Goal: Task Accomplishment & Management: Manage account settings

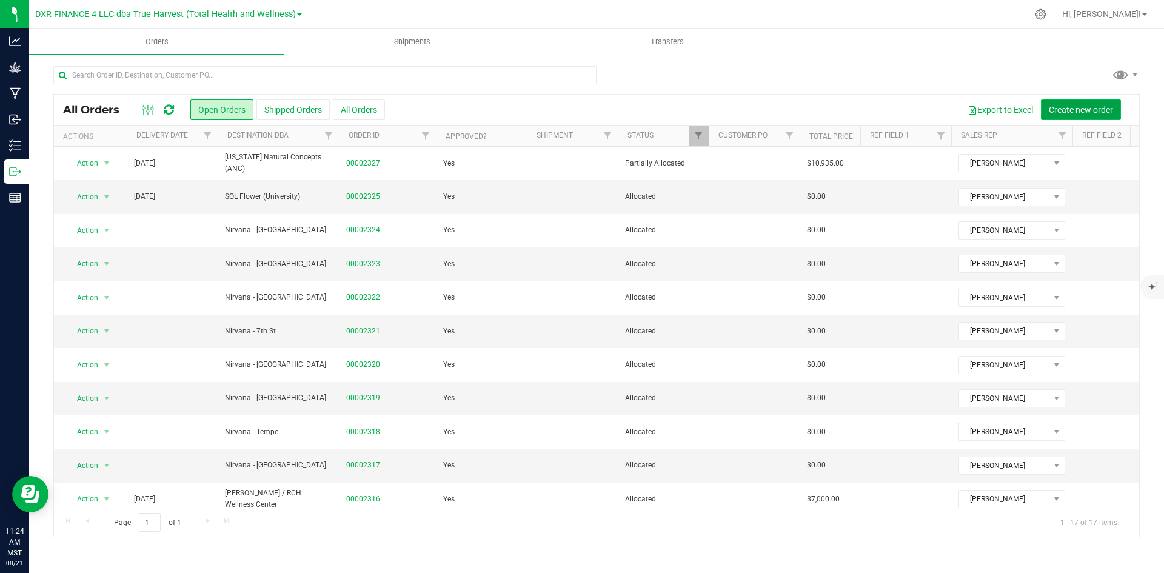
click at [1086, 115] on button "Create new order" at bounding box center [1081, 109] width 80 height 21
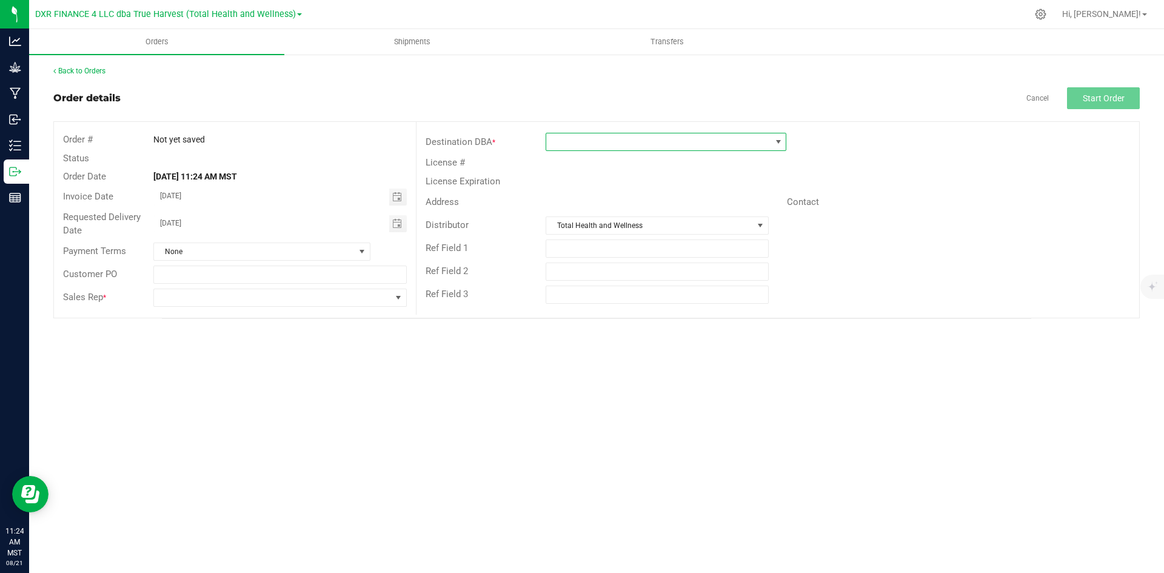
click at [565, 143] on span at bounding box center [658, 141] width 224 height 17
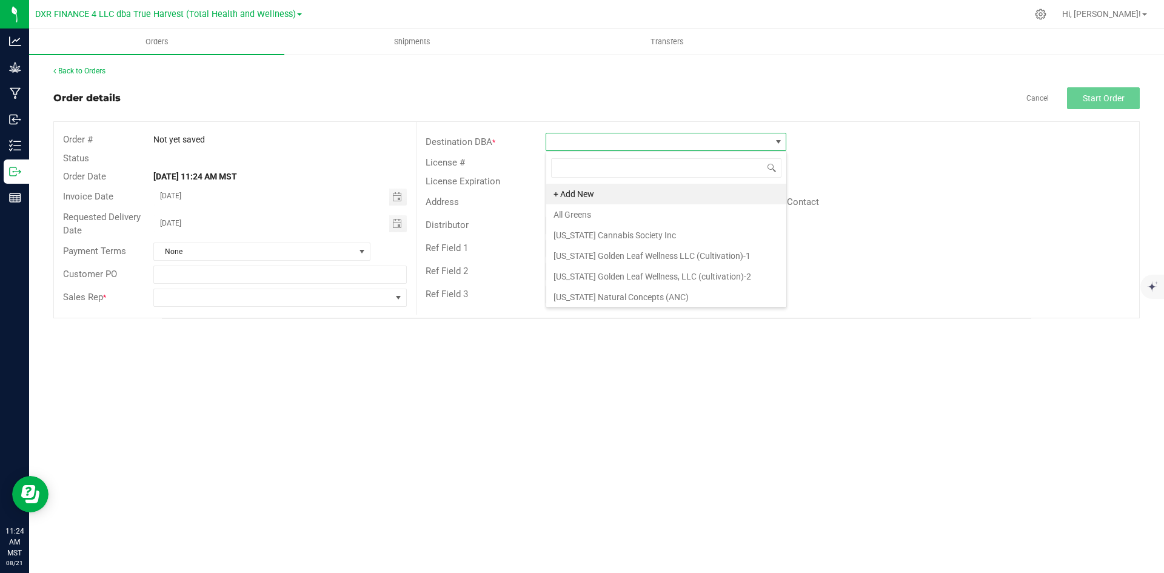
scroll to position [18, 241]
type input "the mint"
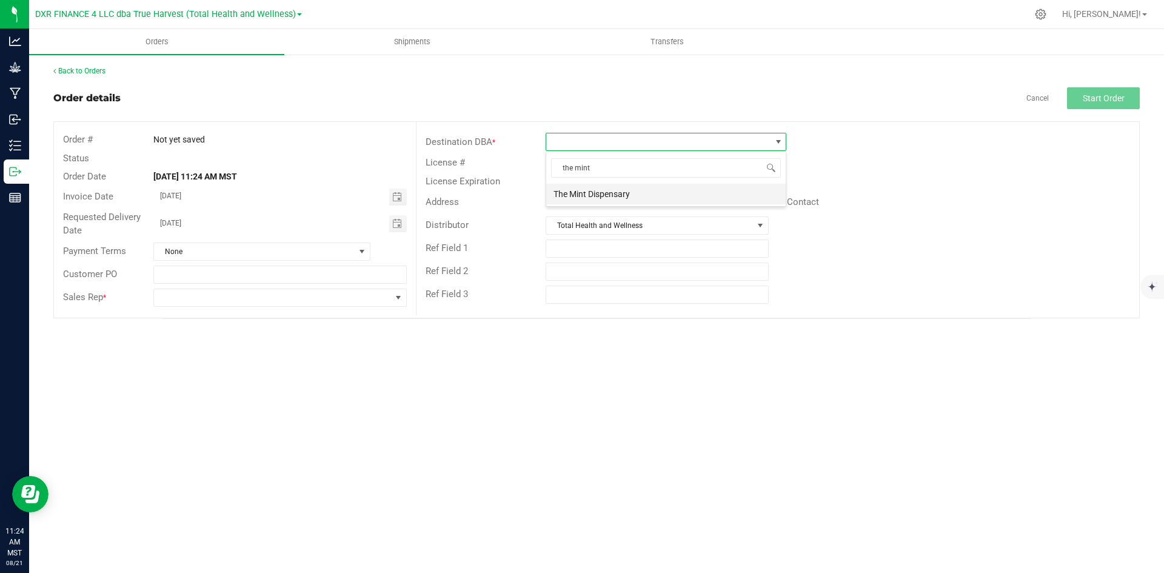
click at [595, 193] on li "The Mint Dispensary" at bounding box center [666, 194] width 240 height 21
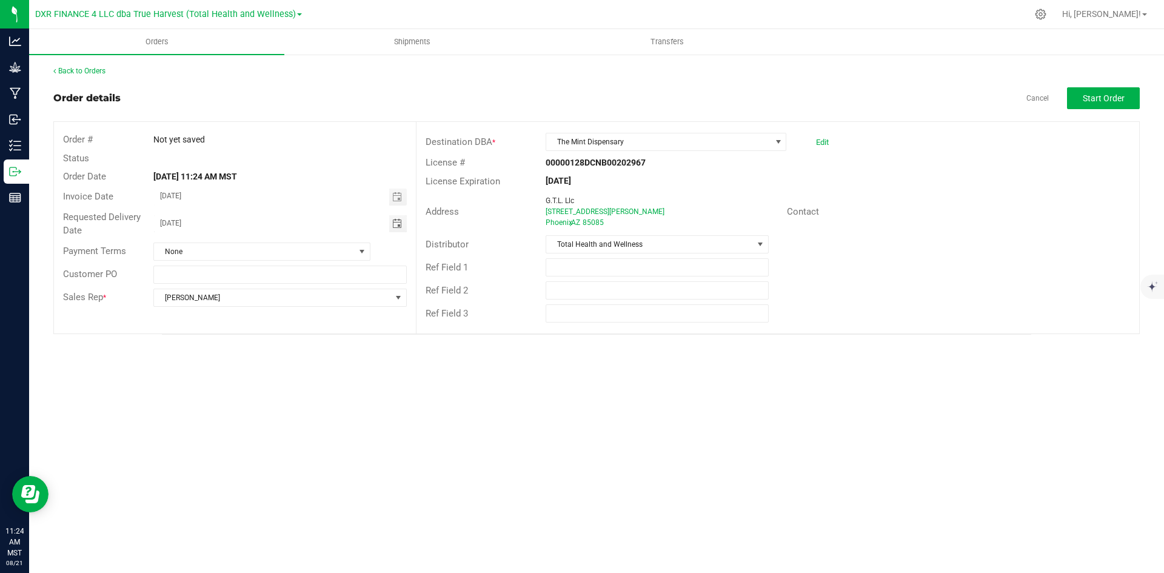
drag, startPoint x: 201, startPoint y: 221, endPoint x: 142, endPoint y: 218, distance: 59.5
click at [142, 218] on div "Requested Delivery Date [DATE]" at bounding box center [235, 224] width 362 height 32
type input "month/day/year"
click at [1087, 103] on span "Start Order" at bounding box center [1104, 98] width 42 height 10
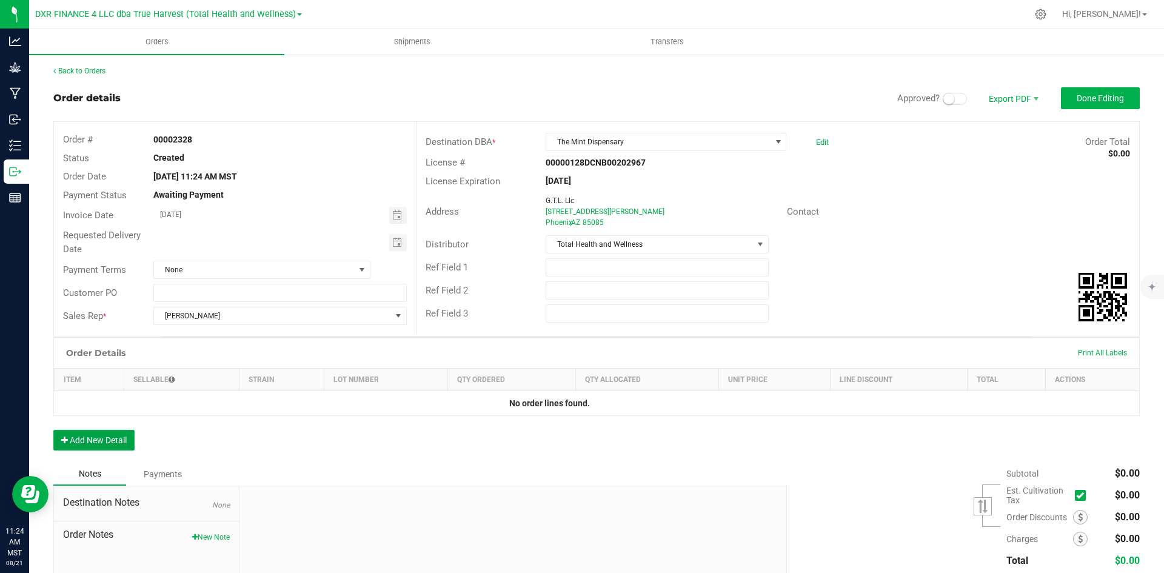
click at [106, 438] on button "Add New Detail" at bounding box center [93, 440] width 81 height 21
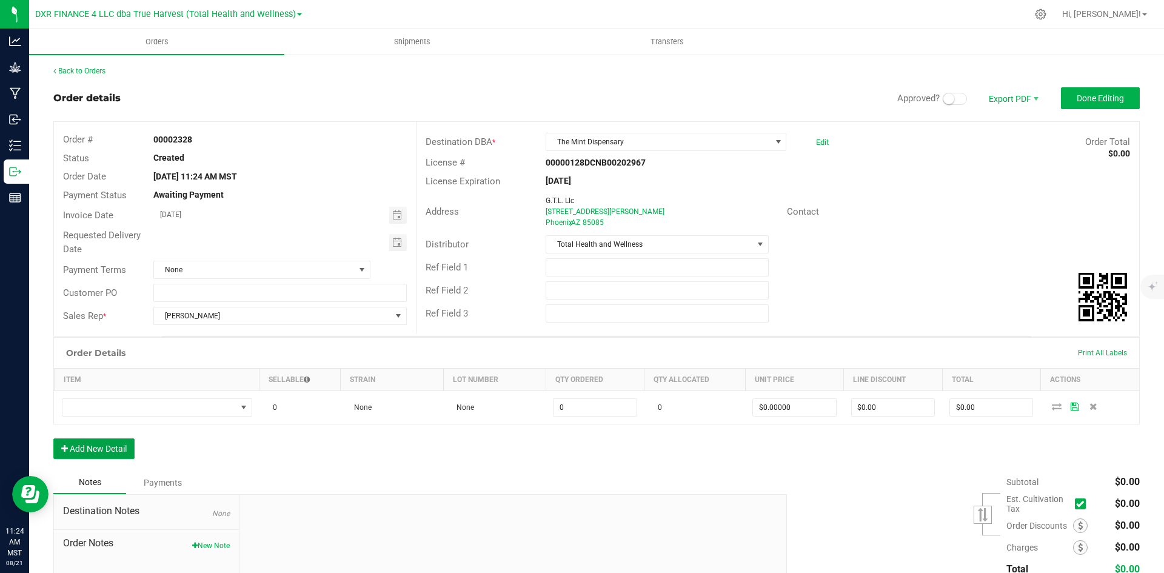
click at [113, 457] on button "Add New Detail" at bounding box center [93, 448] width 81 height 21
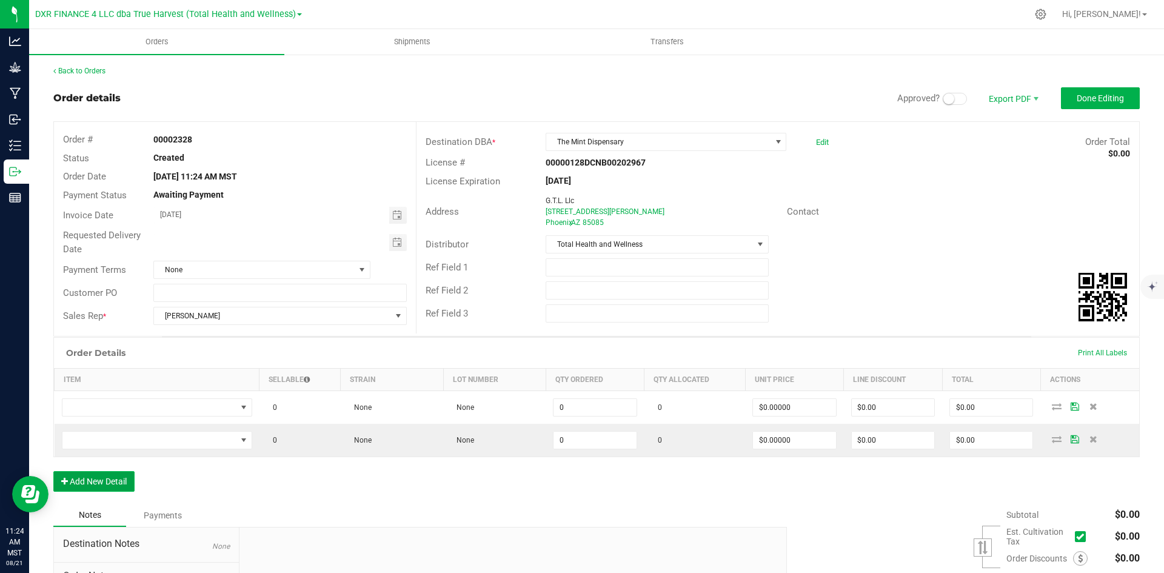
click at [111, 489] on button "Add New Detail" at bounding box center [93, 481] width 81 height 21
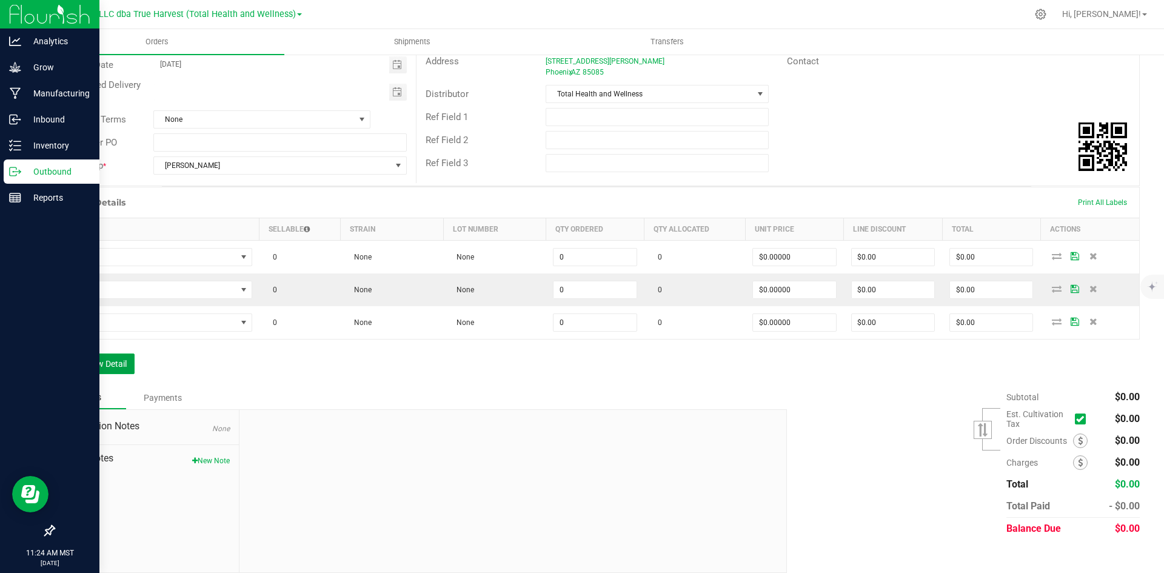
scroll to position [163, 0]
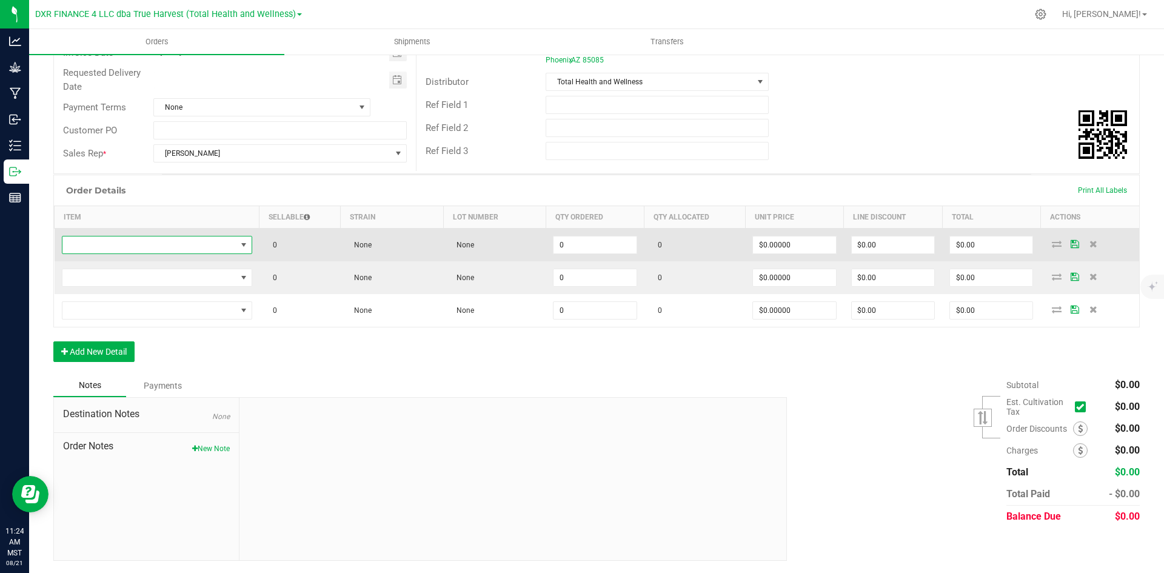
click at [127, 248] on span "NO DATA FOUND" at bounding box center [149, 244] width 174 height 17
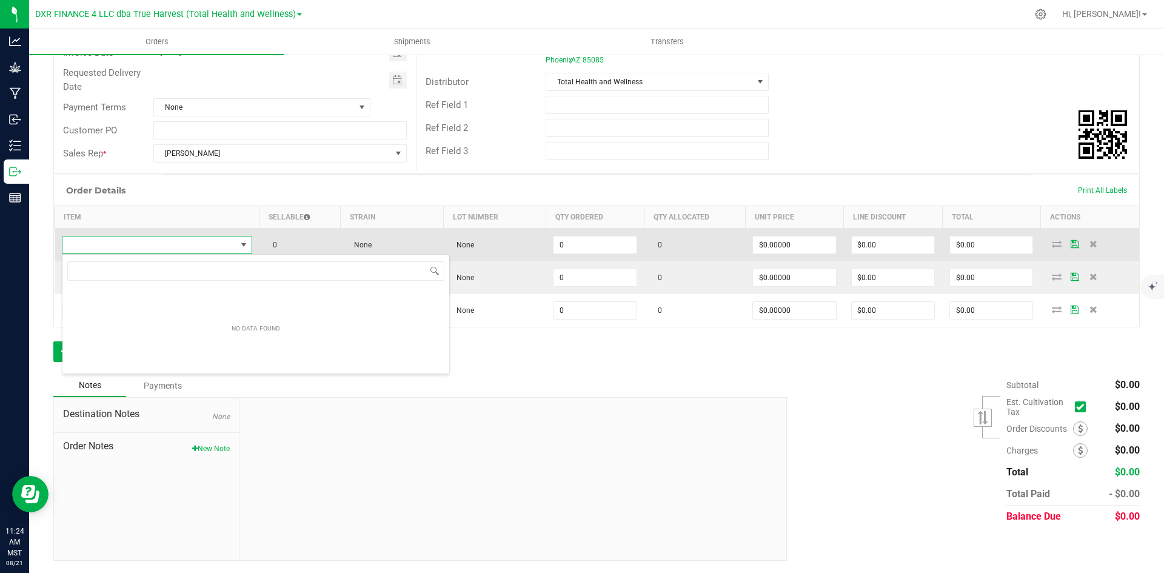
scroll to position [18, 189]
type input "SG - Flower - 14g Easy (Alien Banana)"
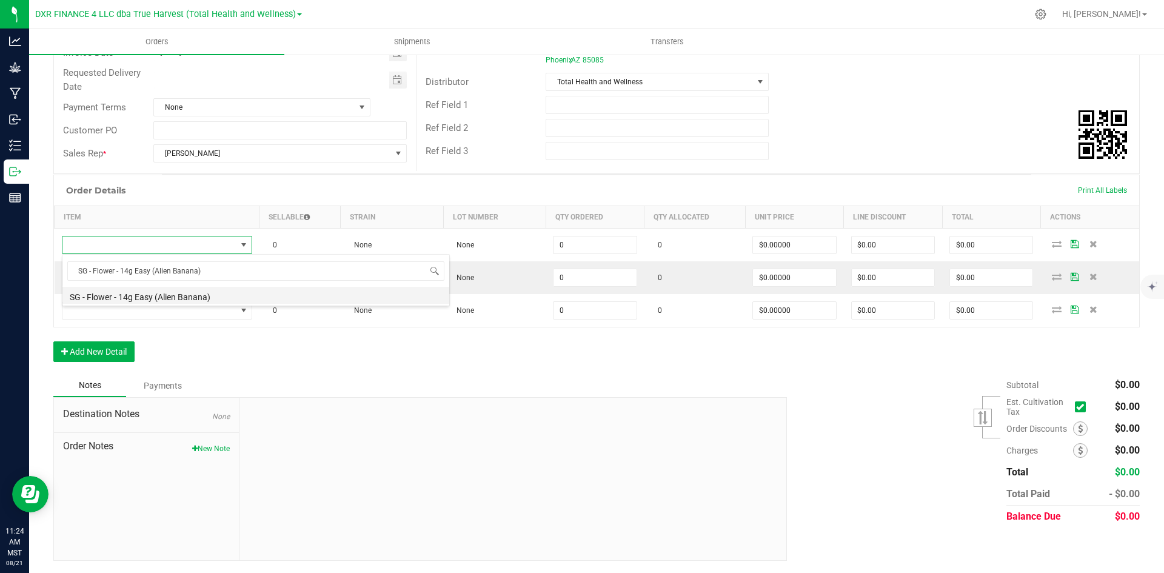
click at [173, 300] on li "SG - Flower - 14g Easy (Alien Banana)" at bounding box center [255, 295] width 387 height 17
type input "0 ea"
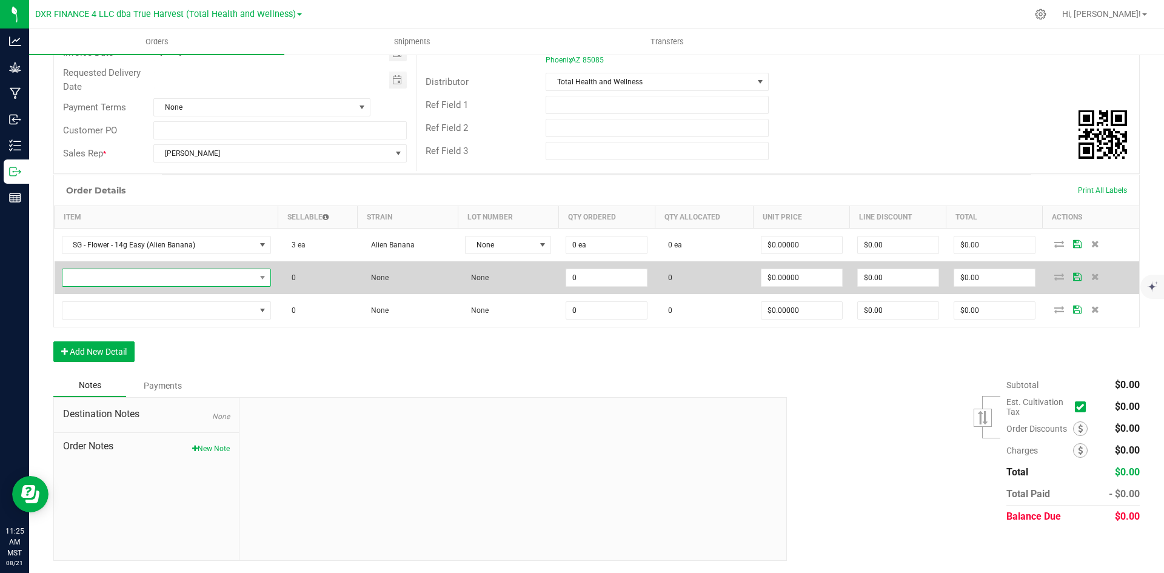
click at [147, 284] on span "NO DATA FOUND" at bounding box center [158, 277] width 193 height 17
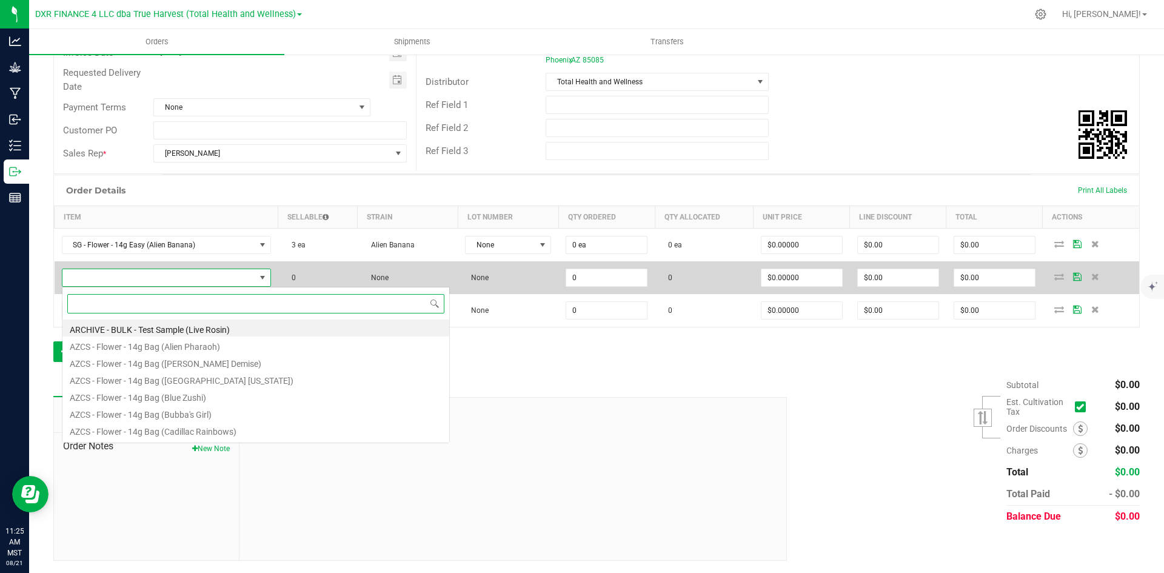
scroll to position [18, 206]
paste input "SG - Flower - 14g Easy (Anslinger's Demise)"
type input "SG - Flower - 14g Easy (Anslinger's Demise)"
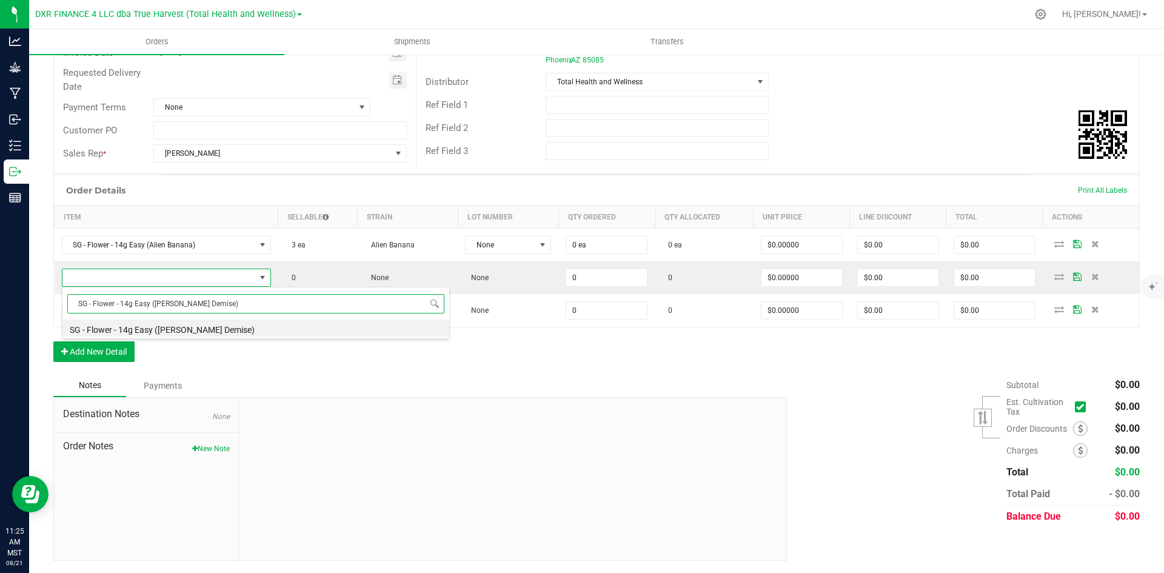
click at [174, 327] on li "SG - Flower - 14g Easy (Anslinger's Demise)" at bounding box center [255, 328] width 387 height 17
type input "0 ea"
type input "$50.00000"
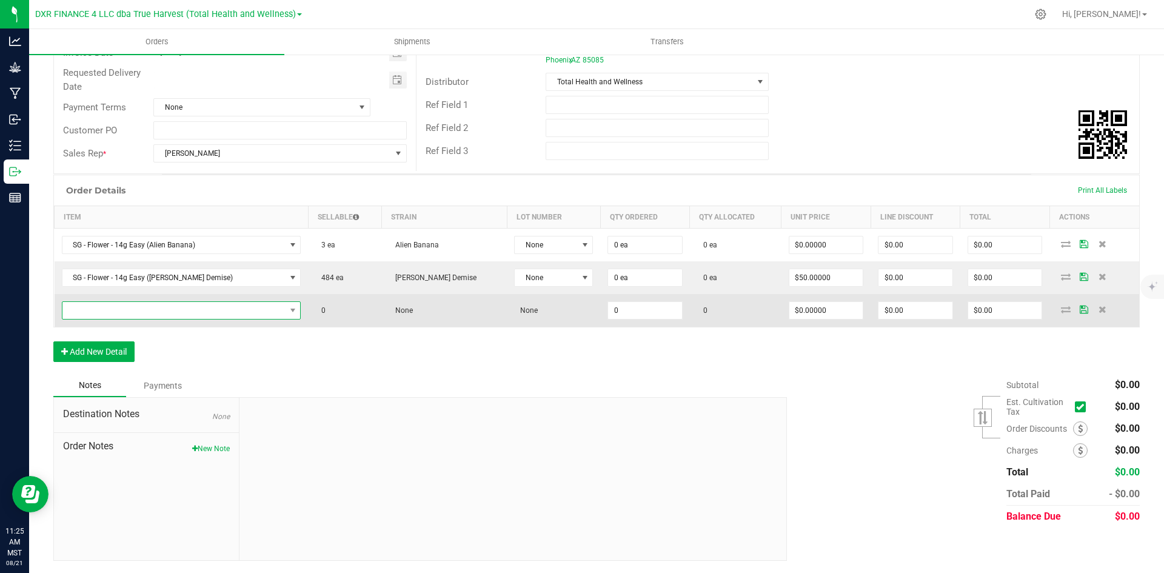
click at [220, 313] on span "NO DATA FOUND" at bounding box center [173, 310] width 223 height 17
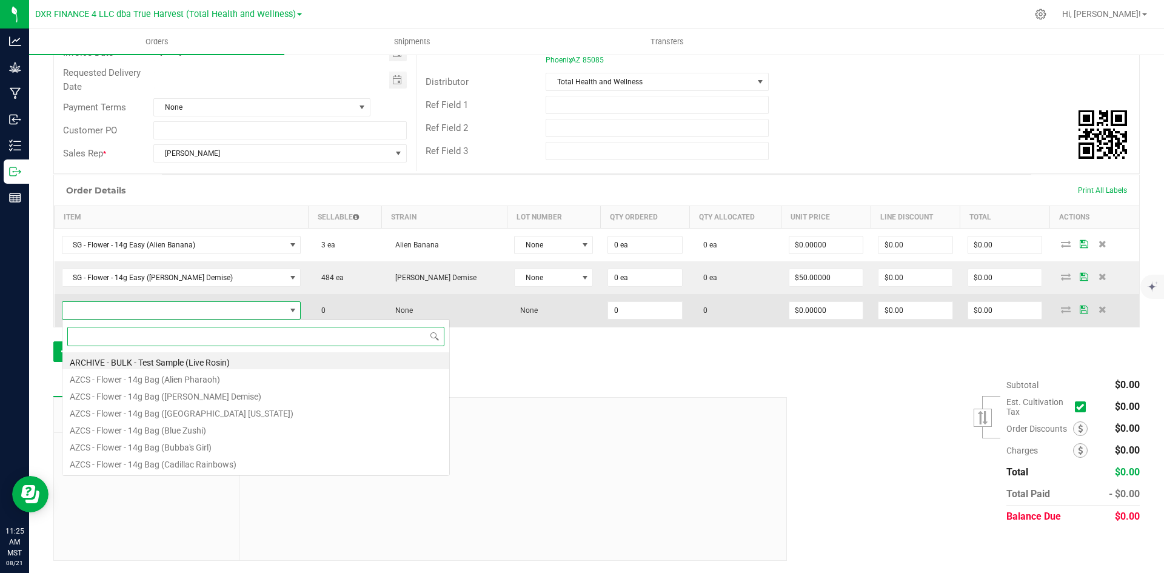
scroll to position [18, 223]
paste input "SG - Flower - 14g Easy (Devil Driver)"
type input "SG - Flower - 14g Easy (Devil Driver)"
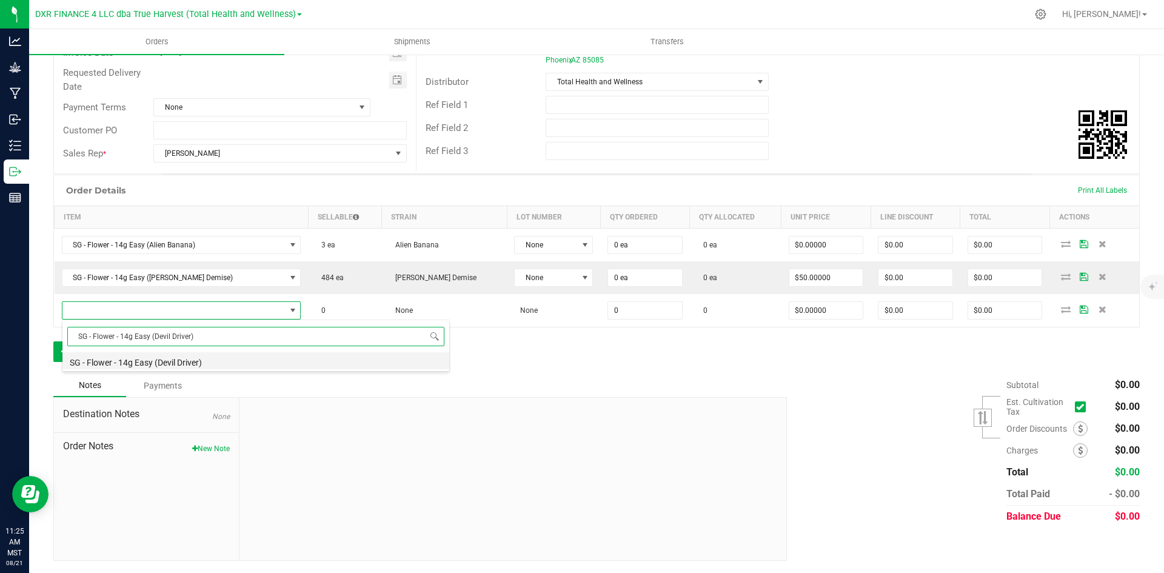
click at [204, 359] on li "SG - Flower - 14g Easy (Devil Driver)" at bounding box center [255, 360] width 387 height 17
type input "0 ea"
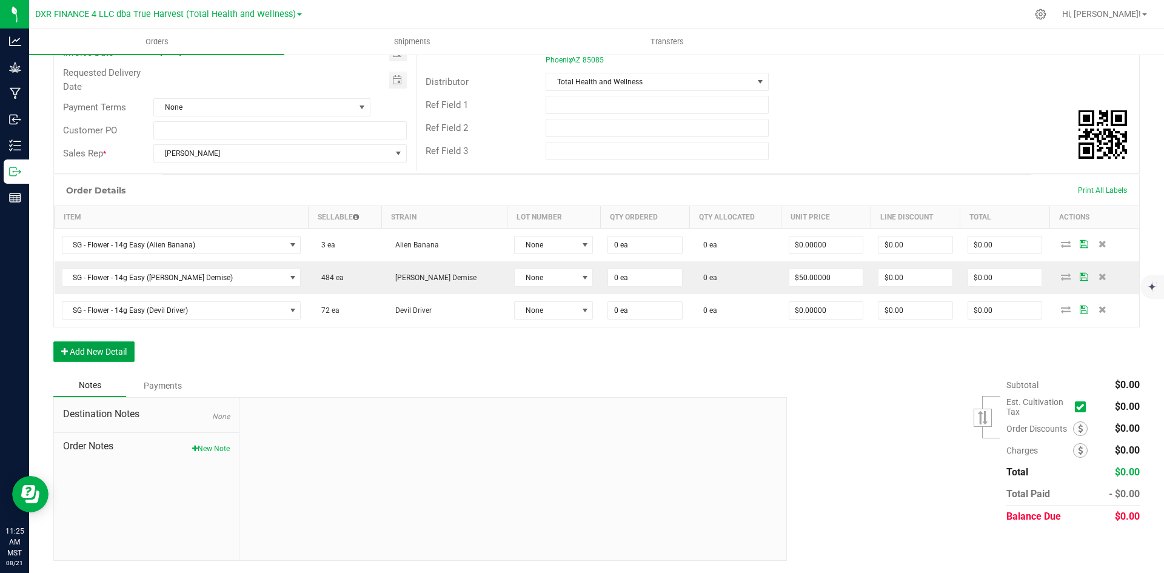
click at [126, 360] on button "Add New Detail" at bounding box center [93, 351] width 81 height 21
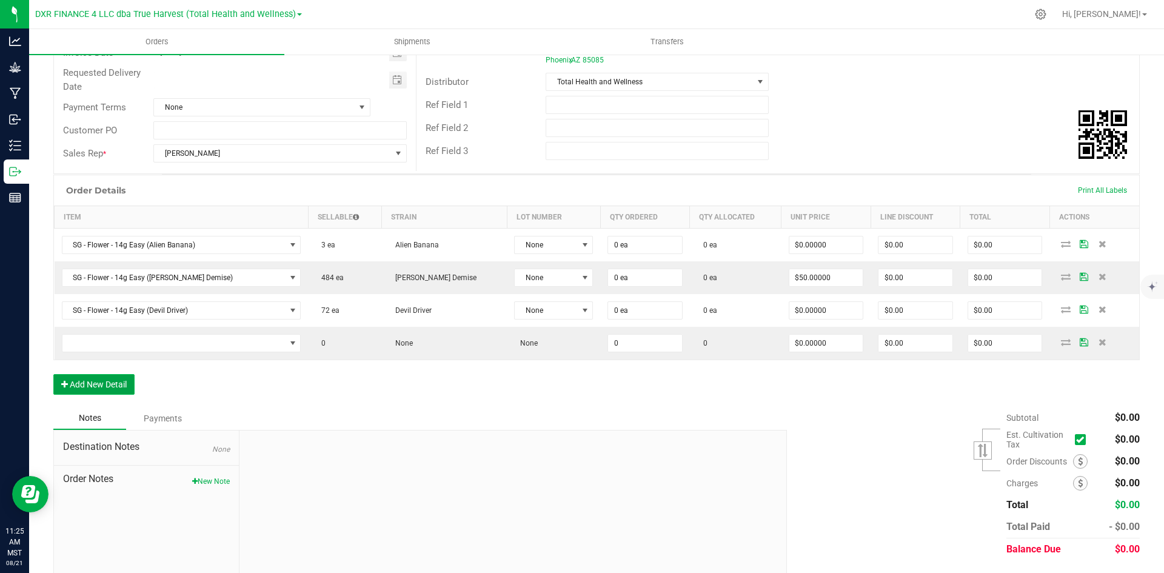
click at [113, 392] on button "Add New Detail" at bounding box center [93, 384] width 81 height 21
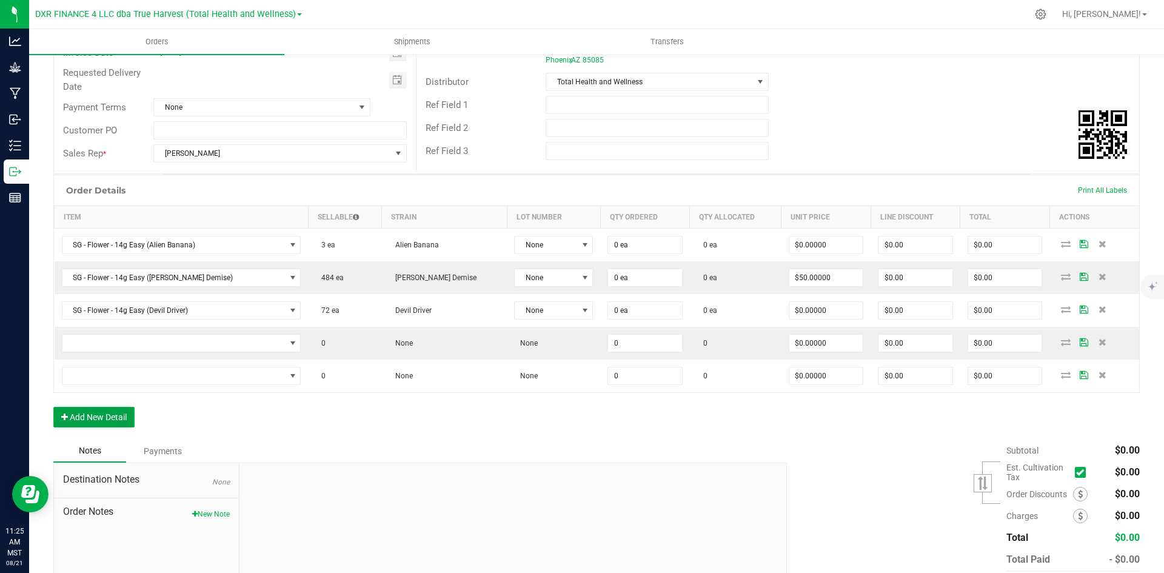
click at [103, 421] on button "Add New Detail" at bounding box center [93, 417] width 81 height 21
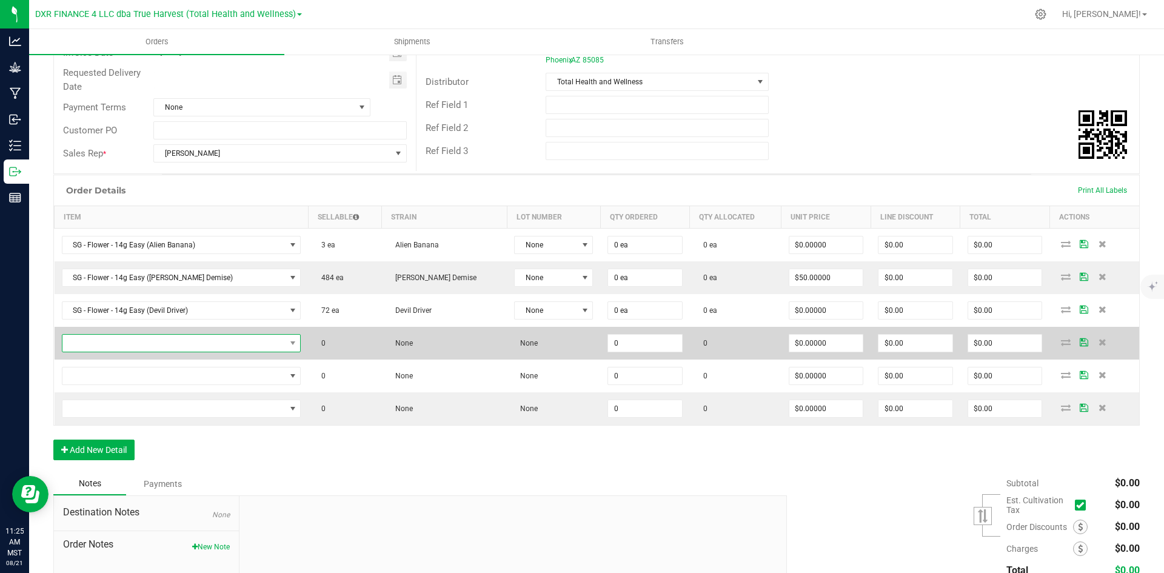
click at [238, 347] on span "NO DATA FOUND" at bounding box center [173, 343] width 223 height 17
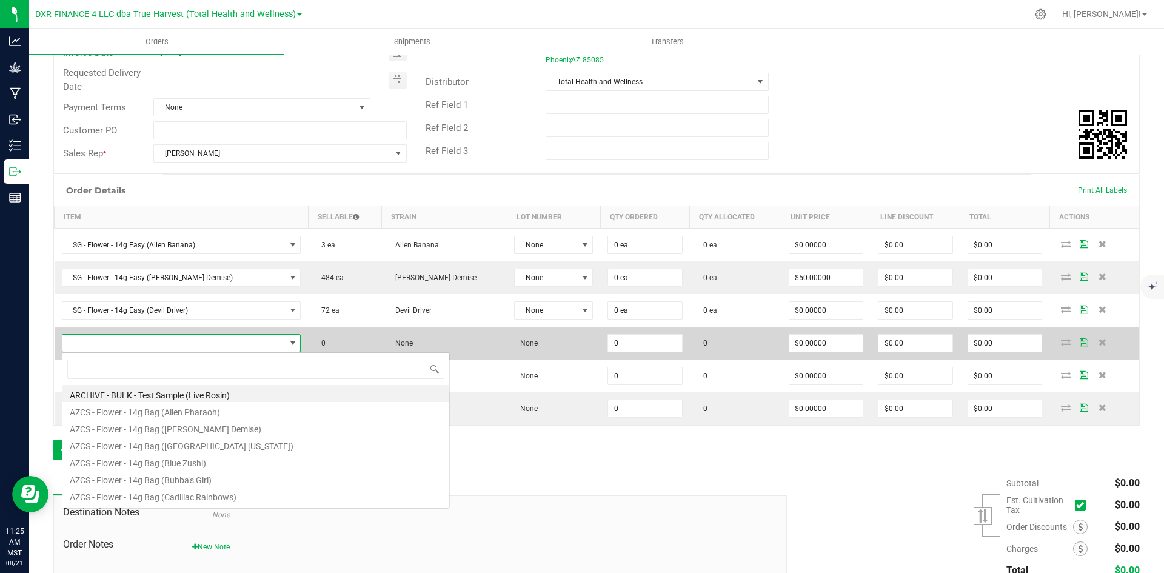
scroll to position [18, 221]
type input "SG - Flower - 14g Easy (Lemon [PERSON_NAME])"
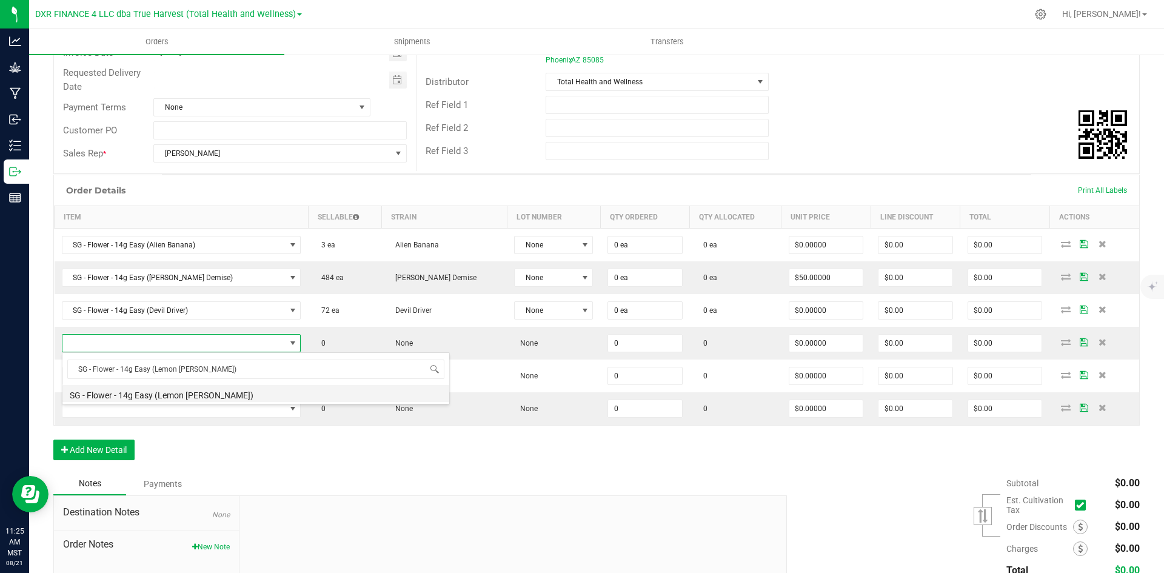
click at [220, 386] on li "SG - Flower - 14g Easy (Lemon [PERSON_NAME])" at bounding box center [255, 393] width 387 height 17
type input "0 ea"
type input "$50.00000"
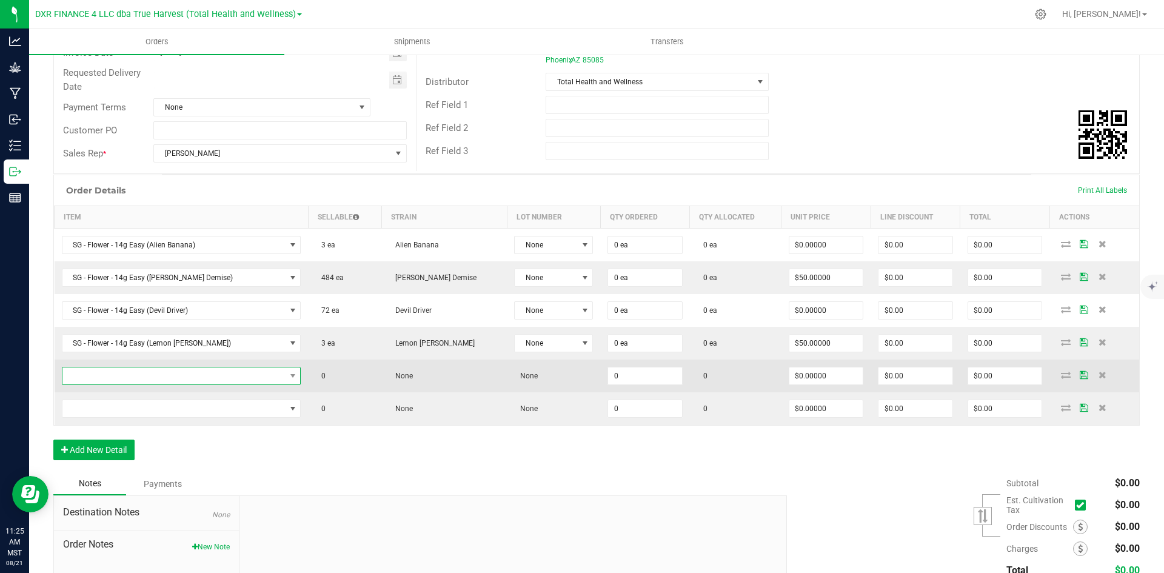
click at [238, 377] on span "NO DATA FOUND" at bounding box center [173, 375] width 223 height 17
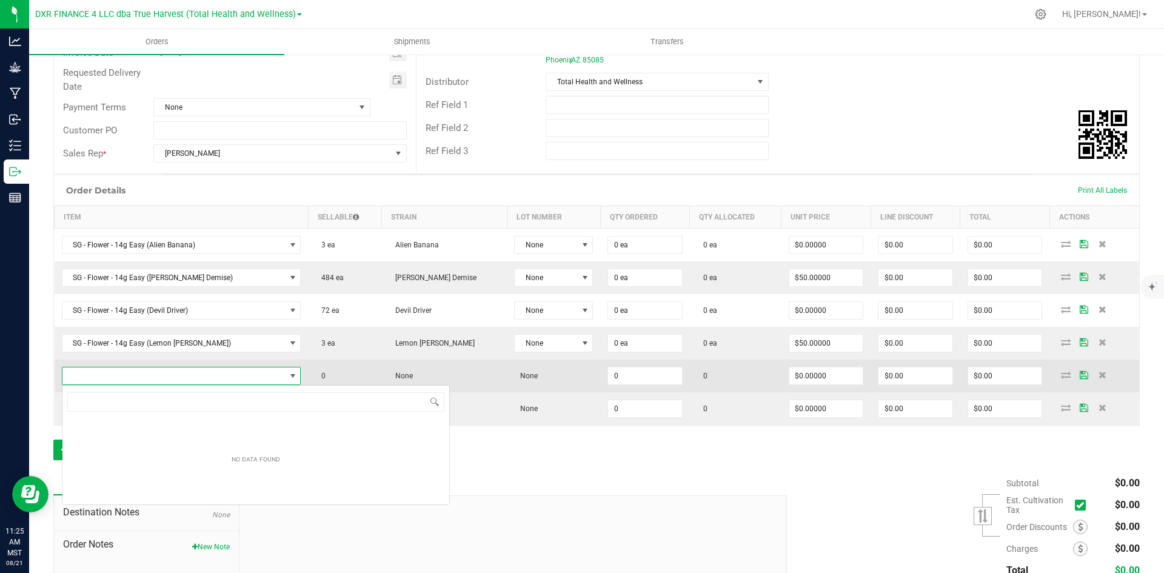
scroll to position [60618, 60411]
type input "SG - Flower - 14g Easy (Lemon Shiv)"
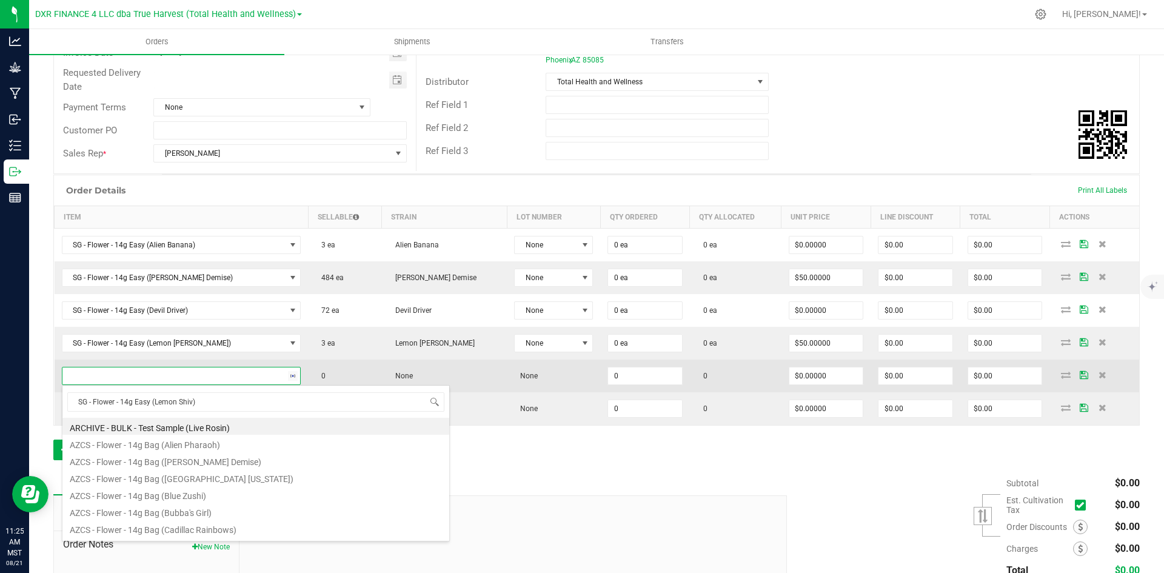
scroll to position [18, 224]
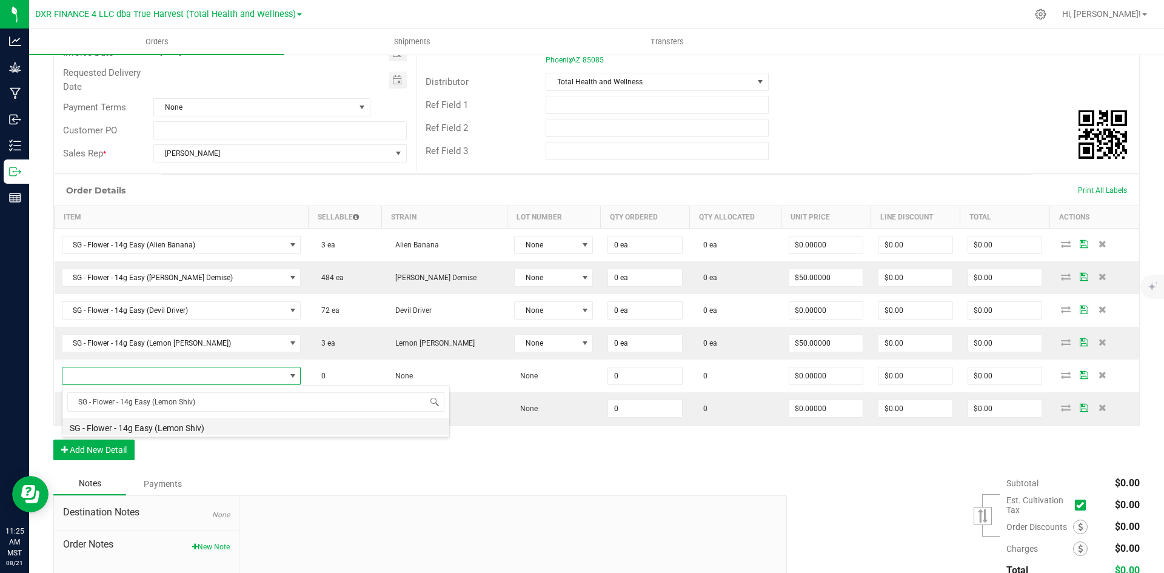
click at [184, 428] on li "SG - Flower - 14g Easy (Lemon Shiv)" at bounding box center [255, 426] width 387 height 17
type input "0 ea"
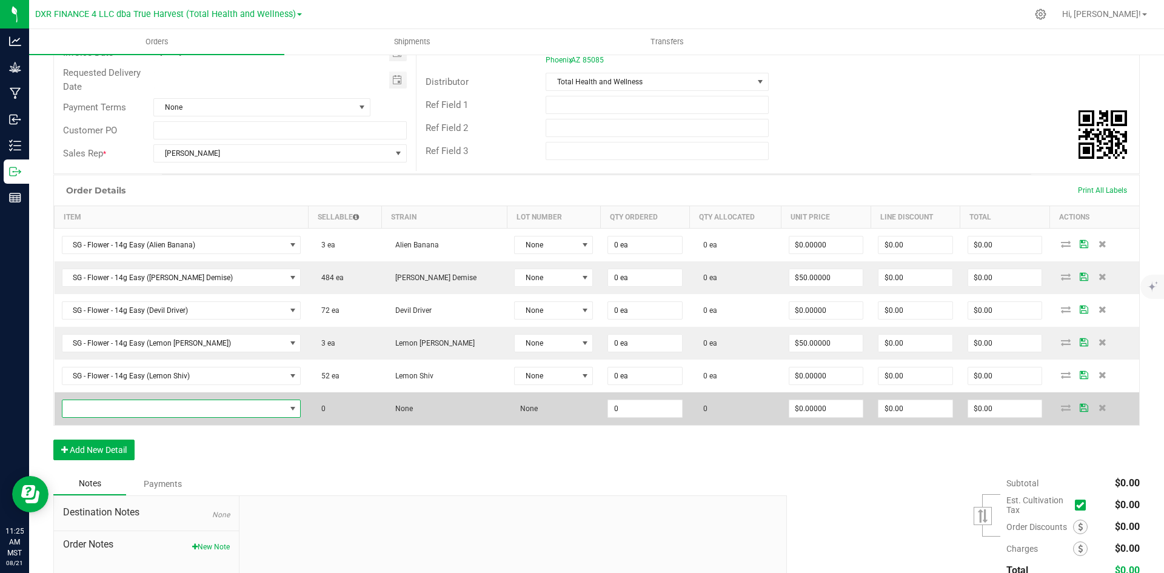
click at [101, 411] on span "NO DATA FOUND" at bounding box center [173, 408] width 223 height 17
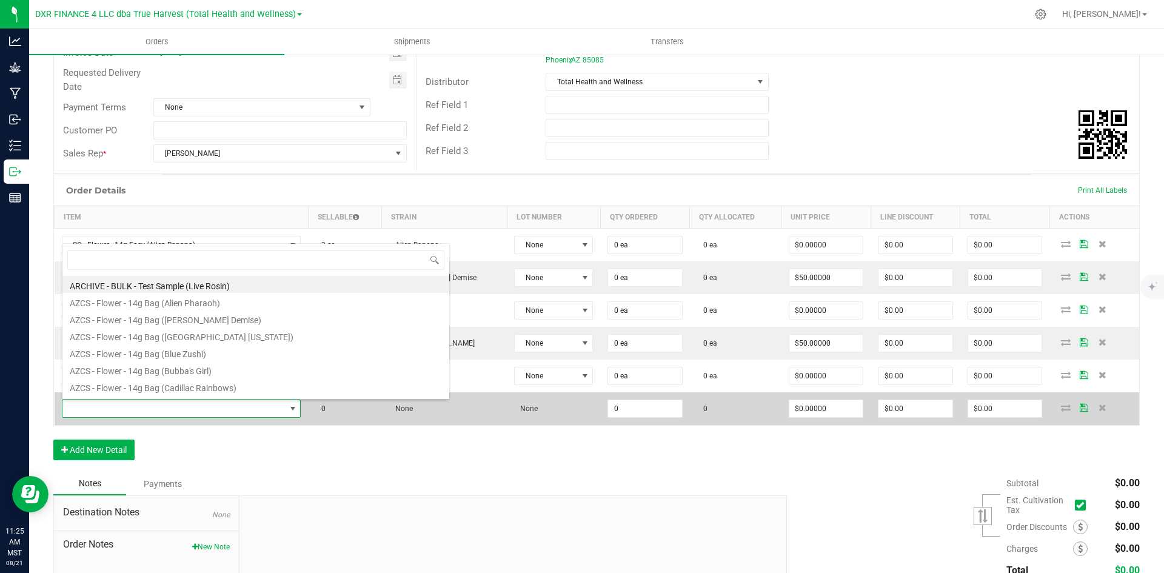
type input "SG - Flower - 14g Easy (Melonade)"
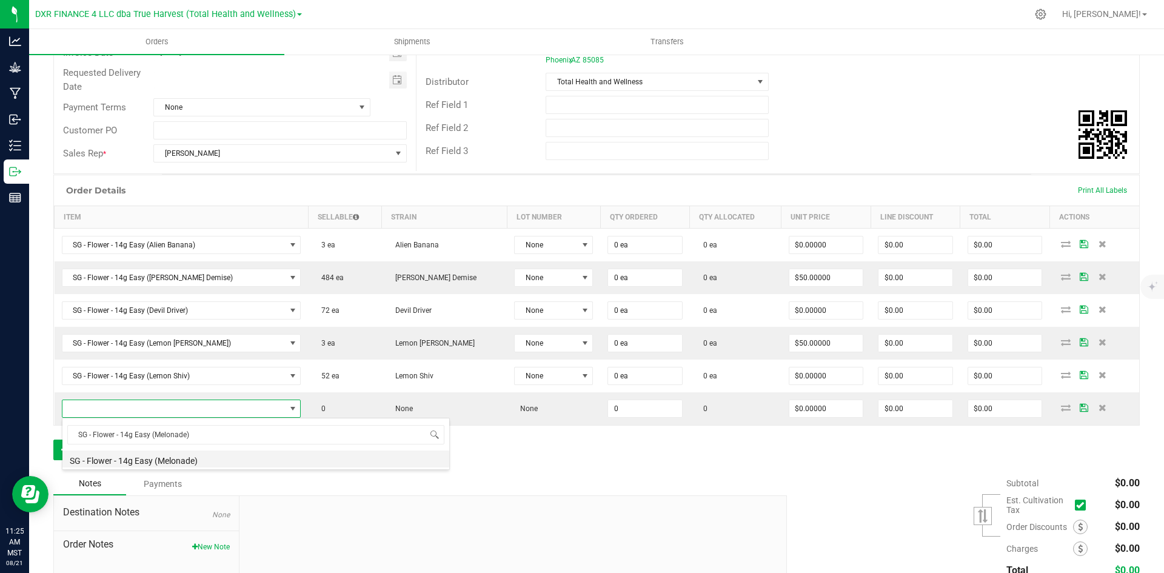
click at [166, 457] on li "SG - Flower - 14g Easy (Melonade)" at bounding box center [255, 459] width 387 height 17
type input "0 ea"
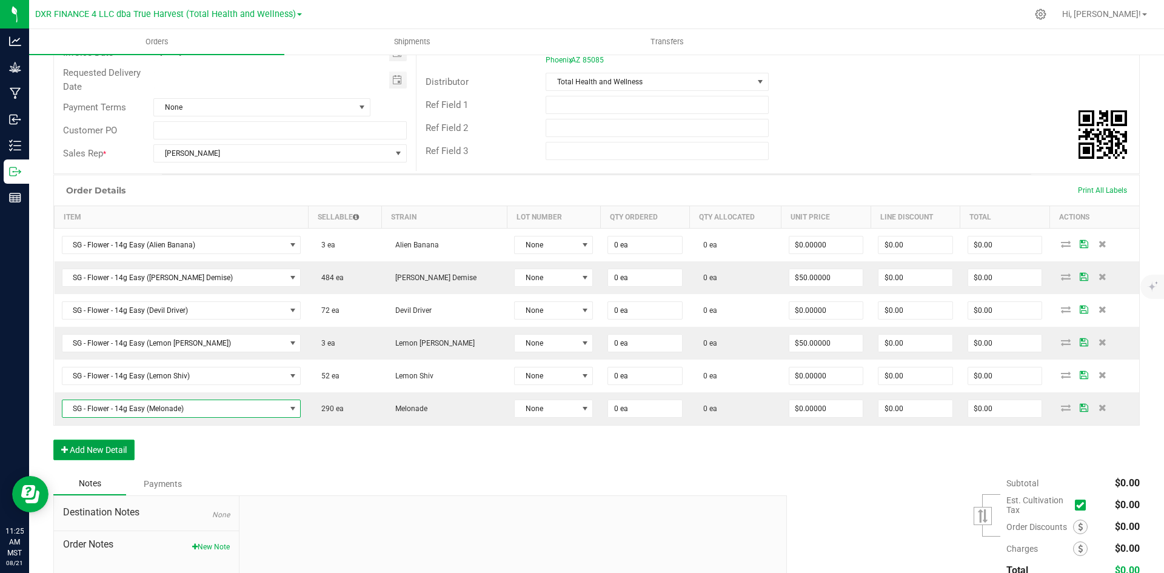
click at [114, 451] on button "Add New Detail" at bounding box center [93, 450] width 81 height 21
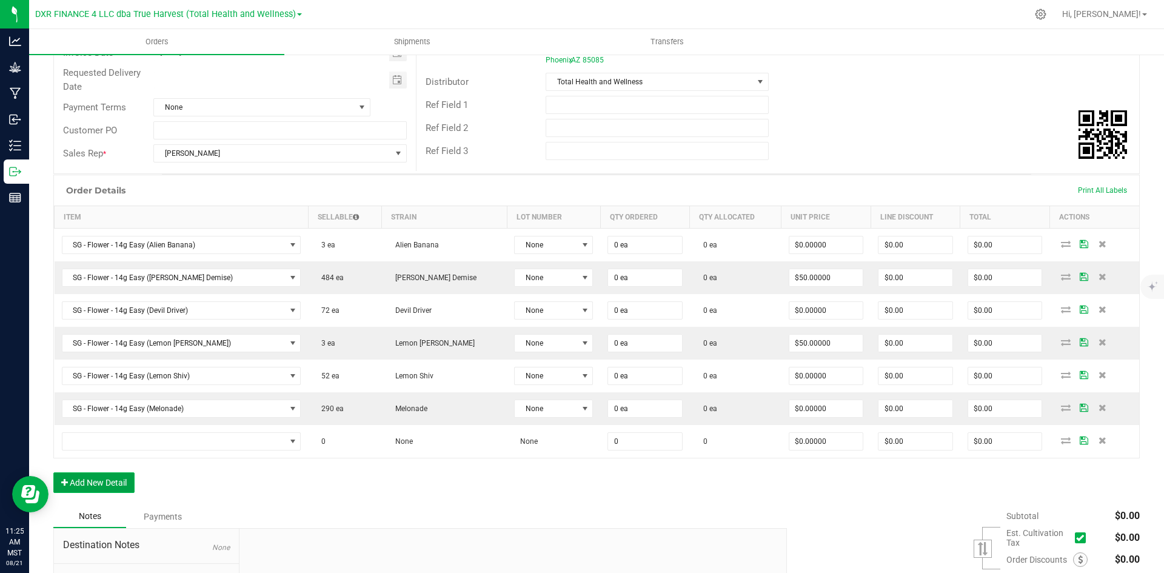
click at [110, 486] on button "Add New Detail" at bounding box center [93, 482] width 81 height 21
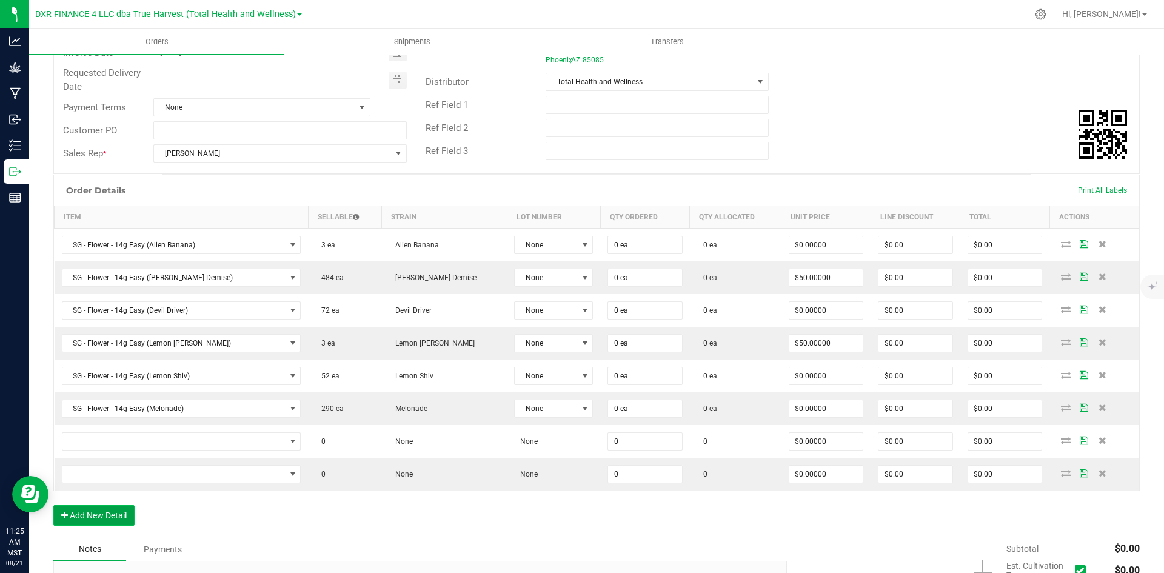
click at [107, 508] on button "Add New Detail" at bounding box center [93, 515] width 81 height 21
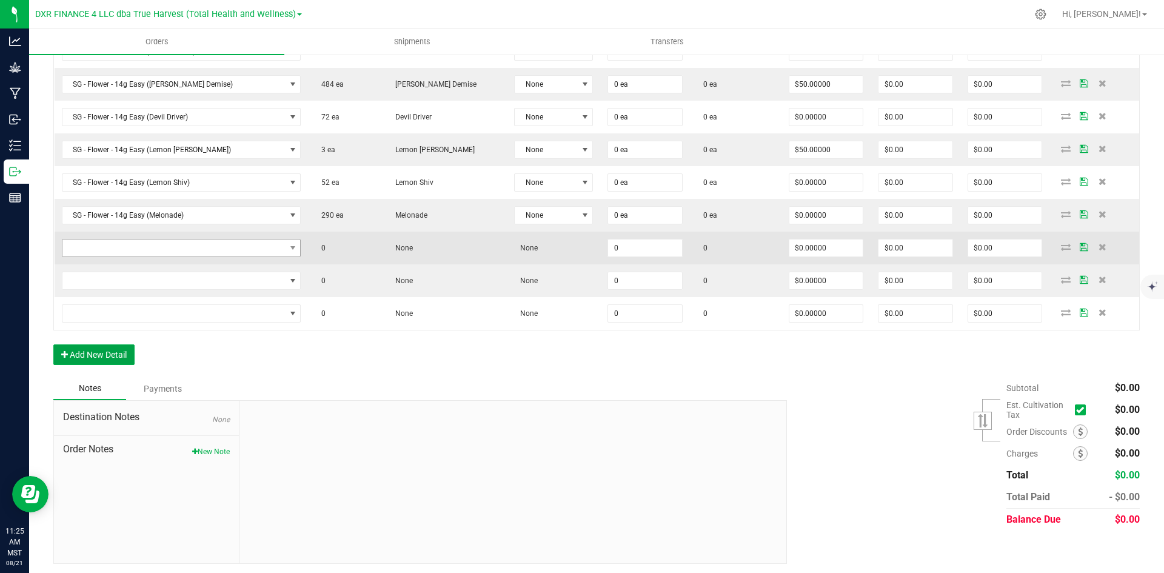
scroll to position [359, 0]
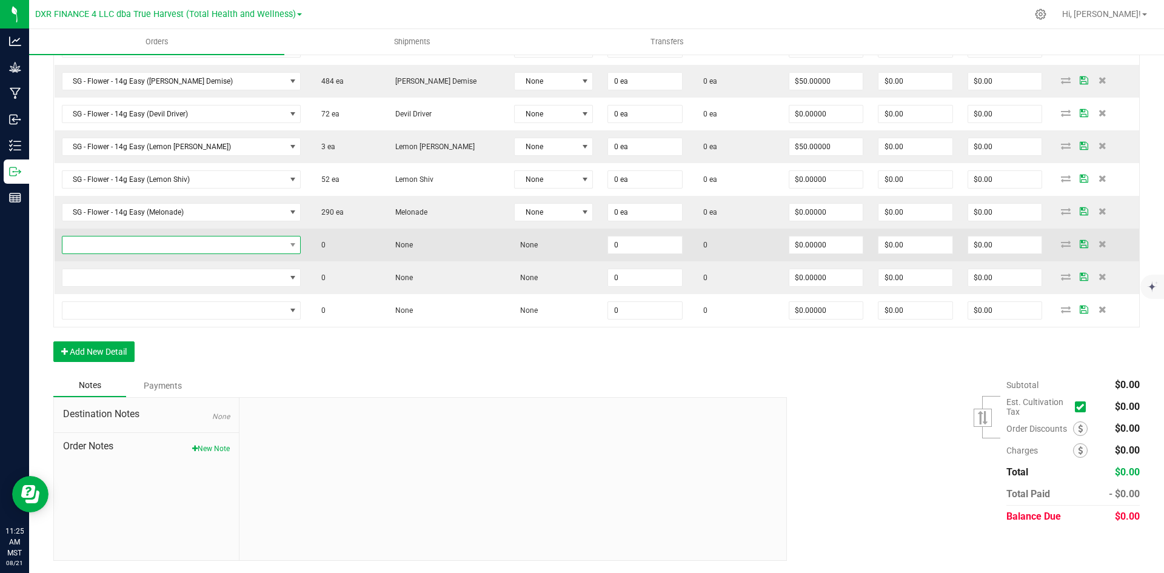
click at [119, 253] on span "NO DATA FOUND" at bounding box center [173, 244] width 223 height 17
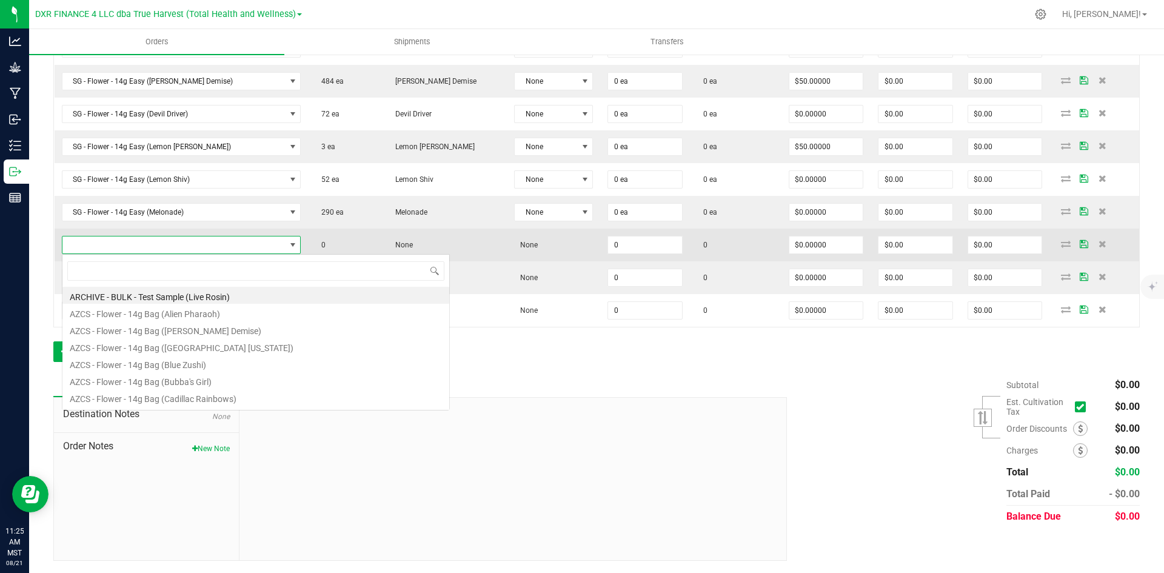
scroll to position [18, 226]
type input "SG - Flower - 14g Easy (Sour Dubb)"
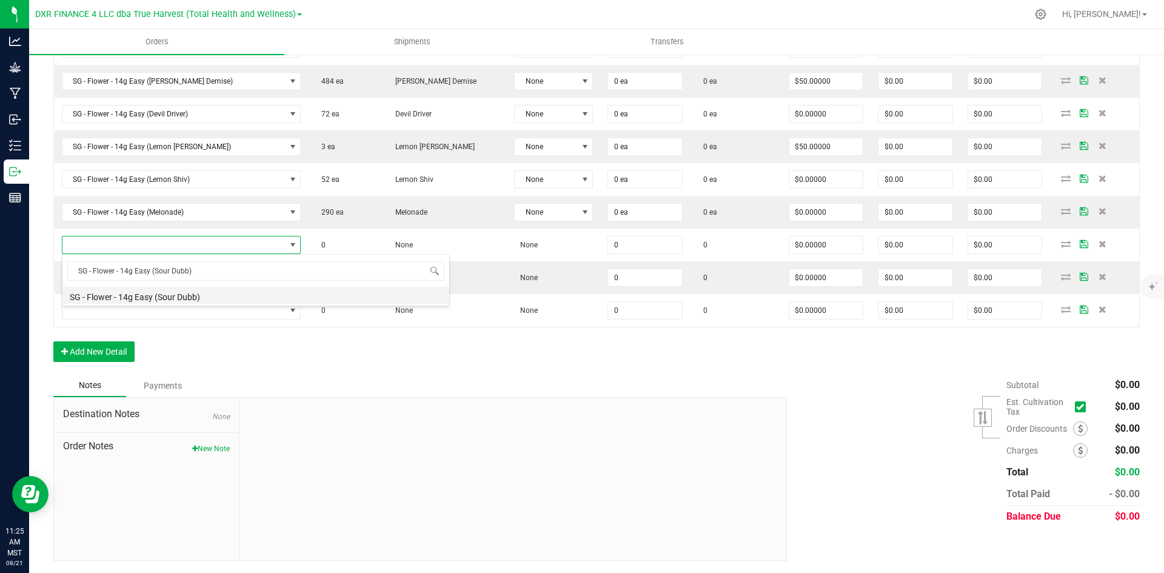
click at [159, 298] on li "SG - Flower - 14g Easy (Sour Dubb)" at bounding box center [255, 295] width 387 height 17
type input "0 ea"
type input "$50.00000"
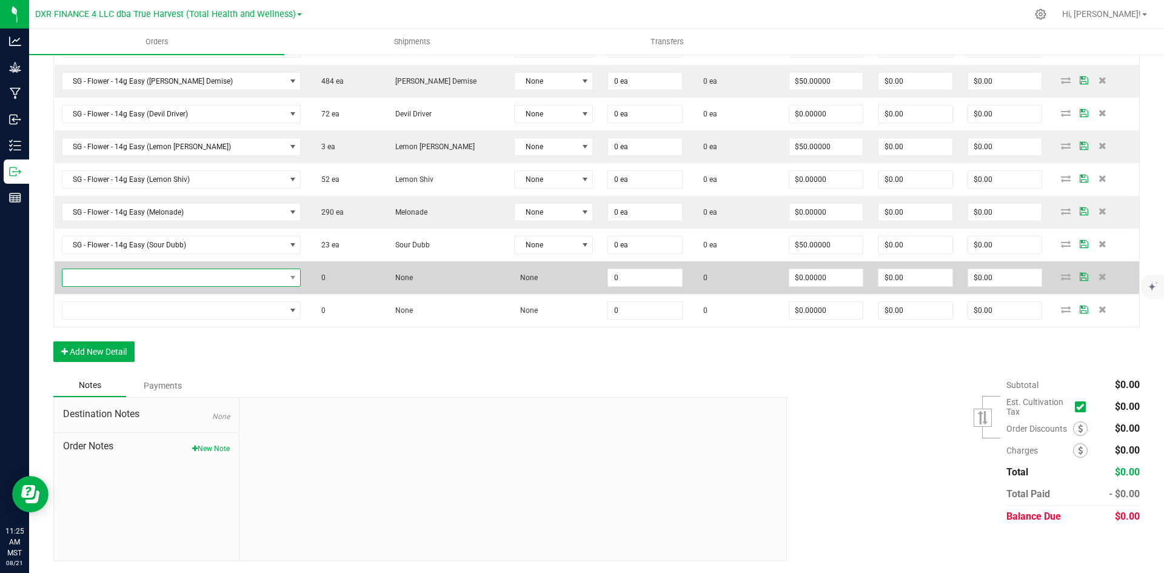
click at [147, 278] on span "NO DATA FOUND" at bounding box center [173, 277] width 223 height 17
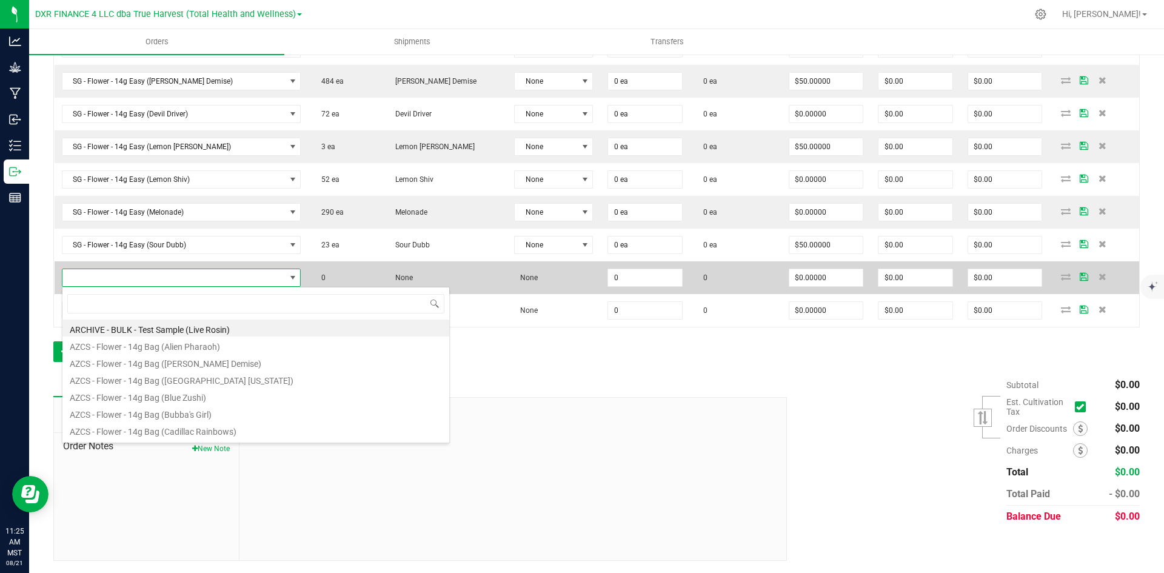
type input "SG - Flower - 28g Easy (Alien Pharaoh)"
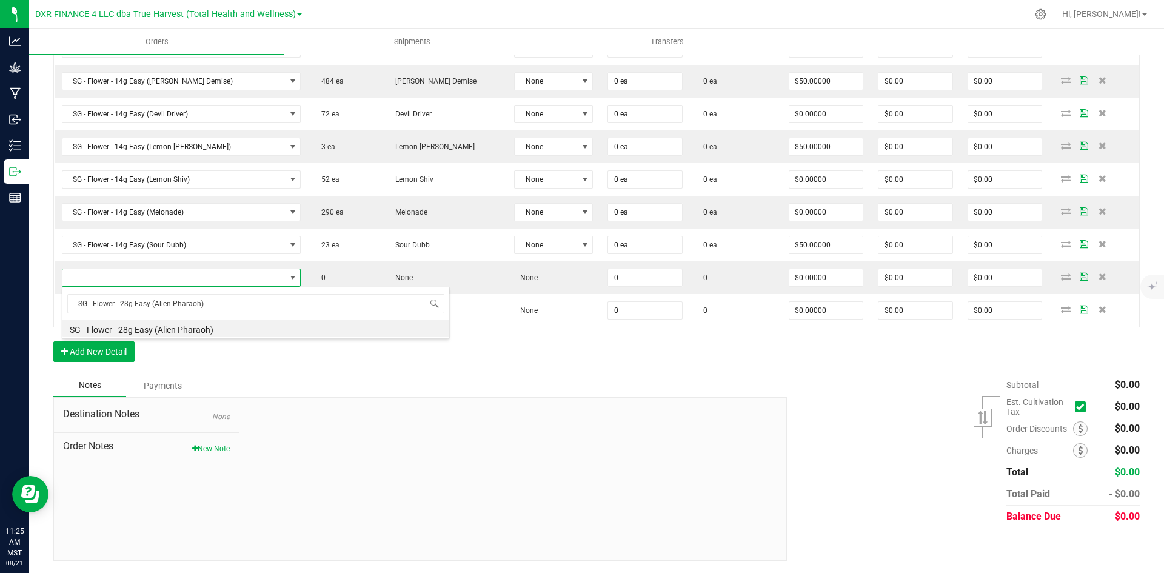
click at [181, 332] on li "SG - Flower - 28g Easy (Alien Pharaoh)" at bounding box center [255, 328] width 387 height 17
type input "0 ea"
type input "$85.00000"
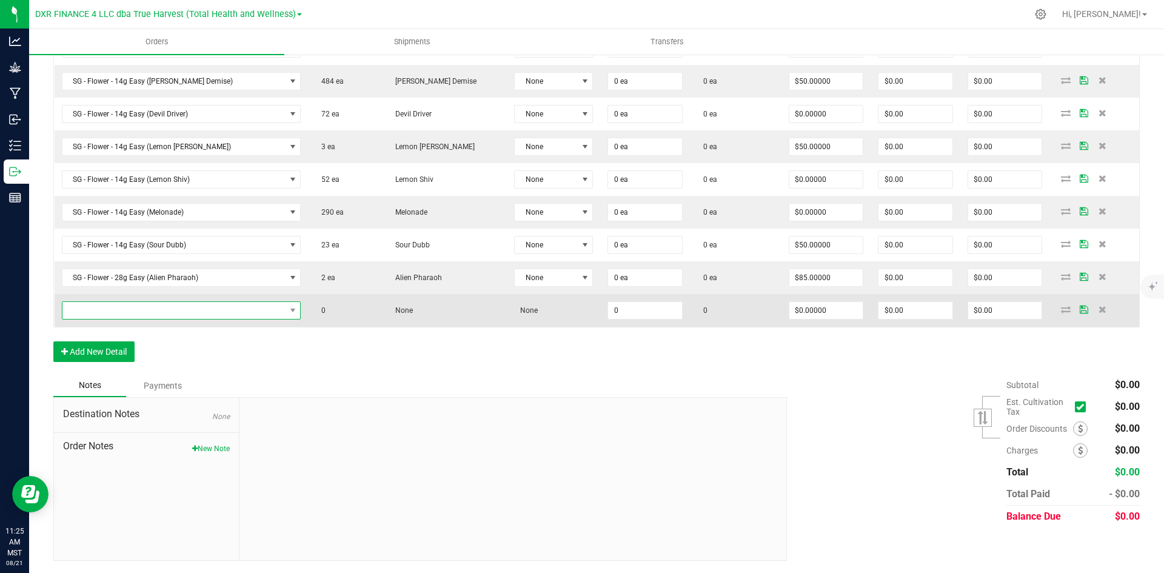
click at [202, 318] on span "NO DATA FOUND" at bounding box center [173, 310] width 223 height 17
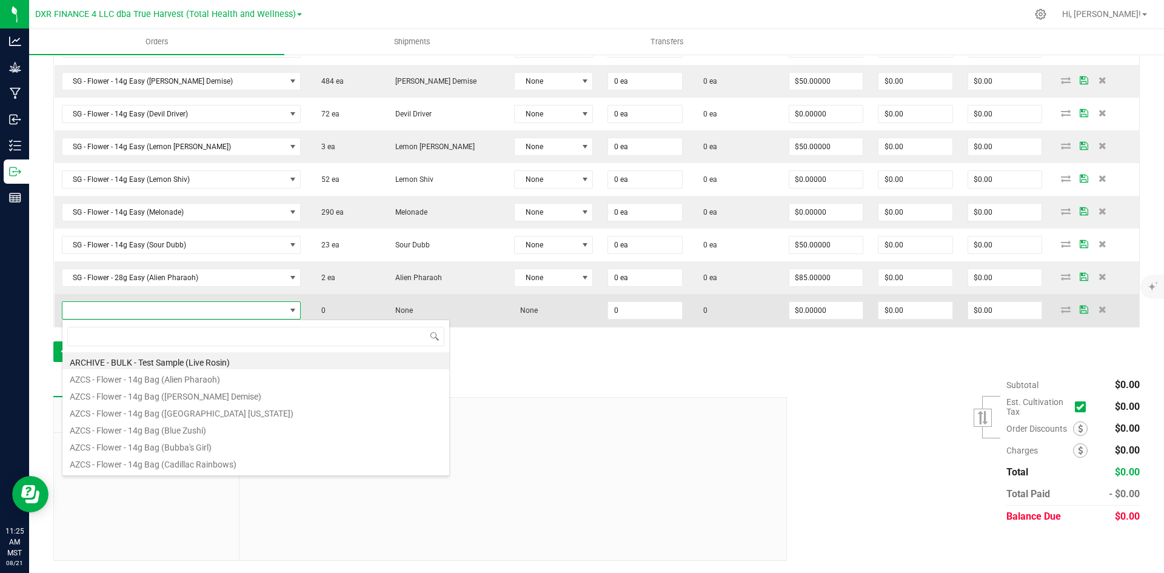
type input "SG - Flower - 28g Easy (Devil Driver)"
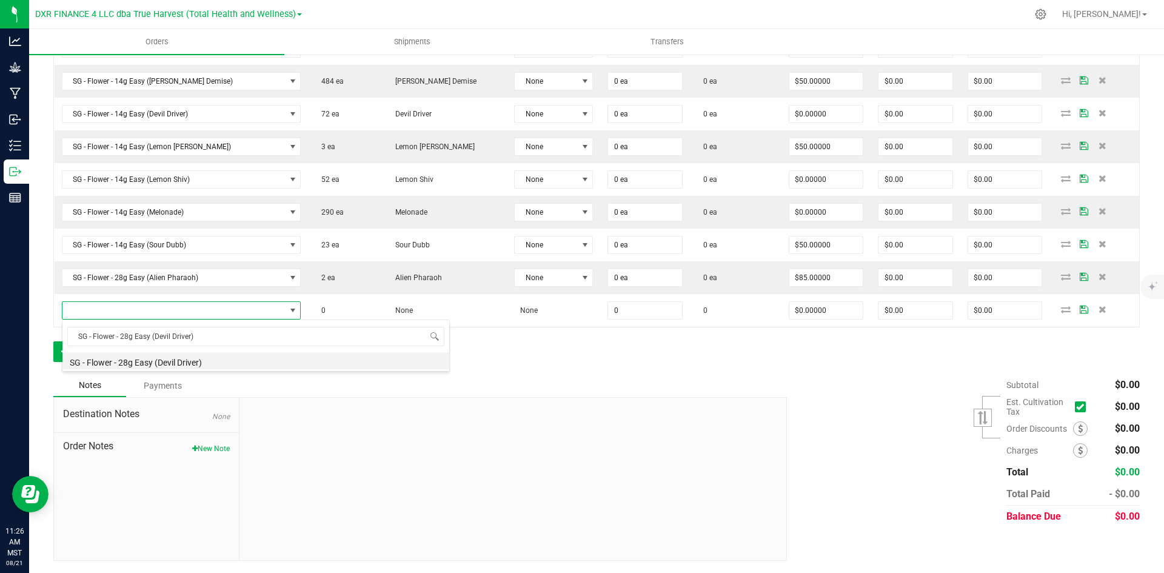
click at [192, 367] on li "SG - Flower - 28g Easy (Devil Driver)" at bounding box center [255, 360] width 387 height 17
type input "0 ea"
type input "$85.00000"
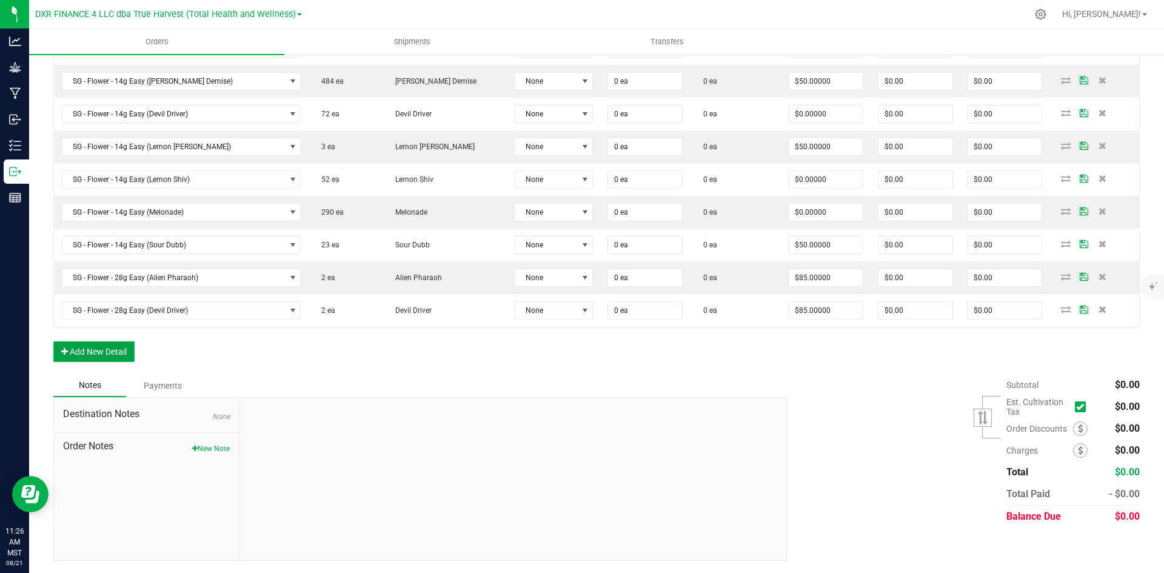
click at [106, 347] on button "Add New Detail" at bounding box center [93, 351] width 81 height 21
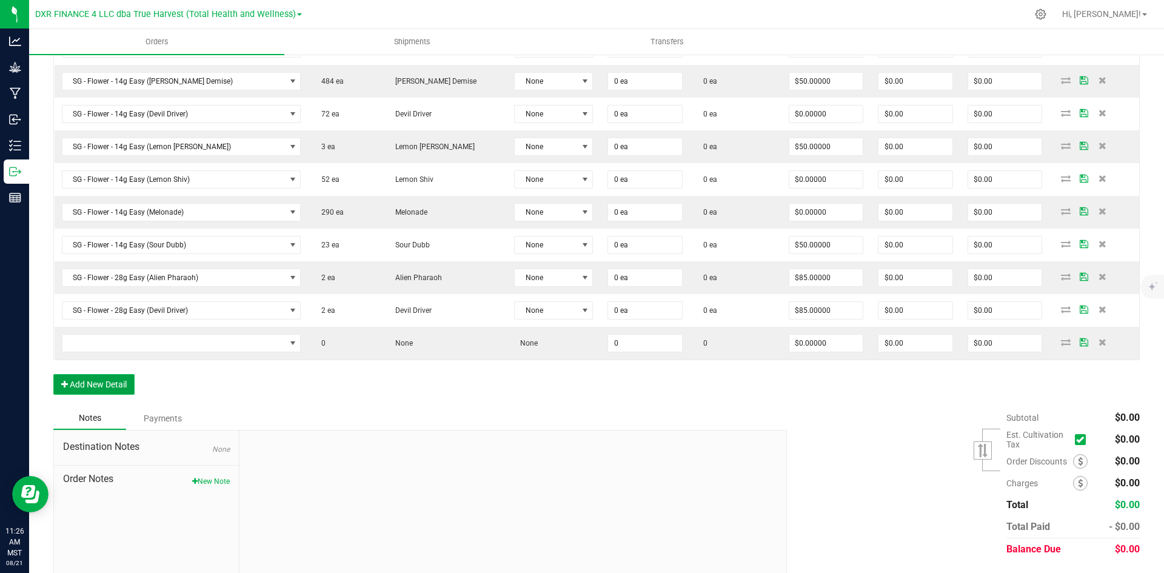
click at [92, 389] on button "Add New Detail" at bounding box center [93, 384] width 81 height 21
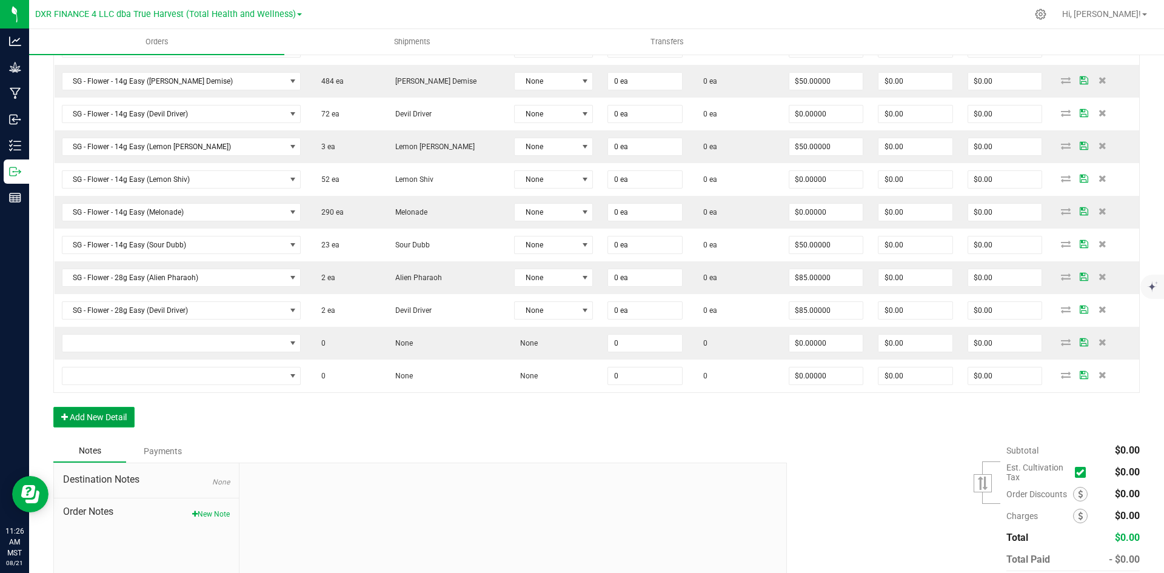
click at [88, 423] on button "Add New Detail" at bounding box center [93, 417] width 81 height 21
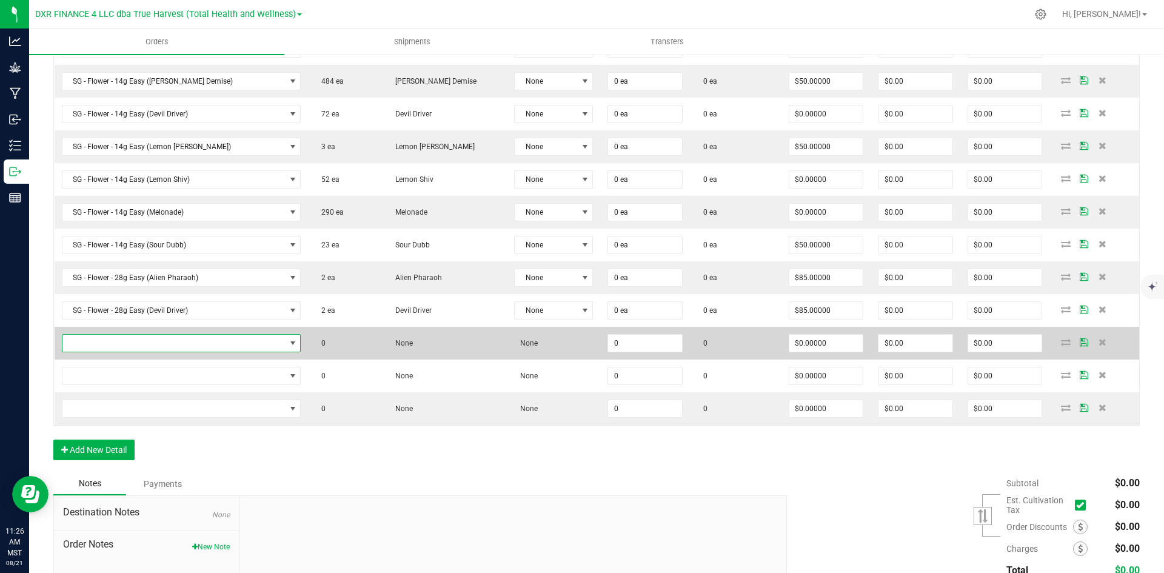
click at [119, 335] on span "NO DATA FOUND" at bounding box center [173, 343] width 223 height 17
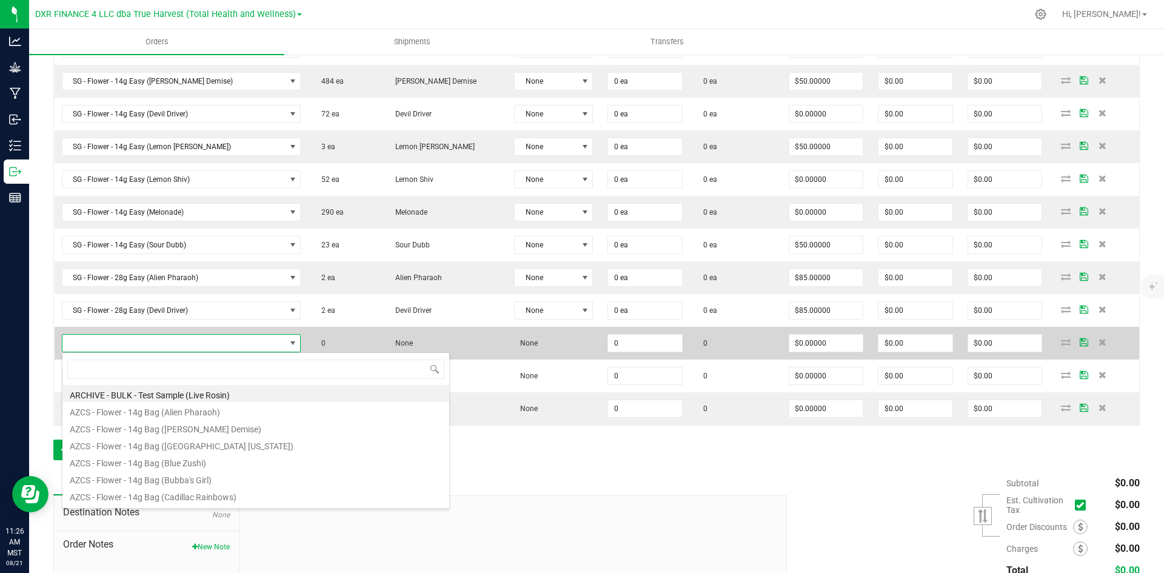
type input "SG - Flower - 3.5g Jar (Alien Banana)"
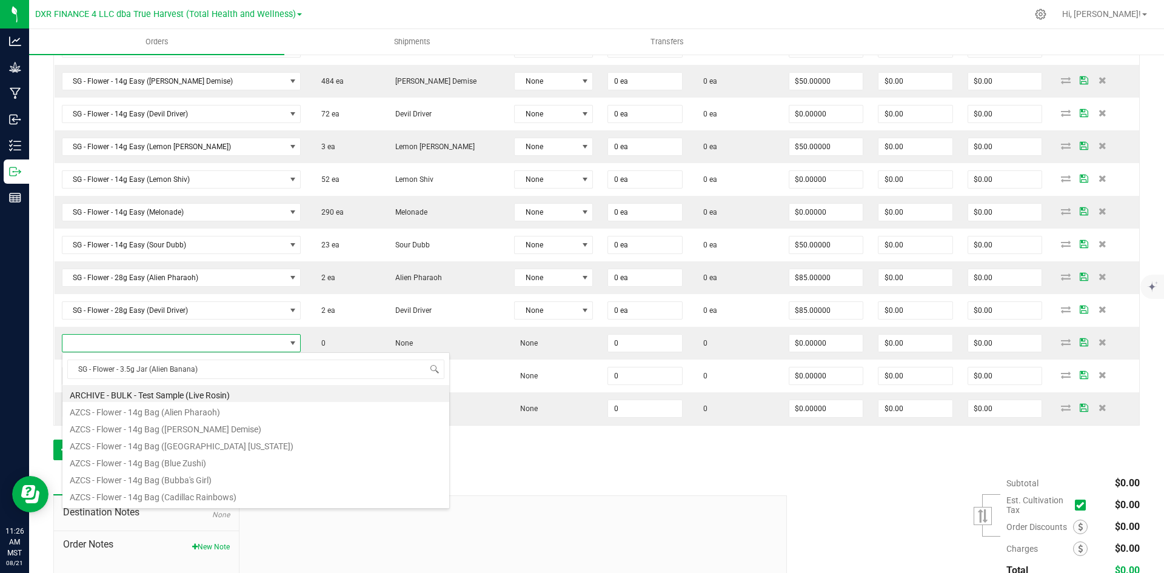
scroll to position [18, 224]
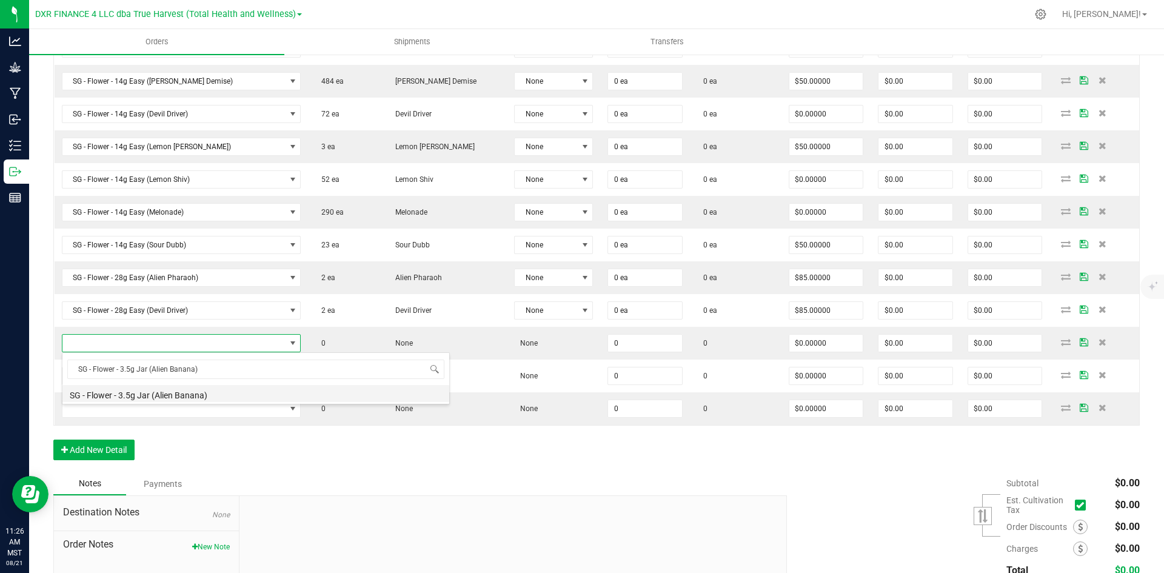
click at [150, 391] on li "SG - Flower - 3.5g Jar (Alien Banana)" at bounding box center [255, 393] width 387 height 17
type input "0 ea"
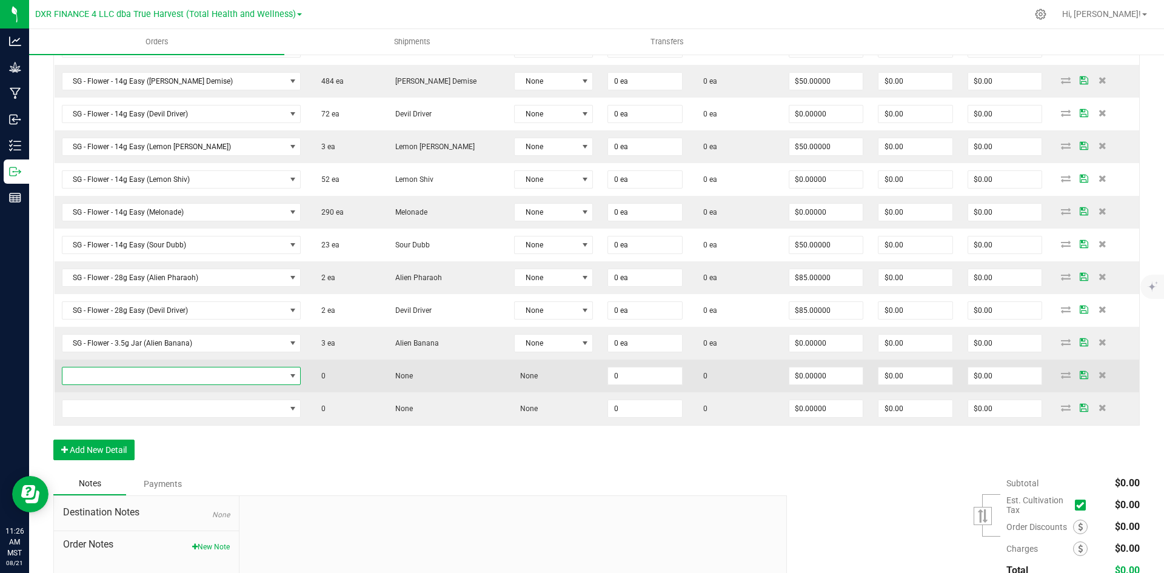
click at [165, 370] on span "NO DATA FOUND" at bounding box center [173, 375] width 223 height 17
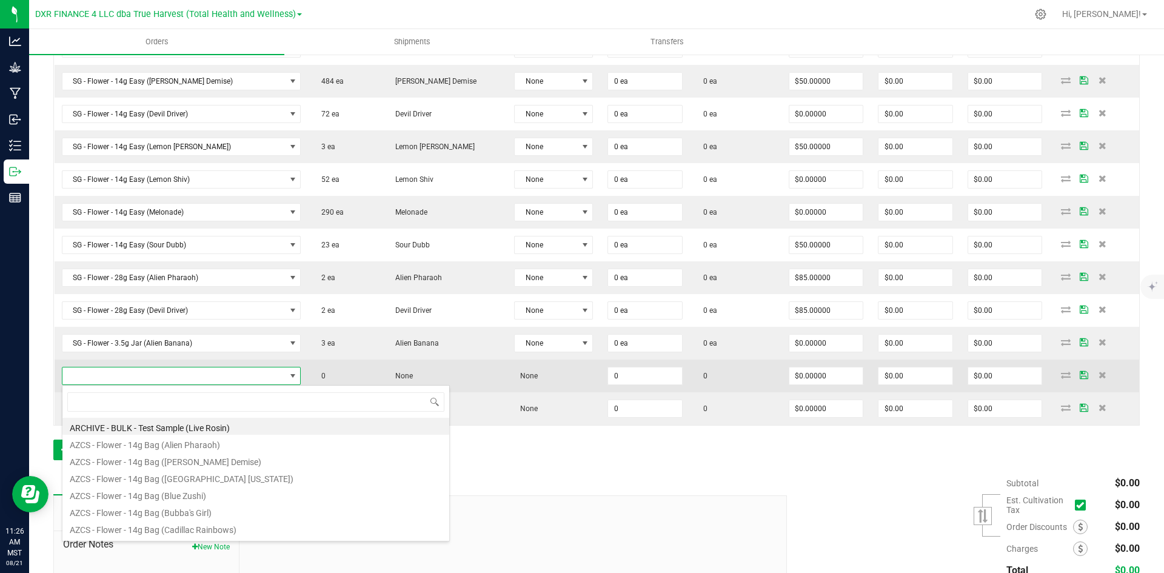
type input "SG - Flower - 3.5g Jar (Exotic)"
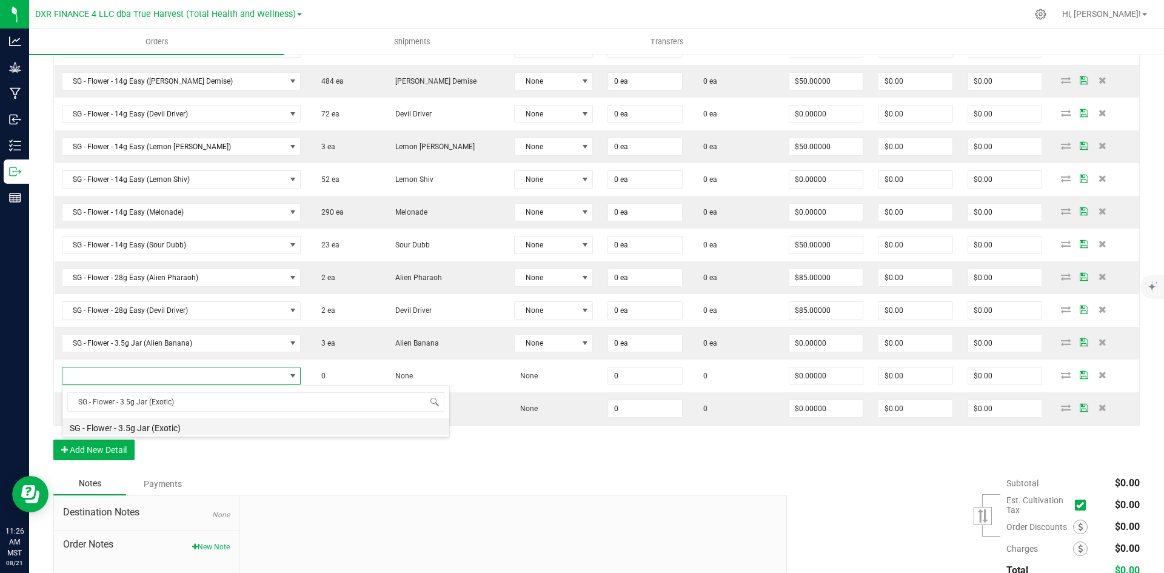
click at [161, 431] on li "SG - Flower - 3.5g Jar (Exotic)" at bounding box center [255, 426] width 387 height 17
type input "0 ea"
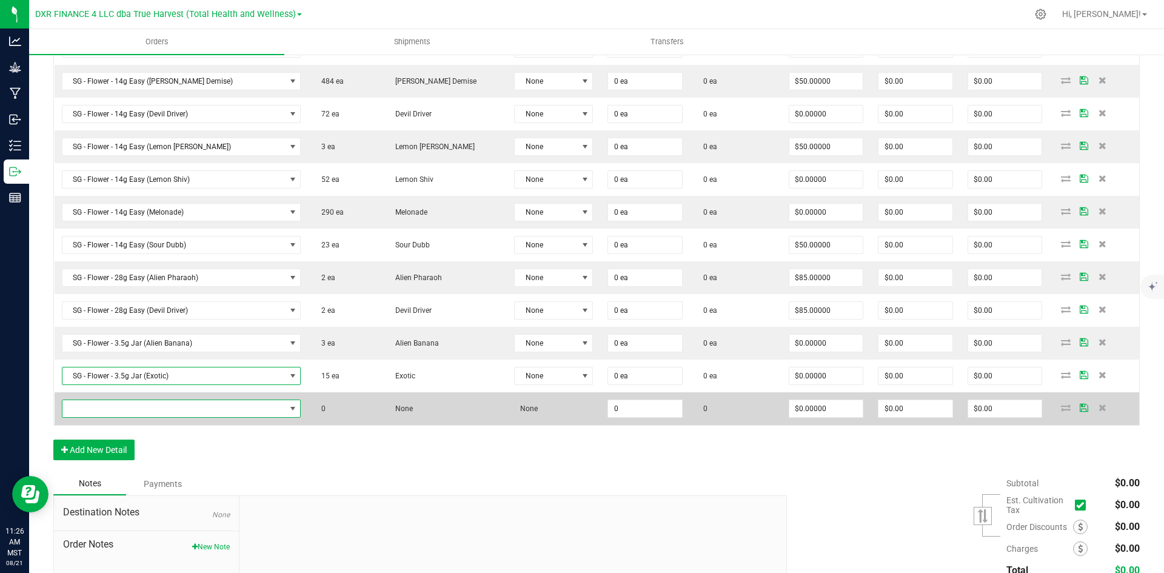
click at [207, 409] on span "NO DATA FOUND" at bounding box center [173, 408] width 223 height 17
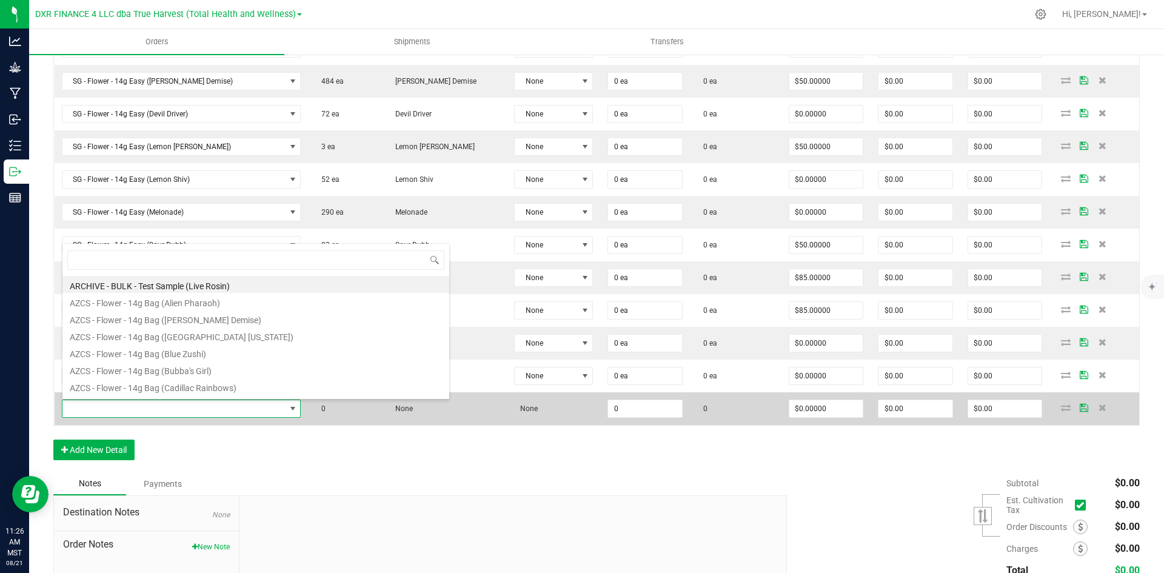
type input "SG - Flower - 3.5g Jar (Grape Valley Kush)"
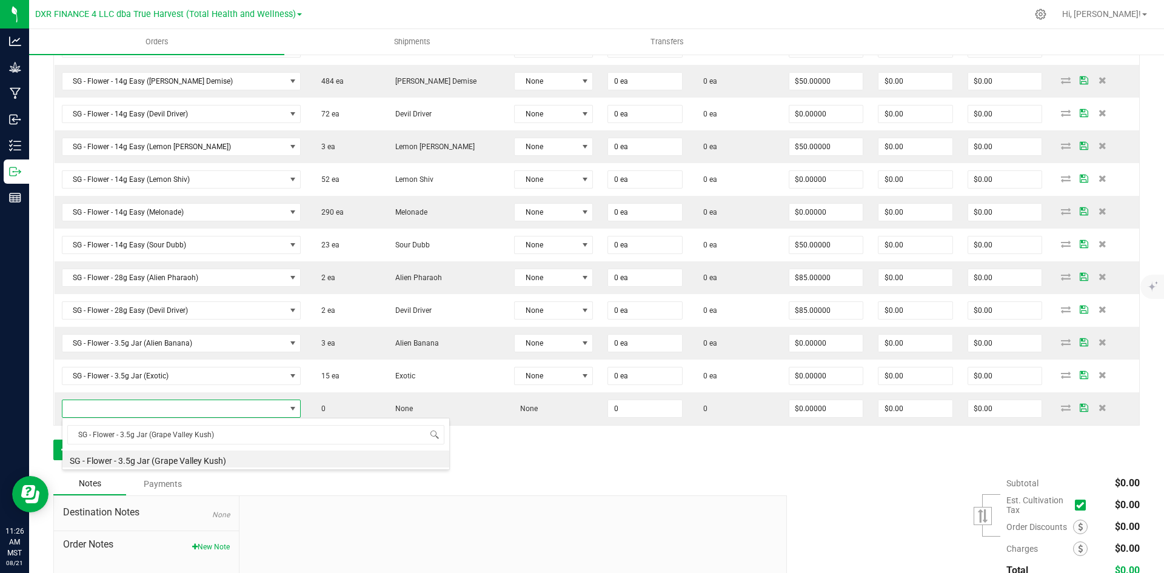
click at [208, 459] on li "SG - Flower - 3.5g Jar (Grape Valley Kush)" at bounding box center [255, 459] width 387 height 17
type input "0 ea"
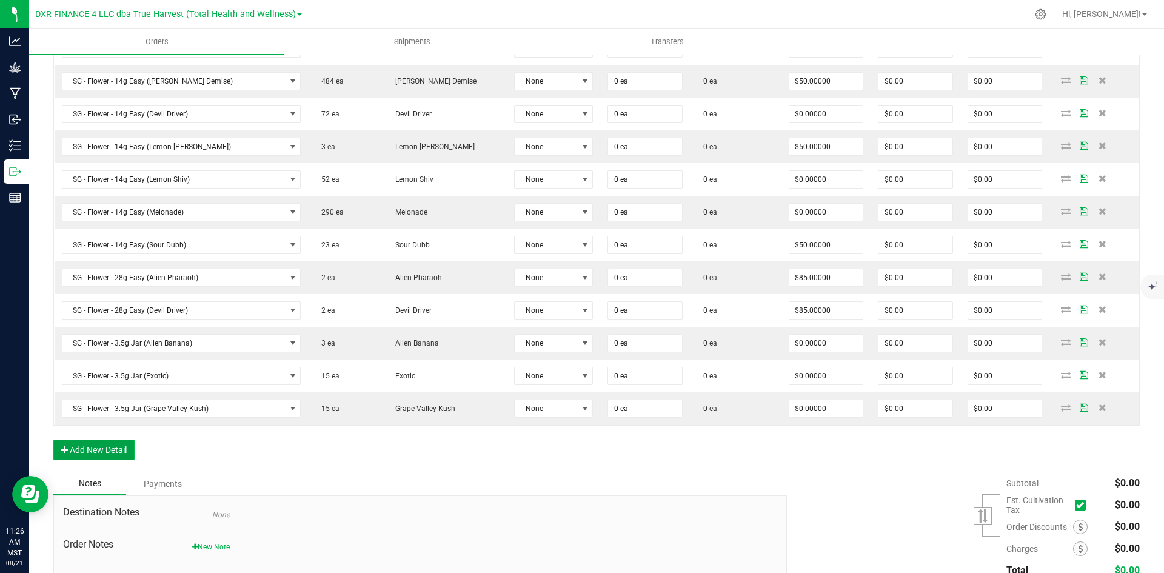
click at [111, 454] on button "Add New Detail" at bounding box center [93, 450] width 81 height 21
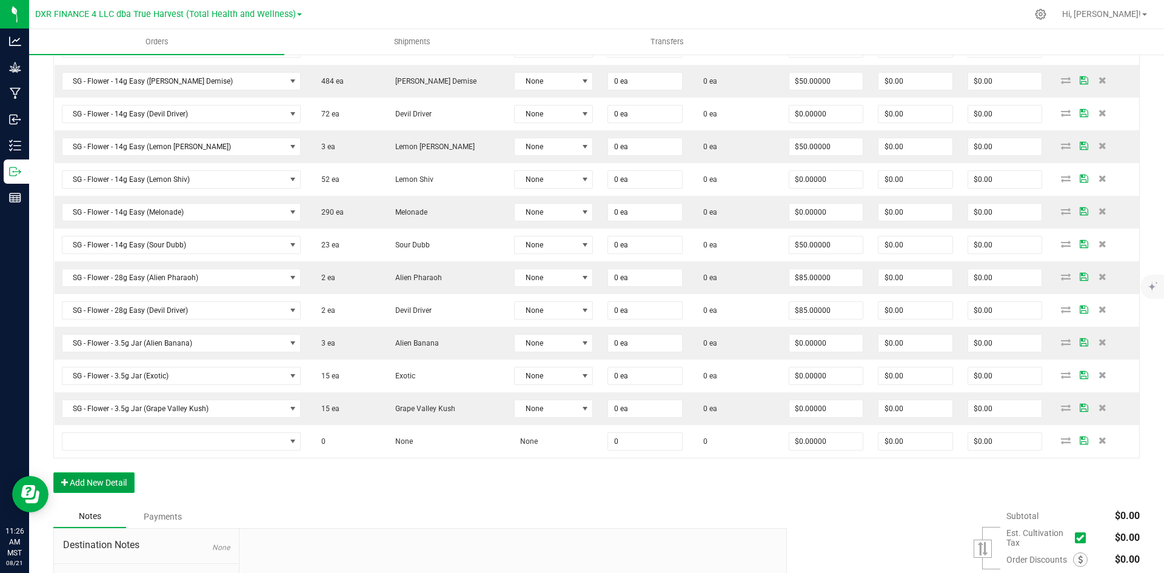
click at [106, 488] on button "Add New Detail" at bounding box center [93, 482] width 81 height 21
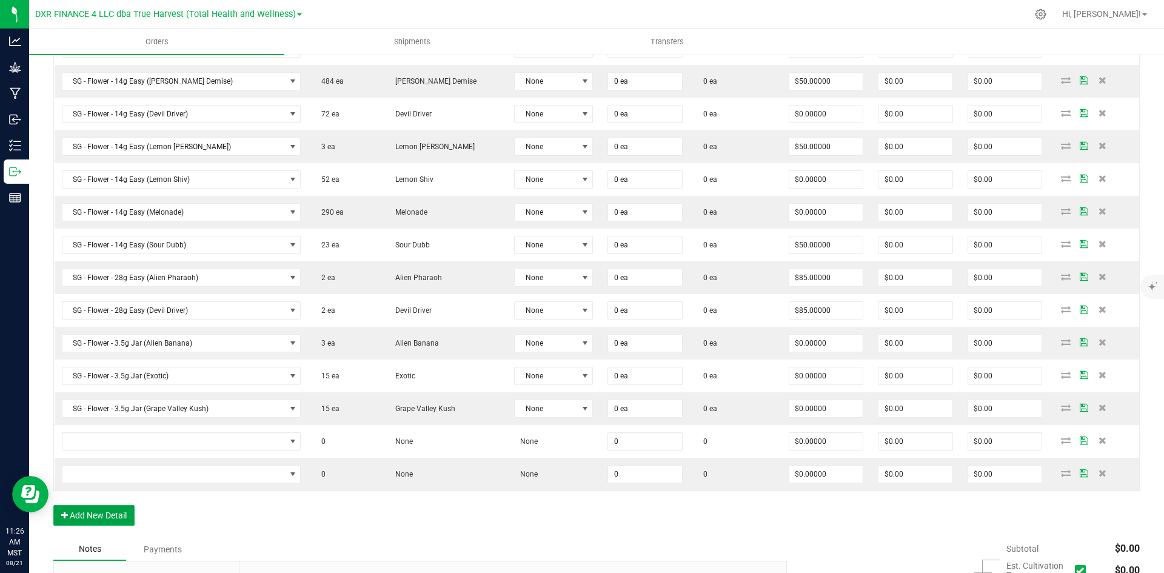
click at [96, 512] on button "Add New Detail" at bounding box center [93, 515] width 81 height 21
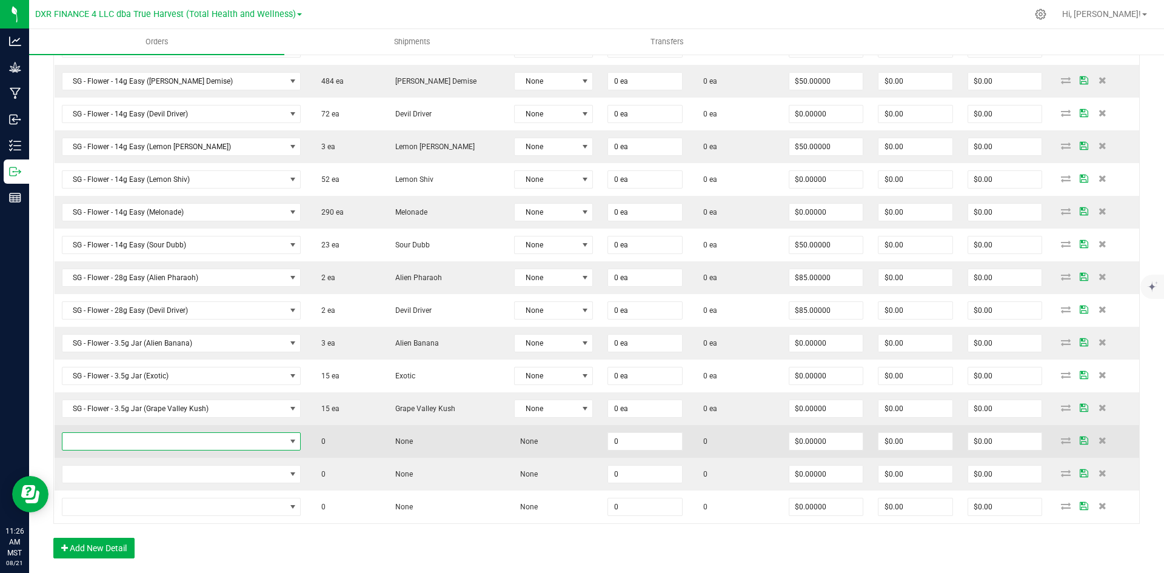
click at [167, 441] on span "NO DATA FOUND" at bounding box center [173, 441] width 223 height 17
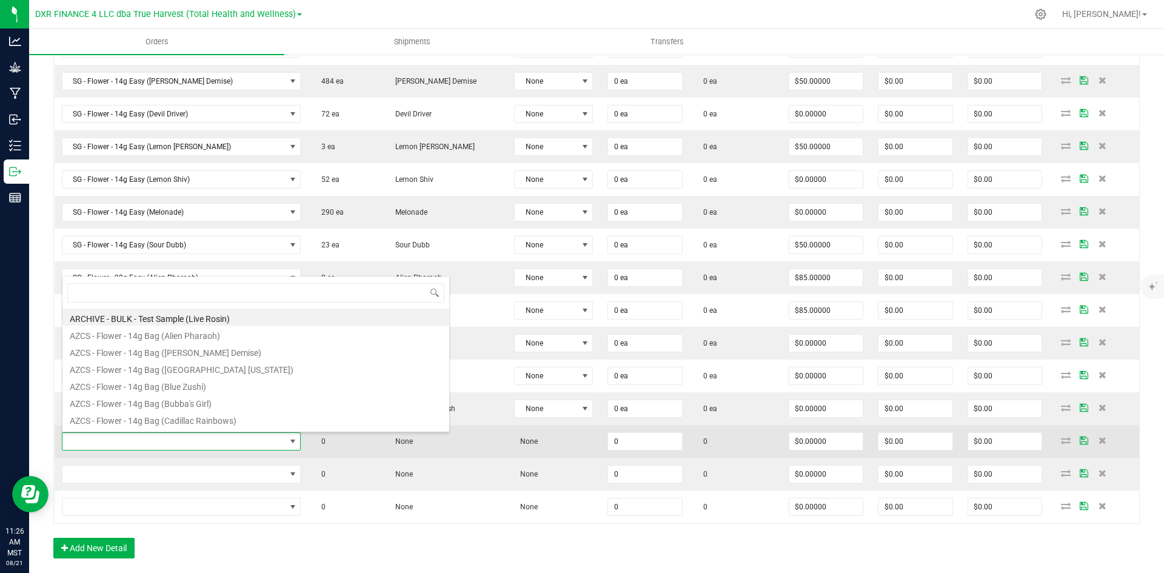
type input "SG - Flower - 3.5g Jar (Jack Herer)"
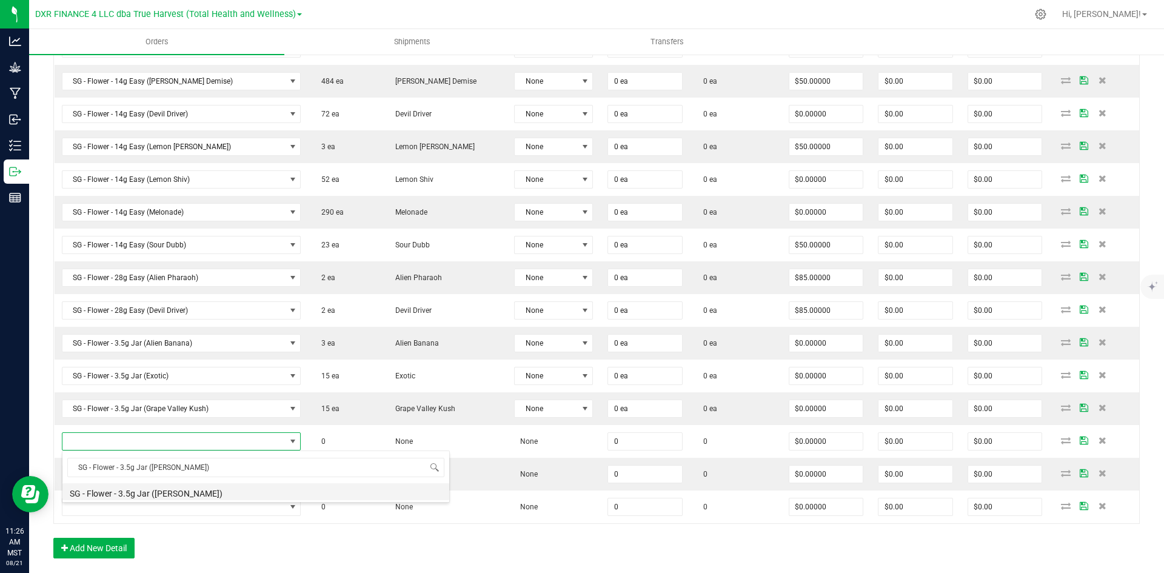
click at [192, 494] on li "SG - Flower - 3.5g Jar (Jack Herer)" at bounding box center [255, 491] width 387 height 17
type input "0 ea"
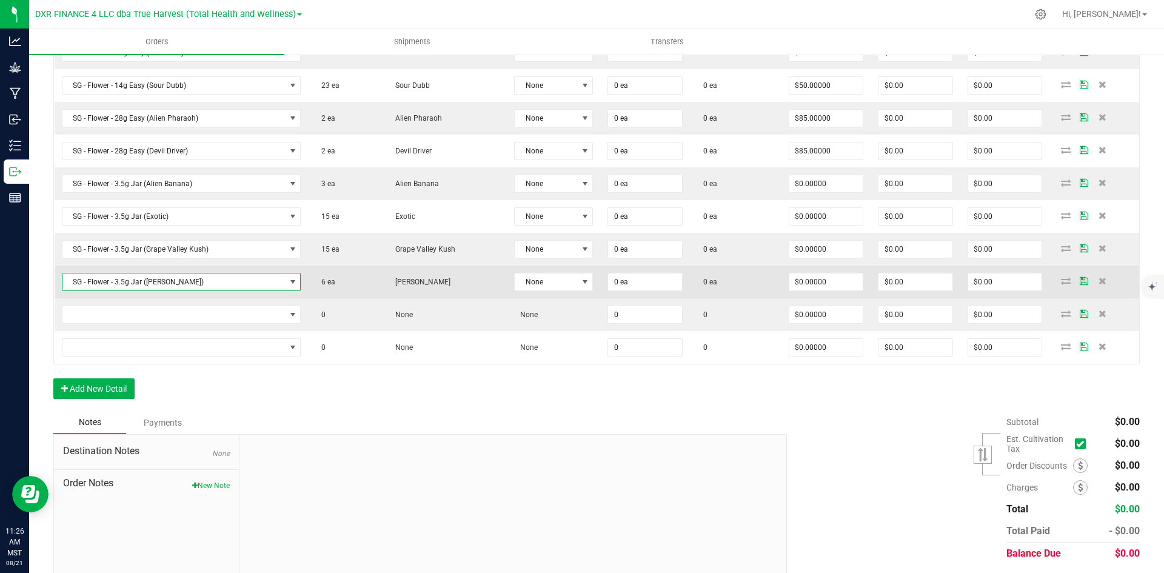
scroll to position [555, 0]
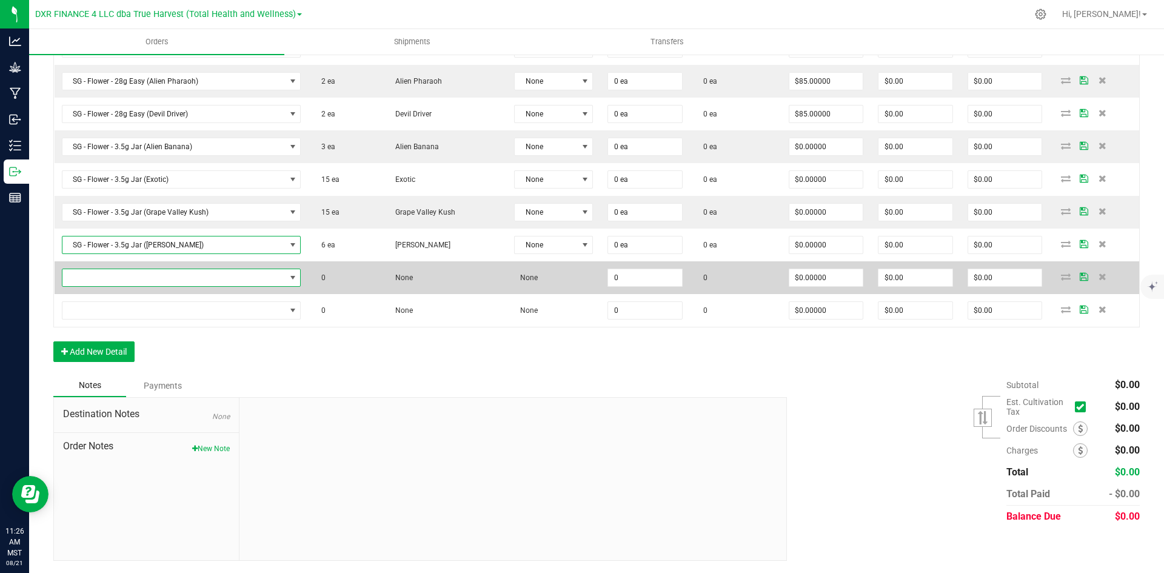
click at [139, 279] on span "NO DATA FOUND" at bounding box center [173, 277] width 223 height 17
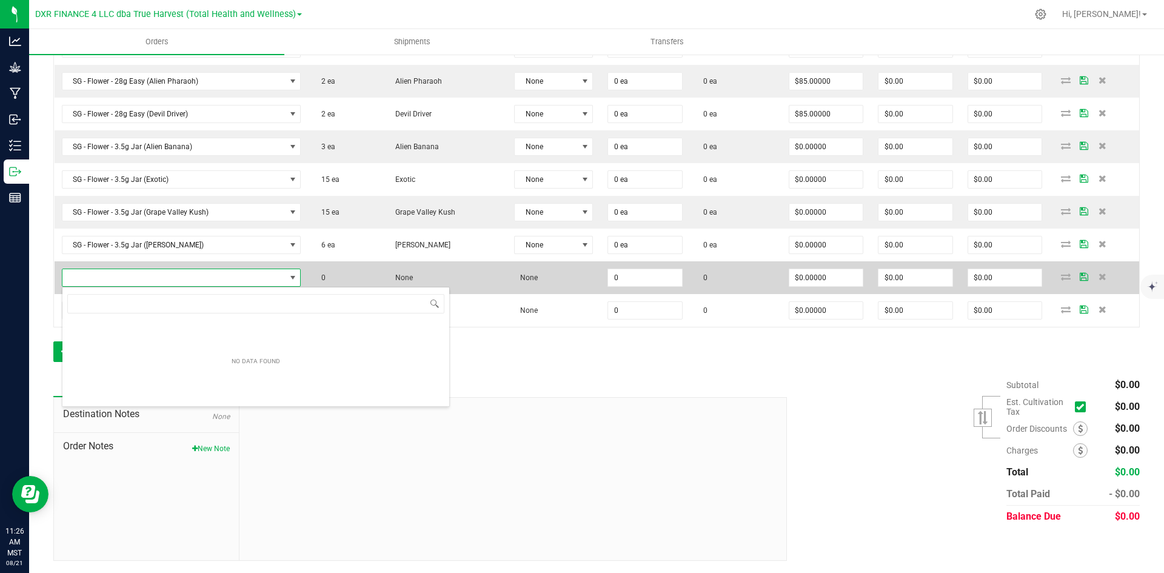
scroll to position [18, 226]
type input "SG - Flower - 3.5g Jar (Lemon Shiv)"
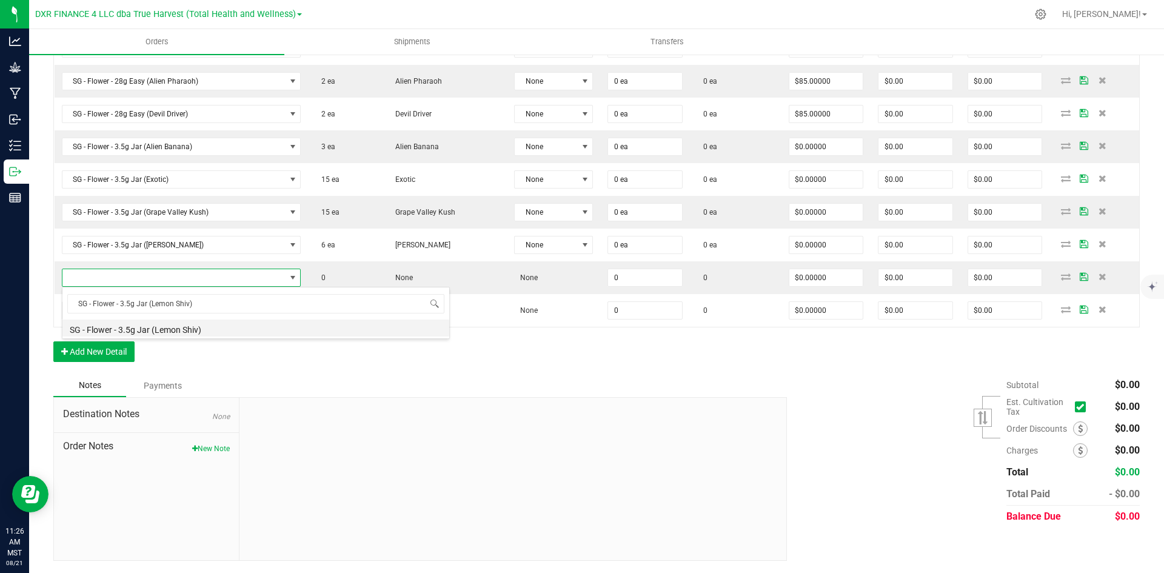
click at [198, 330] on li "SG - Flower - 3.5g Jar (Lemon Shiv)" at bounding box center [255, 328] width 387 height 17
type input "0 ea"
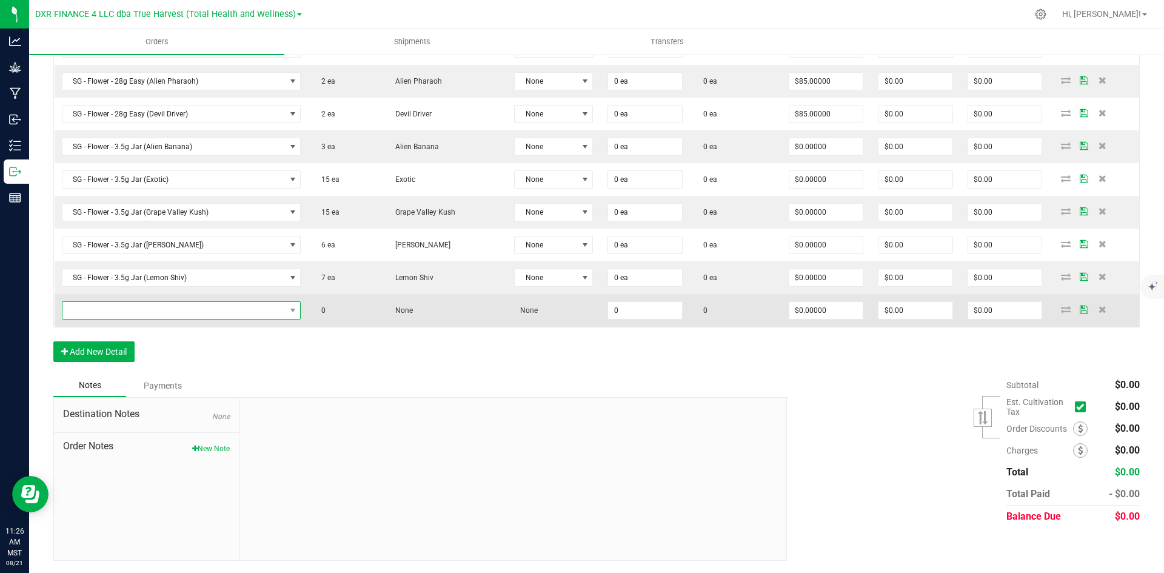
click at [166, 312] on span "NO DATA FOUND" at bounding box center [173, 310] width 223 height 17
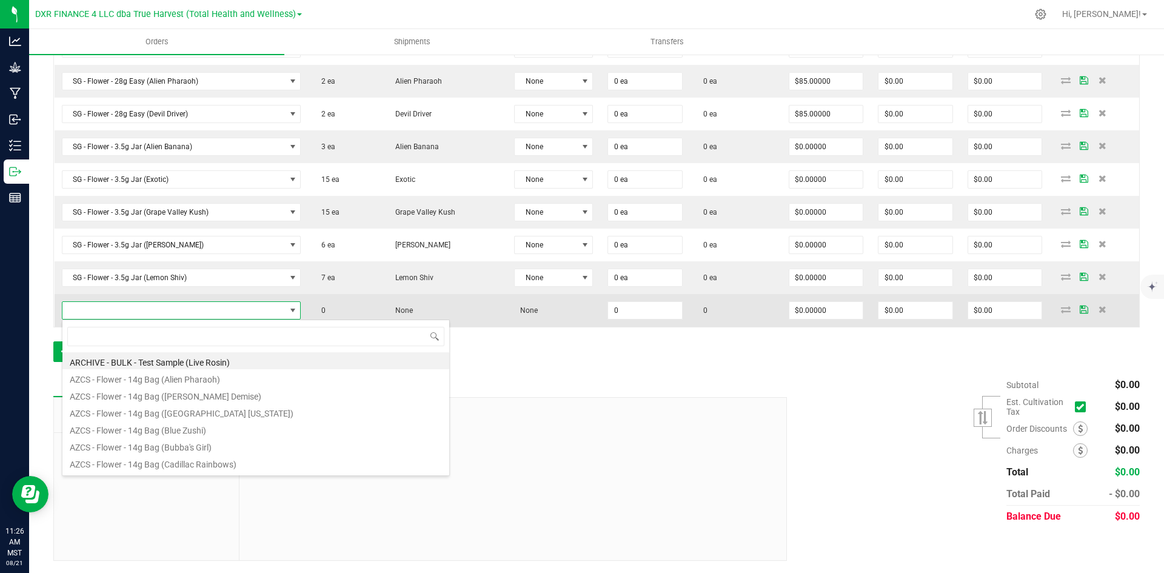
type input "SG - Flower - 3.5g Jar (Sour Haze)"
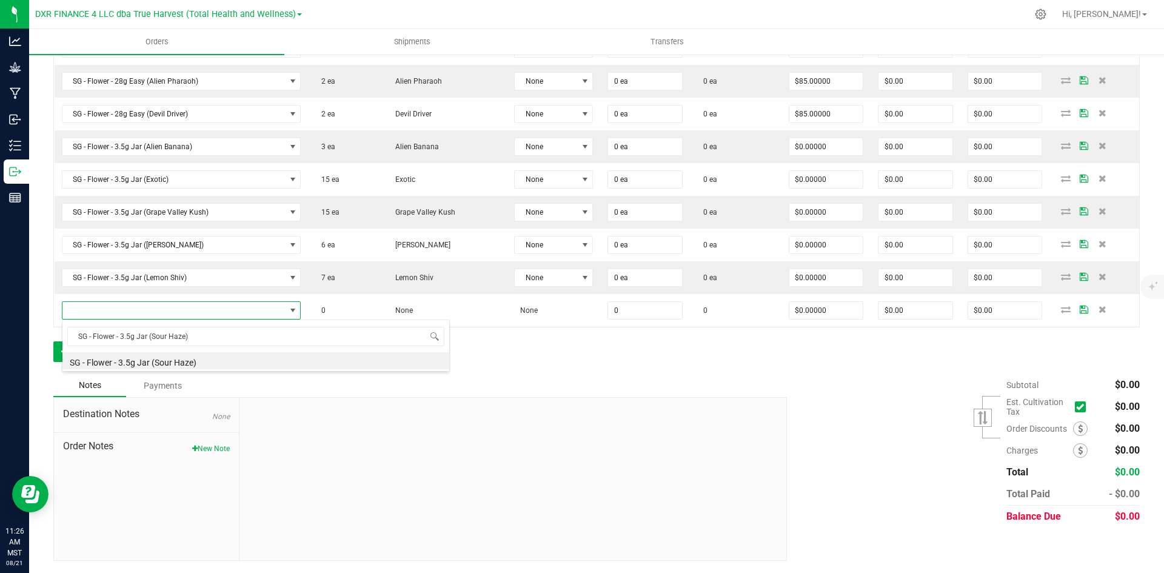
click at [183, 362] on li "SG - Flower - 3.5g Jar (Sour Haze)" at bounding box center [255, 360] width 387 height 17
type input "0 ea"
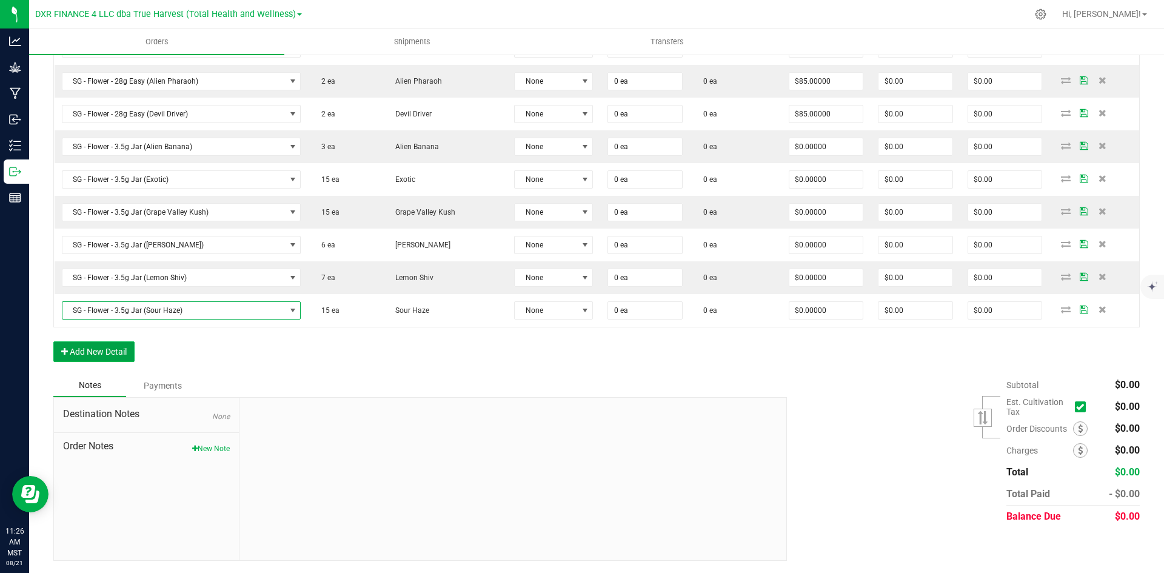
click at [122, 352] on button "Add New Detail" at bounding box center [93, 351] width 81 height 21
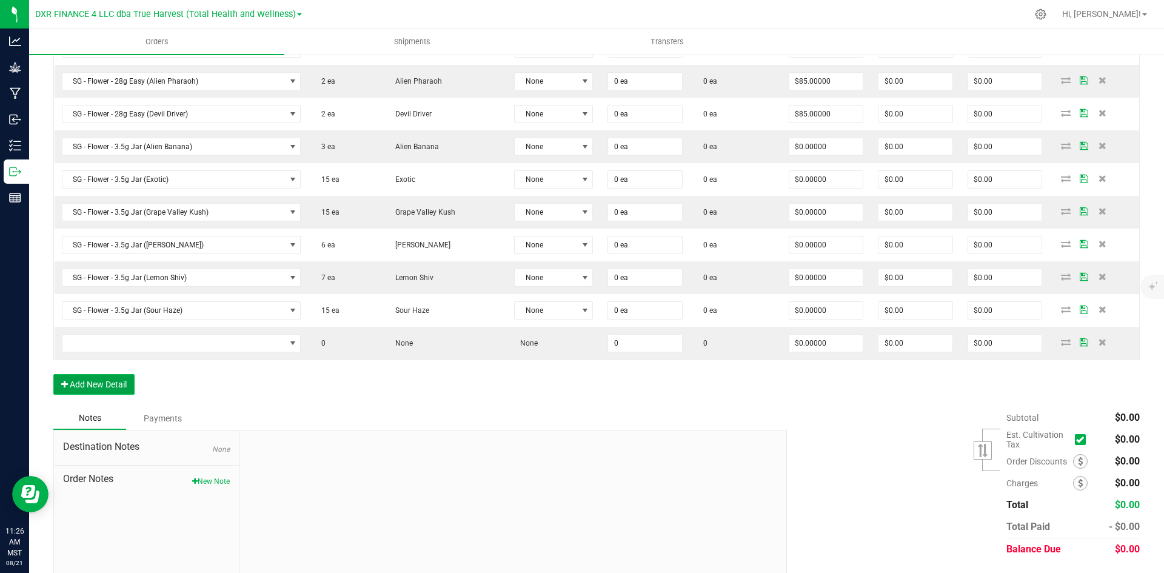
click at [103, 390] on button "Add New Detail" at bounding box center [93, 384] width 81 height 21
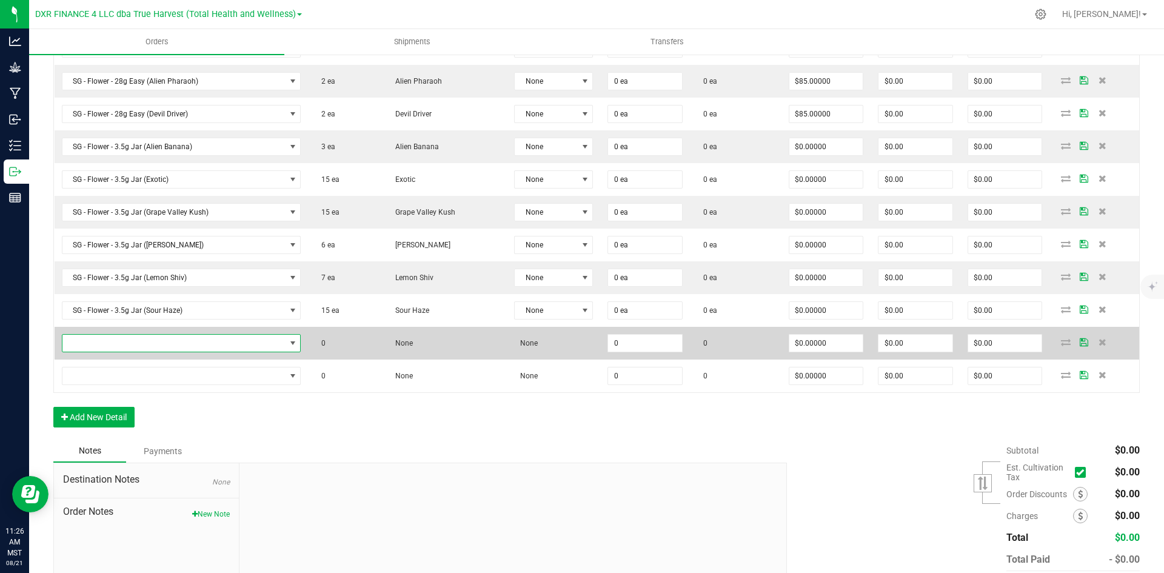
click at [173, 341] on span "NO DATA FOUND" at bounding box center [173, 343] width 223 height 17
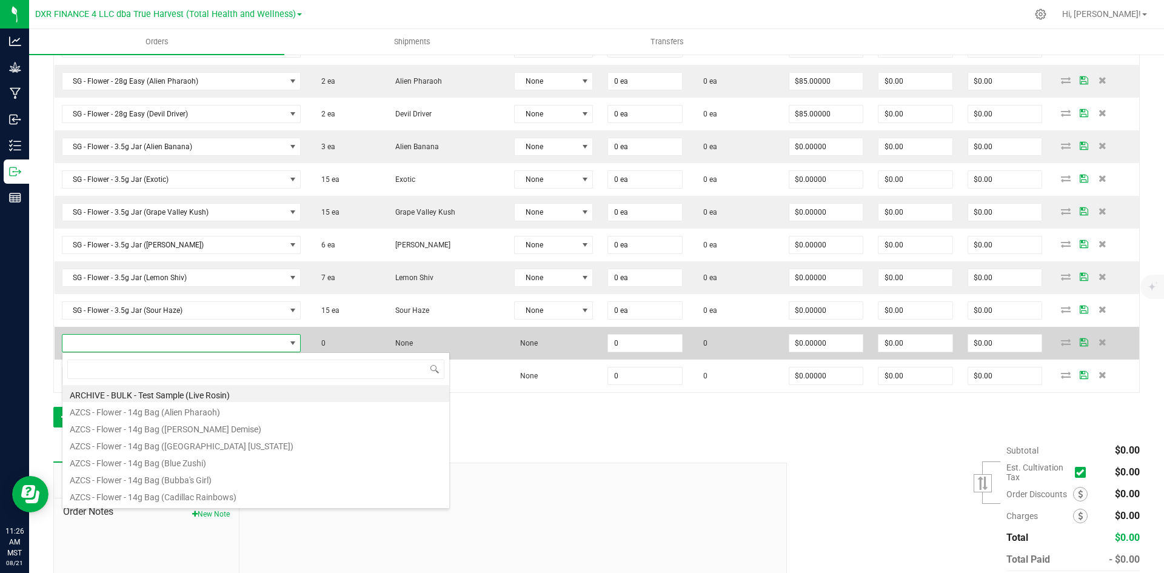
scroll to position [18, 224]
type input "SG - Shake - 14g Social (Alien Pharaoh)"
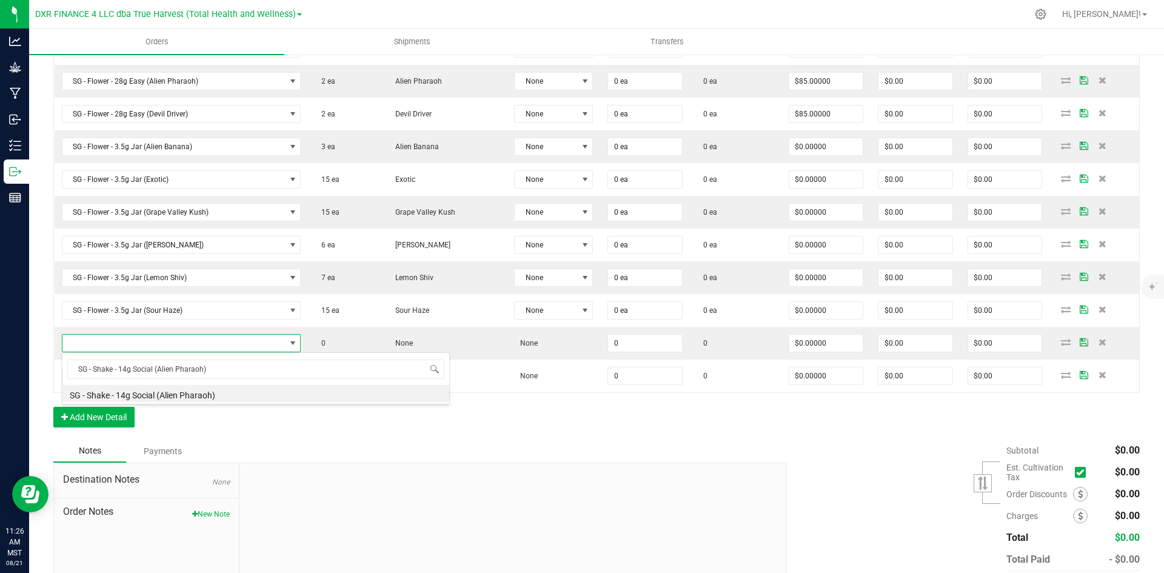
click at [181, 397] on li "SG - Shake - 14g Social (Alien Pharaoh)" at bounding box center [255, 393] width 387 height 17
type input "0 ea"
type input "$10.00000"
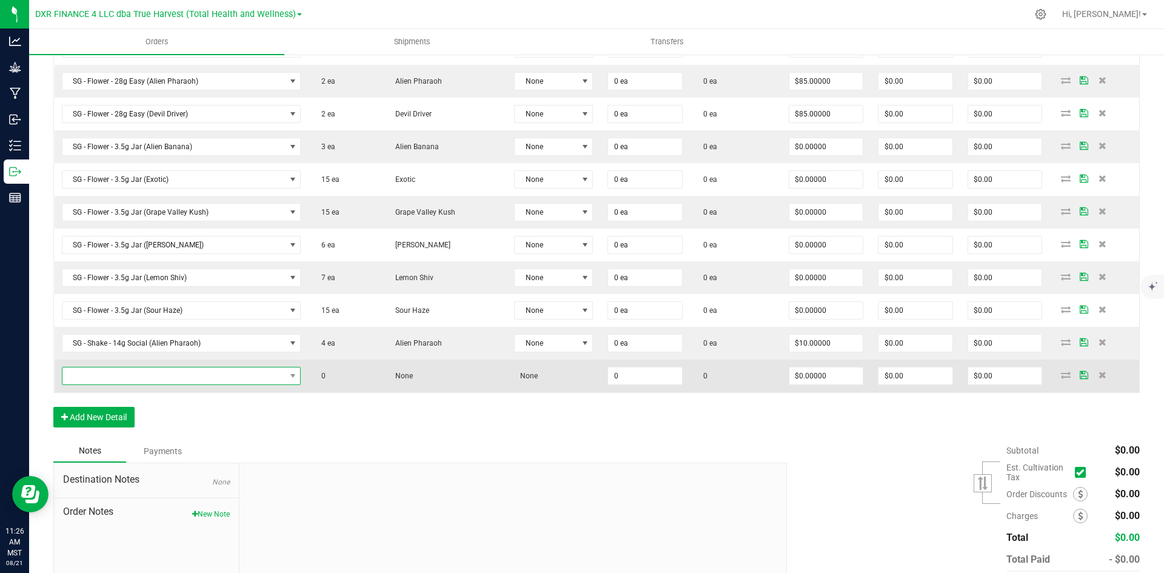
click at [240, 380] on span "NO DATA FOUND" at bounding box center [173, 375] width 223 height 17
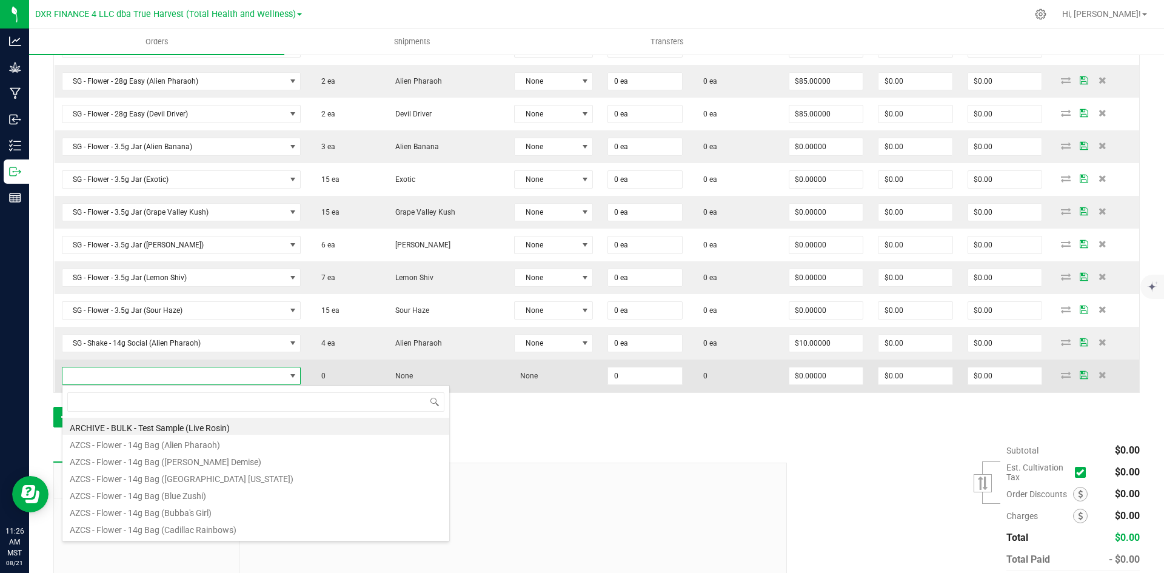
type input "SG - Shake - 14g Social (Alien Pharaoh)"
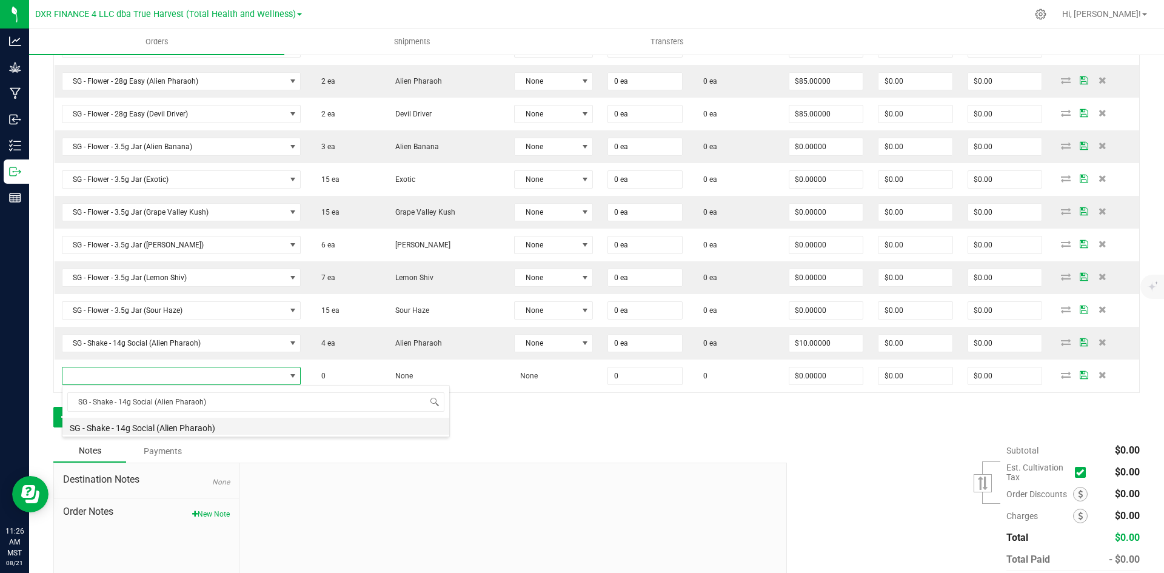
click at [180, 424] on li "SG - Shake - 14g Social (Alien Pharaoh)" at bounding box center [255, 426] width 387 height 17
type input "0 ea"
type input "$10.00000"
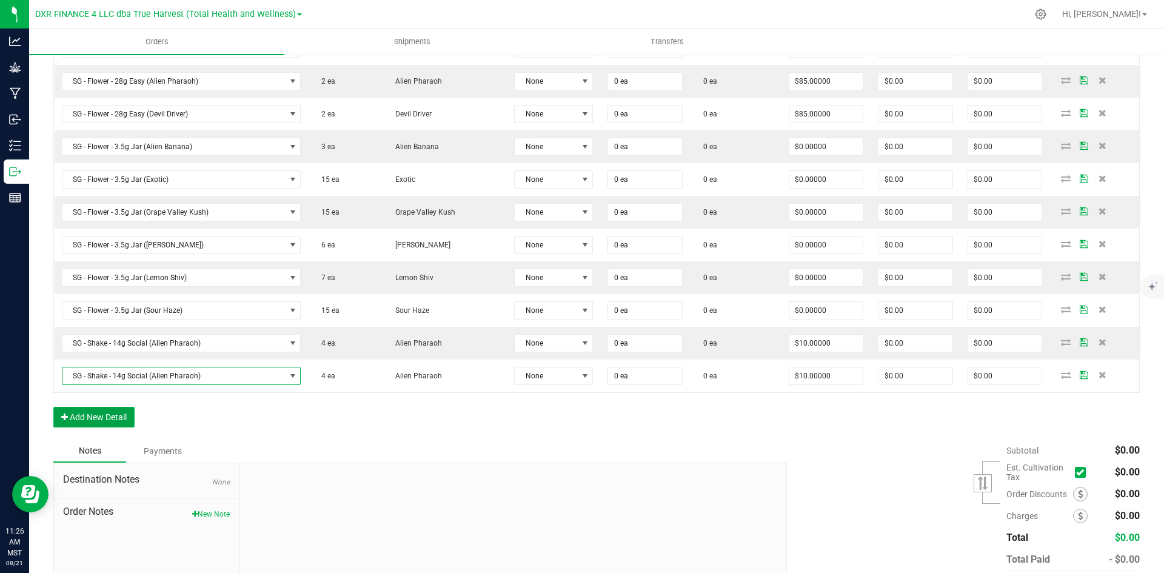
click at [124, 421] on button "Add New Detail" at bounding box center [93, 417] width 81 height 21
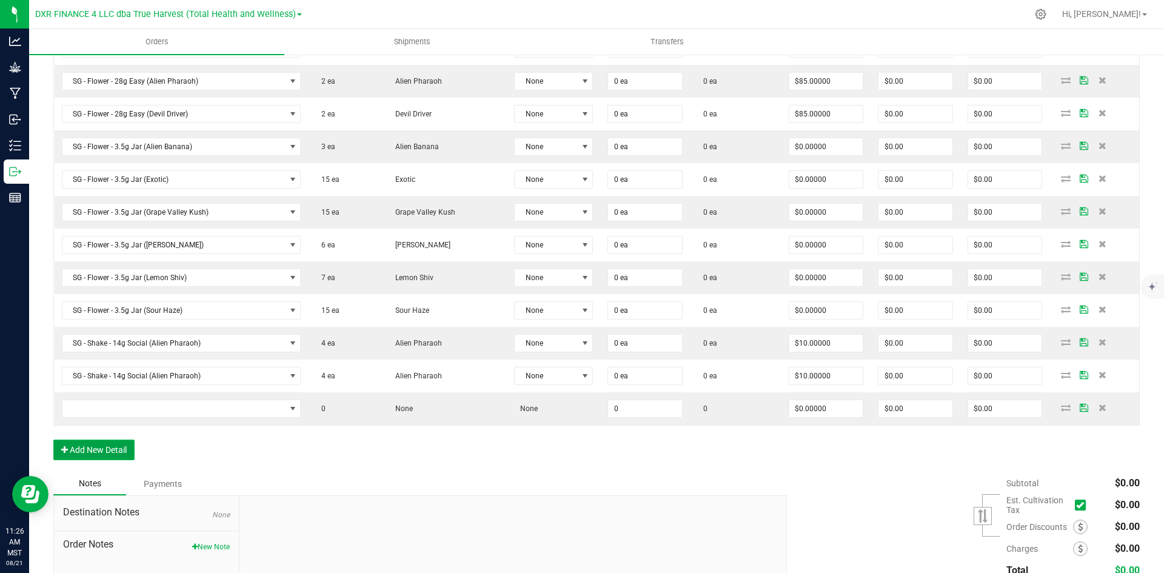
click at [118, 457] on button "Add New Detail" at bounding box center [93, 450] width 81 height 21
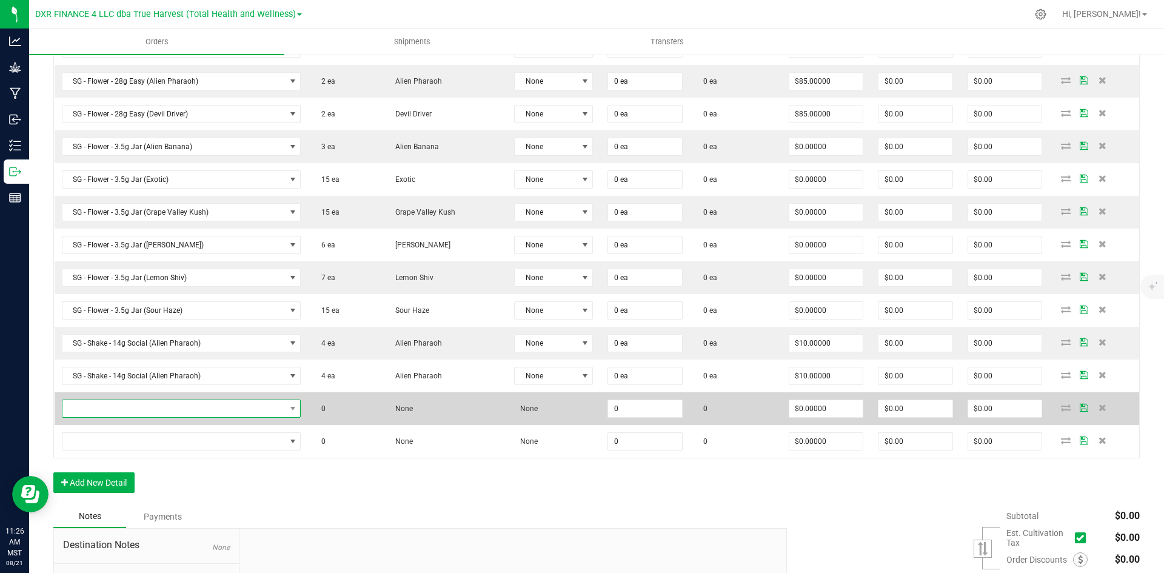
click at [253, 406] on span "NO DATA FOUND" at bounding box center [173, 408] width 223 height 17
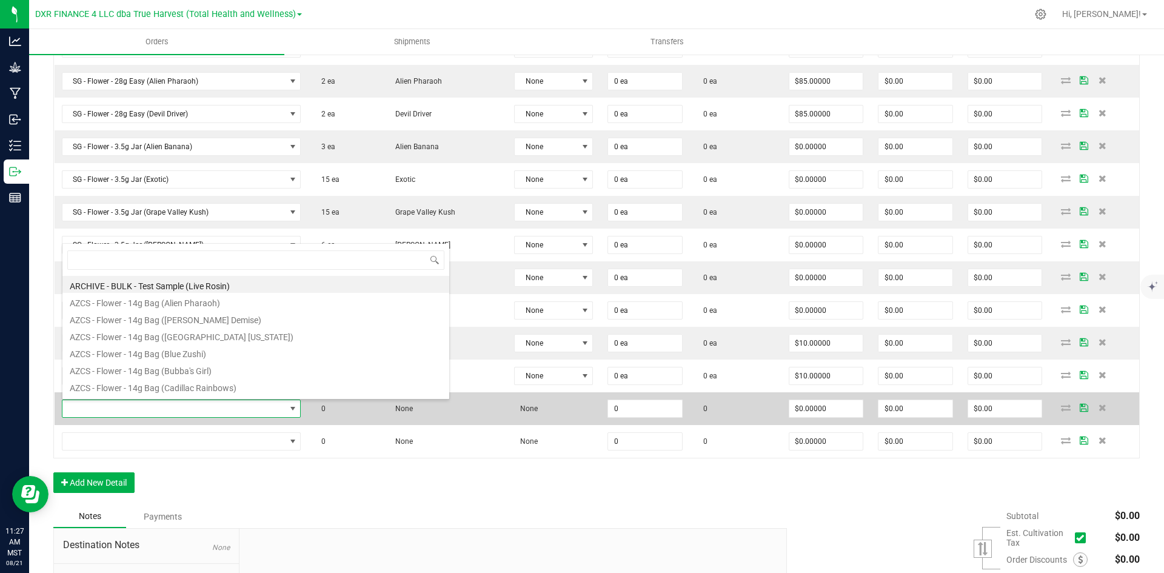
type input "SG - Shake - 14g Social (Cadillac Rainbows)"
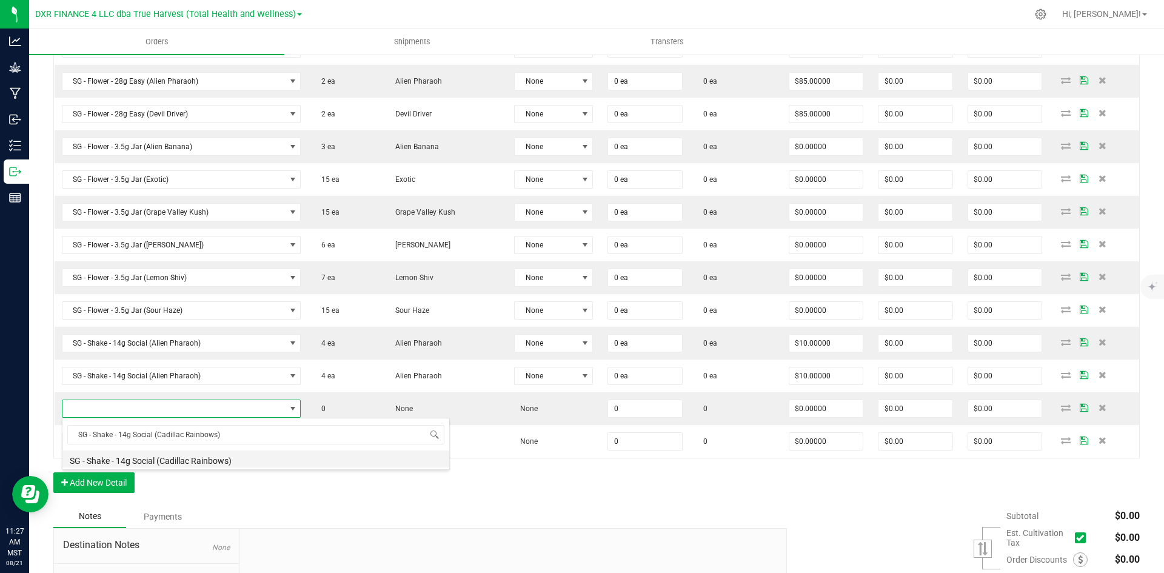
click at [187, 459] on li "SG - Shake - 14g Social (Cadillac Rainbows)" at bounding box center [255, 459] width 387 height 17
type input "0 ea"
type input "$10.00000"
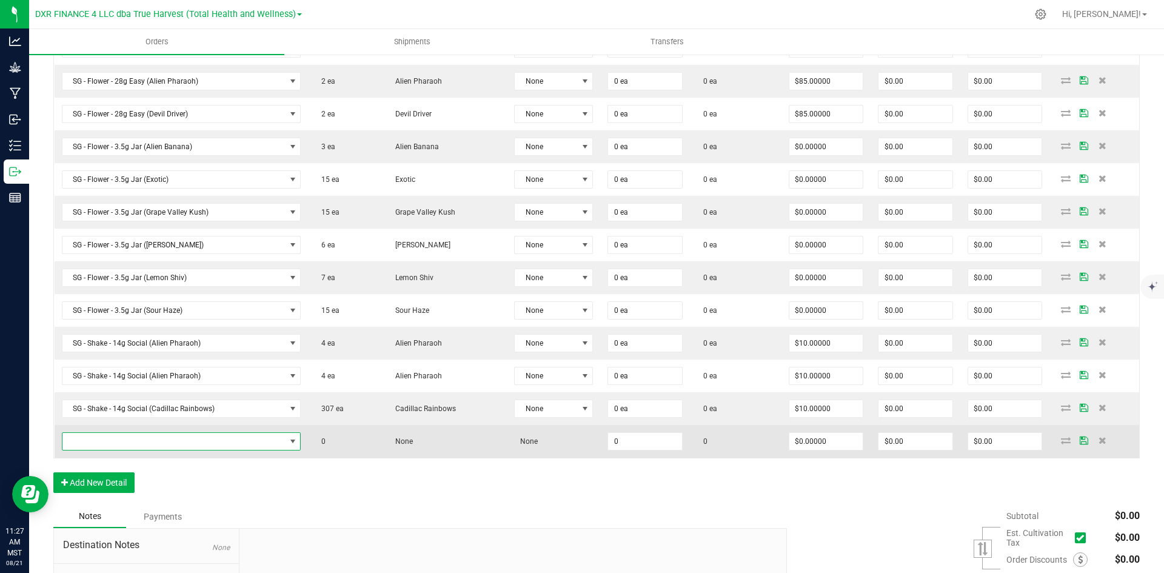
click at [153, 448] on span "NO DATA FOUND" at bounding box center [173, 441] width 223 height 17
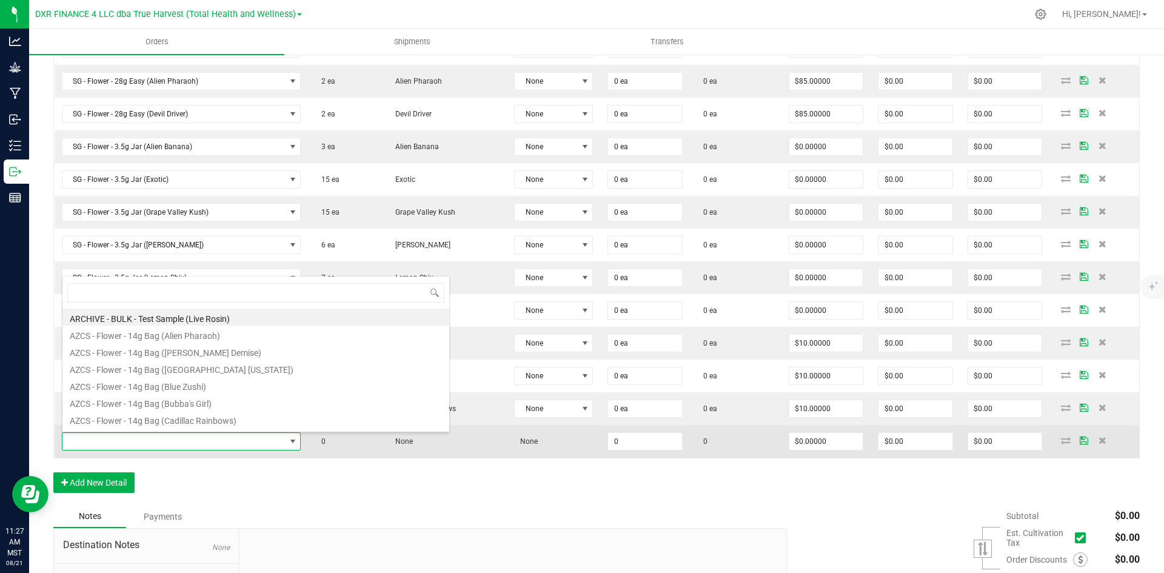
type input "SG - Shake - 14g Social (Chembow)"
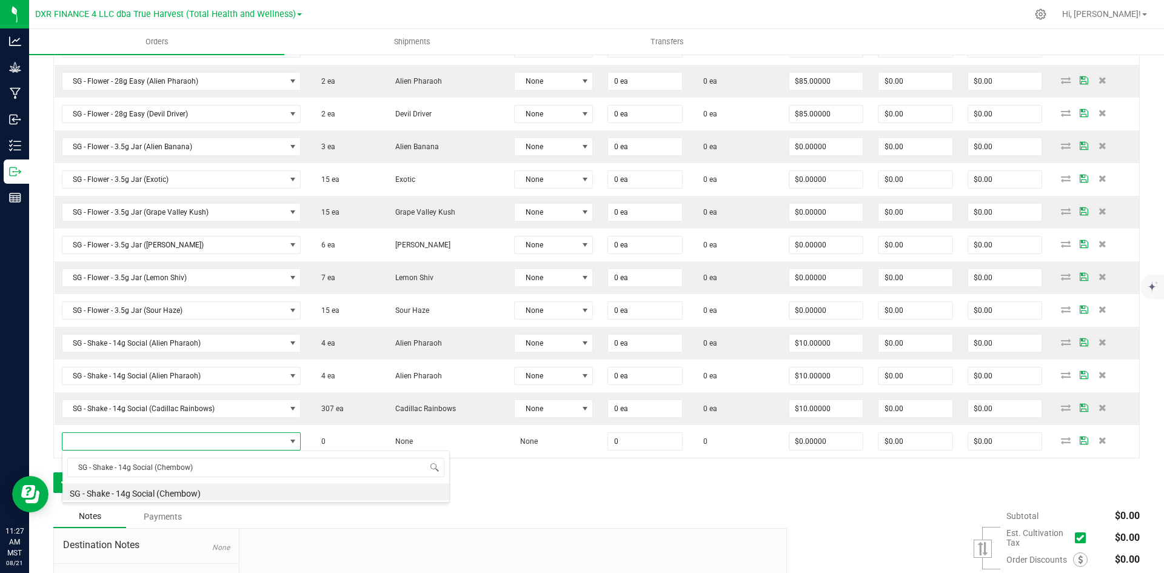
click at [197, 494] on li "SG - Shake - 14g Social (Chembow)" at bounding box center [255, 491] width 387 height 17
type input "0 ea"
type input "$10.00000"
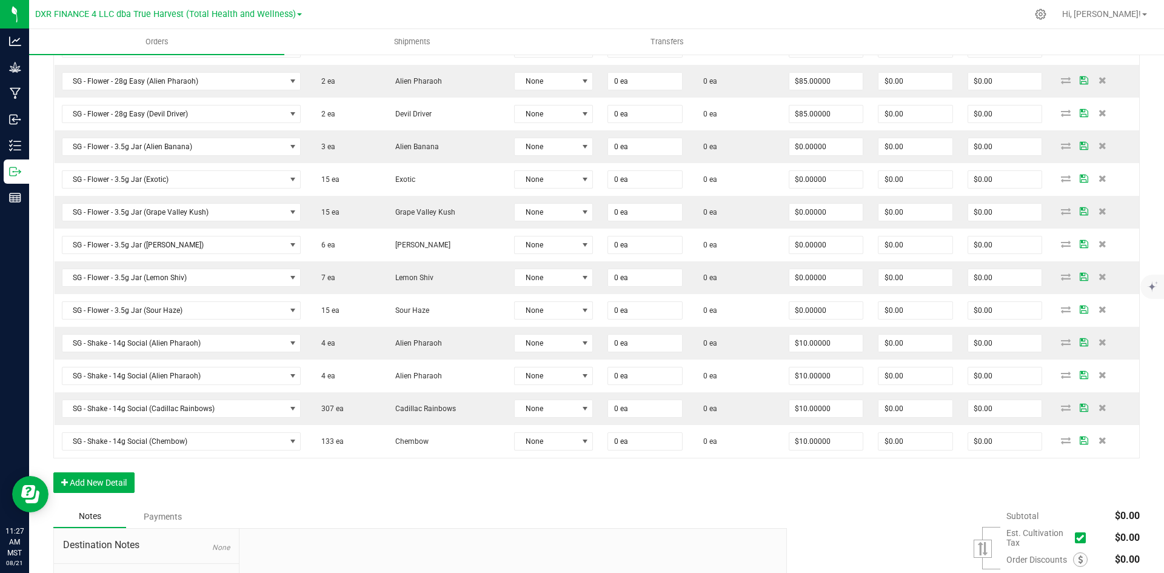
click at [137, 484] on div "Order Details Print All Labels Item Sellable Strain Lot Number Qty Ordered Qty …" at bounding box center [596, 143] width 1087 height 723
click at [131, 484] on button "Add New Detail" at bounding box center [93, 482] width 81 height 21
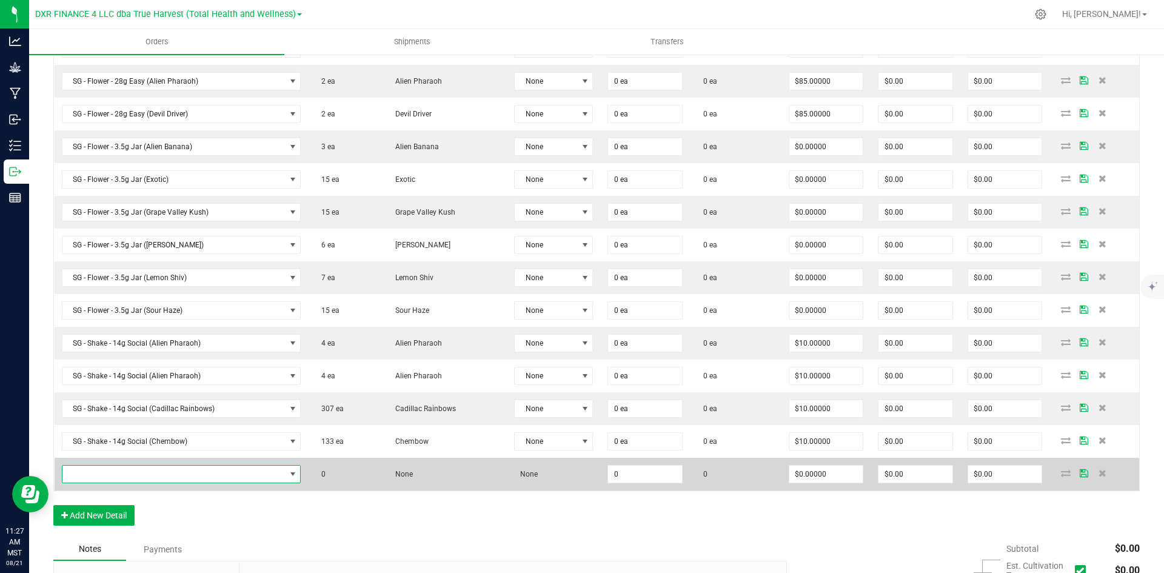
click at [203, 473] on span "NO DATA FOUND" at bounding box center [173, 474] width 223 height 17
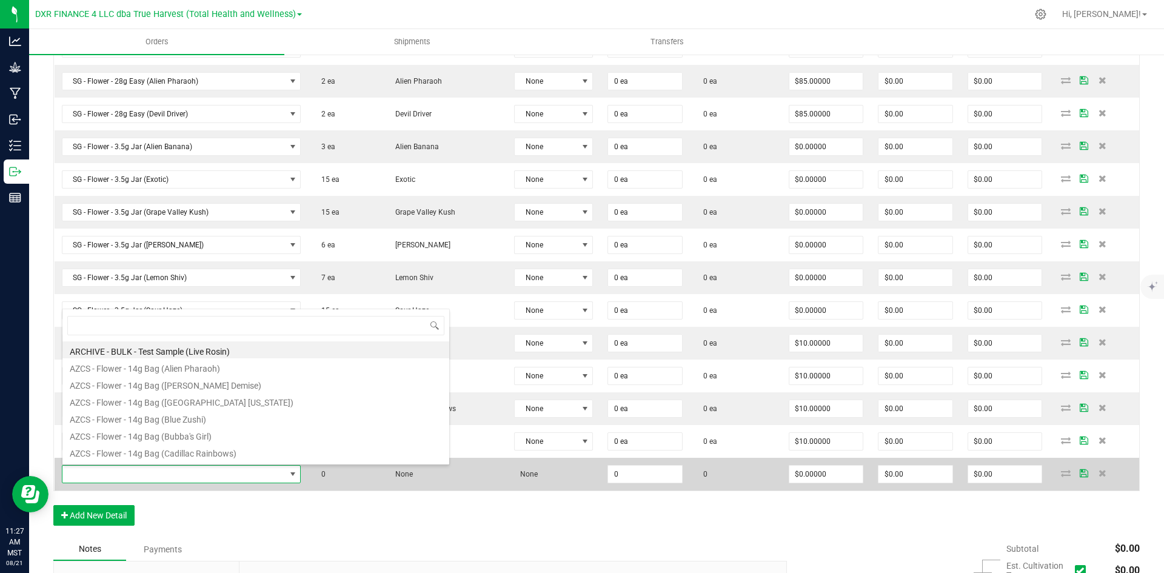
type input "SG - Shake - 14g Social (Lemon Cherry Mintz)"
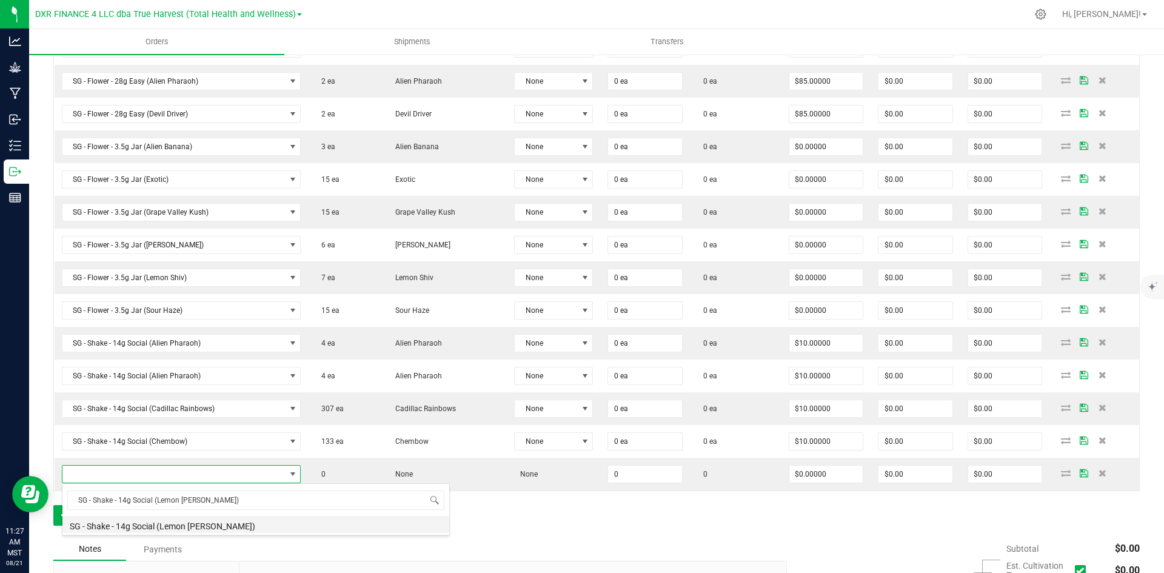
click at [215, 532] on li "SG - Shake - 14g Social (Lemon Cherry Mintz)" at bounding box center [255, 524] width 387 height 17
type input "0 ea"
type input "$10.00000"
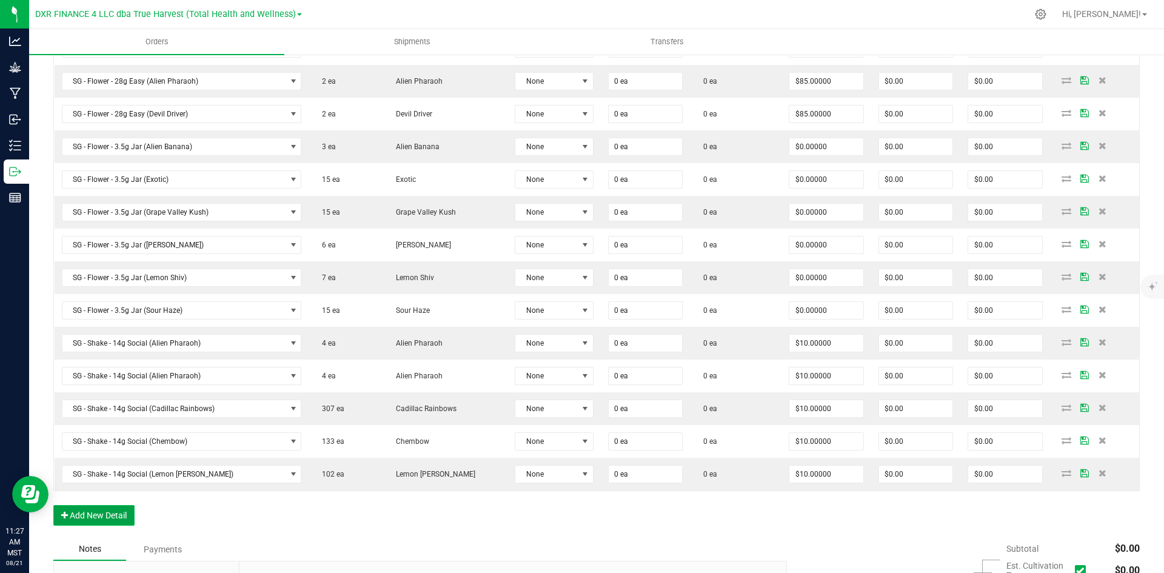
click at [115, 508] on button "Add New Detail" at bounding box center [93, 515] width 81 height 21
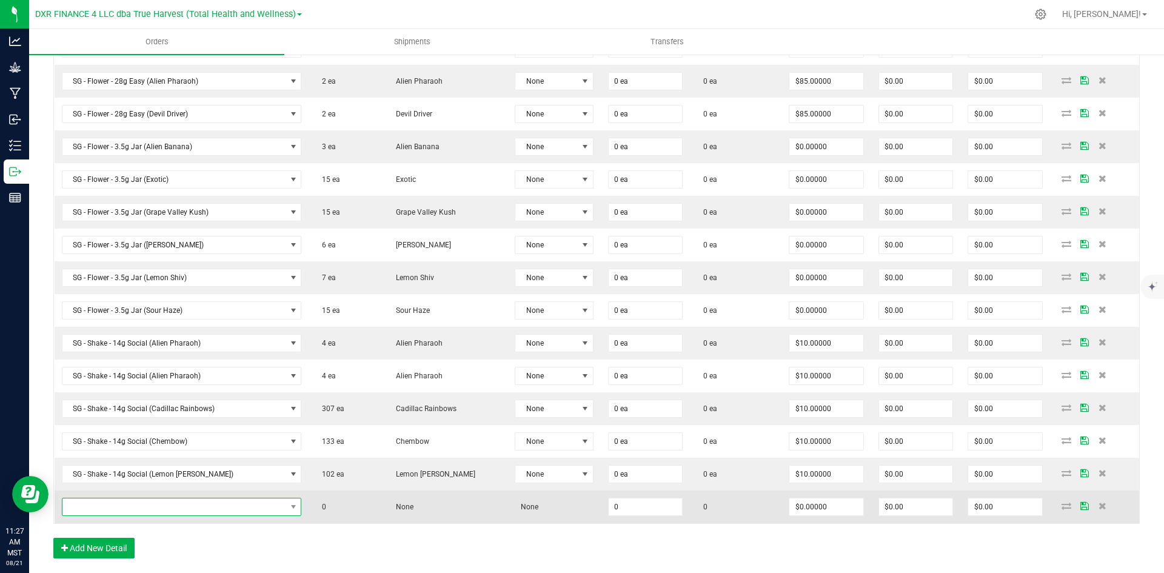
click at [179, 506] on span "NO DATA FOUND" at bounding box center [174, 506] width 224 height 17
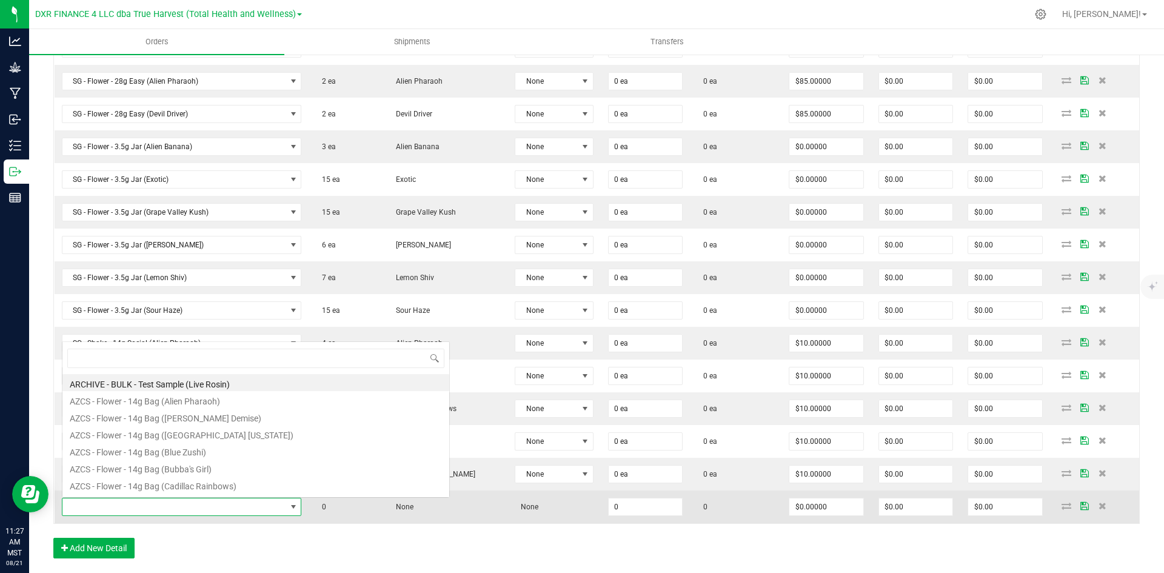
scroll to position [18, 226]
type input "SG - Shake - 14g Social (Wedding Pie)"
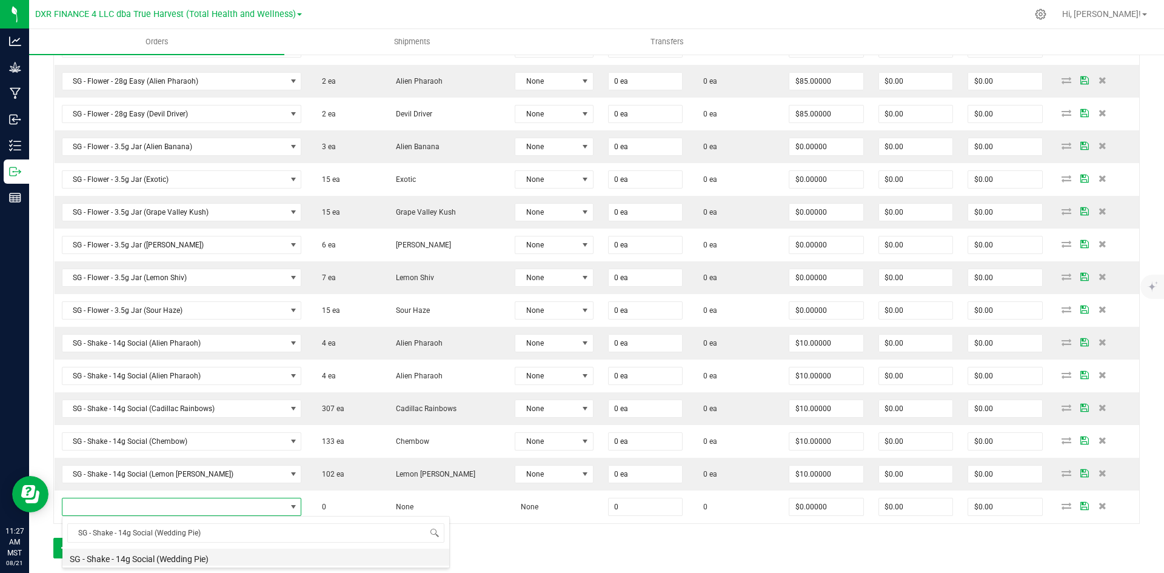
click at [179, 562] on li "SG - Shake - 14g Social (Wedding Pie)" at bounding box center [255, 557] width 387 height 17
type input "0 ea"
type input "$10.00000"
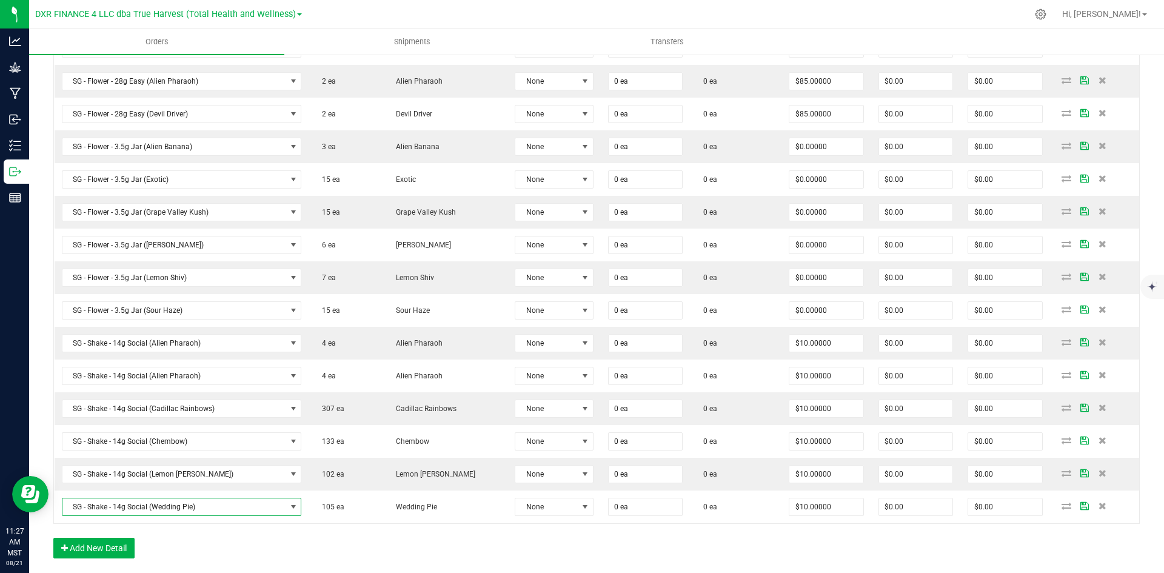
click at [215, 551] on div "Order Details Print All Labels Item Sellable Strain Lot Number Qty Ordered Qty …" at bounding box center [596, 176] width 1087 height 789
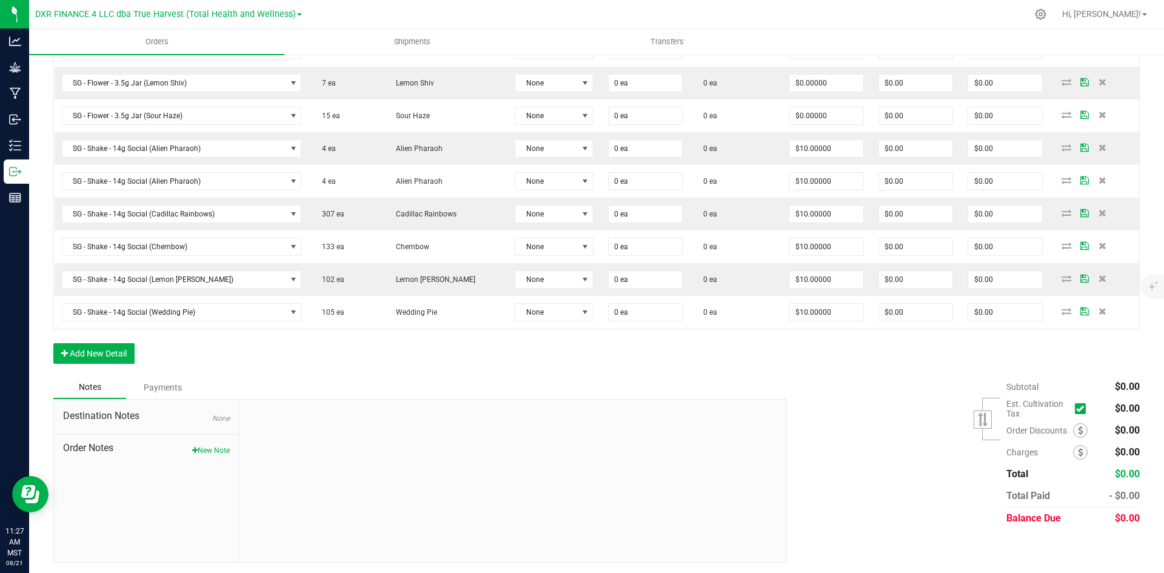
scroll to position [752, 0]
click at [103, 360] on button "Add New Detail" at bounding box center [93, 351] width 81 height 21
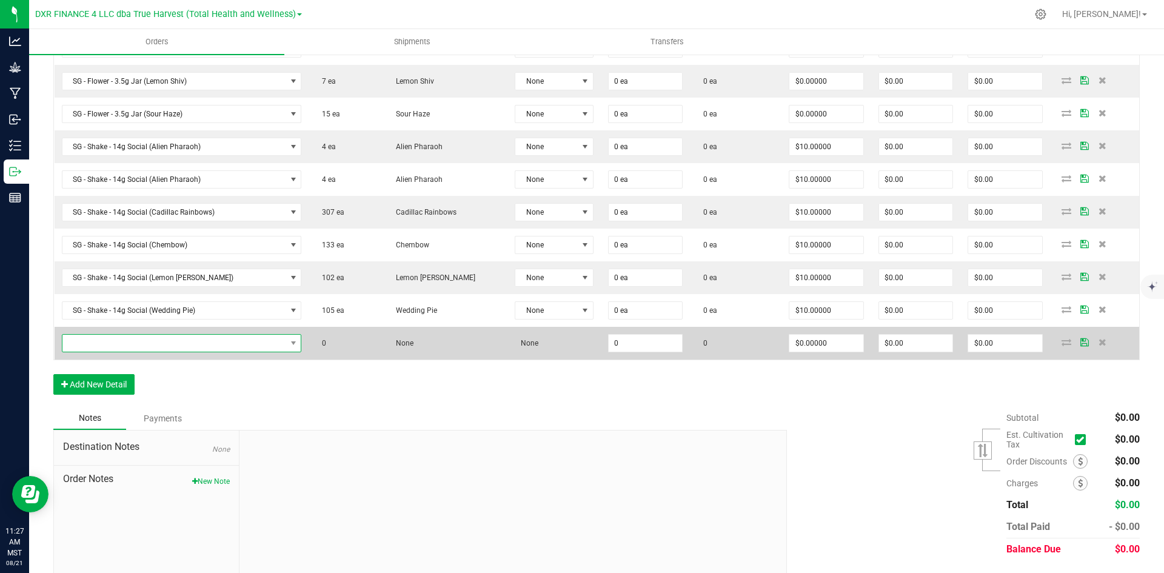
click at [121, 345] on span "NO DATA FOUND" at bounding box center [174, 343] width 224 height 17
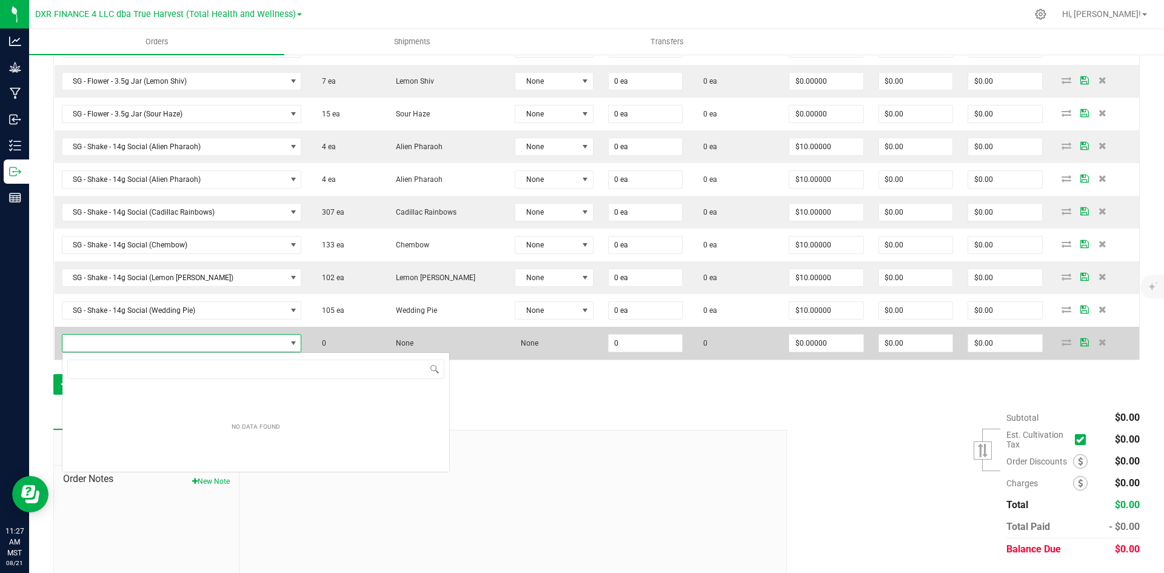
scroll to position [60618, 60408]
type input "SG - Flower - 3.5g Jar (Baked Alaska)"
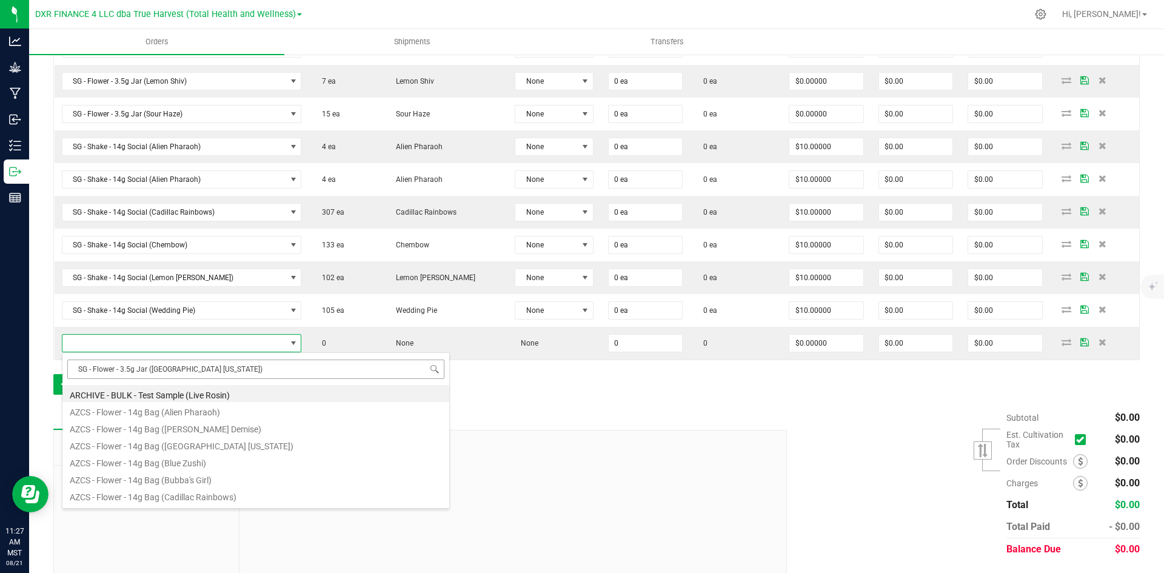
scroll to position [18, 226]
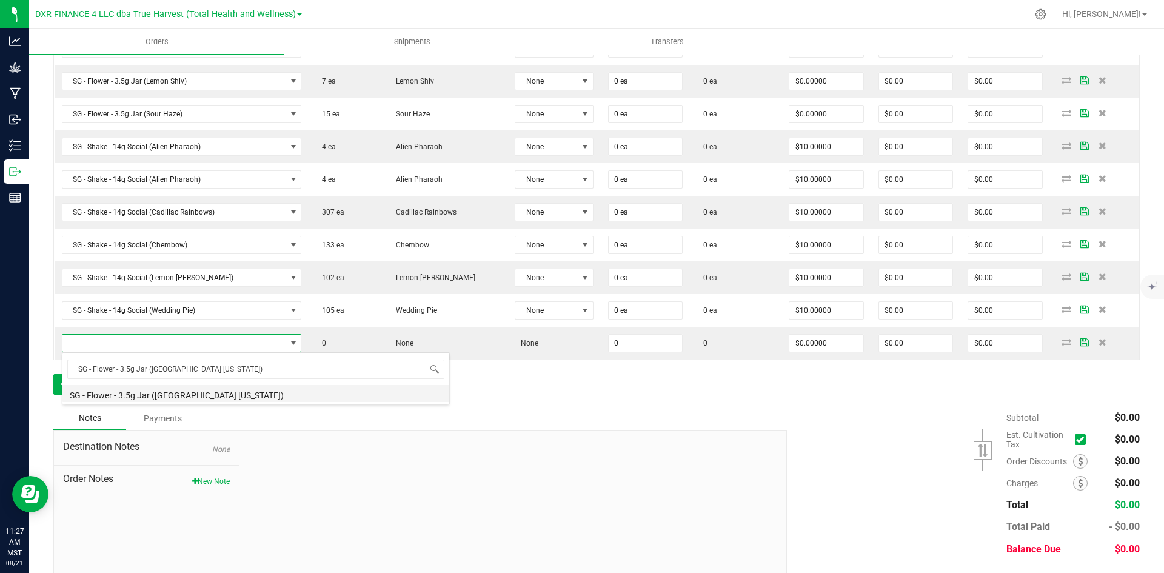
click at [159, 395] on li "SG - Flower - 3.5g Jar (Baked Alaska)" at bounding box center [255, 393] width 387 height 17
type input "0 ea"
type input "$22.50000"
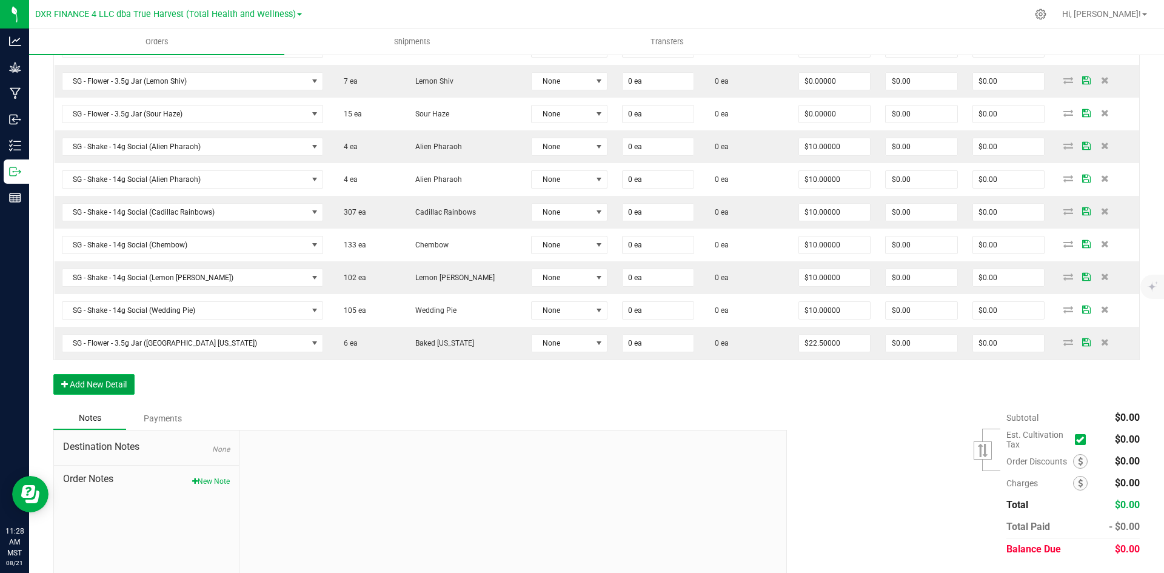
click at [126, 389] on button "Add New Detail" at bounding box center [93, 384] width 81 height 21
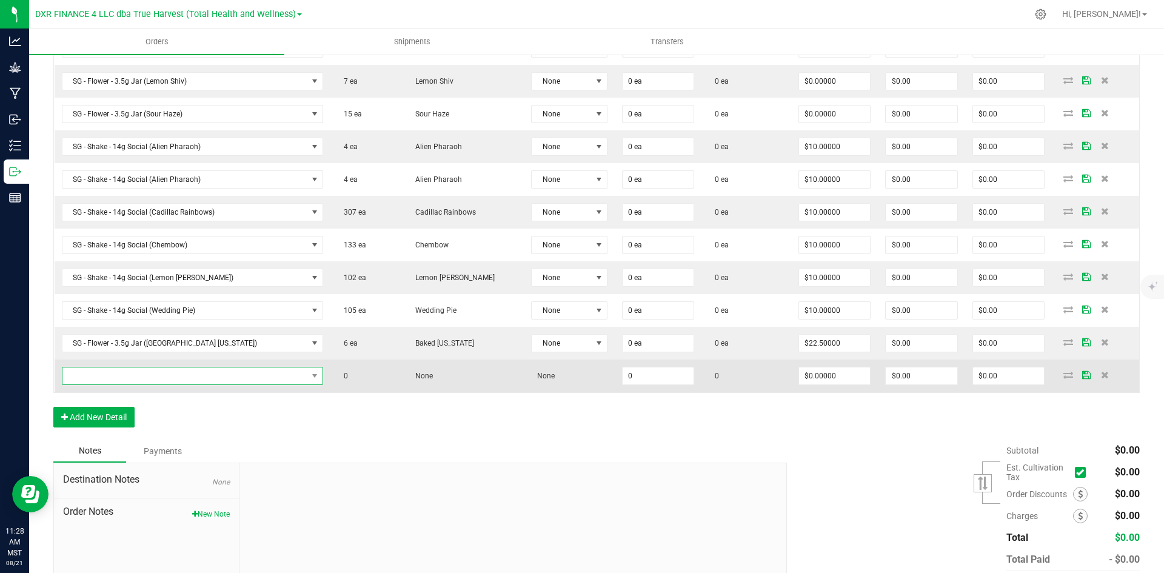
click at [139, 380] on span "NO DATA FOUND" at bounding box center [184, 375] width 245 height 17
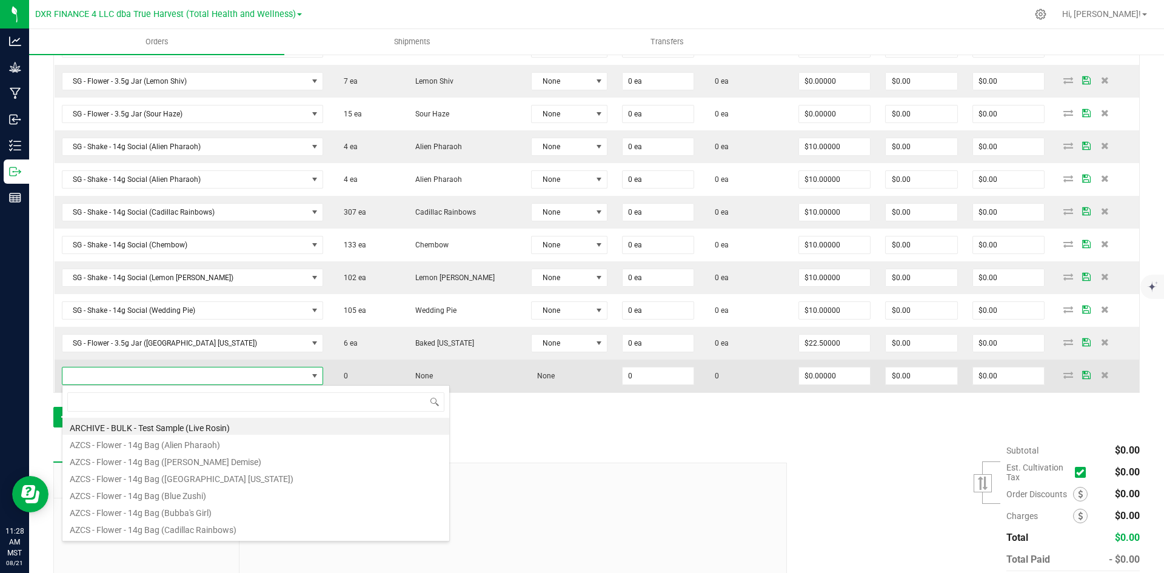
type input "SG - Flower - 3.5g Jar (Bubble Burst)"
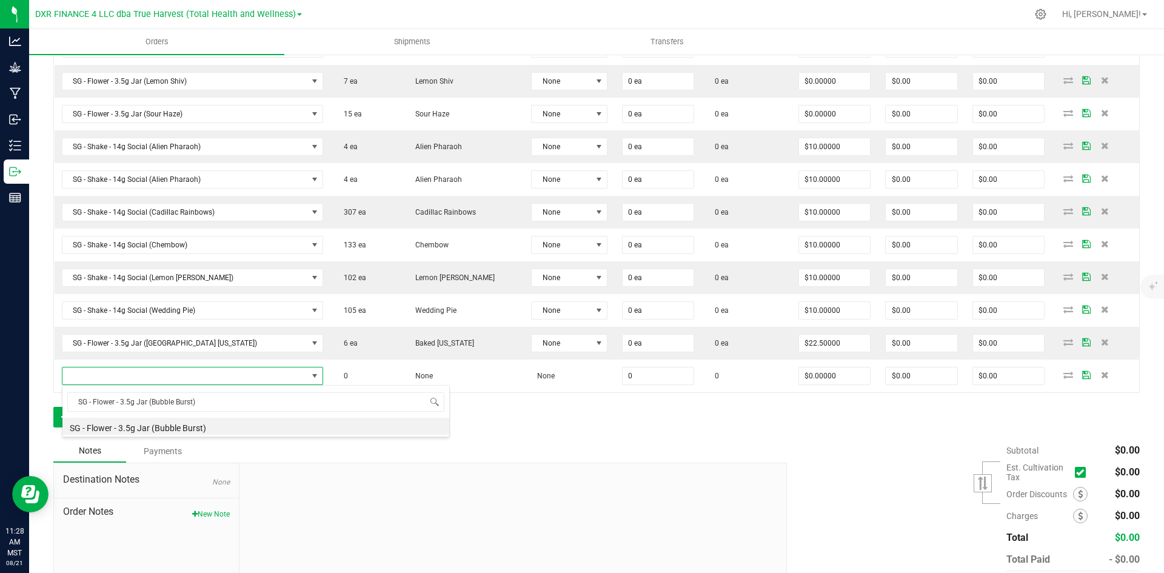
click at [156, 431] on li "SG - Flower - 3.5g Jar (Bubble Burst)" at bounding box center [255, 426] width 387 height 17
type input "0 ea"
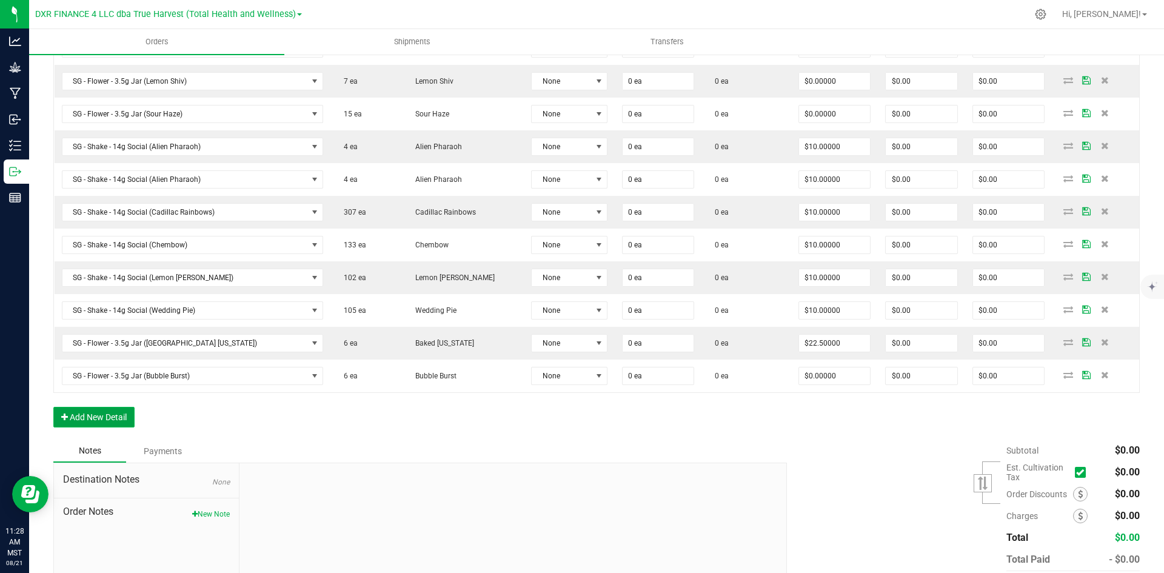
click at [124, 417] on button "Add New Detail" at bounding box center [93, 417] width 81 height 21
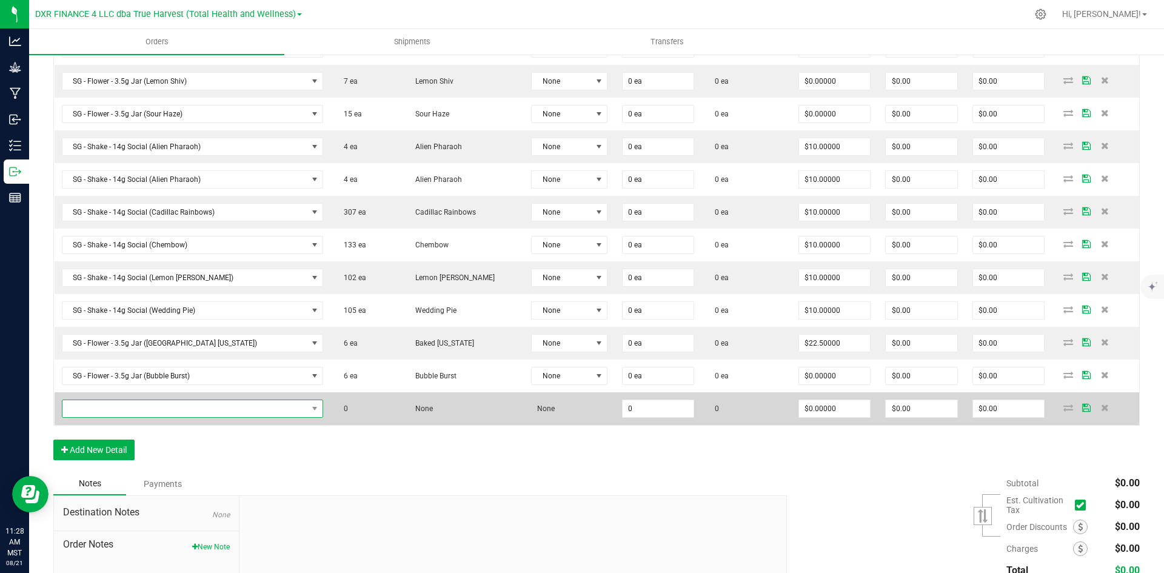
click at [129, 416] on span "NO DATA FOUND" at bounding box center [184, 408] width 245 height 17
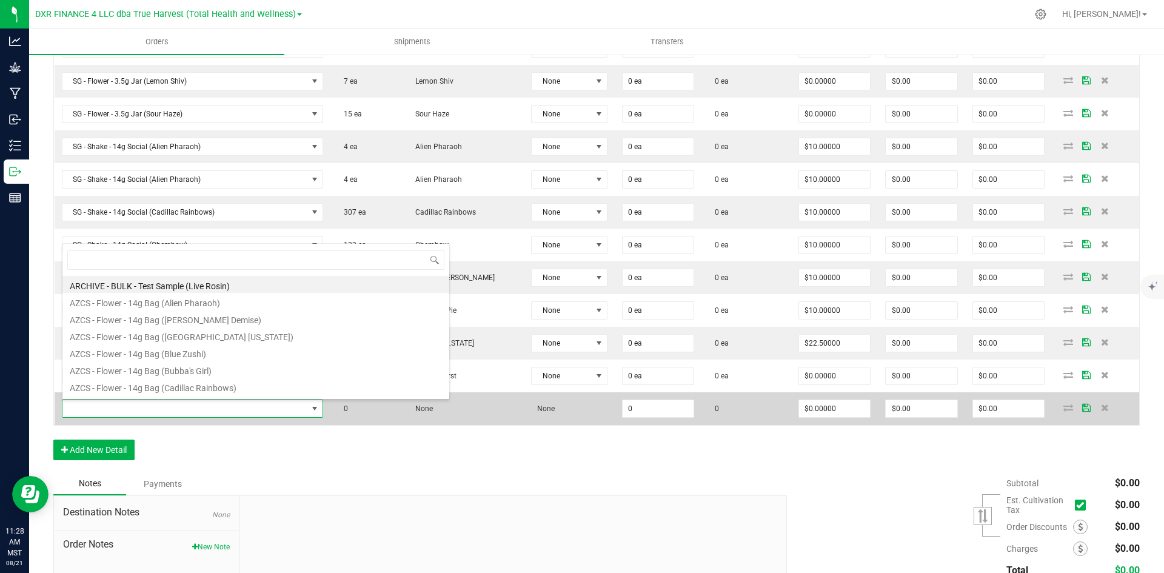
type input "SG - Flower - 3.5g Jar (Cherry Garcia)"
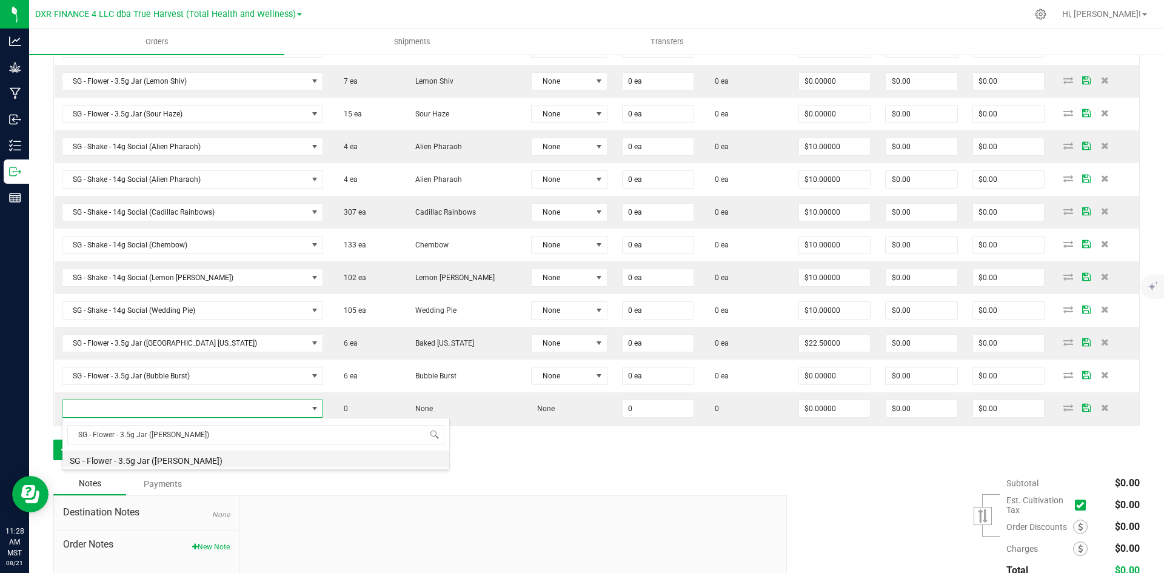
click at [154, 466] on li "SG - Flower - 3.5g Jar (Cherry Garcia)" at bounding box center [255, 459] width 387 height 17
type input "0 ea"
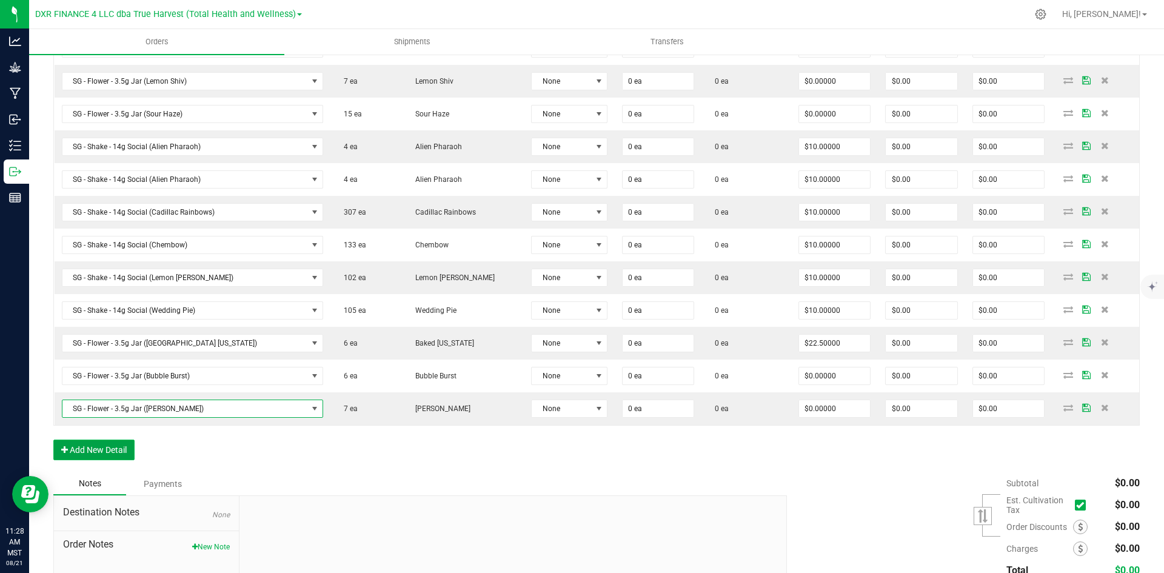
click at [99, 447] on button "Add New Detail" at bounding box center [93, 450] width 81 height 21
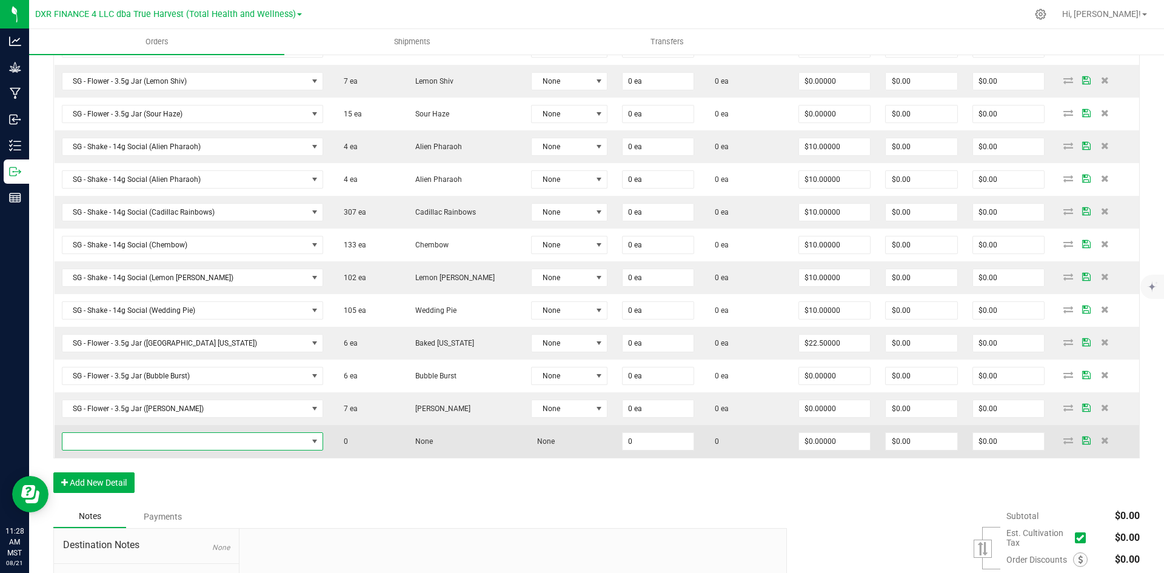
click at [122, 446] on span "NO DATA FOUND" at bounding box center [184, 441] width 245 height 17
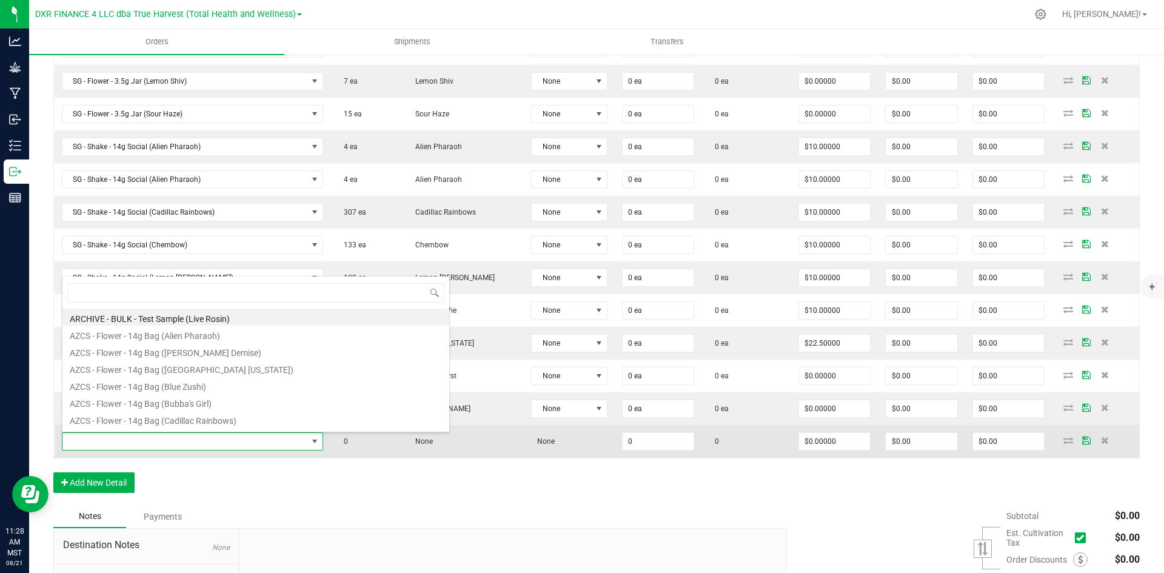
type input "SG - Flower - 3.5g Jar (Lemon Cherry Gelato)"
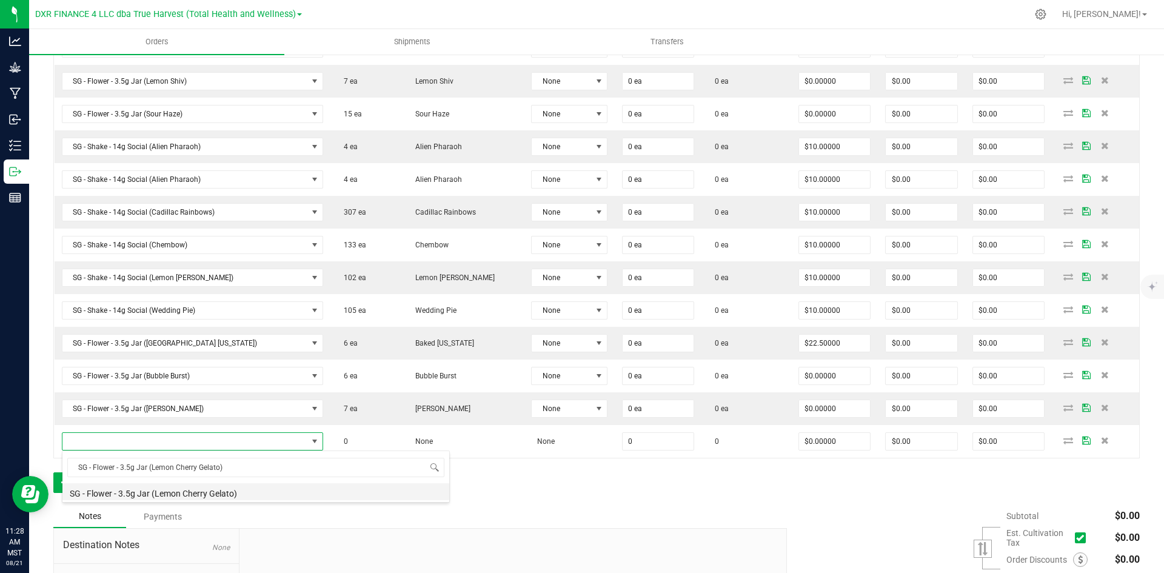
click at [159, 491] on li "SG - Flower - 3.5g Jar (Lemon Cherry Gelato)" at bounding box center [255, 491] width 387 height 17
type input "0 ea"
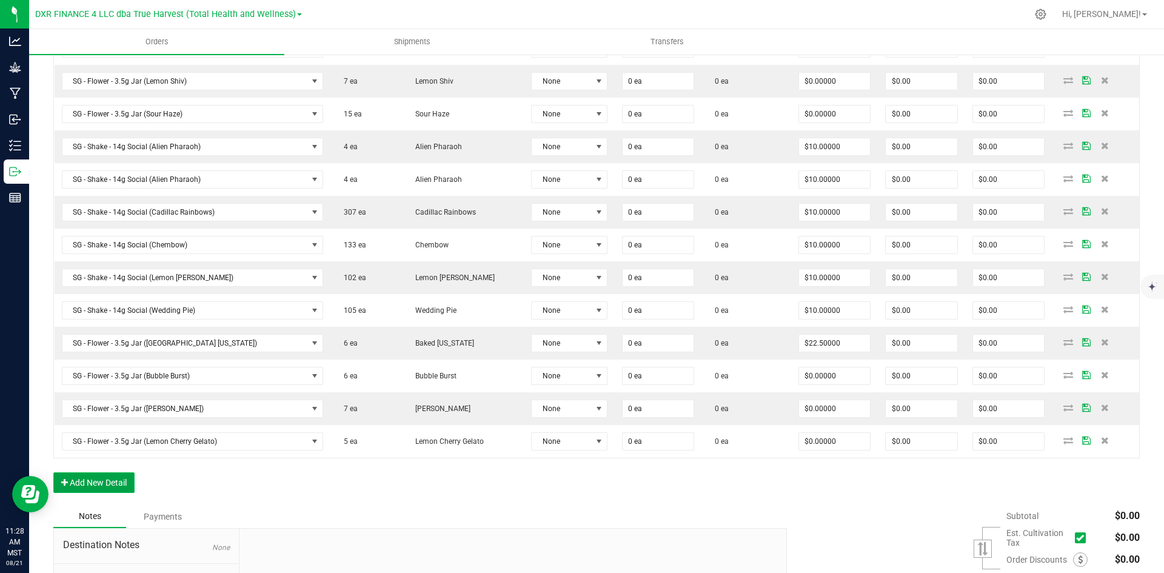
click at [113, 478] on button "Add New Detail" at bounding box center [93, 482] width 81 height 21
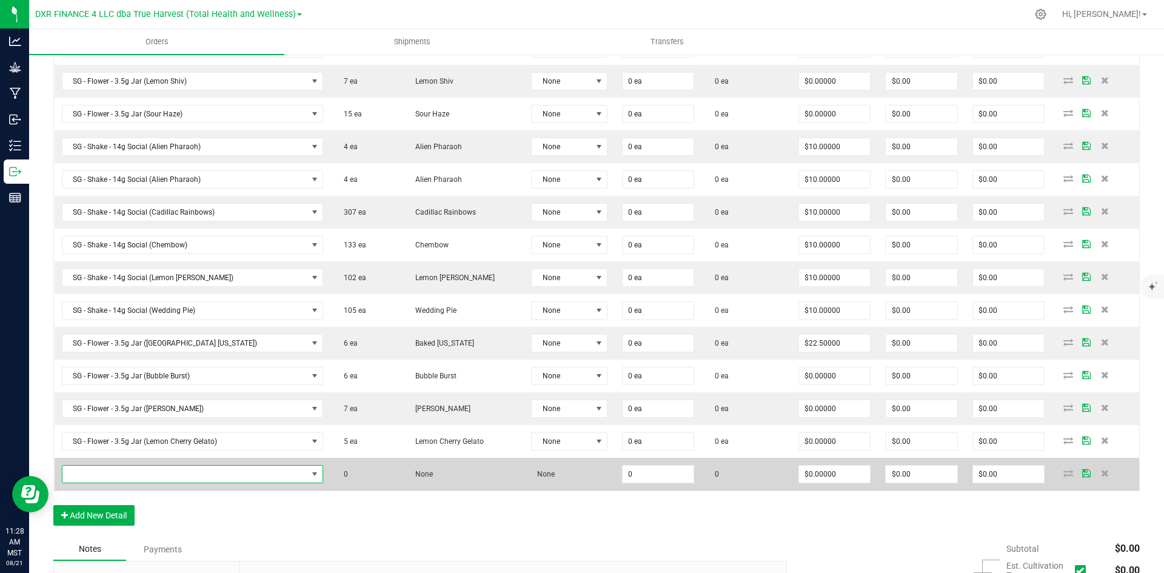
click at [128, 478] on span "NO DATA FOUND" at bounding box center [184, 474] width 245 height 17
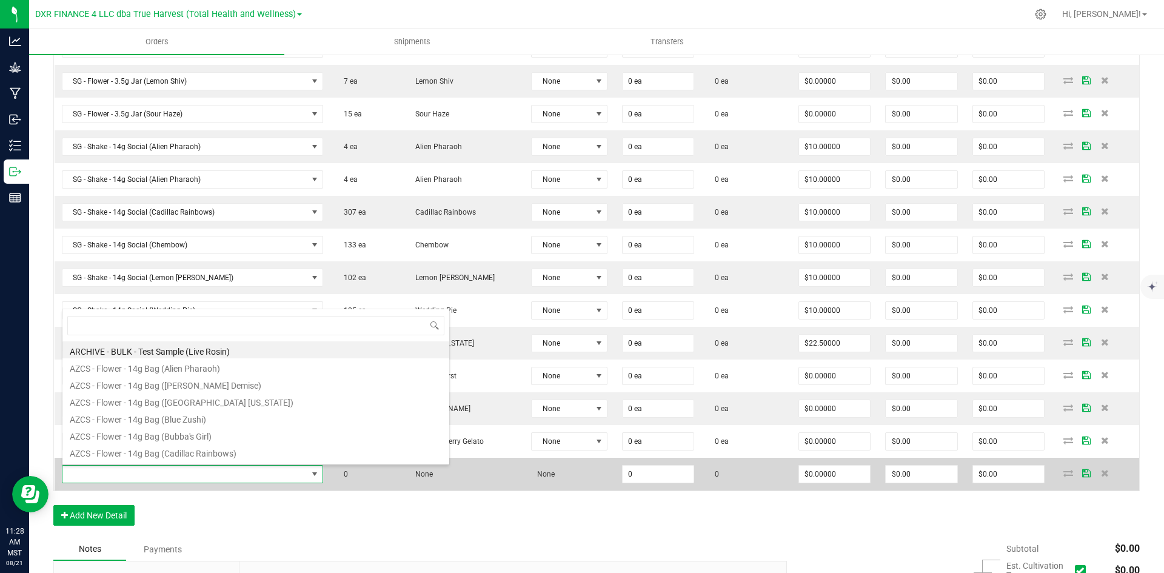
scroll to position [18, 225]
type input "SG - Flower - 3.5g Jar (Modified Banana)"
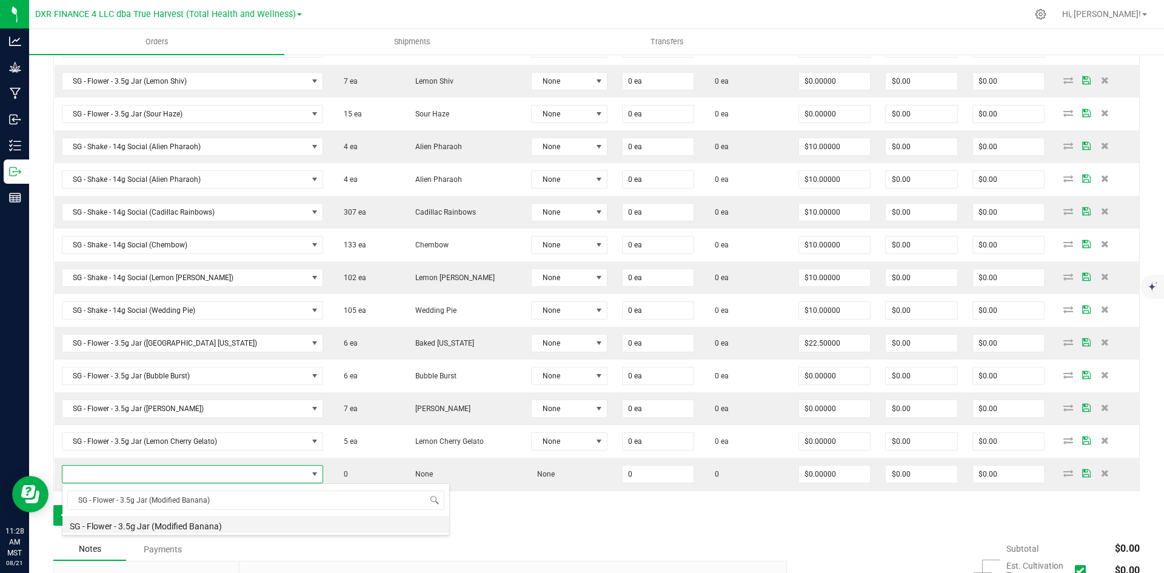
click at [175, 518] on li "SG - Flower - 3.5g Jar (Modified Banana)" at bounding box center [255, 524] width 387 height 17
type input "0 ea"
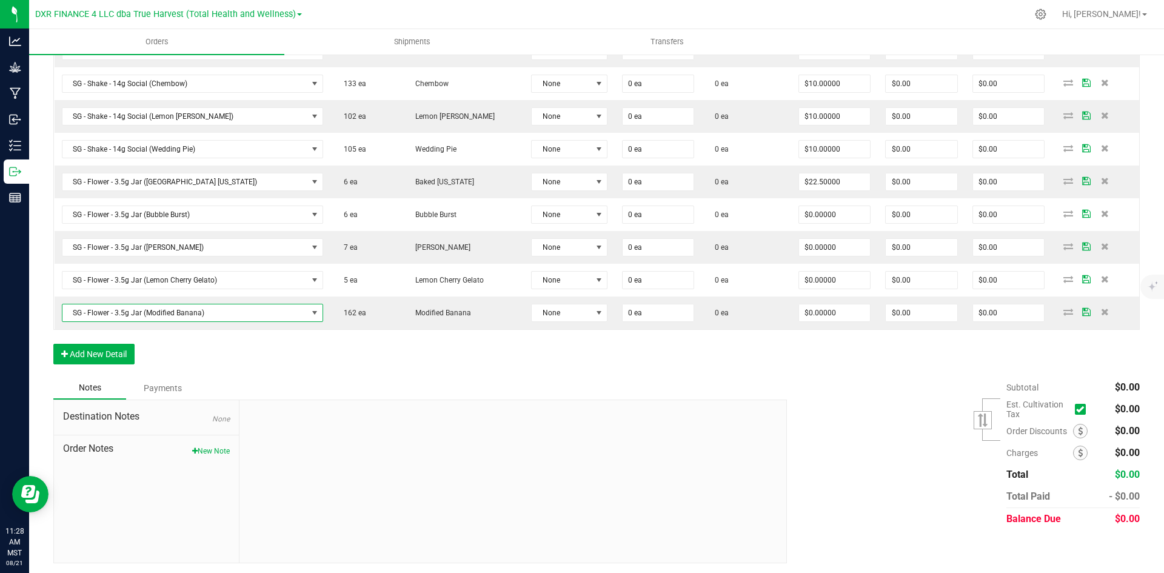
scroll to position [916, 0]
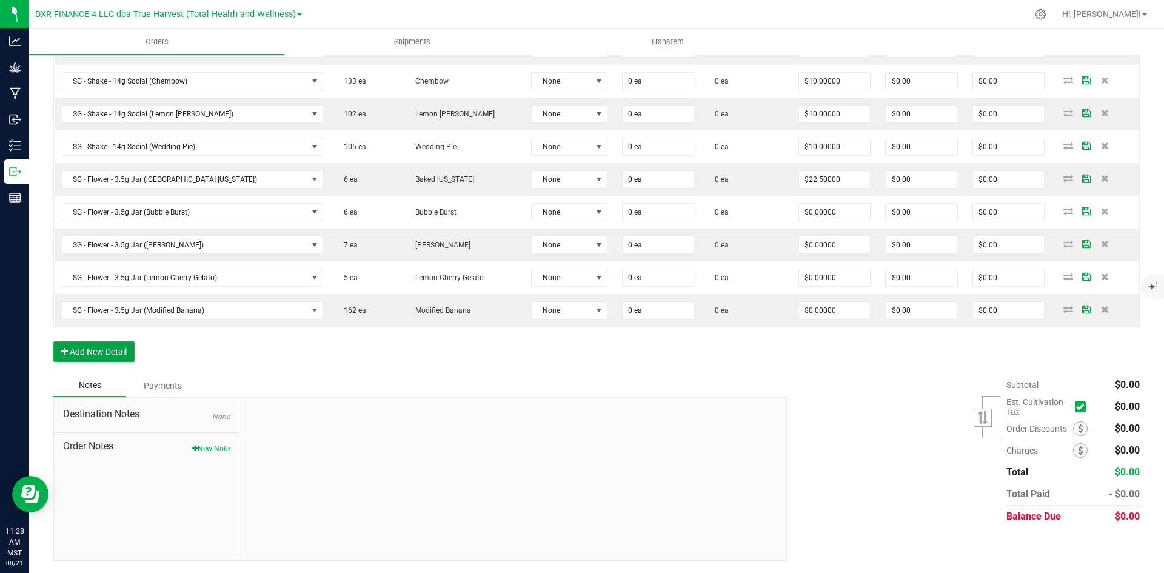
click at [116, 347] on button "Add New Detail" at bounding box center [93, 351] width 81 height 21
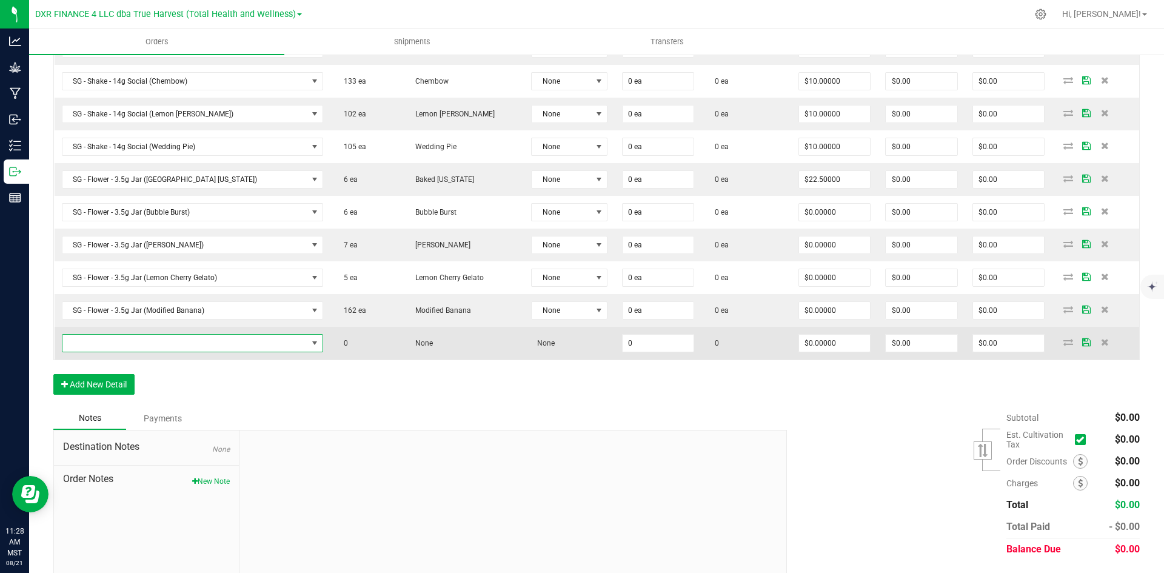
click at [194, 344] on span "NO DATA FOUND" at bounding box center [184, 343] width 245 height 17
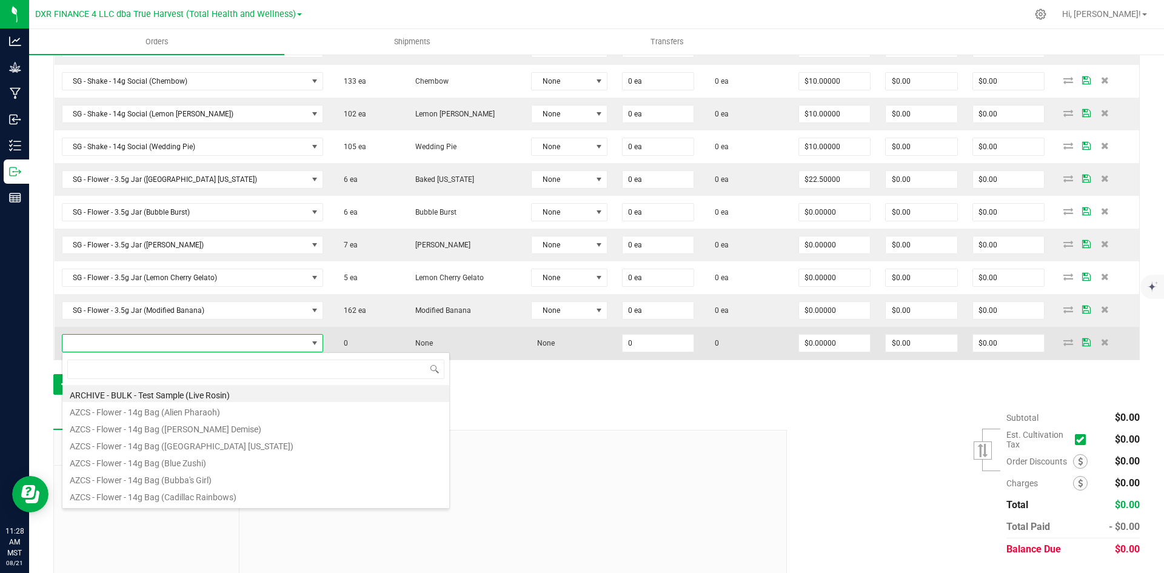
scroll to position [18, 225]
type input "SG - Flower - 5g Classic (Alien Banana)"
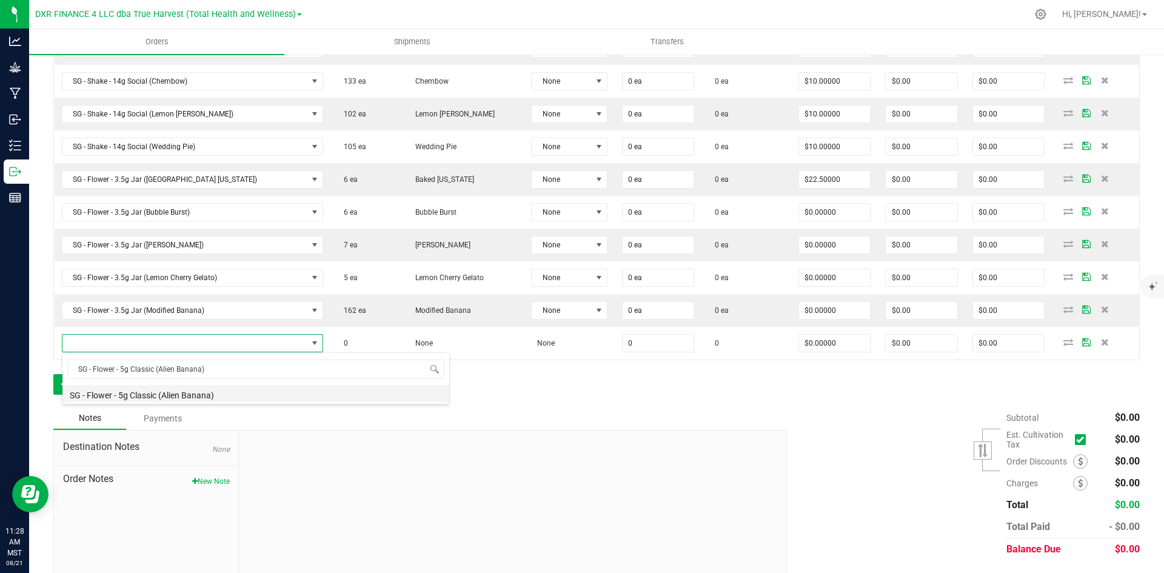
click at [202, 395] on li "SG - Flower - 5g Classic (Alien Banana)" at bounding box center [255, 393] width 387 height 17
type input "0 ea"
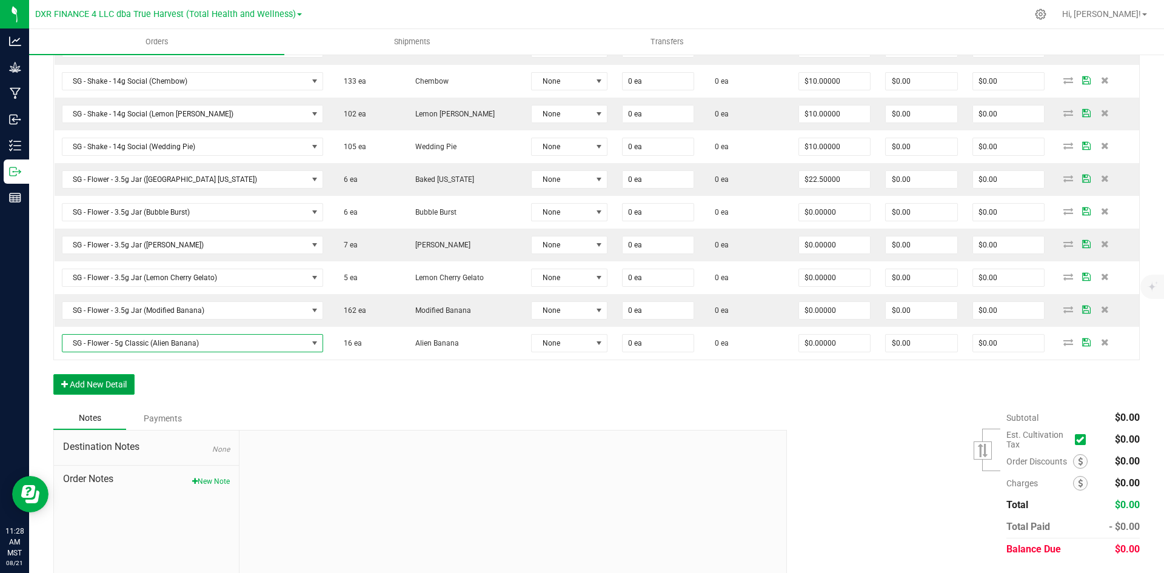
click at [87, 394] on button "Add New Detail" at bounding box center [93, 384] width 81 height 21
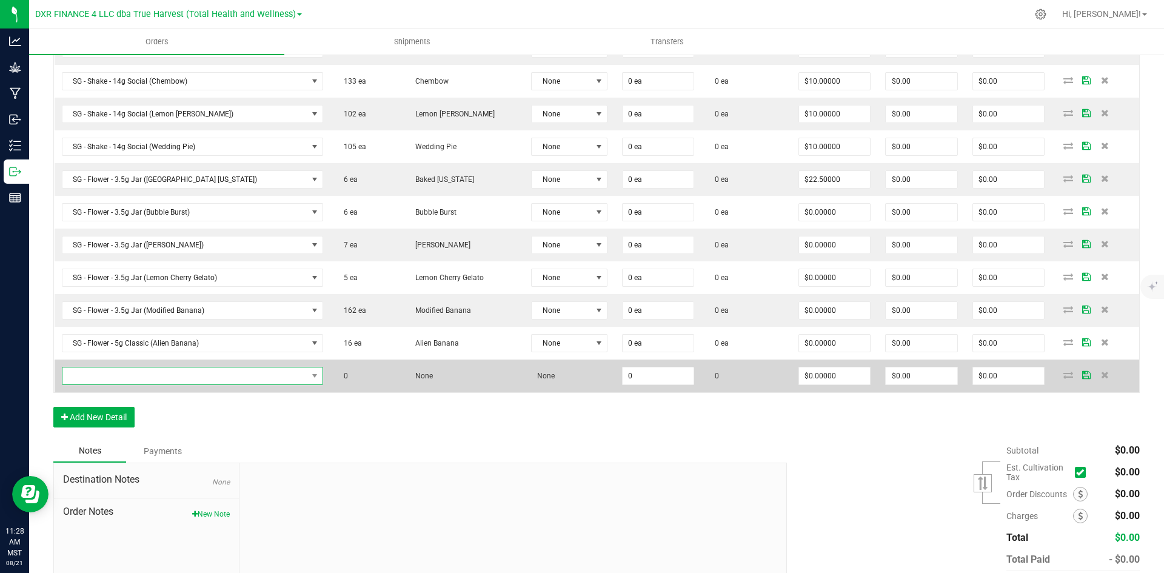
click at [133, 375] on span "NO DATA FOUND" at bounding box center [184, 375] width 245 height 17
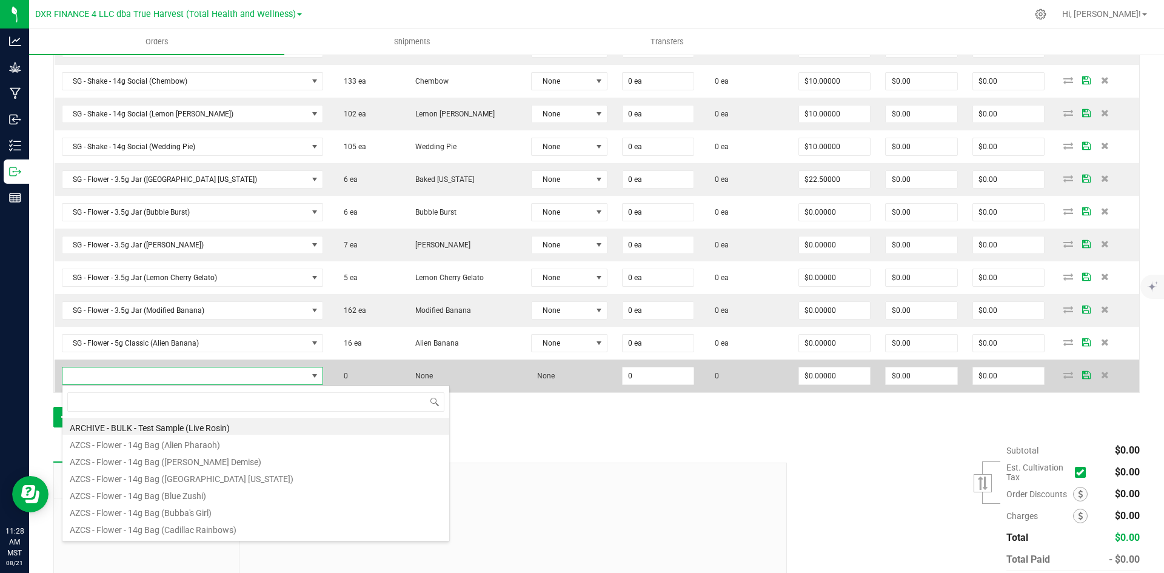
type input "SG - Flower - 5g Classic (Cherry Garcia)"
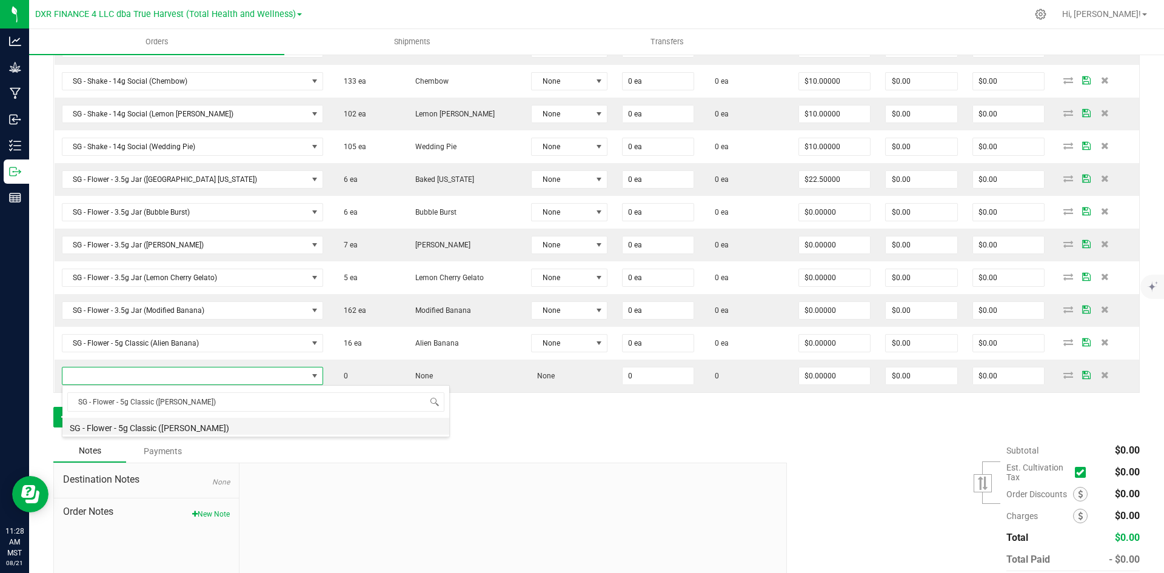
click at [183, 424] on li "SG - Flower - 5g Classic (Cherry Garcia)" at bounding box center [255, 426] width 387 height 17
type input "0 ea"
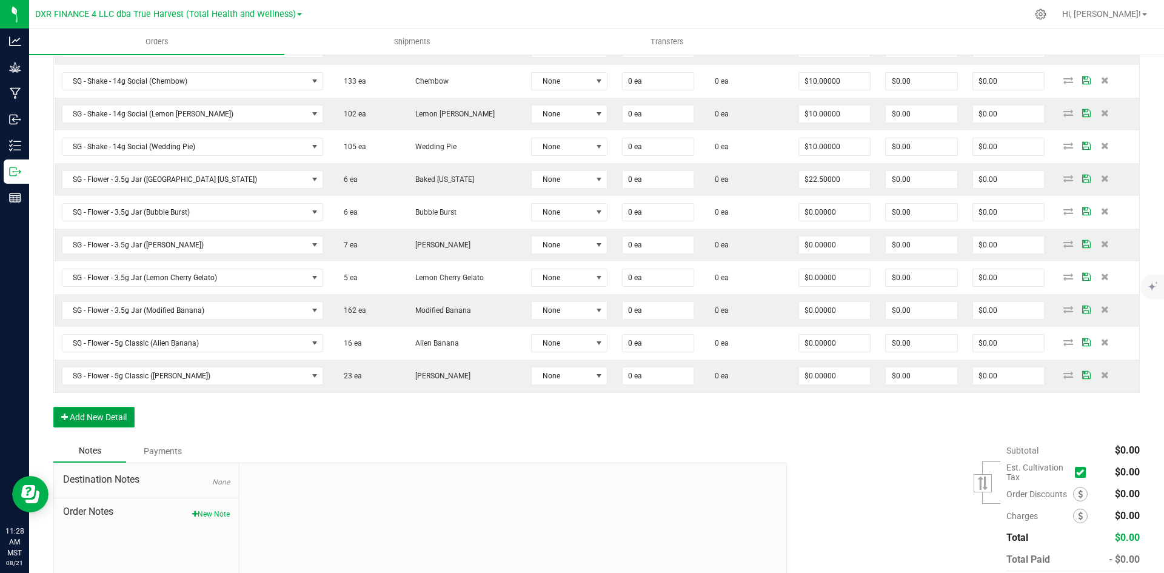
click at [94, 414] on button "Add New Detail" at bounding box center [93, 417] width 81 height 21
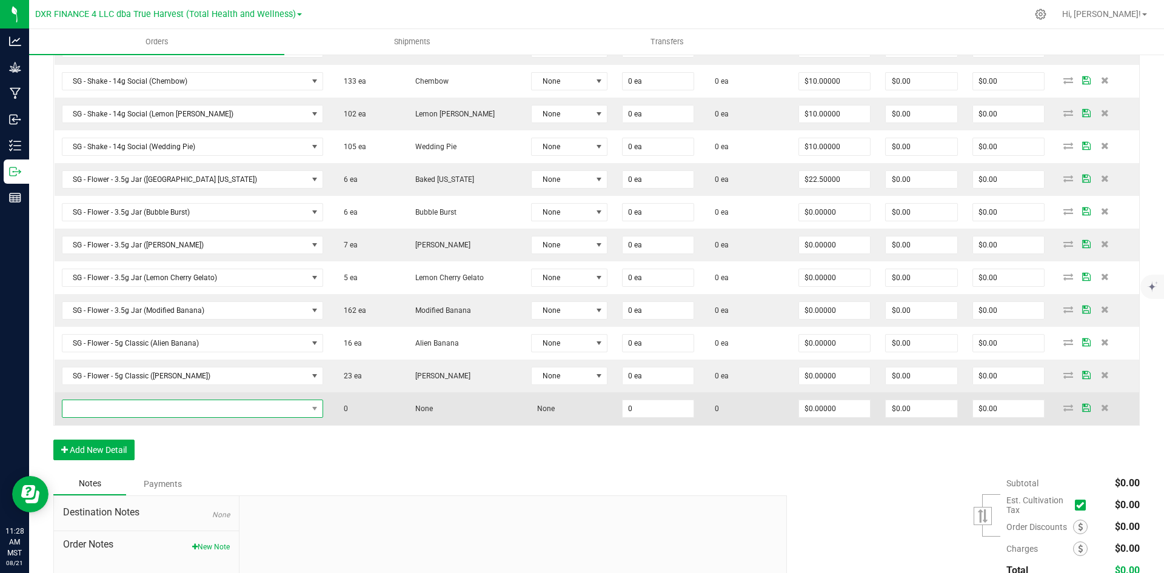
click at [122, 412] on span "NO DATA FOUND" at bounding box center [184, 408] width 245 height 17
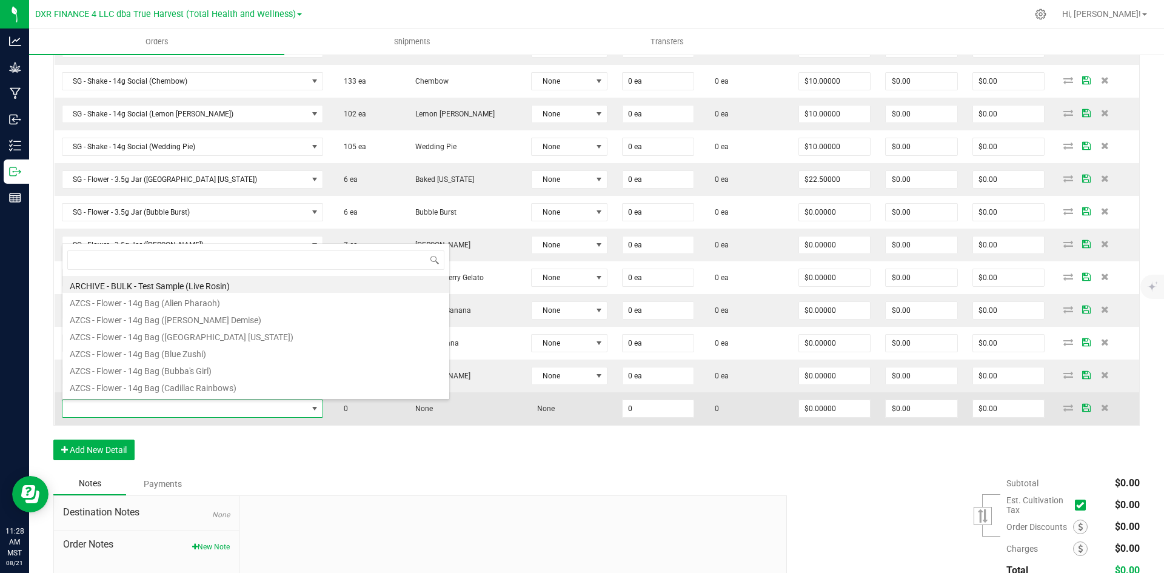
type input "SG - Flower - 5g Classic (Exotic)"
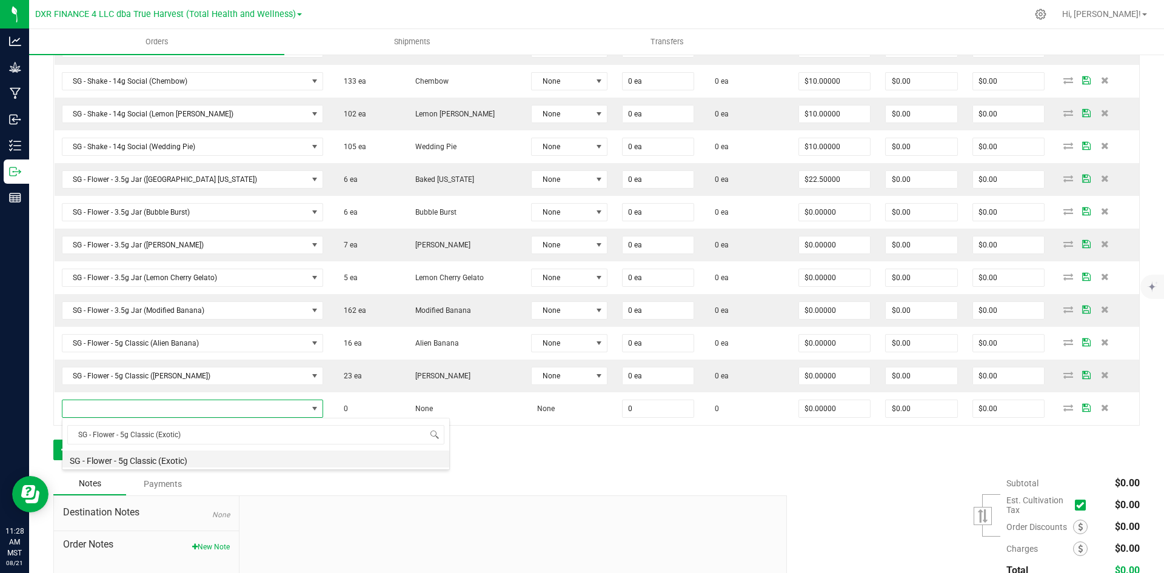
click at [151, 459] on li "SG - Flower - 5g Classic (Exotic)" at bounding box center [255, 459] width 387 height 17
type input "0 ea"
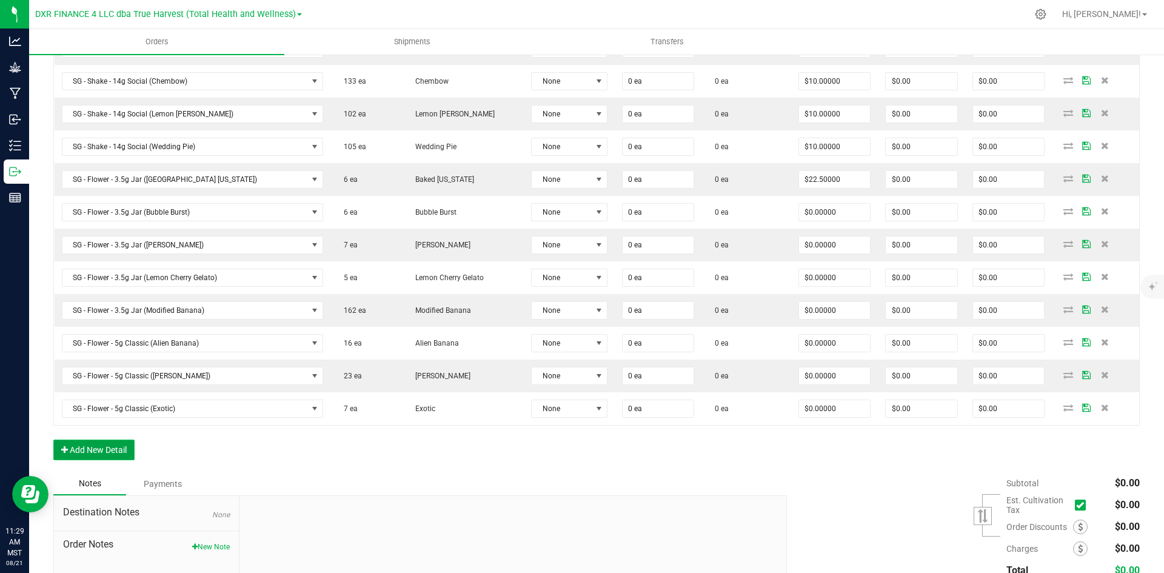
click at [85, 443] on button "Add New Detail" at bounding box center [93, 450] width 81 height 21
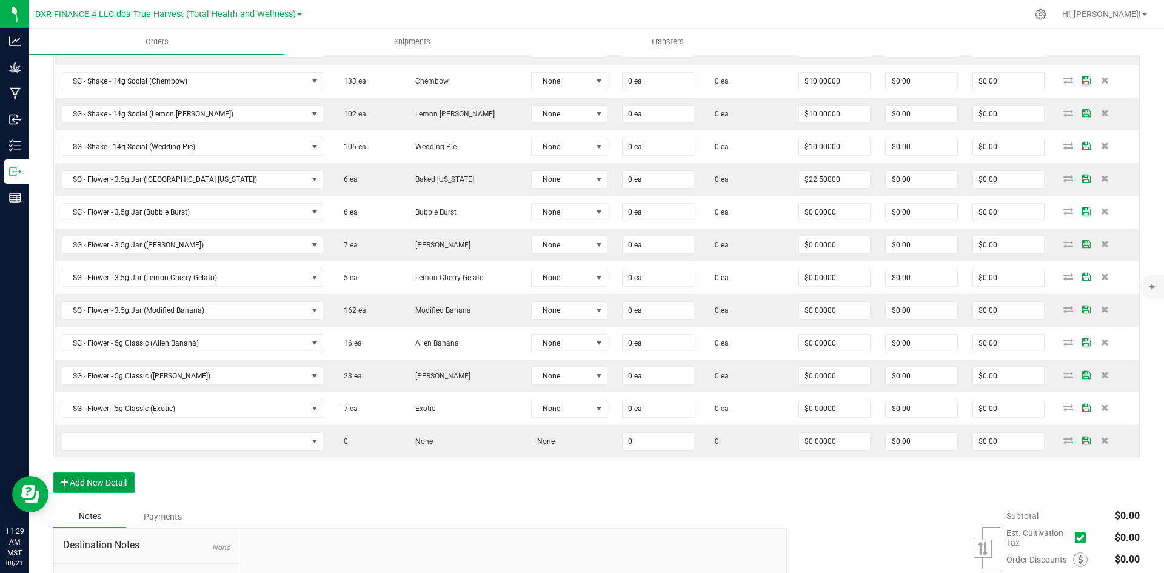
click at [93, 484] on button "Add New Detail" at bounding box center [93, 482] width 81 height 21
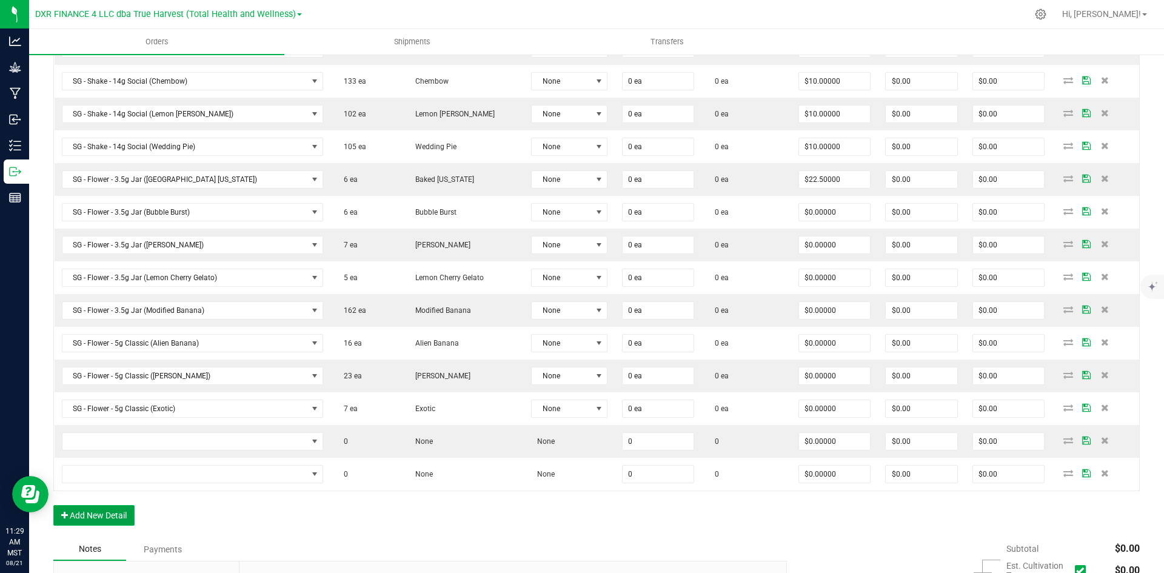
click at [93, 514] on button "Add New Detail" at bounding box center [93, 515] width 81 height 21
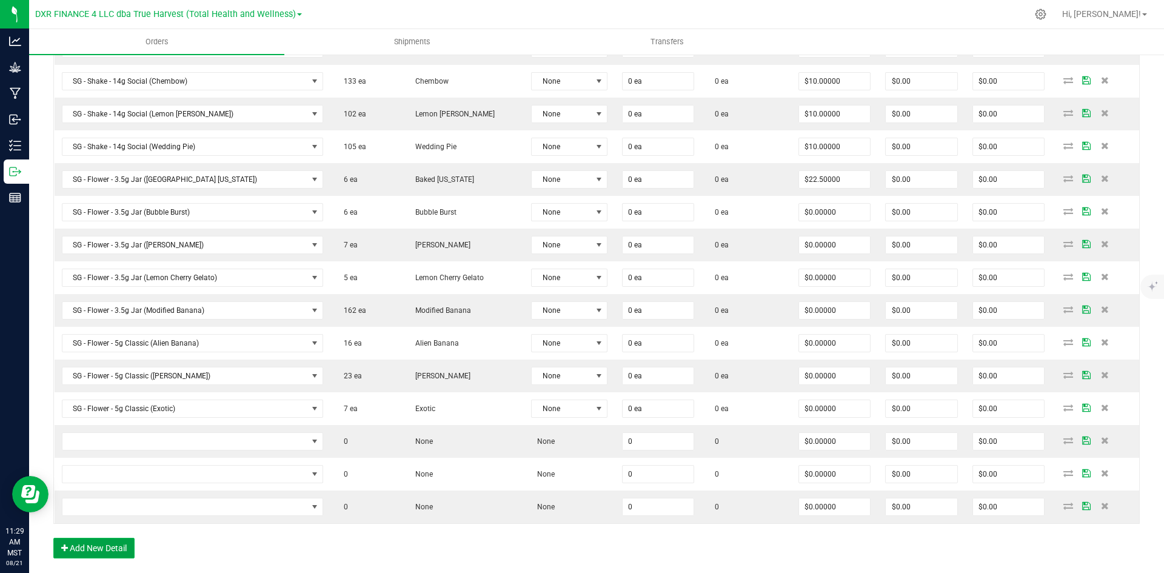
click at [99, 541] on button "Add New Detail" at bounding box center [93, 548] width 81 height 21
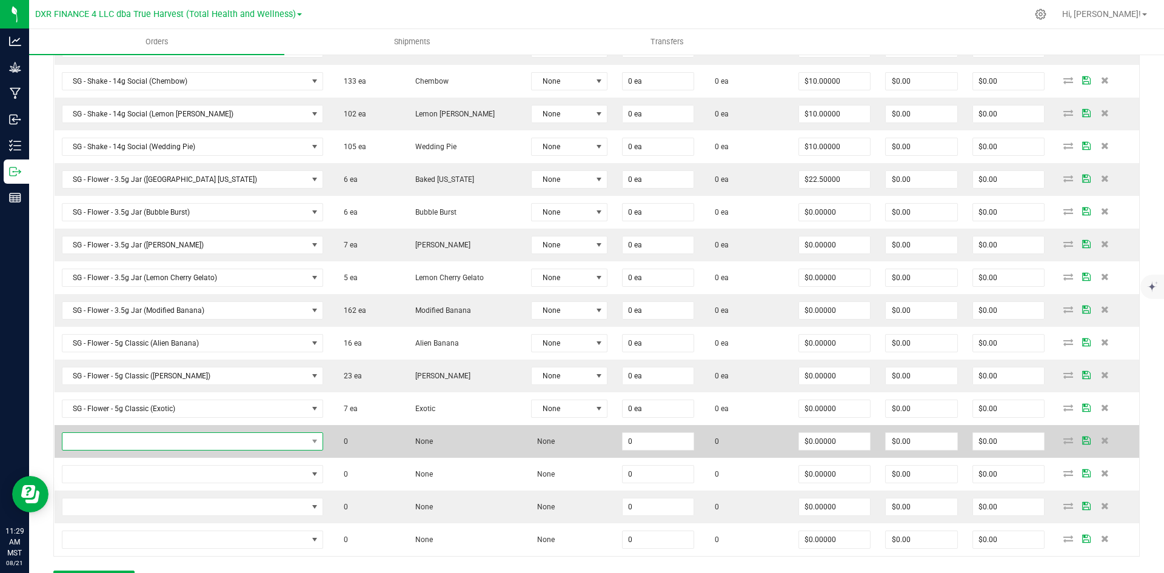
click at [116, 446] on span "NO DATA FOUND" at bounding box center [184, 441] width 245 height 17
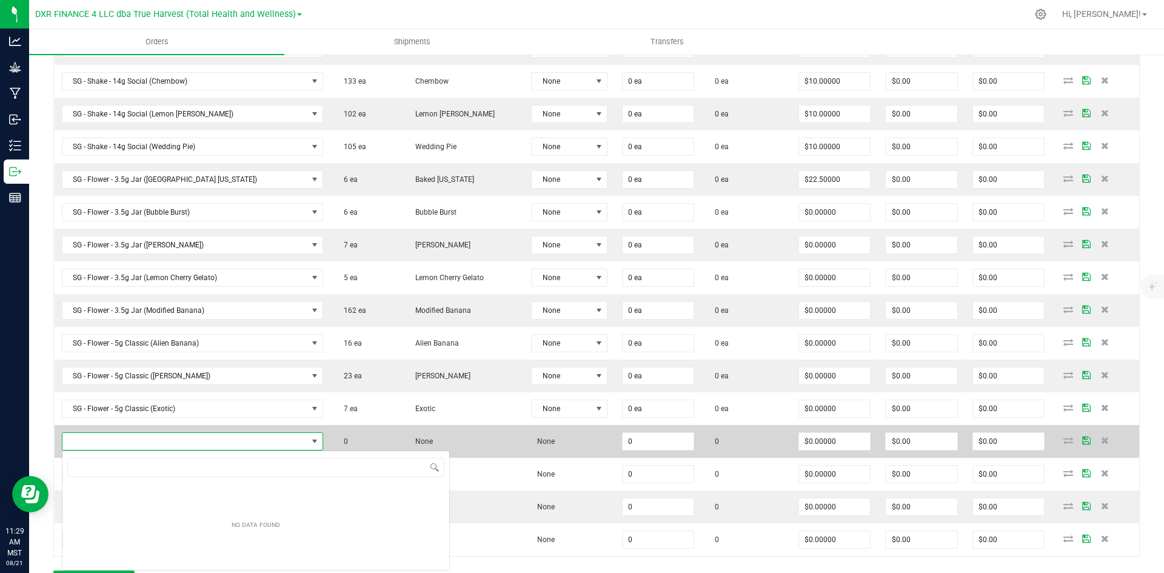
scroll to position [60618, 60409]
type input "SG - Pre-Roll Silver - 1g (Chembow)"
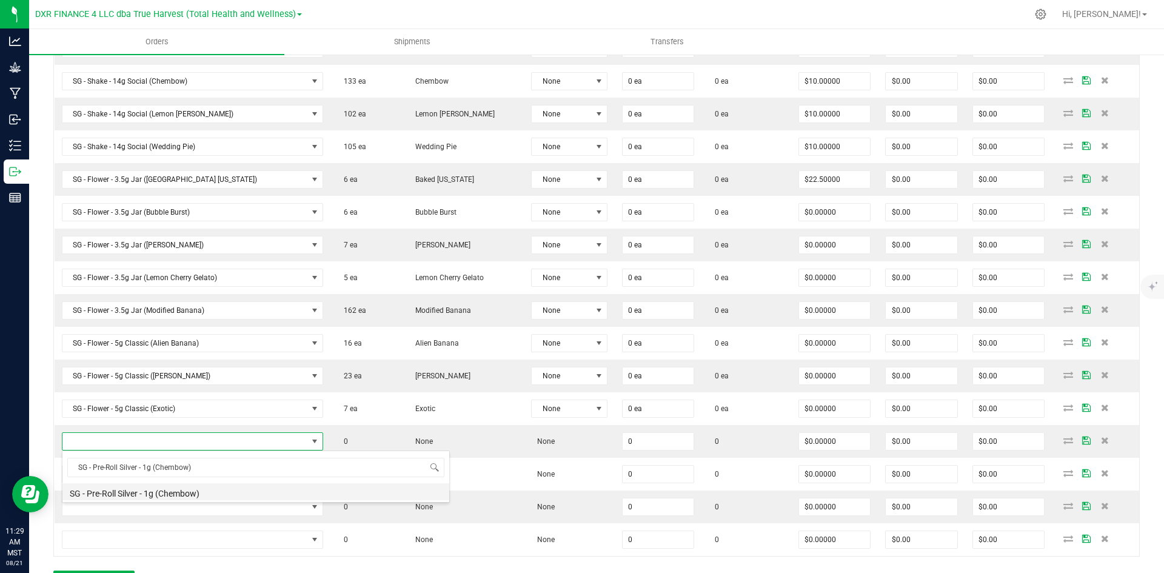
click at [186, 483] on li "SG - Pre-Roll Silver - 1g (Chembow)" at bounding box center [255, 491] width 387 height 17
type input "0 ea"
type input "$3.00000"
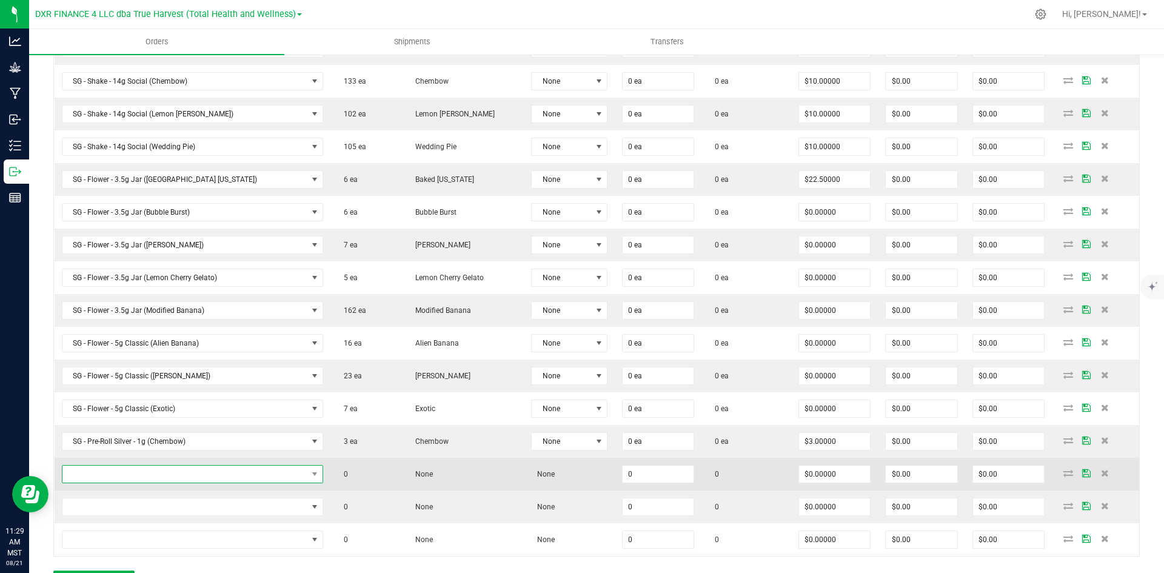
click at [104, 476] on span "NO DATA FOUND" at bounding box center [184, 474] width 245 height 17
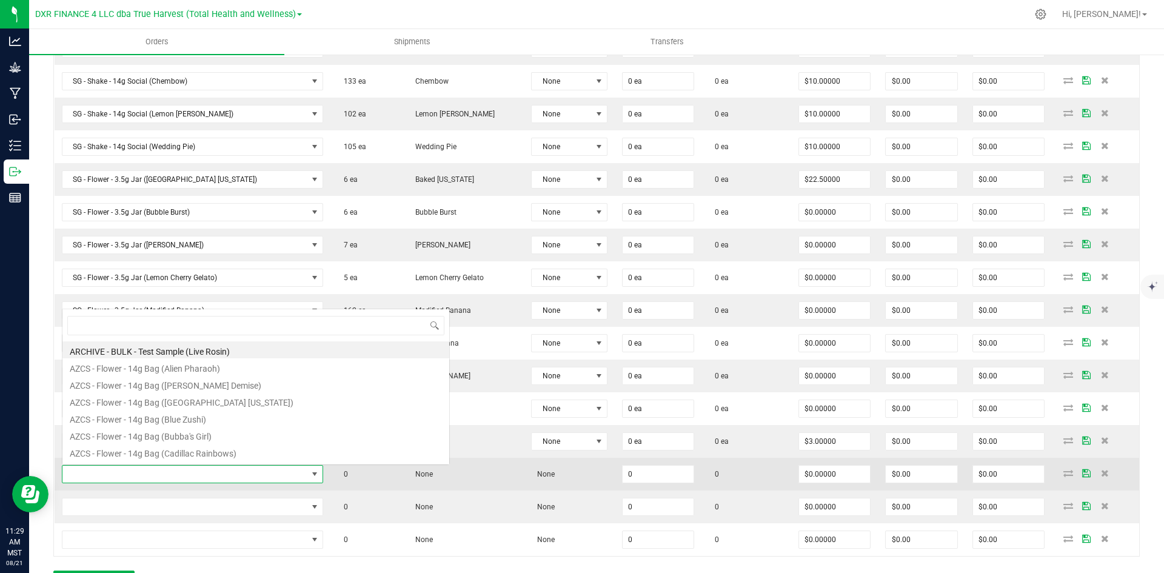
type input "SG - Pre-Roll Silver - 1g (Exotic)"
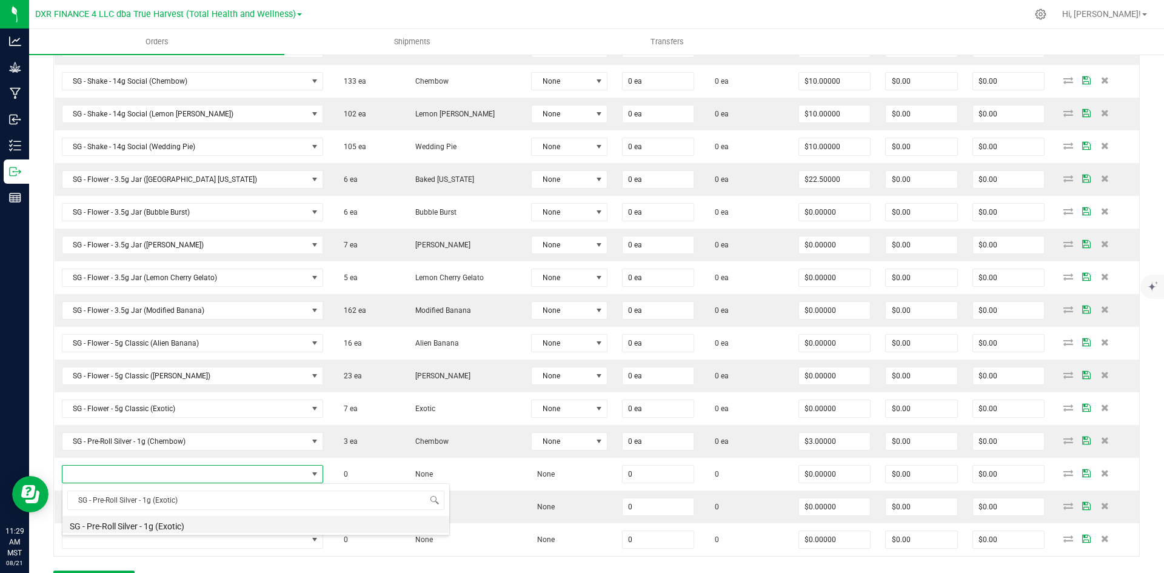
click at [167, 531] on li "SG - Pre-Roll Silver - 1g (Exotic)" at bounding box center [255, 524] width 387 height 17
type input "0 ea"
type input "$3.00000"
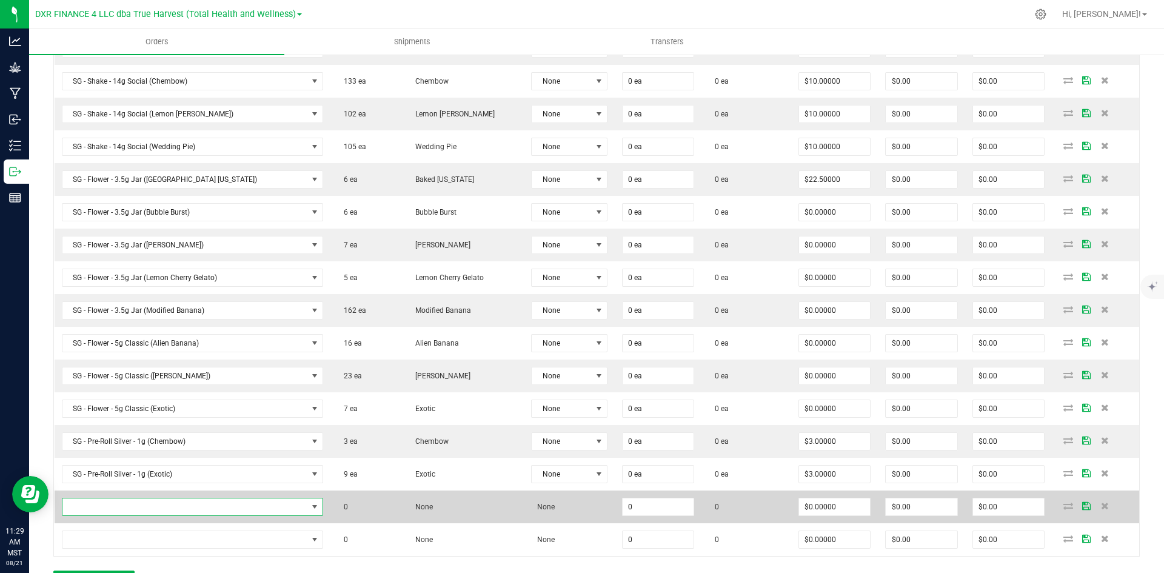
click at [235, 510] on span "NO DATA FOUND" at bounding box center [184, 506] width 245 height 17
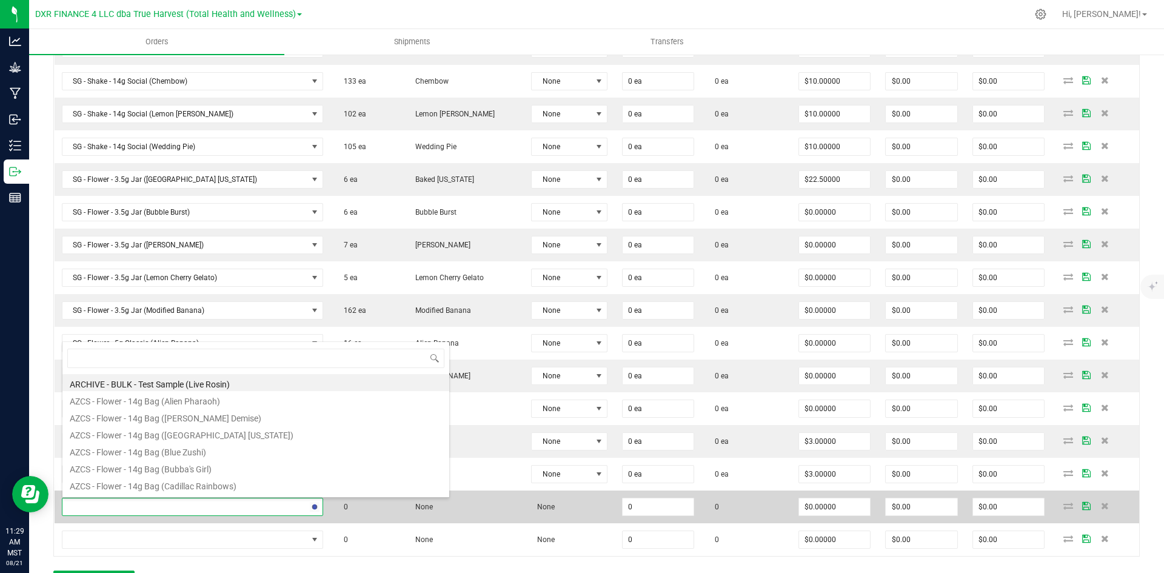
type input "SG - Pre-Roll Silver - 1g (Frosted Donuts)"
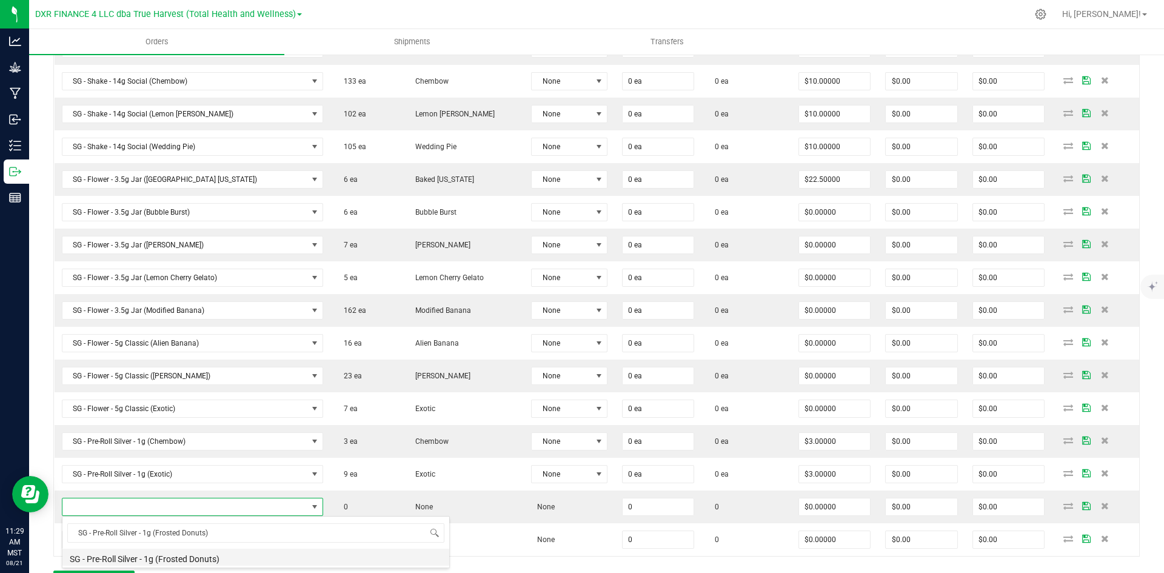
click at [188, 560] on li "SG - Pre-Roll Silver - 1g (Frosted Donuts)" at bounding box center [255, 557] width 387 height 17
type input "0 ea"
type input "$3.00000"
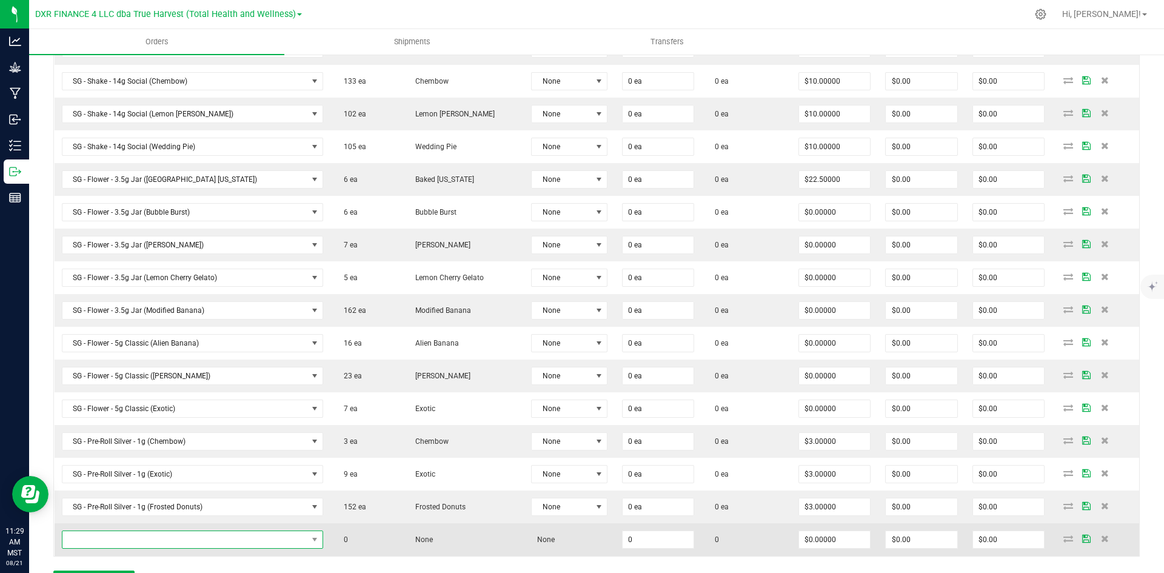
click at [138, 538] on span "NO DATA FOUND" at bounding box center [184, 539] width 245 height 17
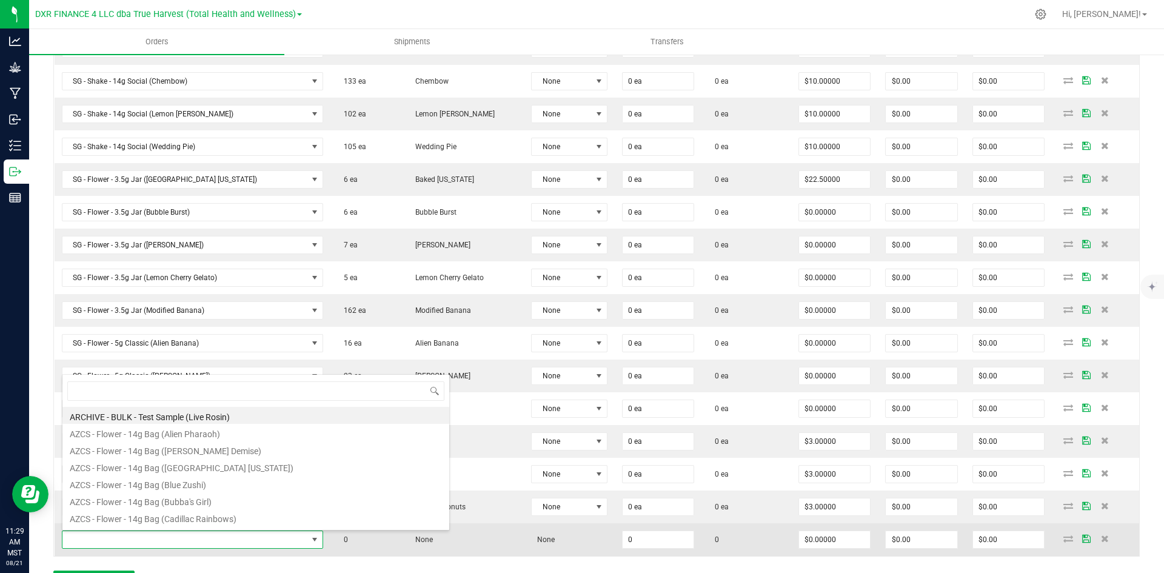
type input "SG - Pre-Roll Silver - 1g (Glitter Bomb)"
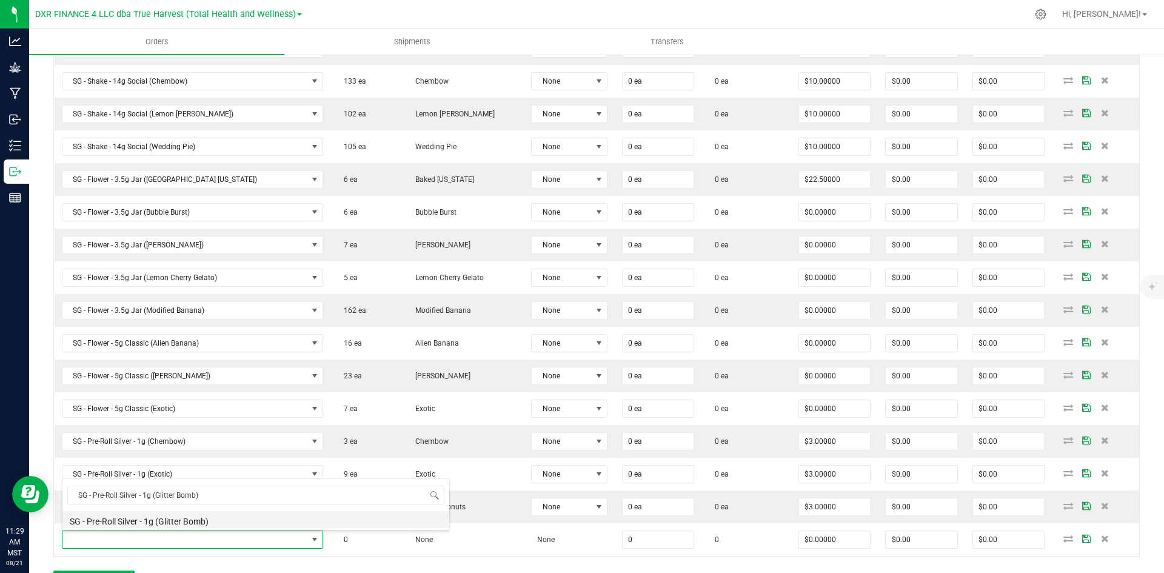
click at [159, 520] on li "SG - Pre-Roll Silver - 1g (Glitter Bomb)" at bounding box center [255, 519] width 387 height 17
type input "0 ea"
type input "$3.00000"
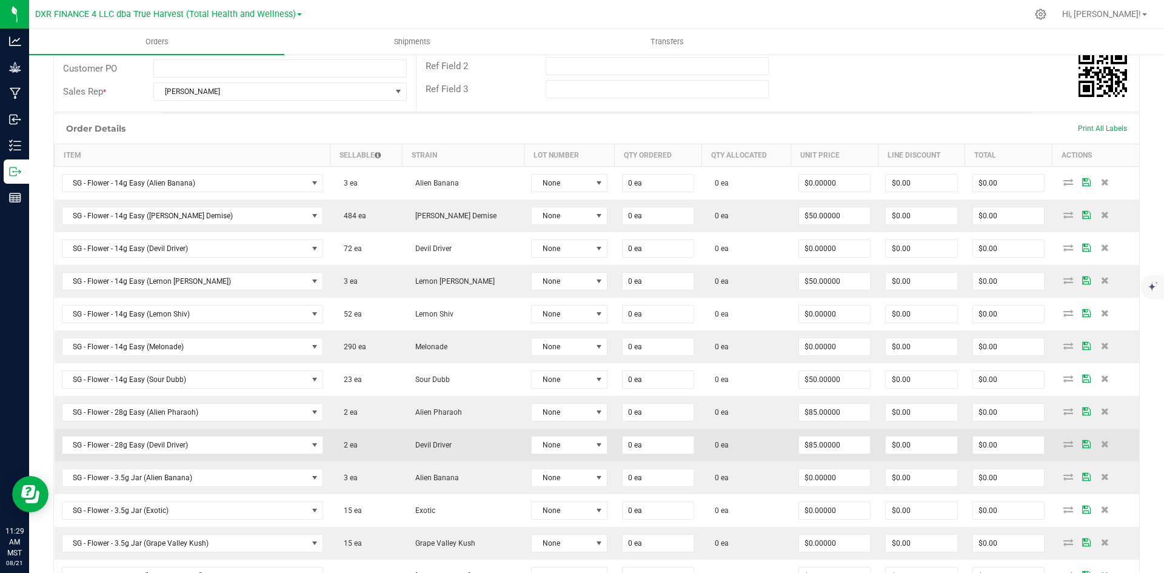
scroll to position [67, 0]
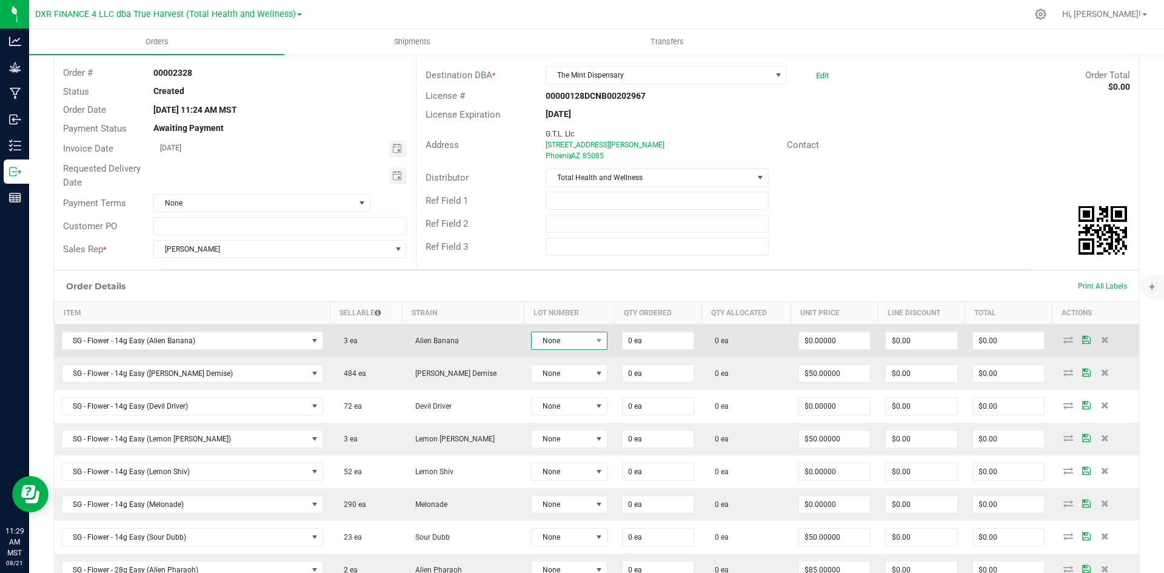
click at [532, 335] on span "None" at bounding box center [562, 340] width 60 height 17
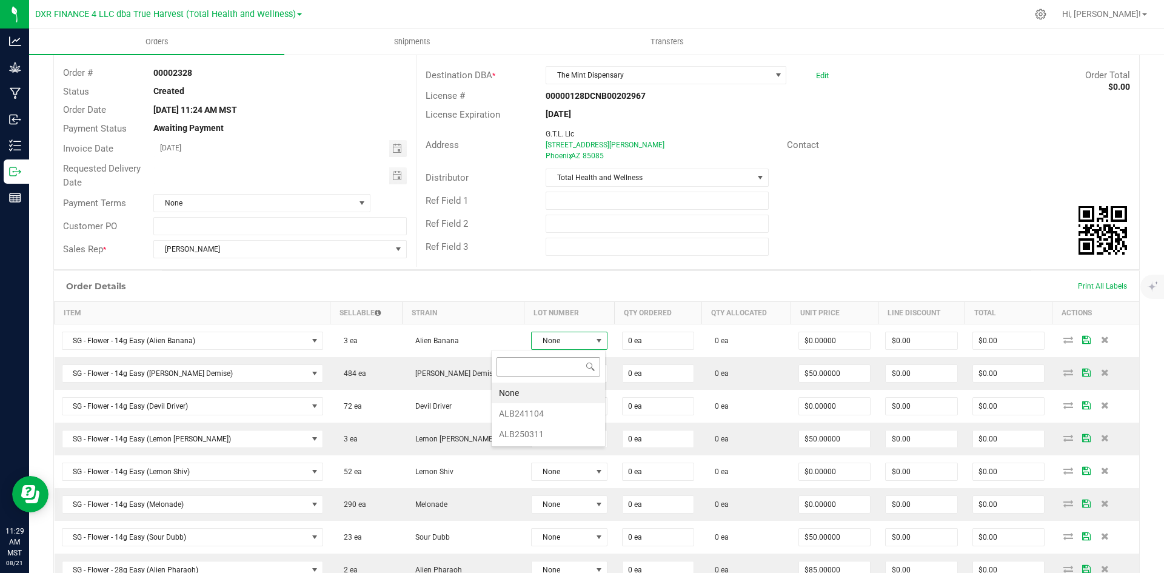
scroll to position [18, 81]
click at [561, 407] on li "ALB241104" at bounding box center [548, 413] width 113 height 21
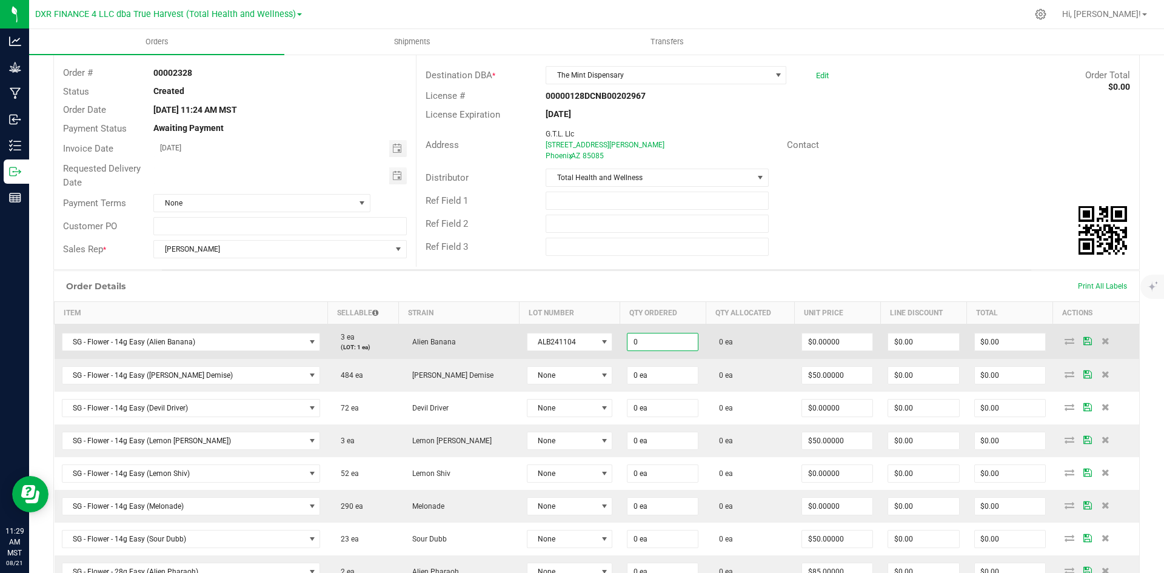
click at [628, 344] on input "0" at bounding box center [663, 342] width 70 height 17
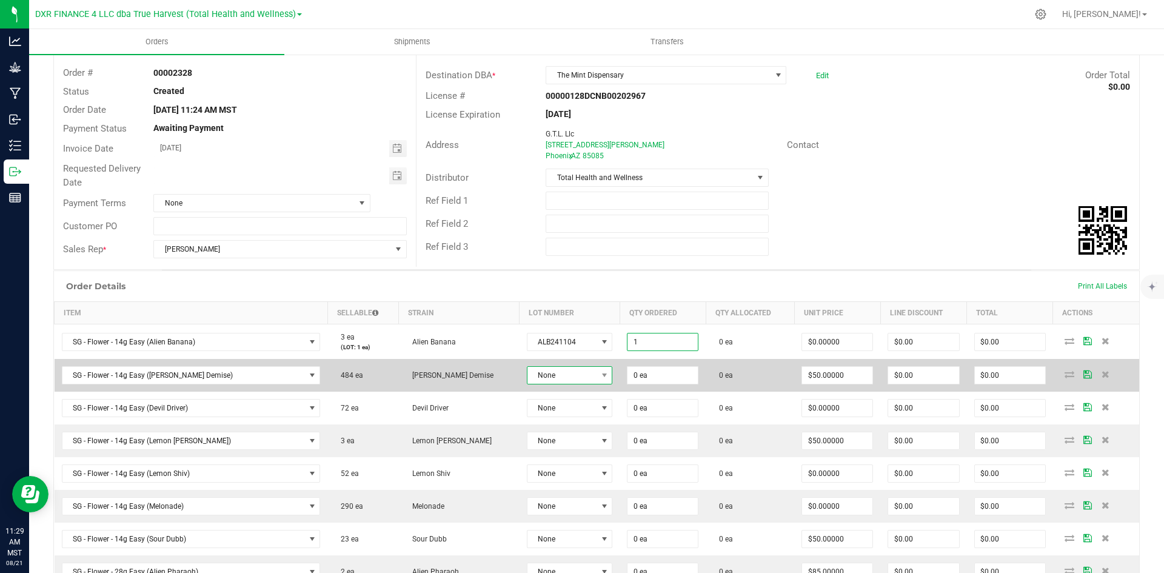
type input "1 ea"
click at [530, 370] on span "None" at bounding box center [562, 375] width 69 height 17
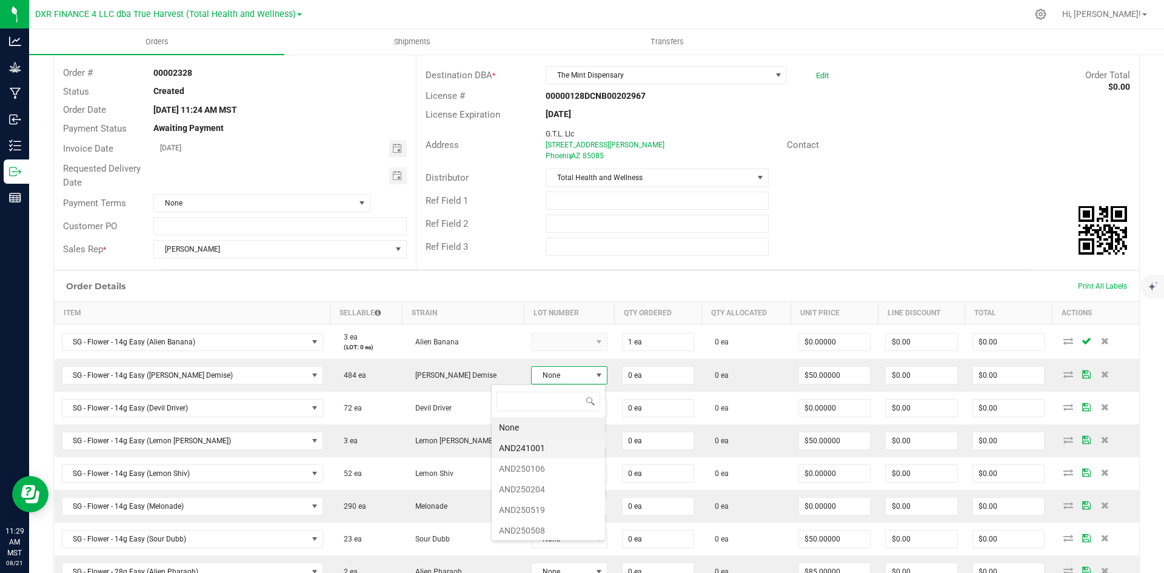
scroll to position [60618, 60546]
click at [572, 442] on li "AND241001" at bounding box center [544, 448] width 113 height 21
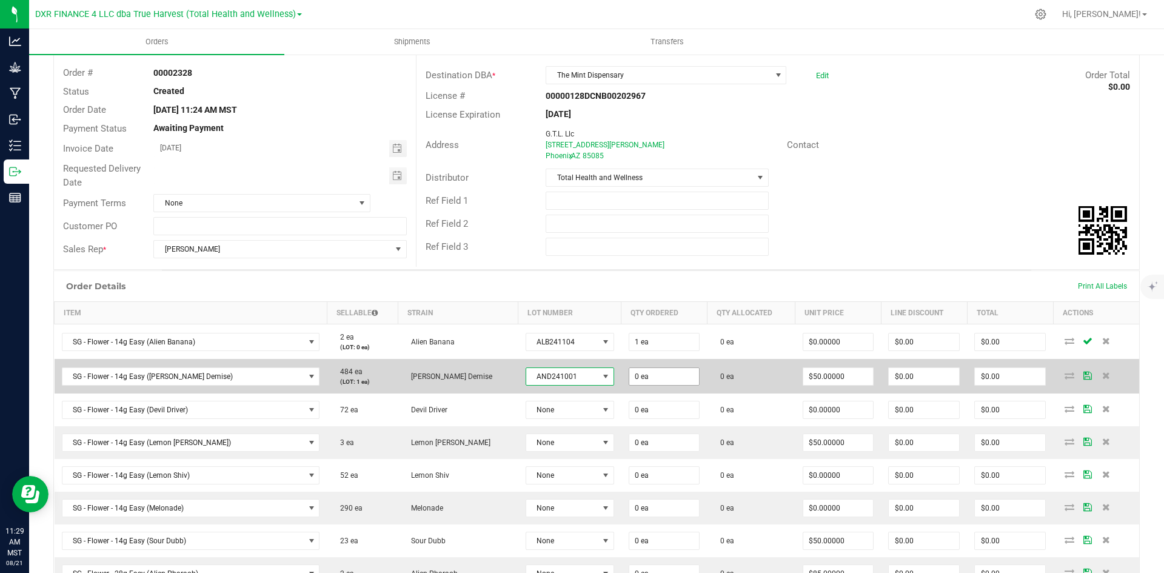
click at [634, 351] on span "0 ea" at bounding box center [665, 342] width 72 height 18
click at [639, 374] on input "0" at bounding box center [664, 376] width 70 height 17
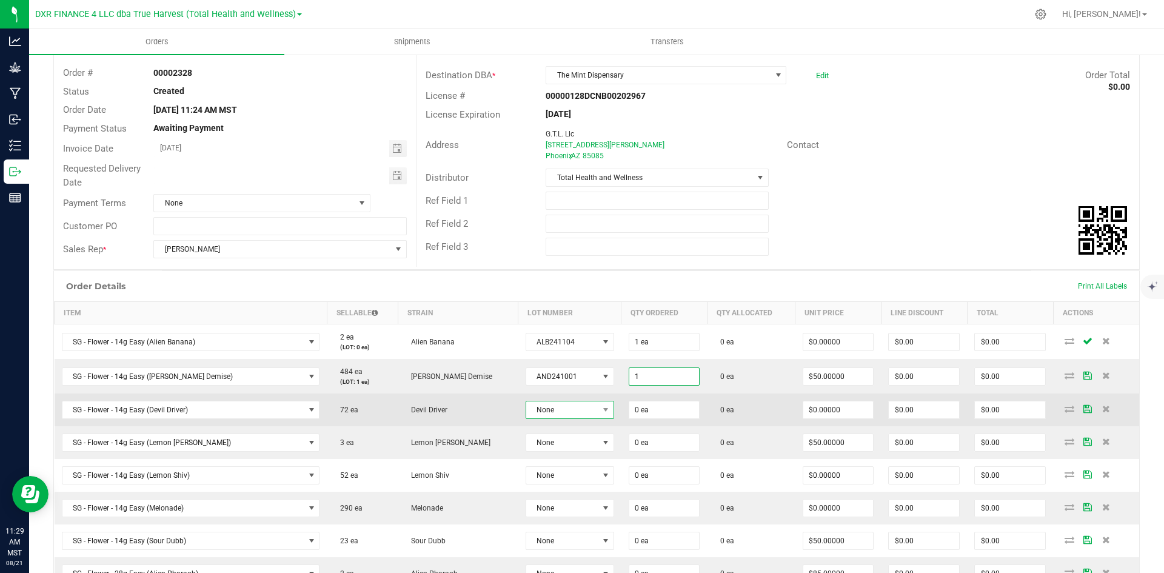
type input "1 ea"
type input "$50.00"
click at [526, 404] on span "None" at bounding box center [562, 409] width 72 height 17
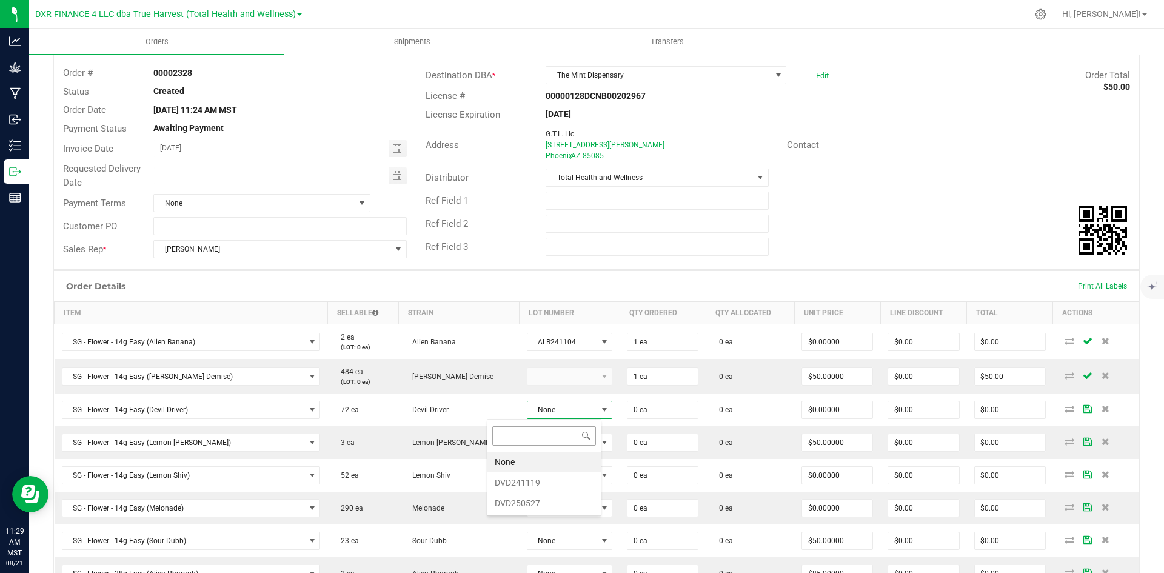
scroll to position [18, 92]
click at [519, 500] on li "DVD250527" at bounding box center [543, 503] width 113 height 21
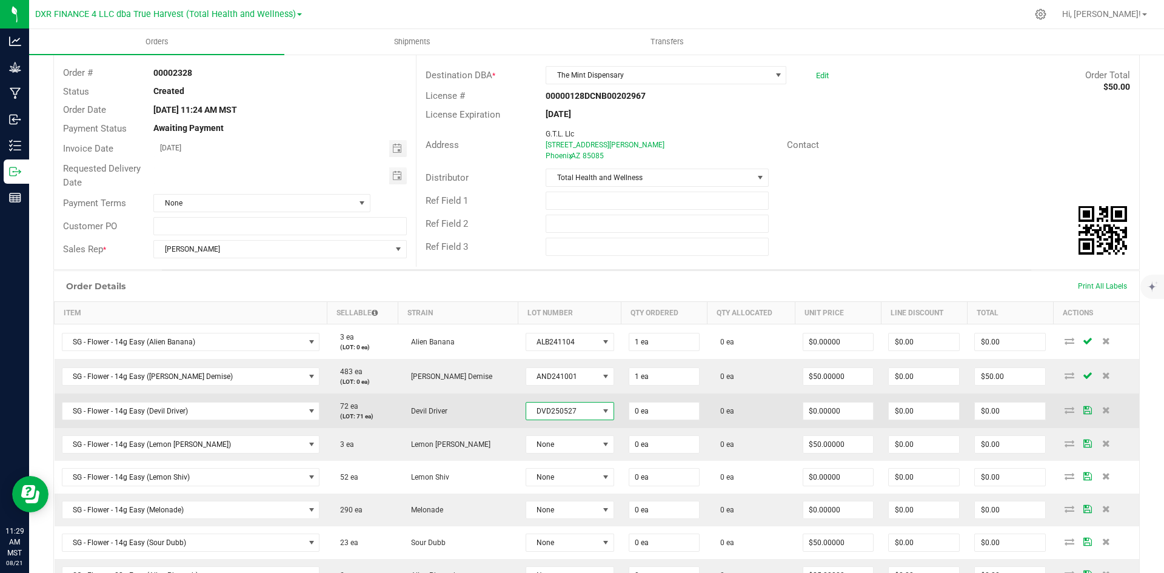
click at [551, 409] on span "DVD250527" at bounding box center [562, 411] width 72 height 17
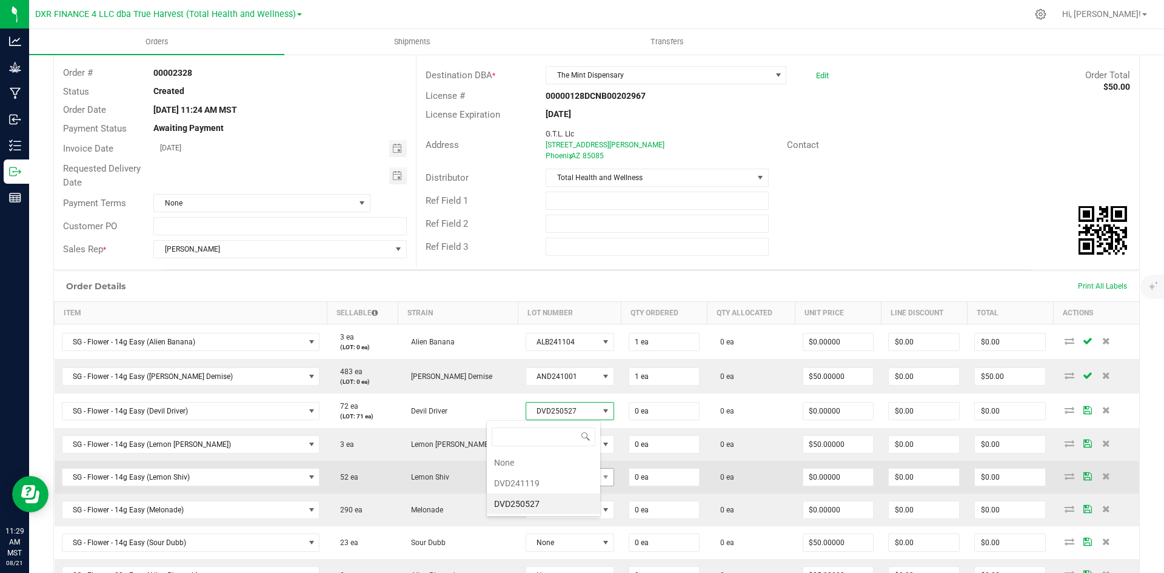
click at [554, 484] on li "DVD241119" at bounding box center [543, 483] width 113 height 21
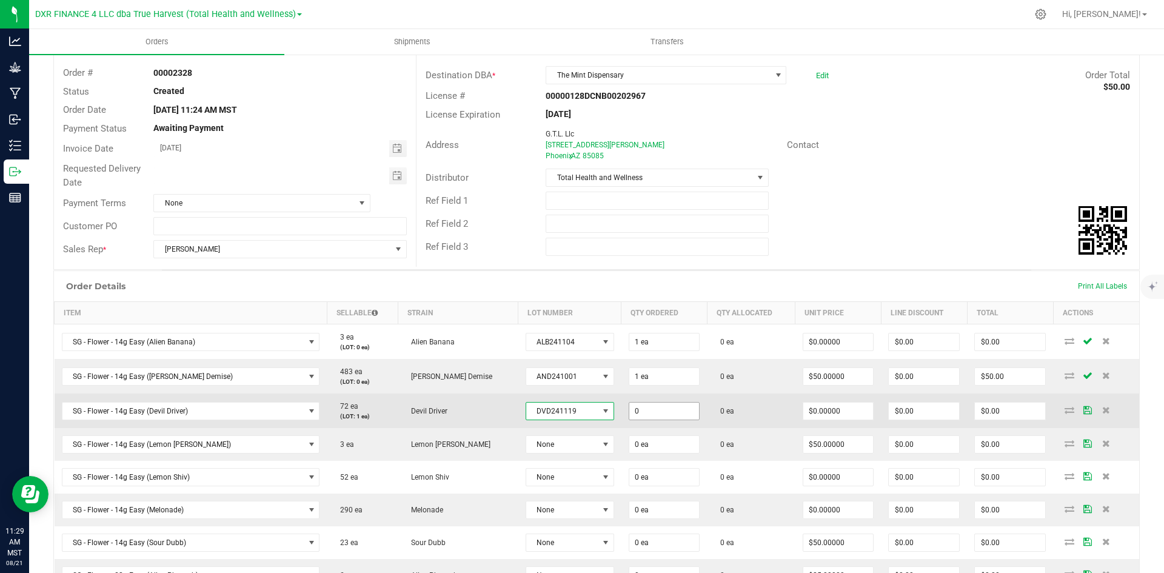
click at [629, 409] on input "0" at bounding box center [664, 411] width 70 height 17
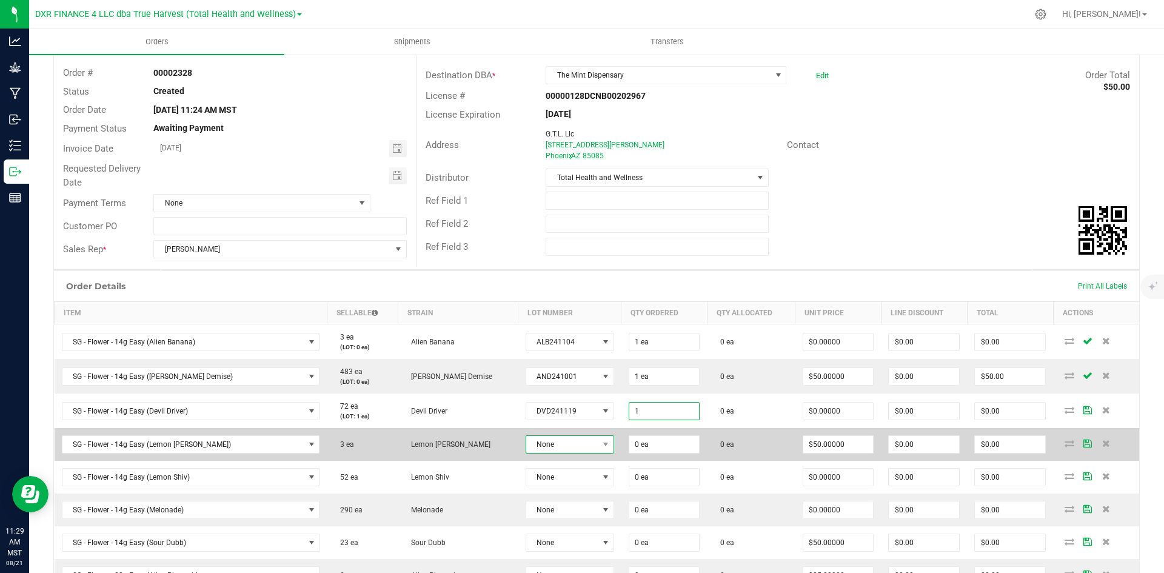
type input "1 ea"
click at [534, 445] on span "None" at bounding box center [562, 444] width 72 height 17
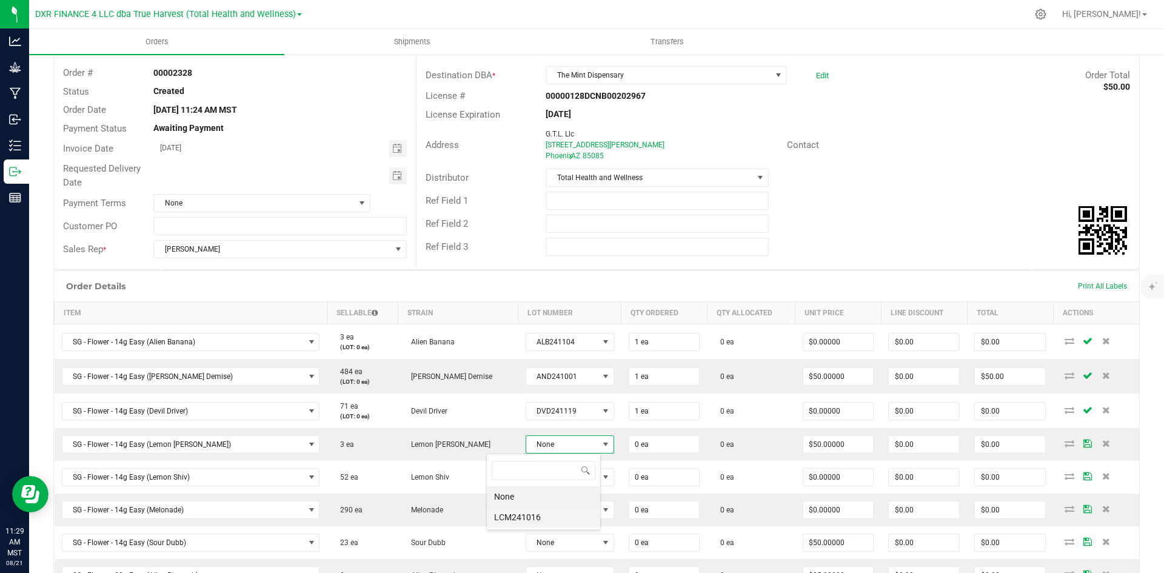
click at [545, 518] on li "LCM241016" at bounding box center [543, 517] width 113 height 21
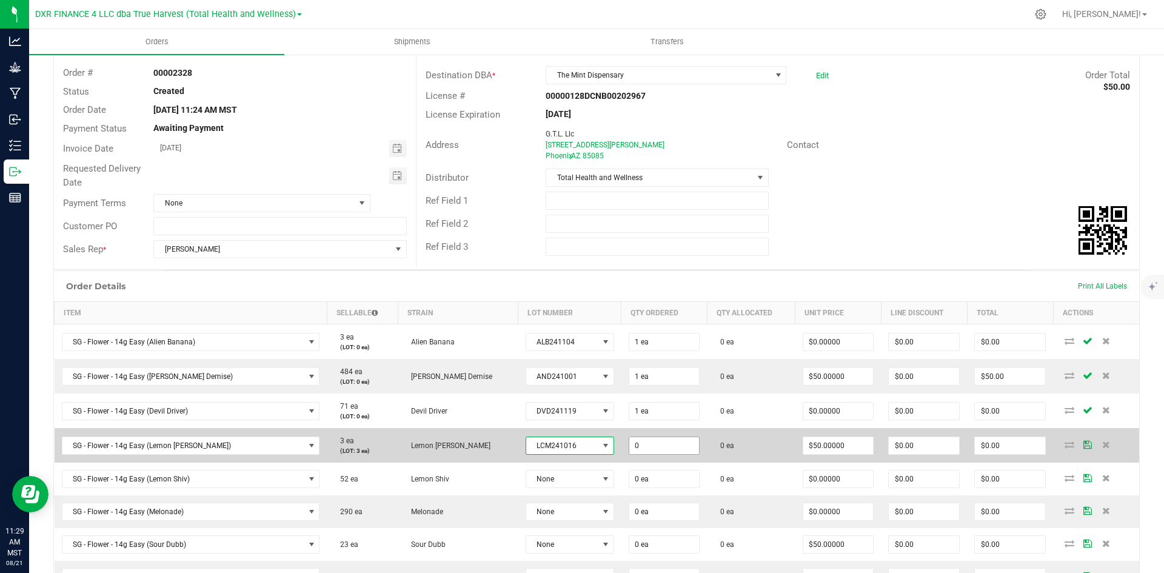
click at [629, 442] on input "0" at bounding box center [664, 445] width 70 height 17
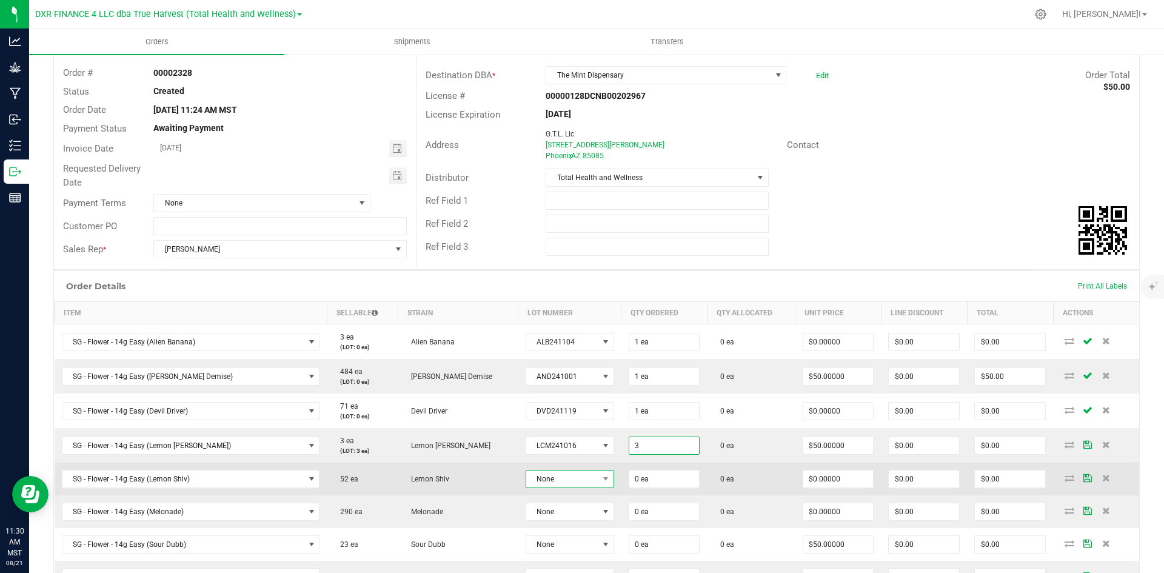
type input "3 ea"
type input "$150.00"
click at [526, 481] on span "None" at bounding box center [562, 479] width 72 height 17
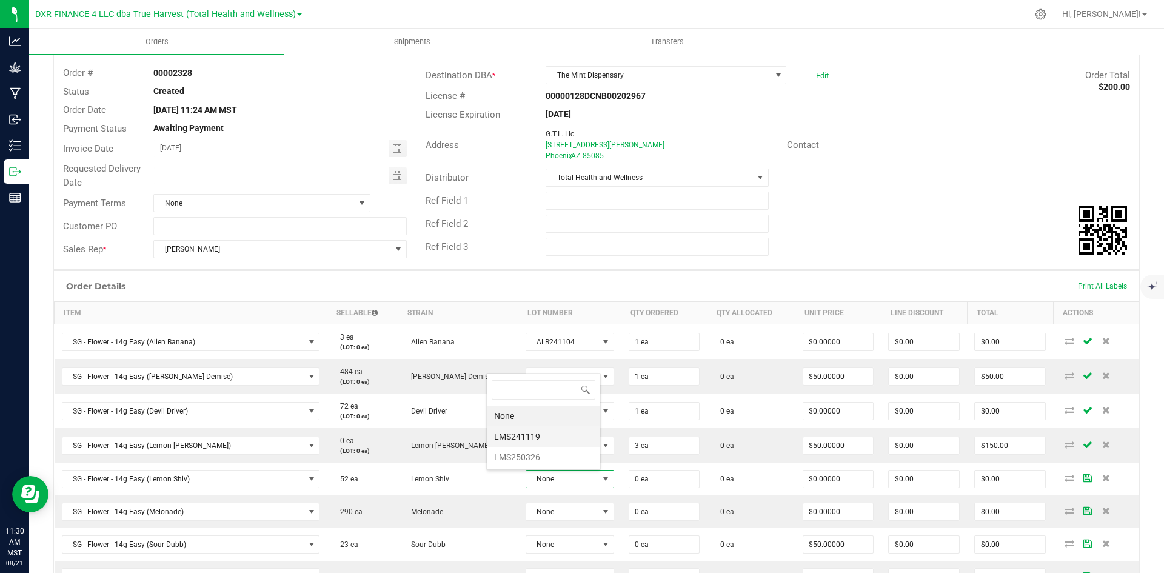
click at [538, 438] on li "LMS241119" at bounding box center [543, 436] width 113 height 21
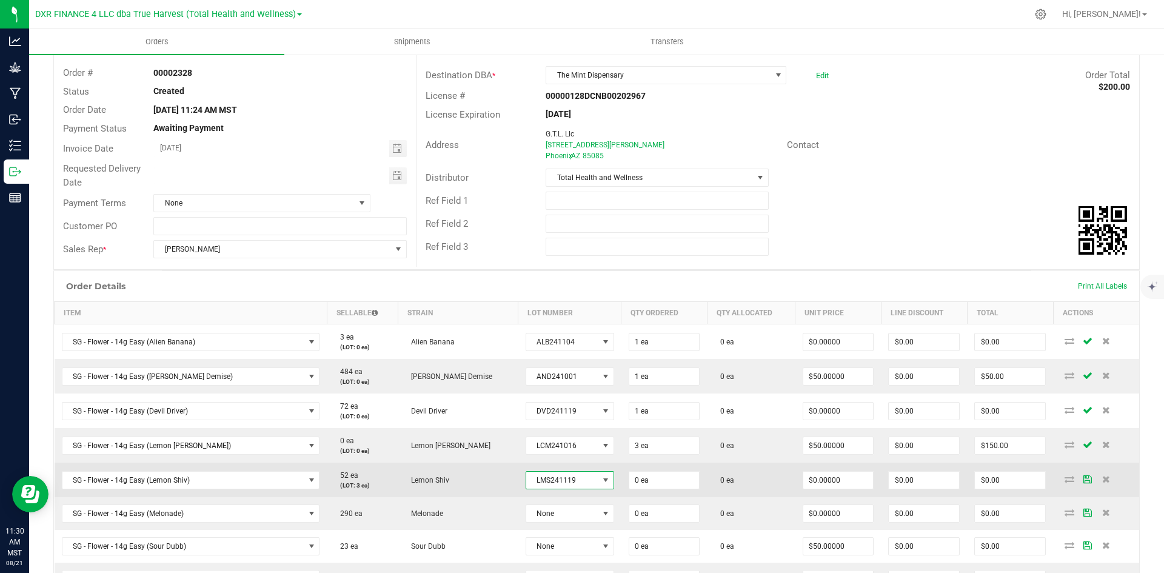
click at [625, 491] on td "0 ea" at bounding box center [665, 480] width 86 height 35
click at [629, 479] on input "0" at bounding box center [664, 480] width 70 height 17
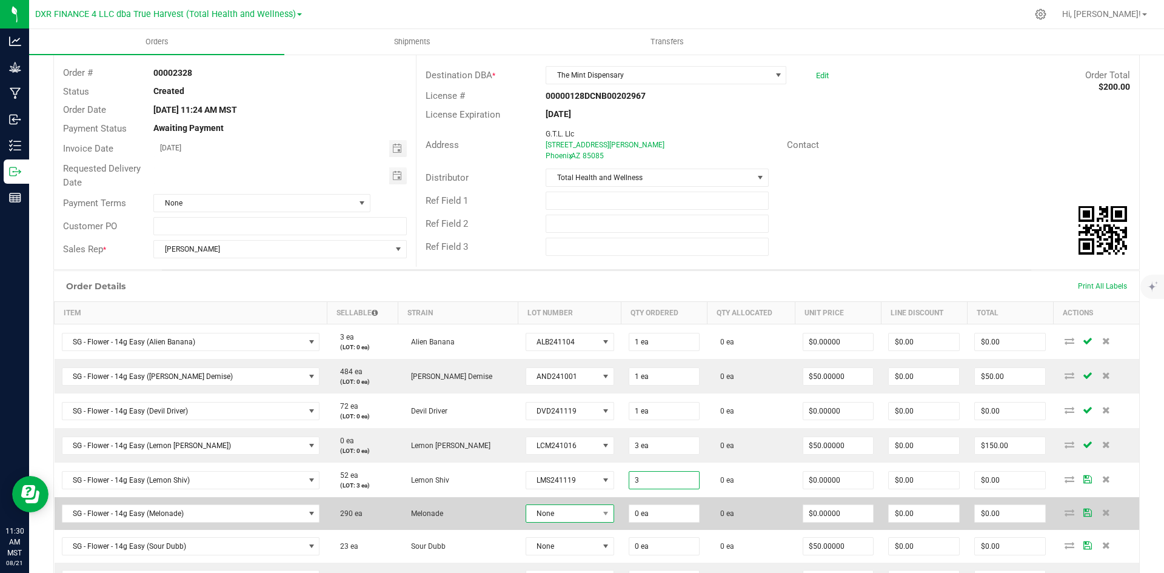
type input "3 ea"
click at [537, 512] on span "None" at bounding box center [562, 513] width 72 height 17
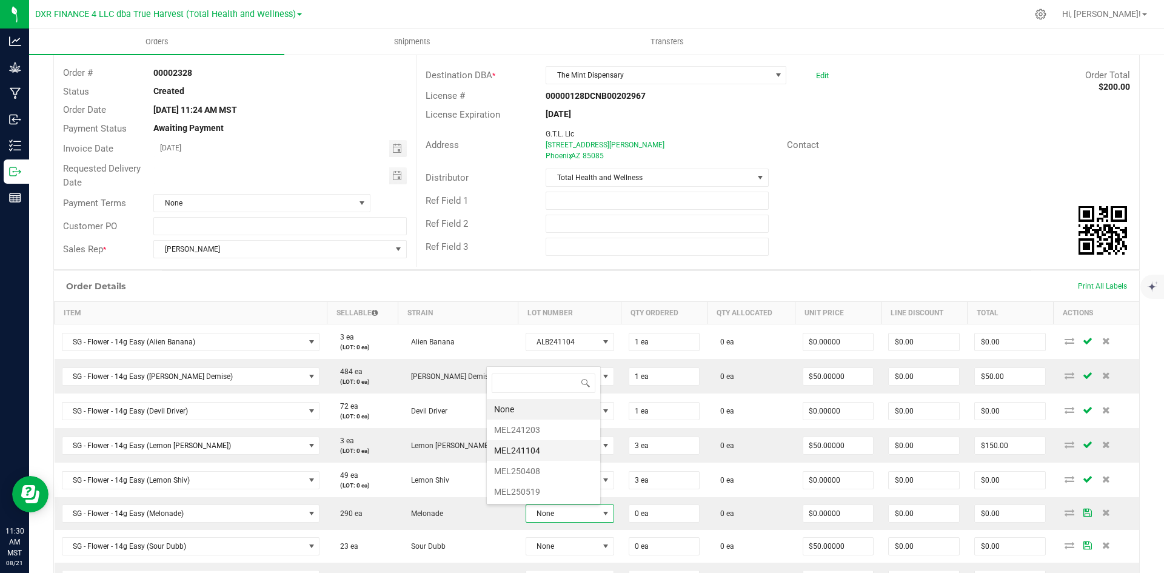
click at [549, 447] on li "MEL241104" at bounding box center [543, 450] width 113 height 21
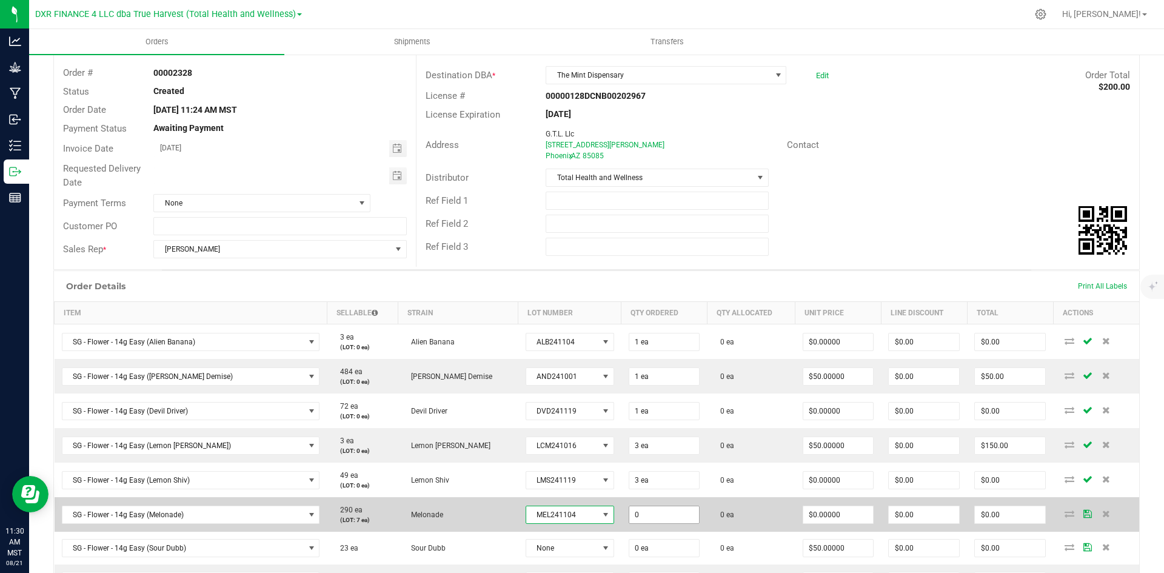
click at [629, 517] on input "0" at bounding box center [664, 514] width 70 height 17
type input "7 ea"
click at [622, 527] on td "7 ea" at bounding box center [665, 514] width 86 height 35
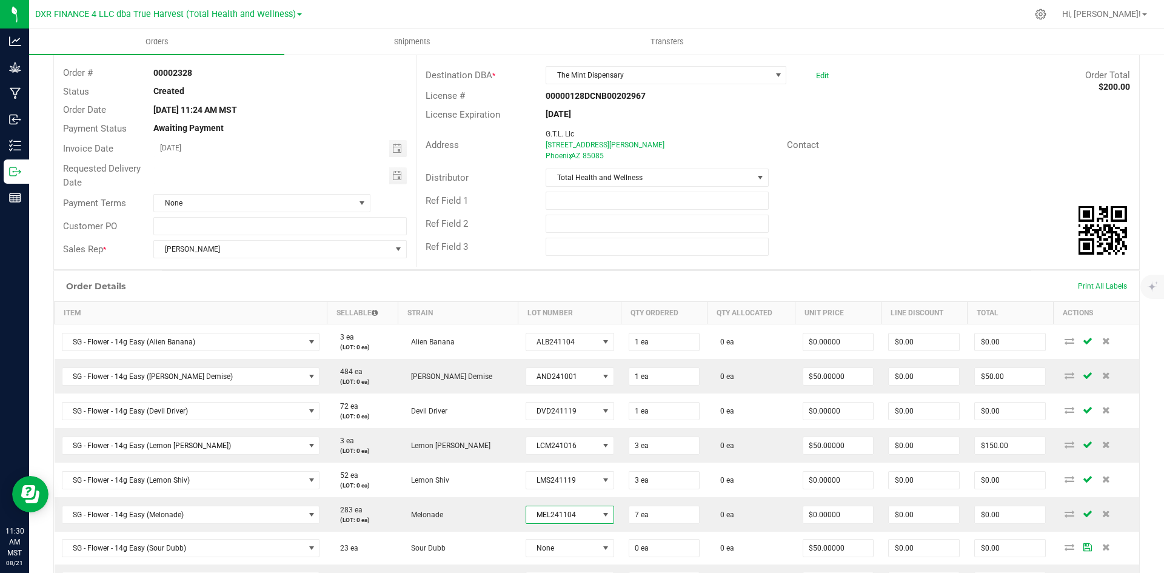
click at [601, 512] on span at bounding box center [606, 515] width 10 height 10
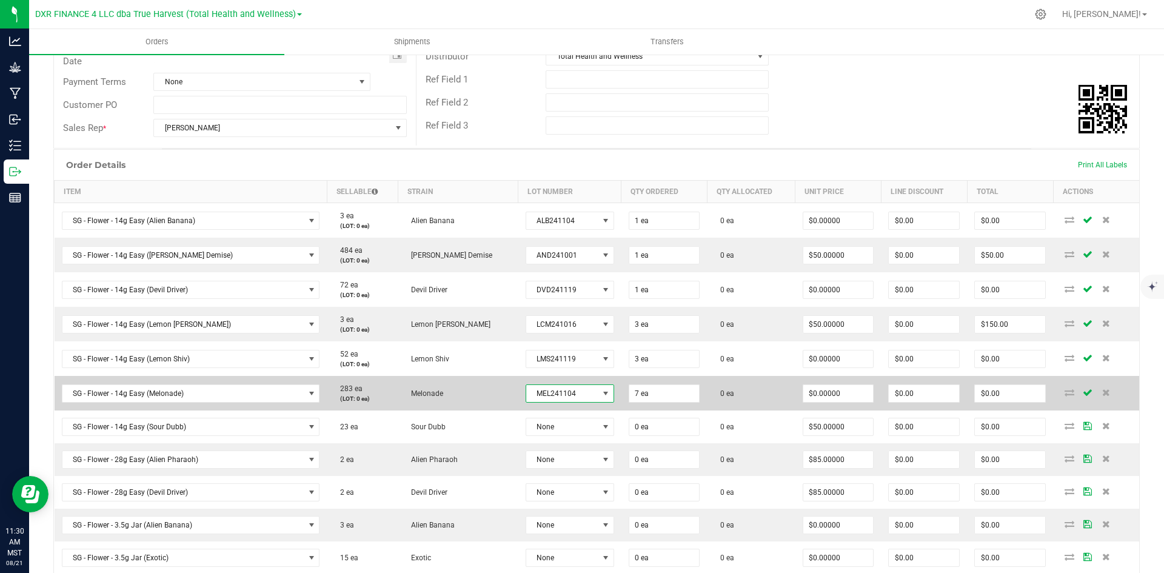
scroll to position [249, 0]
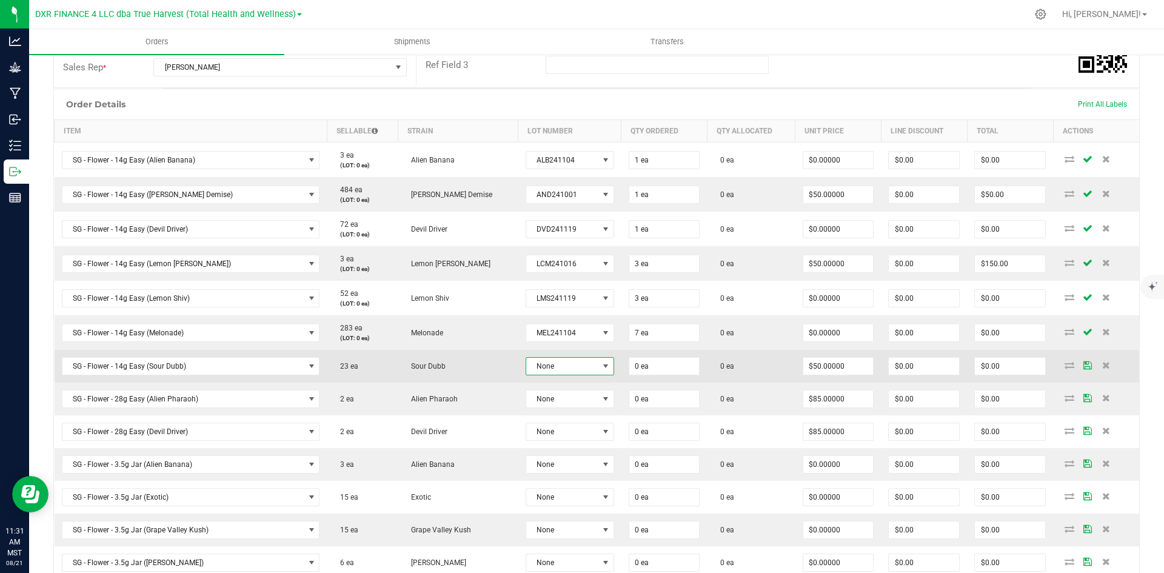
click at [526, 363] on span "None" at bounding box center [562, 366] width 72 height 17
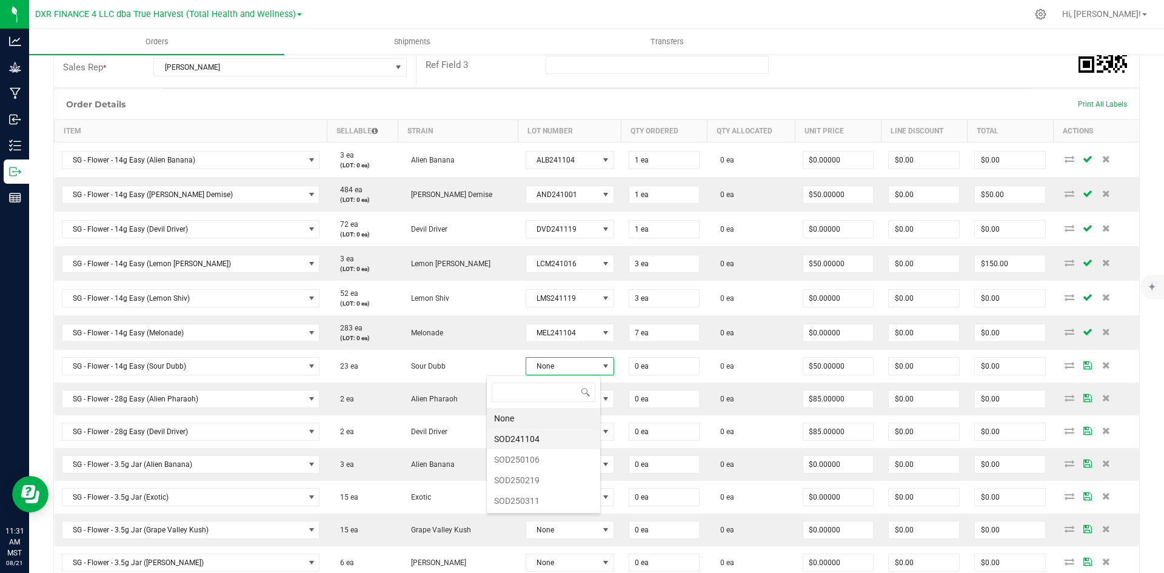
click at [536, 444] on li "SOD241104" at bounding box center [543, 439] width 113 height 21
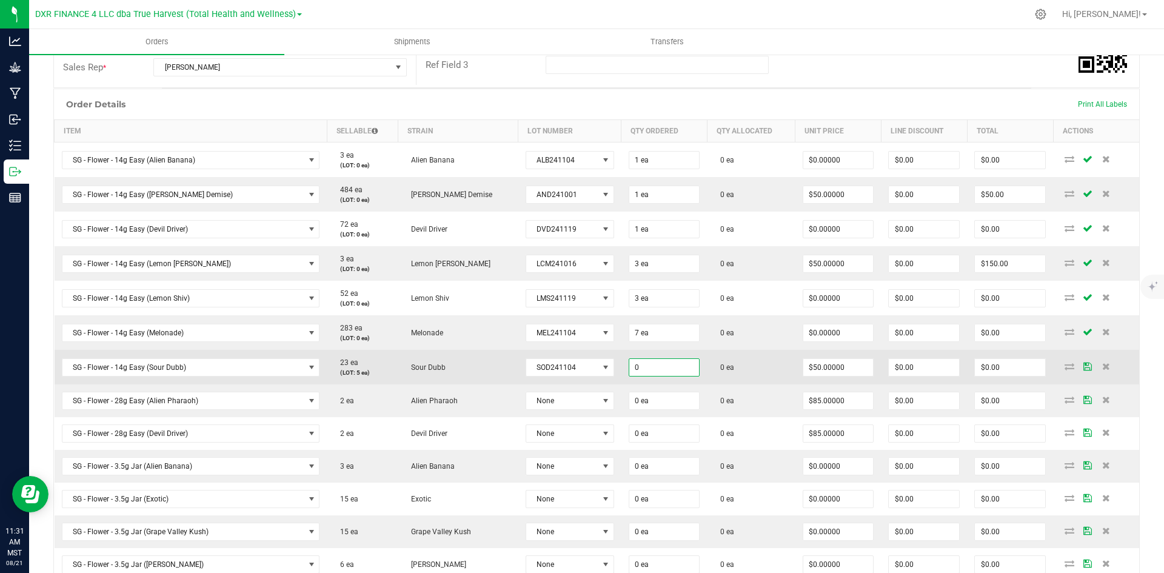
click at [629, 366] on input "0" at bounding box center [664, 367] width 70 height 17
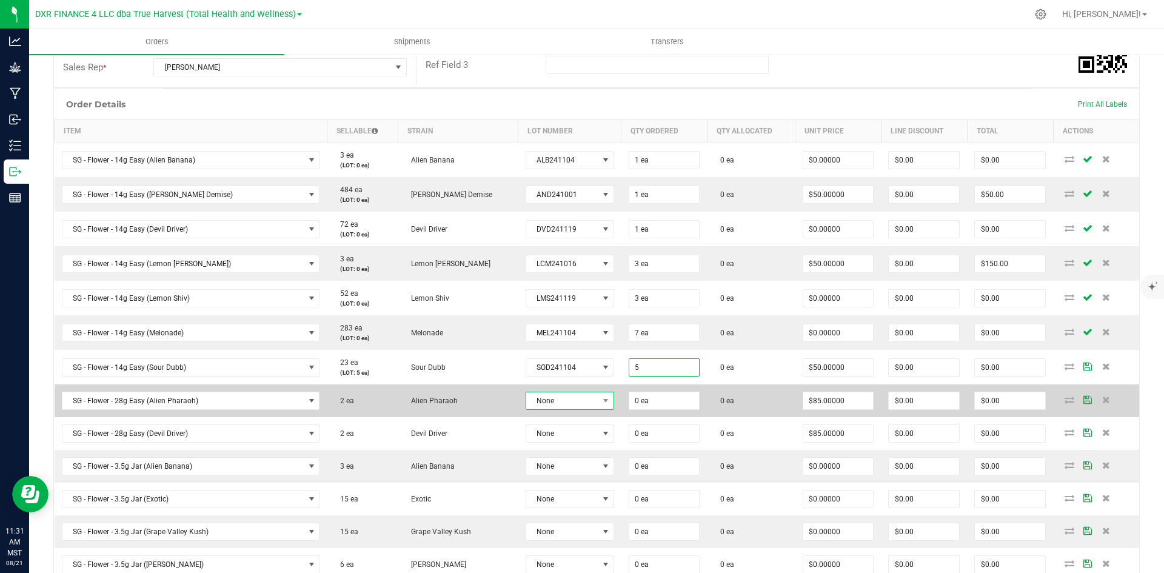
type input "5 ea"
type input "$250.00"
click at [526, 400] on span "None" at bounding box center [562, 400] width 72 height 17
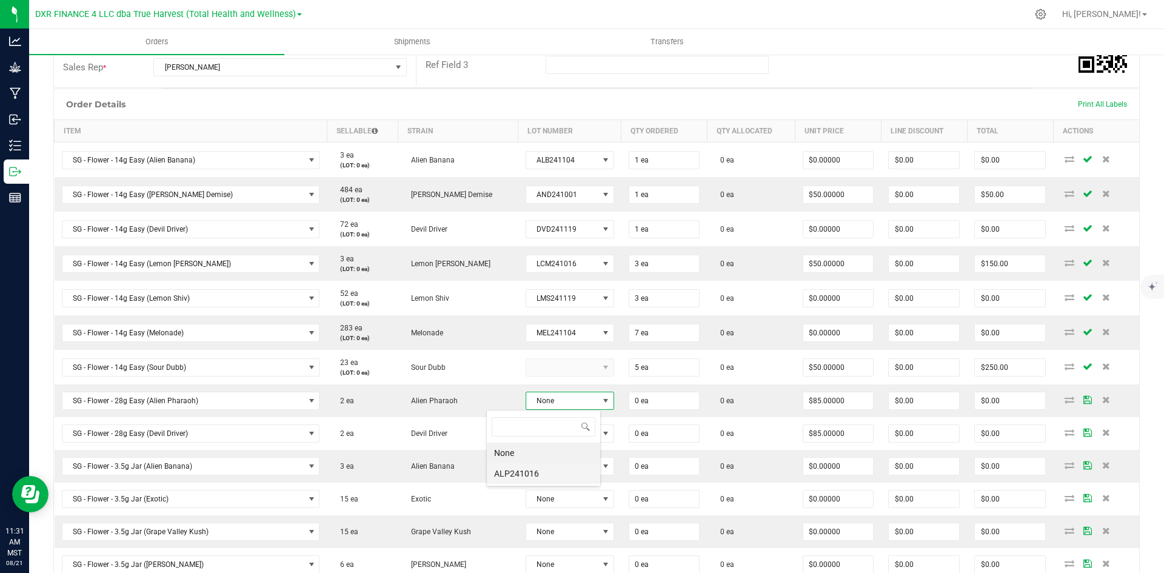
click at [534, 467] on li "ALP241016" at bounding box center [543, 473] width 113 height 21
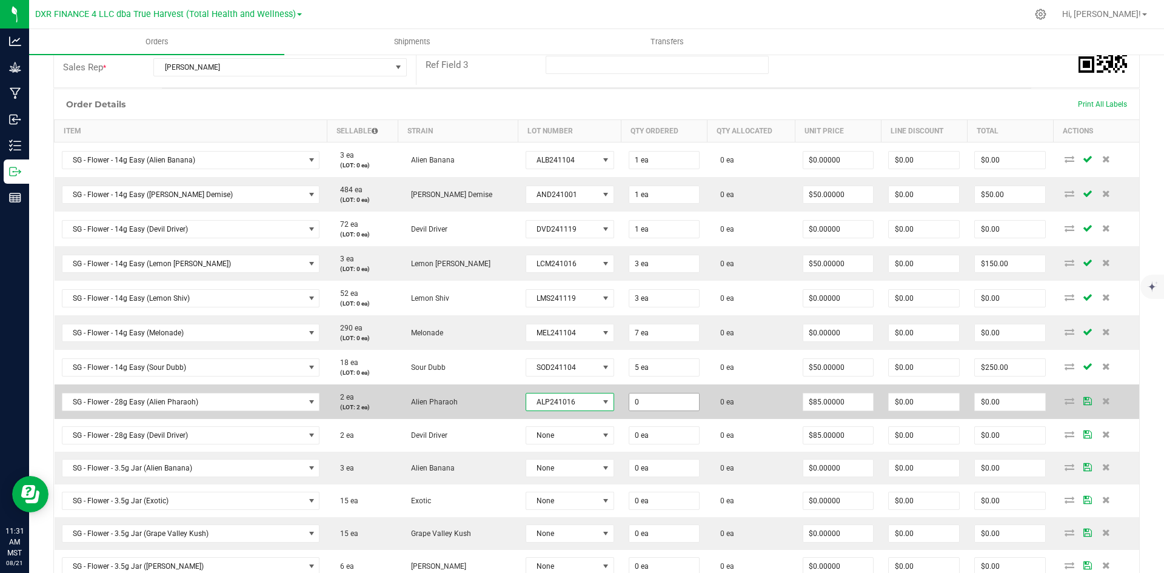
click at [629, 403] on input "0" at bounding box center [664, 402] width 70 height 17
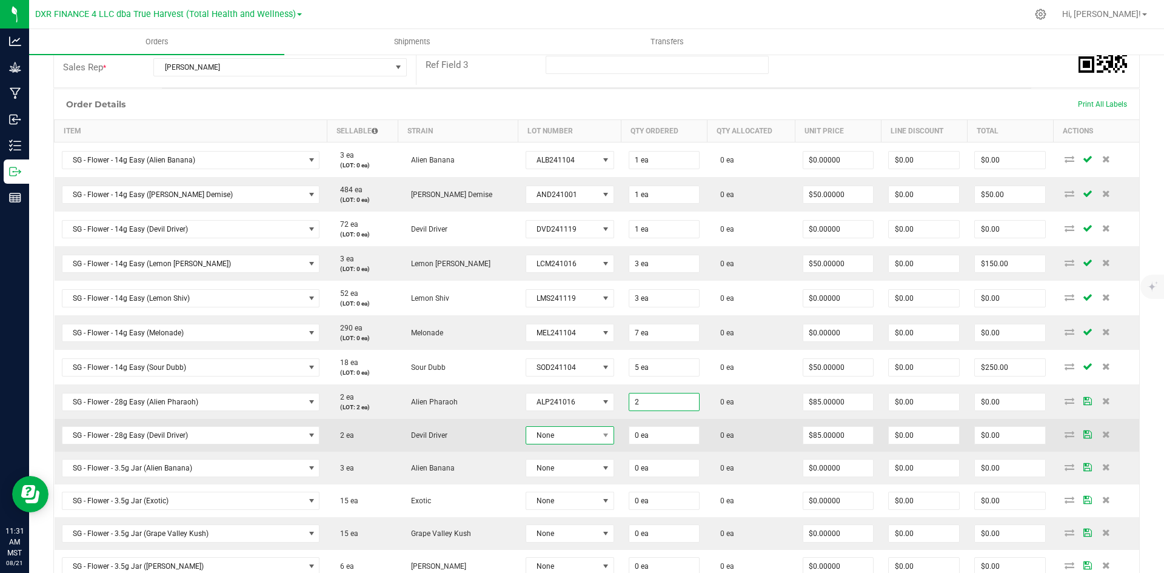
type input "2 ea"
type input "$170.00"
click at [549, 441] on span "None" at bounding box center [562, 435] width 72 height 17
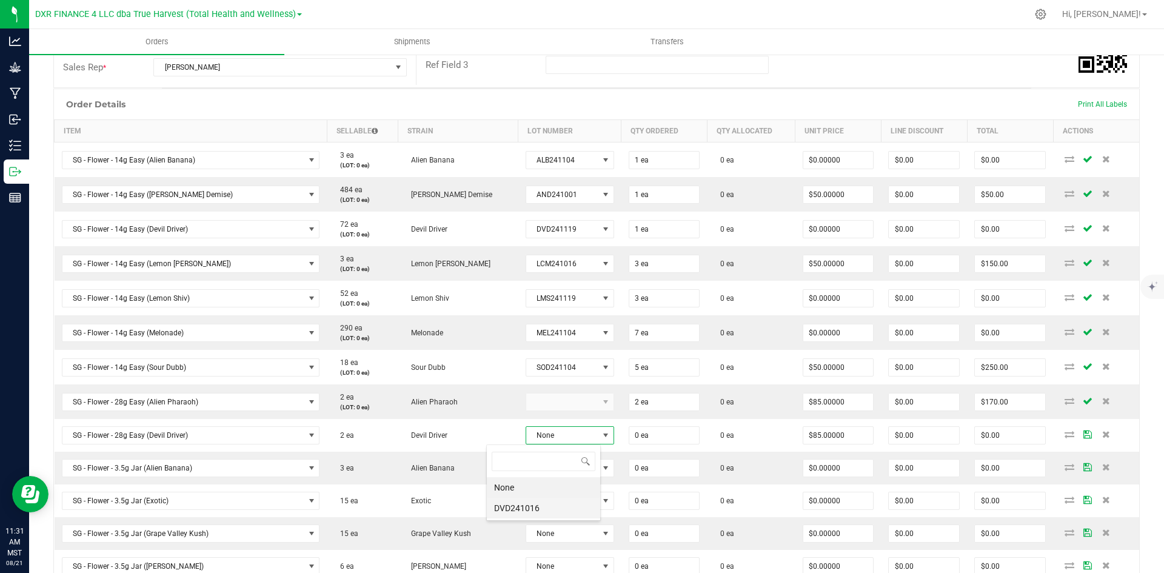
click at [547, 514] on li "DVD241016" at bounding box center [543, 508] width 113 height 21
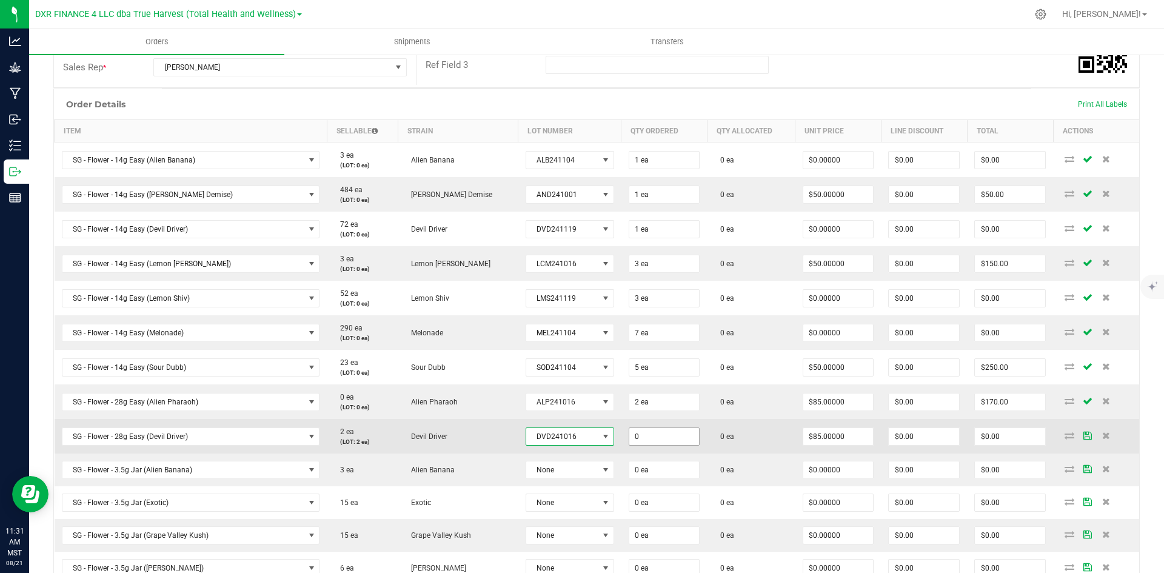
click at [632, 434] on input "0" at bounding box center [664, 436] width 70 height 17
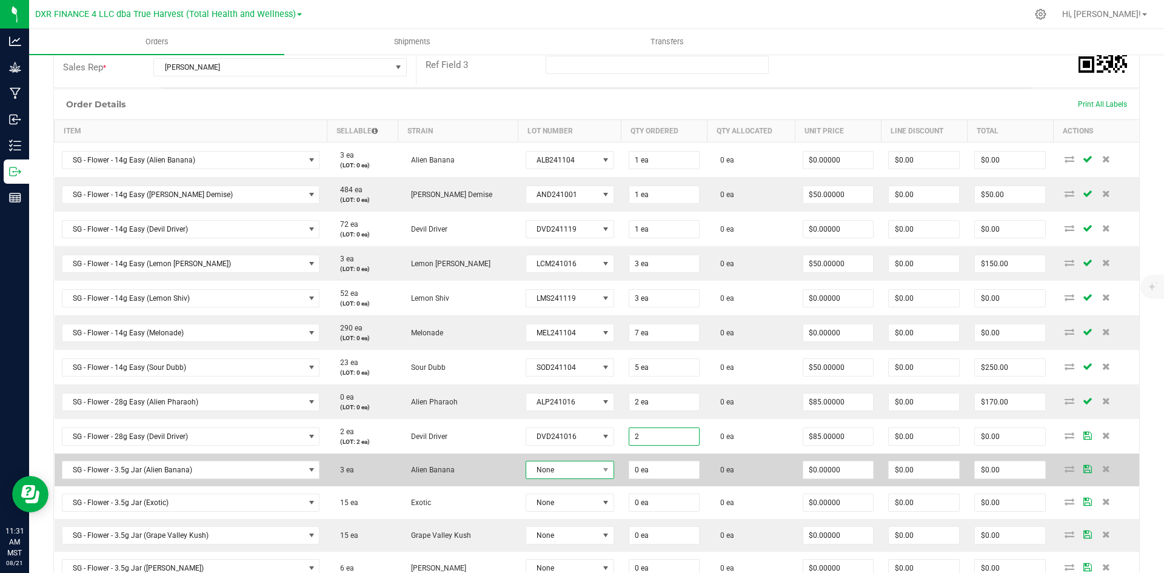
type input "2 ea"
type input "$170.00"
click at [549, 472] on span "None" at bounding box center [562, 469] width 72 height 17
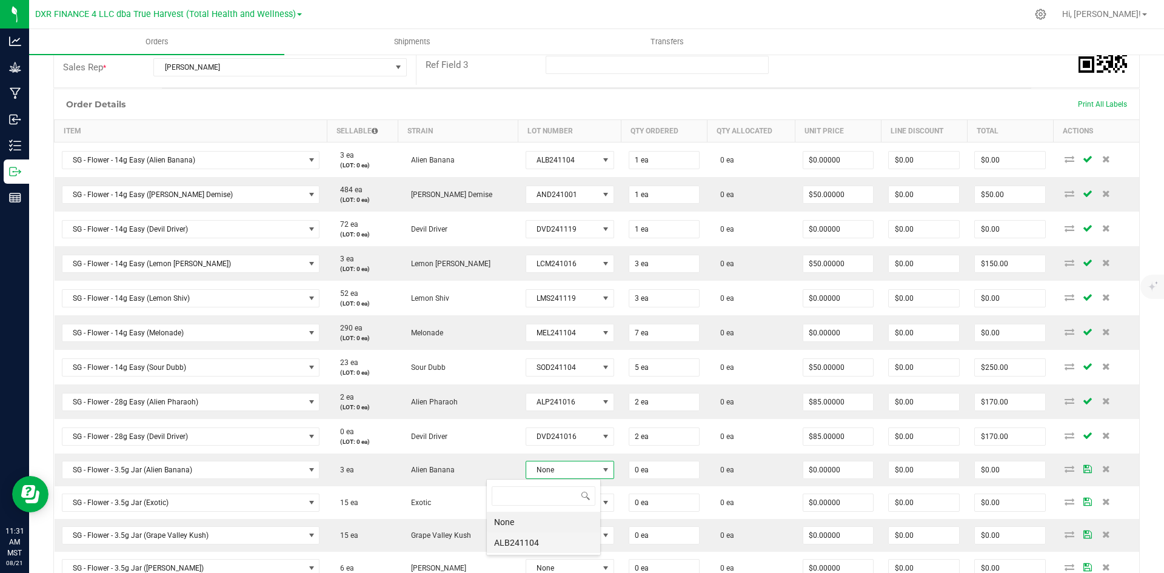
drag, startPoint x: 541, startPoint y: 538, endPoint x: 559, endPoint y: 512, distance: 30.9
click at [540, 538] on li "ALB241104" at bounding box center [543, 542] width 113 height 21
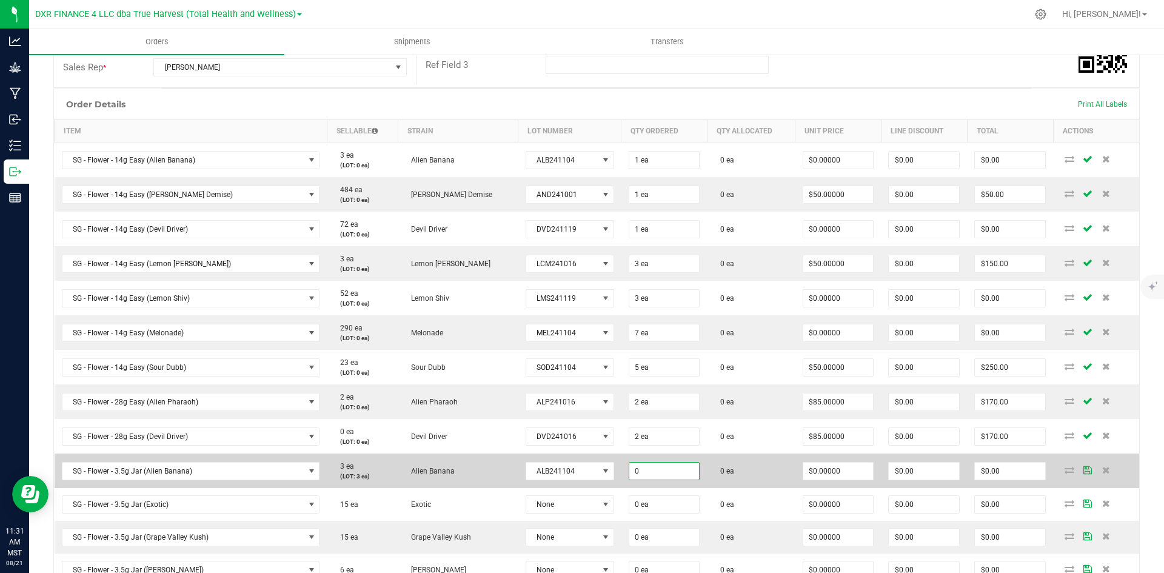
click at [629, 467] on input "0" at bounding box center [664, 471] width 70 height 17
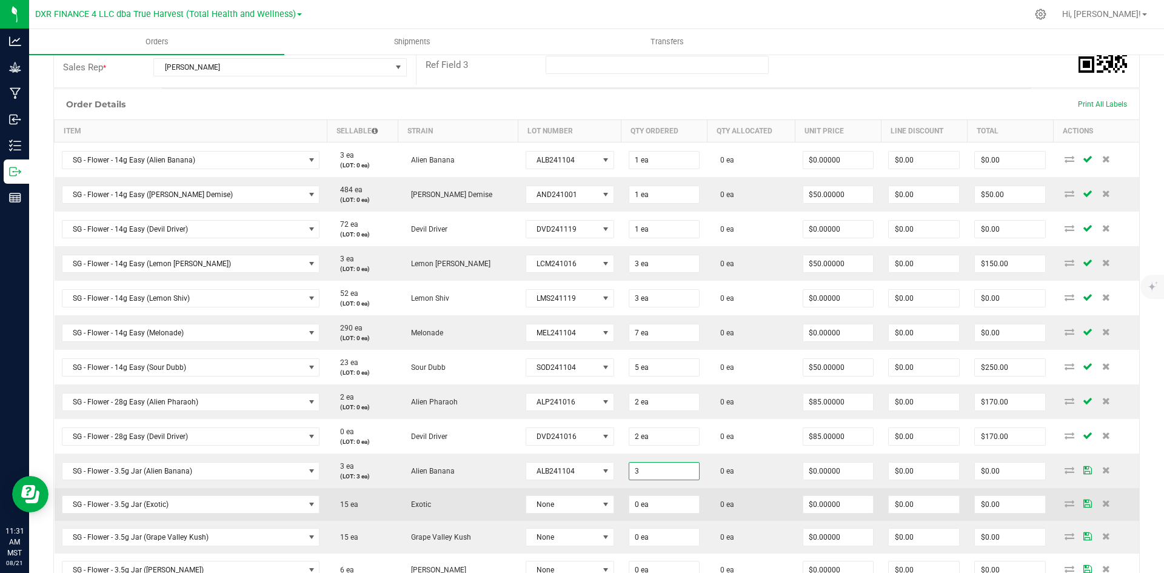
type input "3 ea"
click at [444, 508] on td "Exotic" at bounding box center [458, 504] width 121 height 33
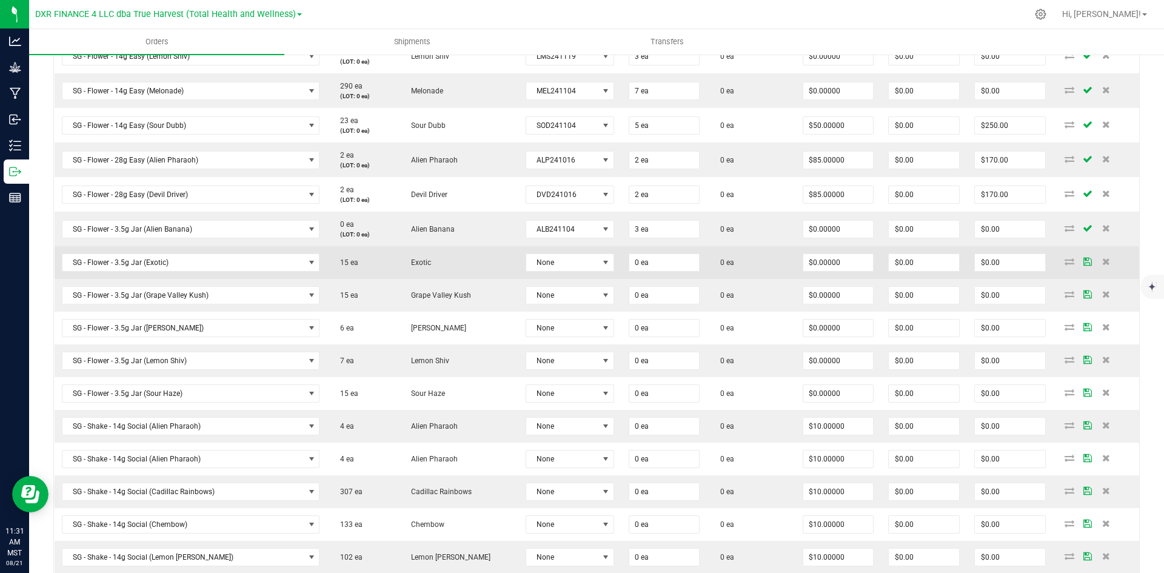
scroll to position [491, 0]
click at [539, 258] on span "None" at bounding box center [562, 261] width 72 height 17
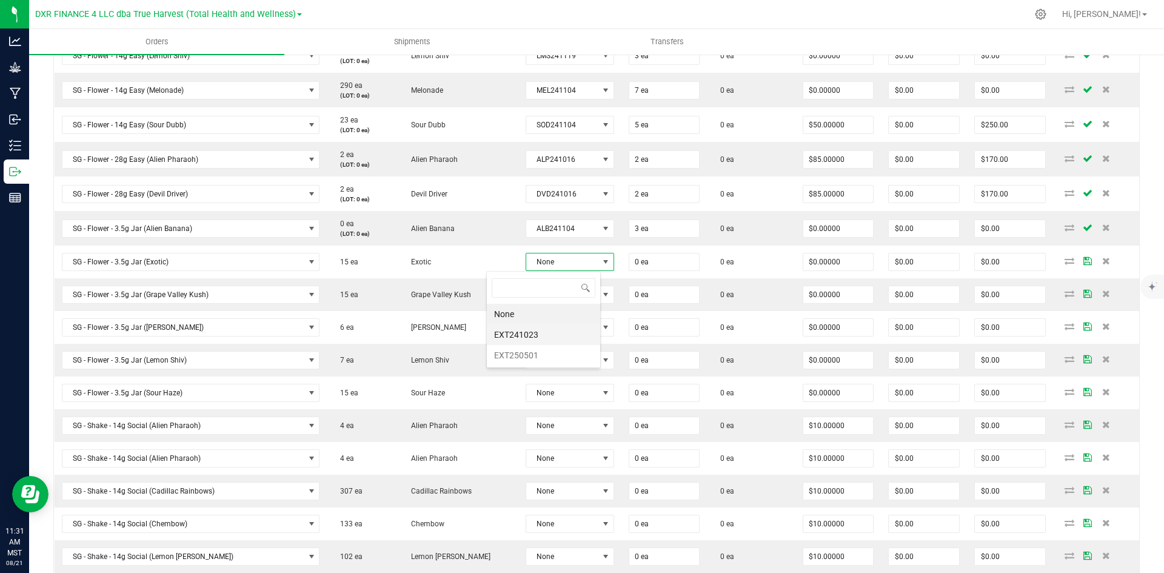
click at [549, 332] on li "EXT241023" at bounding box center [543, 334] width 113 height 21
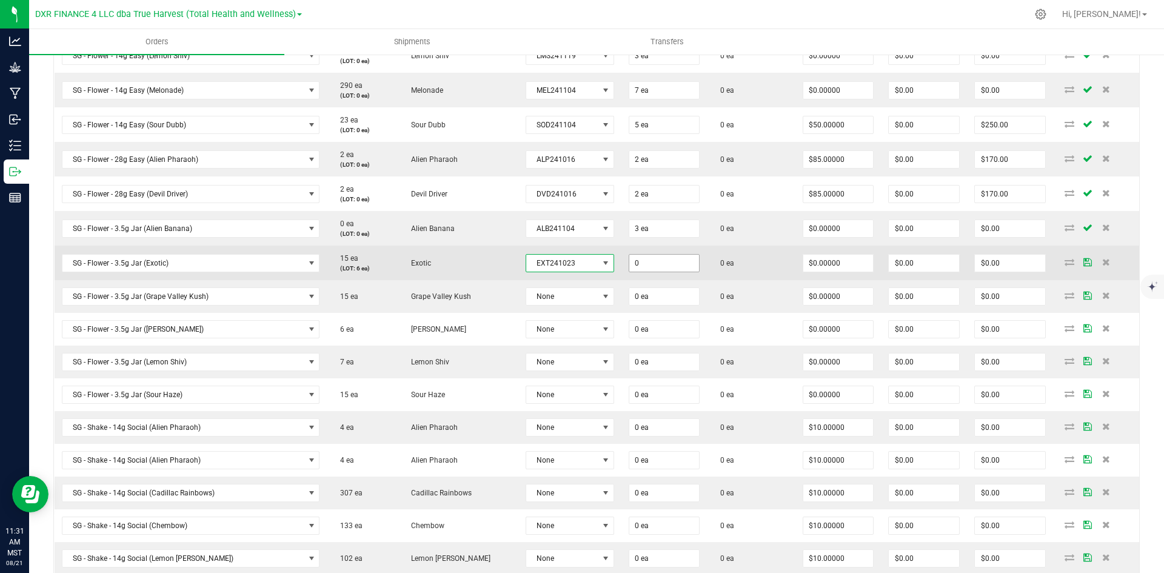
click at [629, 258] on input "0" at bounding box center [664, 263] width 70 height 17
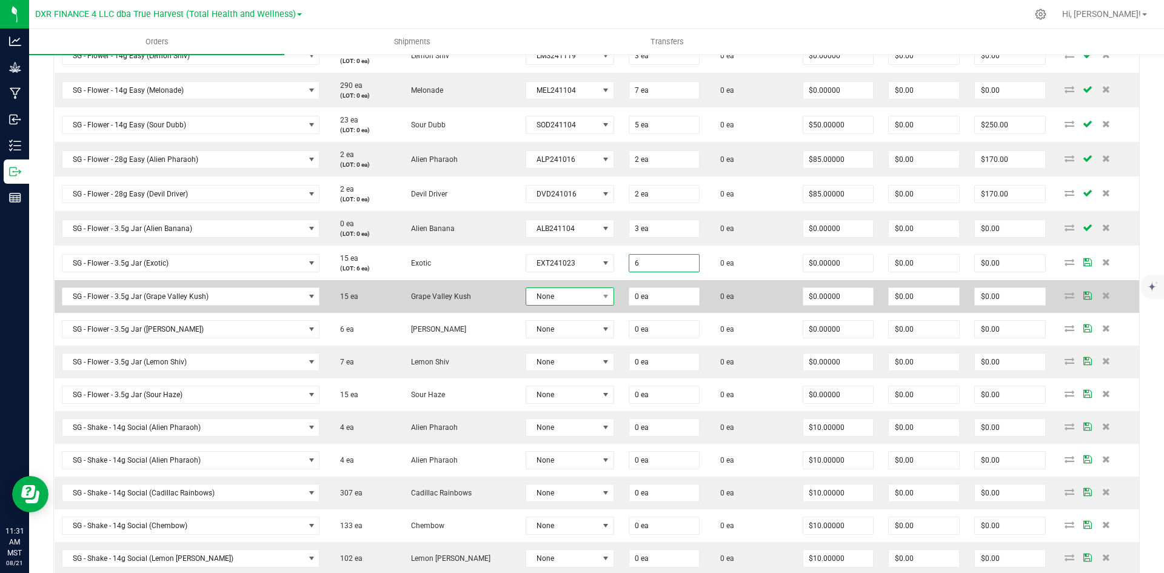
type input "6 ea"
click at [598, 291] on span at bounding box center [605, 296] width 15 height 17
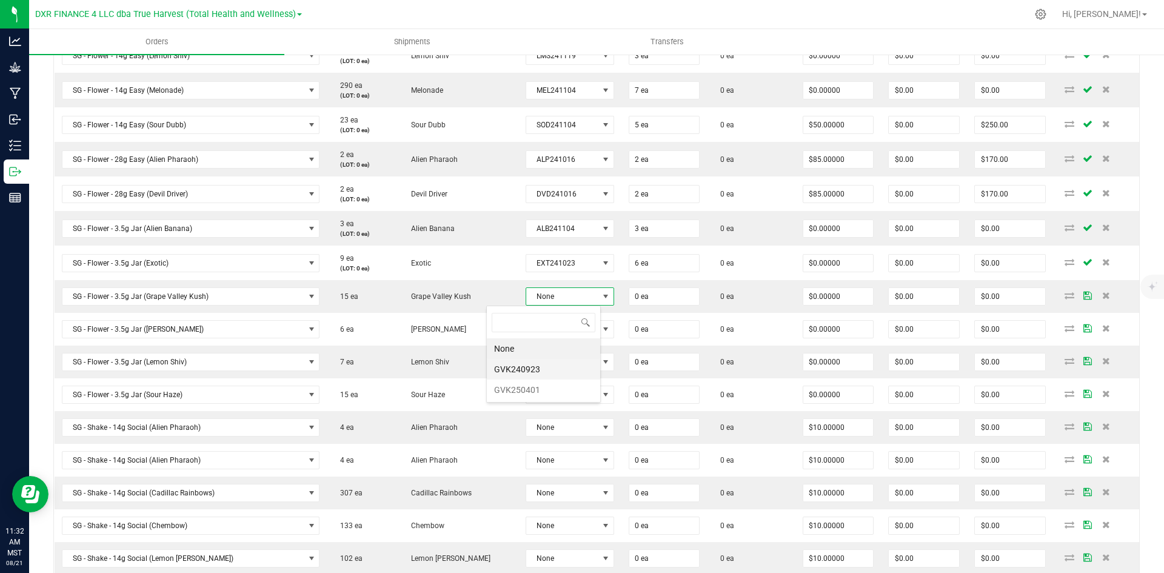
click at [575, 371] on li "GVK240923" at bounding box center [543, 369] width 113 height 21
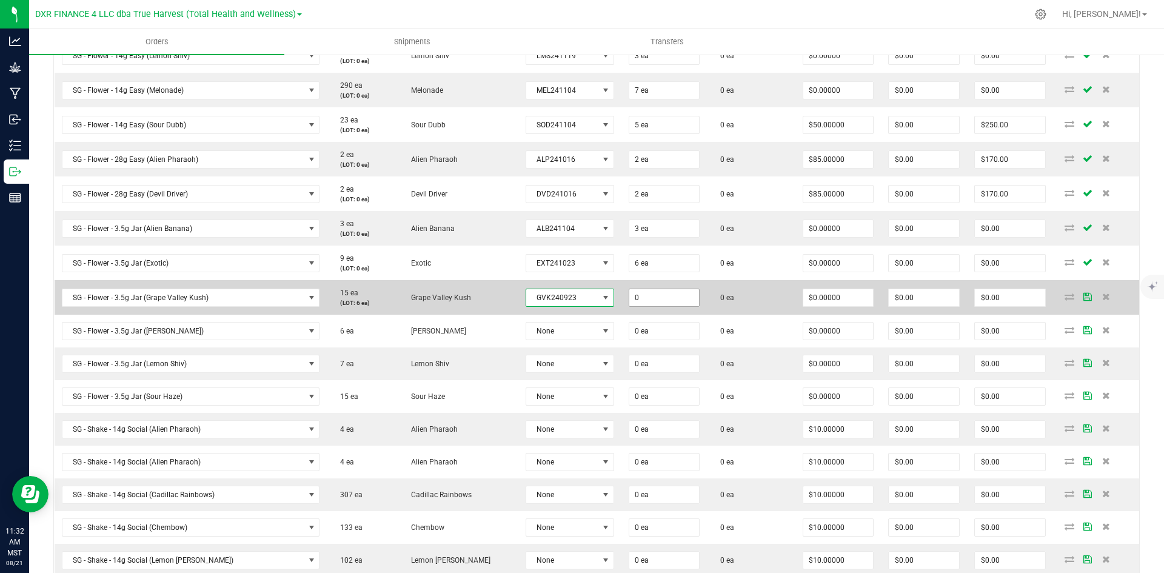
click at [632, 296] on input "0" at bounding box center [664, 297] width 70 height 17
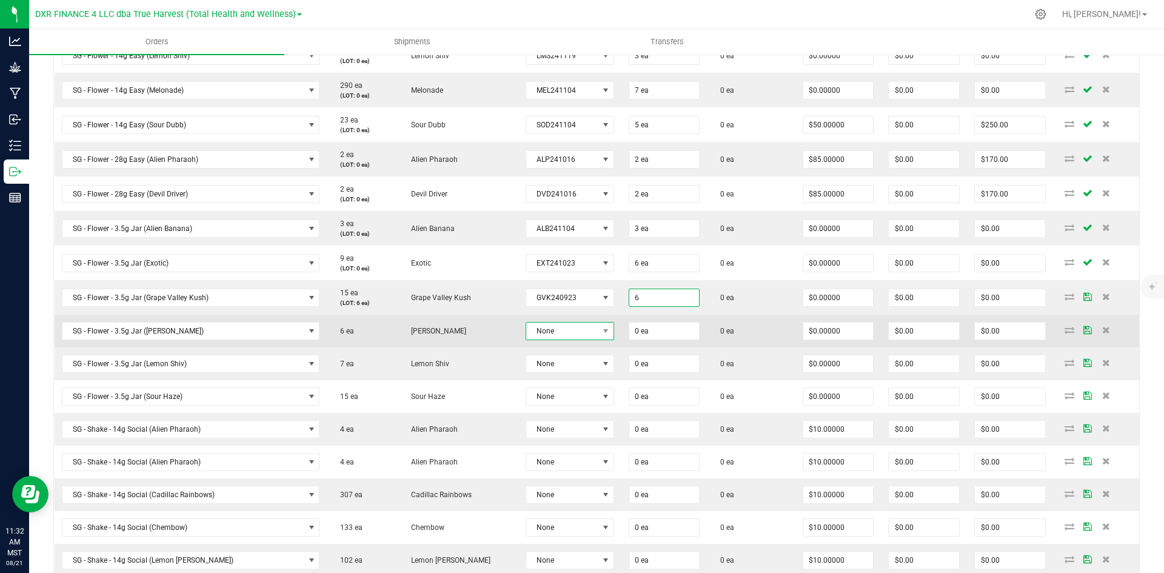
type input "6 ea"
click at [598, 330] on span at bounding box center [605, 331] width 15 height 17
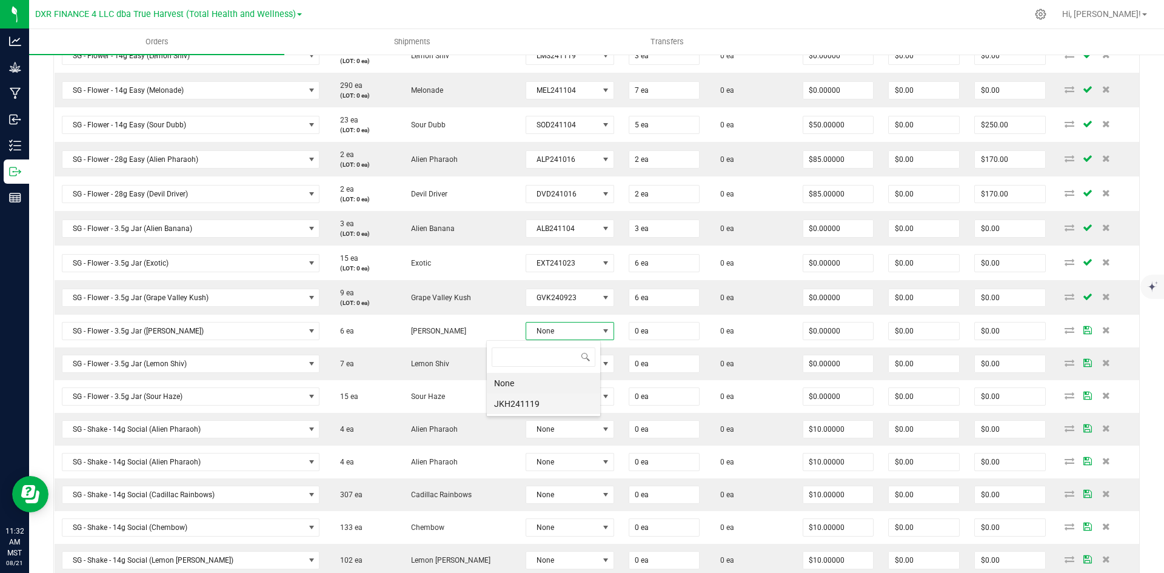
click at [545, 407] on li "JKH241119" at bounding box center [543, 404] width 113 height 21
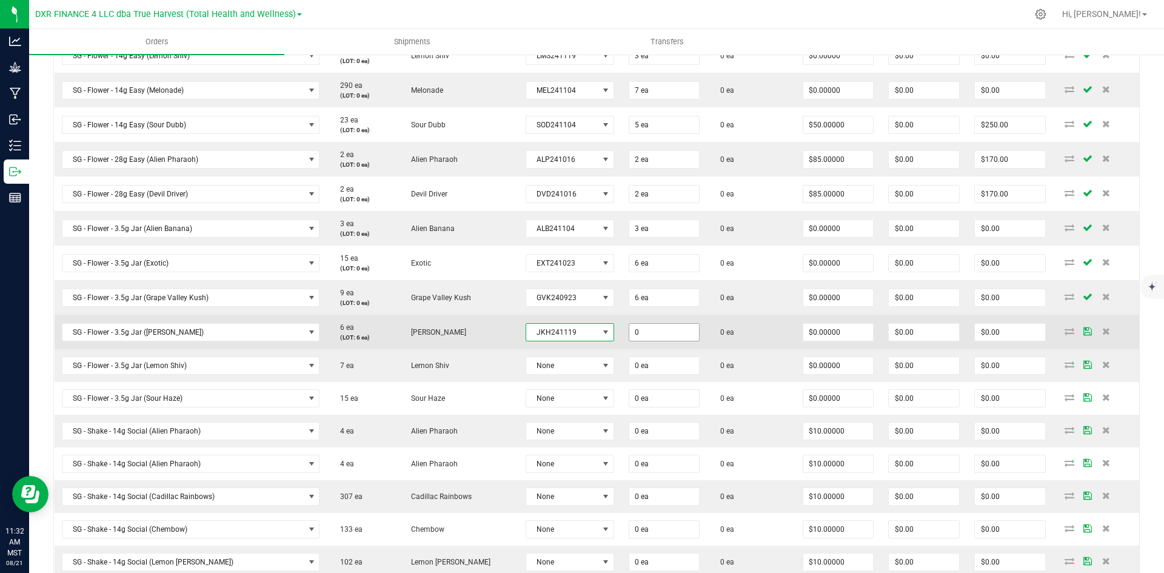
click at [629, 328] on input "0" at bounding box center [664, 332] width 70 height 17
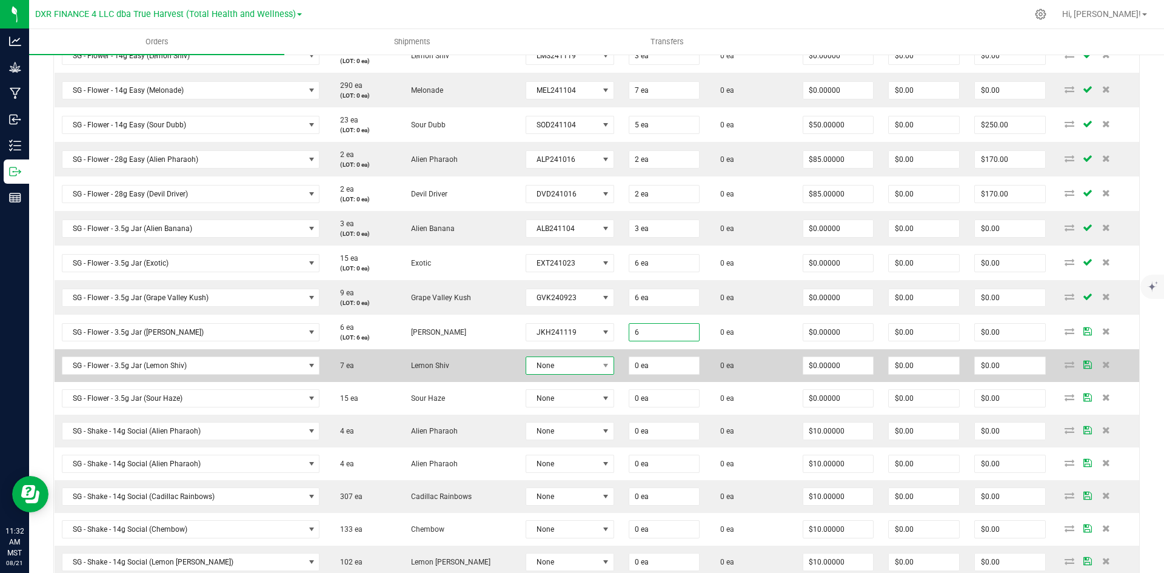
type input "6 ea"
click at [598, 364] on span at bounding box center [605, 365] width 15 height 17
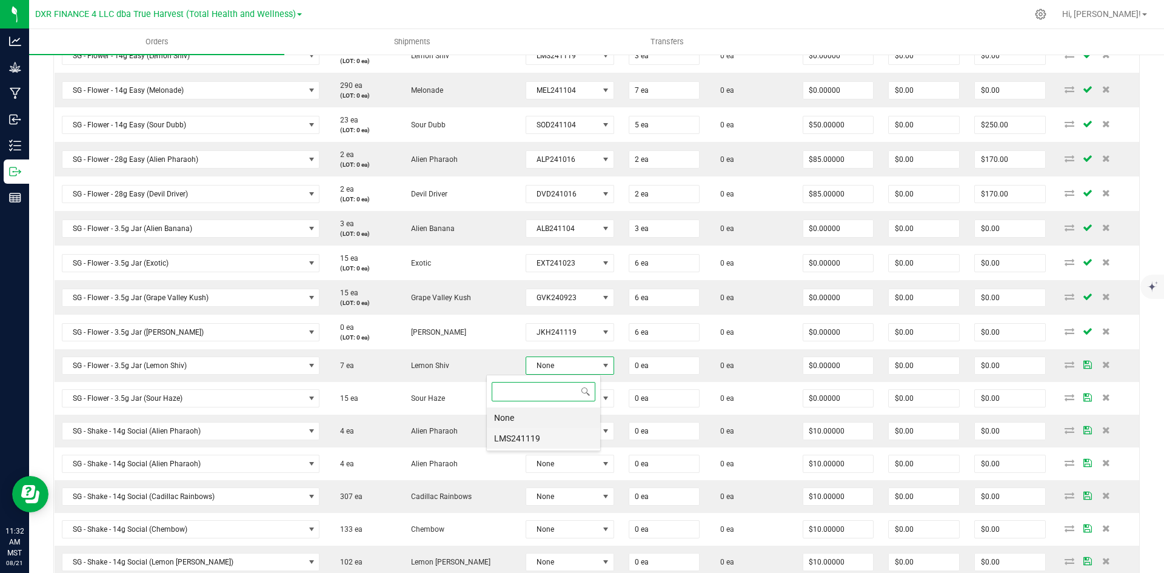
click at [531, 445] on li "LMS241119" at bounding box center [543, 438] width 113 height 21
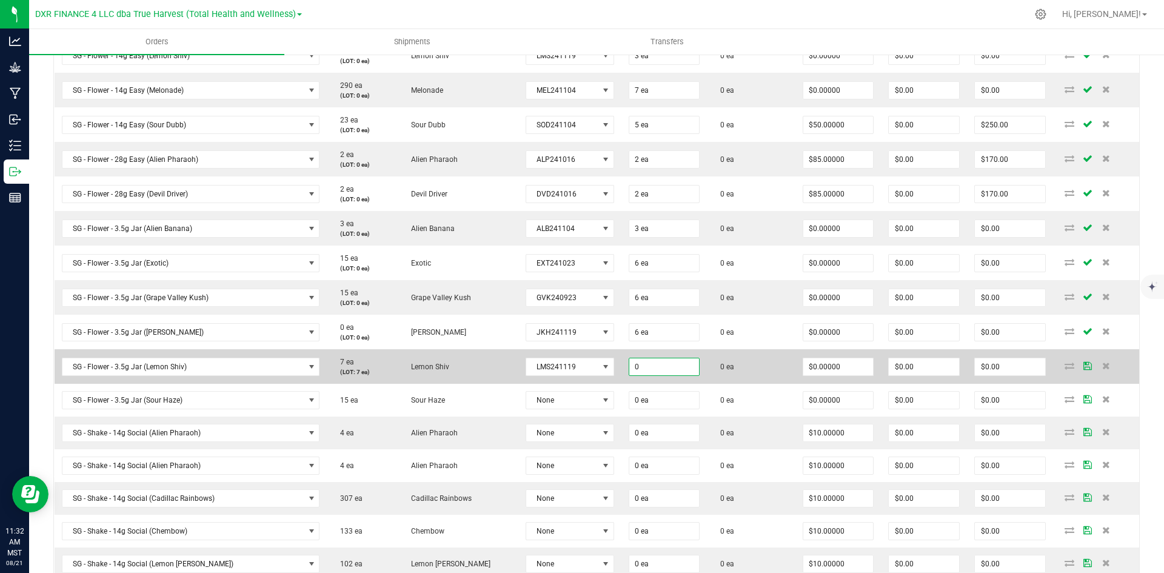
click at [629, 361] on input "0" at bounding box center [664, 366] width 70 height 17
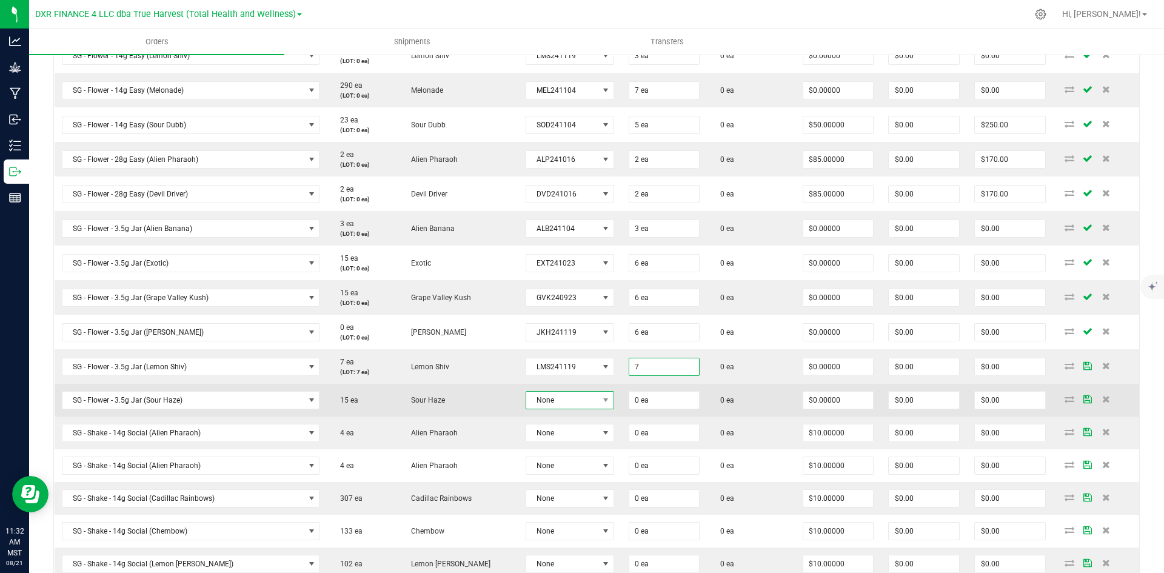
type input "7 ea"
click at [542, 404] on span "None" at bounding box center [562, 400] width 72 height 17
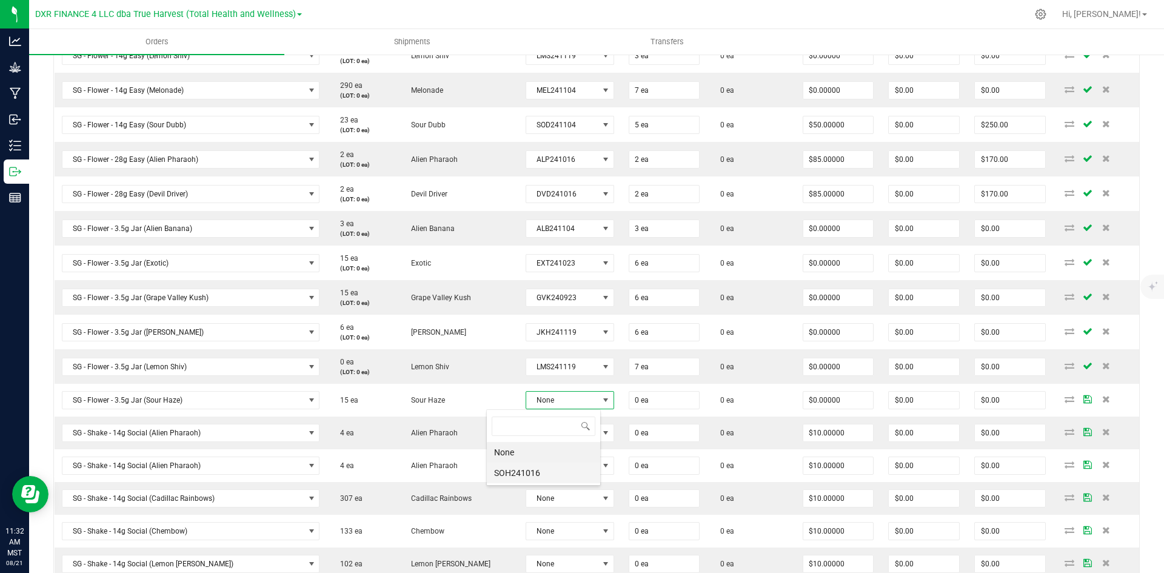
click at [529, 480] on li "SOH241016" at bounding box center [543, 473] width 113 height 21
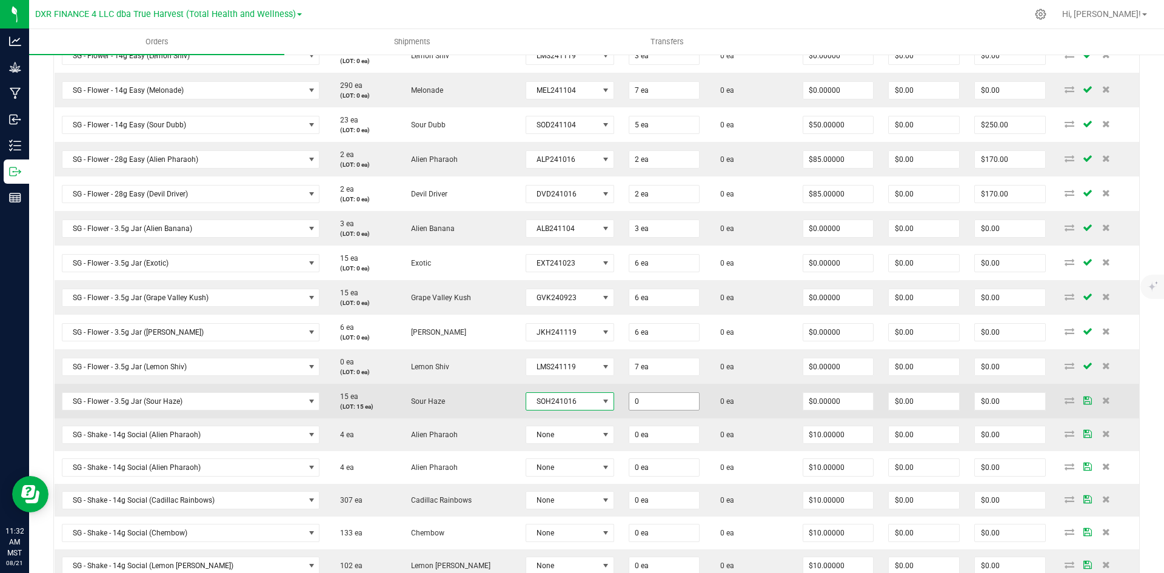
click at [629, 394] on input "0" at bounding box center [664, 401] width 70 height 17
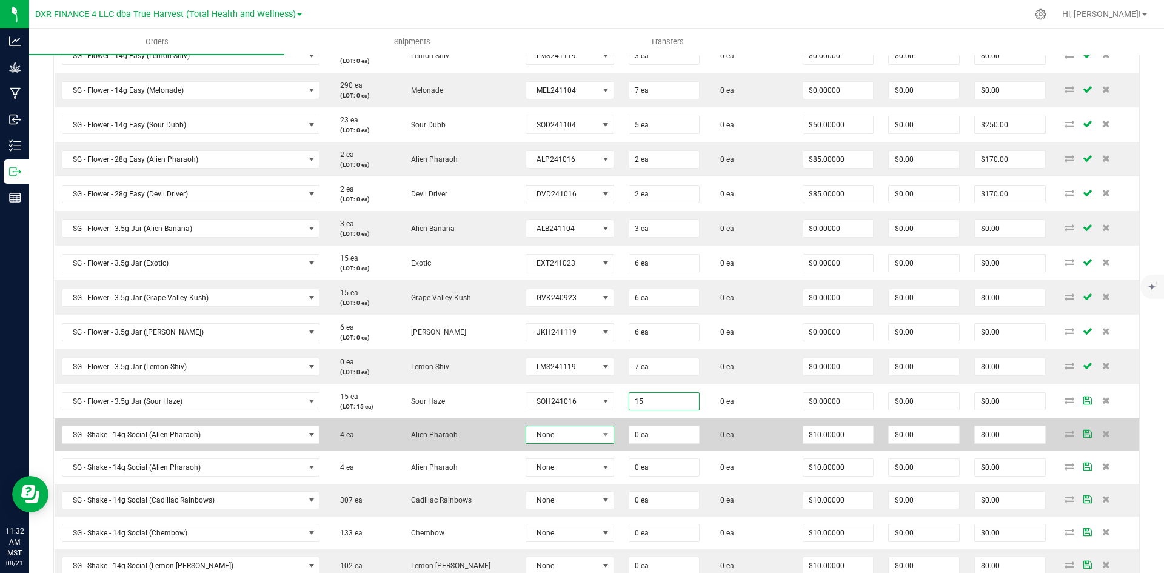
type input "15 ea"
click at [534, 440] on span "None" at bounding box center [562, 434] width 72 height 17
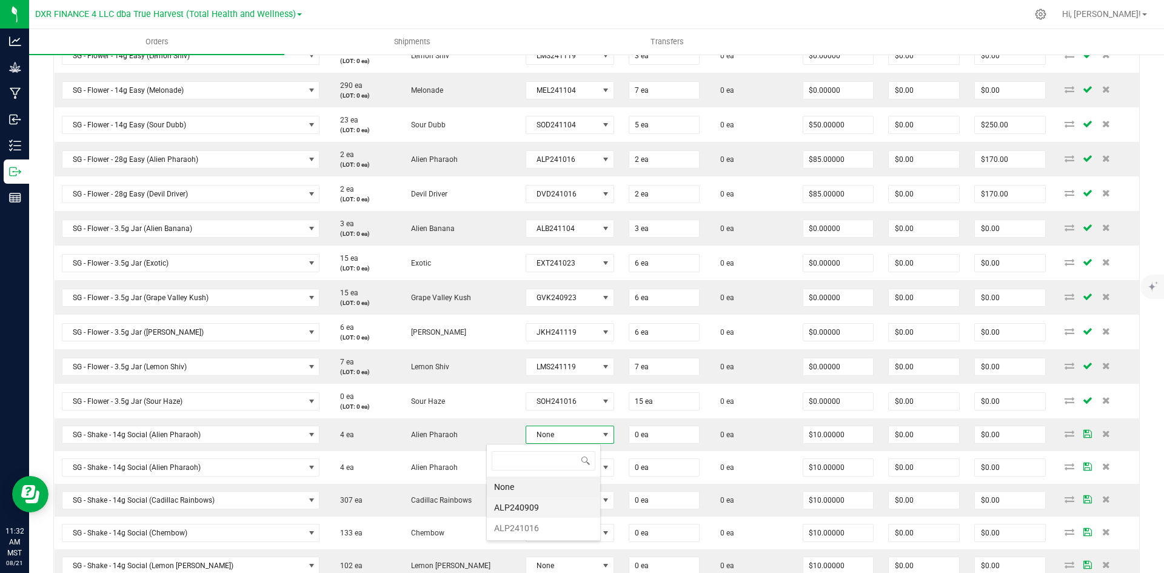
click at [548, 506] on li "ALP240909" at bounding box center [543, 507] width 113 height 21
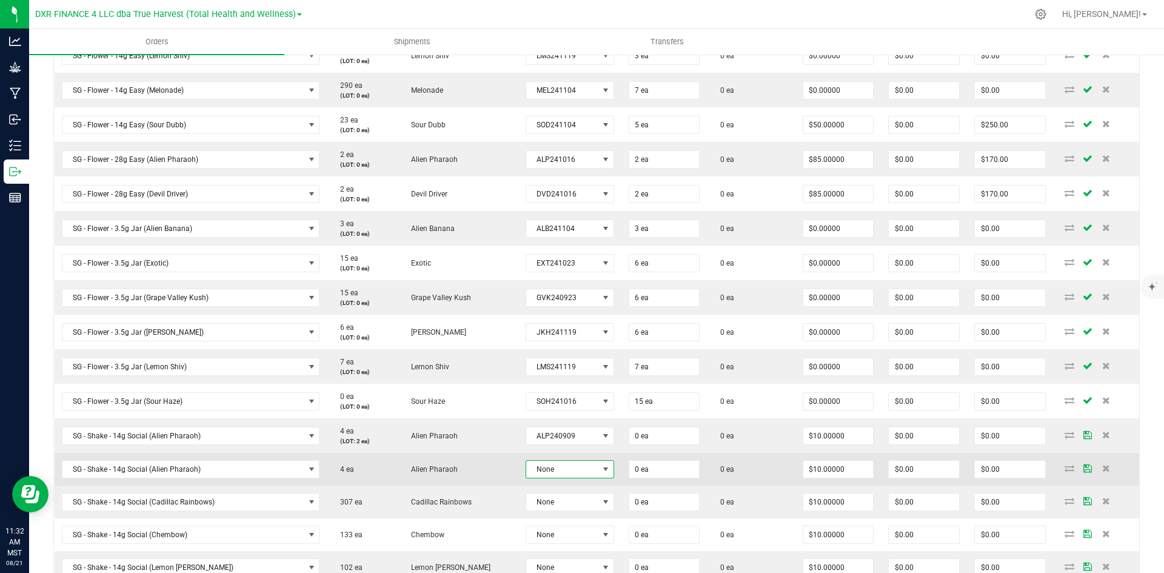
click at [601, 471] on span at bounding box center [606, 469] width 10 height 10
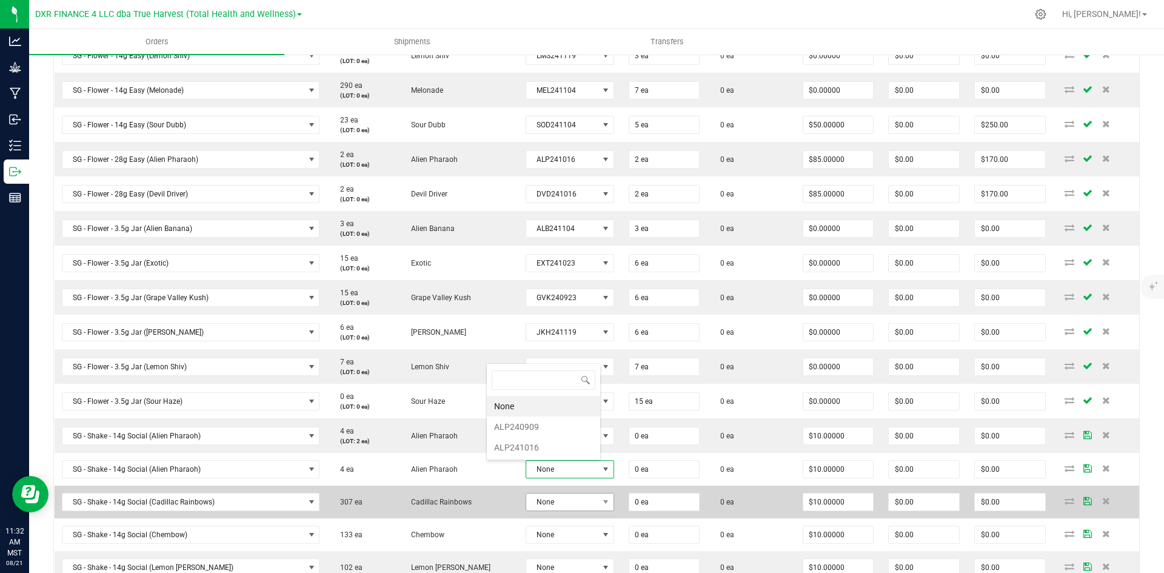
scroll to position [18, 91]
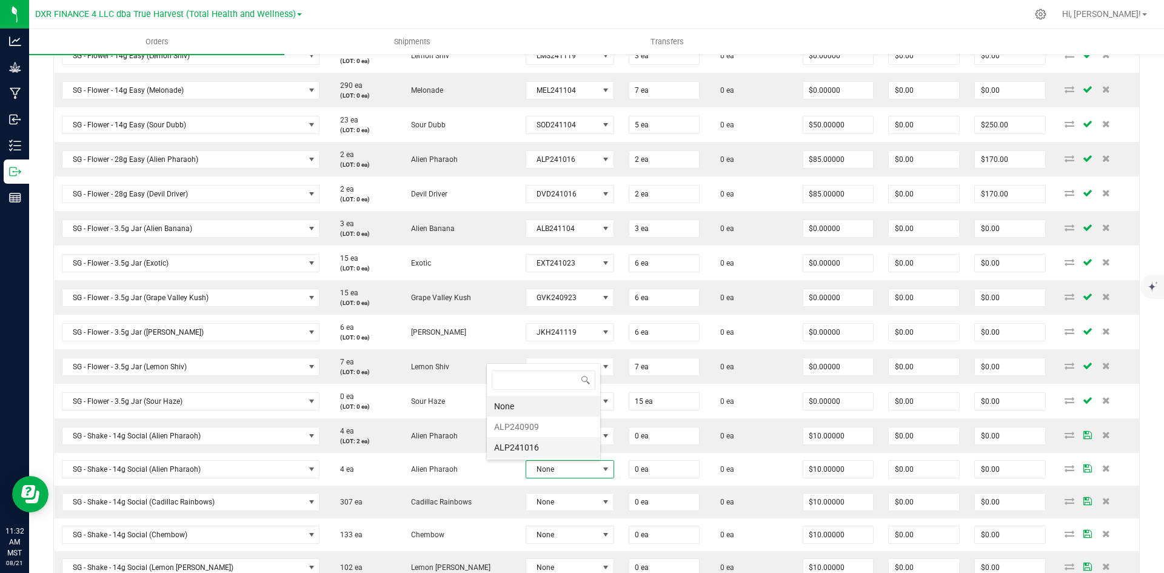
click at [555, 452] on li "ALP241016" at bounding box center [543, 447] width 113 height 21
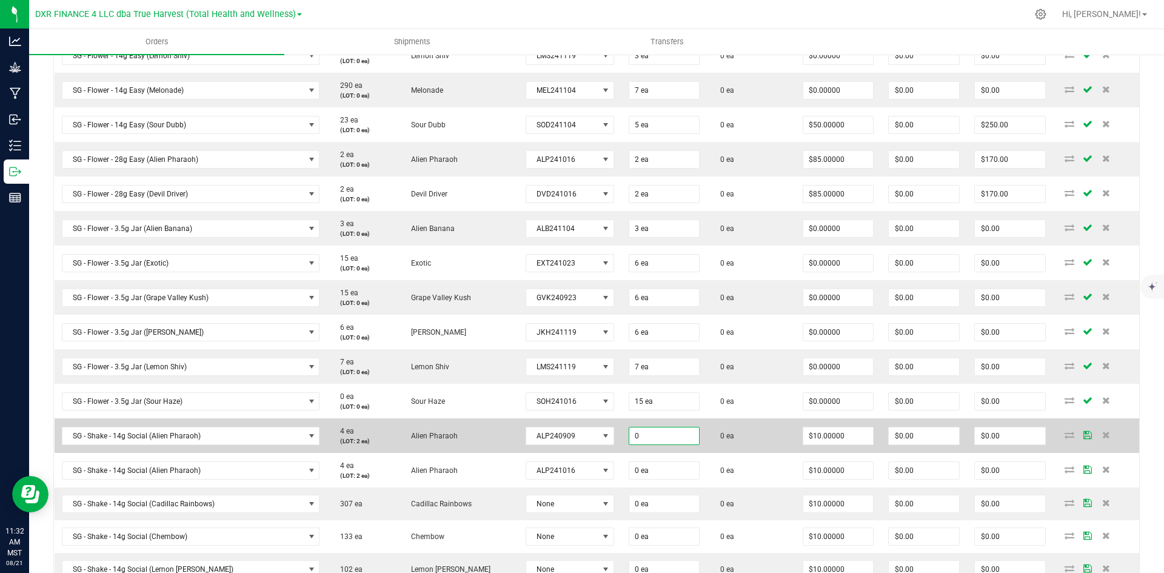
click at [629, 434] on input "0" at bounding box center [664, 435] width 70 height 17
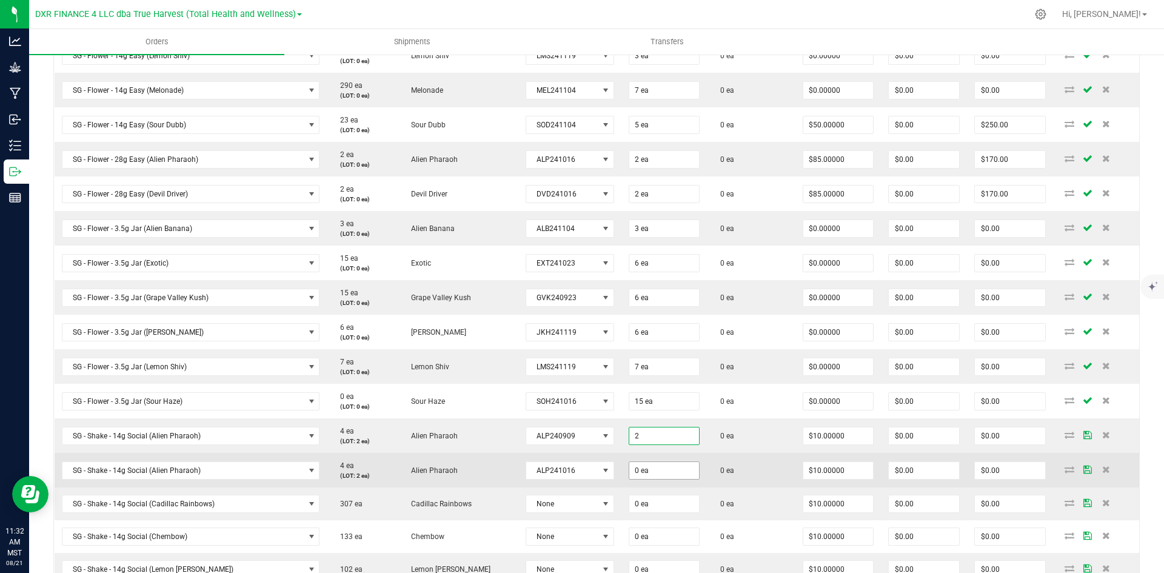
type input "2 ea"
type input "$20.00"
click at [629, 467] on input "0" at bounding box center [664, 470] width 70 height 17
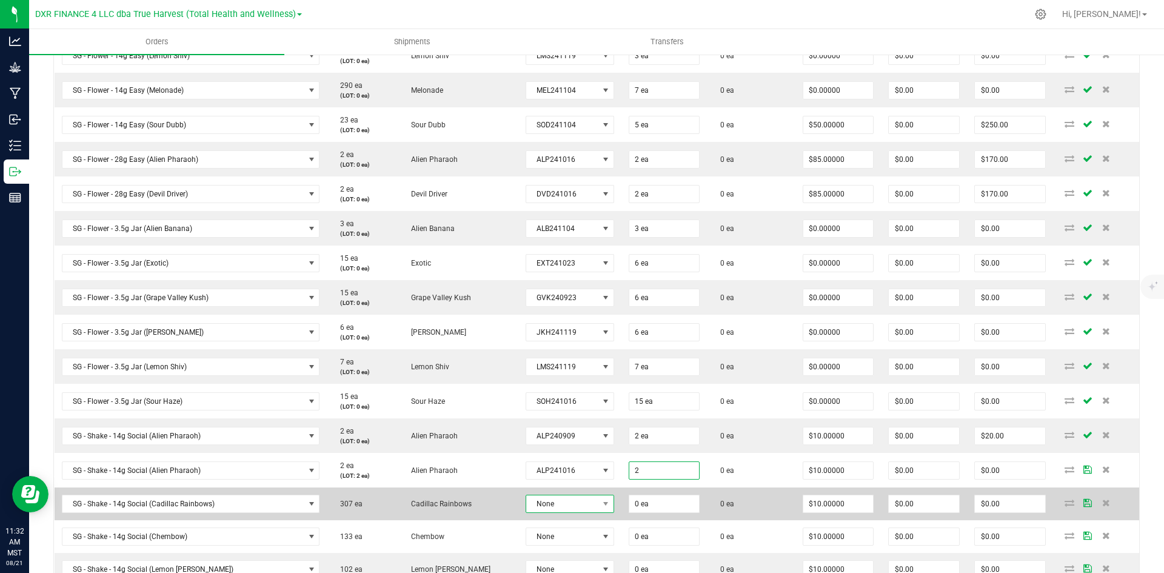
type input "2 ea"
type input "$20.00"
click at [526, 501] on span "None" at bounding box center [562, 503] width 72 height 17
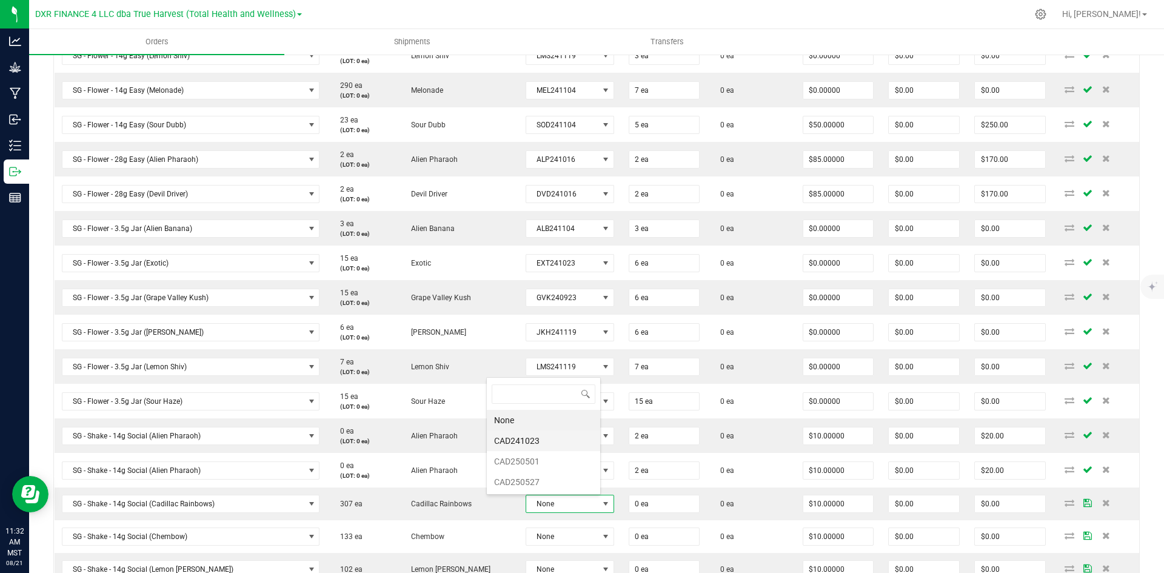
click at [534, 441] on li "CAD241023" at bounding box center [543, 441] width 113 height 21
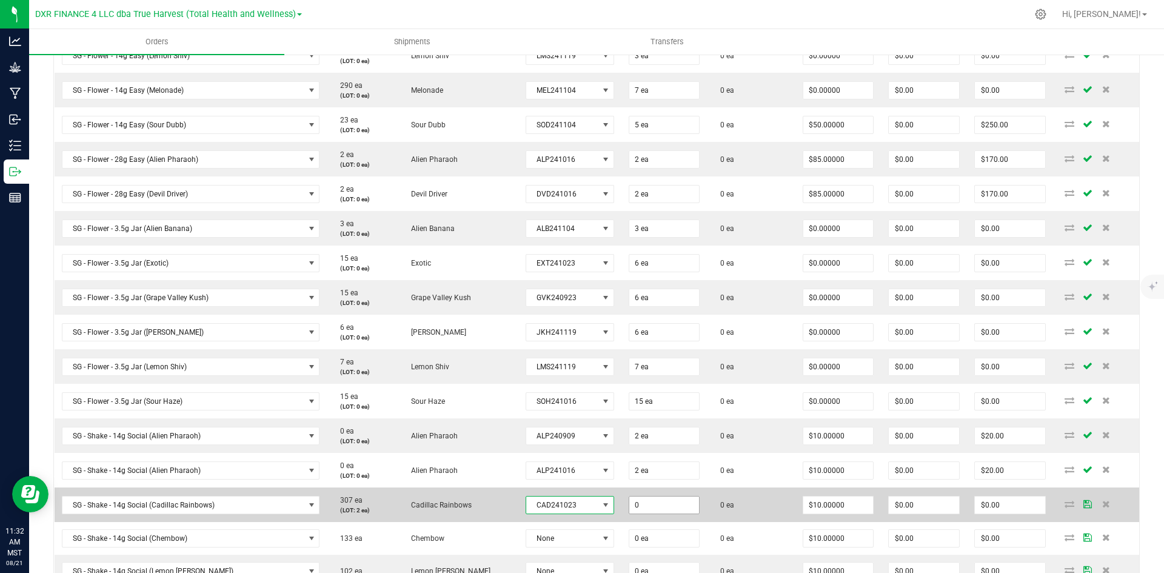
click at [629, 500] on input "0" at bounding box center [664, 505] width 70 height 17
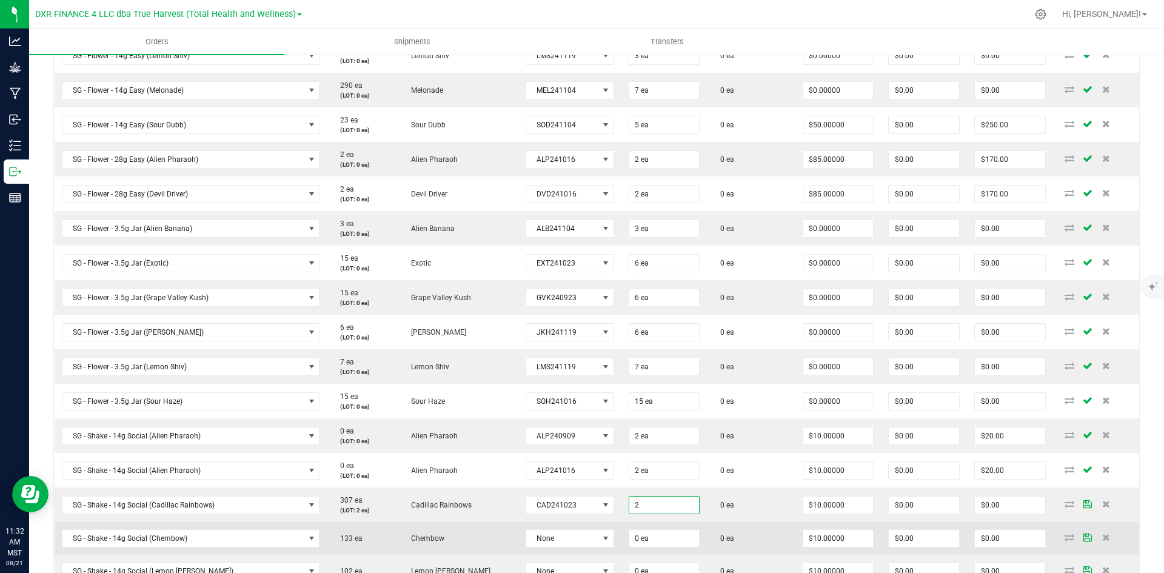
type input "2 ea"
type input "$20.00"
click at [449, 529] on td "Chembow" at bounding box center [458, 538] width 121 height 33
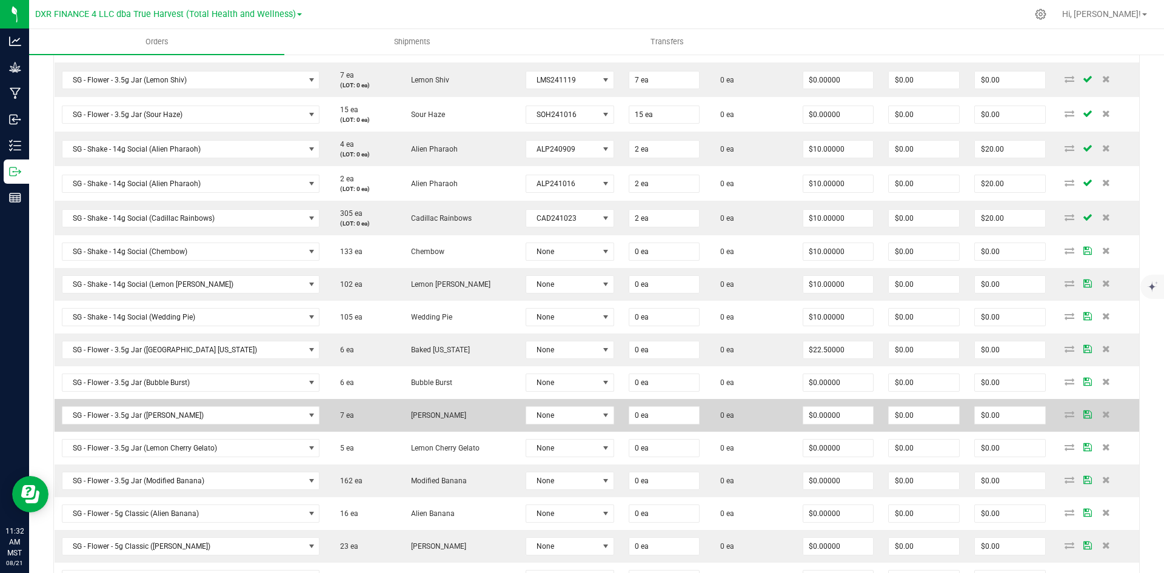
scroll to position [794, 0]
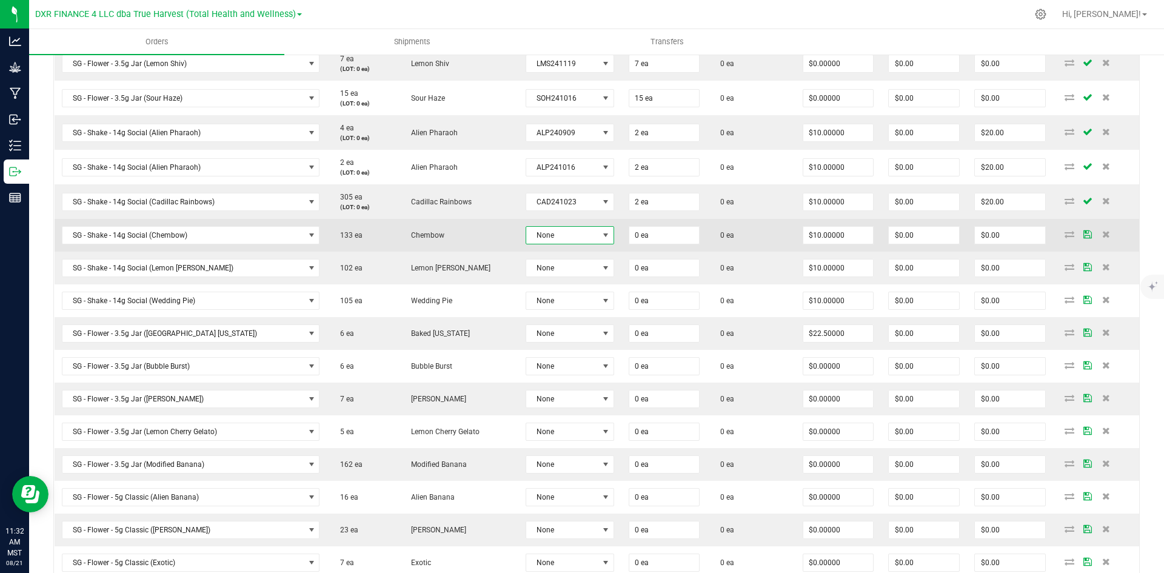
click at [546, 235] on span "None" at bounding box center [562, 235] width 72 height 17
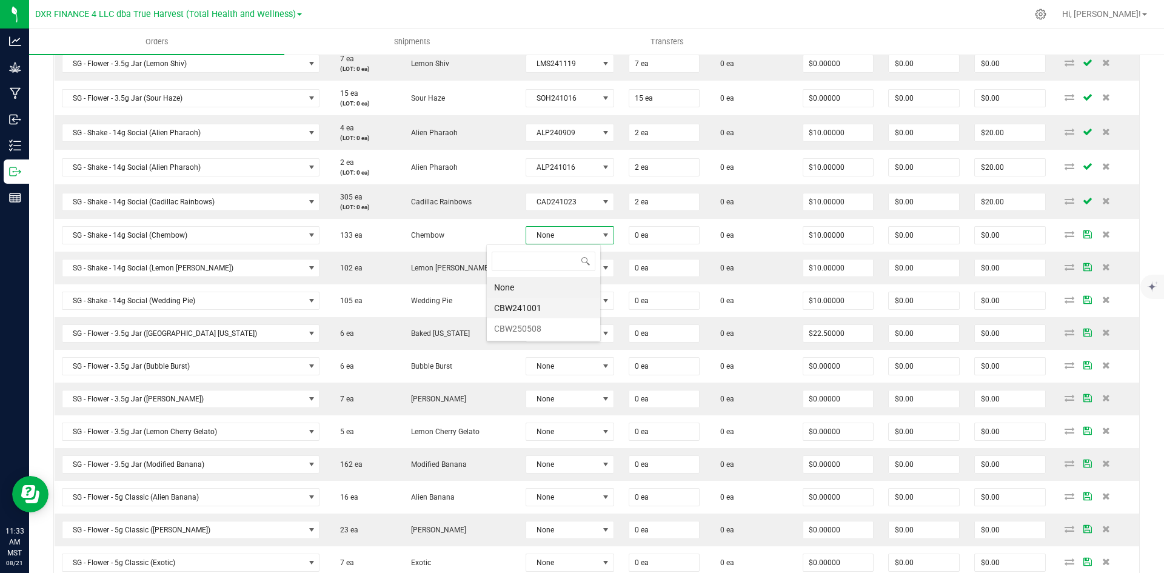
click at [540, 305] on li "CBW241001" at bounding box center [543, 308] width 113 height 21
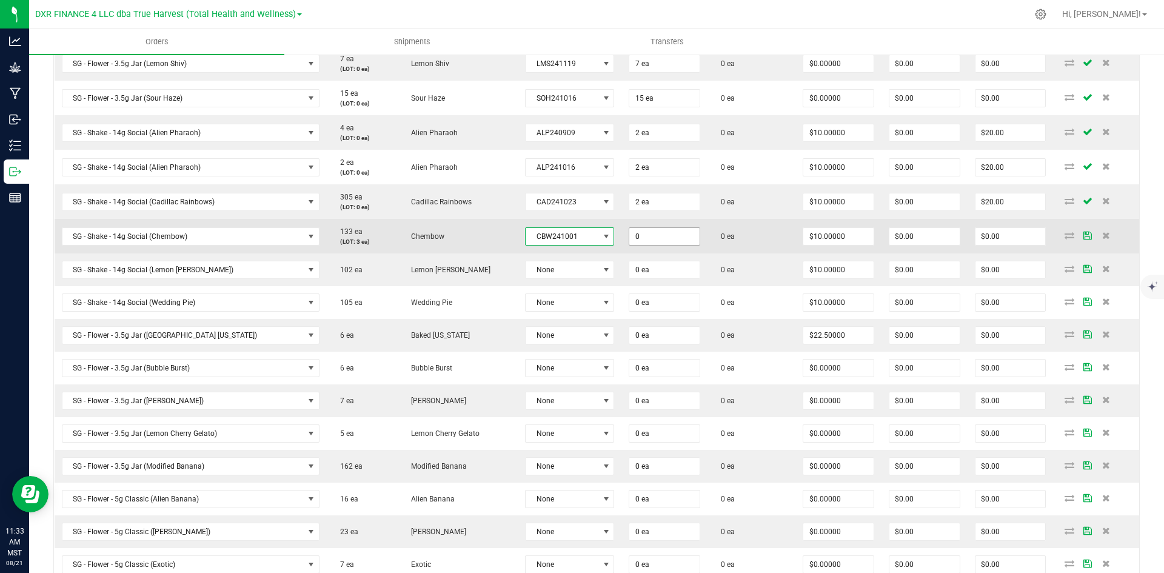
click at [629, 238] on input "0" at bounding box center [664, 236] width 70 height 17
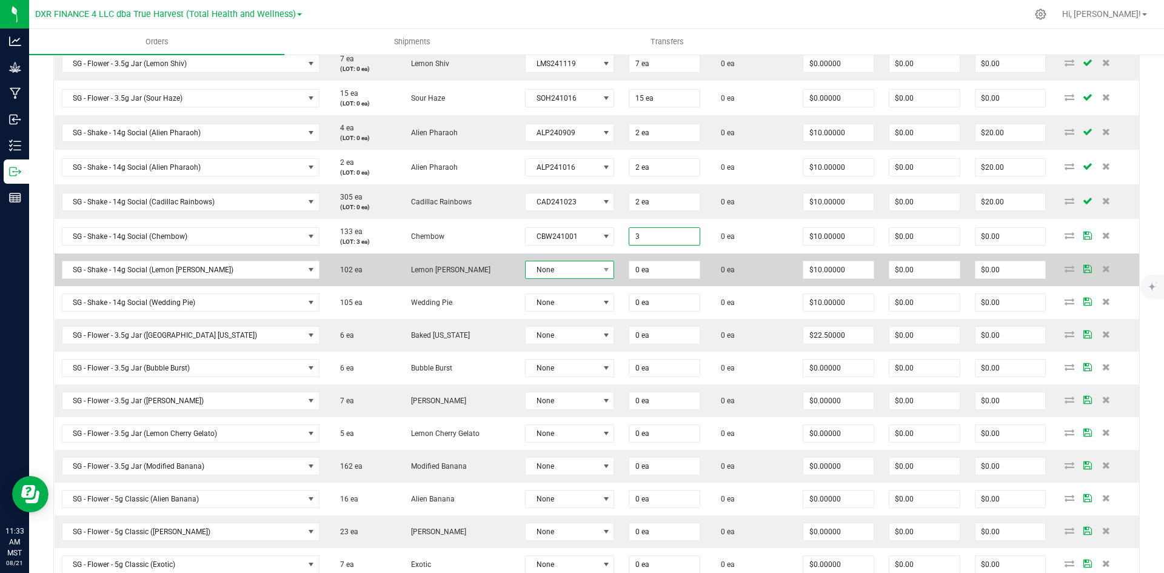
type input "3 ea"
type input "$30.00"
click at [598, 272] on span at bounding box center [605, 269] width 15 height 17
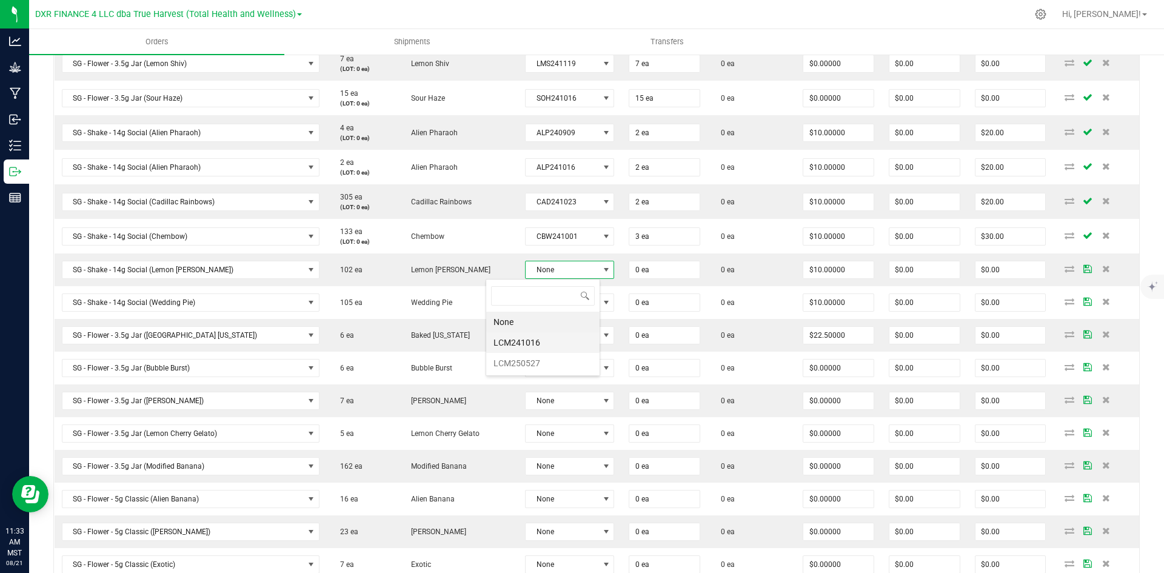
scroll to position [18, 93]
click at [559, 343] on li "LCM241016" at bounding box center [542, 342] width 113 height 21
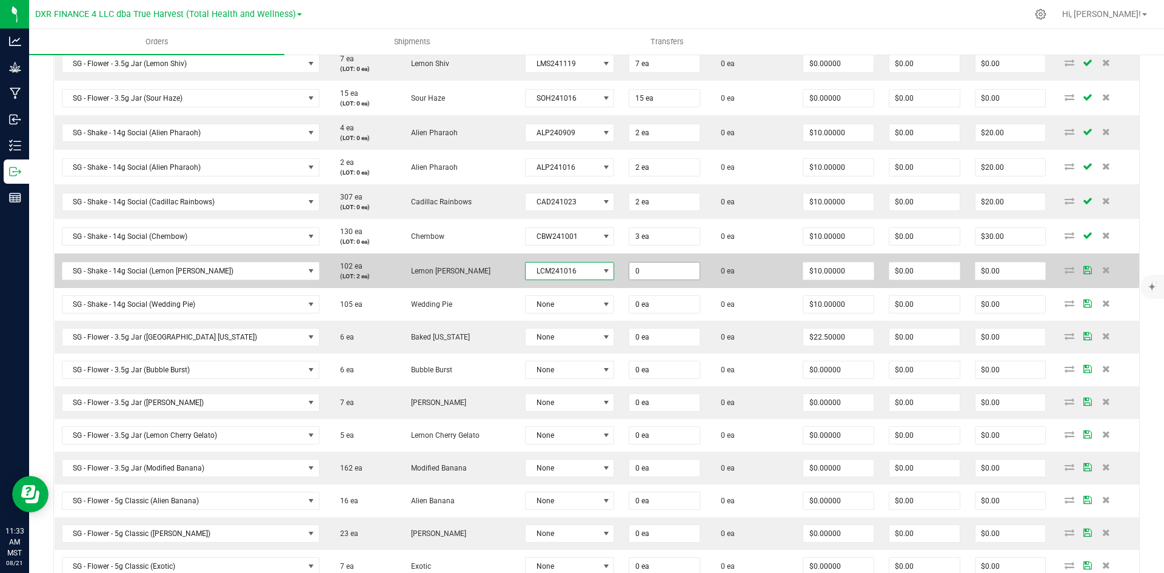
click at [629, 270] on input "0" at bounding box center [664, 271] width 70 height 17
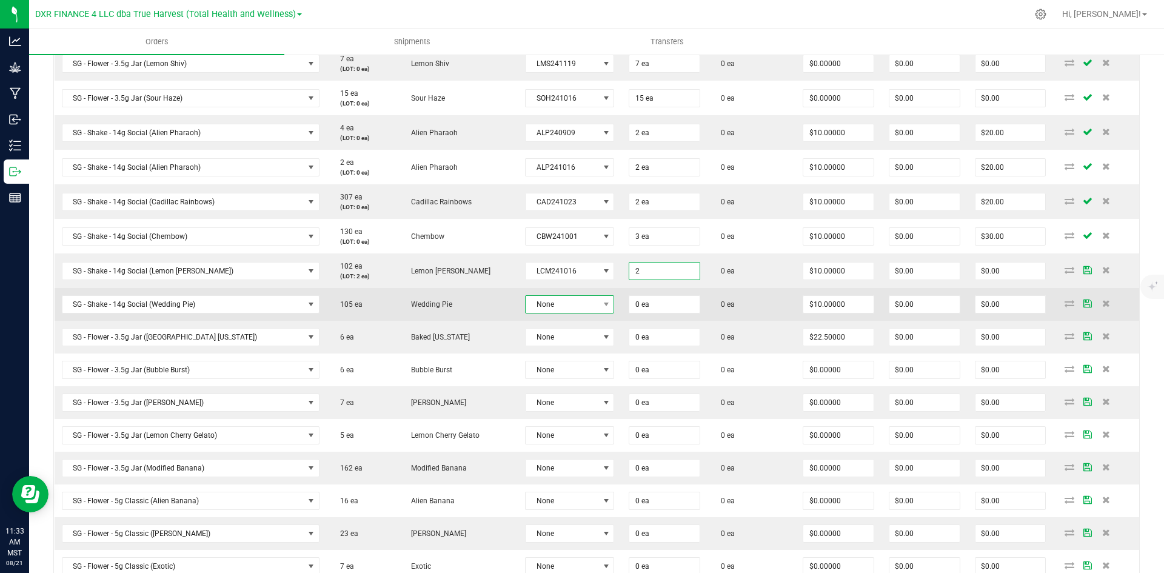
type input "2 ea"
type input "$20.00"
click at [528, 302] on span "None" at bounding box center [562, 304] width 73 height 17
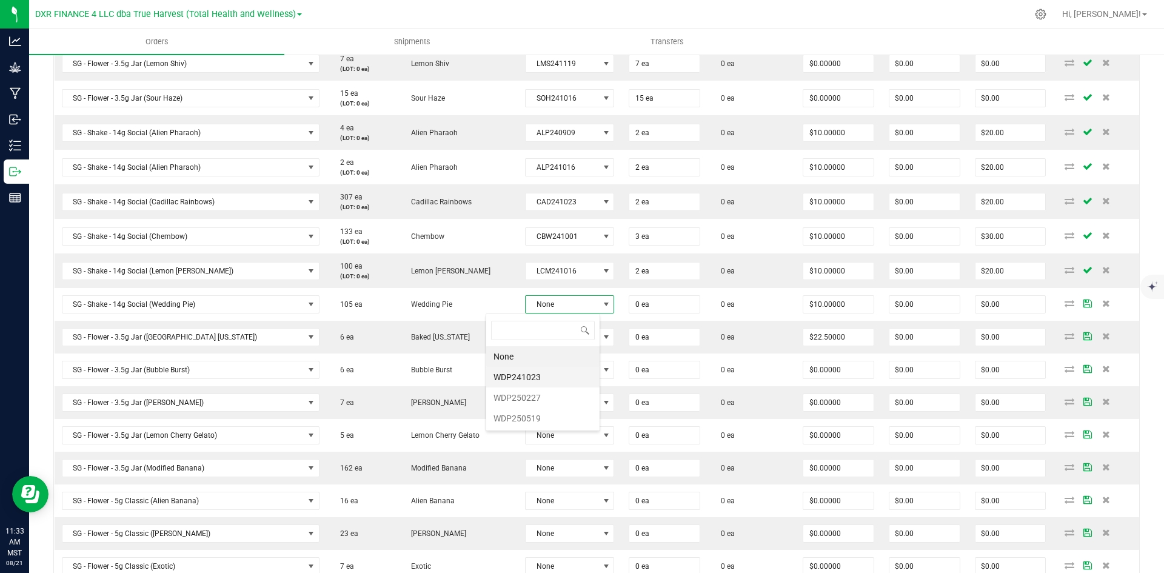
click at [545, 384] on li "WDP241023" at bounding box center [542, 377] width 113 height 21
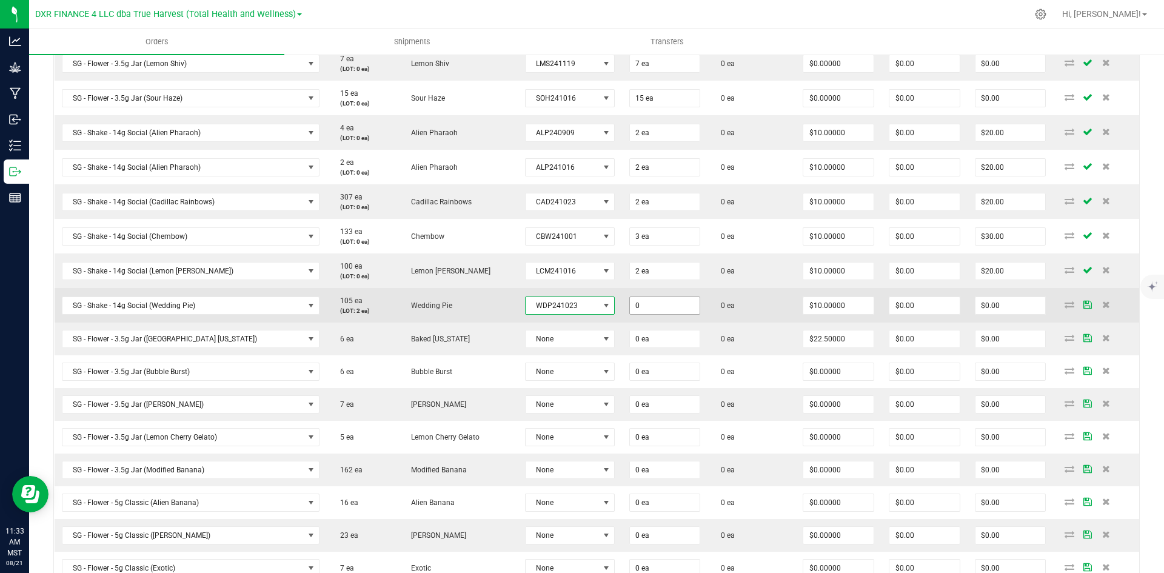
click at [630, 309] on input "0" at bounding box center [665, 305] width 70 height 17
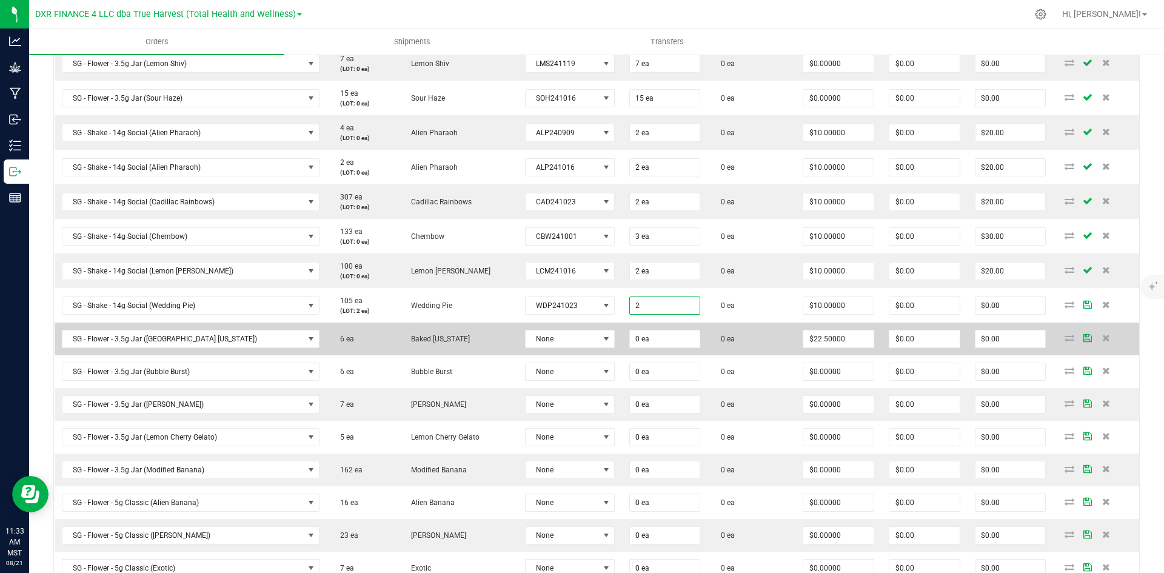
type input "2 ea"
type input "$20.00"
click at [518, 335] on td "None" at bounding box center [570, 339] width 104 height 33
click at [541, 342] on span "None" at bounding box center [562, 338] width 73 height 17
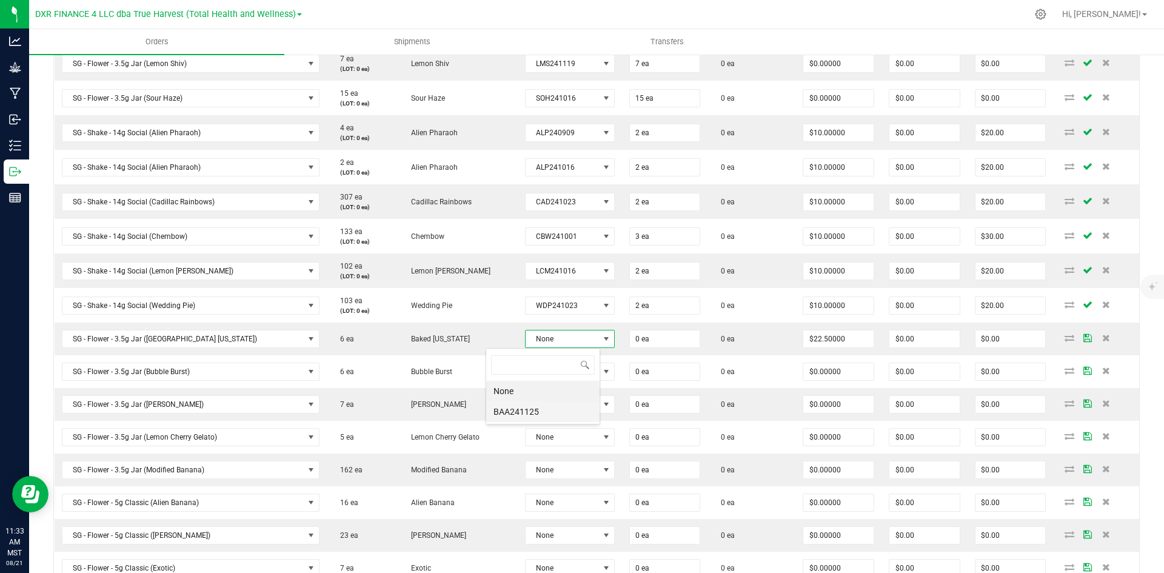
click at [534, 416] on li "BAA241125" at bounding box center [542, 411] width 113 height 21
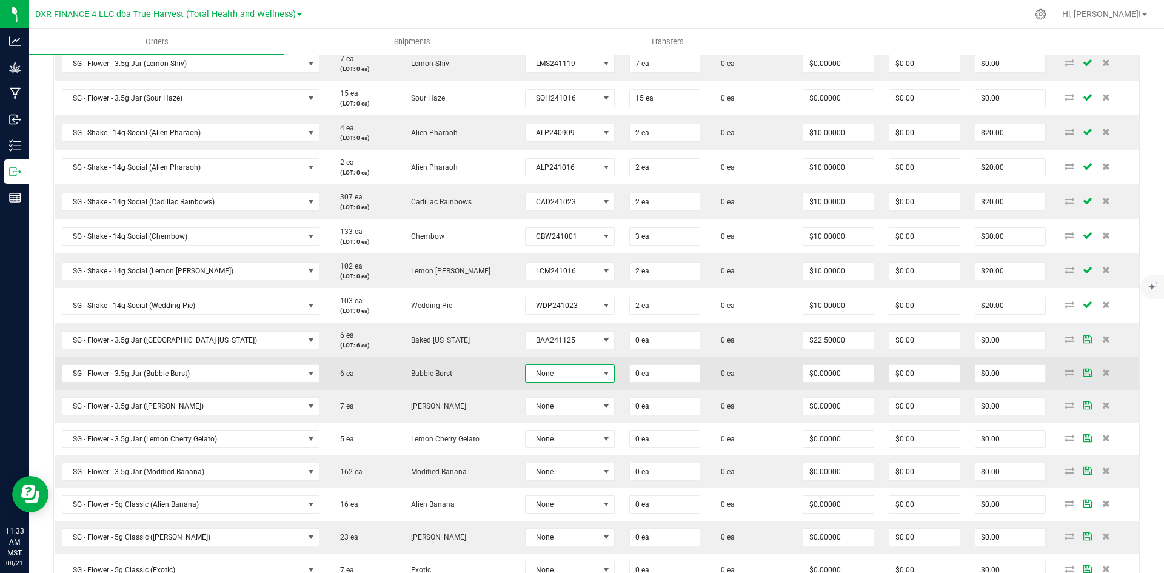
click at [526, 370] on span "None" at bounding box center [562, 373] width 73 height 17
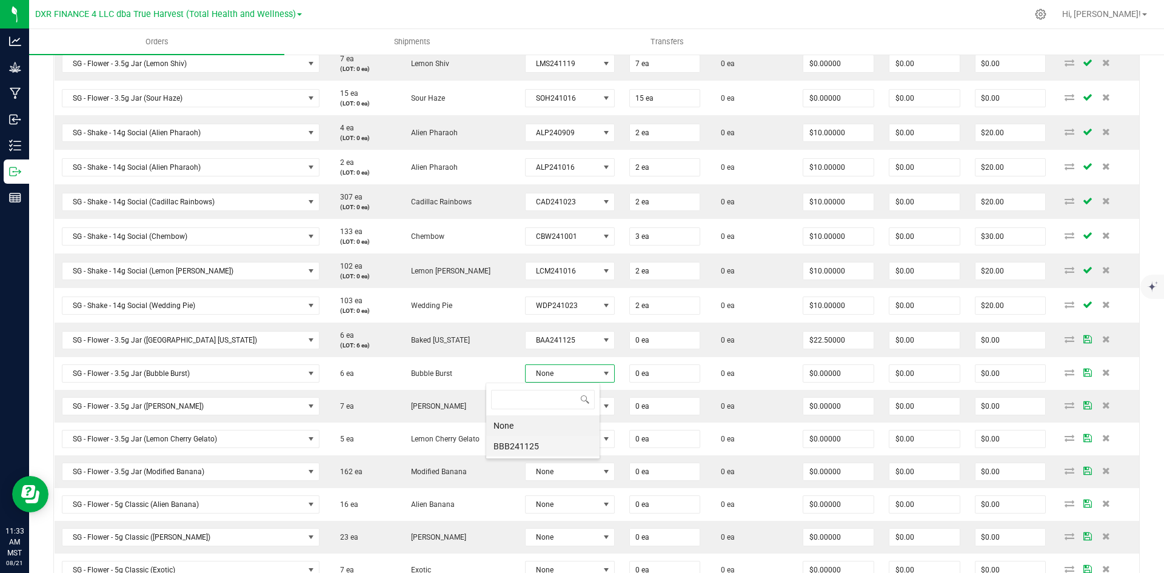
click at [520, 437] on li "BBB241125" at bounding box center [542, 446] width 113 height 21
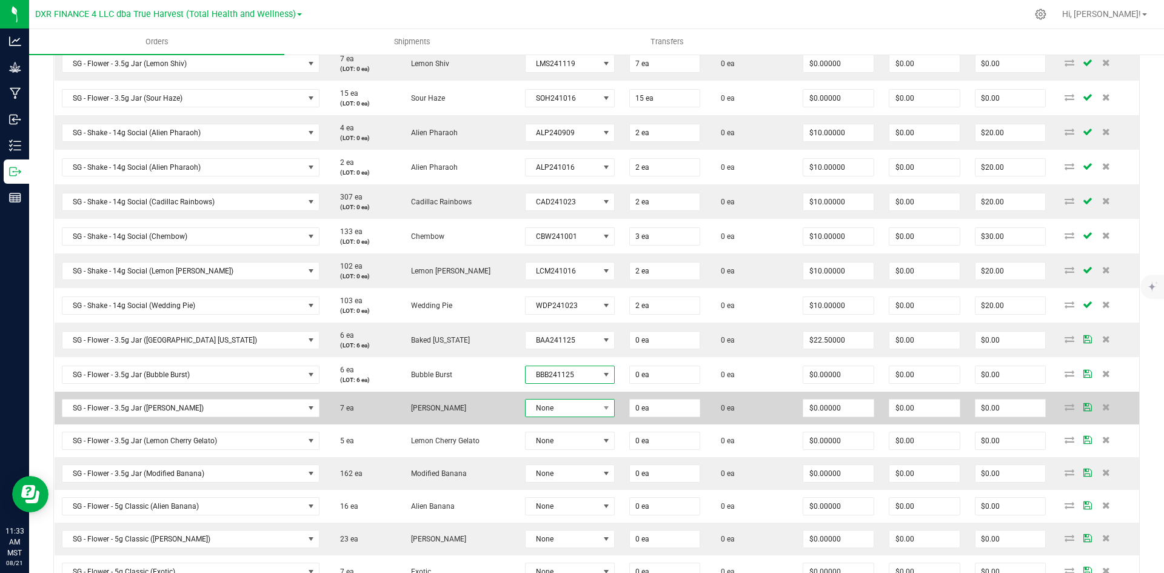
click at [526, 404] on span "None" at bounding box center [562, 408] width 73 height 17
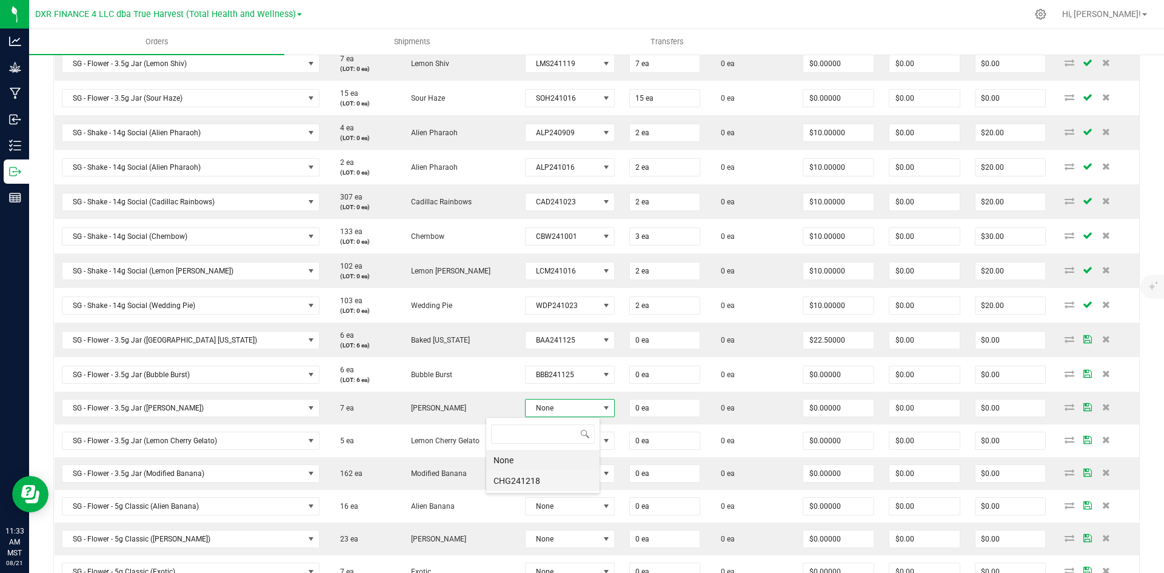
click at [516, 480] on li "CHG241218" at bounding box center [542, 481] width 113 height 21
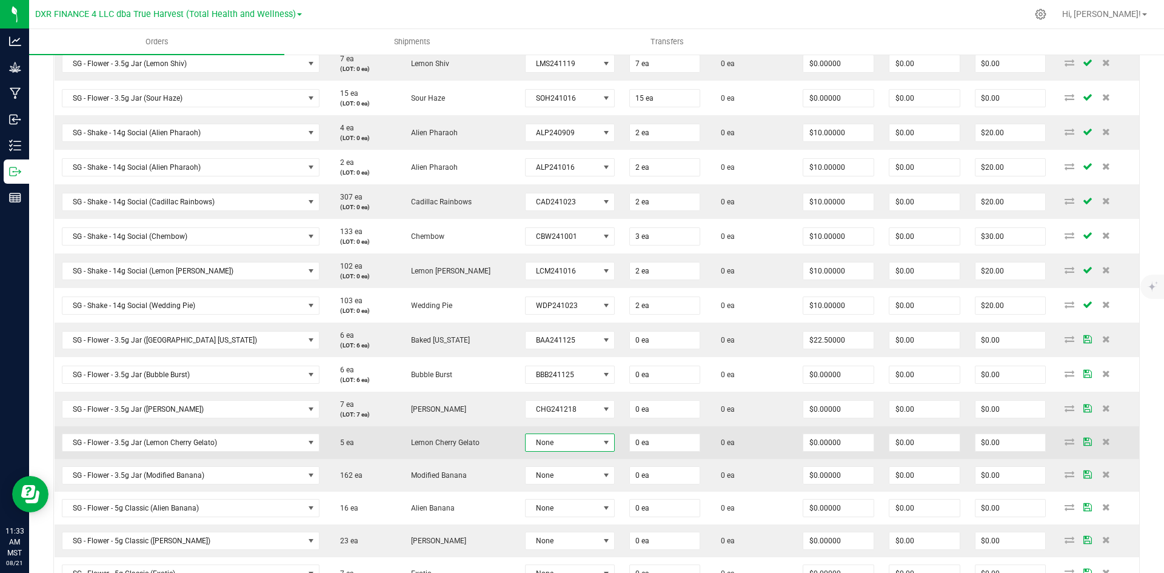
click at [526, 444] on span "None" at bounding box center [562, 442] width 73 height 17
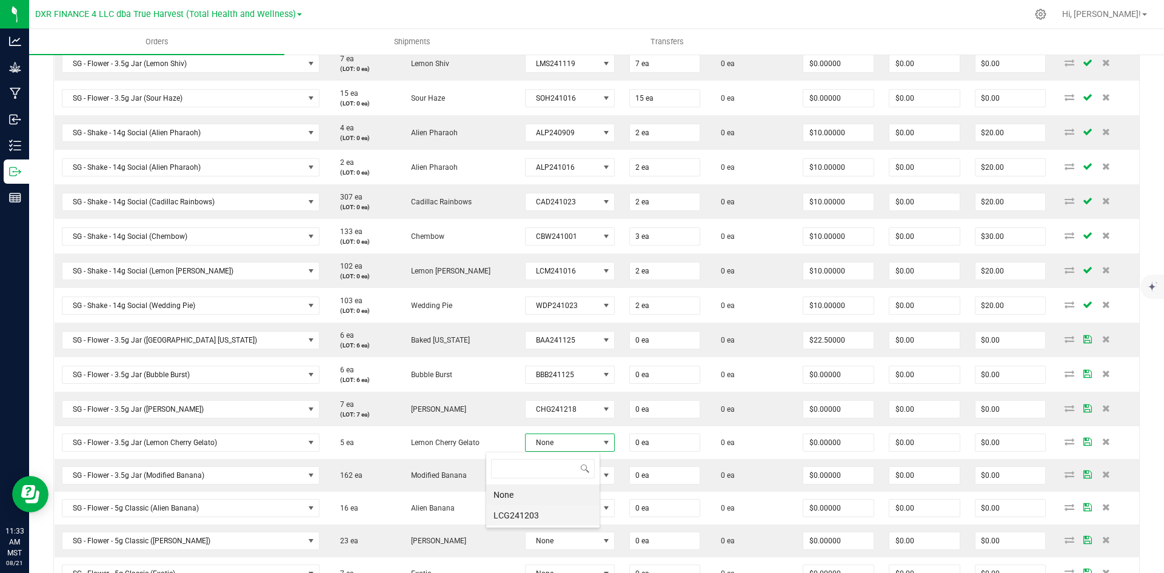
click at [509, 517] on li "LCG241203" at bounding box center [542, 515] width 113 height 21
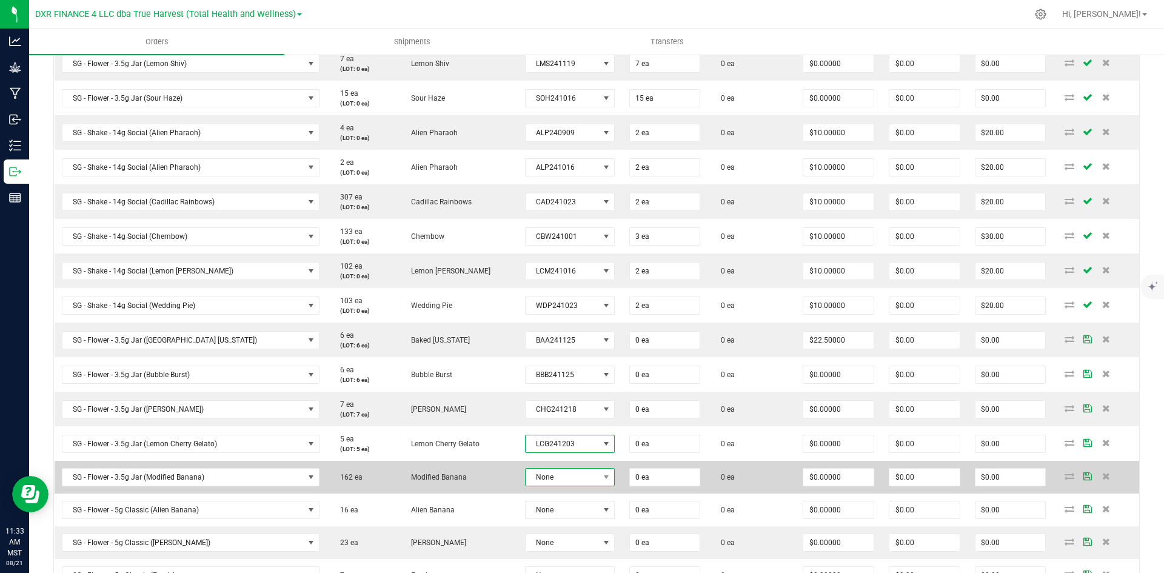
click at [526, 480] on span "None" at bounding box center [562, 477] width 73 height 17
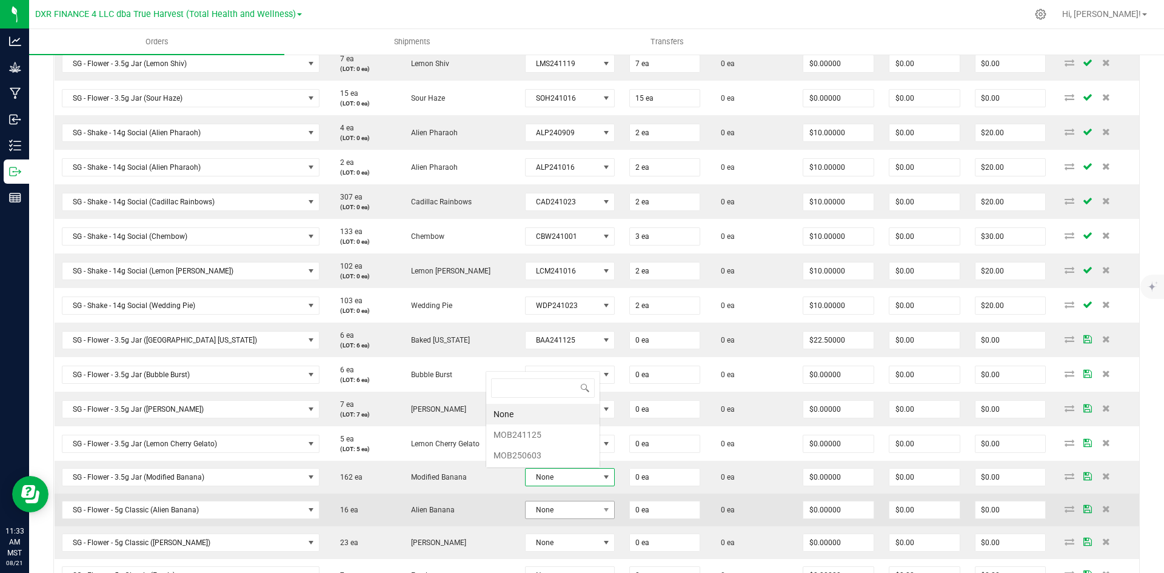
scroll to position [18, 92]
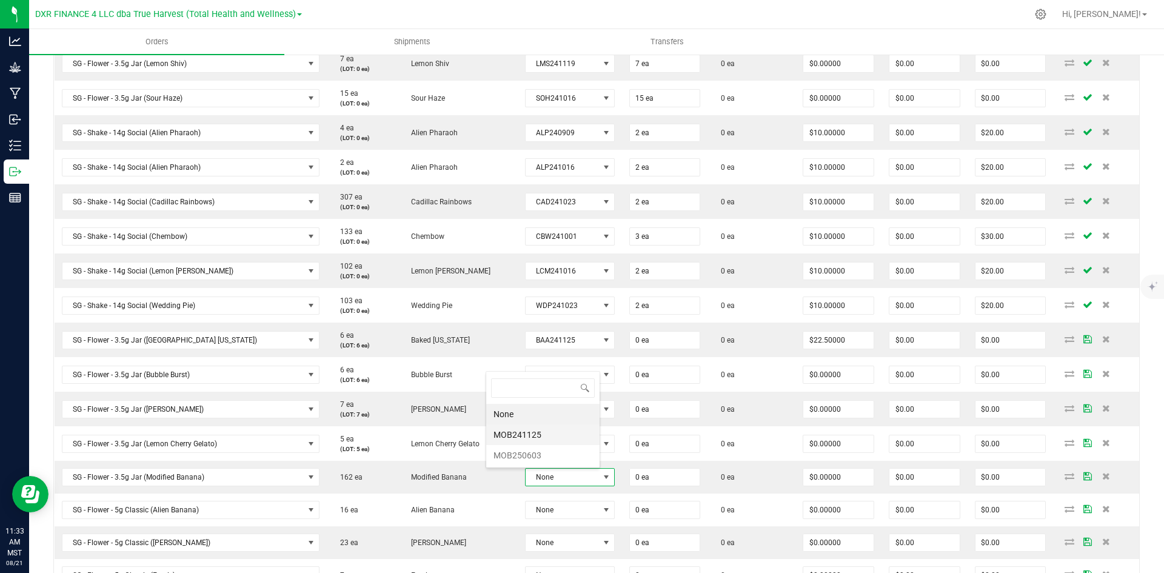
click at [554, 430] on li "MOB241125" at bounding box center [542, 434] width 113 height 21
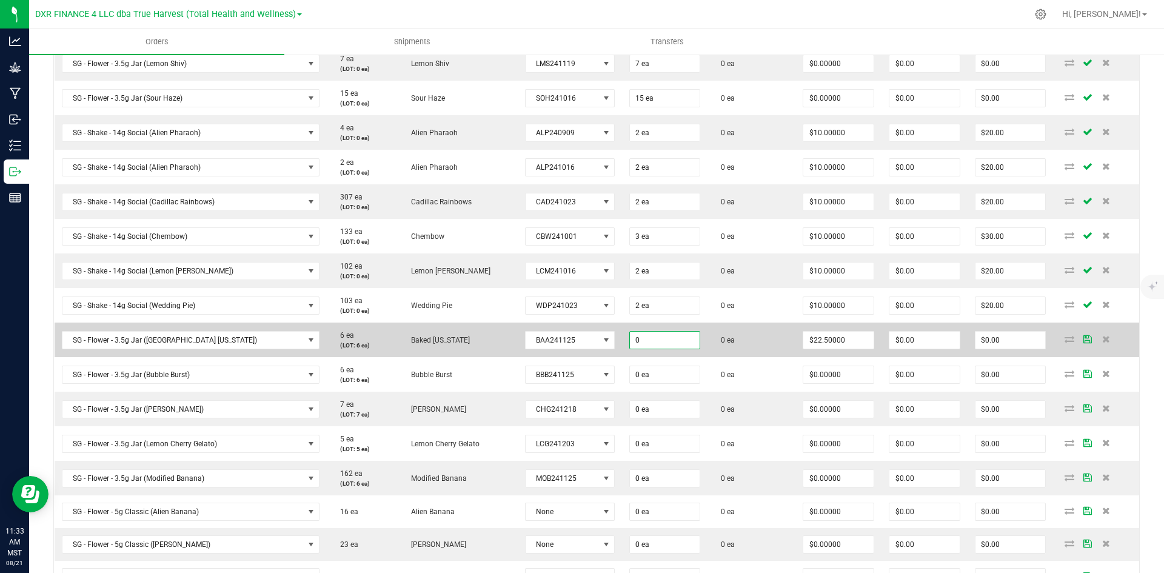
click at [630, 343] on input "0" at bounding box center [665, 340] width 70 height 17
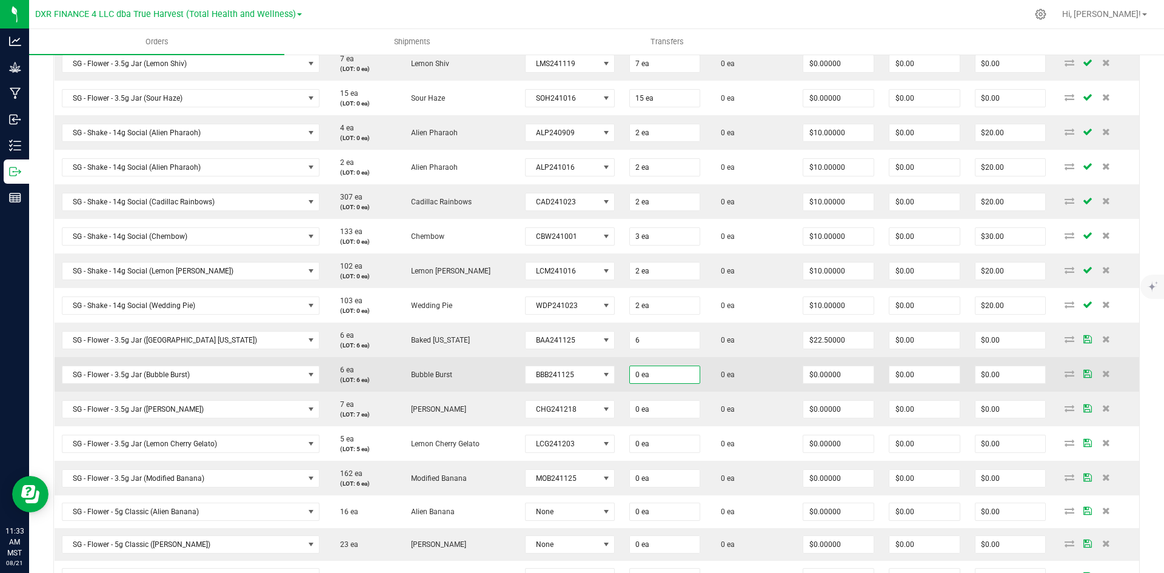
type input "6 ea"
type input "$135.00"
click at [630, 378] on input "0" at bounding box center [665, 374] width 70 height 17
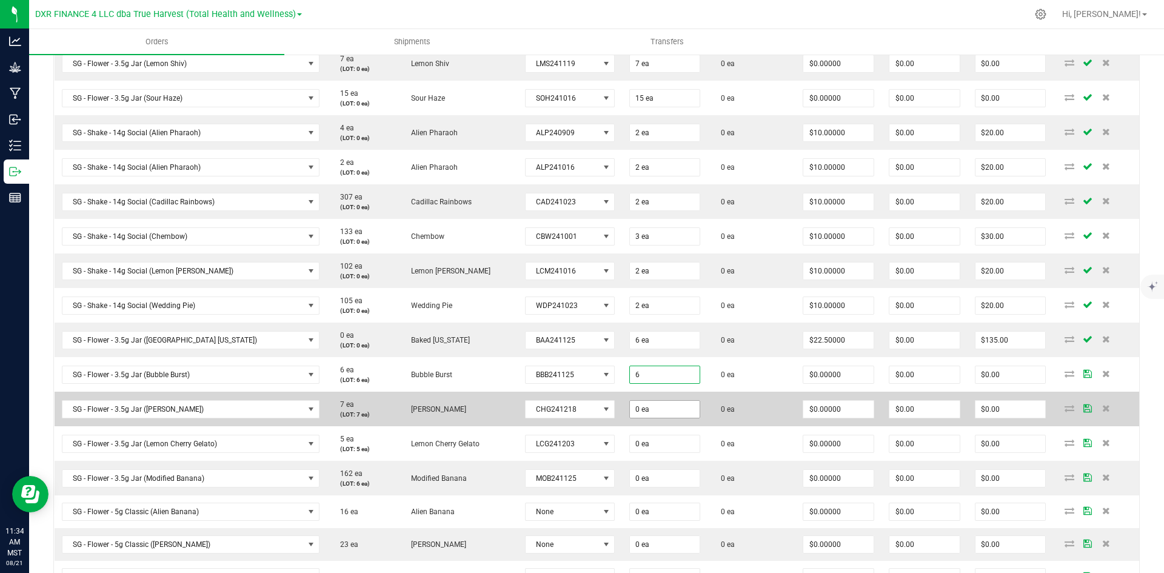
type input "6 ea"
click at [630, 416] on input "0" at bounding box center [665, 409] width 70 height 17
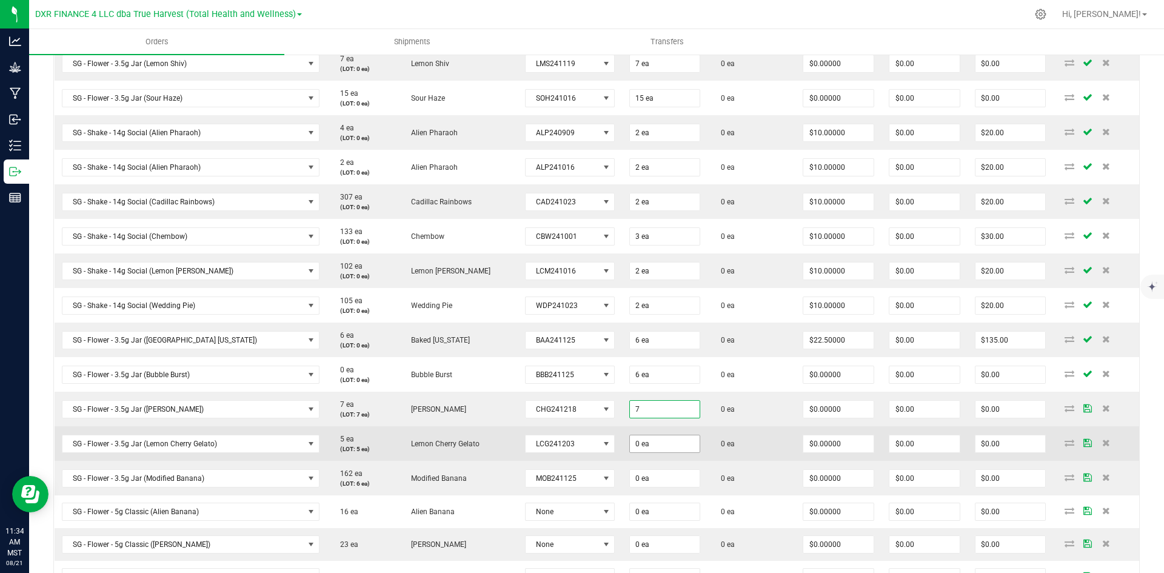
type input "7 ea"
click at [631, 437] on input "0" at bounding box center [665, 443] width 70 height 17
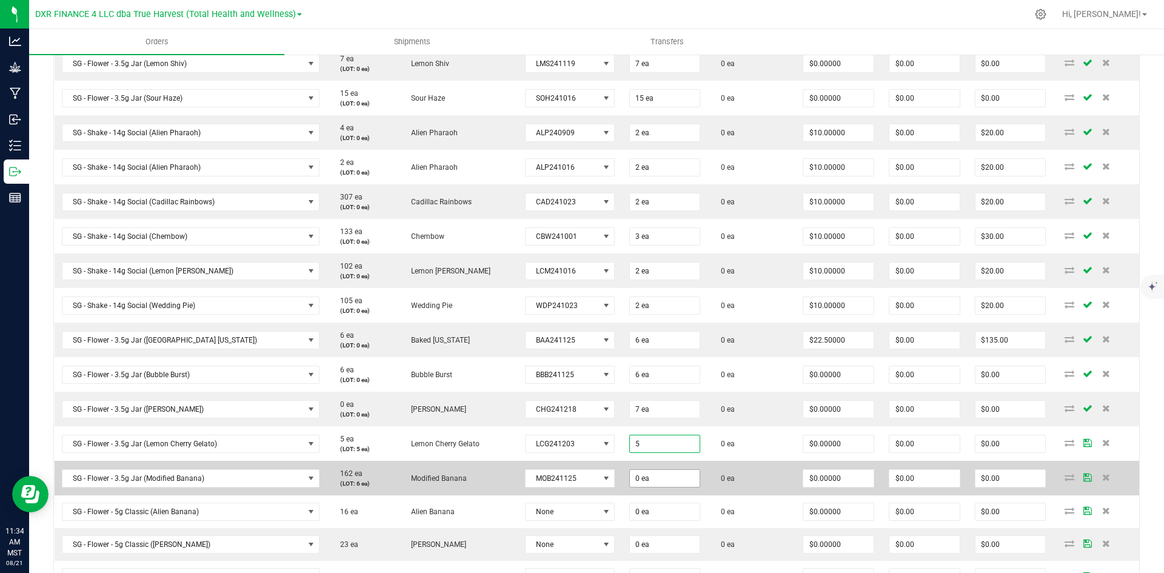
type input "5 ea"
click at [630, 478] on input "0" at bounding box center [665, 478] width 70 height 17
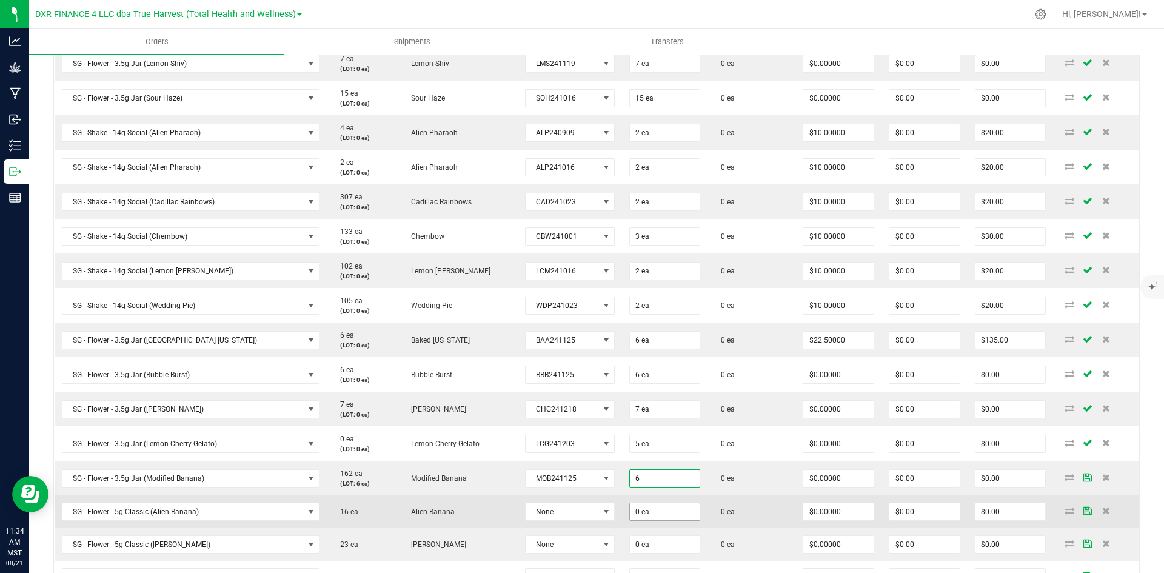
type input "6 ea"
click at [630, 515] on input "0" at bounding box center [665, 511] width 70 height 17
click at [723, 510] on td "0 ea" at bounding box center [752, 511] width 88 height 33
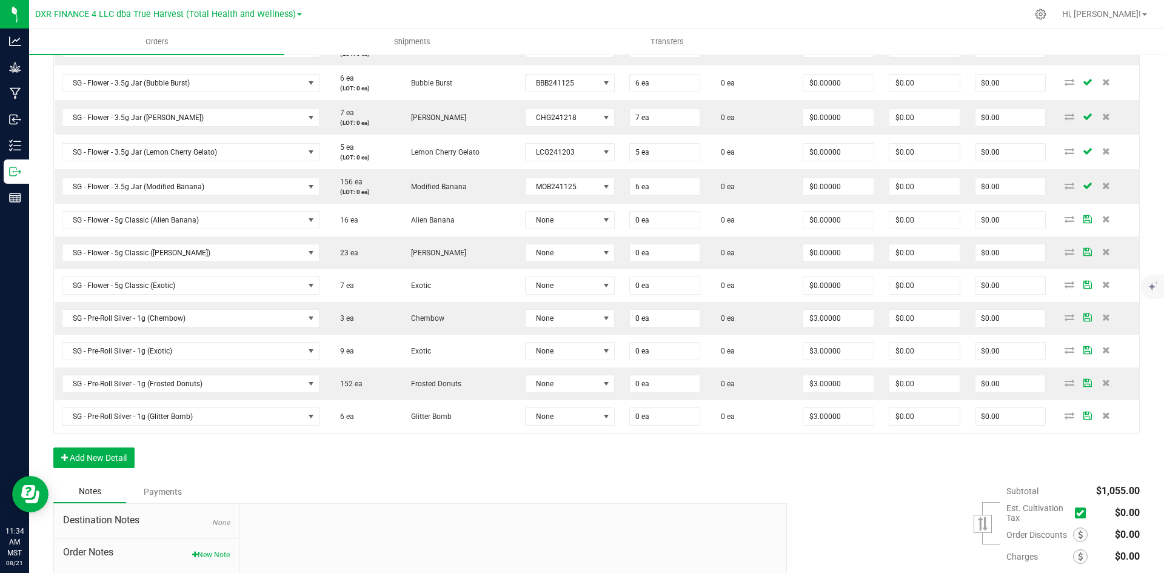
scroll to position [1098, 0]
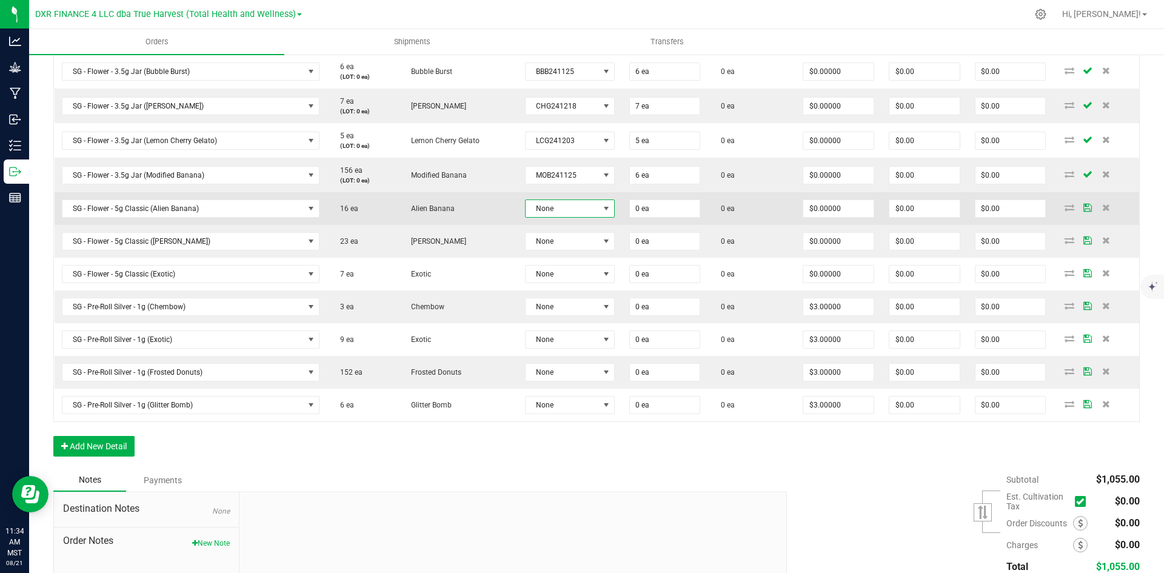
click at [527, 212] on span "None" at bounding box center [562, 208] width 73 height 17
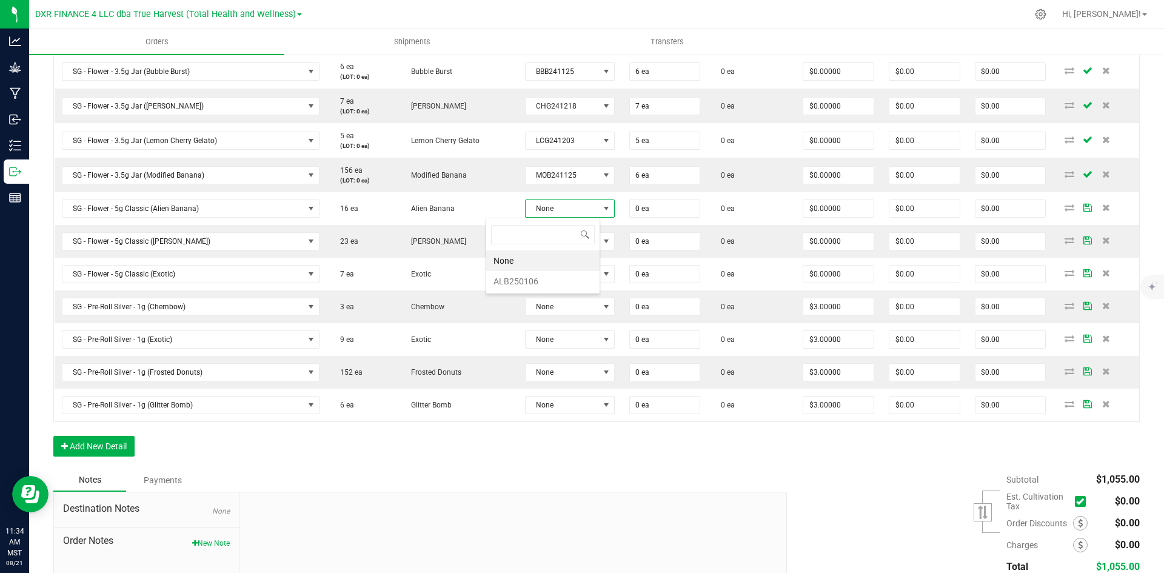
scroll to position [18, 93]
click at [538, 281] on li "ALB250106" at bounding box center [542, 281] width 113 height 21
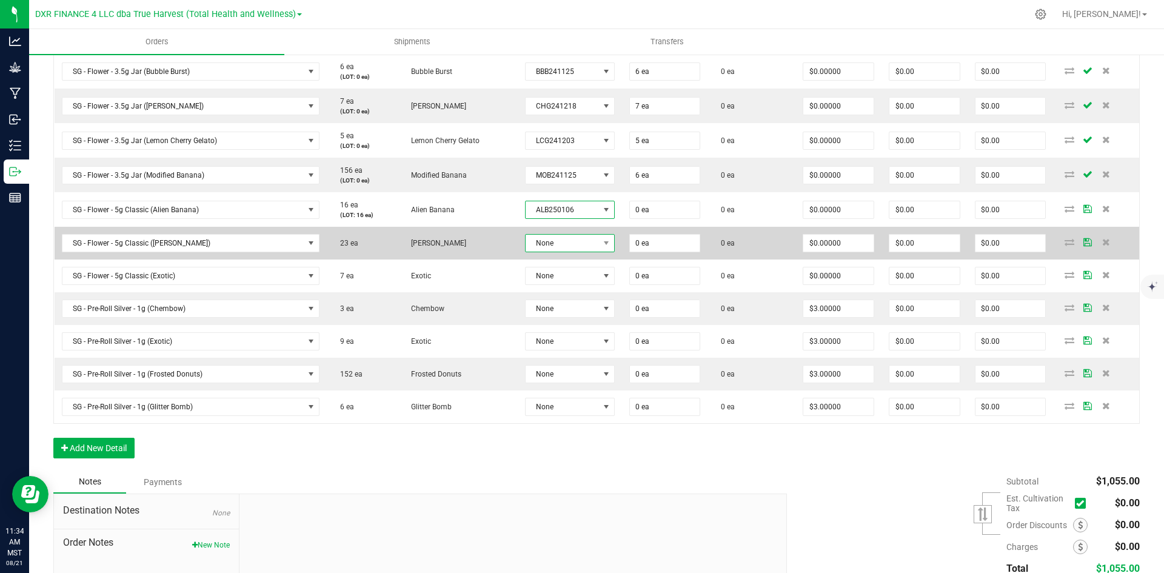
click at [526, 246] on span "None" at bounding box center [562, 243] width 73 height 17
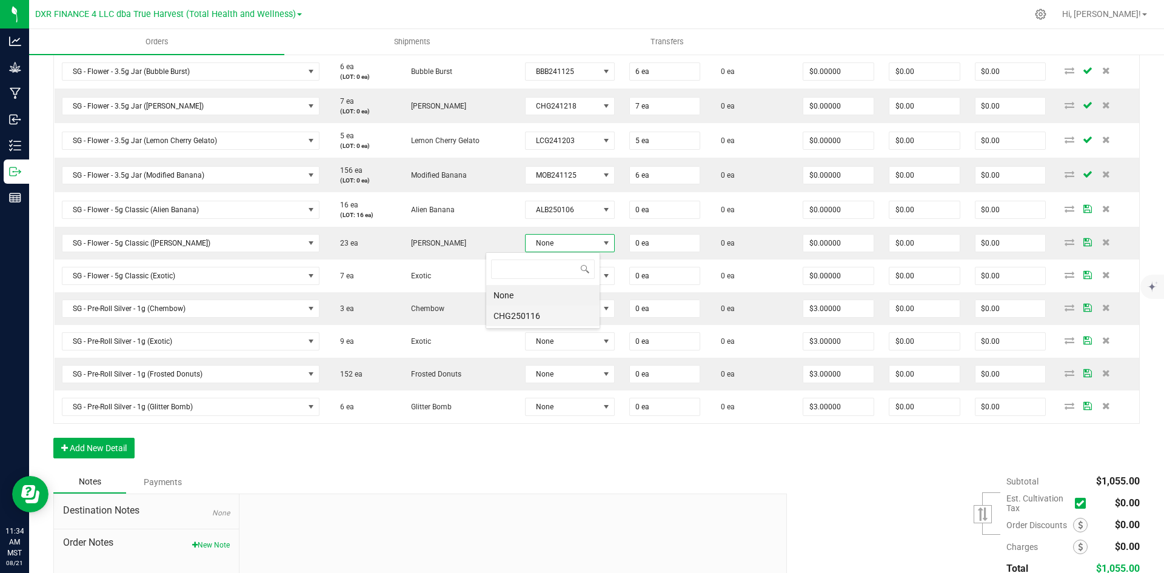
click at [541, 321] on li "CHG250116" at bounding box center [542, 316] width 113 height 21
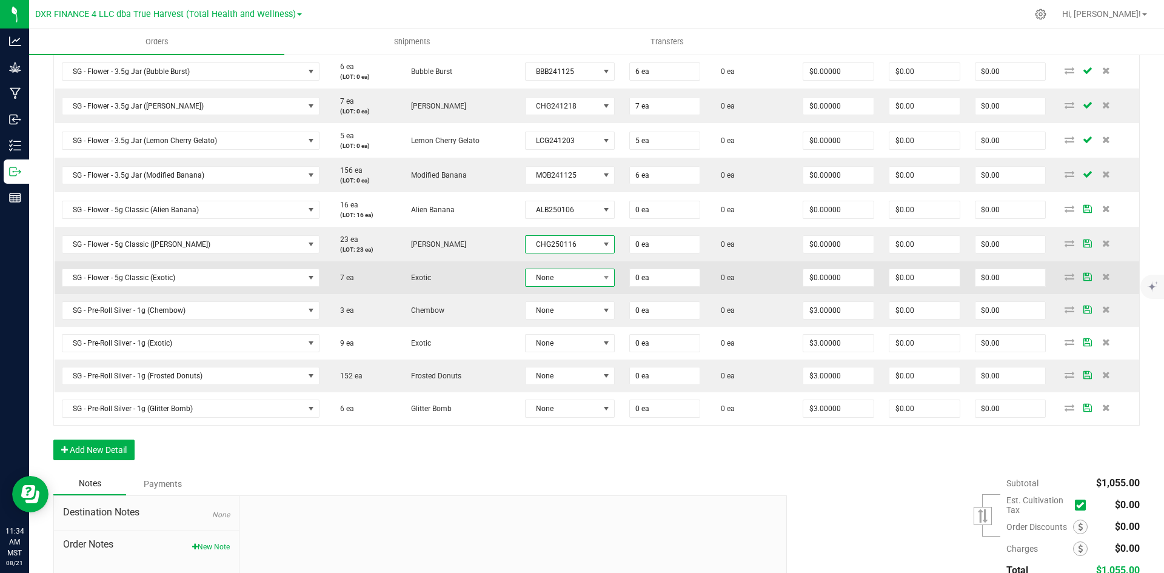
click at [527, 277] on span "None" at bounding box center [562, 277] width 73 height 17
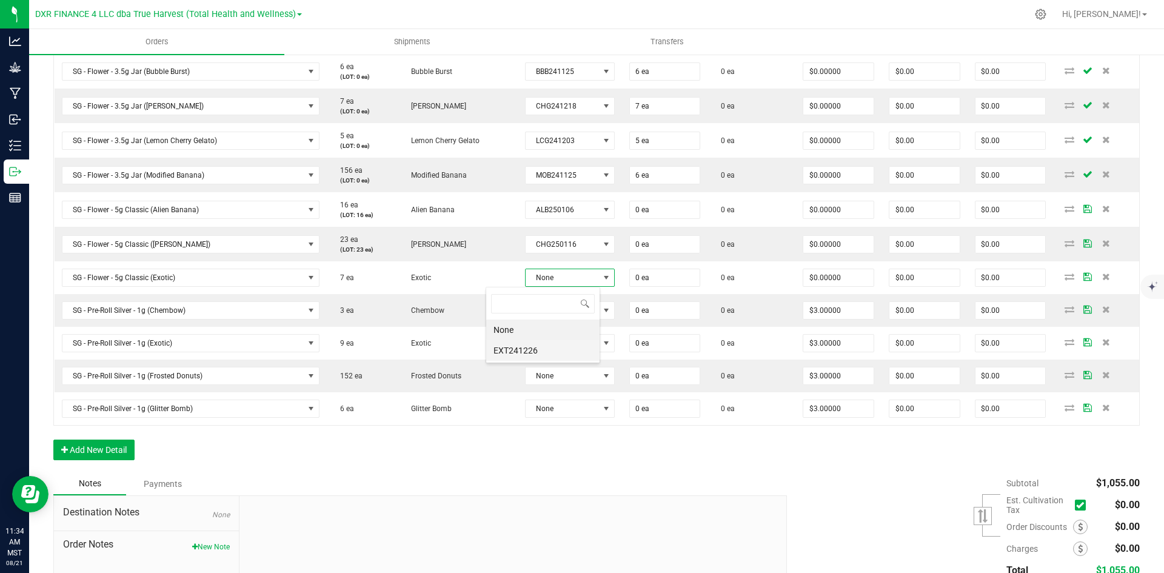
click at [540, 347] on li "EXT241226" at bounding box center [542, 350] width 113 height 21
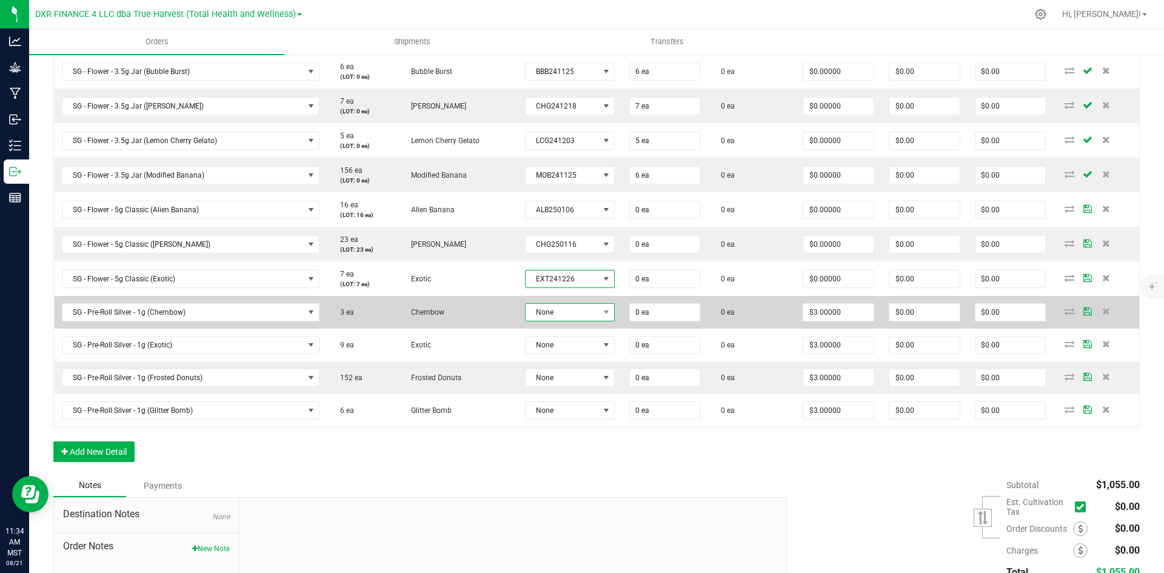
click at [529, 317] on span "None" at bounding box center [562, 312] width 73 height 17
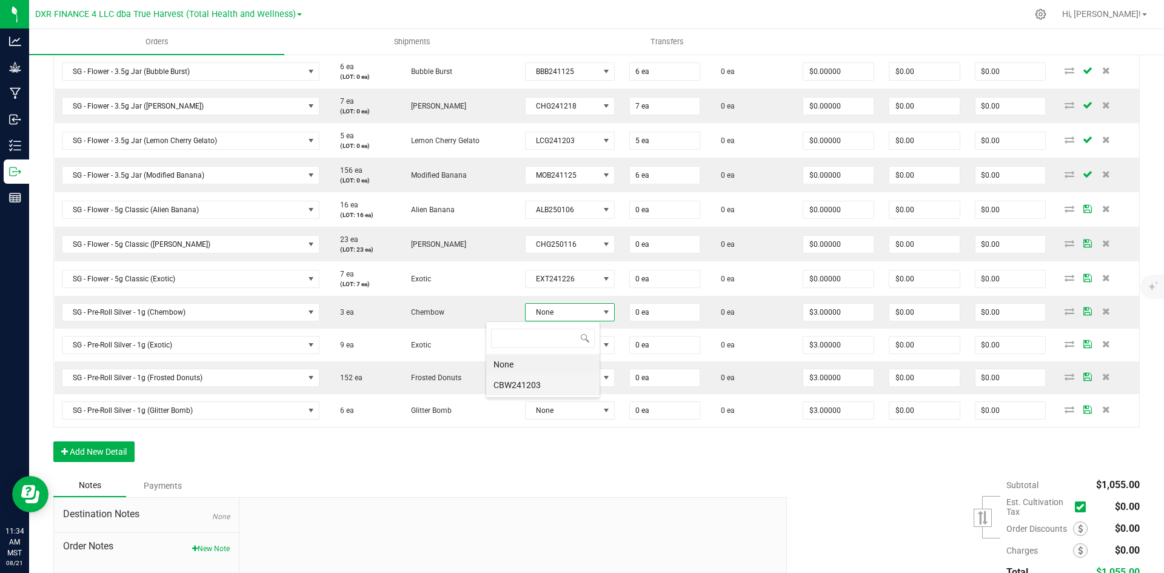
click at [540, 383] on li "CBW241203" at bounding box center [542, 385] width 113 height 21
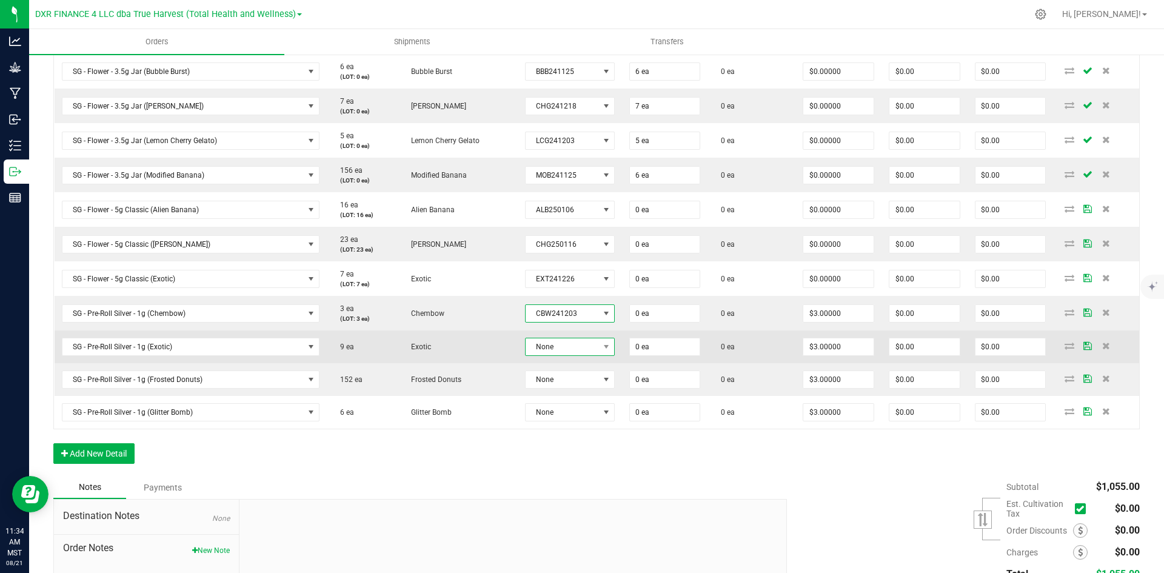
click at [526, 347] on span "None" at bounding box center [562, 346] width 73 height 17
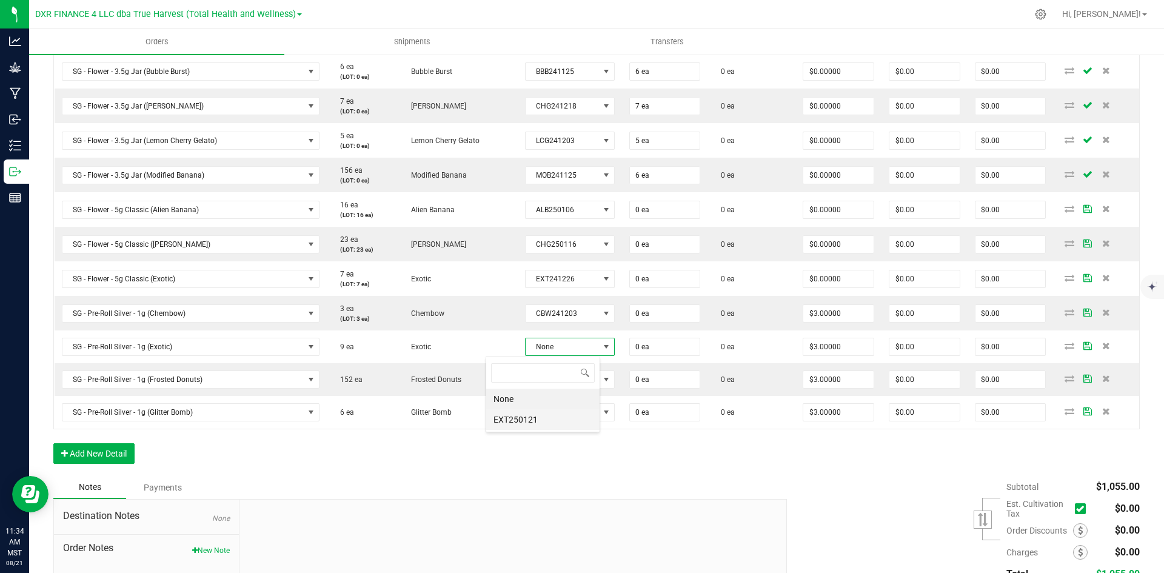
click at [508, 421] on li "EXT250121" at bounding box center [542, 419] width 113 height 21
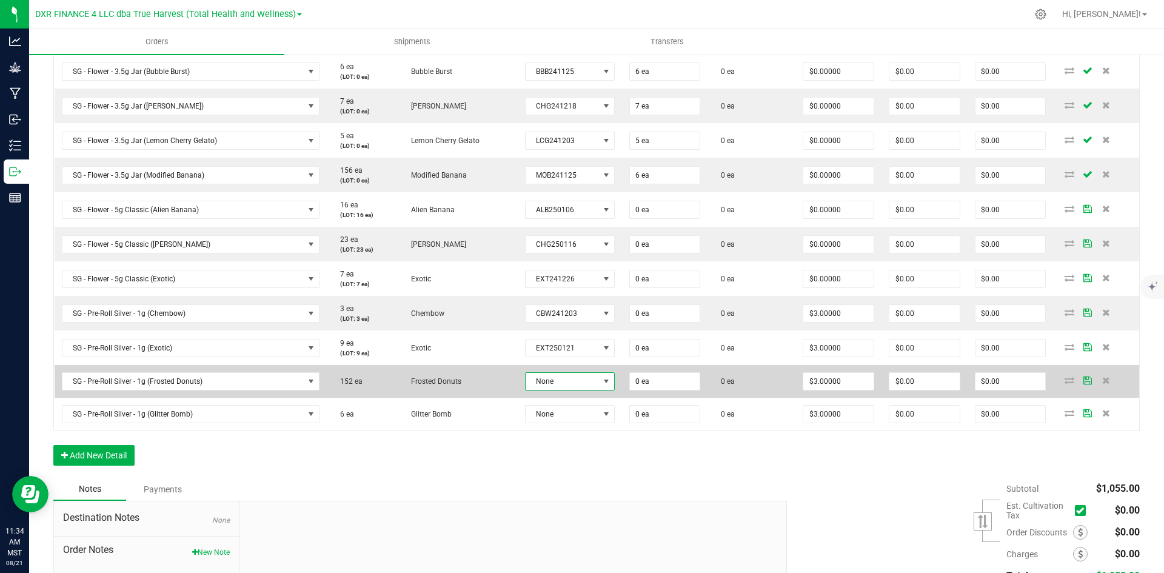
click at [532, 386] on span "None" at bounding box center [562, 381] width 73 height 17
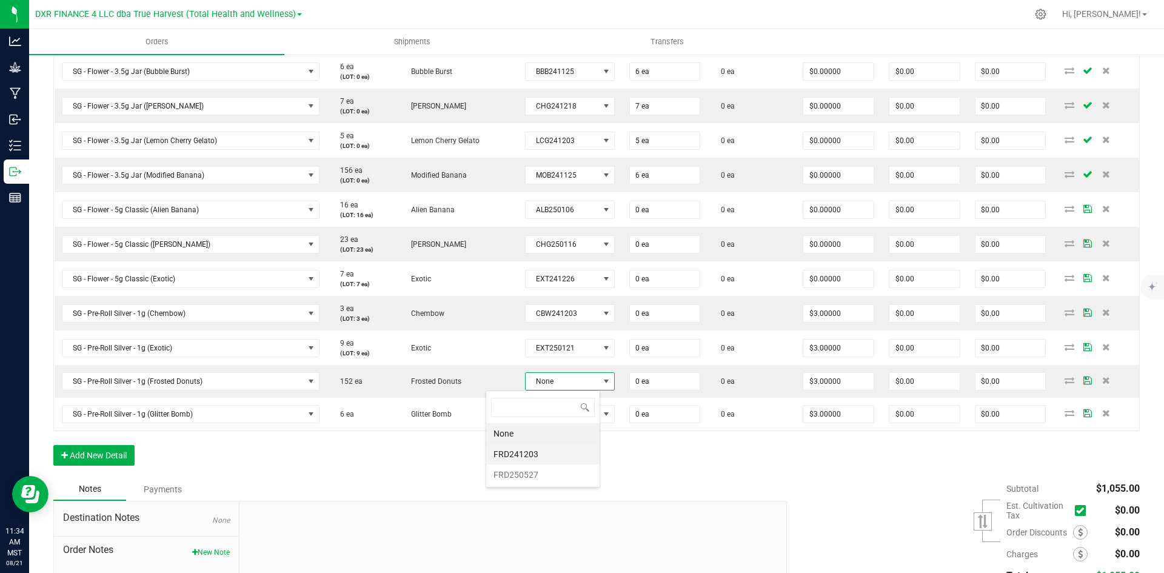
click at [531, 452] on li "FRD241203" at bounding box center [542, 454] width 113 height 21
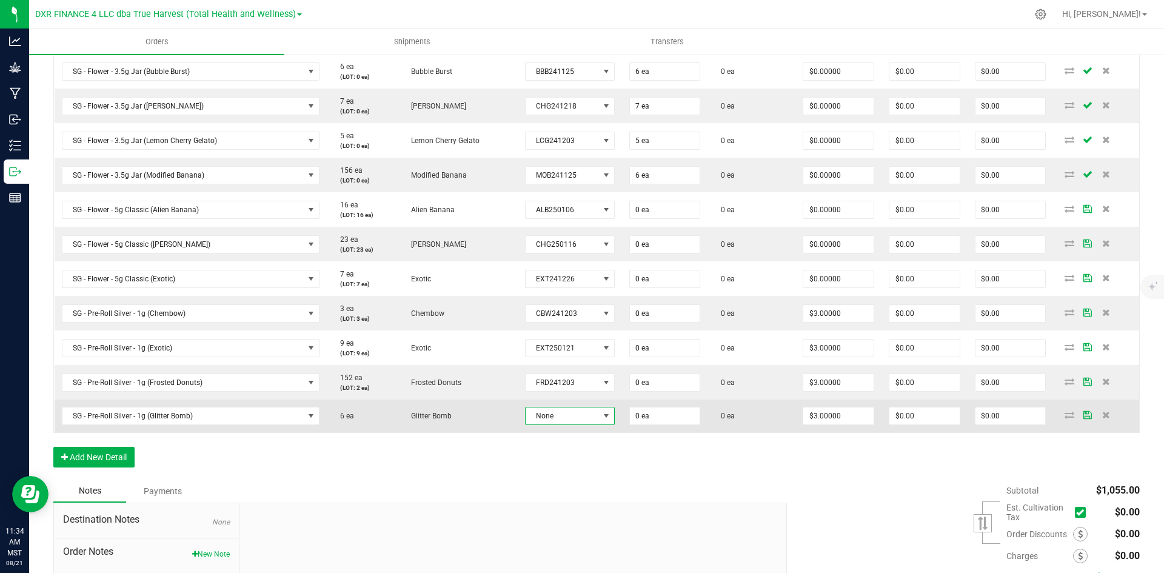
click at [526, 411] on span "None" at bounding box center [562, 415] width 73 height 17
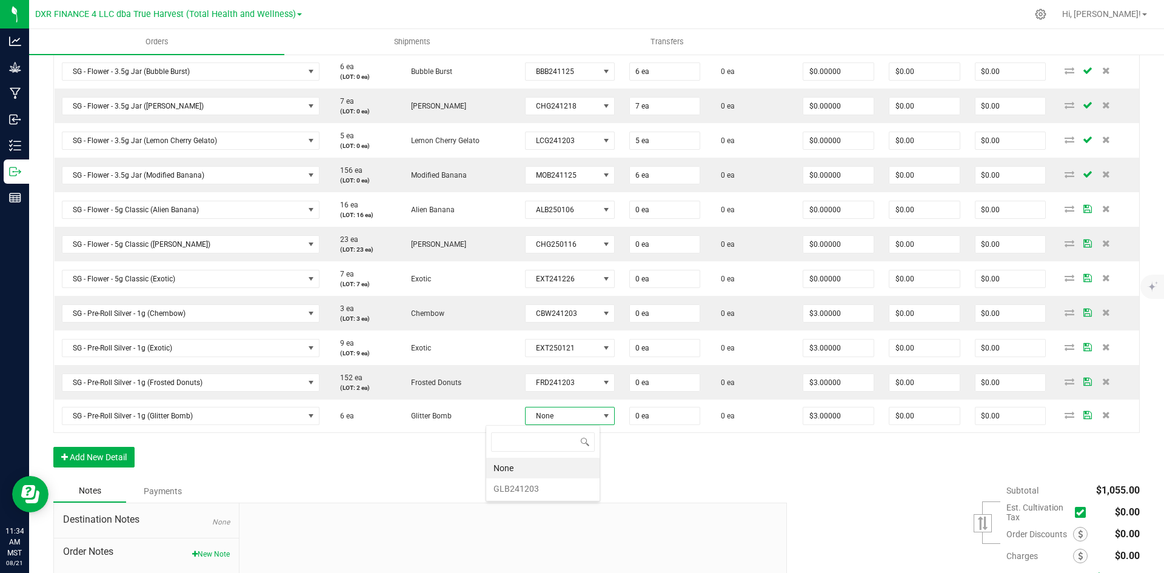
click at [537, 489] on li "GLB241203" at bounding box center [542, 488] width 113 height 21
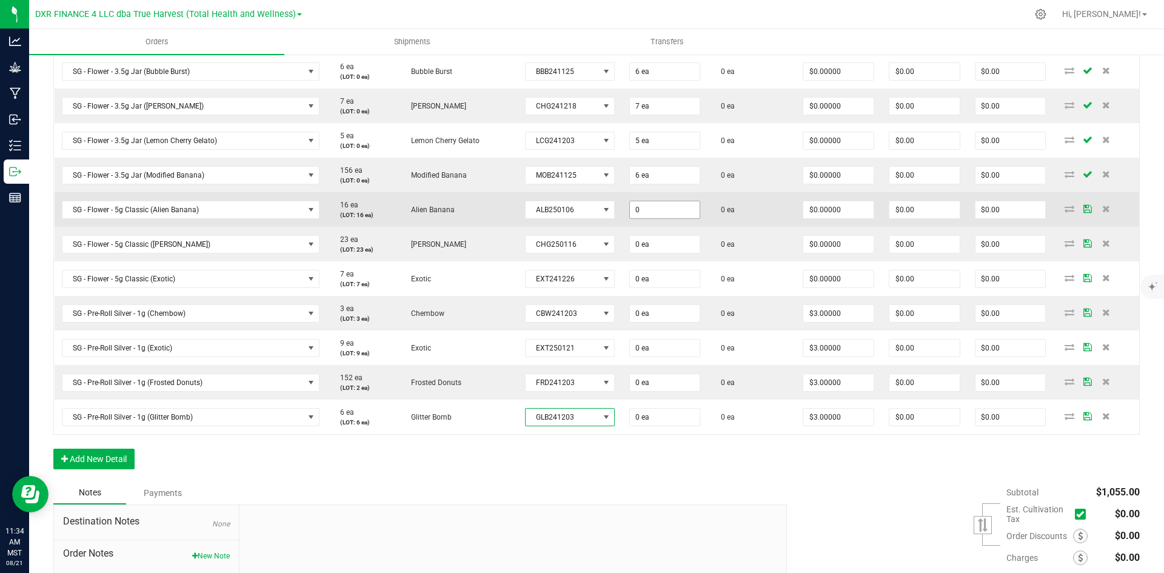
click at [630, 213] on input "0" at bounding box center [665, 209] width 70 height 17
type input "6"
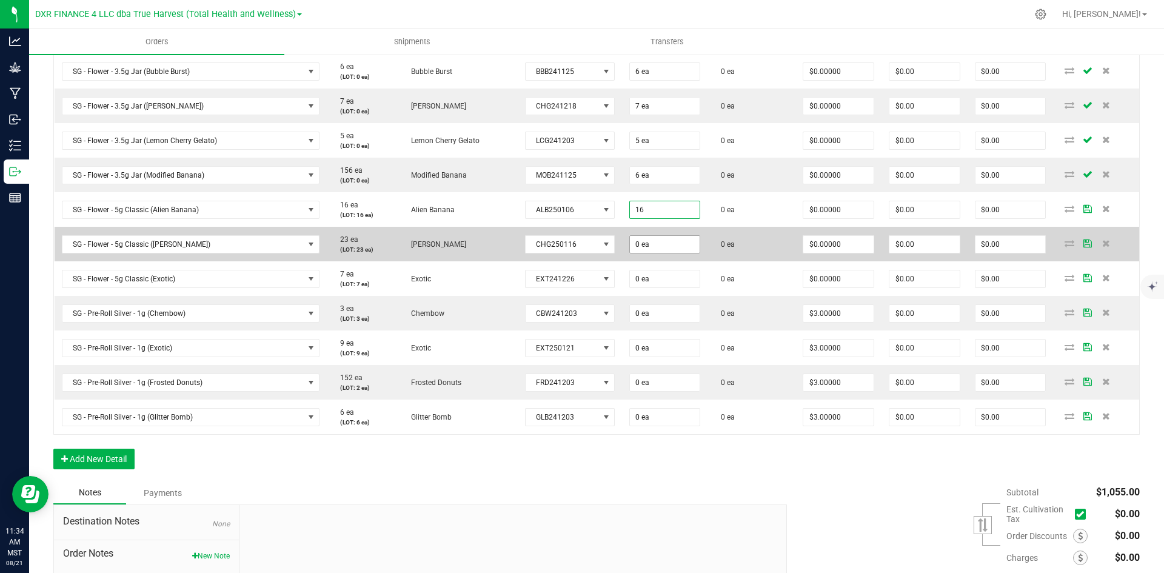
type input "16 ea"
click at [642, 248] on input "0" at bounding box center [665, 244] width 70 height 17
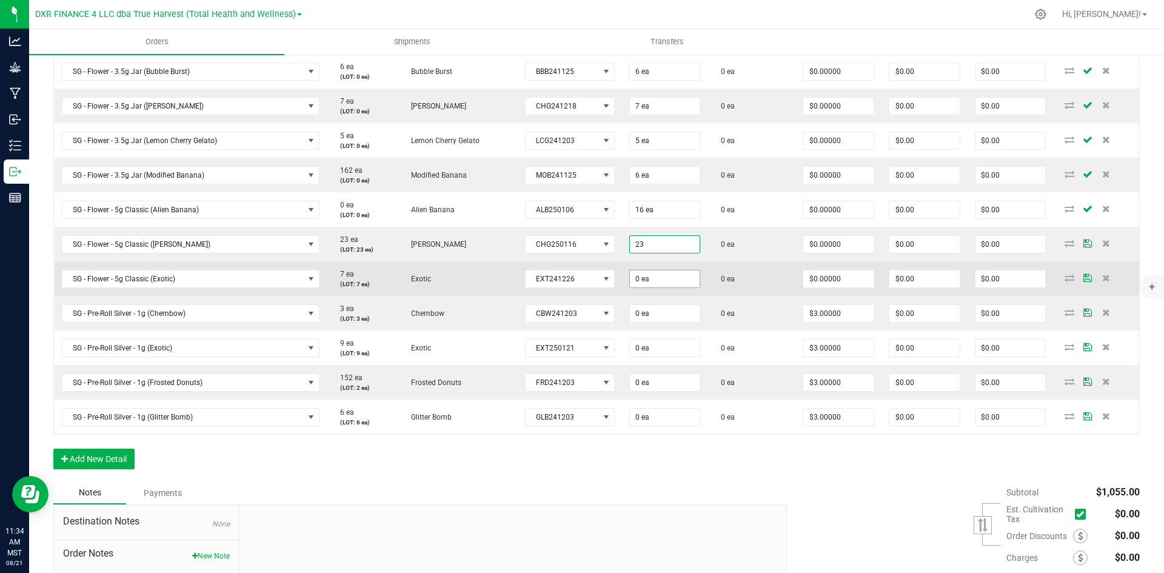
type input "23 ea"
click at [660, 284] on input "0" at bounding box center [665, 278] width 70 height 17
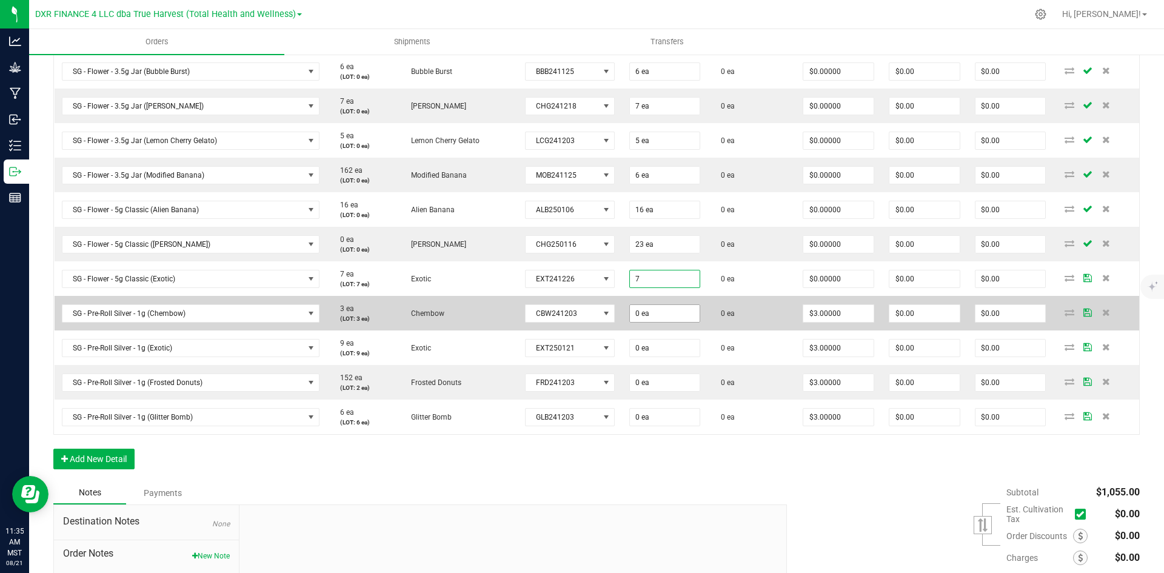
type input "7 ea"
click at [648, 318] on input "0" at bounding box center [665, 313] width 70 height 17
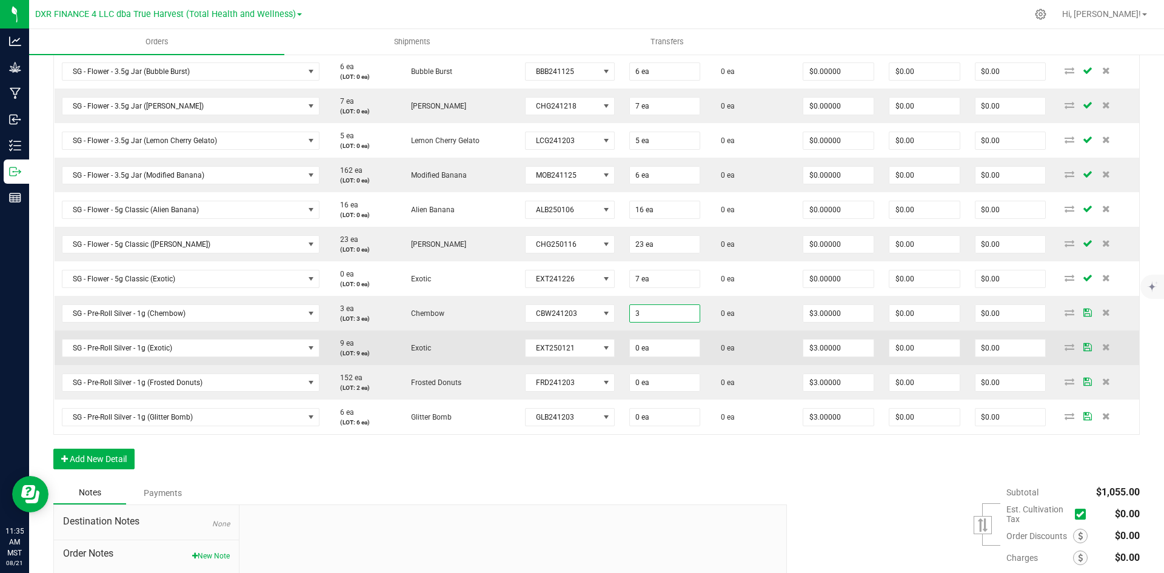
type input "3 ea"
type input "$9.00"
click at [645, 359] on td "0 ea" at bounding box center [665, 347] width 86 height 35
click at [642, 343] on input "0" at bounding box center [665, 348] width 70 height 17
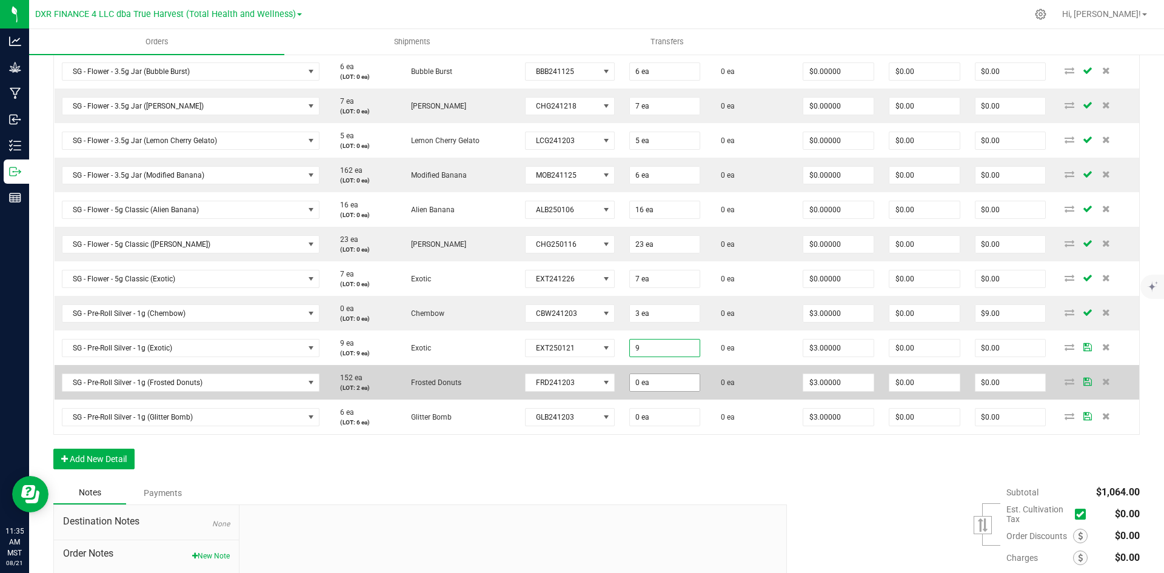
type input "9 ea"
type input "$27.00"
click at [643, 380] on input "0" at bounding box center [665, 382] width 70 height 17
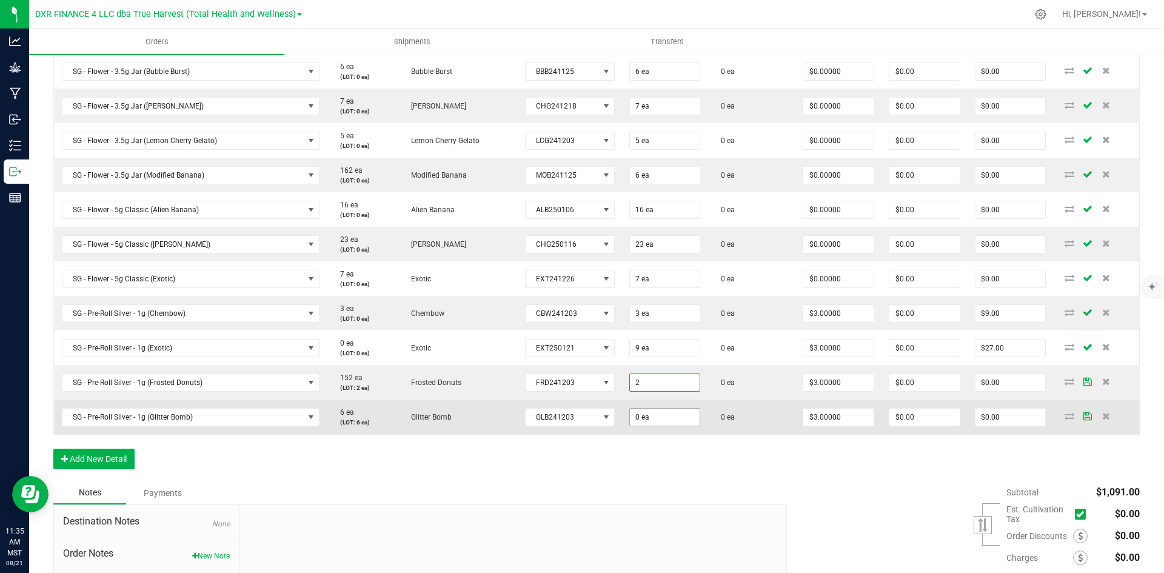
type input "2 ea"
type input "$6.00"
click at [630, 416] on input "0" at bounding box center [665, 417] width 70 height 17
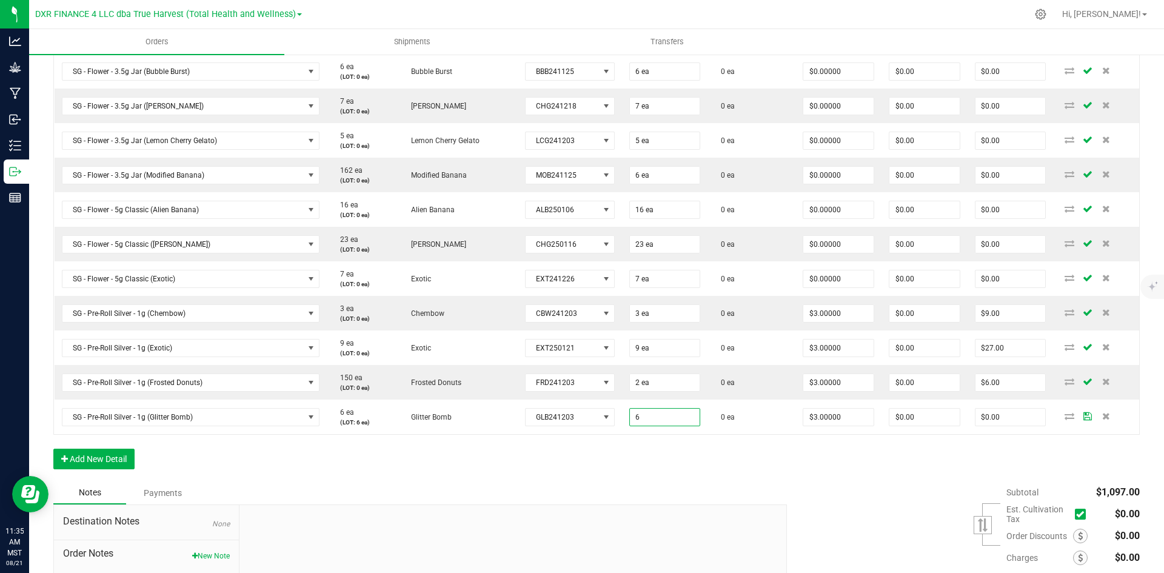
type input "6 ea"
type input "$18.00"
click at [643, 501] on div "Notes Payments" at bounding box center [415, 492] width 725 height 23
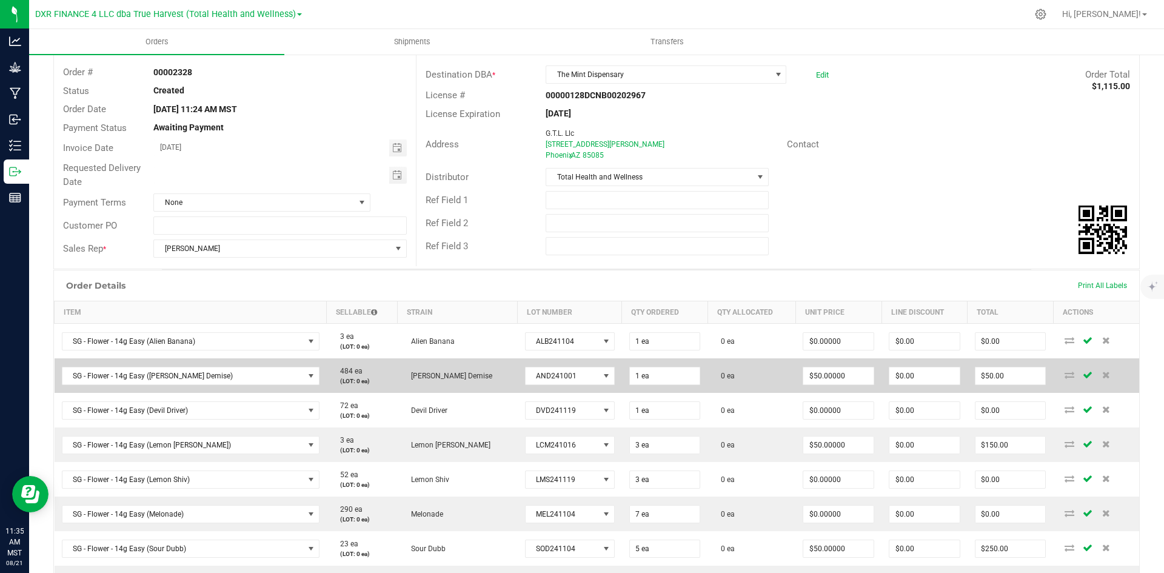
scroll to position [67, 0]
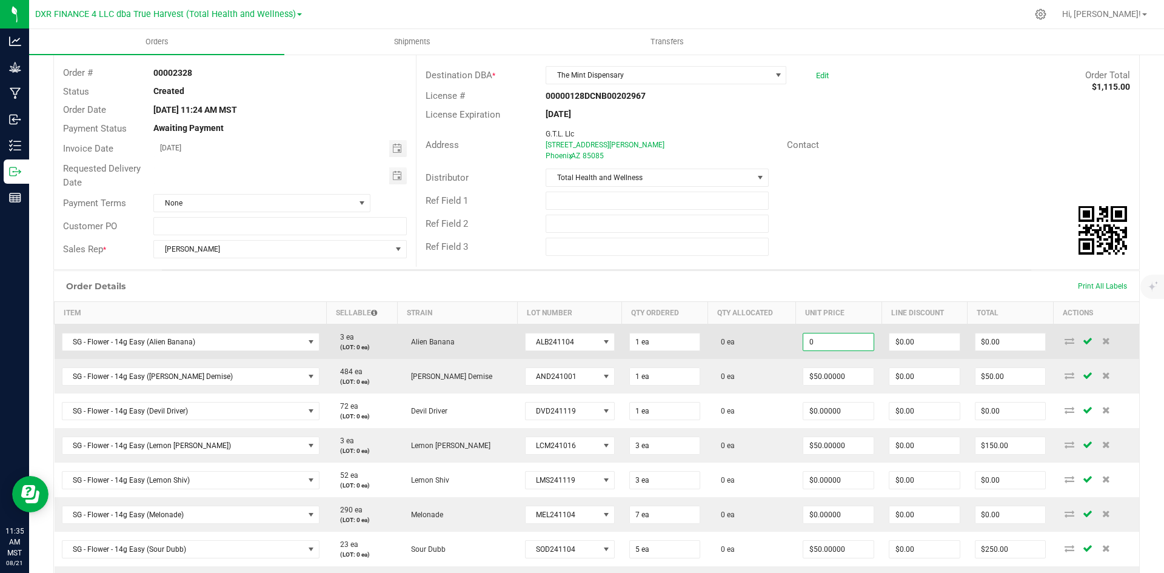
click at [825, 345] on input "0" at bounding box center [838, 342] width 70 height 17
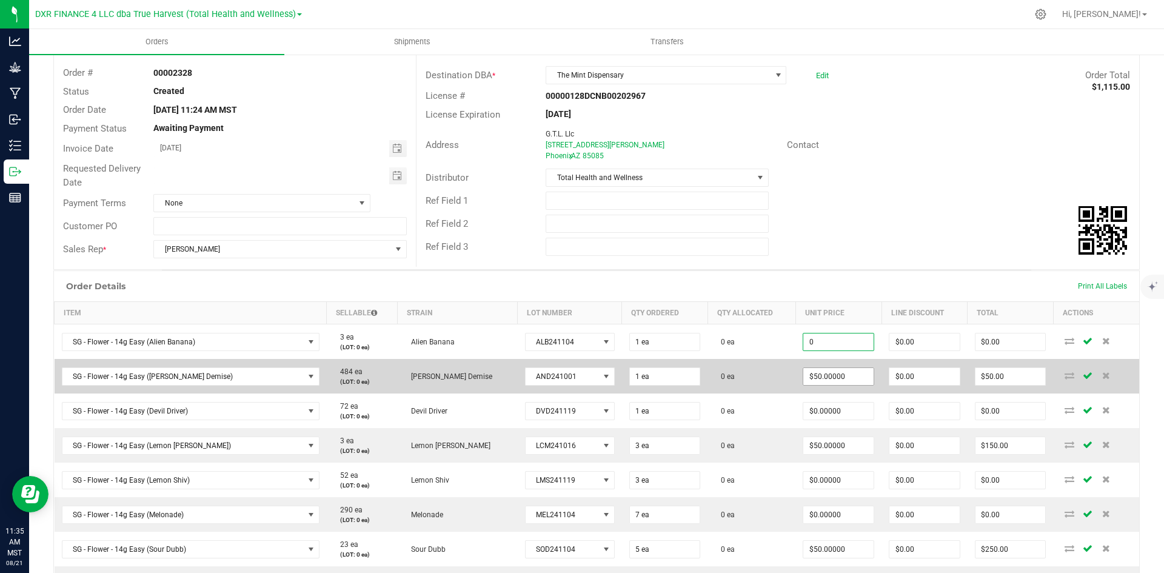
type input "$0.00000"
click at [821, 378] on input "50" at bounding box center [838, 376] width 70 height 17
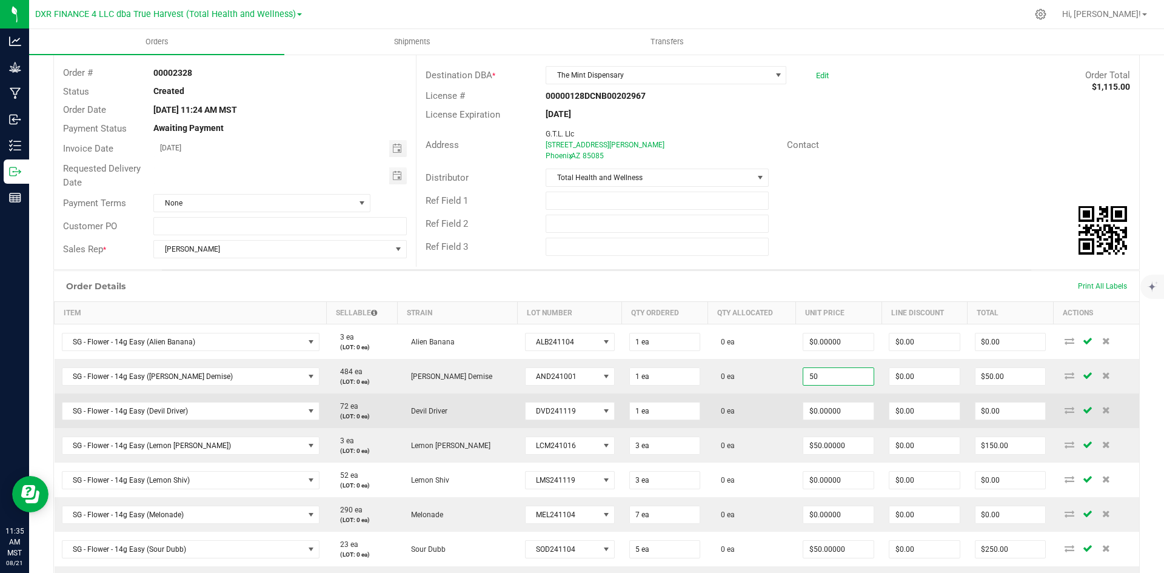
paste input
type input "$0.00000"
type input "$0.00"
click at [823, 406] on input "0" at bounding box center [838, 411] width 70 height 17
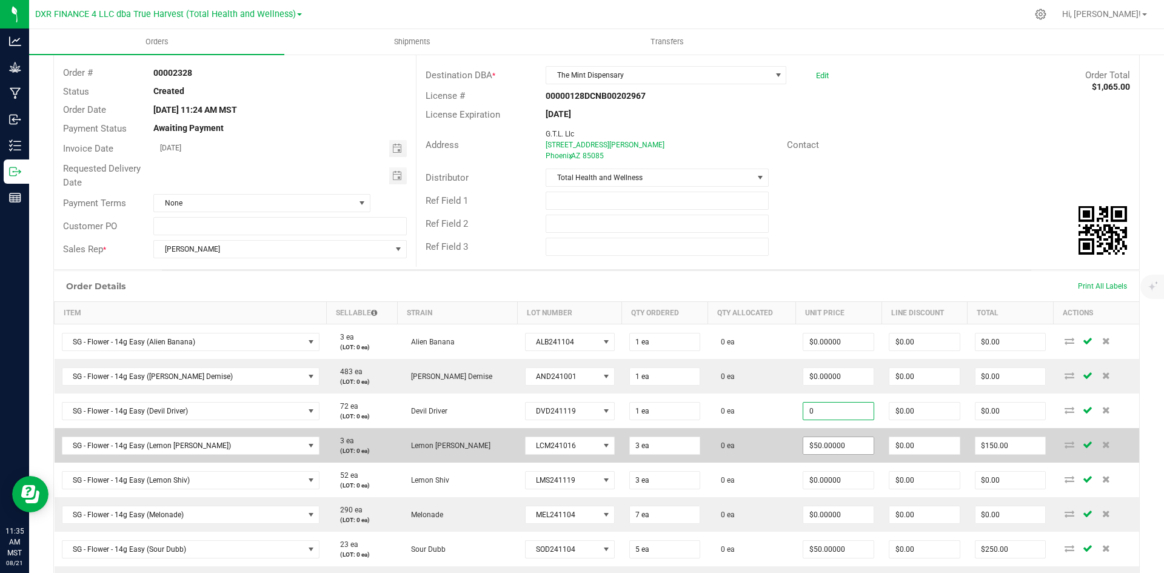
type input "$0.00000"
click at [823, 441] on input "50" at bounding box center [838, 445] width 70 height 17
paste input
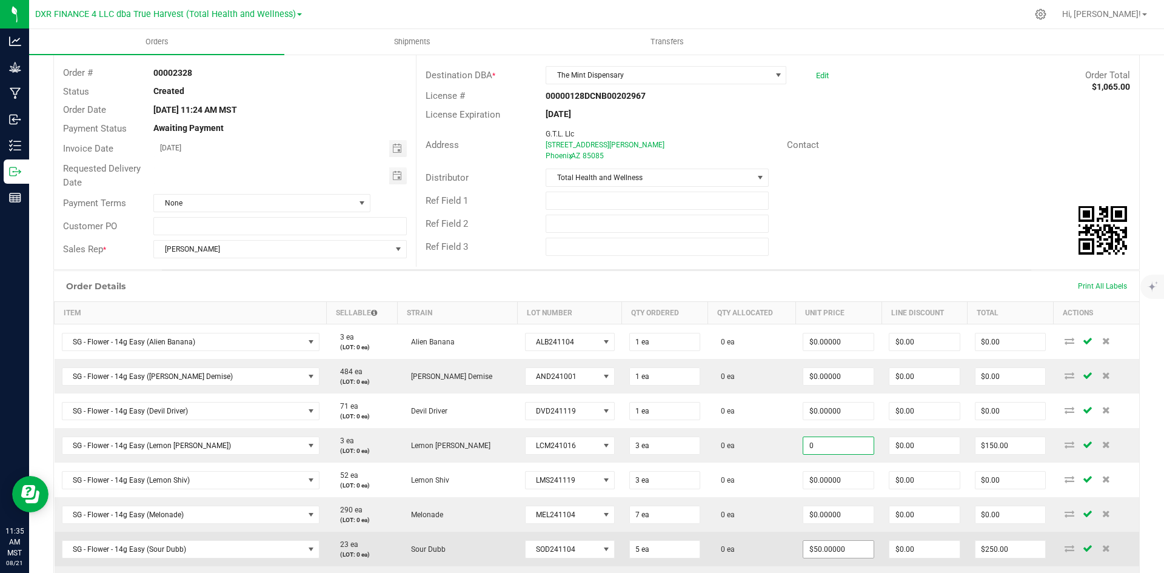
type input "$0.00000"
type input "$0.00"
click at [819, 551] on input "50" at bounding box center [838, 549] width 70 height 17
paste input
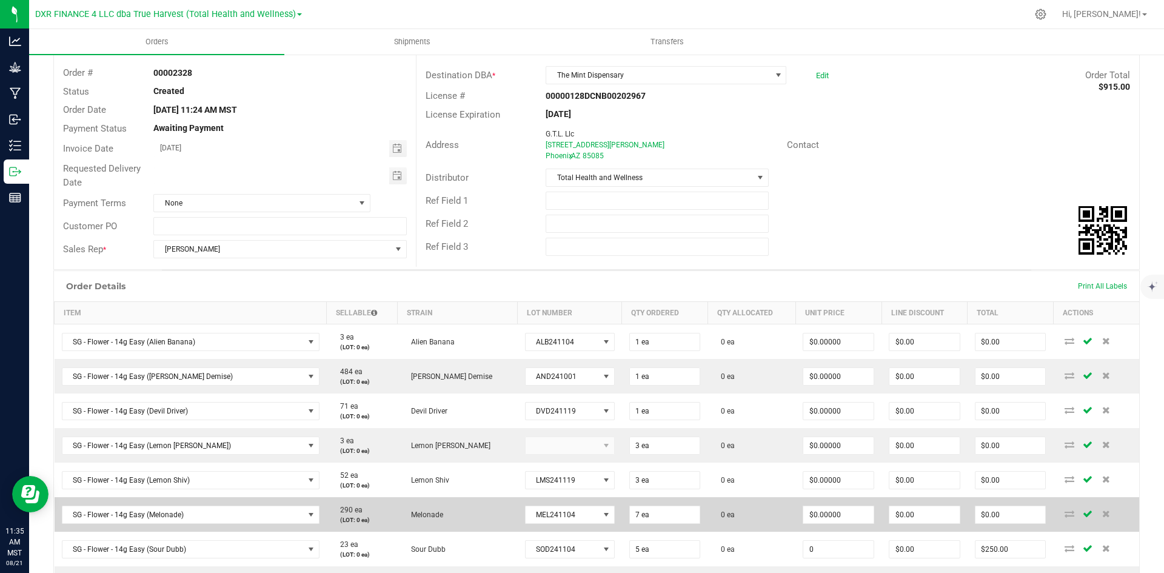
type input "$0.00000"
type input "$0.00"
click at [719, 522] on td "0 ea" at bounding box center [752, 514] width 88 height 35
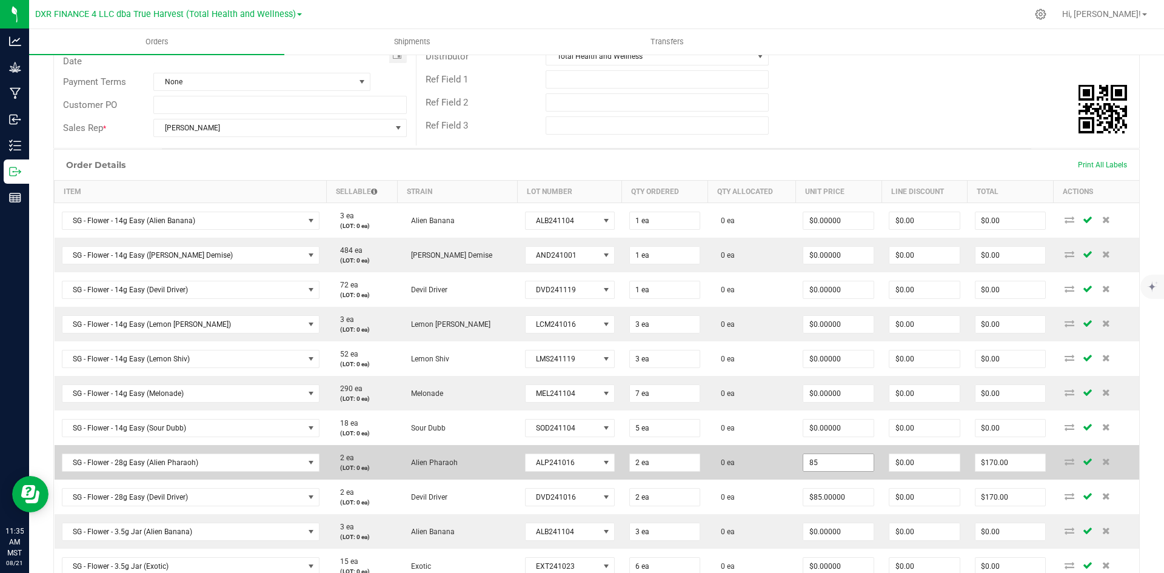
click at [803, 467] on input "85" at bounding box center [838, 462] width 70 height 17
paste input "0"
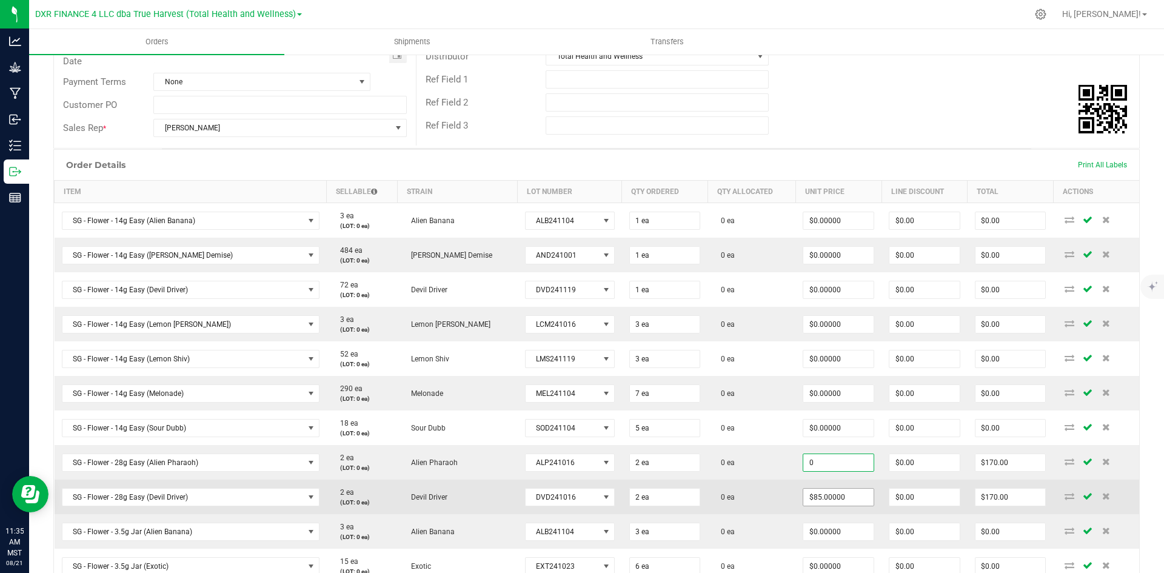
type input "$0.00000"
type input "$0.00"
click at [803, 504] on input "85" at bounding box center [838, 497] width 70 height 17
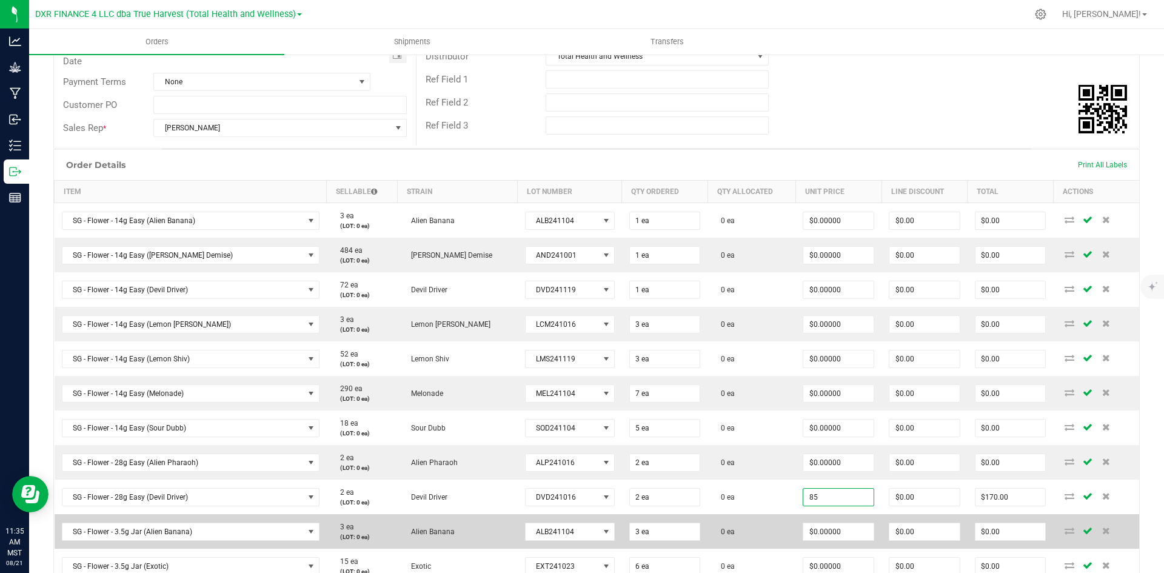
paste input "0"
type input "$0.00000"
type input "$0.00"
click at [749, 531] on td "0 ea" at bounding box center [752, 531] width 88 height 35
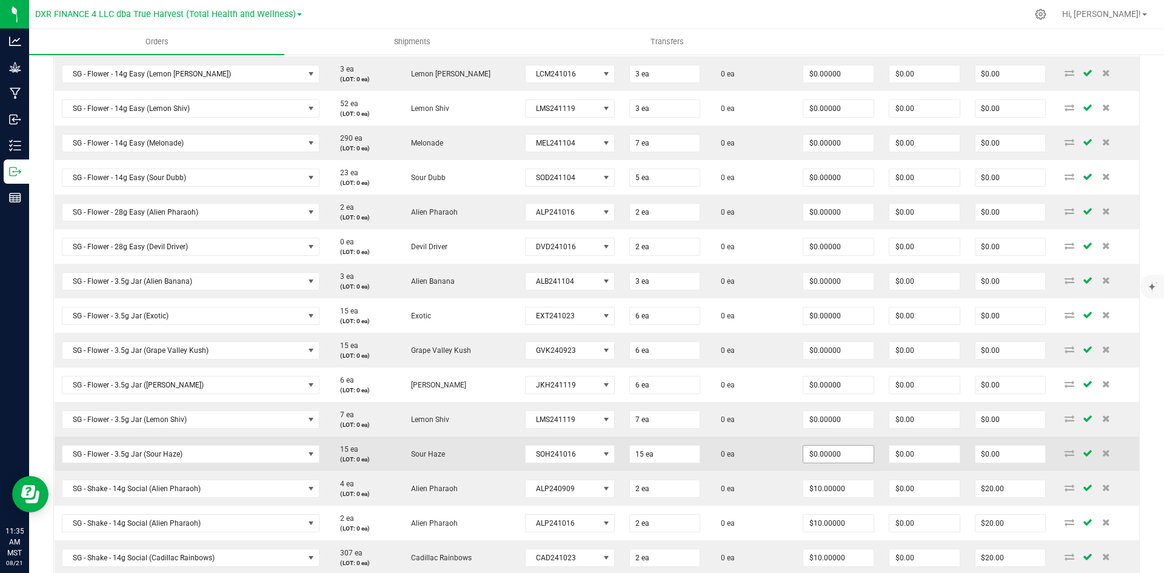
scroll to position [612, 0]
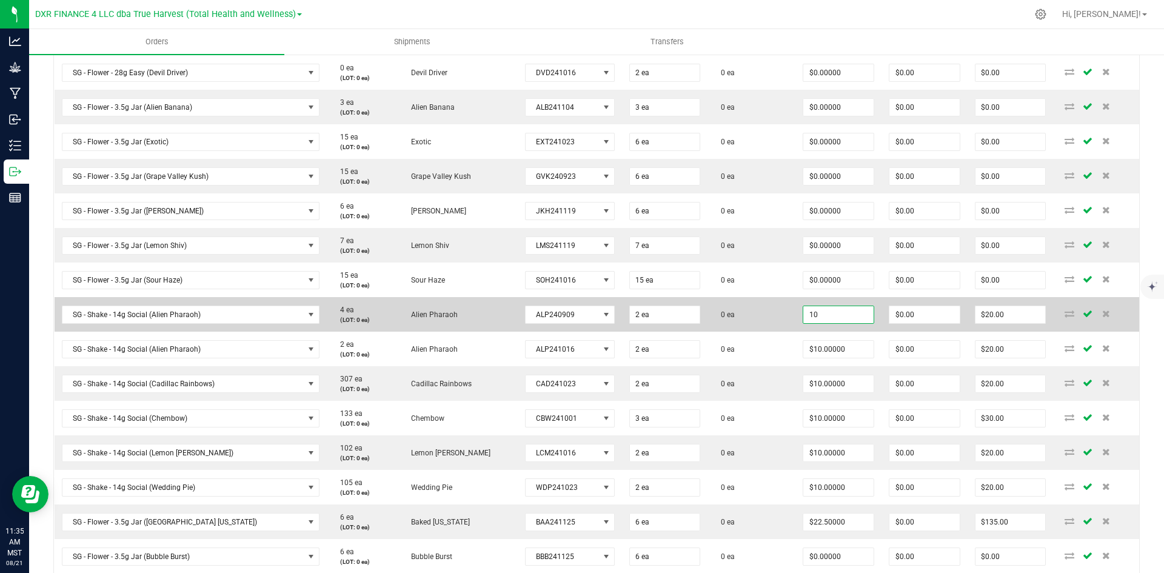
click at [803, 313] on input "10" at bounding box center [838, 314] width 70 height 17
paste input
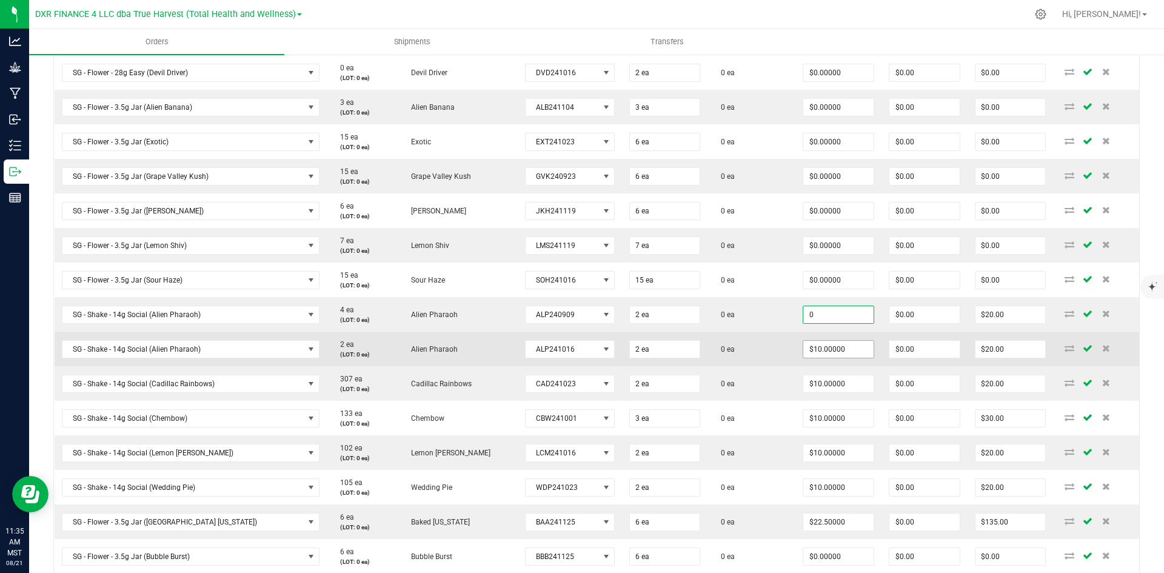
type input "$0.00000"
type input "$0.00"
click at [803, 348] on input "10" at bounding box center [838, 349] width 70 height 17
paste input
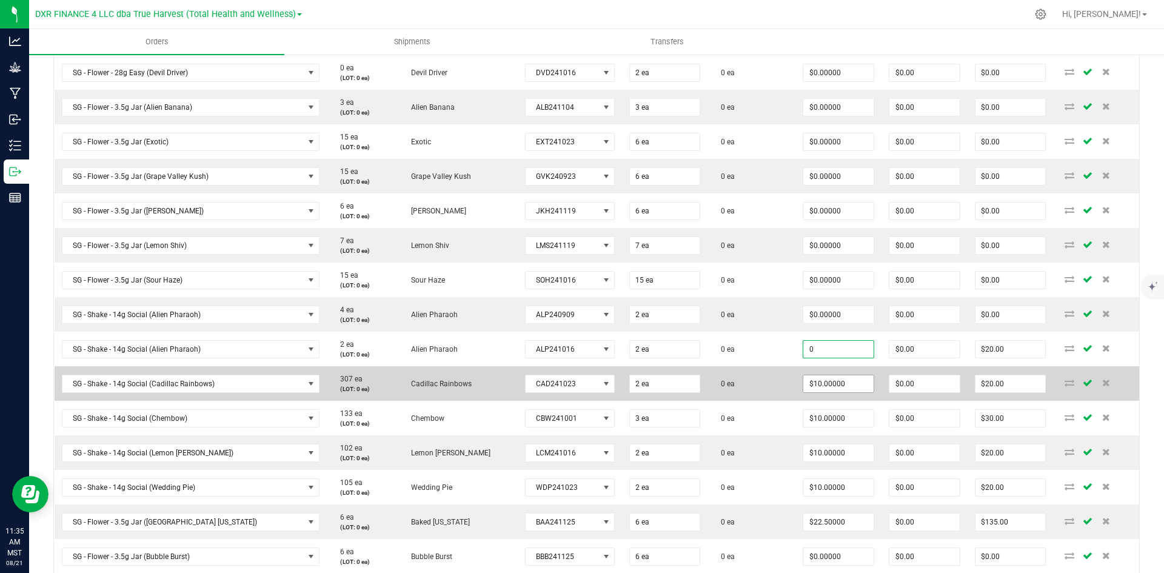
type input "$0.00000"
type input "$0.00"
click at [803, 385] on input "10" at bounding box center [838, 383] width 70 height 17
paste input
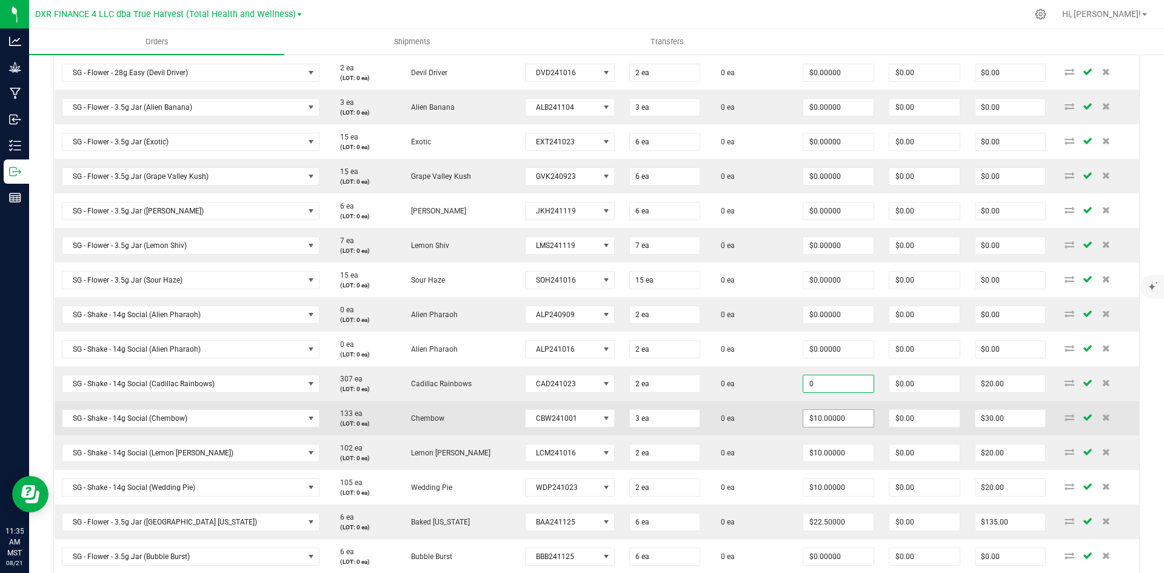
type input "$0.00000"
type input "$0.00"
click at [803, 418] on input "10" at bounding box center [838, 418] width 70 height 17
paste input
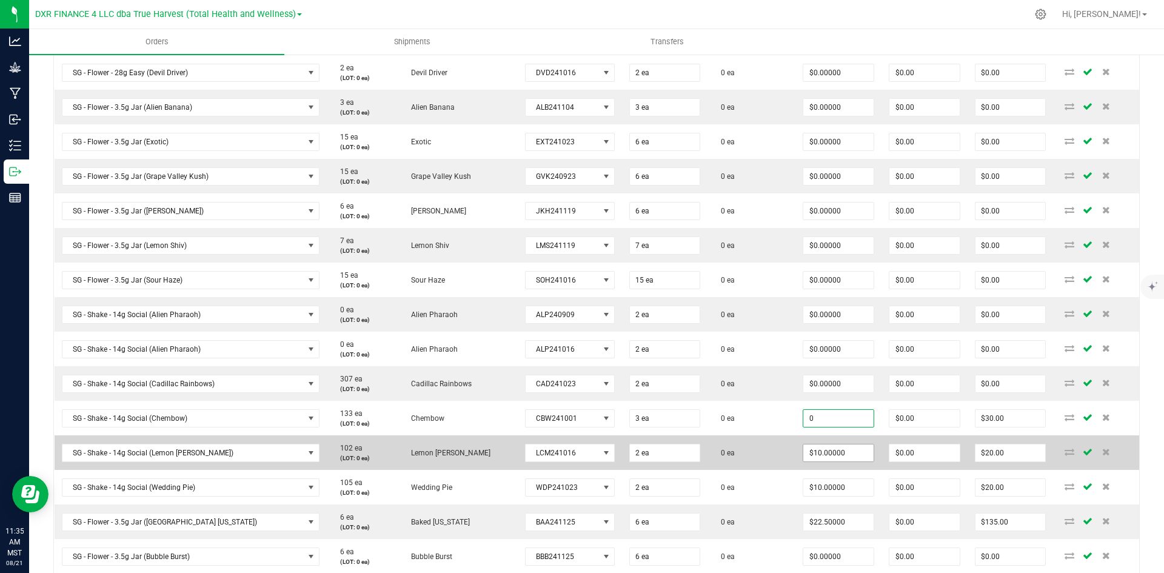
type input "$0.00000"
type input "$0.00"
click at [804, 456] on input "10" at bounding box center [838, 452] width 70 height 17
paste input
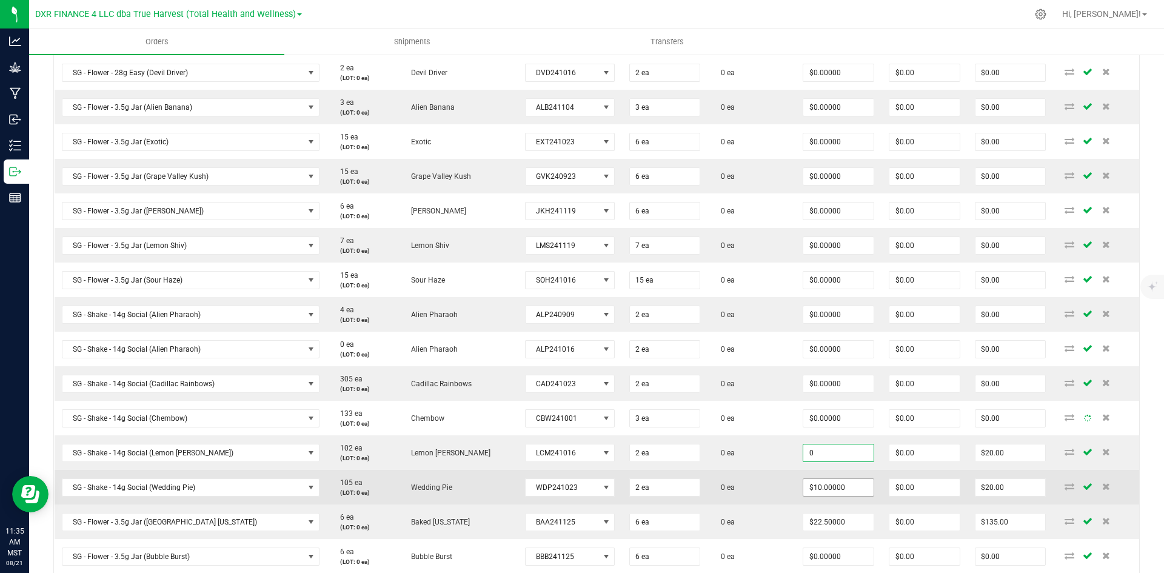
type input "$0.00000"
type input "$0.00"
click at [803, 484] on input "10" at bounding box center [838, 487] width 70 height 17
paste input
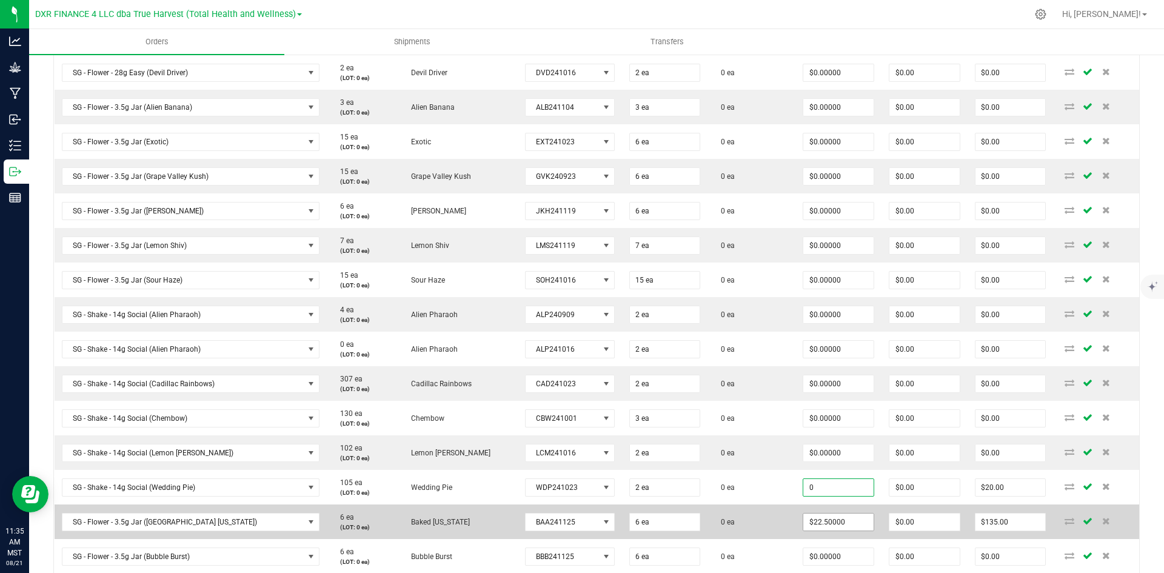
type input "$0.00000"
type input "$0.00"
click at [803, 520] on input "22.5" at bounding box center [838, 522] width 70 height 17
paste input "0"
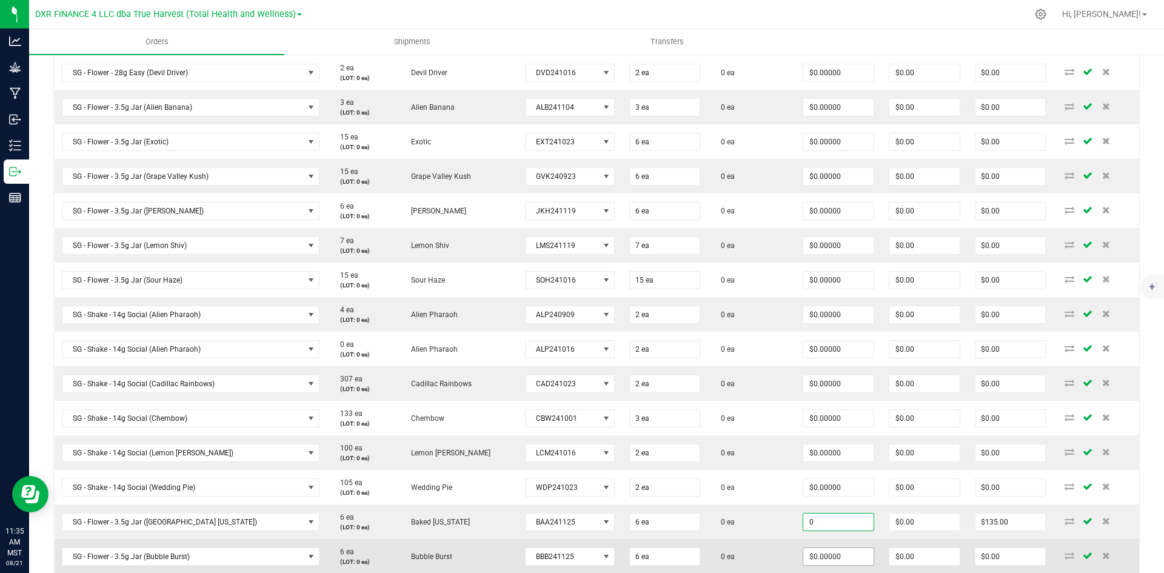
type input "$0.00000"
type input "$0.00"
click at [803, 551] on input "0" at bounding box center [838, 556] width 70 height 17
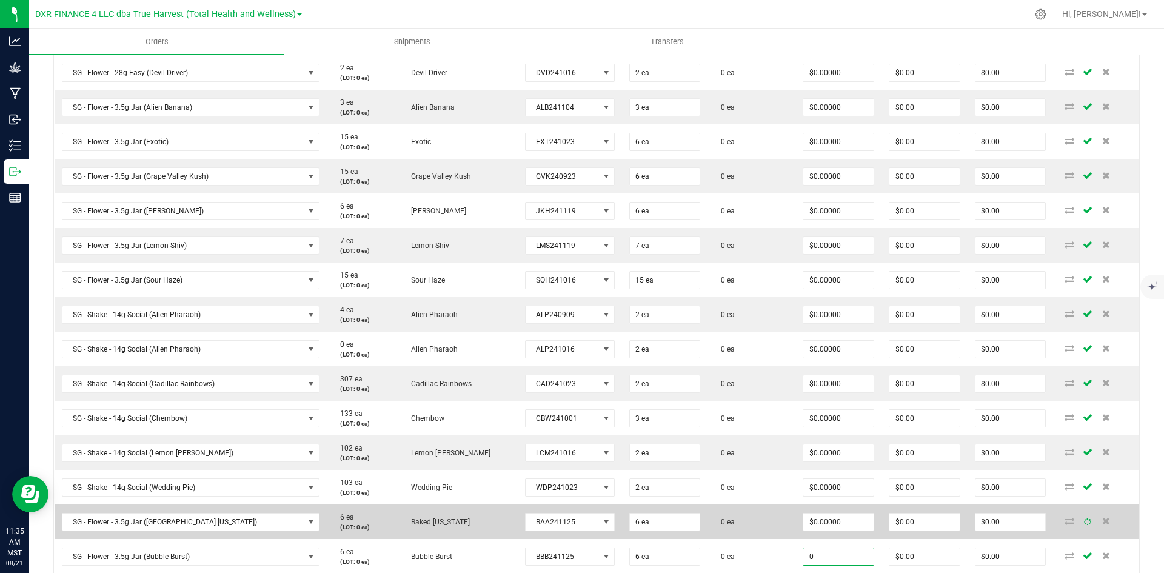
type input "$0.00000"
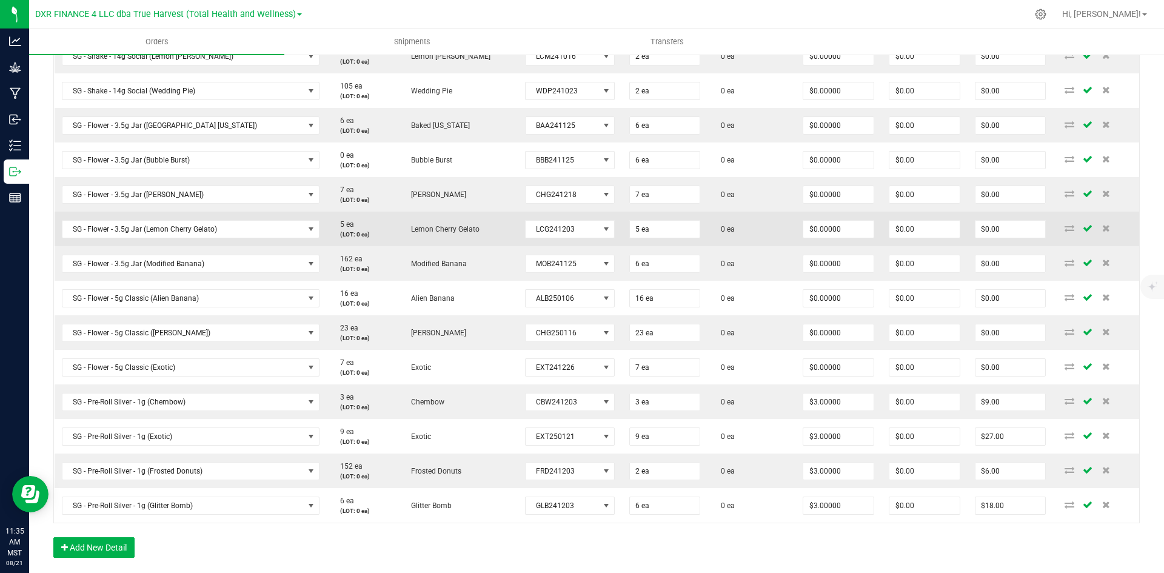
scroll to position [1037, 0]
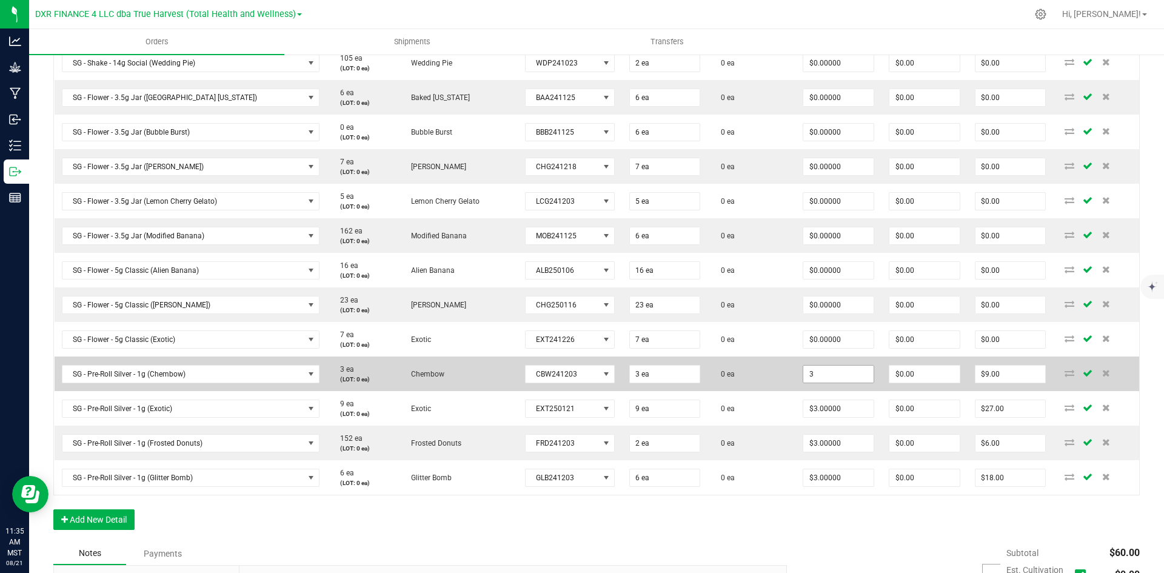
click at [808, 372] on input "3" at bounding box center [838, 374] width 70 height 17
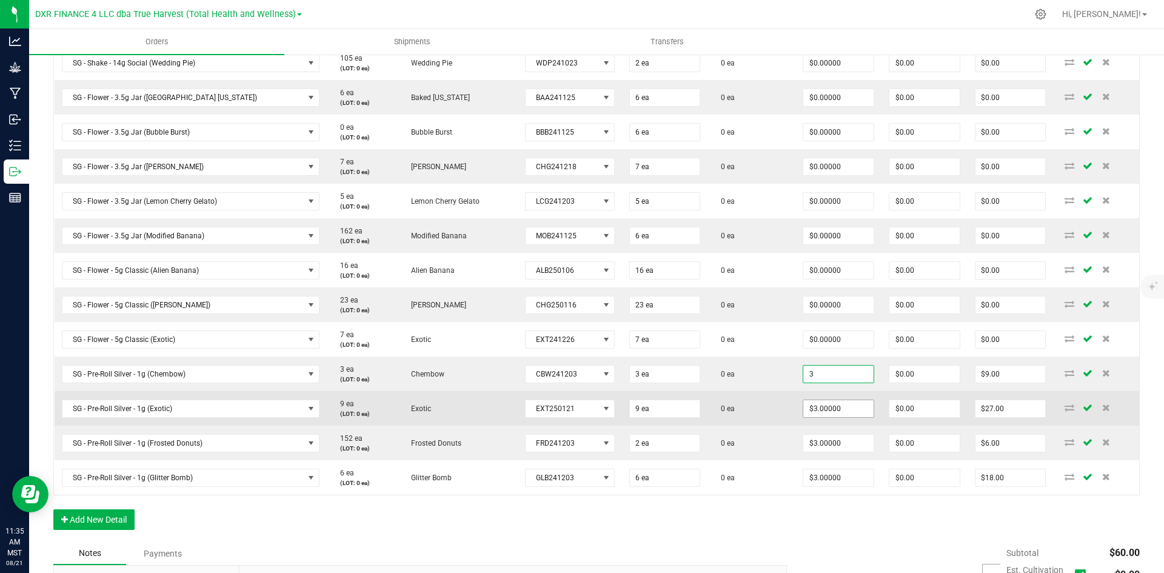
paste input "0"
type input "$0.00000"
type input "$0.00"
click at [804, 403] on input "3" at bounding box center [838, 408] width 70 height 17
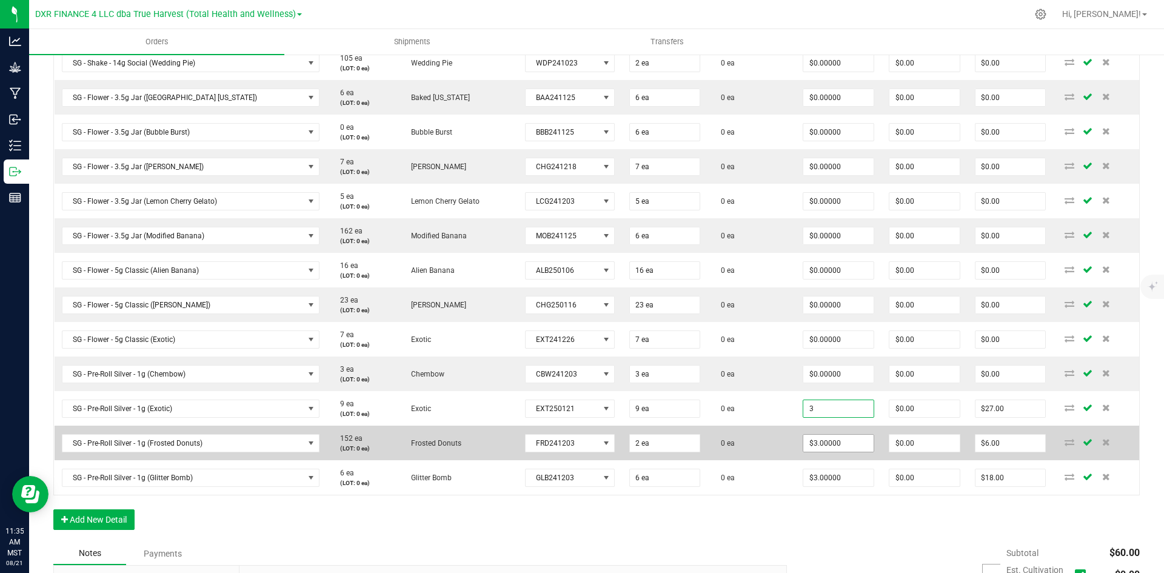
paste input "0"
type input "$0.00000"
type input "$0.00"
click at [803, 441] on input "3" at bounding box center [838, 443] width 70 height 17
paste input "0"
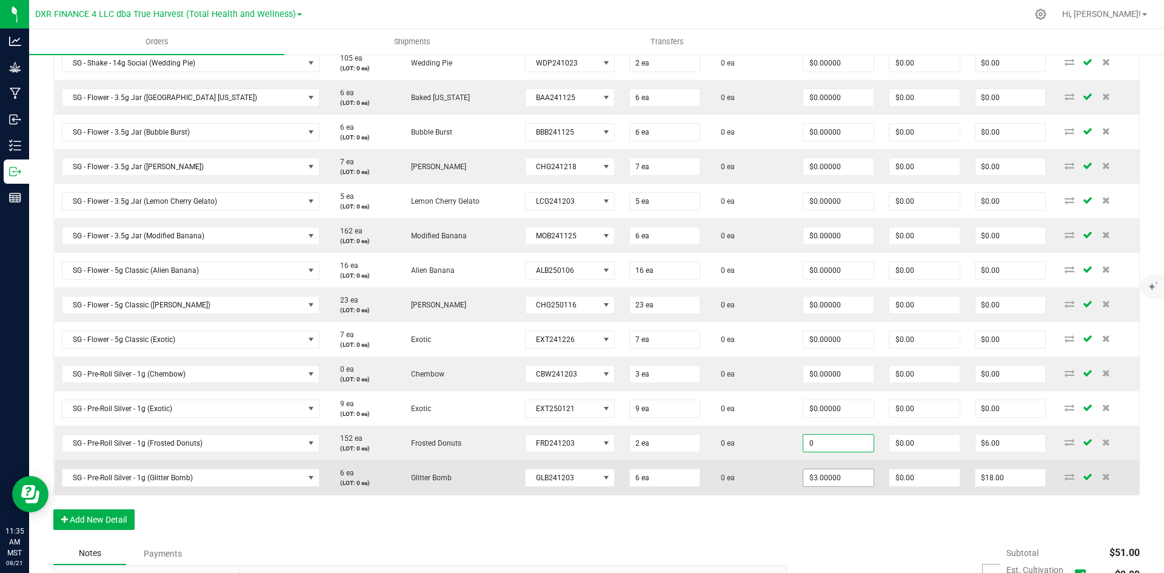
type input "$0.00000"
type input "$0.00"
click at [803, 469] on span "$3.00000" at bounding box center [839, 478] width 72 height 18
click at [806, 482] on input "3" at bounding box center [838, 477] width 70 height 17
paste input "0"
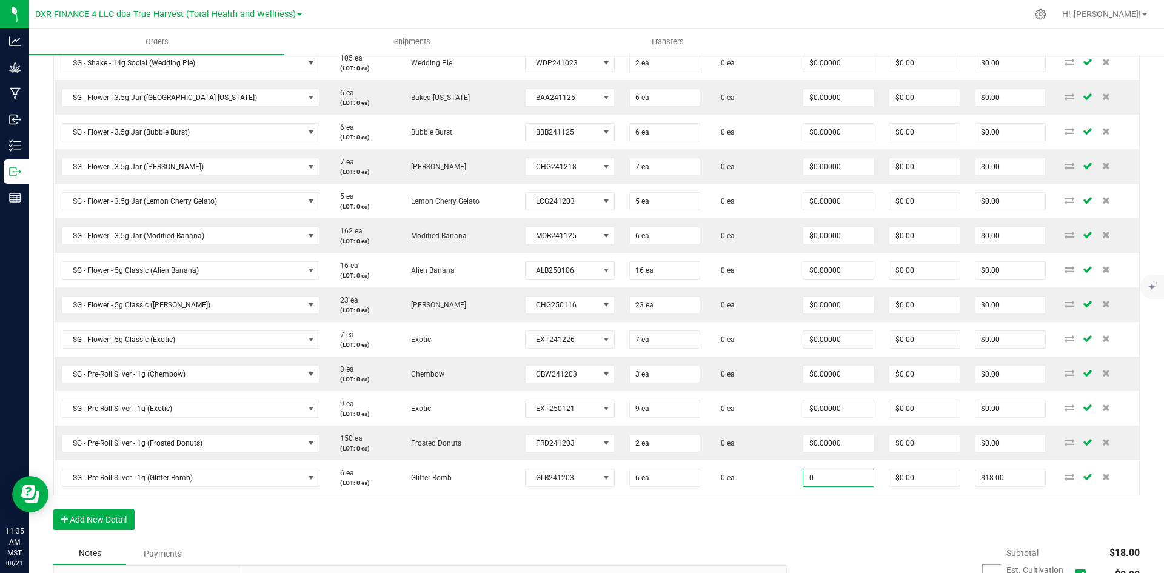
type input "$0.00000"
type input "$0.00"
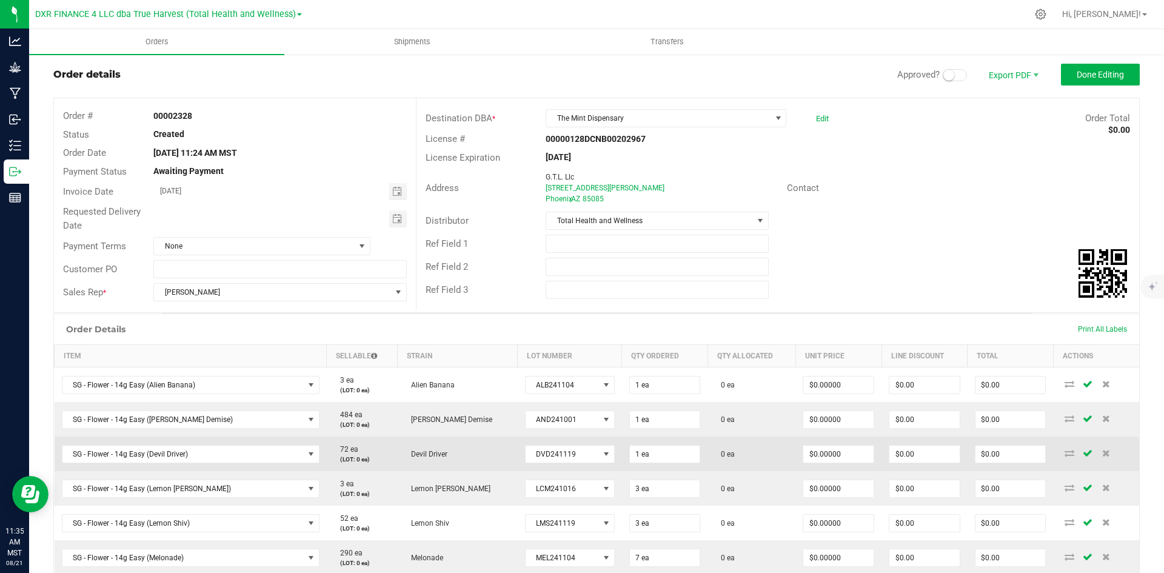
scroll to position [0, 0]
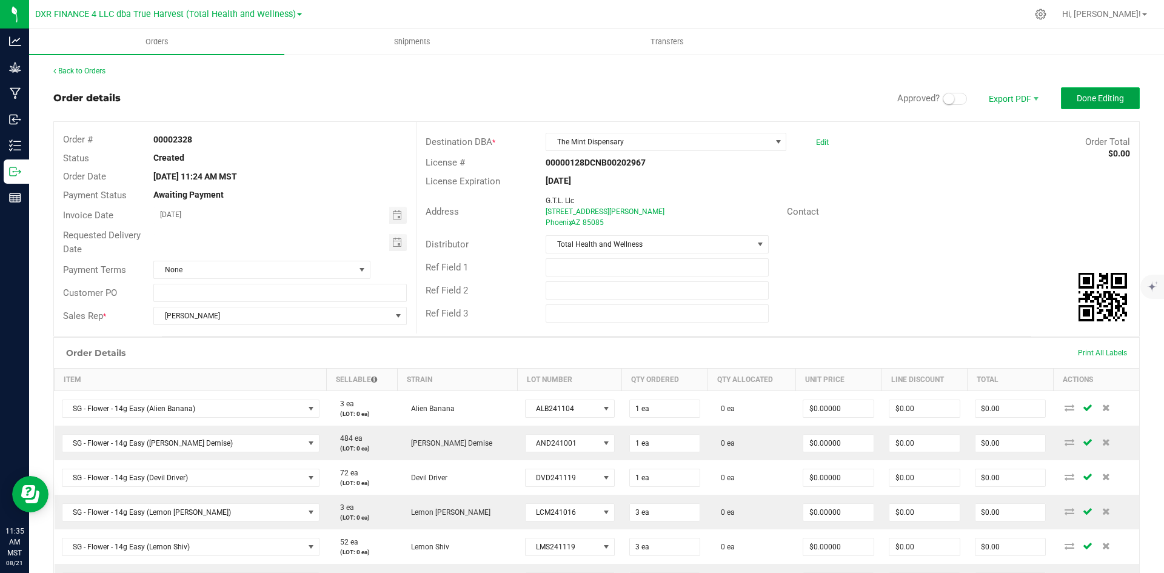
click at [1090, 95] on span "Done Editing" at bounding box center [1100, 98] width 47 height 10
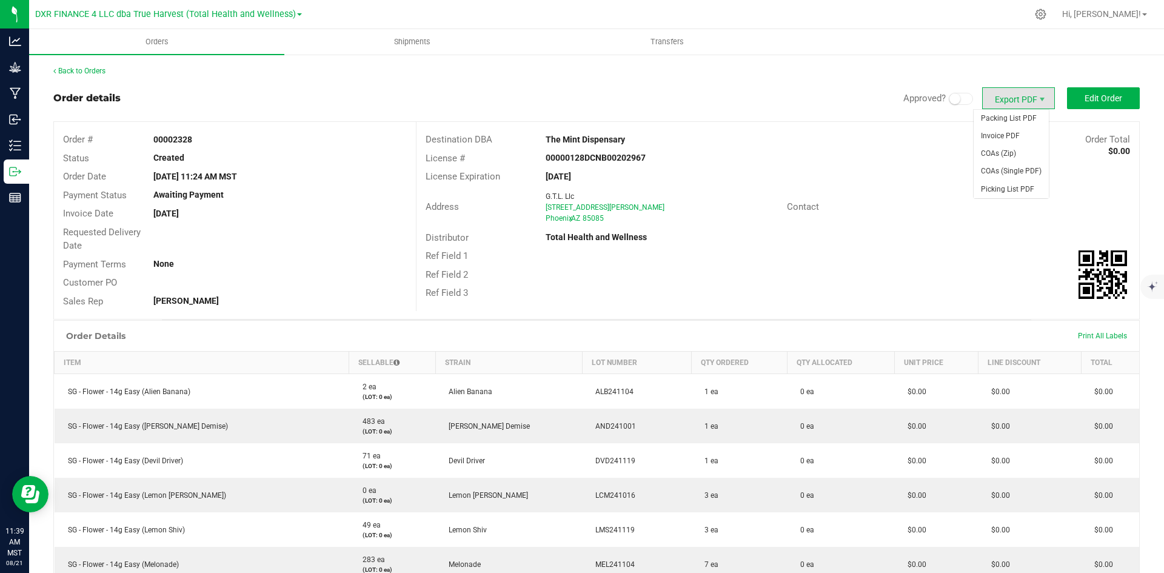
click at [1001, 89] on span "Export PDF" at bounding box center [1018, 98] width 73 height 22
click at [1003, 129] on span "Invoice PDF" at bounding box center [1011, 136] width 75 height 18
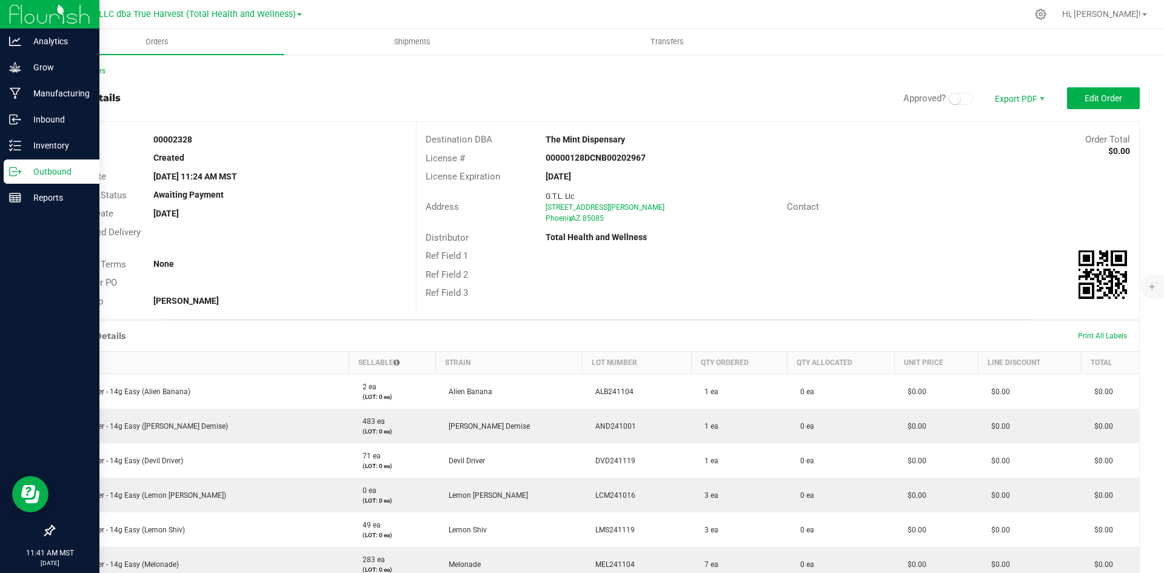
click at [26, 168] on p "Outbound" at bounding box center [57, 171] width 73 height 15
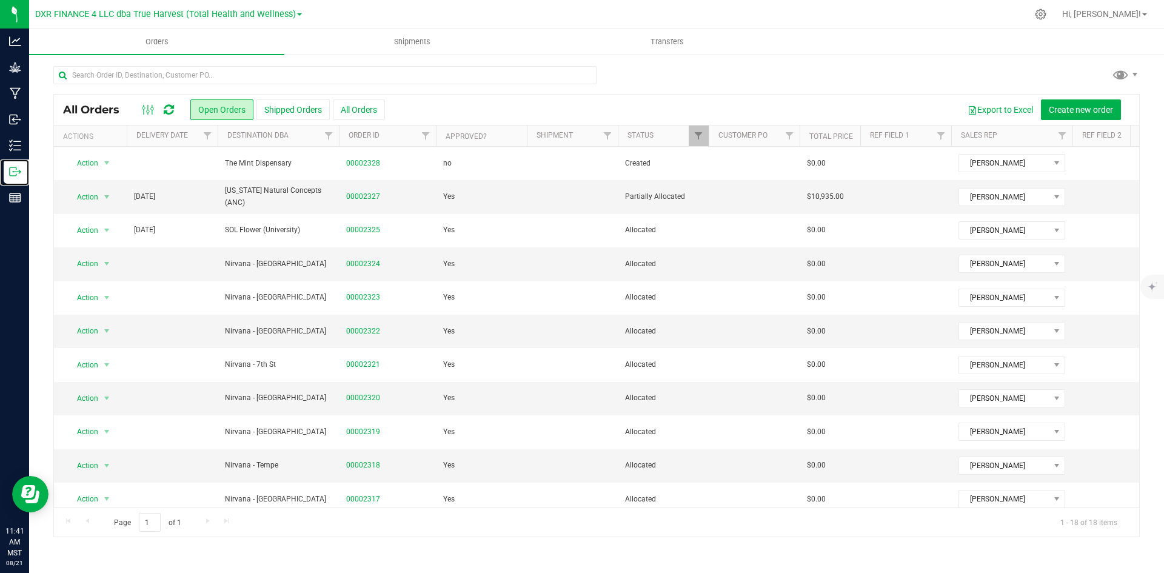
scroll to position [252, 0]
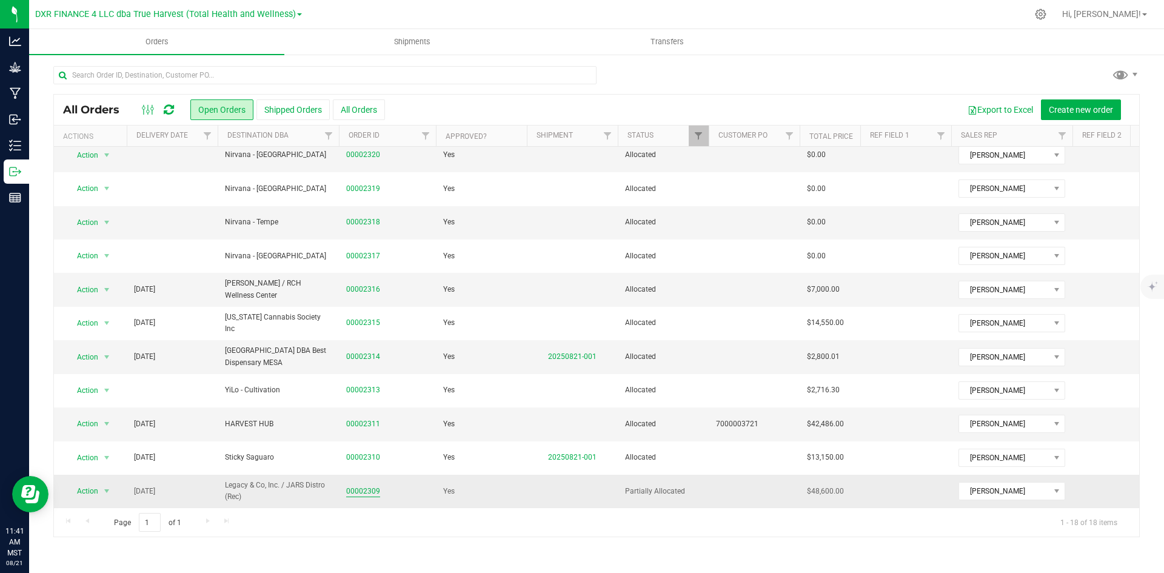
click at [366, 486] on link "00002309" at bounding box center [363, 492] width 34 height 12
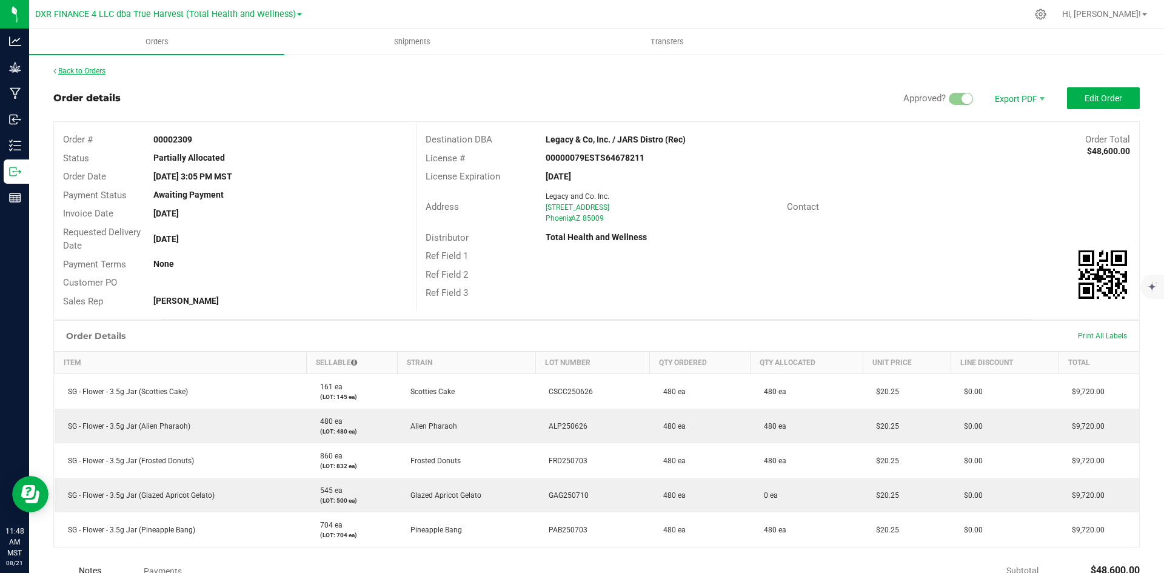
click at [87, 72] on link "Back to Orders" at bounding box center [79, 71] width 52 height 8
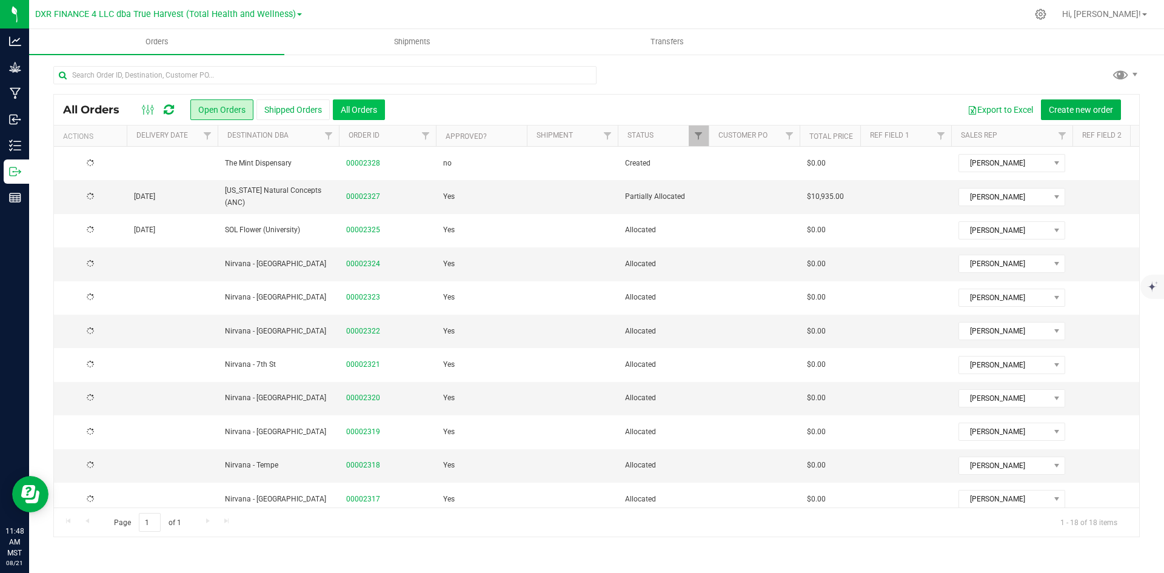
click at [351, 108] on button "All Orders" at bounding box center [359, 109] width 52 height 21
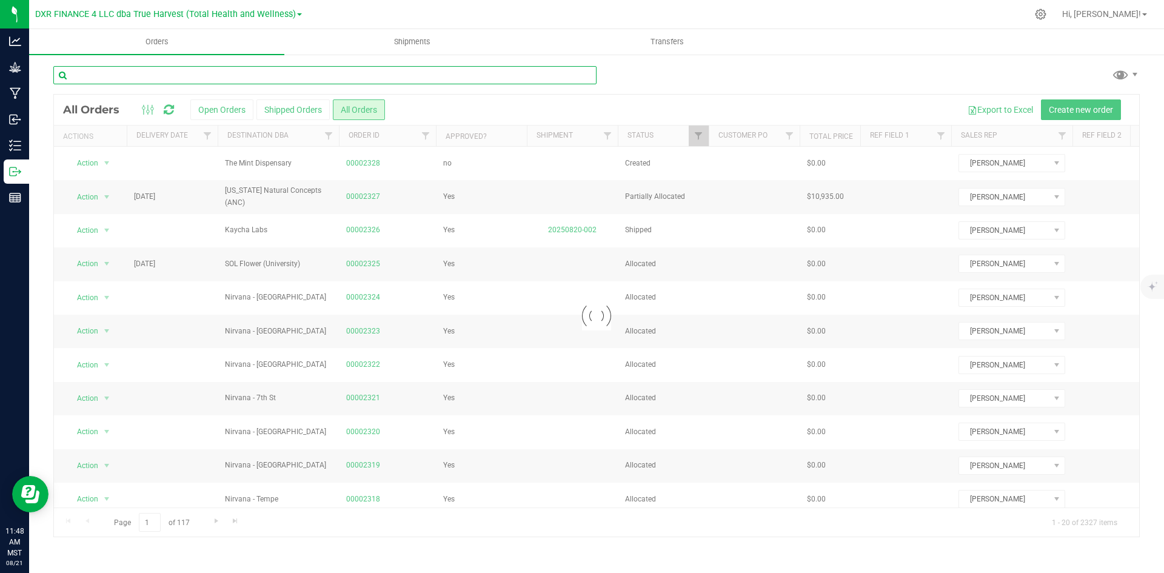
click at [355, 81] on input "text" at bounding box center [324, 75] width 543 height 18
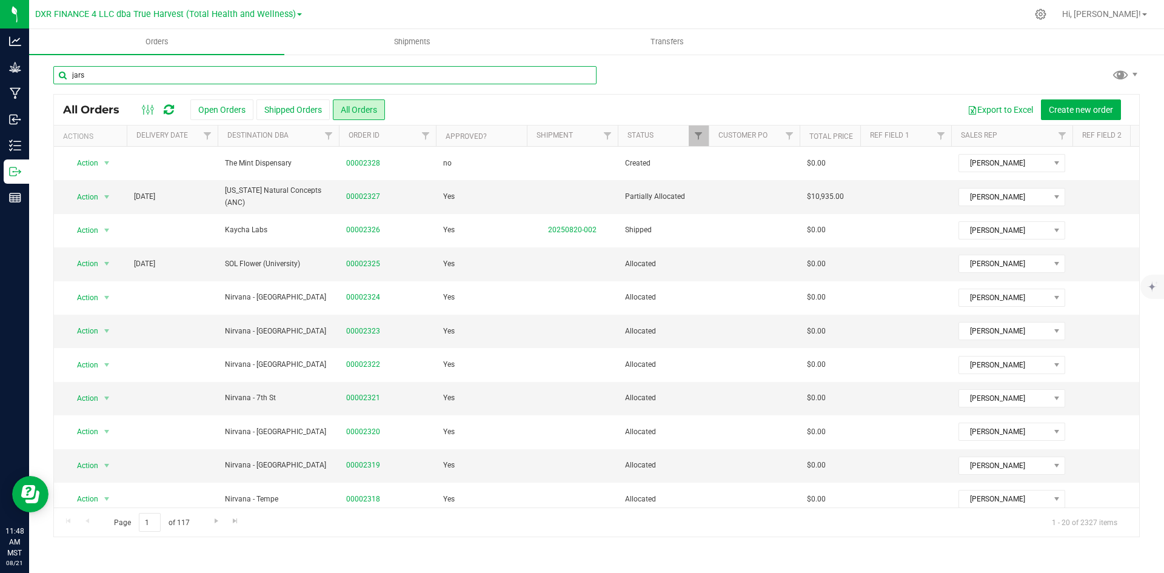
type input "jars"
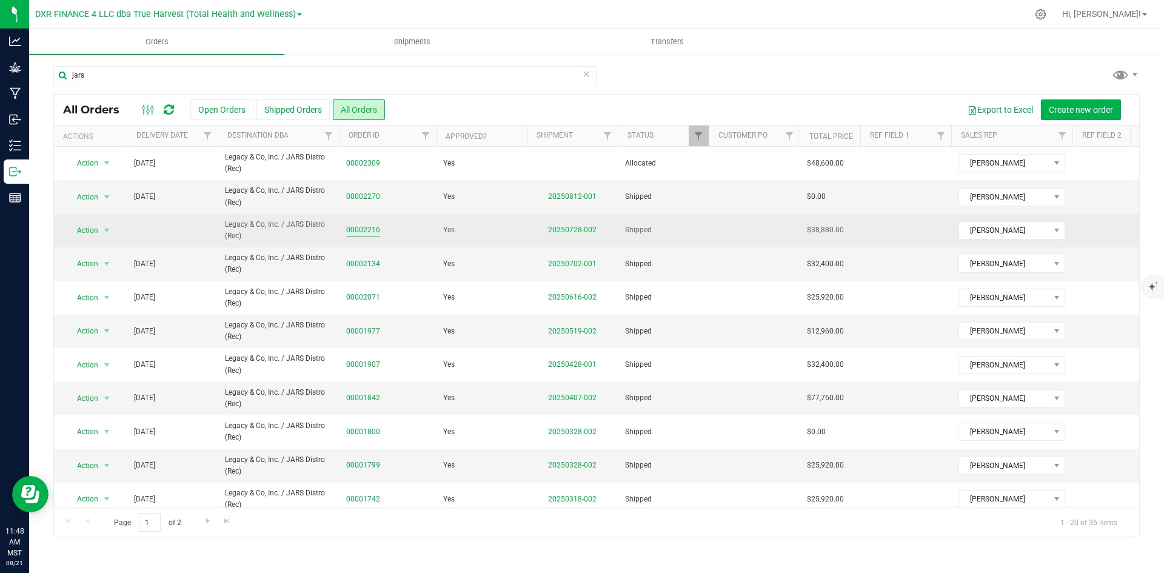
click at [375, 230] on link "00002216" at bounding box center [363, 230] width 34 height 12
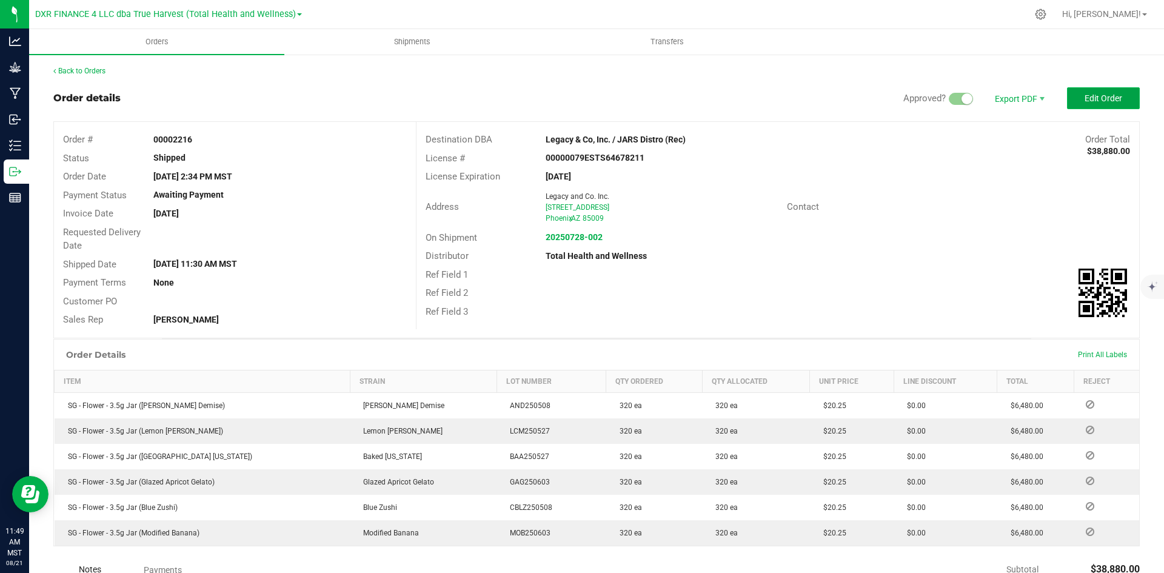
click at [1082, 89] on button "Edit Order" at bounding box center [1103, 98] width 73 height 22
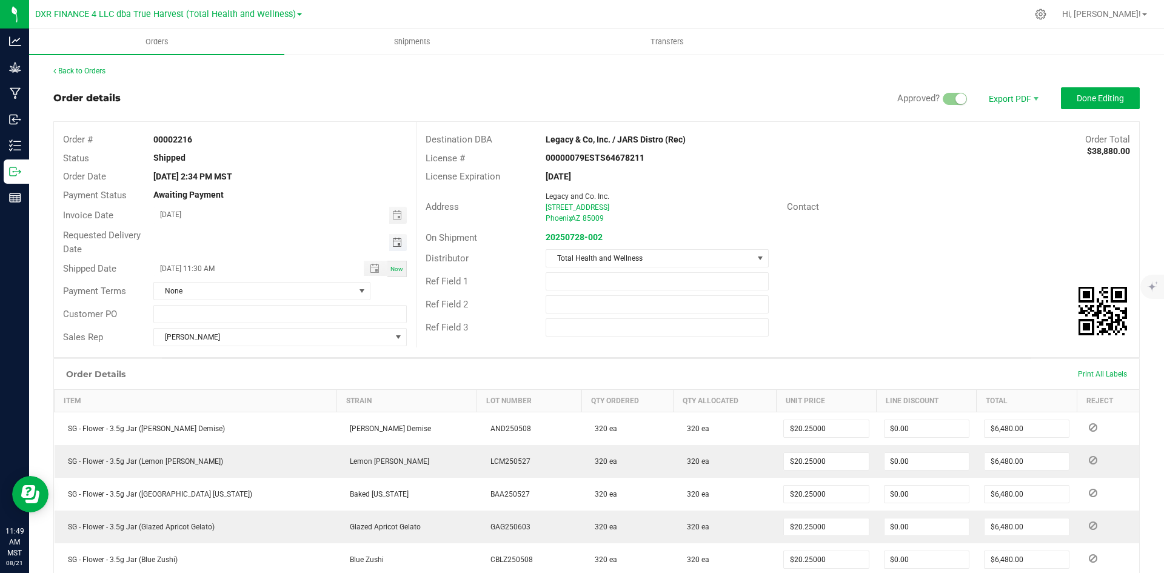
click at [396, 243] on span "Toggle calendar" at bounding box center [397, 243] width 10 height 10
click at [171, 324] on span "Jul" at bounding box center [171, 324] width 21 height 8
click at [226, 378] on span "28" at bounding box center [226, 379] width 18 height 19
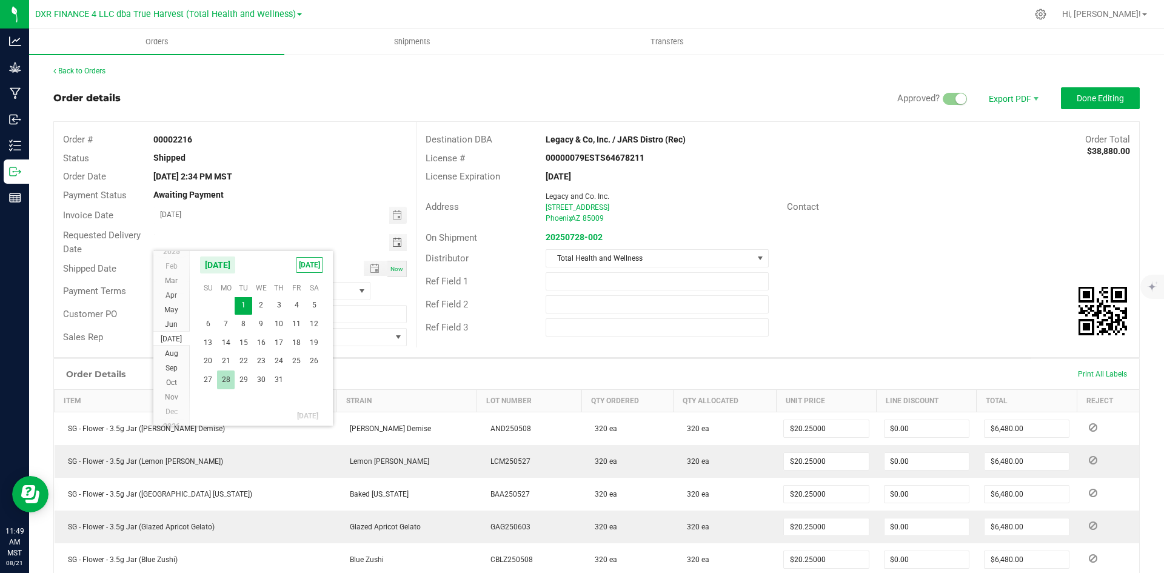
type input "07/28/2025"
click at [297, 220] on input "07/21/2025" at bounding box center [271, 214] width 235 height 15
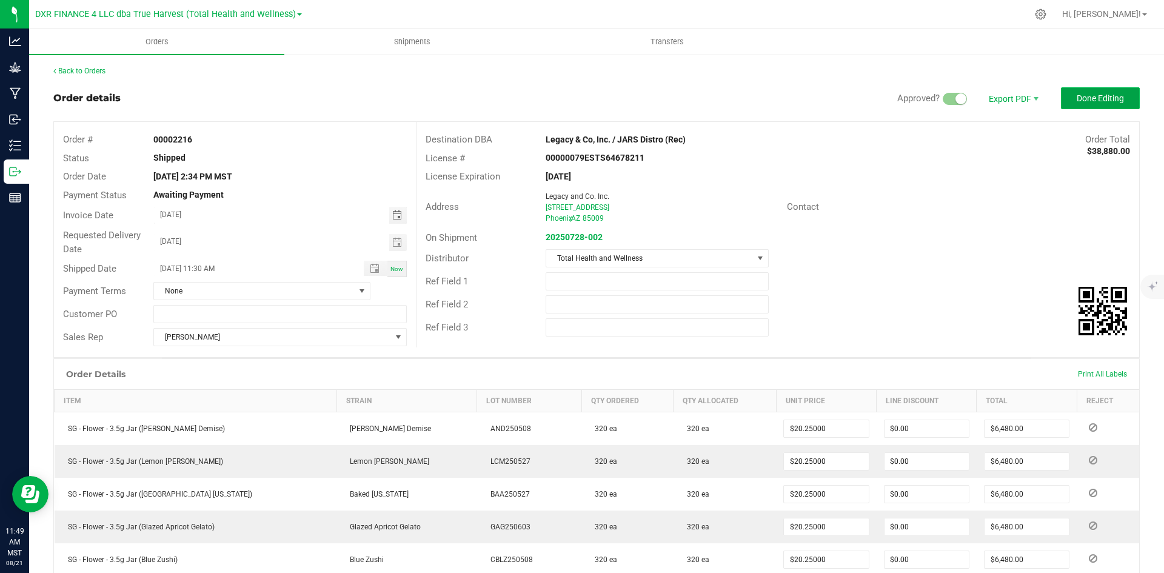
click at [1094, 99] on span "Done Editing" at bounding box center [1100, 98] width 47 height 10
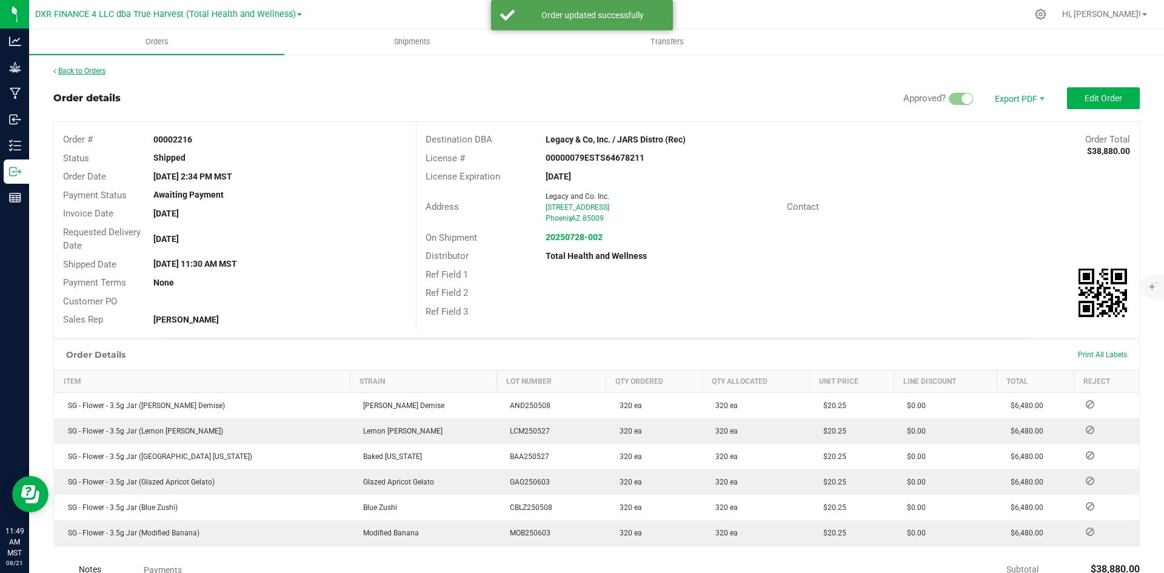
click at [78, 70] on link "Back to Orders" at bounding box center [79, 71] width 52 height 8
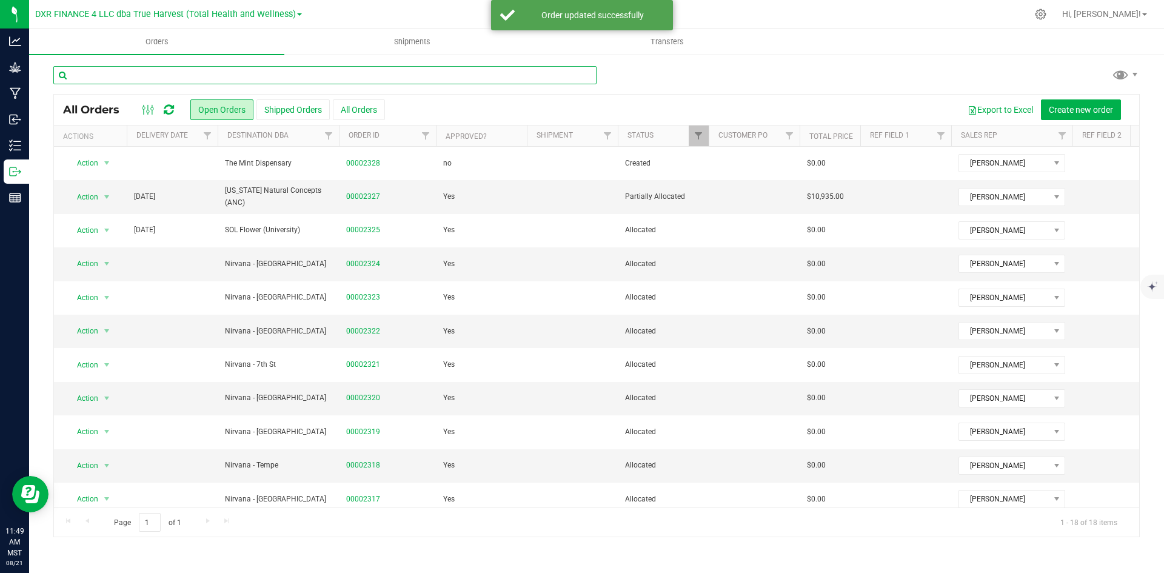
click at [368, 72] on input "text" at bounding box center [324, 75] width 543 height 18
type input "jars"
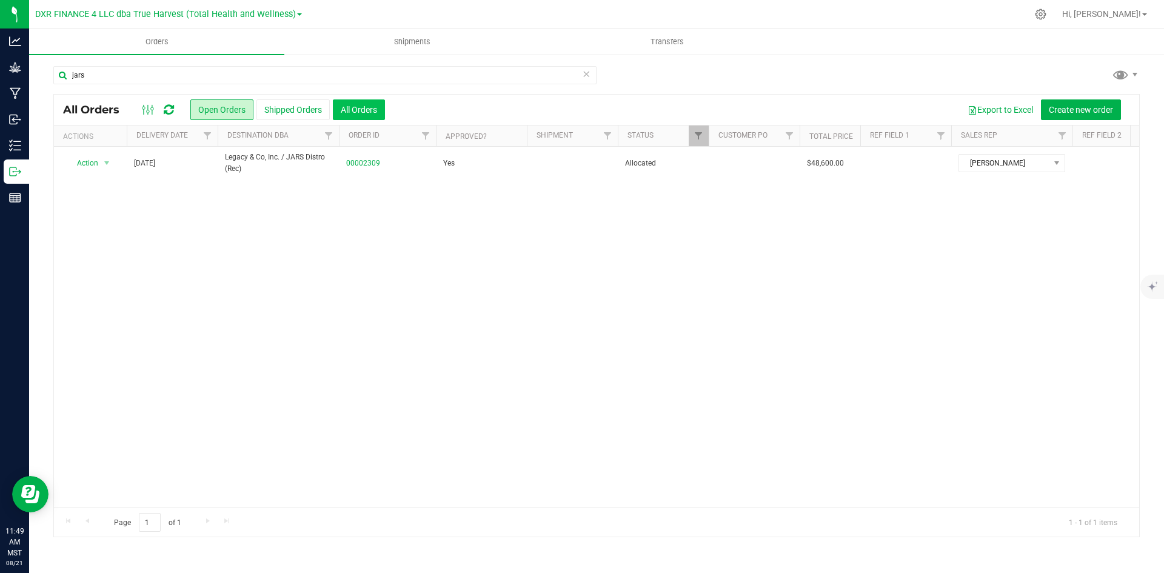
click at [360, 107] on button "All Orders" at bounding box center [359, 109] width 52 height 21
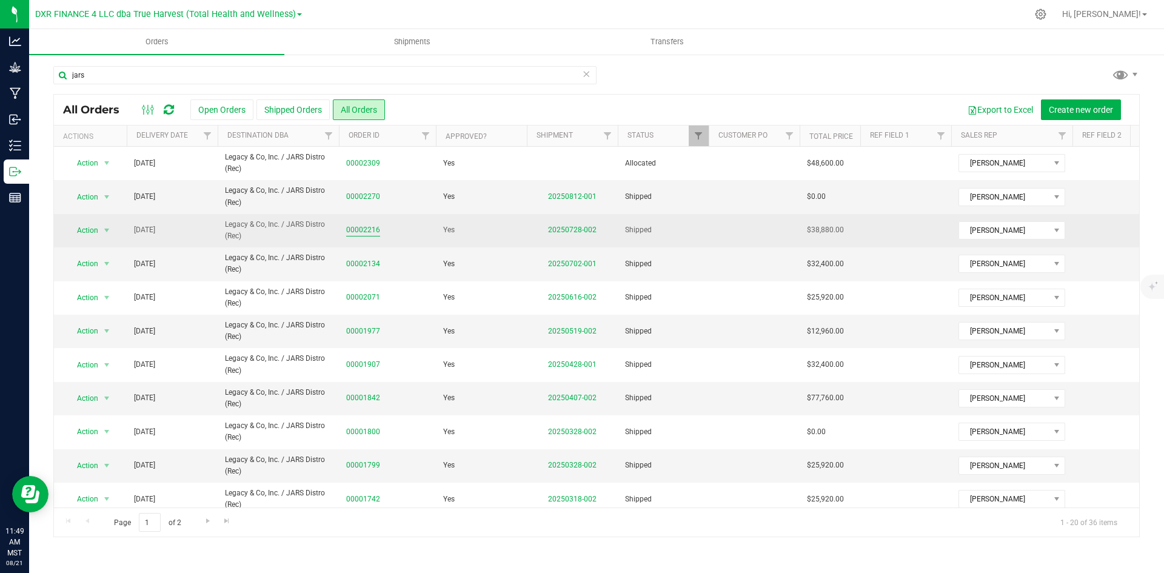
click at [370, 228] on link "00002216" at bounding box center [363, 230] width 34 height 12
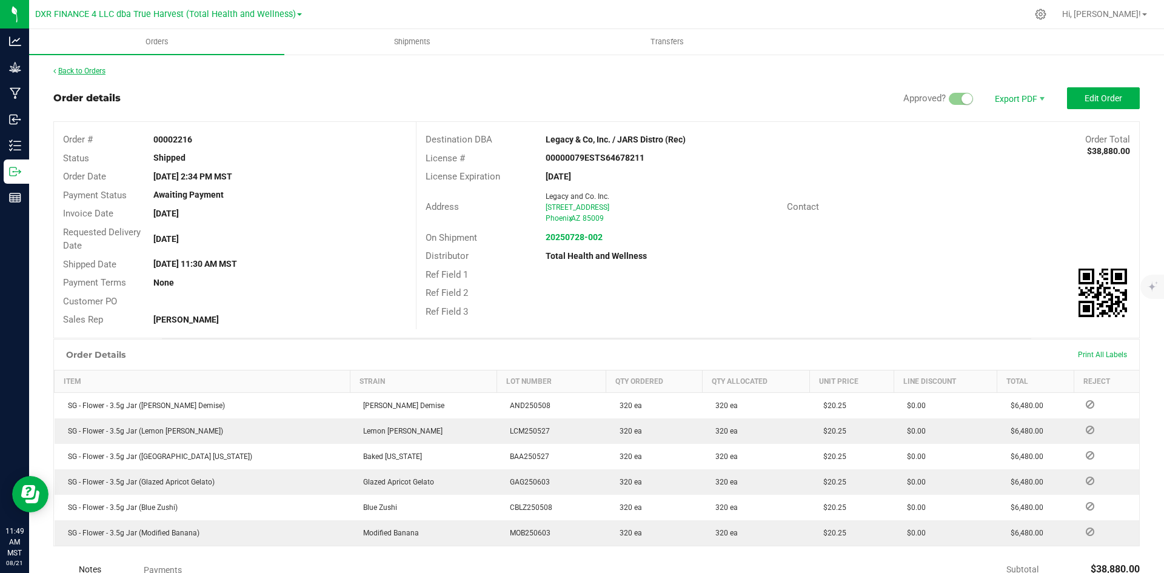
click at [99, 74] on link "Back to Orders" at bounding box center [79, 71] width 52 height 8
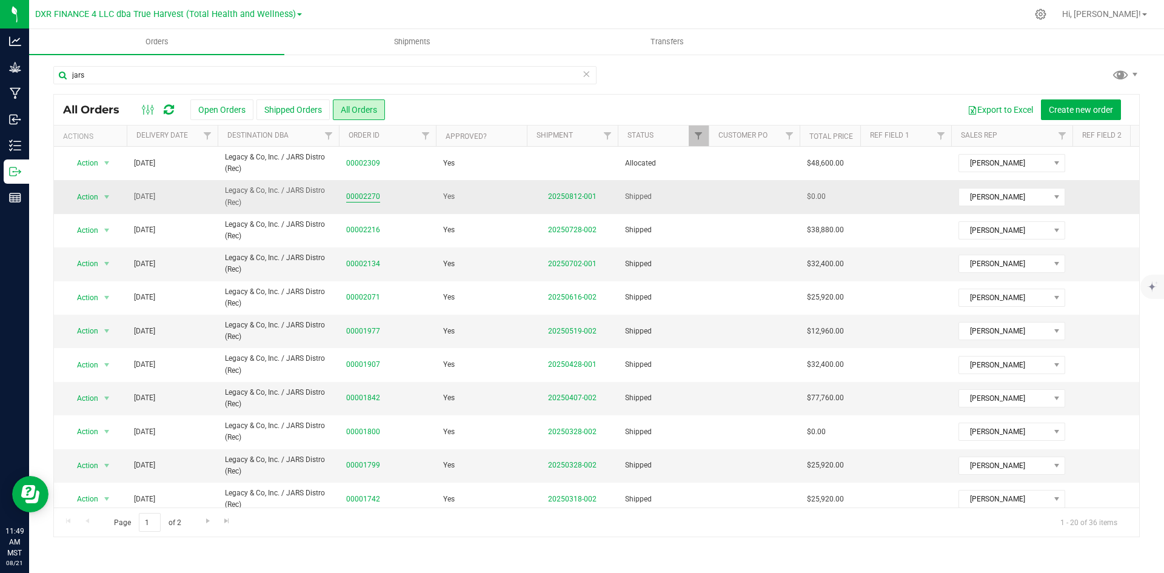
click at [356, 199] on link "00002270" at bounding box center [363, 197] width 34 height 12
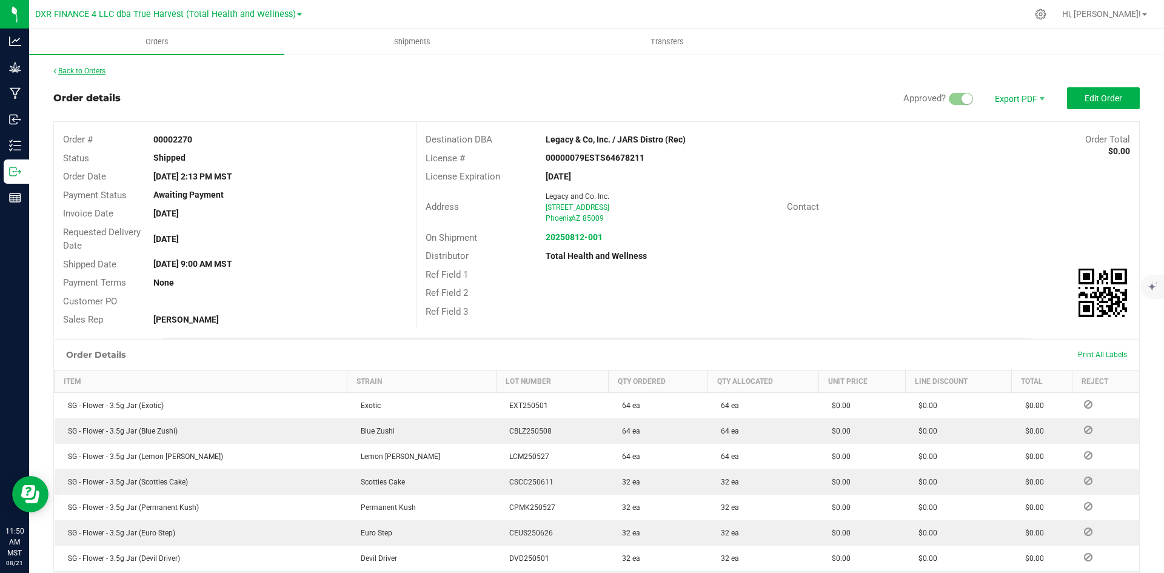
click at [94, 72] on link "Back to Orders" at bounding box center [79, 71] width 52 height 8
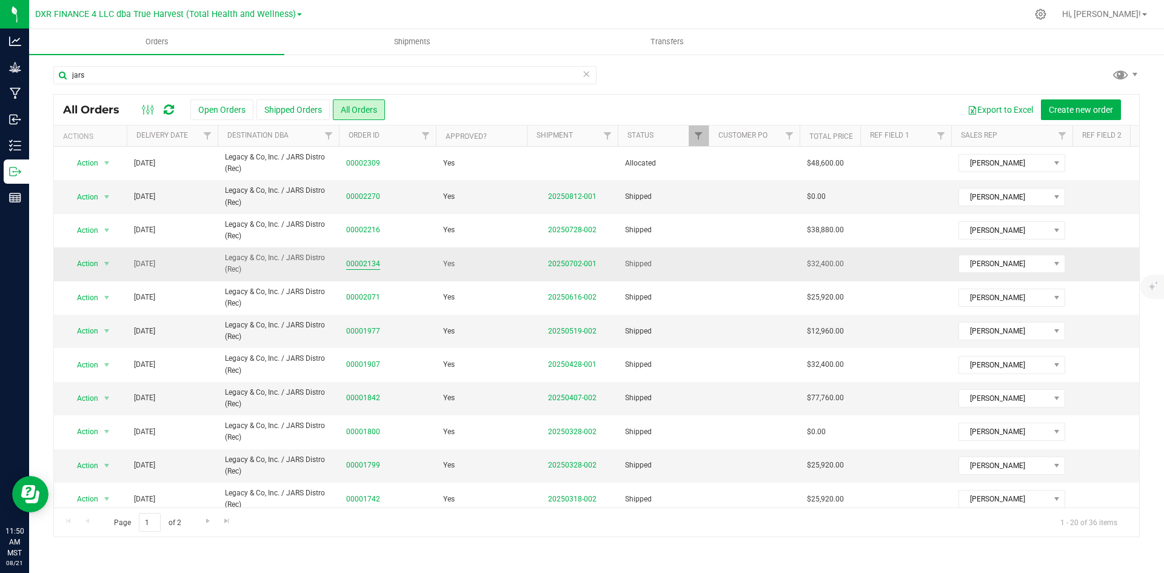
click at [372, 260] on link "00002134" at bounding box center [363, 264] width 34 height 12
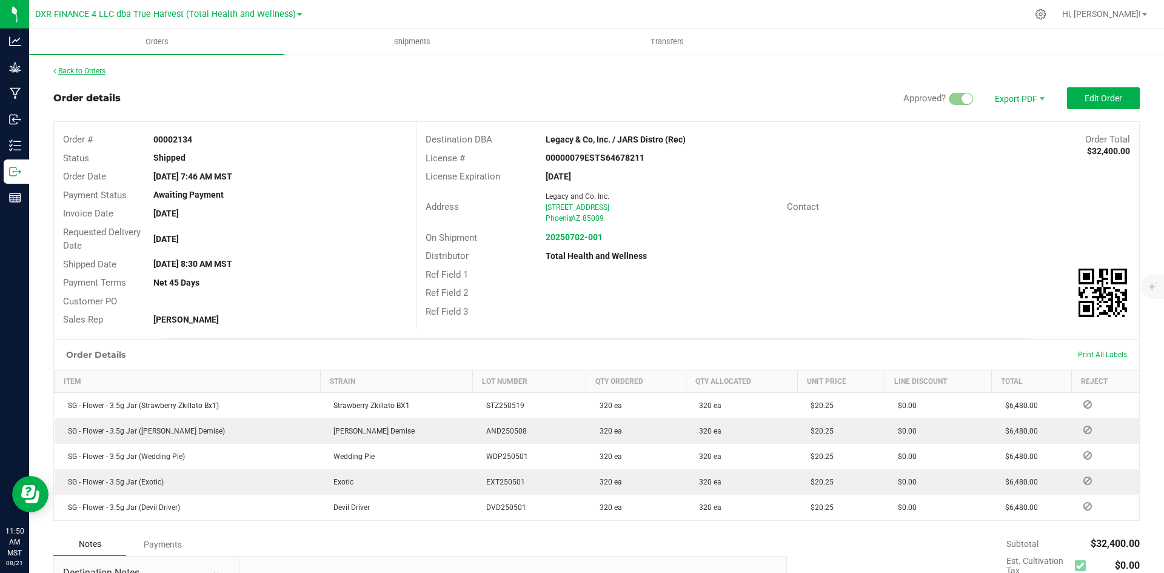
click at [85, 70] on link "Back to Orders" at bounding box center [79, 71] width 52 height 8
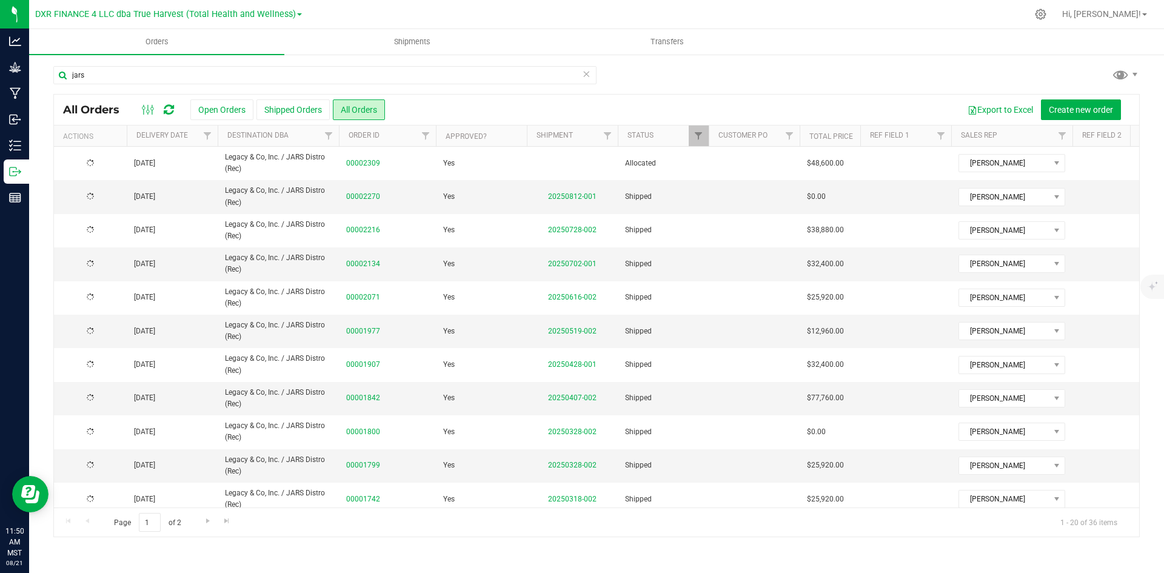
click at [195, 139] on th "Delivery Date" at bounding box center [172, 136] width 91 height 21
click at [195, 139] on span at bounding box center [197, 136] width 10 height 10
click at [196, 141] on th "Delivery Date" at bounding box center [172, 136] width 91 height 21
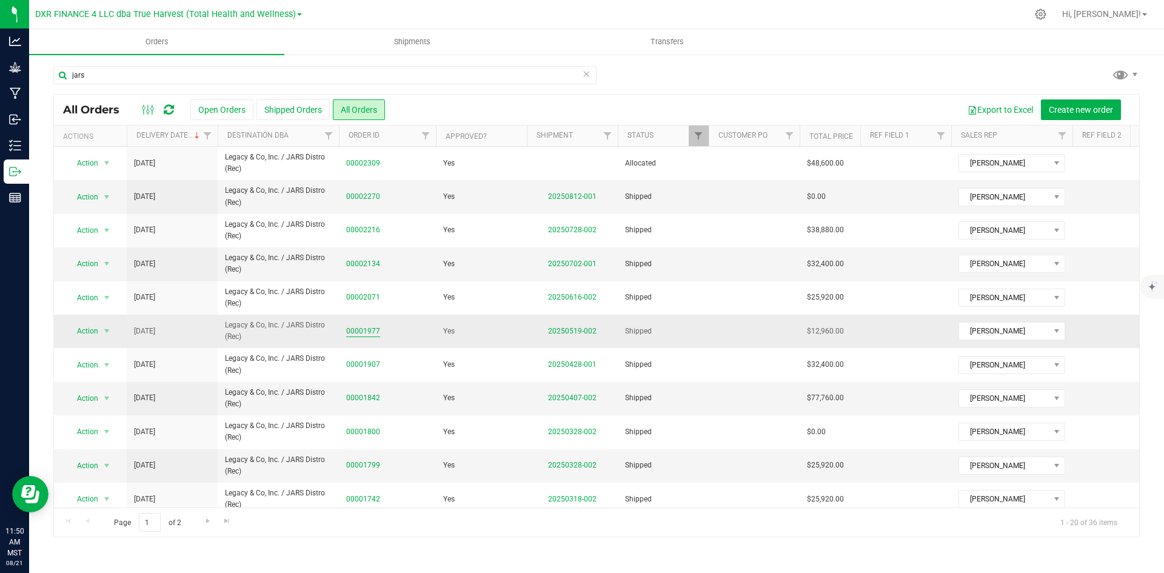
click at [363, 331] on link "00001977" at bounding box center [363, 332] width 34 height 12
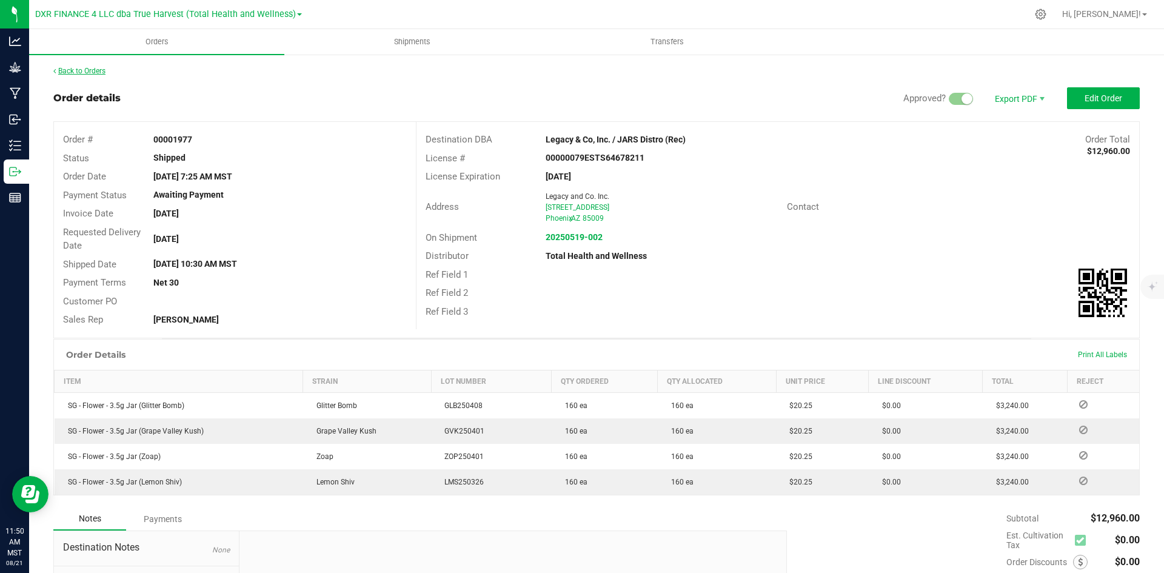
click at [84, 71] on link "Back to Orders" at bounding box center [79, 71] width 52 height 8
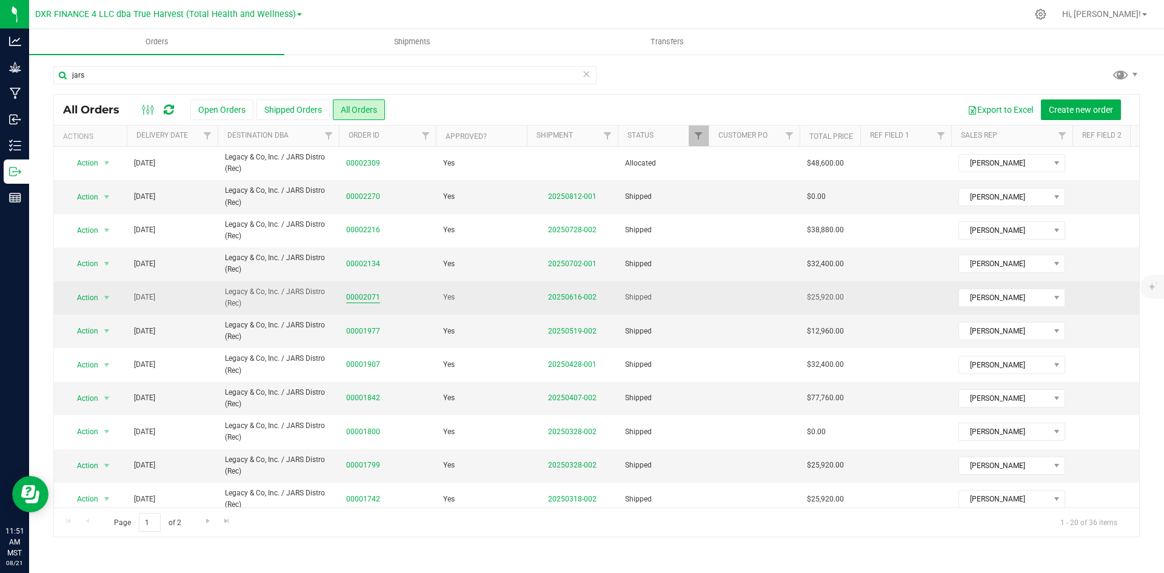
click at [356, 293] on link "00002071" at bounding box center [363, 298] width 34 height 12
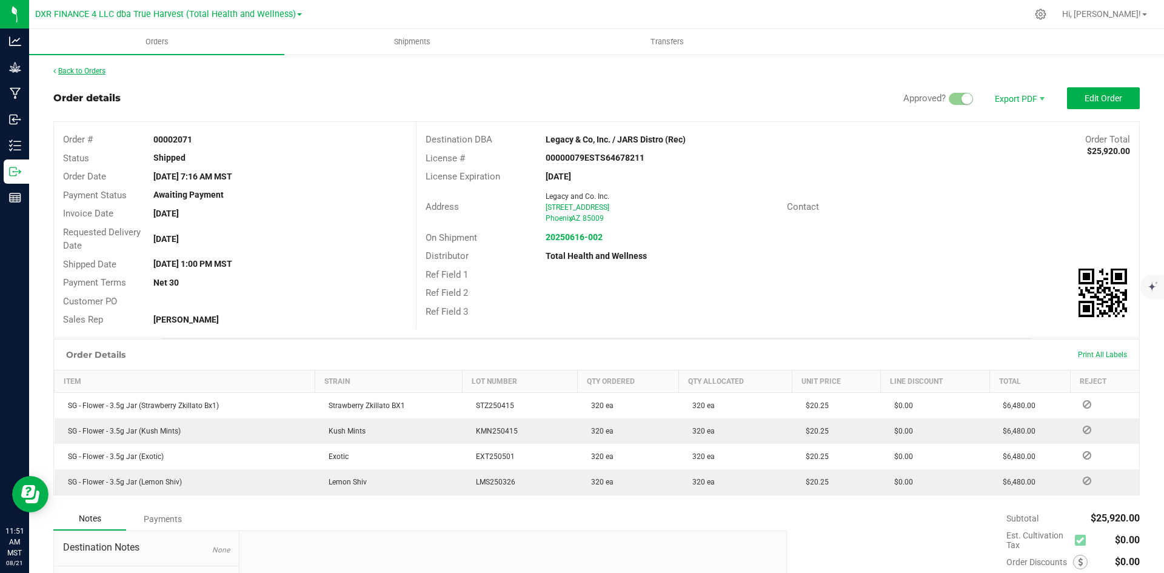
click at [79, 74] on link "Back to Orders" at bounding box center [79, 71] width 52 height 8
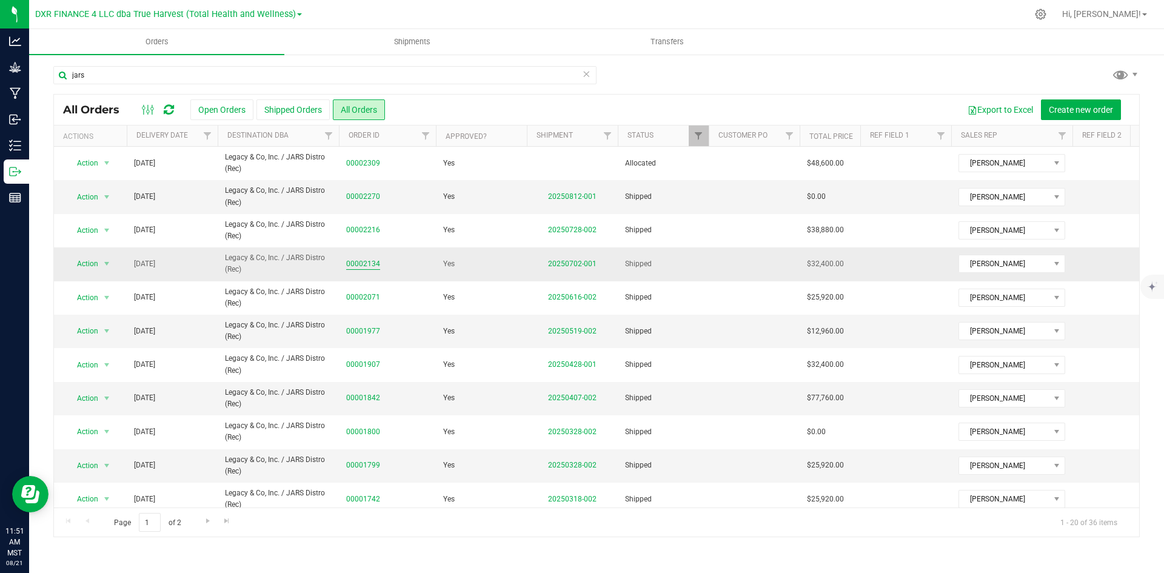
click at [358, 266] on link "00002134" at bounding box center [363, 264] width 34 height 12
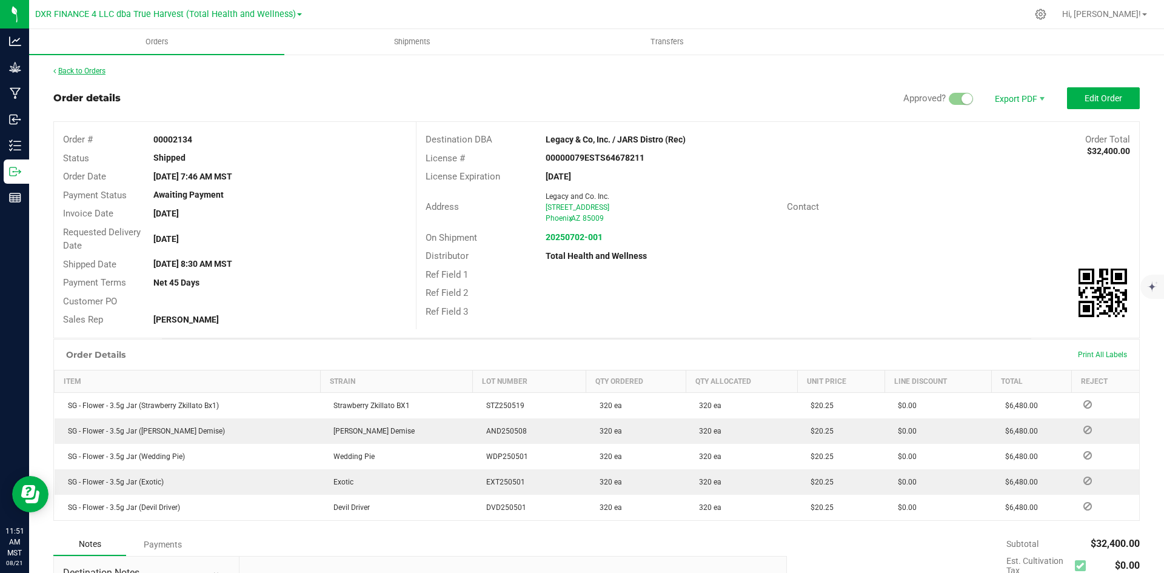
click at [96, 67] on link "Back to Orders" at bounding box center [79, 71] width 52 height 8
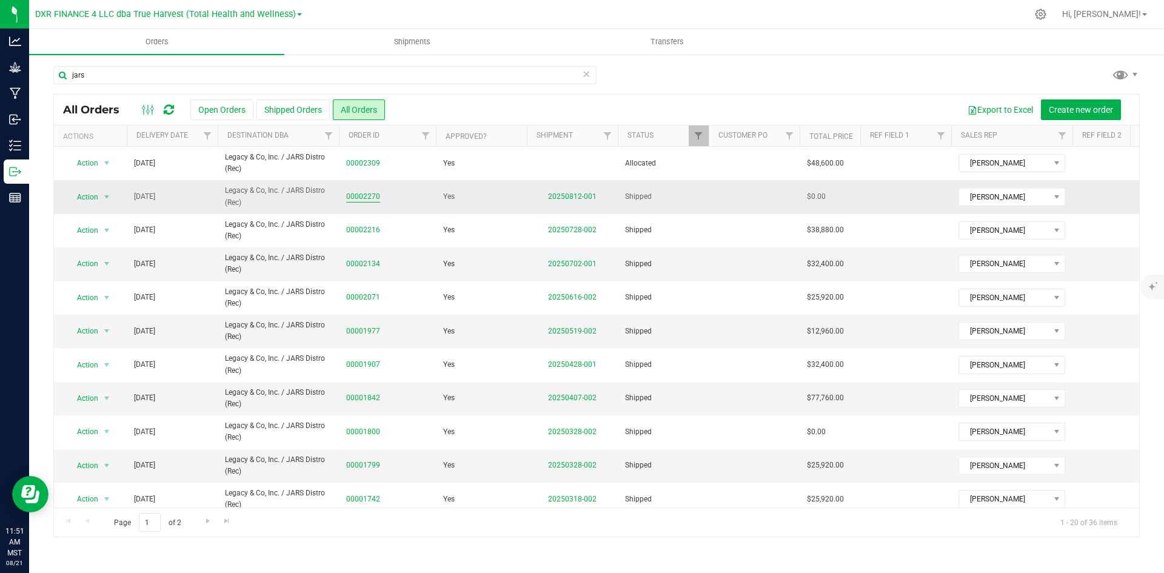
click at [371, 192] on link "00002270" at bounding box center [363, 197] width 34 height 12
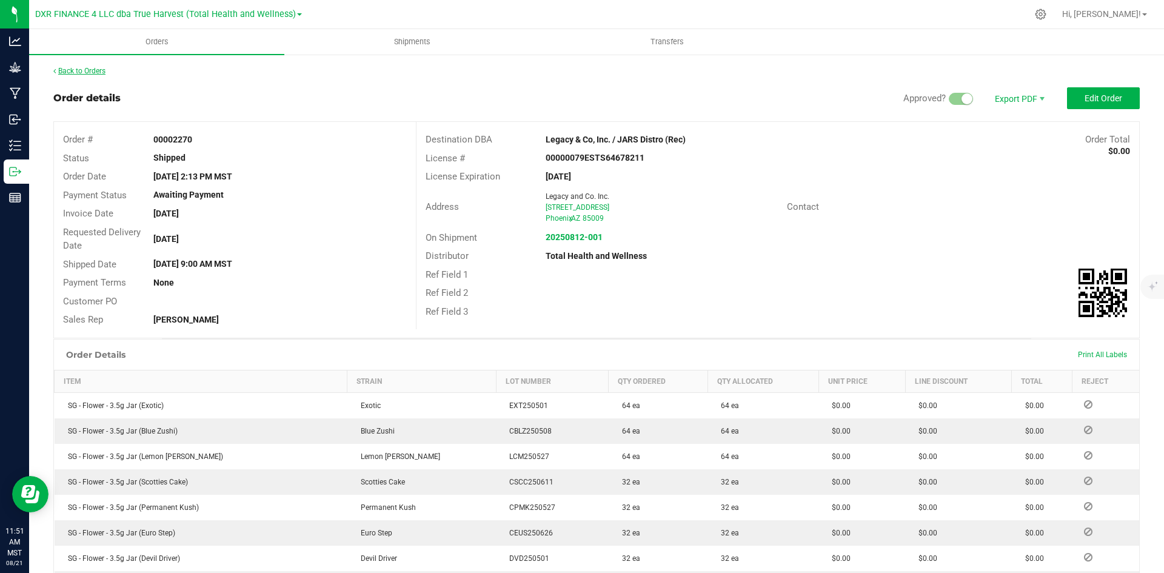
click at [76, 72] on link "Back to Orders" at bounding box center [79, 71] width 52 height 8
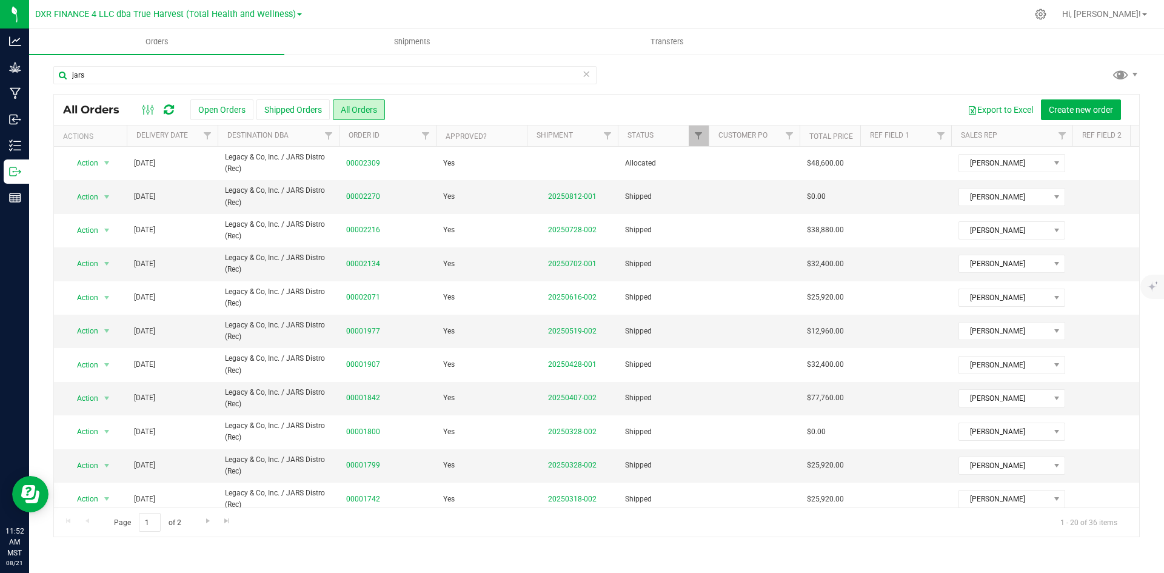
click at [588, 73] on icon at bounding box center [586, 73] width 8 height 15
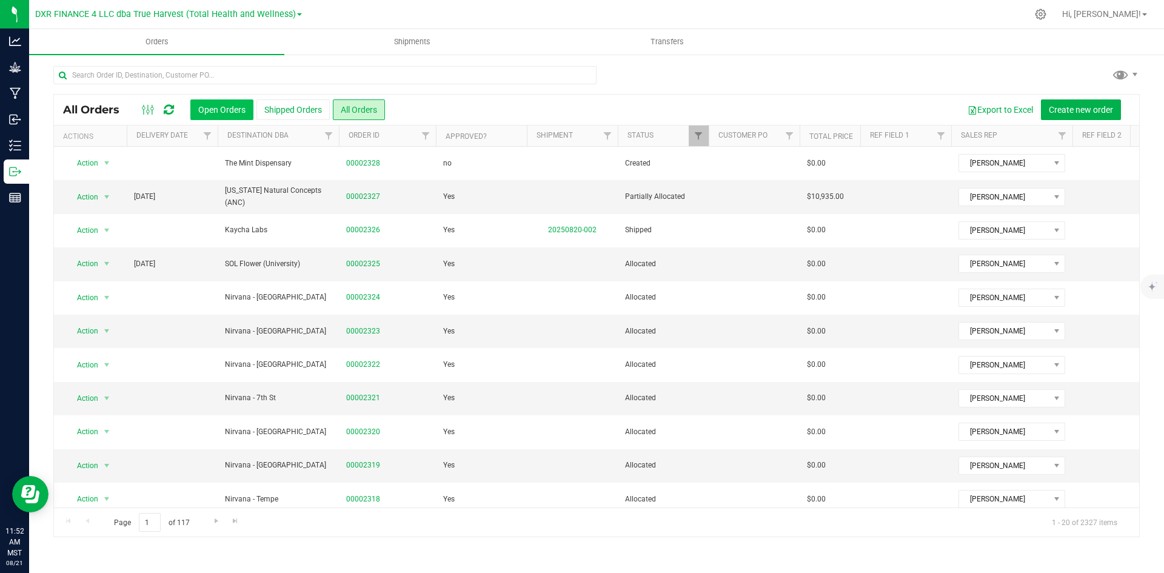
click at [205, 118] on button "Open Orders" at bounding box center [221, 109] width 63 height 21
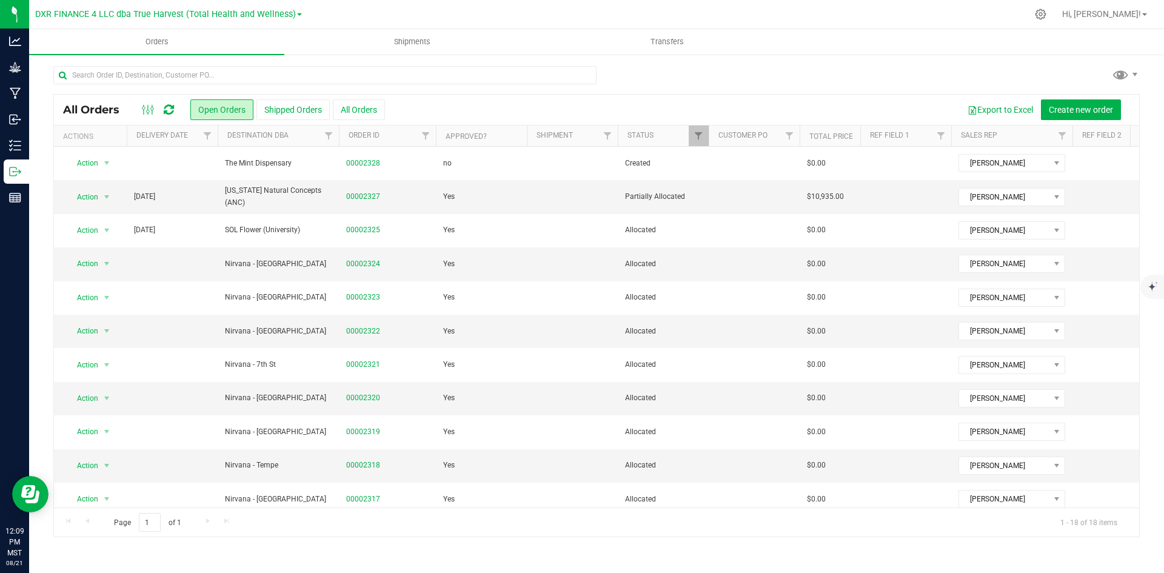
click at [196, 135] on th "Delivery Date" at bounding box center [172, 136] width 91 height 21
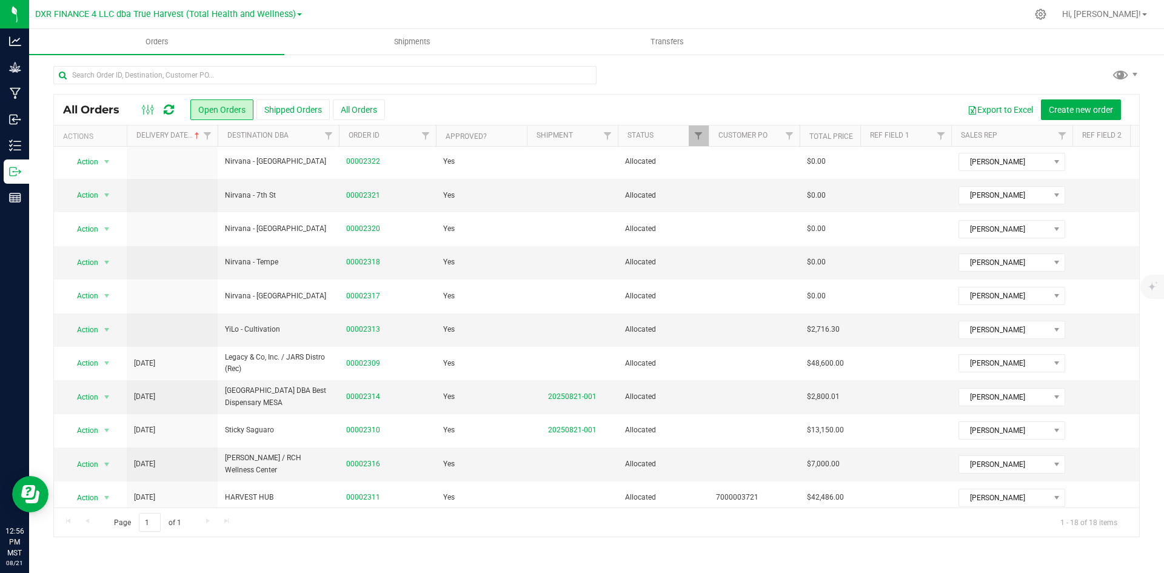
scroll to position [131, 0]
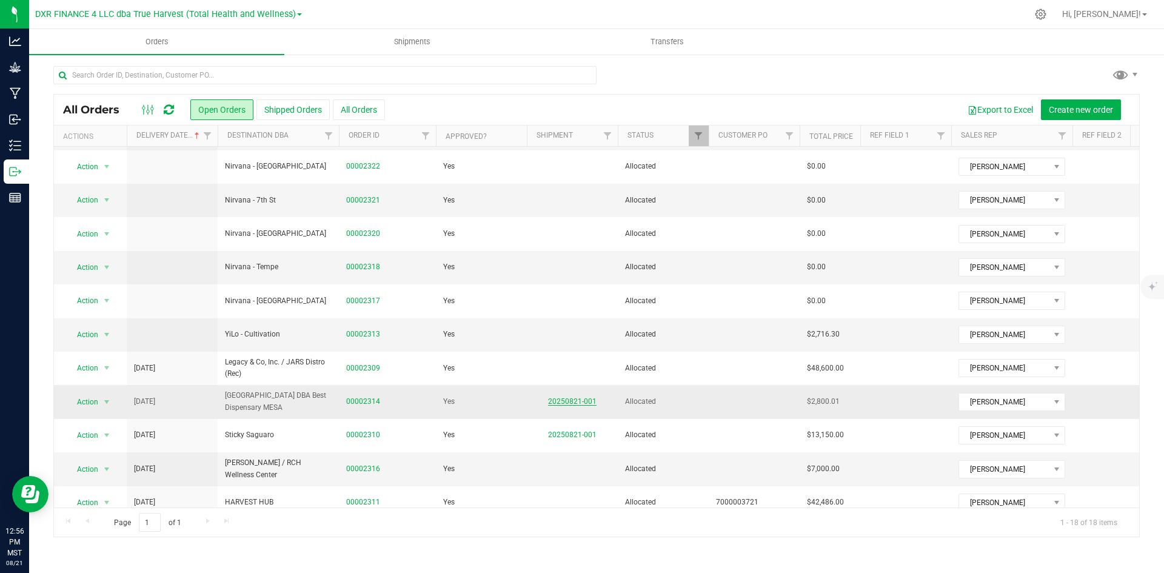
click at [588, 402] on link "20250821-001" at bounding box center [572, 401] width 49 height 8
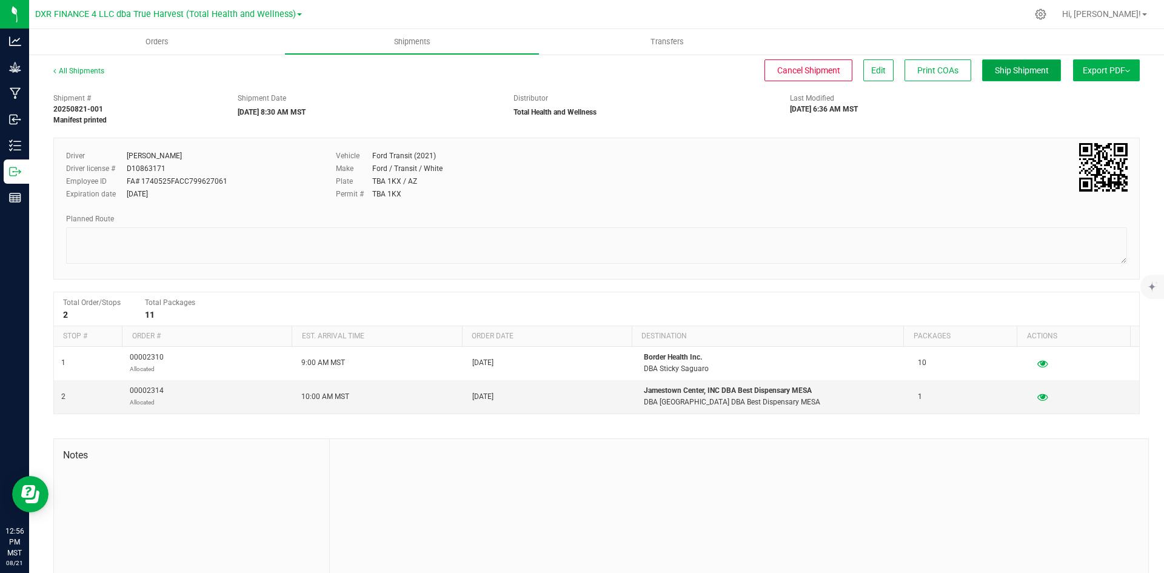
click at [1029, 68] on span "Ship Shipment" at bounding box center [1022, 70] width 54 height 10
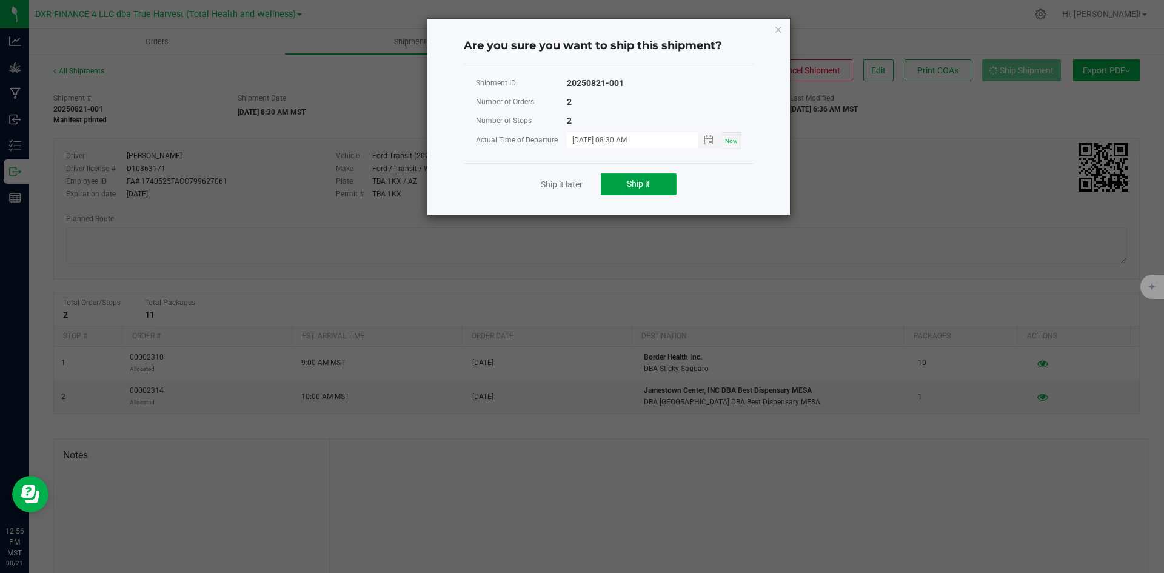
click at [653, 189] on button "Ship it" at bounding box center [639, 184] width 76 height 22
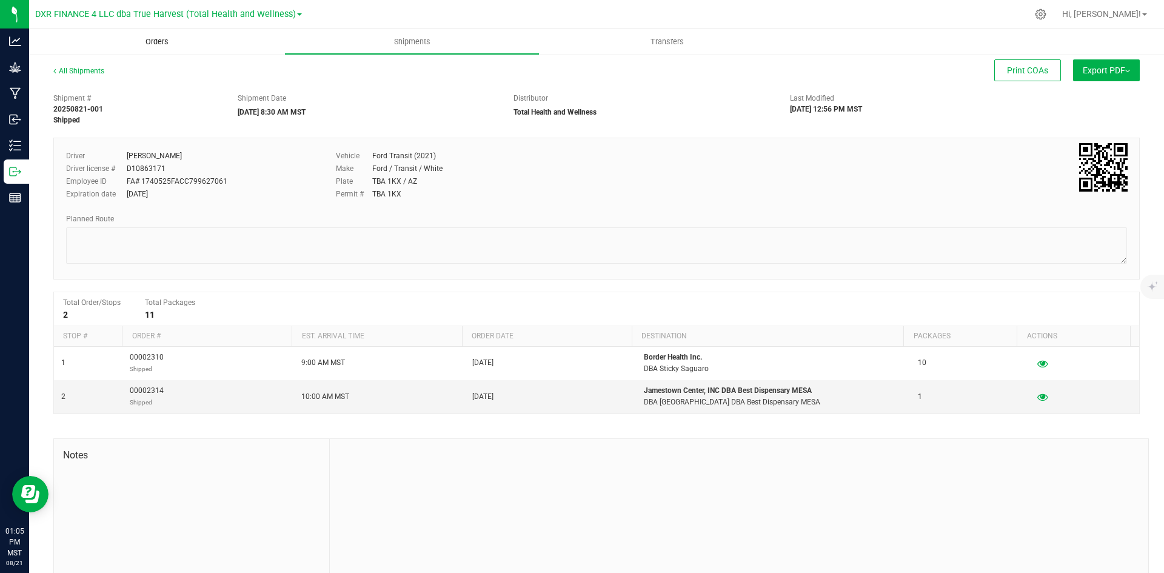
click at [151, 44] on span "Orders" at bounding box center [157, 41] width 56 height 11
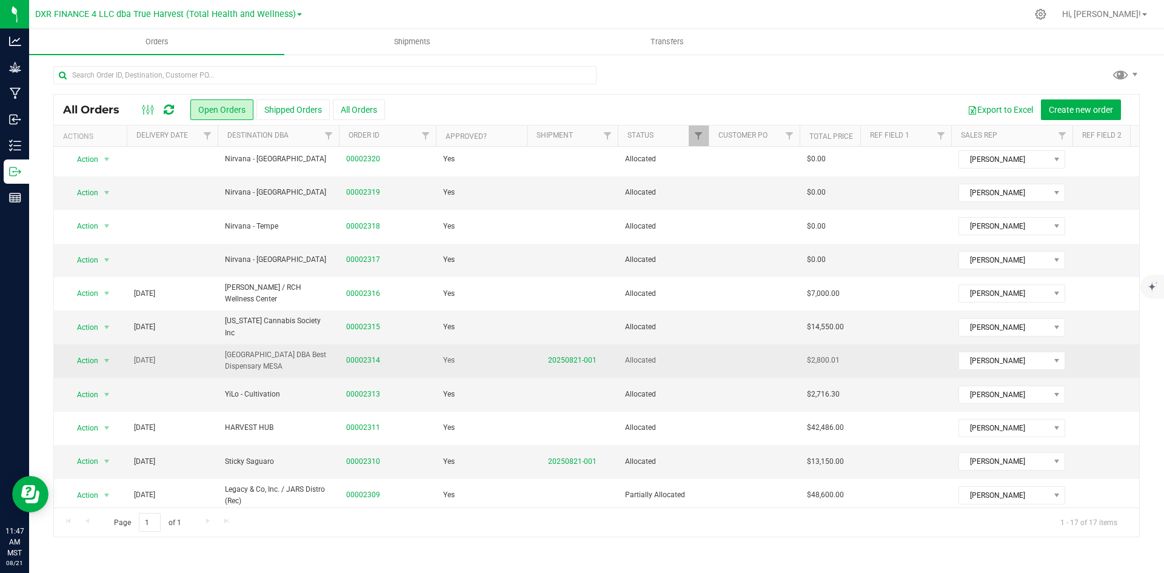
scroll to position [219, 0]
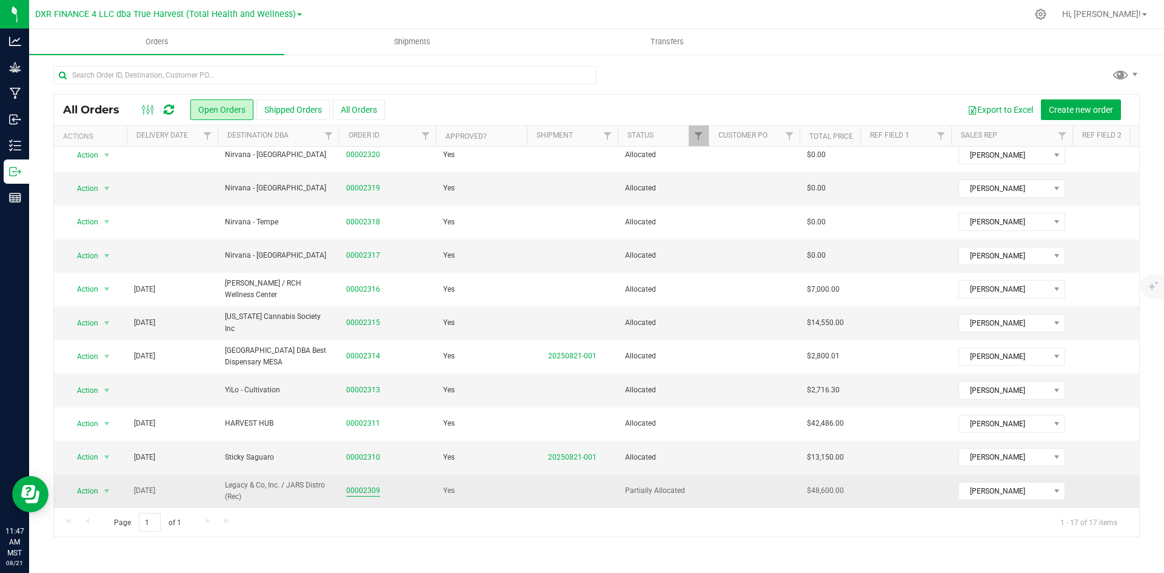
click at [363, 485] on link "00002309" at bounding box center [363, 491] width 34 height 12
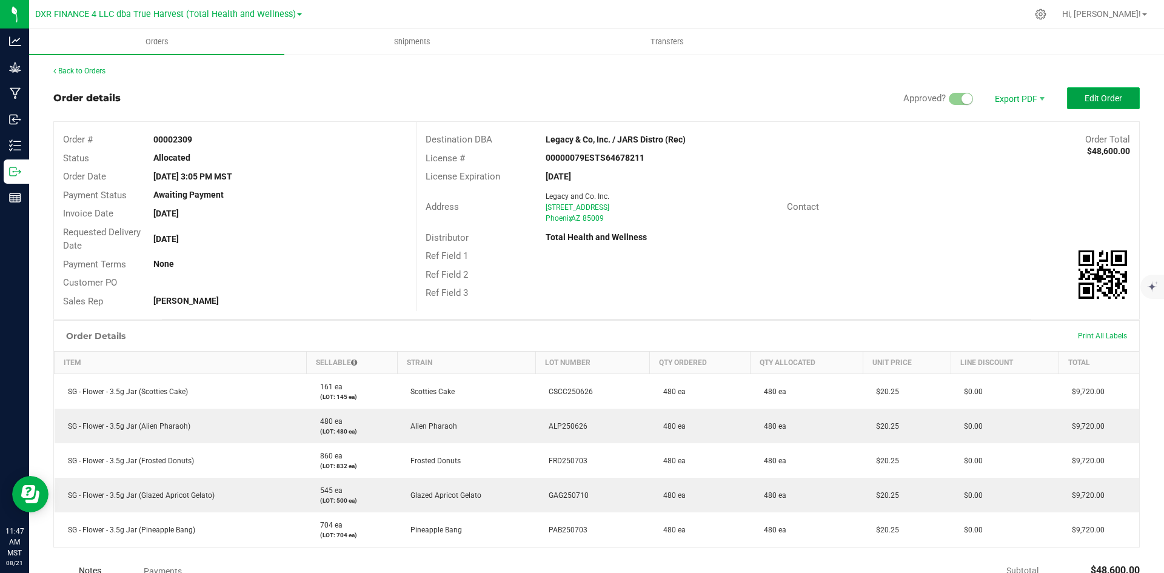
click at [1085, 97] on span "Edit Order" at bounding box center [1104, 98] width 38 height 10
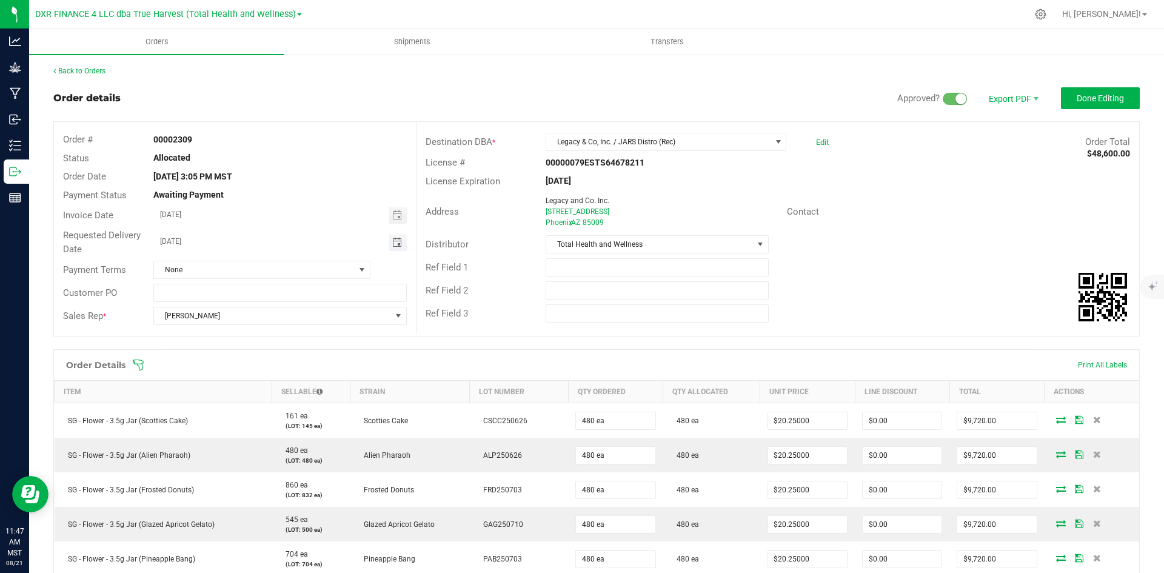
click at [395, 246] on span "Toggle calendar" at bounding box center [397, 243] width 10 height 10
click at [280, 363] on span "21" at bounding box center [279, 362] width 18 height 19
type input "[DATE]"
click at [1073, 92] on button "Done Editing" at bounding box center [1100, 98] width 79 height 22
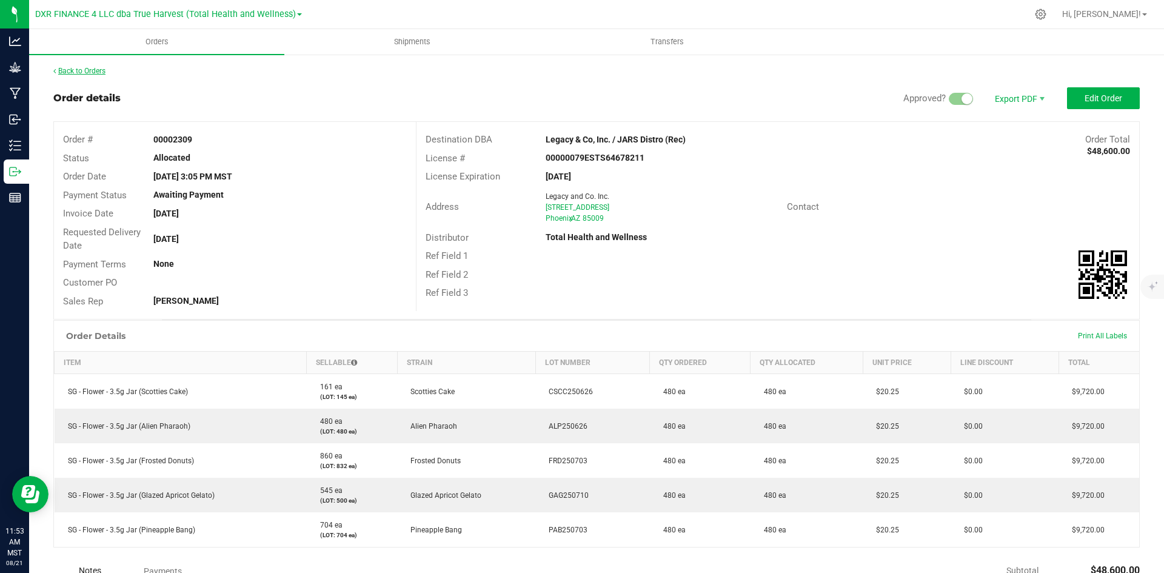
click at [78, 68] on link "Back to Orders" at bounding box center [79, 71] width 52 height 8
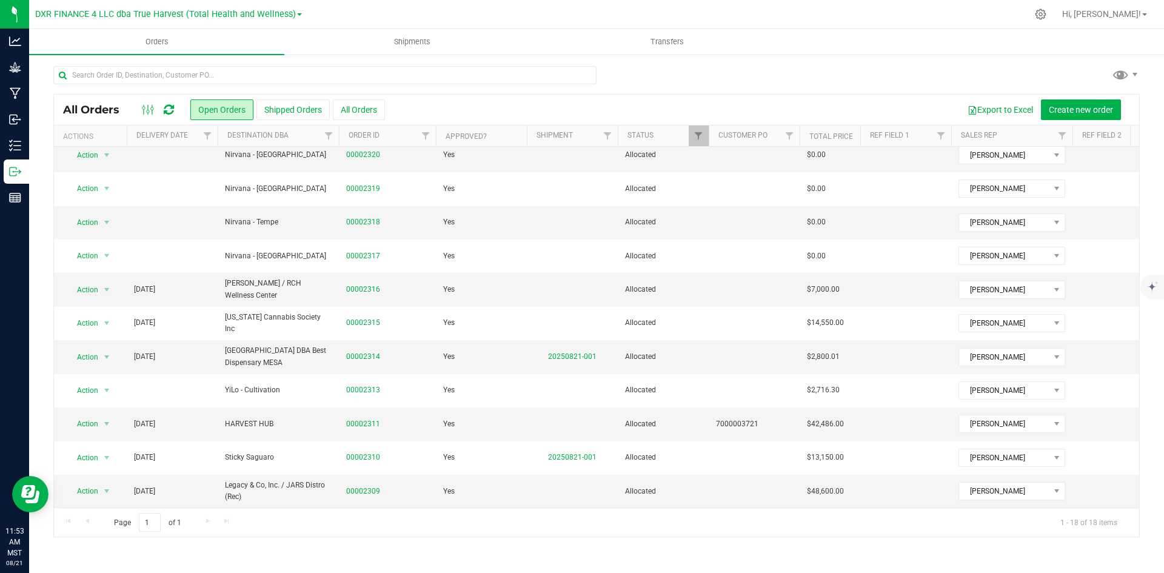
scroll to position [252, 0]
click at [189, 139] on th "Delivery Date" at bounding box center [172, 136] width 91 height 21
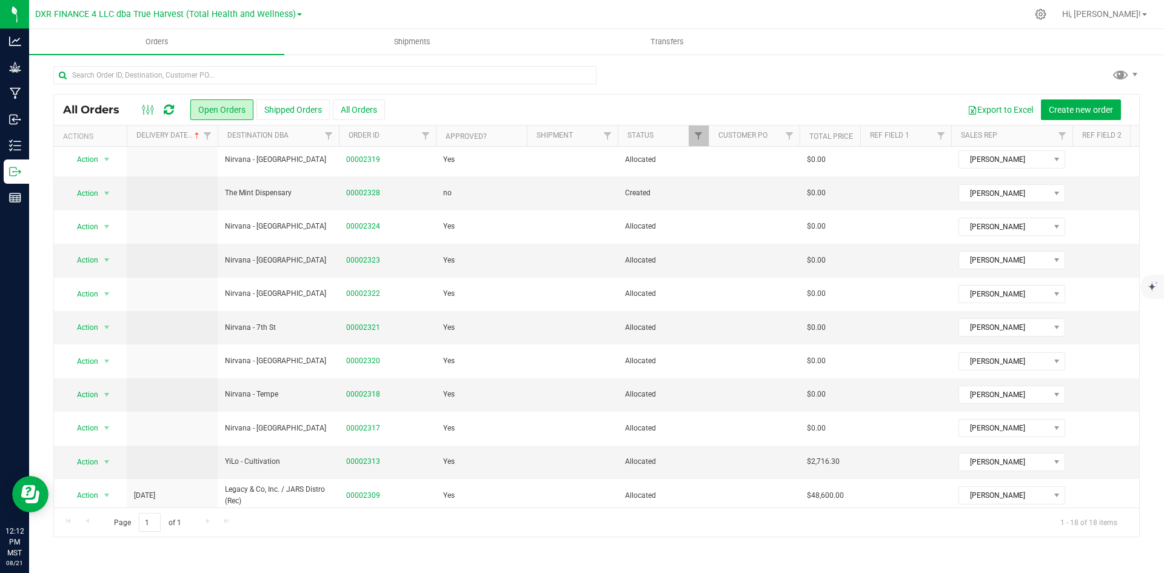
scroll to position [0, 0]
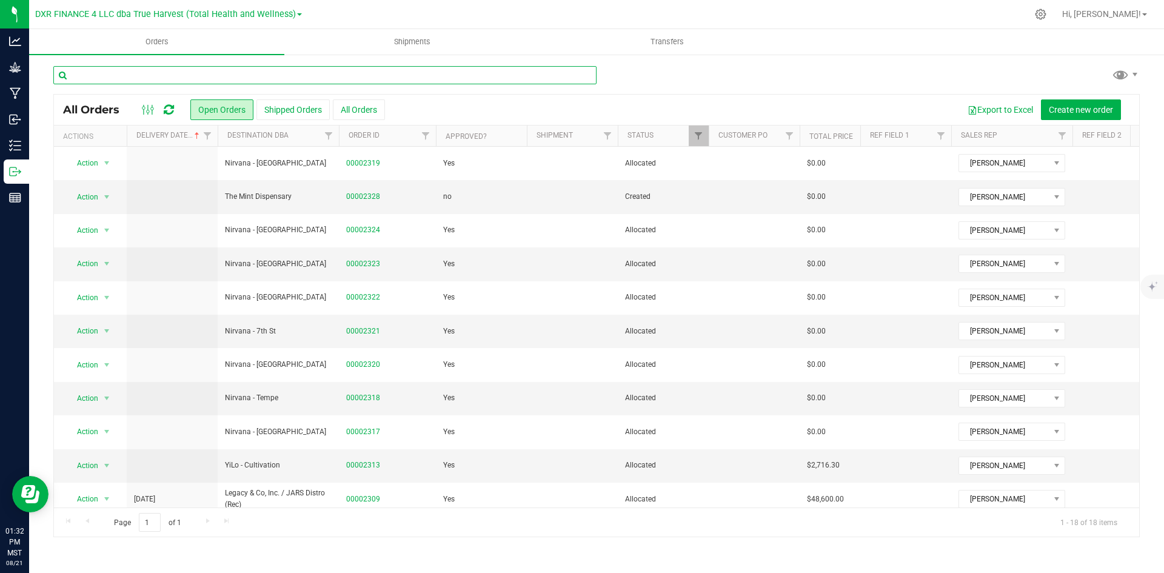
click at [472, 77] on input "text" at bounding box center [324, 75] width 543 height 18
type input "white"
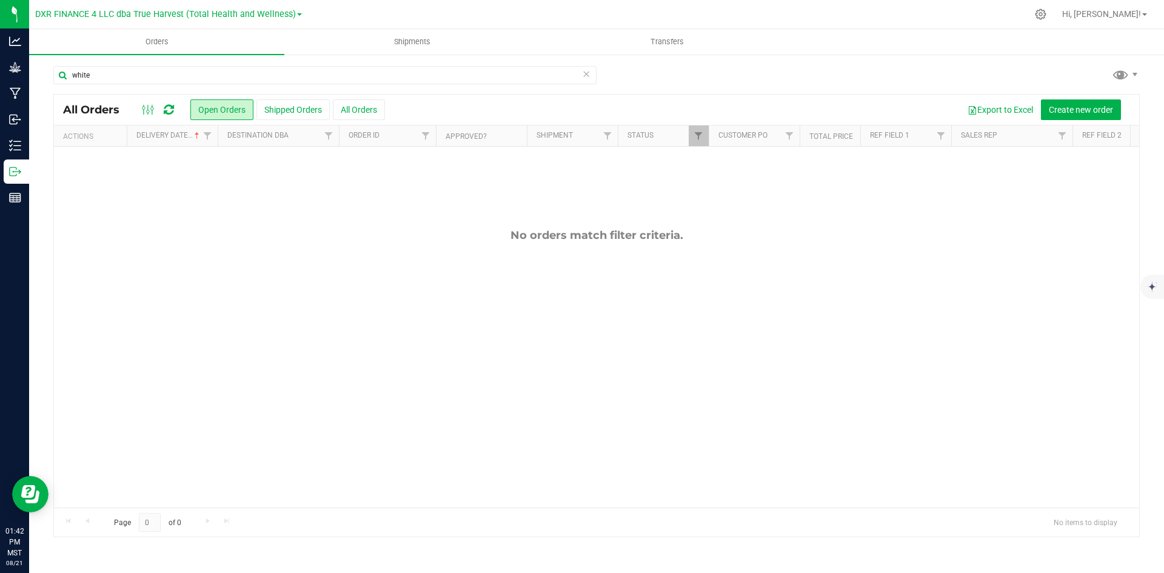
click at [585, 70] on icon at bounding box center [586, 73] width 8 height 15
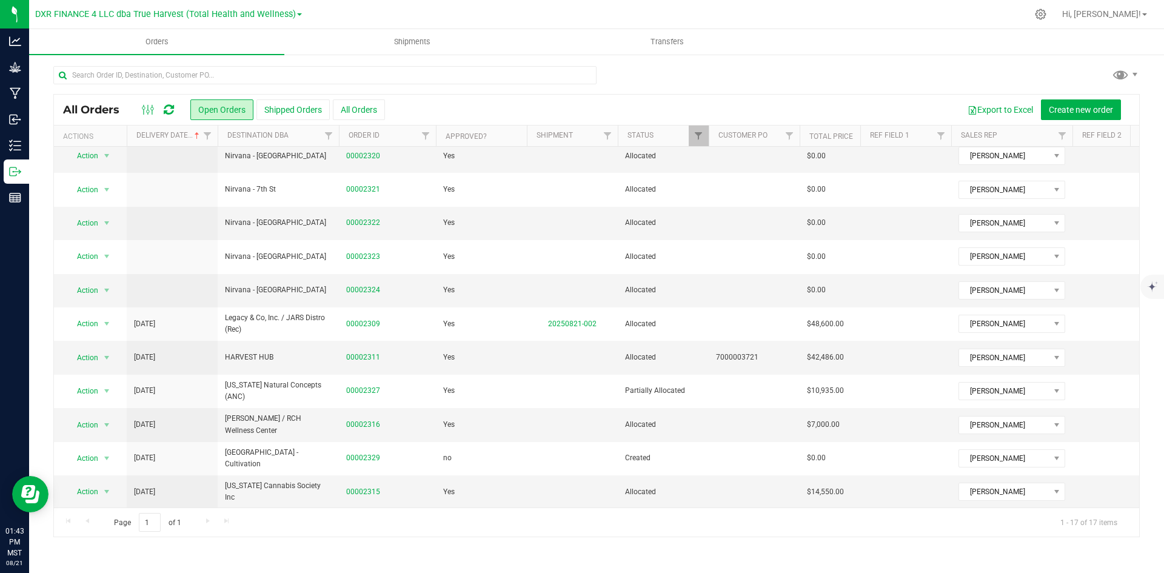
scroll to position [219, 0]
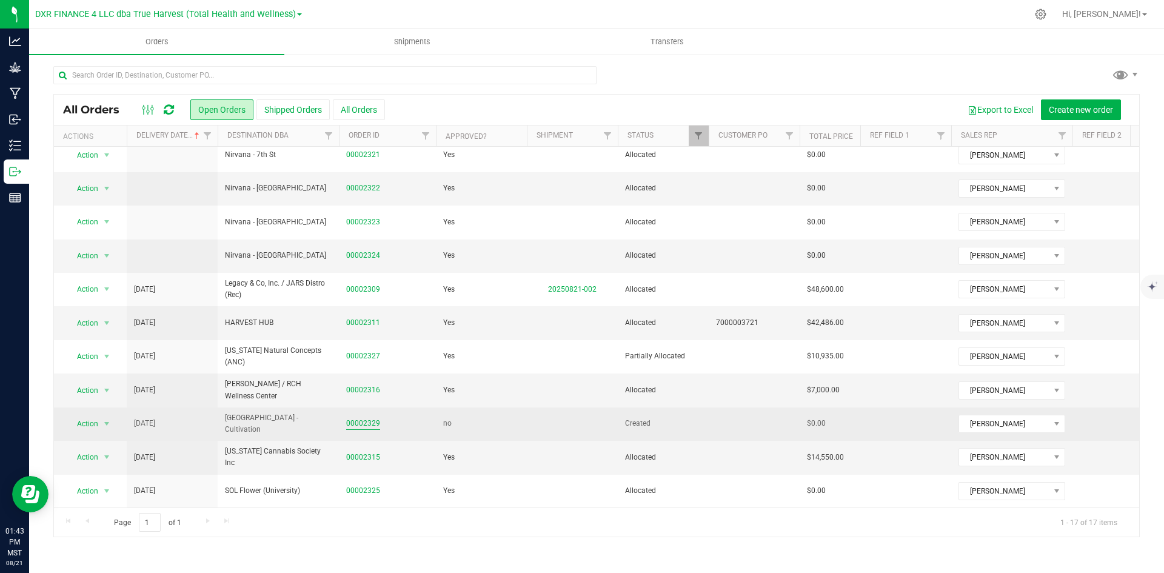
click at [367, 418] on link "00002329" at bounding box center [363, 424] width 34 height 12
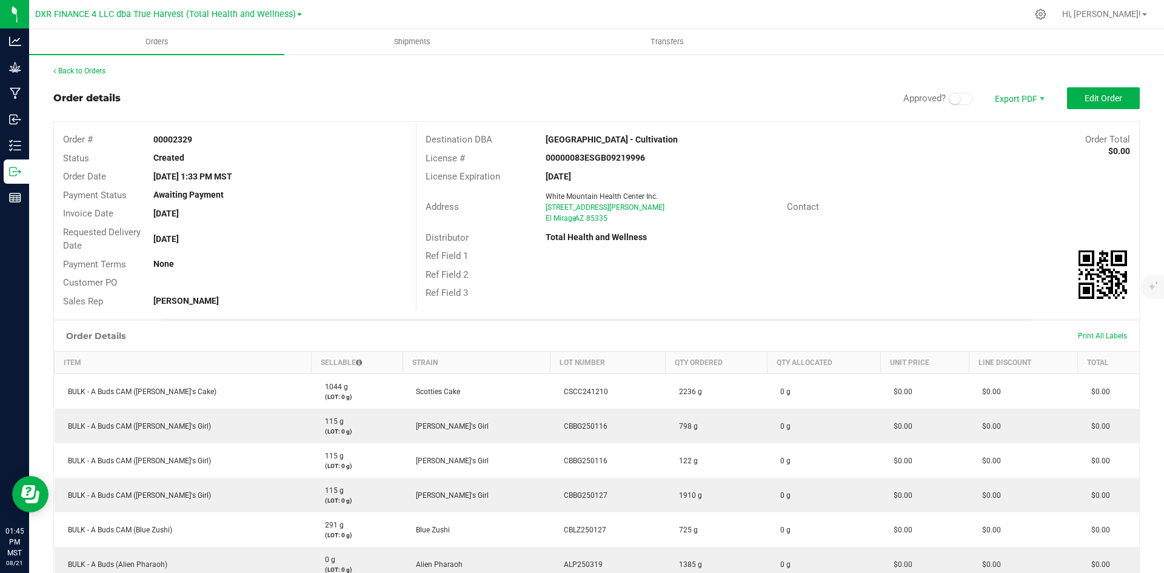
click at [582, 275] on div at bounding box center [657, 274] width 241 height 1
click at [1094, 98] on span "Edit Order" at bounding box center [1104, 98] width 38 height 10
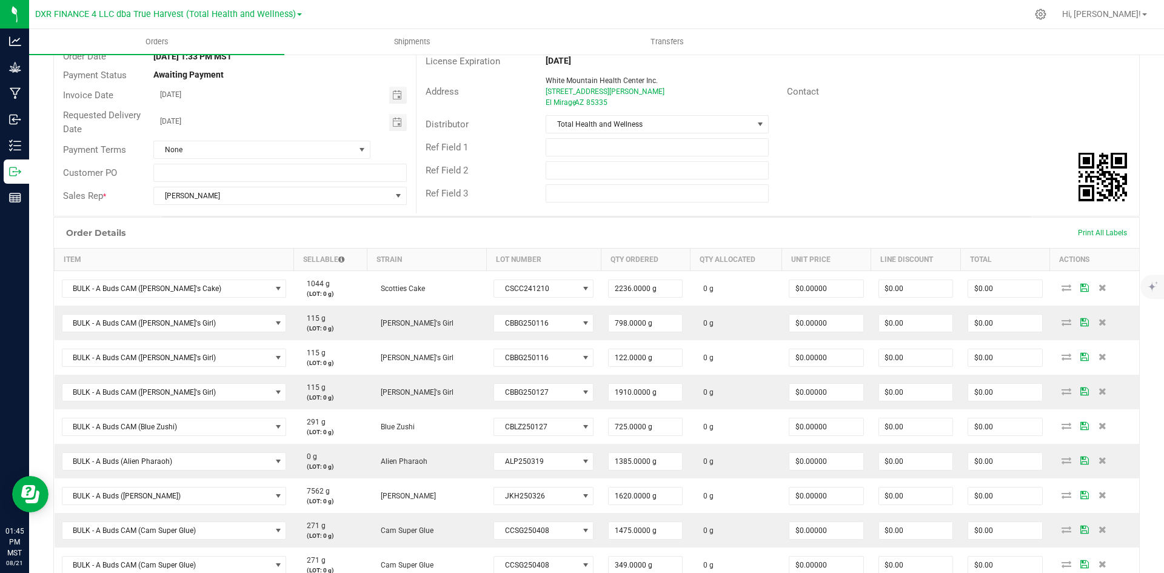
scroll to position [121, 0]
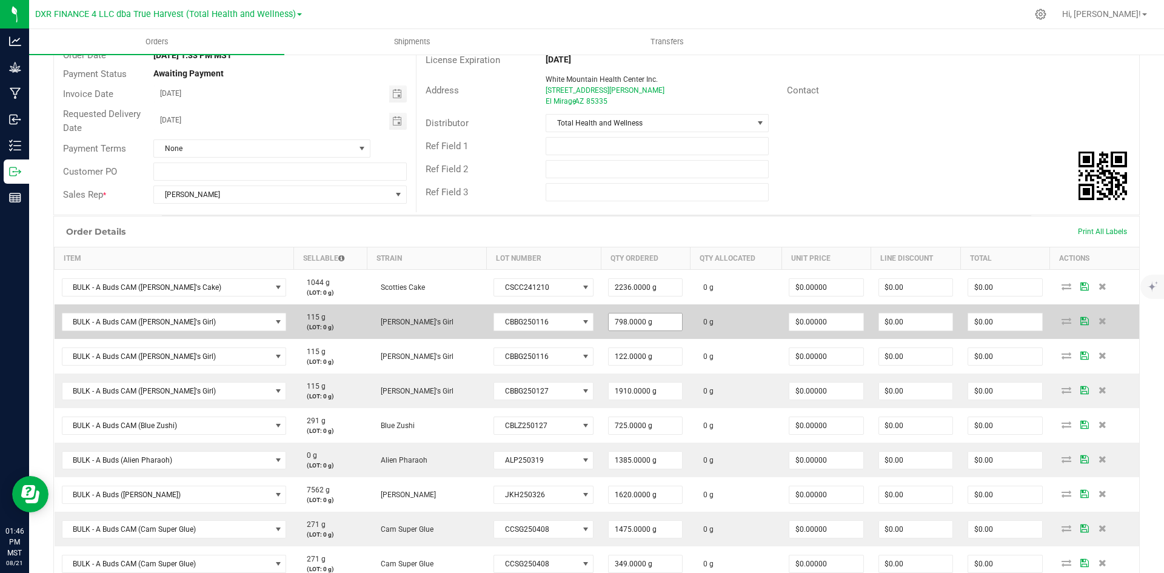
click at [609, 325] on input "798.0000 g" at bounding box center [645, 321] width 73 height 17
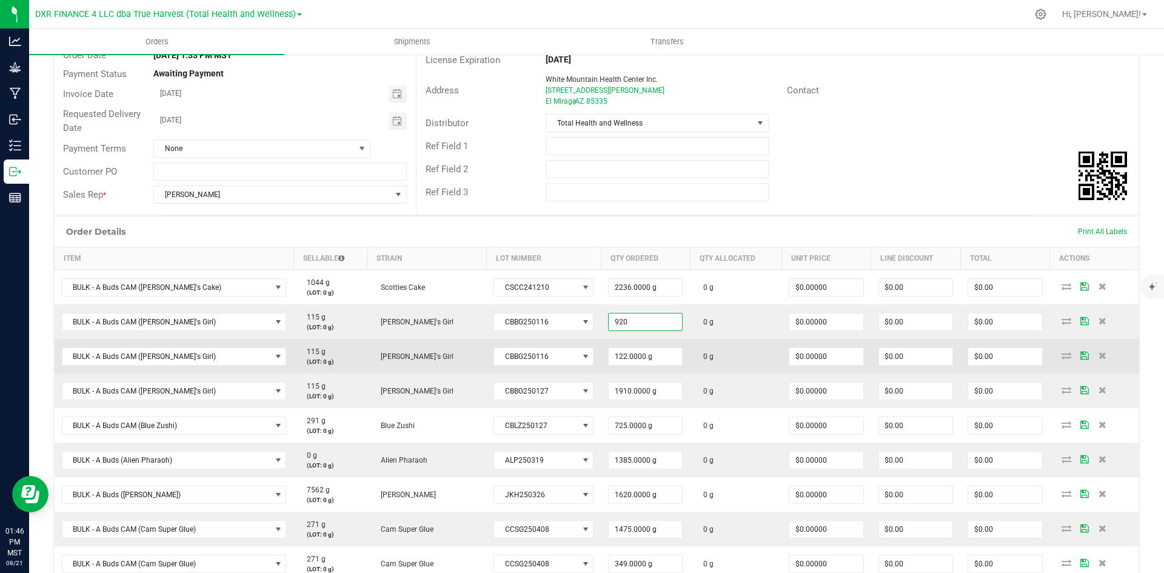
type input "920.0000 g"
click at [743, 356] on td "0 g" at bounding box center [736, 356] width 92 height 35
click at [1099, 354] on icon at bounding box center [1103, 355] width 8 height 7
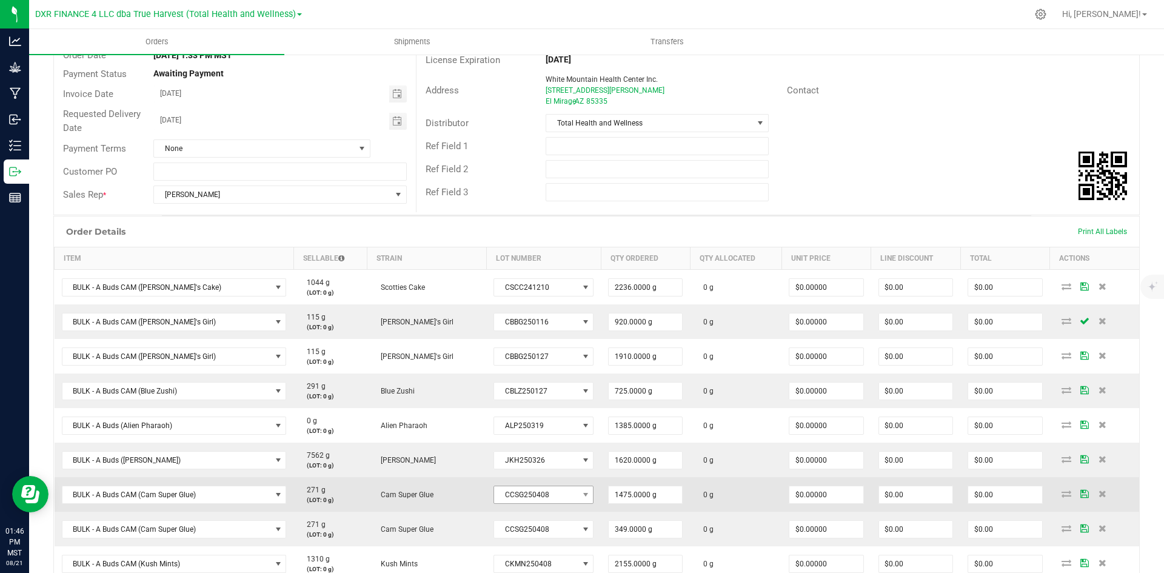
scroll to position [182, 0]
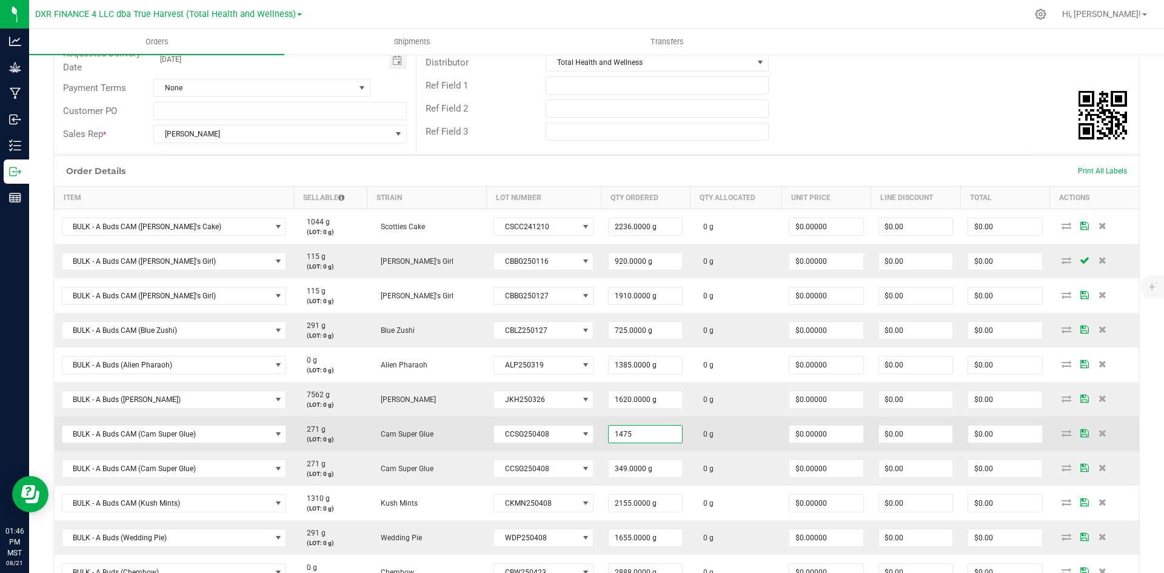
click at [609, 428] on input "1475" at bounding box center [645, 434] width 73 height 17
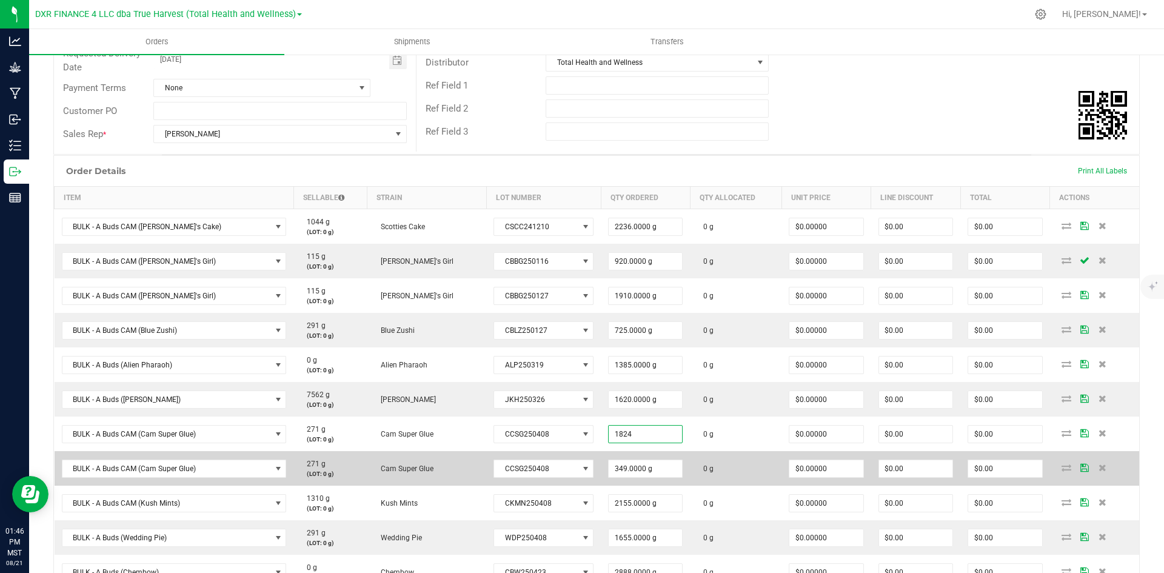
type input "1824.0000 g"
click at [715, 466] on td "0 g" at bounding box center [736, 468] width 92 height 35
click at [1099, 466] on icon at bounding box center [1103, 467] width 8 height 7
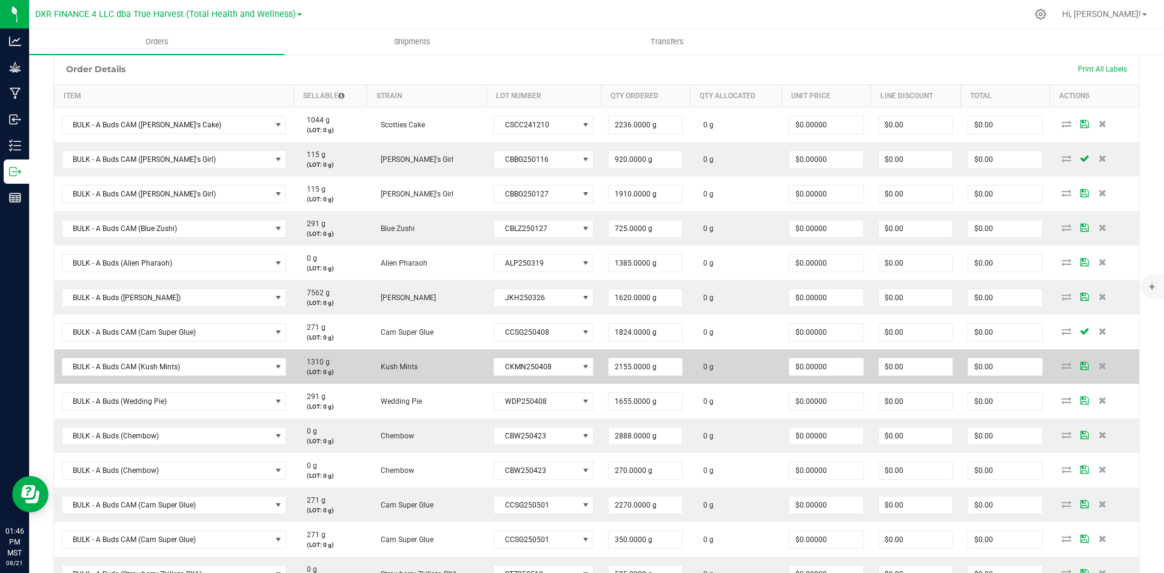
scroll to position [303, 0]
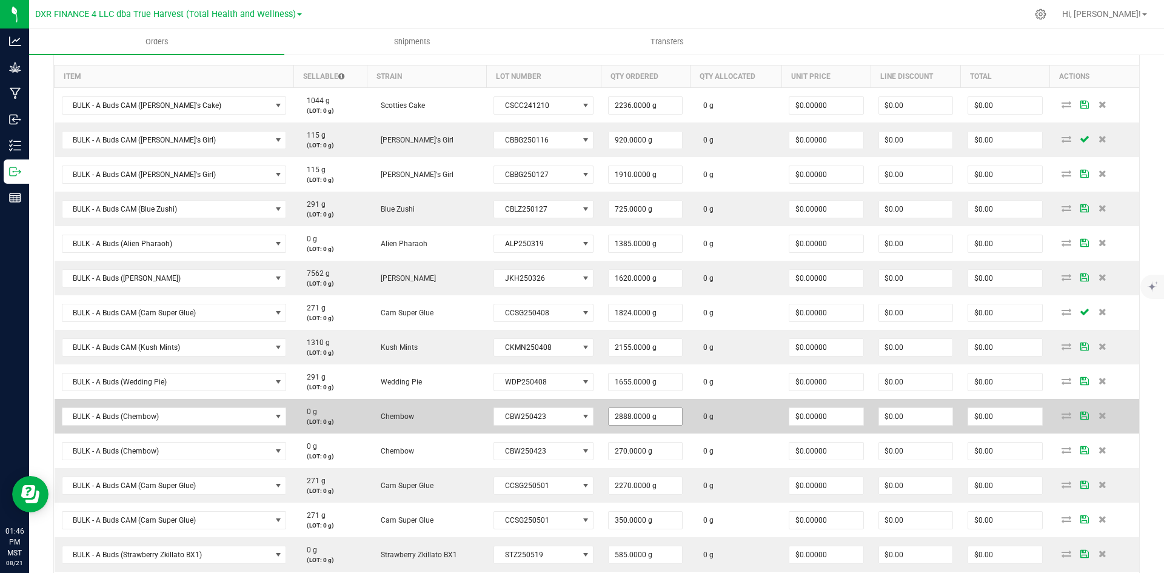
click at [608, 115] on span "2888.0000 g" at bounding box center [645, 105] width 75 height 18
click at [609, 412] on input "2888" at bounding box center [645, 416] width 73 height 17
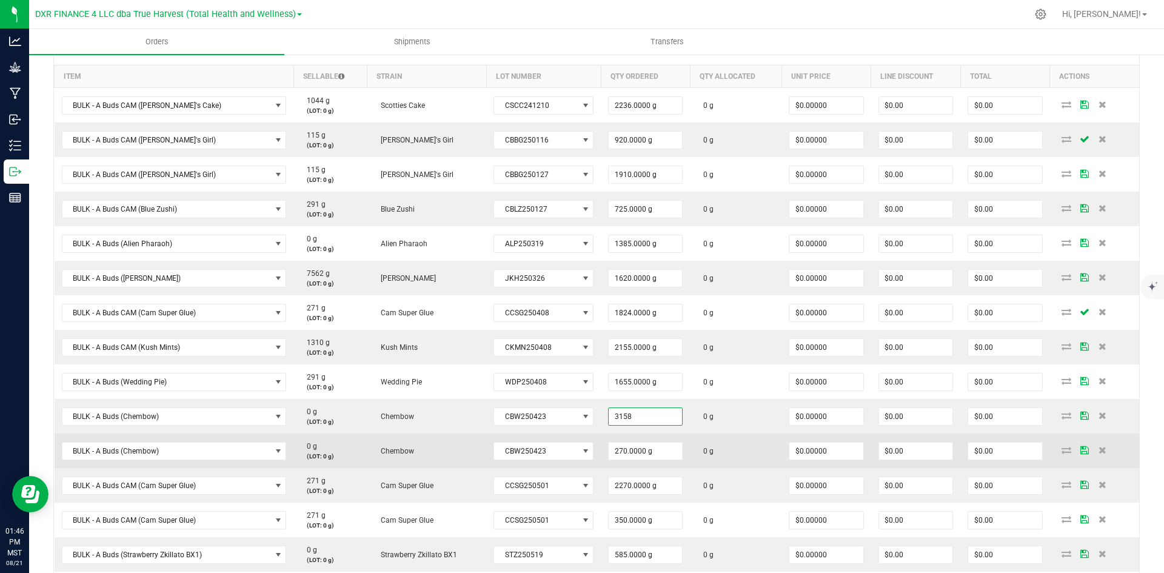
type input "3158.0000 g"
click at [729, 453] on td "0 g" at bounding box center [736, 451] width 92 height 35
click at [1099, 449] on icon at bounding box center [1103, 449] width 8 height 7
click at [625, 457] on input "2270" at bounding box center [645, 451] width 73 height 17
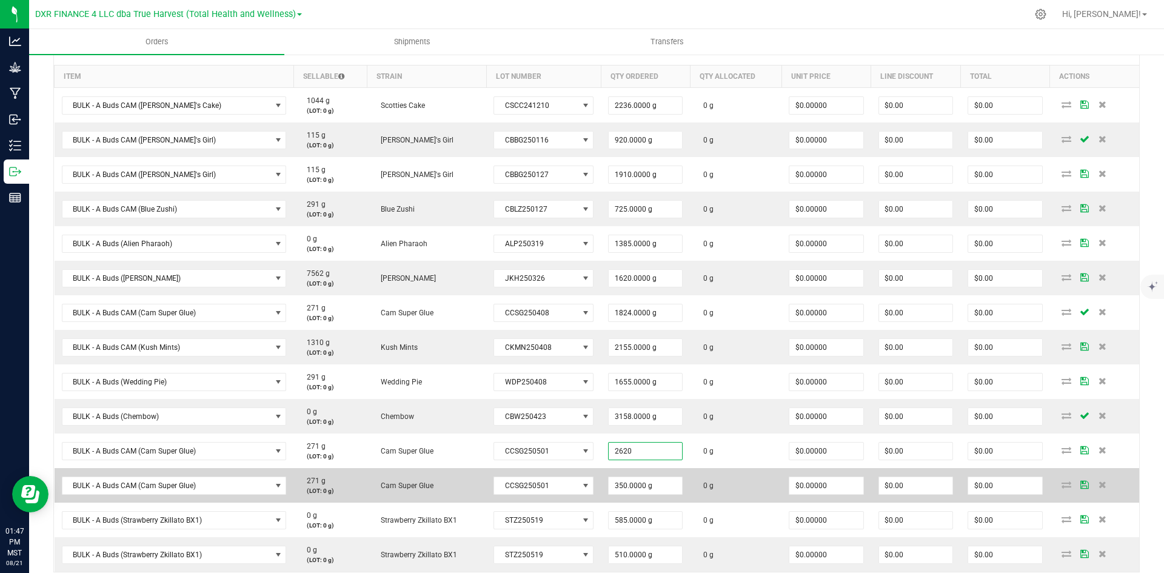
type input "2620.0000 g"
click at [724, 494] on td "0 g" at bounding box center [736, 485] width 92 height 35
click at [1099, 486] on icon at bounding box center [1103, 484] width 8 height 7
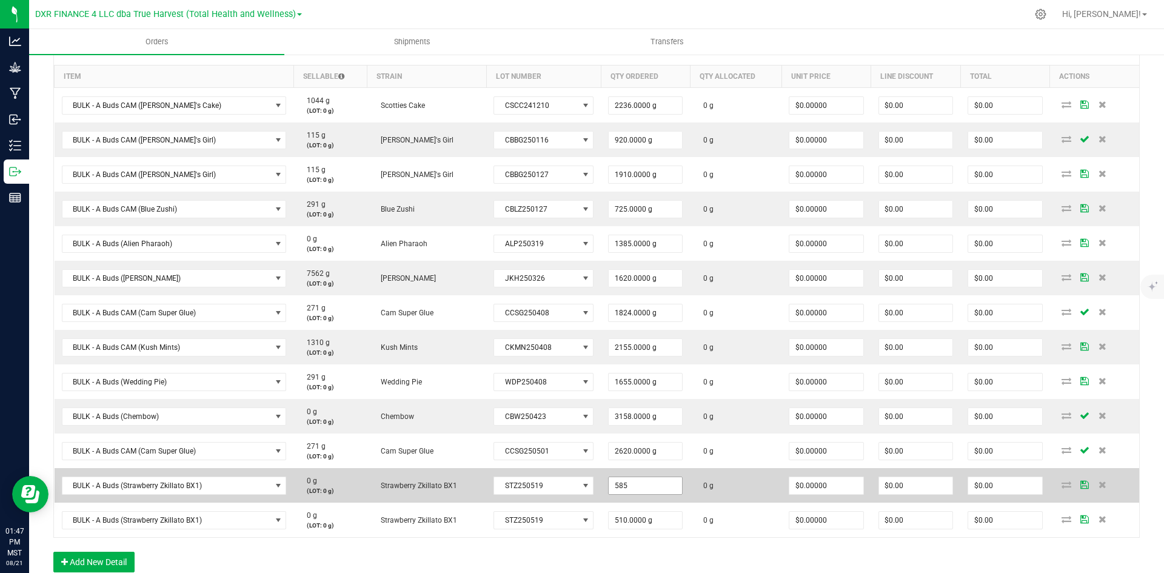
click at [609, 484] on input "585" at bounding box center [645, 485] width 73 height 17
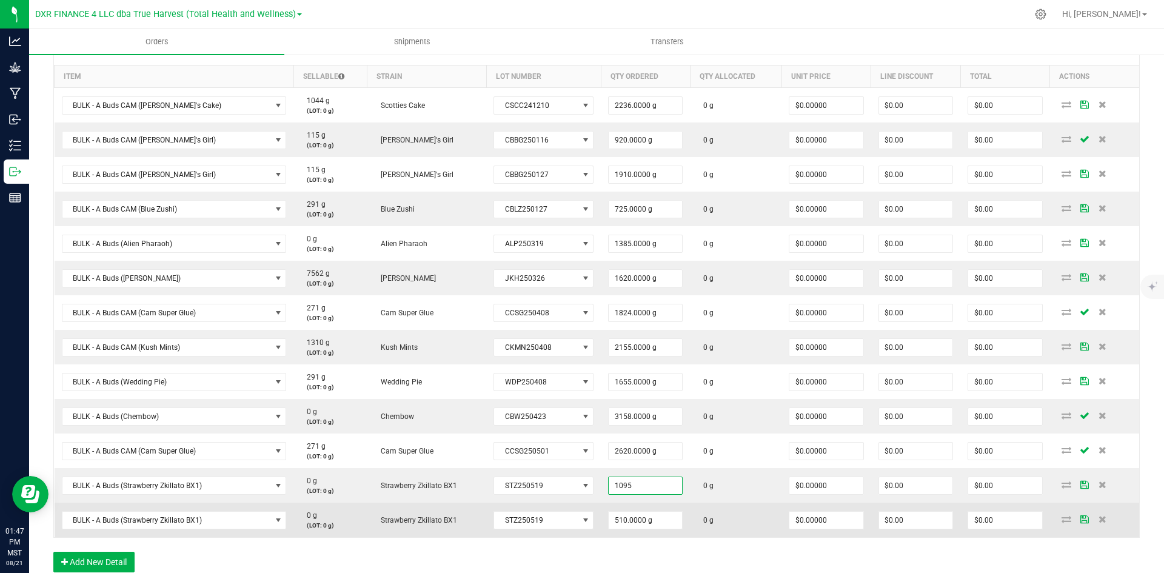
type input "1095.0000 g"
click at [739, 527] on td "0 g" at bounding box center [736, 520] width 92 height 35
click at [1099, 515] on icon at bounding box center [1103, 518] width 8 height 7
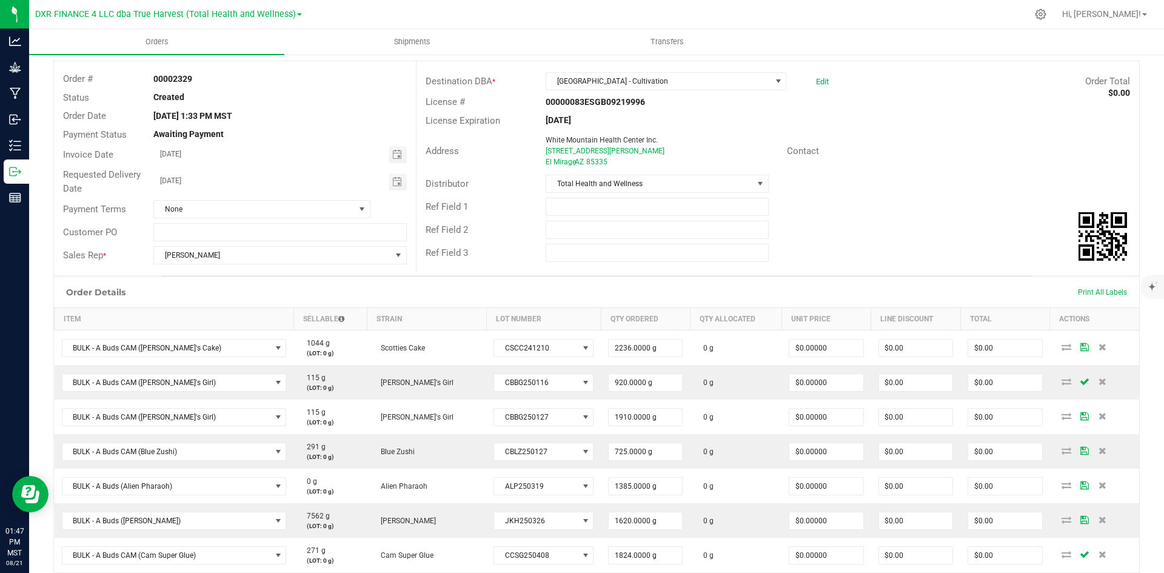
scroll to position [0, 0]
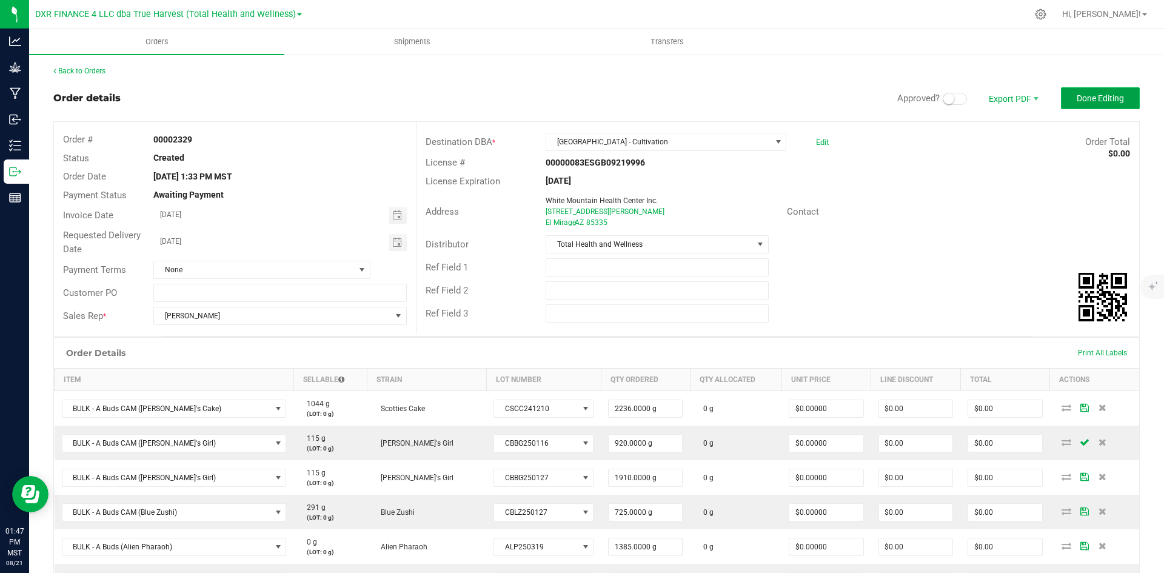
click at [1089, 102] on span "Done Editing" at bounding box center [1100, 98] width 47 height 10
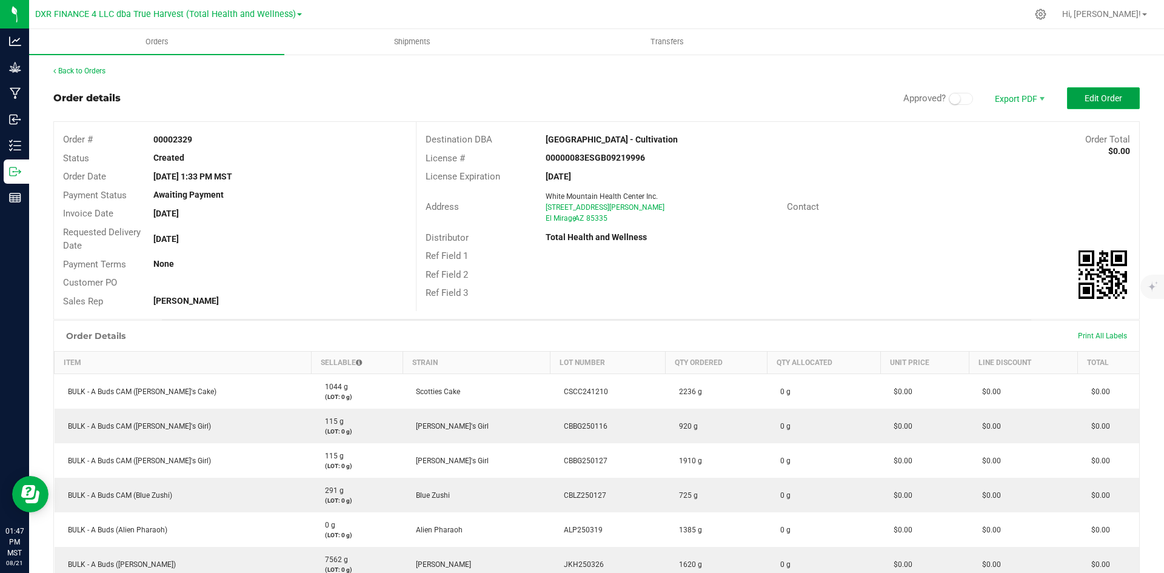
click at [1086, 102] on span "Edit Order" at bounding box center [1104, 98] width 38 height 10
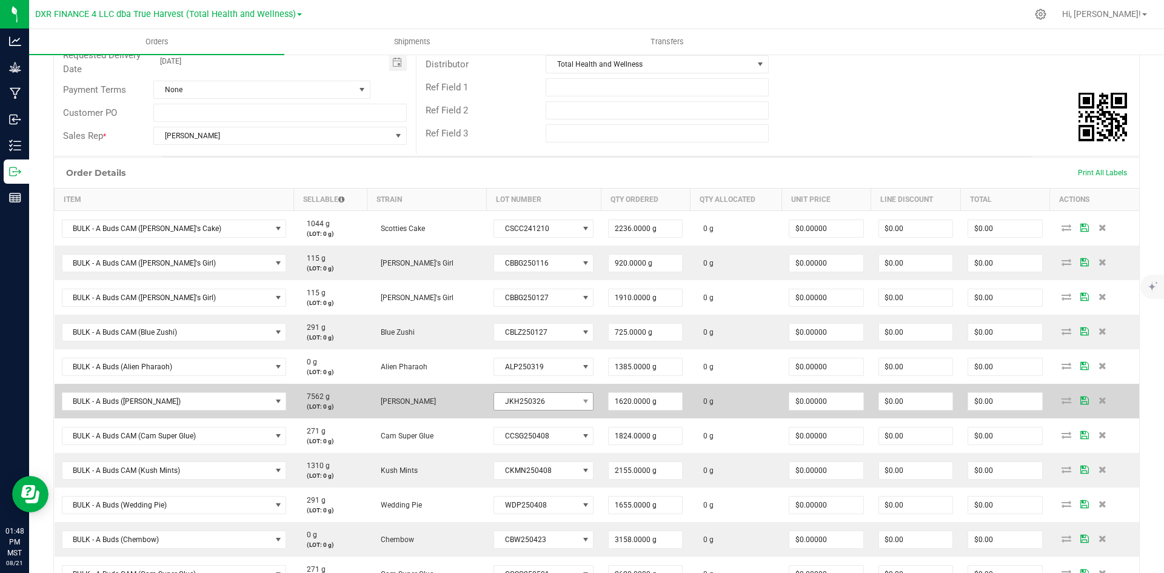
scroll to position [182, 0]
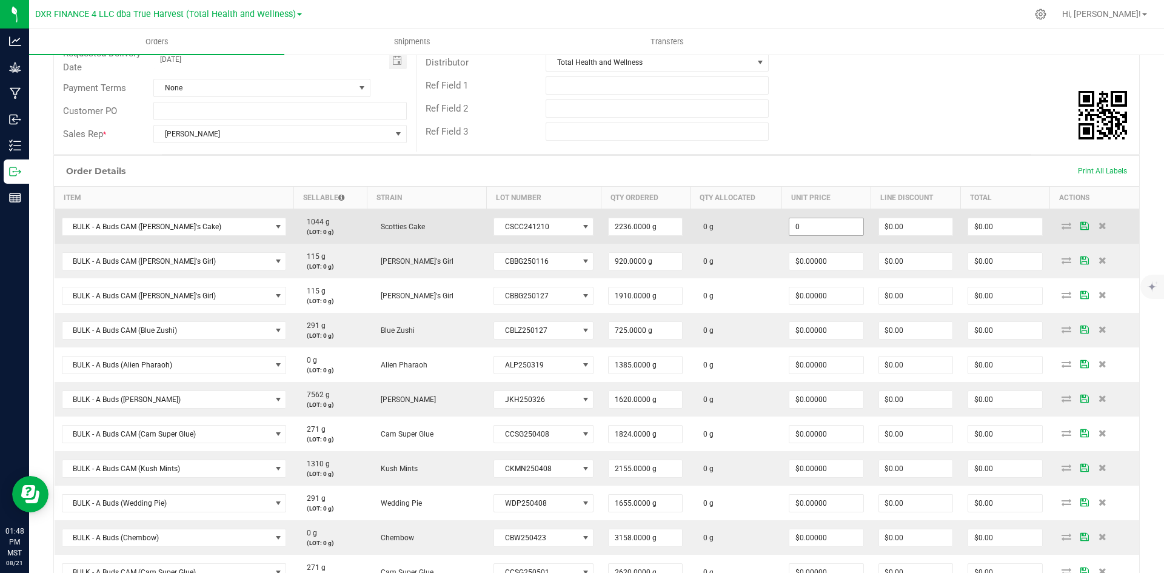
click at [789, 223] on input "0" at bounding box center [825, 226] width 73 height 17
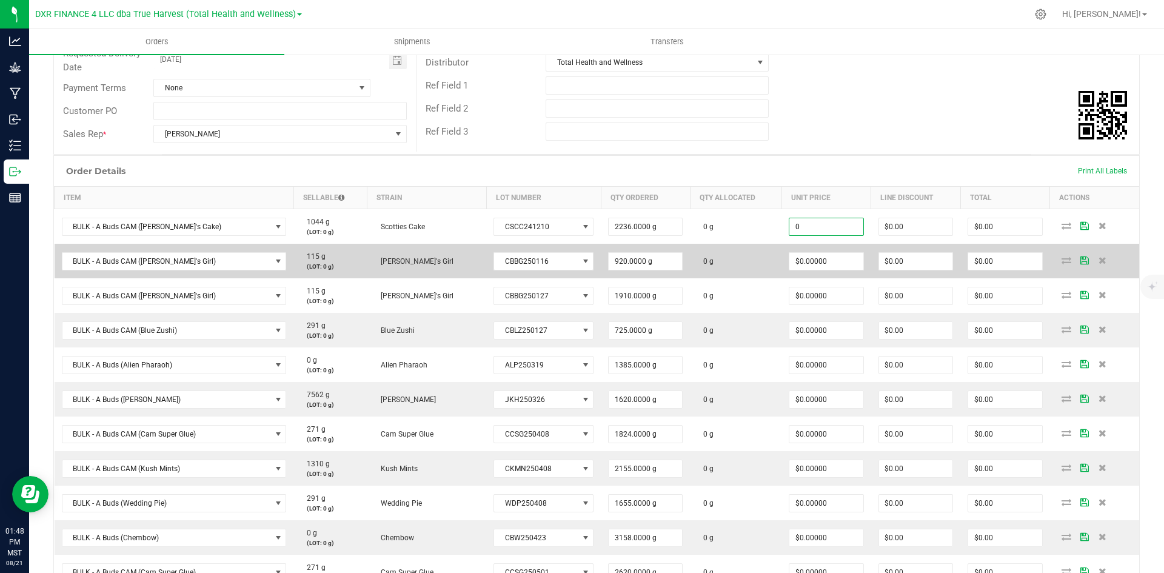
paste input ".77092511"
type input "$0.77093"
type input "$1,723.79"
click at [789, 258] on input "0" at bounding box center [825, 261] width 73 height 17
paste input ".77092511"
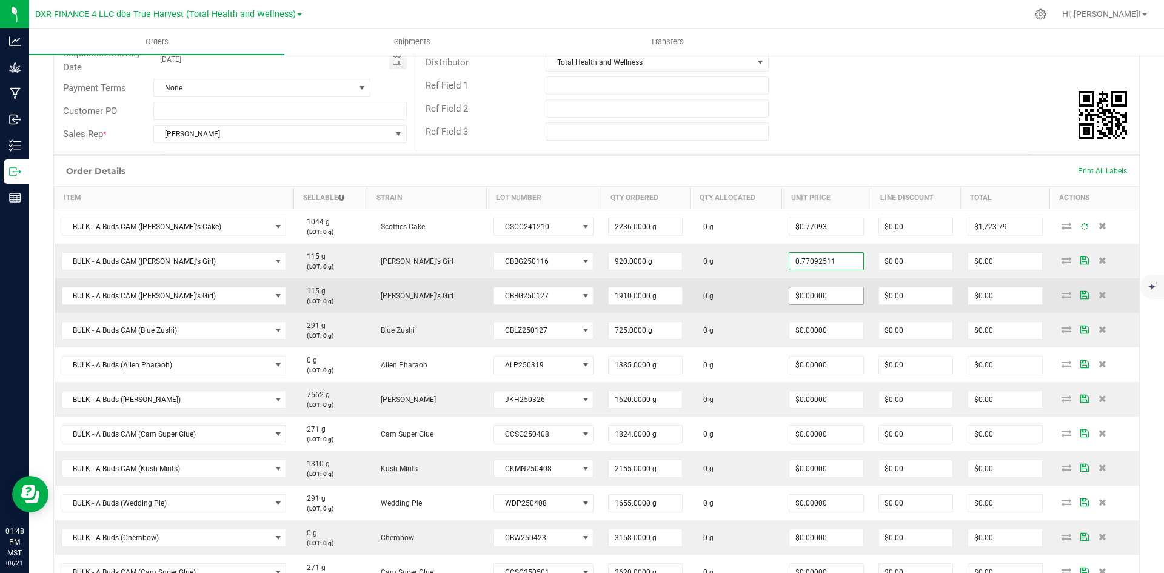
type input "$0.77093"
type input "$709.25"
click at [789, 291] on input "0" at bounding box center [825, 295] width 73 height 17
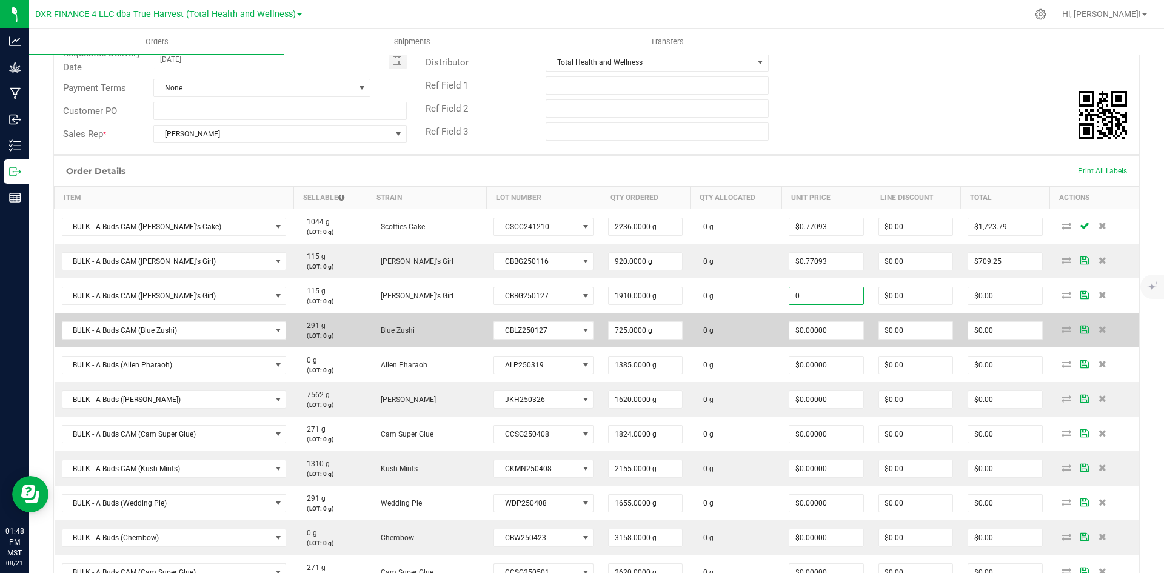
paste input ".77092511"
type input "$0.77093"
type input "$1,472.47"
click at [789, 334] on input "0" at bounding box center [825, 330] width 73 height 17
paste input ".77092511"
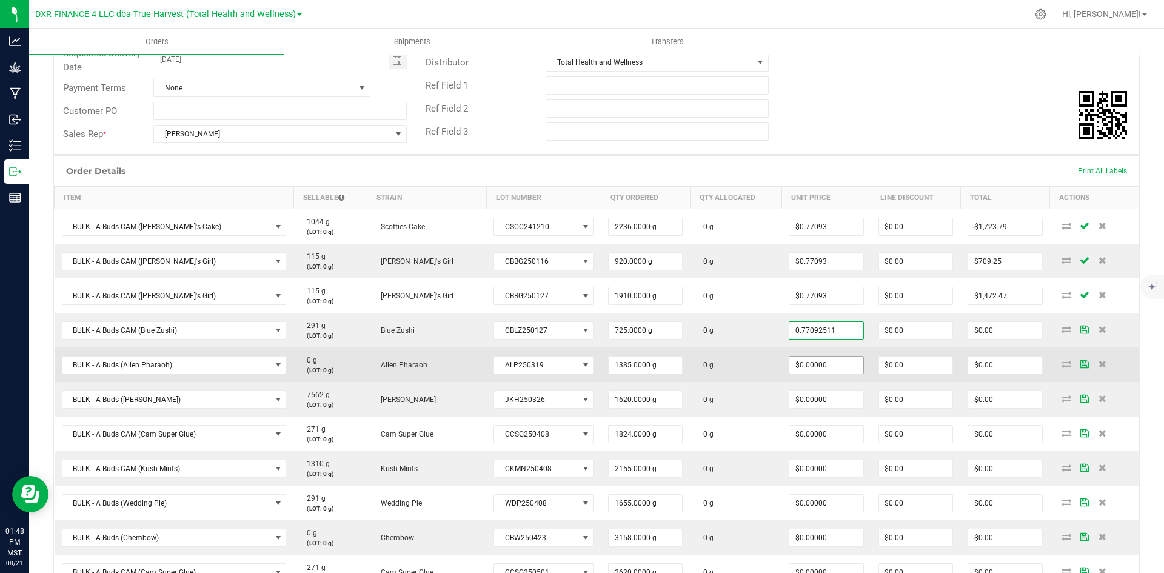
type input "$0.77093"
type input "$558.92"
click at [794, 358] on input "0" at bounding box center [825, 365] width 73 height 17
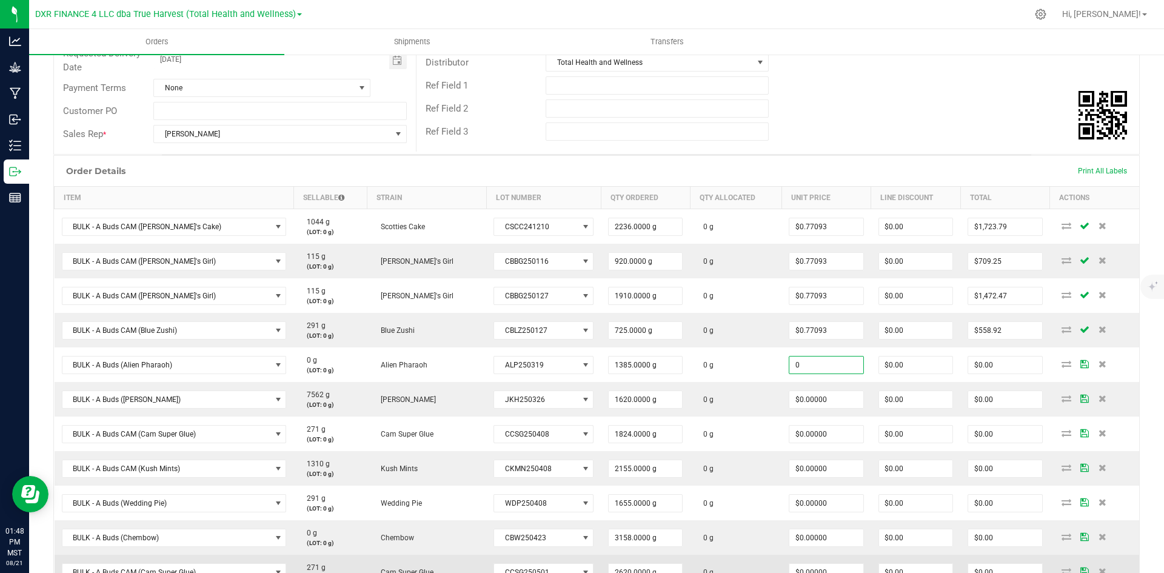
type input "$0.00000"
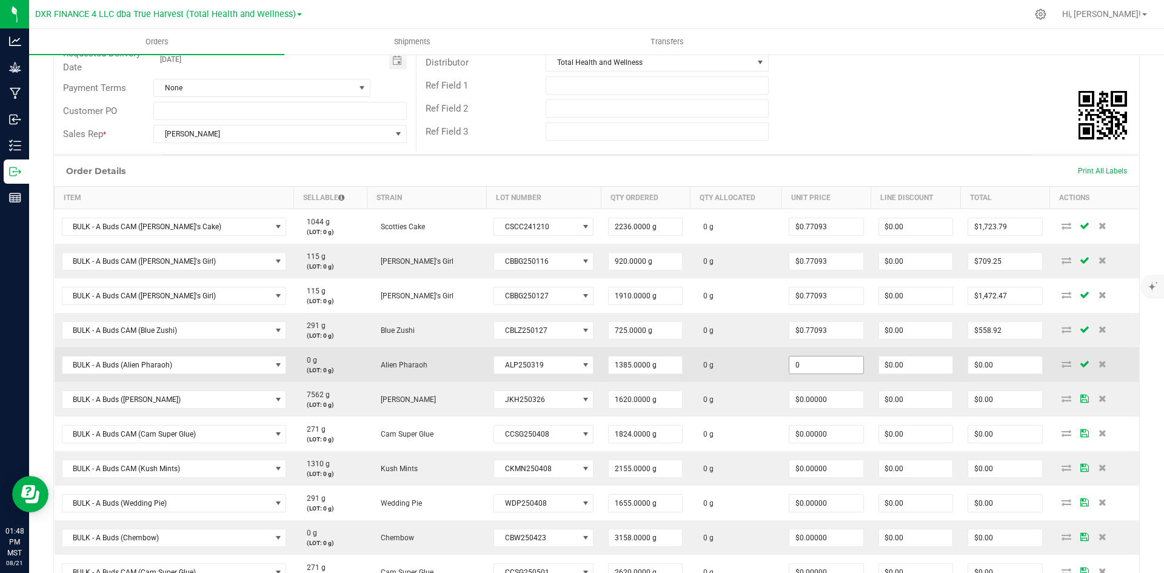
click at [807, 357] on input "0" at bounding box center [825, 365] width 73 height 17
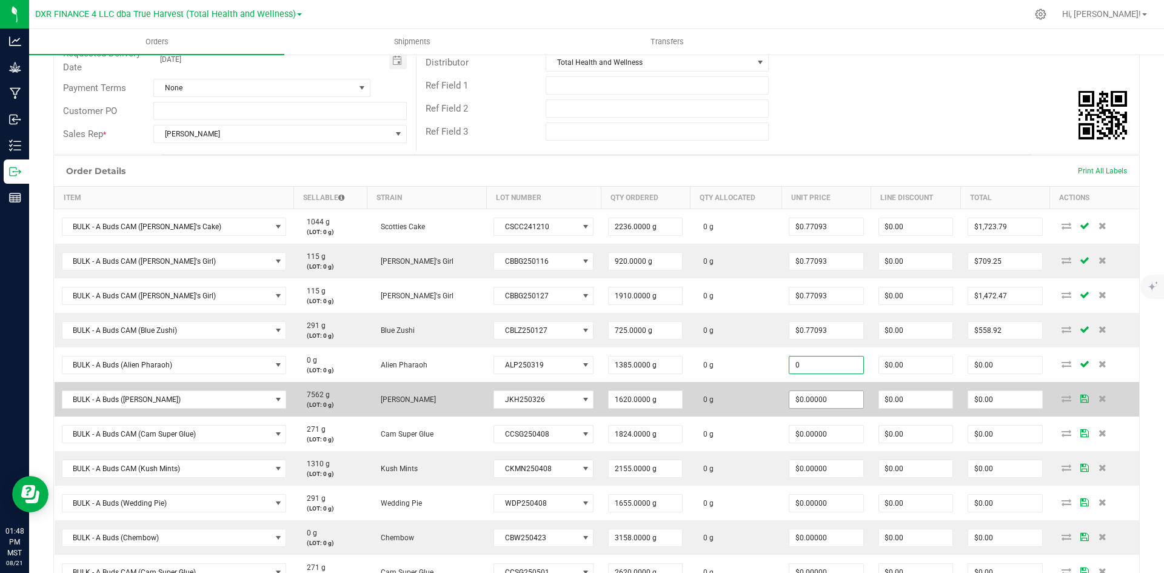
paste input ".9911894273127"
type input "0.9911894273127"
type input "0"
type input "$0.99119"
type input "$1,372.80"
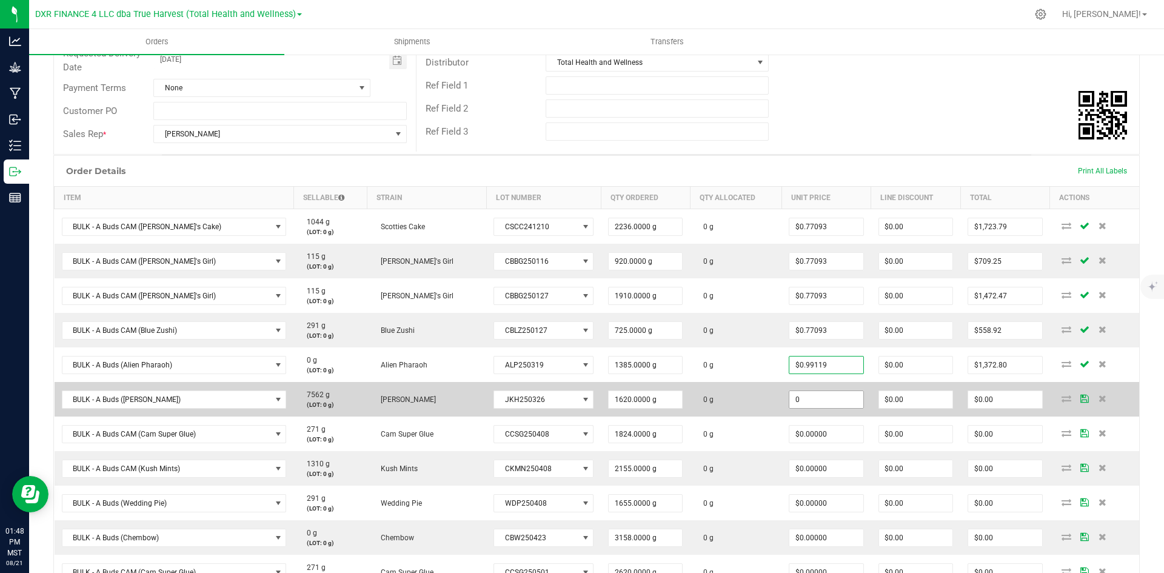
click at [811, 395] on input "0" at bounding box center [825, 399] width 73 height 17
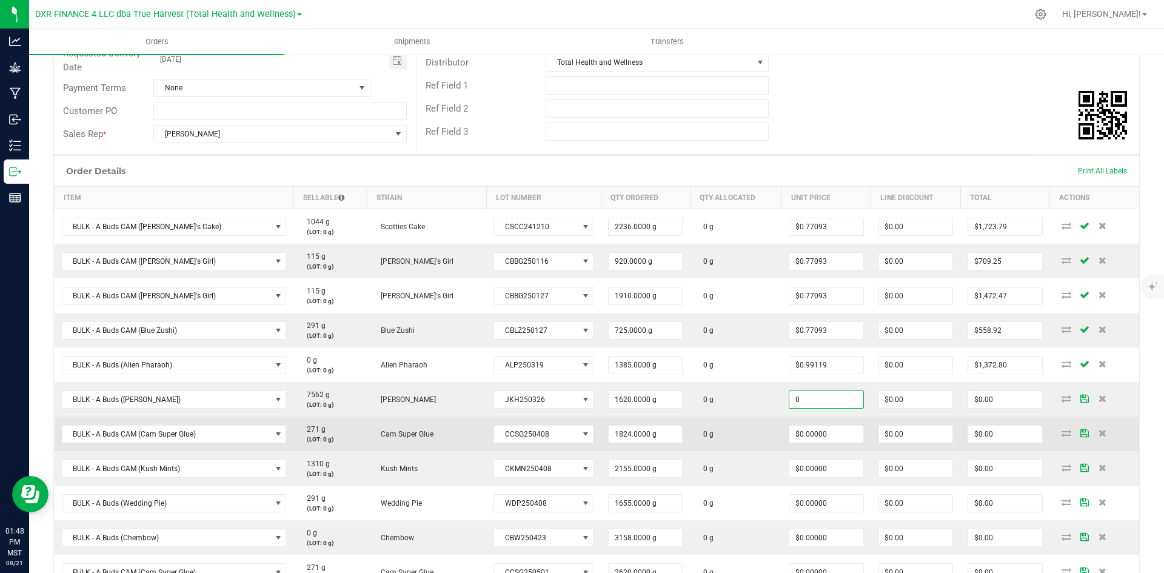
paste input ".9911894273127"
type input "$0.99119"
type input "$1,605.73"
click at [805, 432] on input "0" at bounding box center [825, 434] width 73 height 17
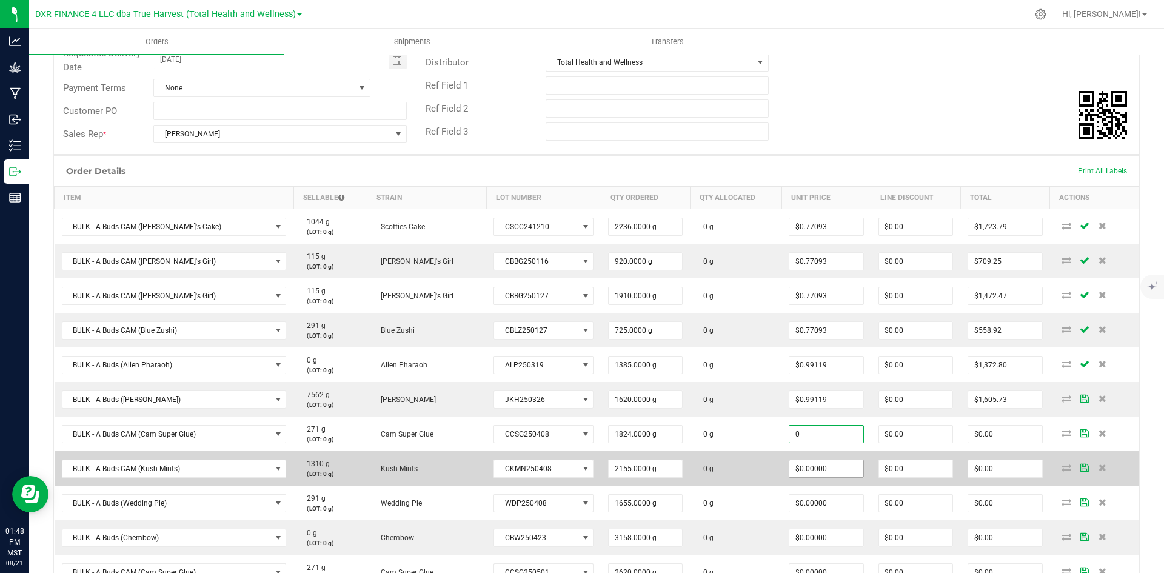
paste input ".9911894273127"
type input "$0.99119"
type input "$1,807.93"
click at [802, 468] on input "0" at bounding box center [825, 468] width 73 height 17
paste input ".9911894273127"
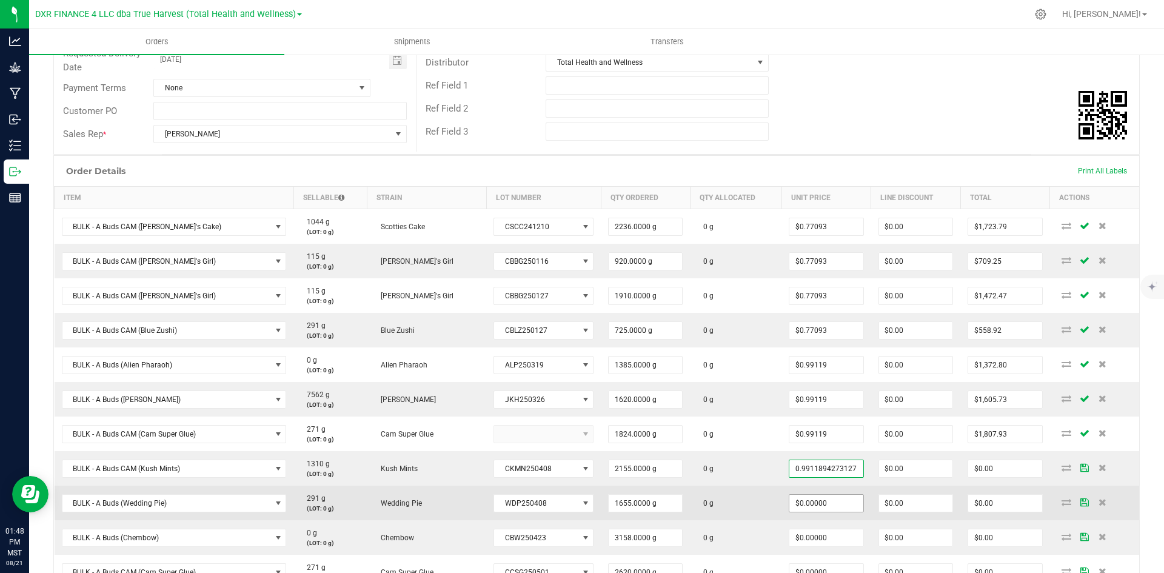
type input "$0.99119"
type input "$2,136.01"
click at [806, 504] on input "0" at bounding box center [825, 503] width 73 height 17
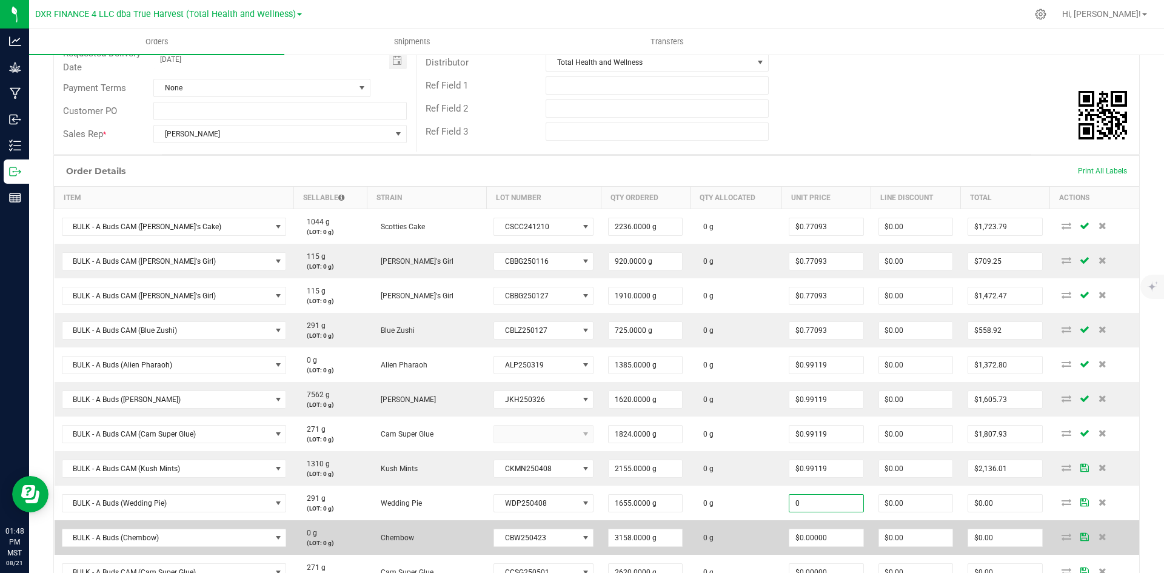
paste input ".9911894273127"
type input "$0.99119"
type input "$1,640.42"
click at [806, 529] on span "$0.00000" at bounding box center [826, 538] width 75 height 18
click at [811, 543] on input "0" at bounding box center [826, 537] width 74 height 17
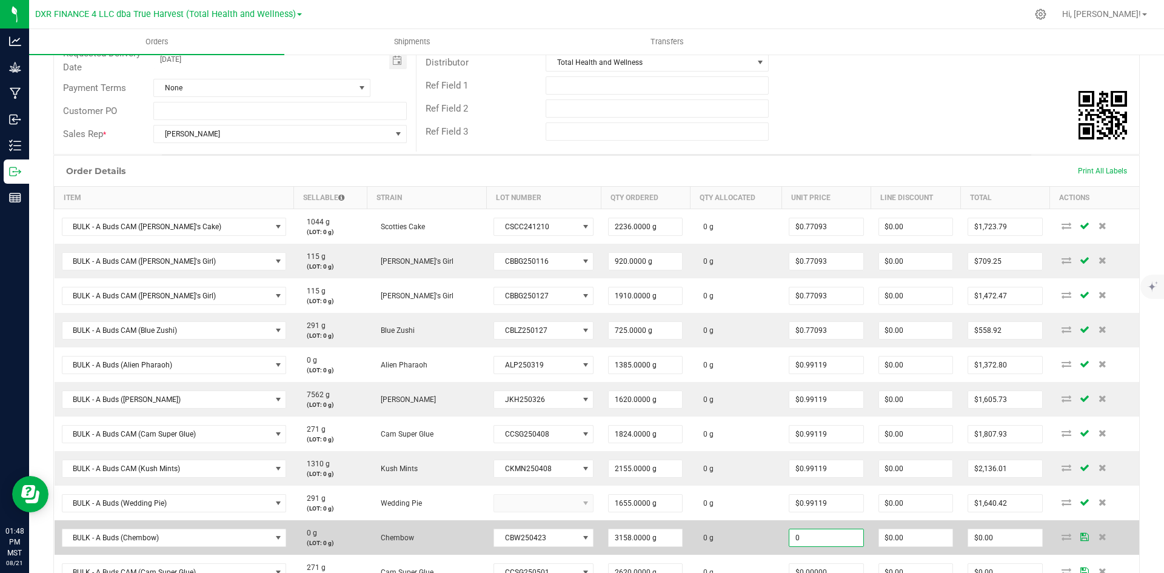
paste input ".9911894273127"
type input "$0.99119"
type input "$3,130.18"
click at [756, 532] on td "0 g" at bounding box center [736, 537] width 92 height 35
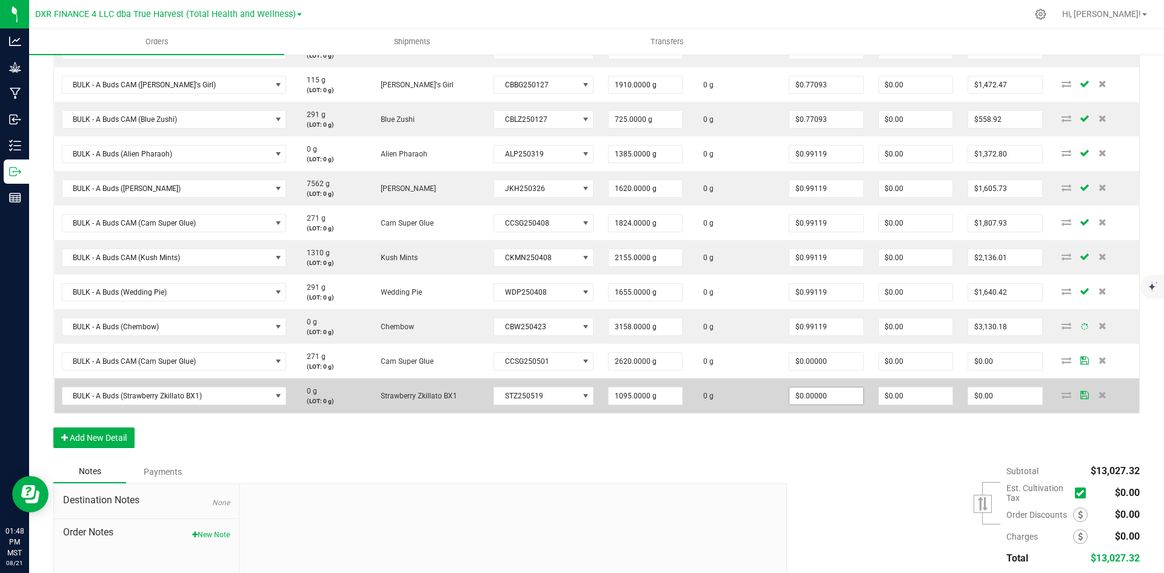
scroll to position [424, 0]
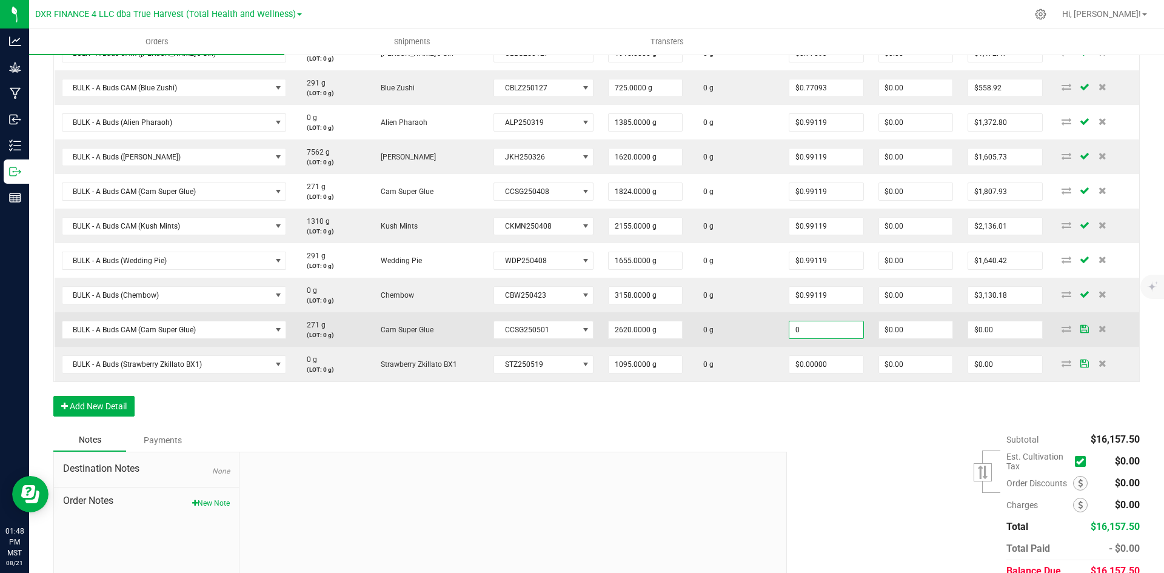
click at [789, 327] on input "0" at bounding box center [825, 329] width 73 height 17
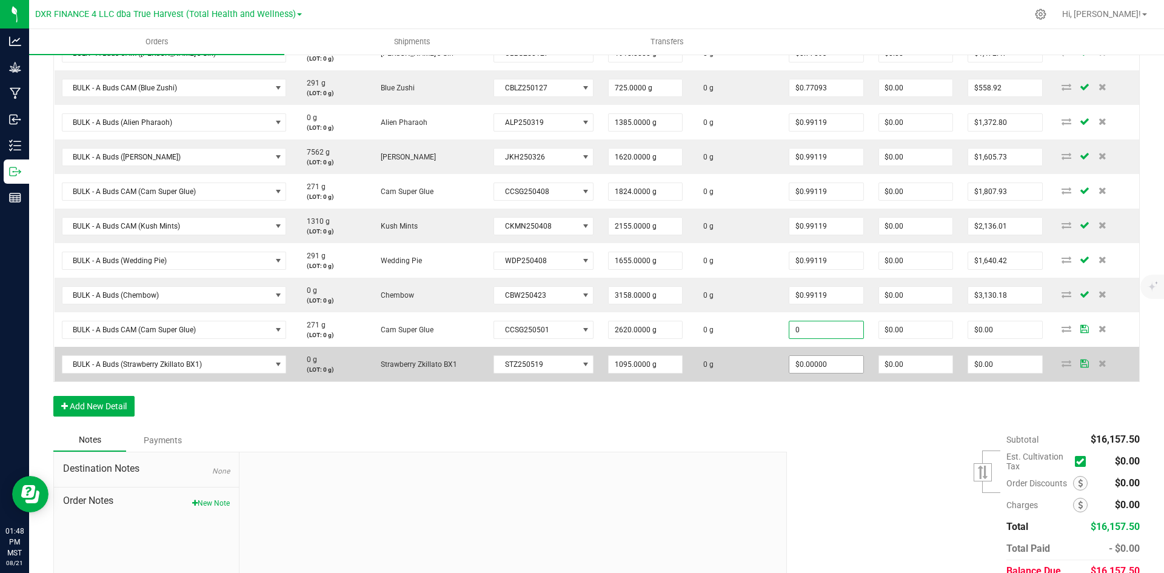
paste input ".9911894273127"
type input "$0.99119"
type input "$2,596.92"
click at [801, 370] on input "0" at bounding box center [825, 364] width 73 height 17
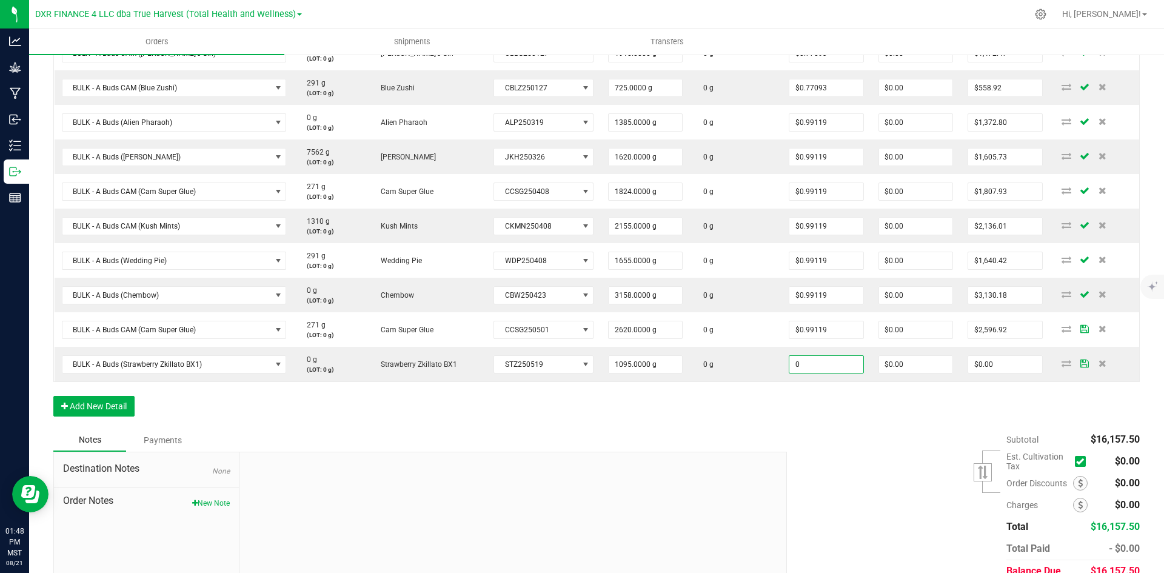
paste input ".9911894273127"
type input "$0.99119"
type input "$1,085.35"
click at [806, 437] on div "Subtotal $16,157.50 Est. Cultivation Tax" at bounding box center [959, 505] width 362 height 153
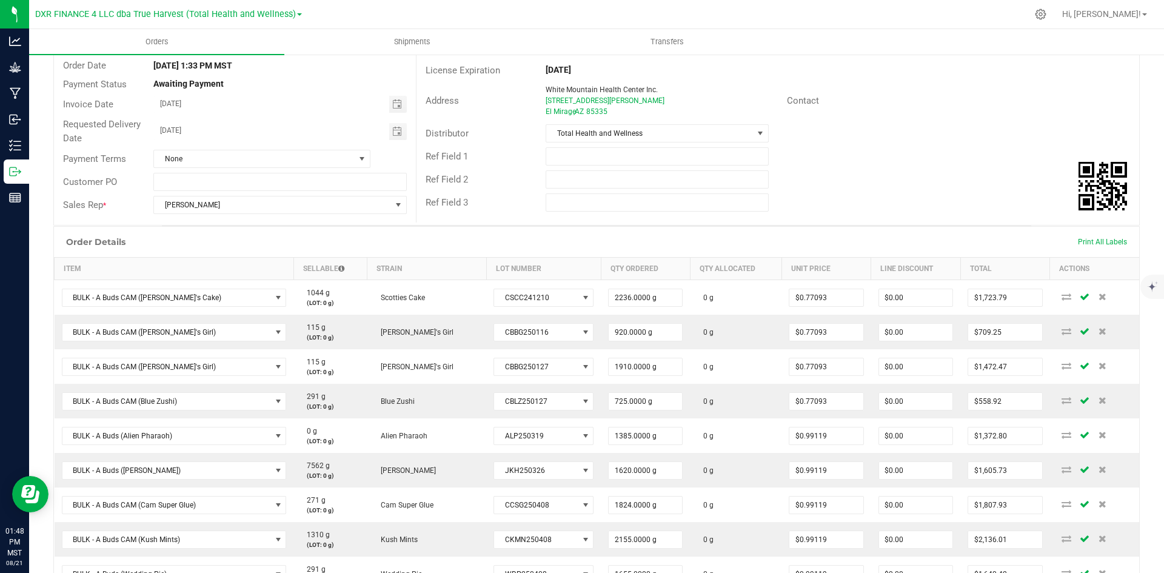
scroll to position [0, 0]
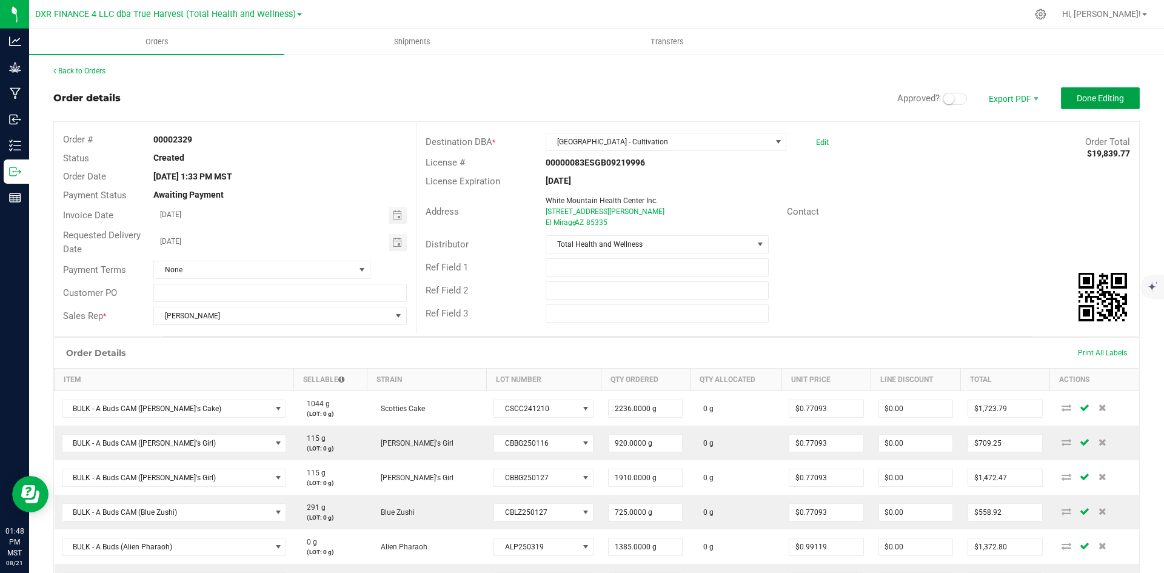
click at [1077, 93] on span "Done Editing" at bounding box center [1100, 98] width 47 height 10
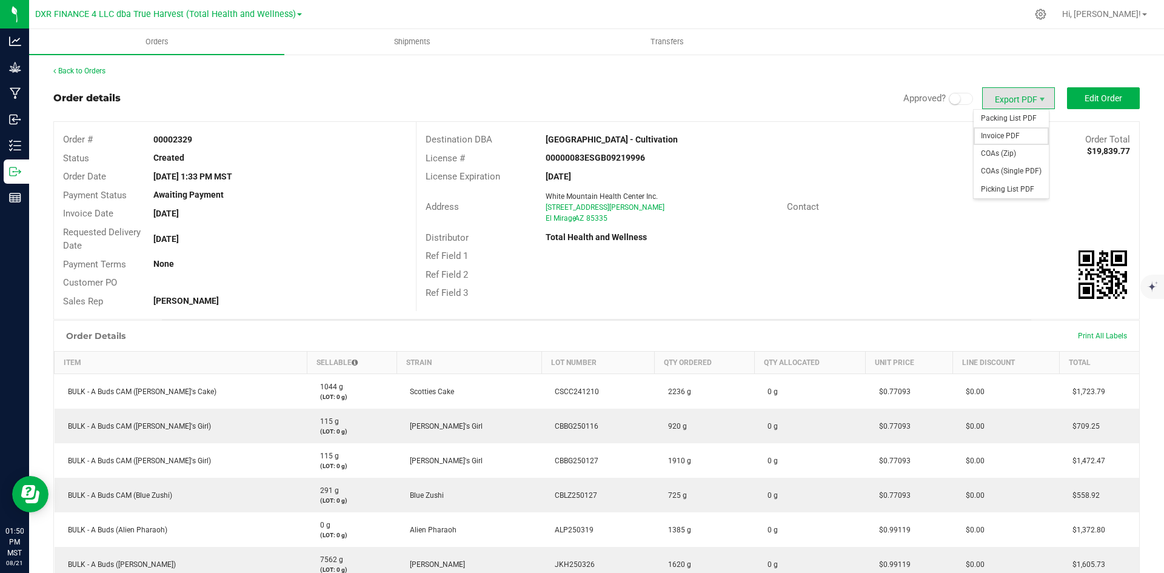
click at [1025, 138] on span "Invoice PDF" at bounding box center [1011, 136] width 75 height 18
click at [83, 67] on link "Back to Orders" at bounding box center [79, 71] width 52 height 8
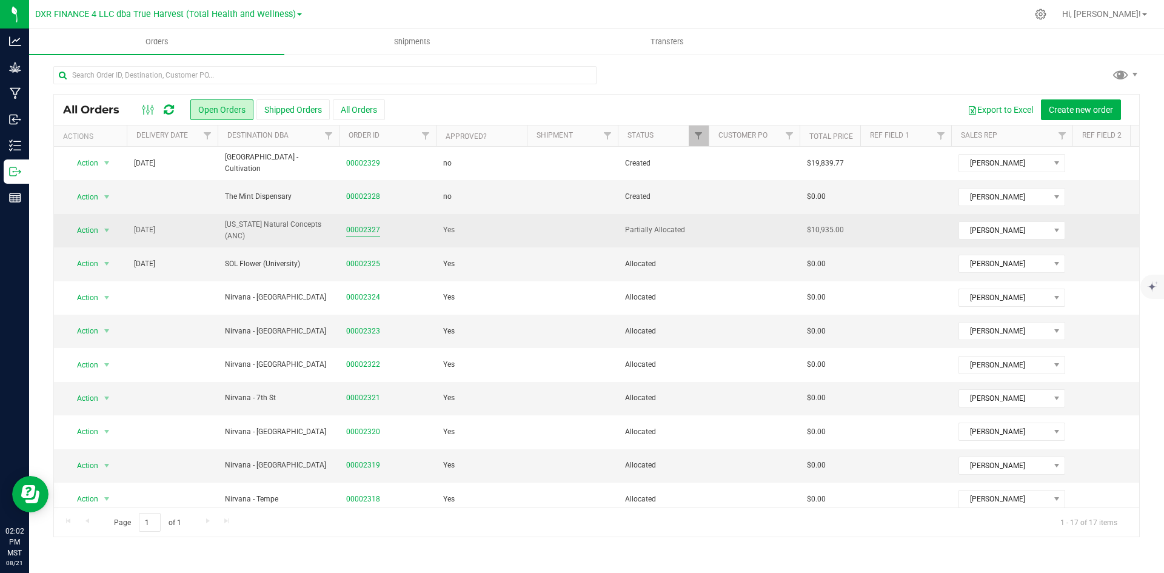
click at [358, 233] on link "00002327" at bounding box center [363, 230] width 34 height 12
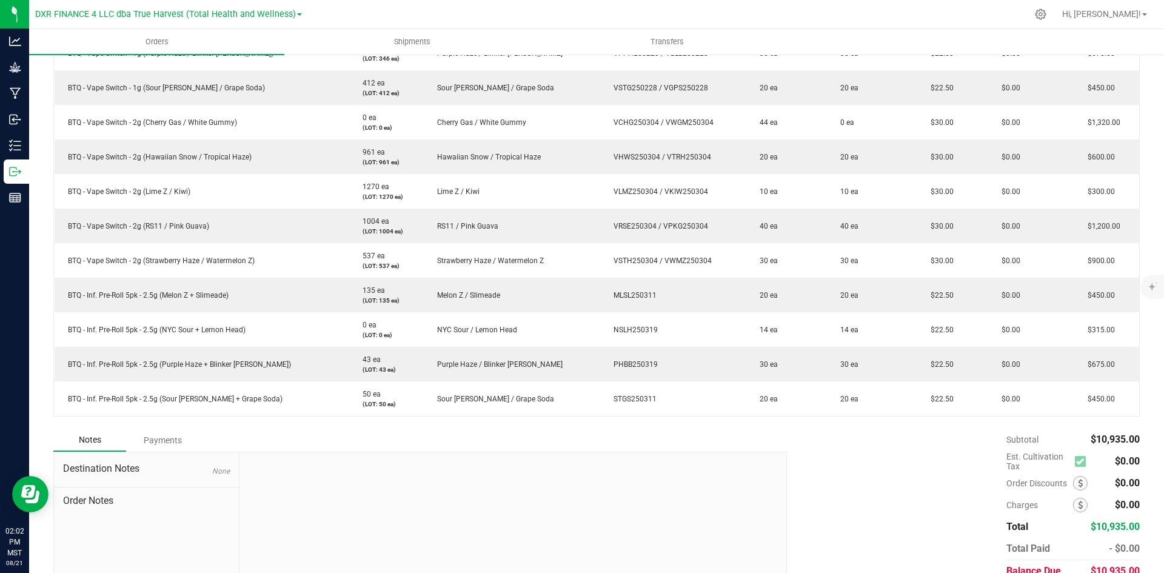
scroll to position [485, 0]
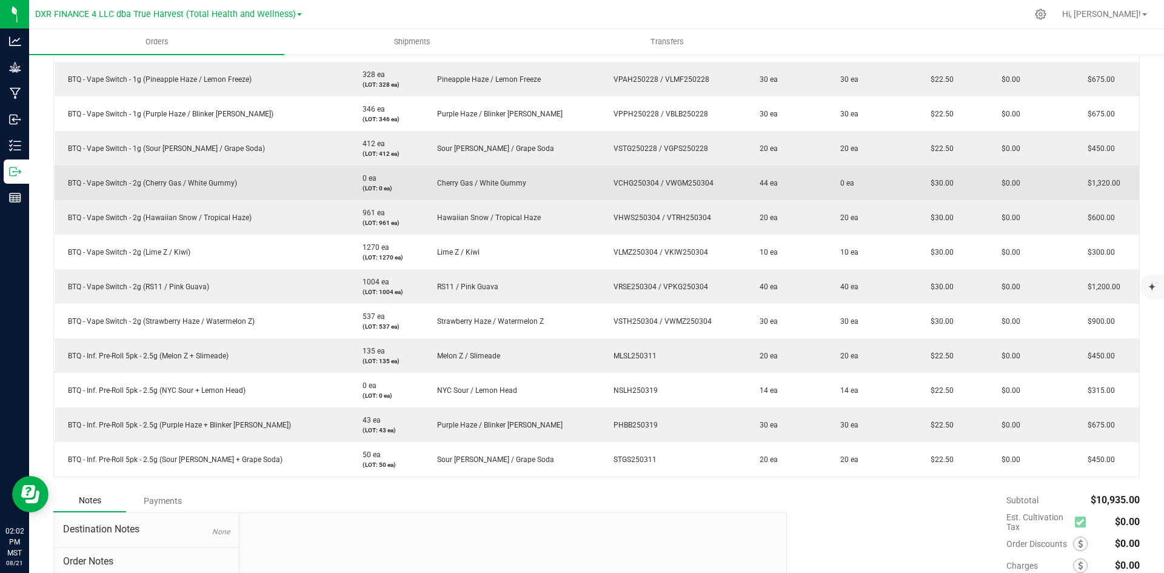
drag, startPoint x: 69, startPoint y: 183, endPoint x: 263, endPoint y: 177, distance: 193.5
click at [263, 177] on td "BTQ - Vape Switch - 2g (Cherry Gas / White Gummy)" at bounding box center [202, 183] width 295 height 35
copy span "BTQ - Vape Switch - 2g (Cherry Gas / White Gummy)"
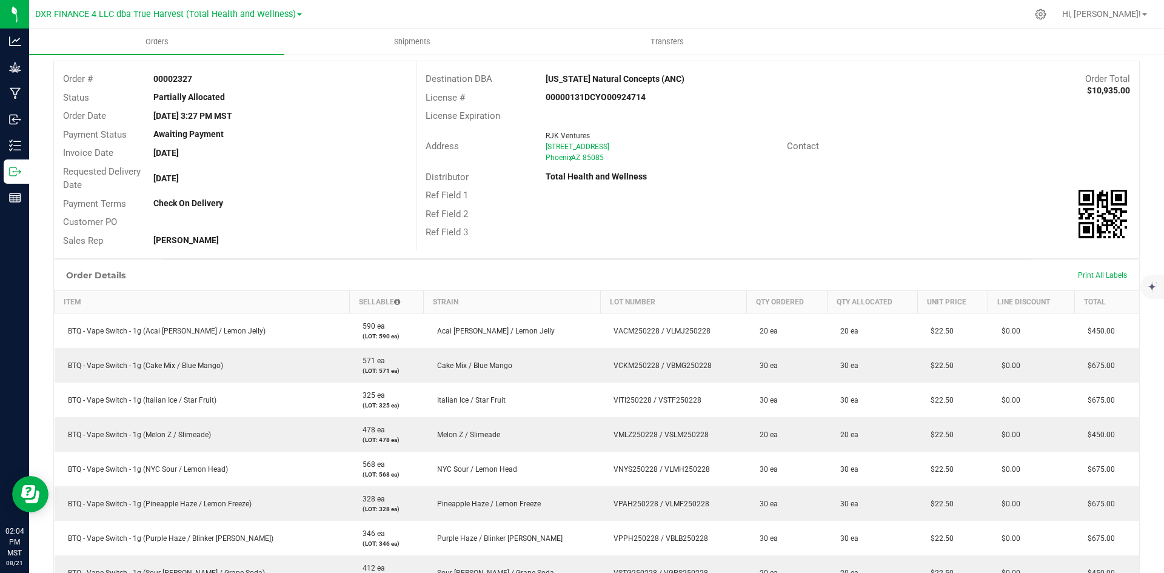
scroll to position [0, 0]
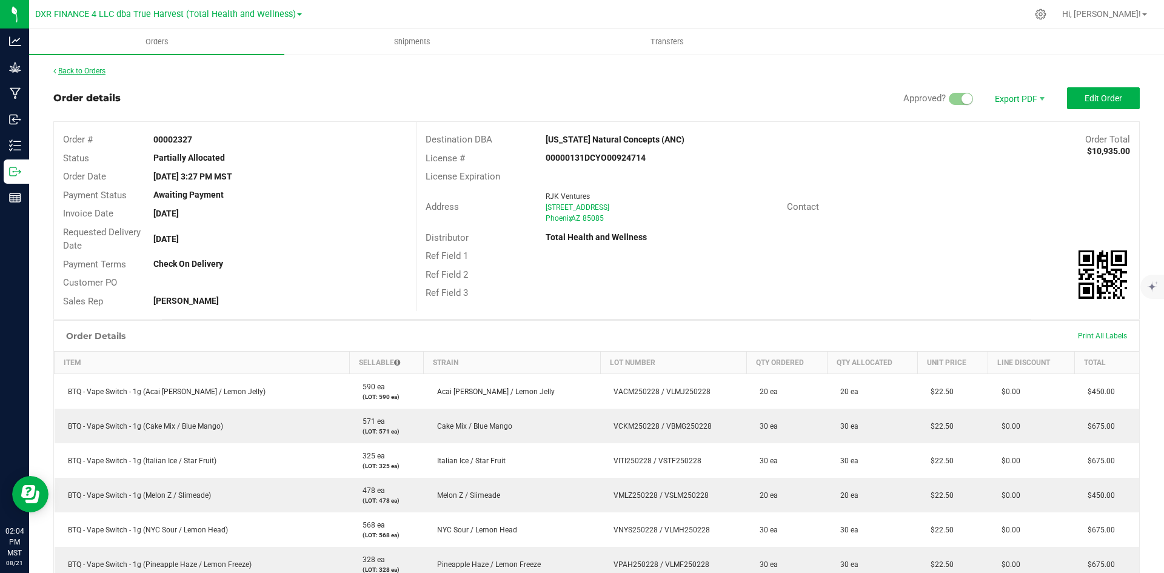
click at [98, 74] on link "Back to Orders" at bounding box center [79, 71] width 52 height 8
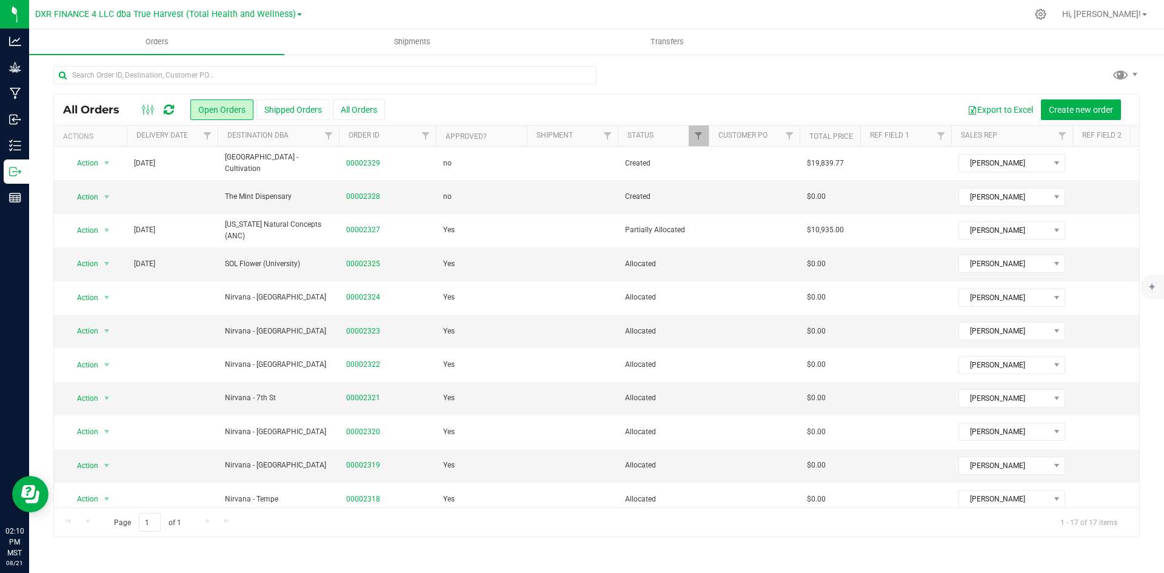
click at [190, 138] on th "Delivery Date" at bounding box center [172, 136] width 91 height 21
click at [1047, 16] on icon at bounding box center [1040, 14] width 13 height 13
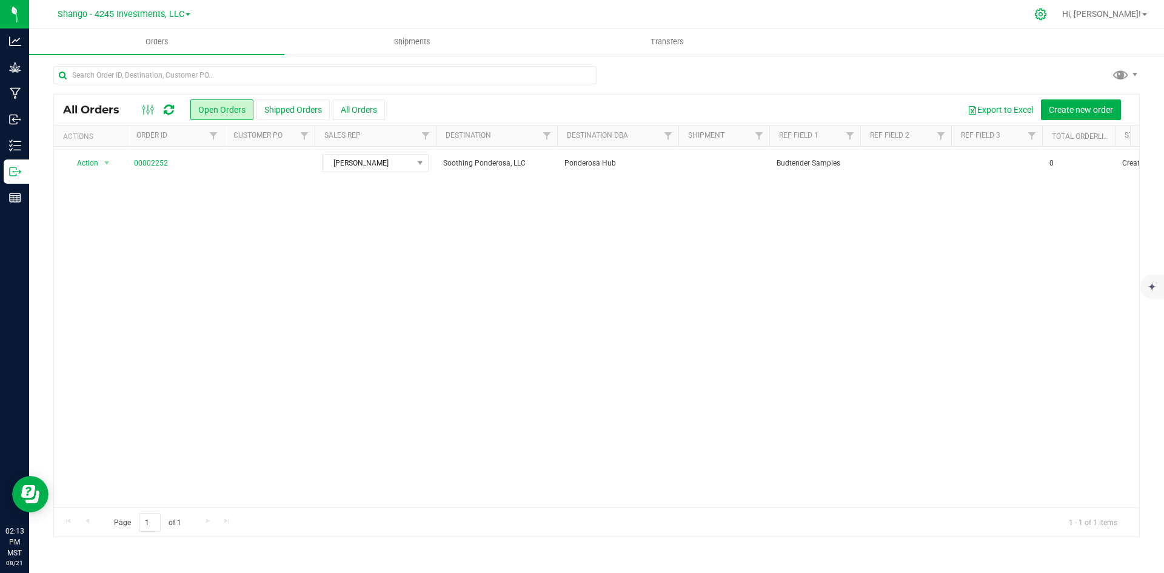
click at [1056, 22] on div at bounding box center [1041, 14] width 30 height 26
click at [1047, 18] on icon at bounding box center [1040, 14] width 13 height 13
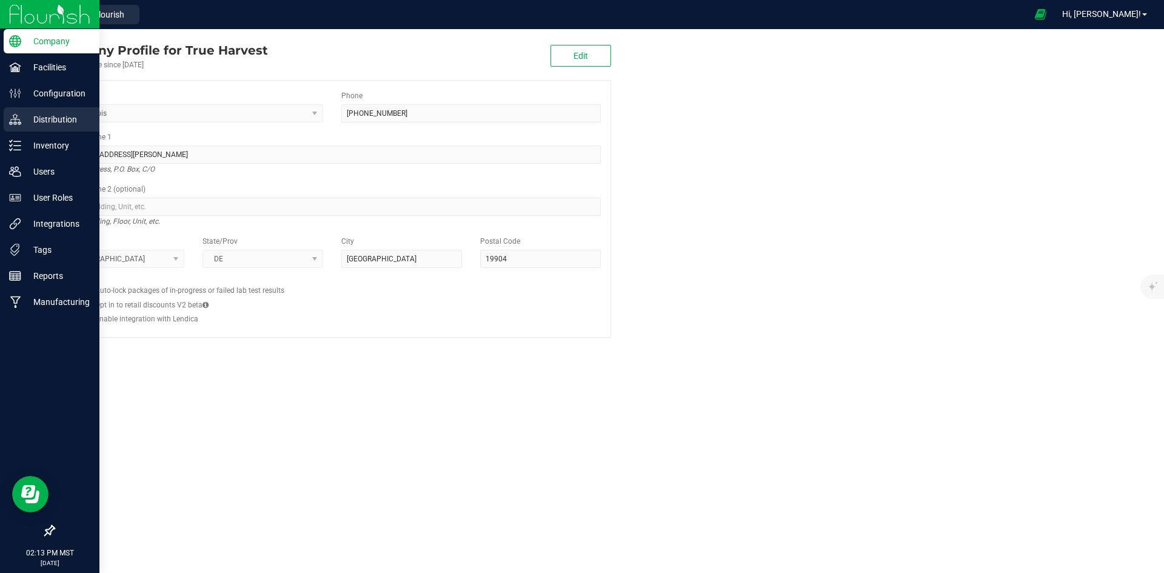
click at [60, 119] on p "Distribution" at bounding box center [57, 119] width 73 height 15
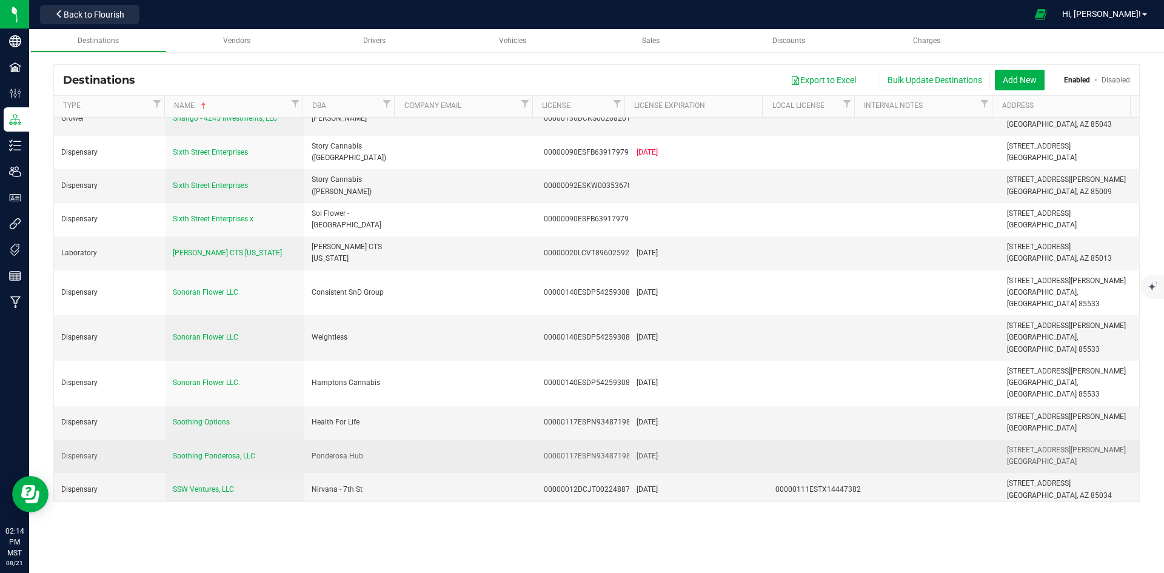
scroll to position [3733, 0]
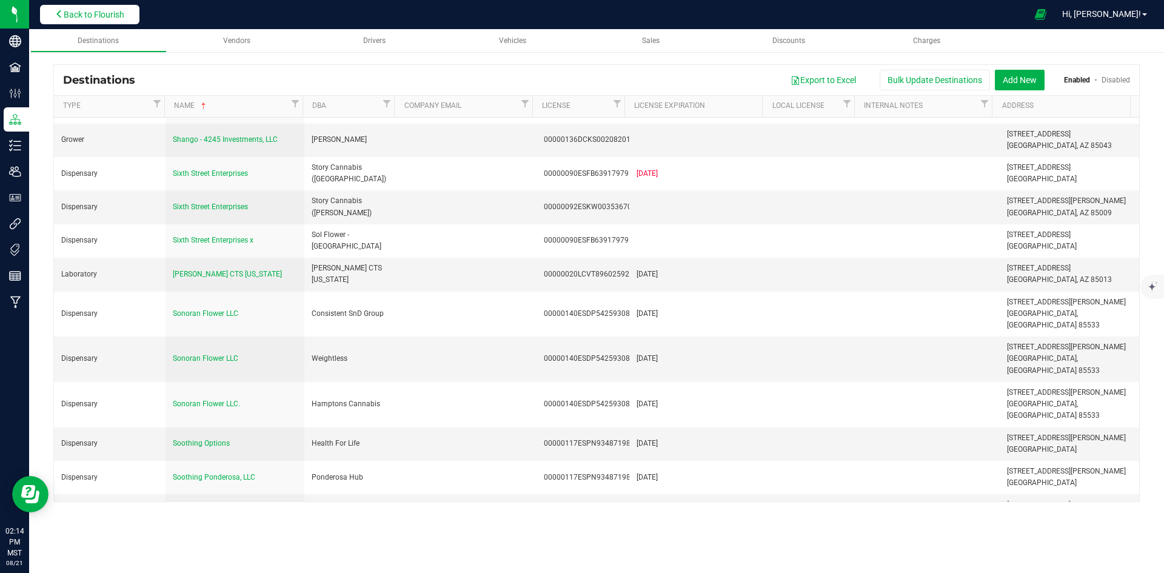
click at [119, 13] on span "Back to Flourish" at bounding box center [94, 15] width 61 height 10
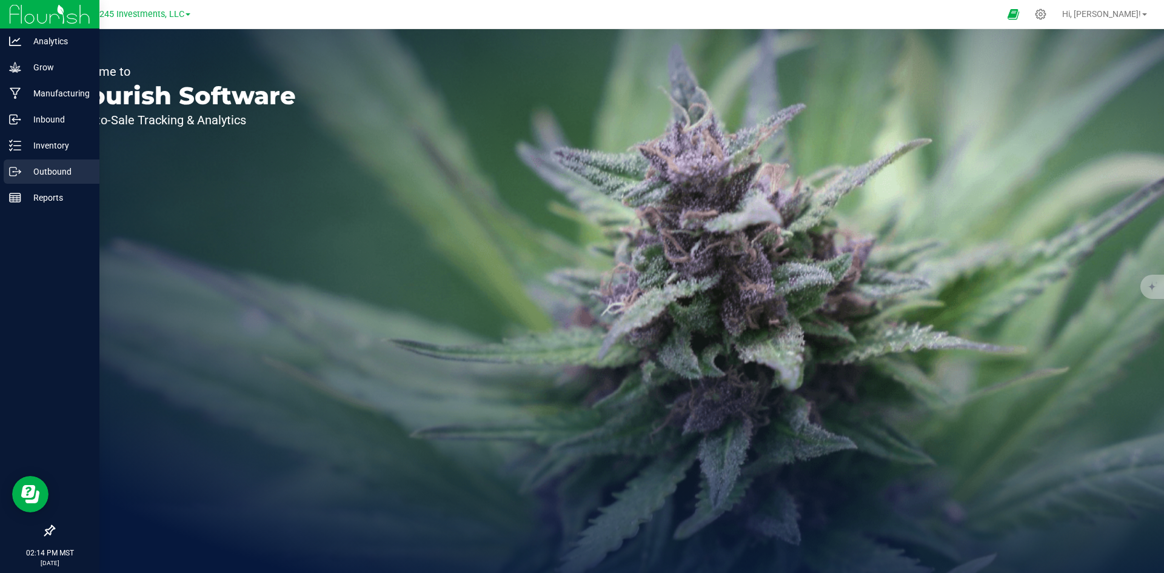
click at [21, 176] on p "Outbound" at bounding box center [57, 171] width 73 height 15
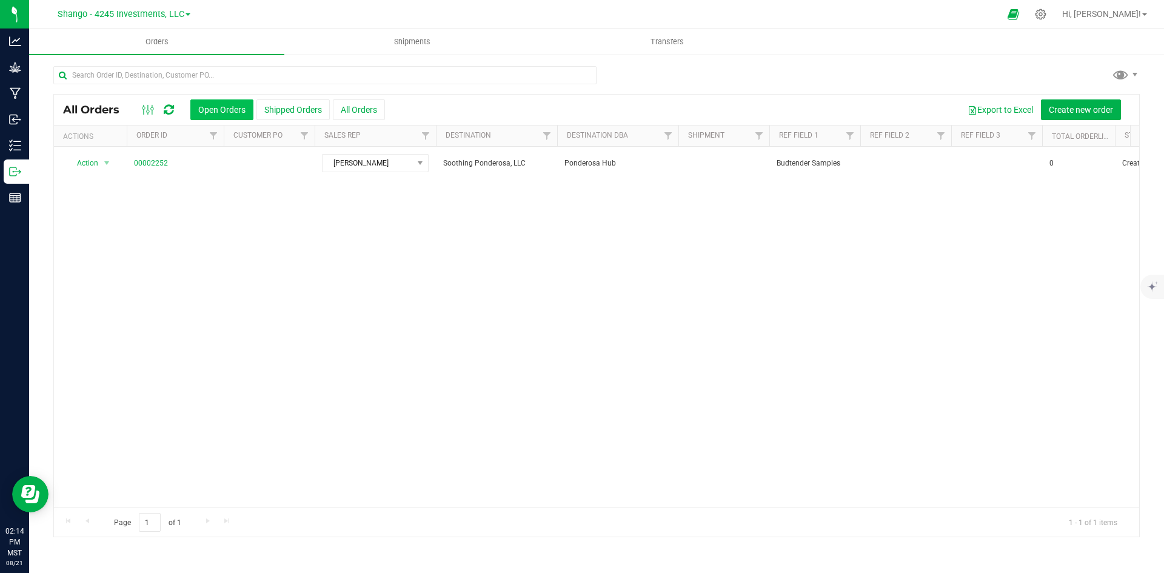
click at [221, 104] on button "Open Orders" at bounding box center [221, 109] width 63 height 21
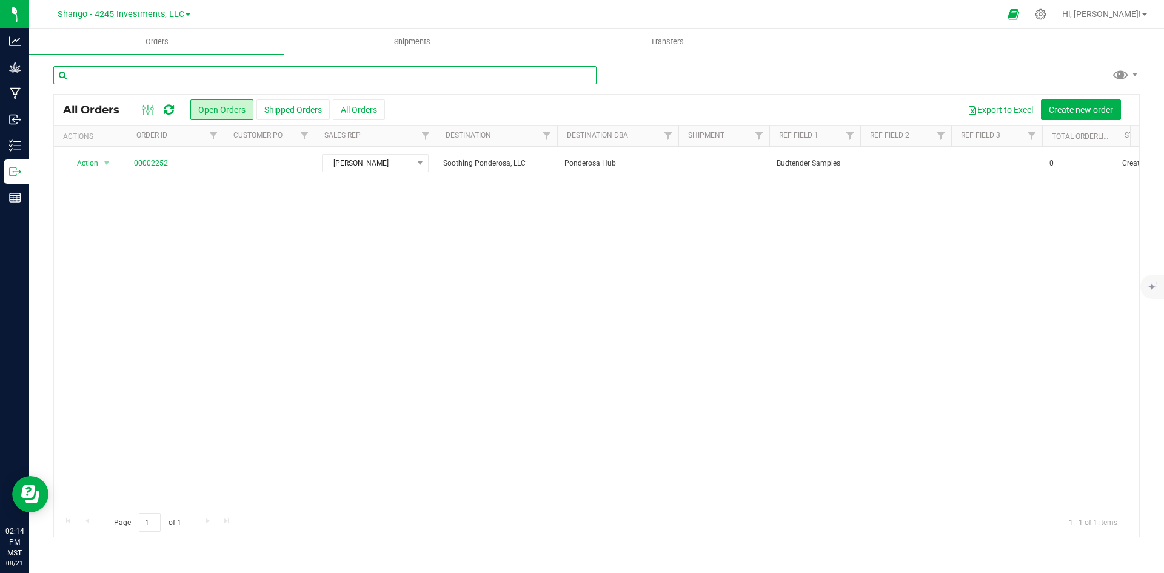
click at [345, 70] on input "text" at bounding box center [324, 75] width 543 height 18
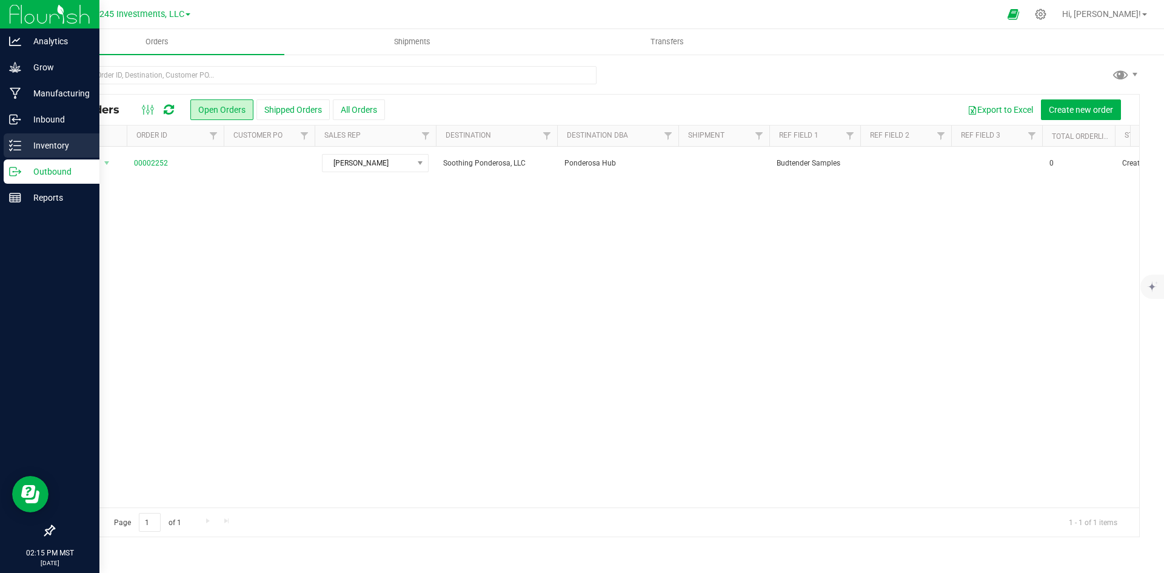
click at [18, 148] on icon at bounding box center [15, 145] width 12 height 12
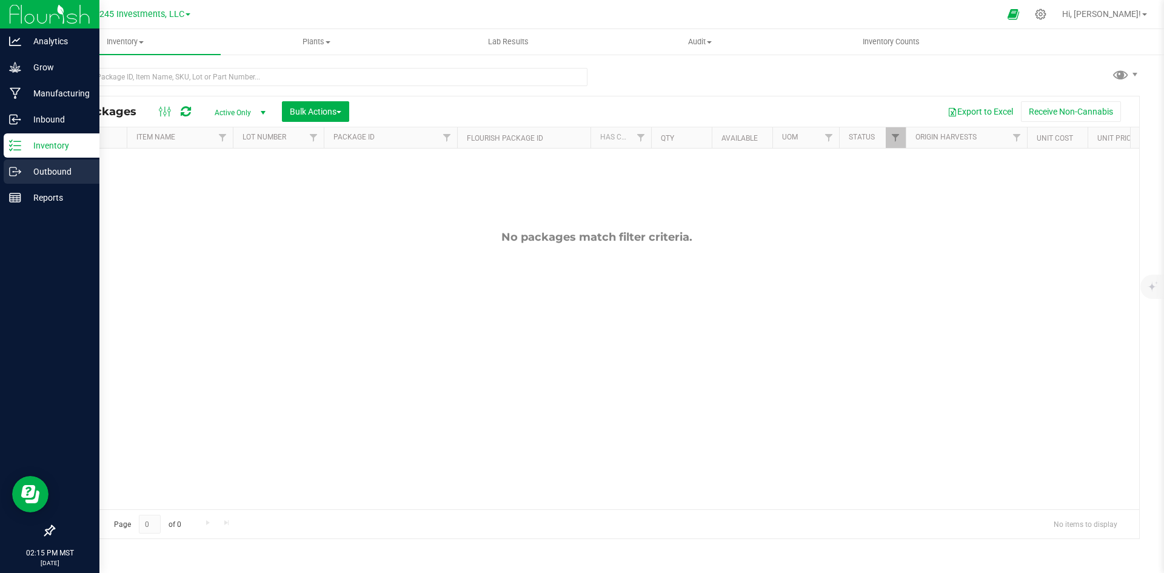
click at [22, 175] on p "Outbound" at bounding box center [57, 171] width 73 height 15
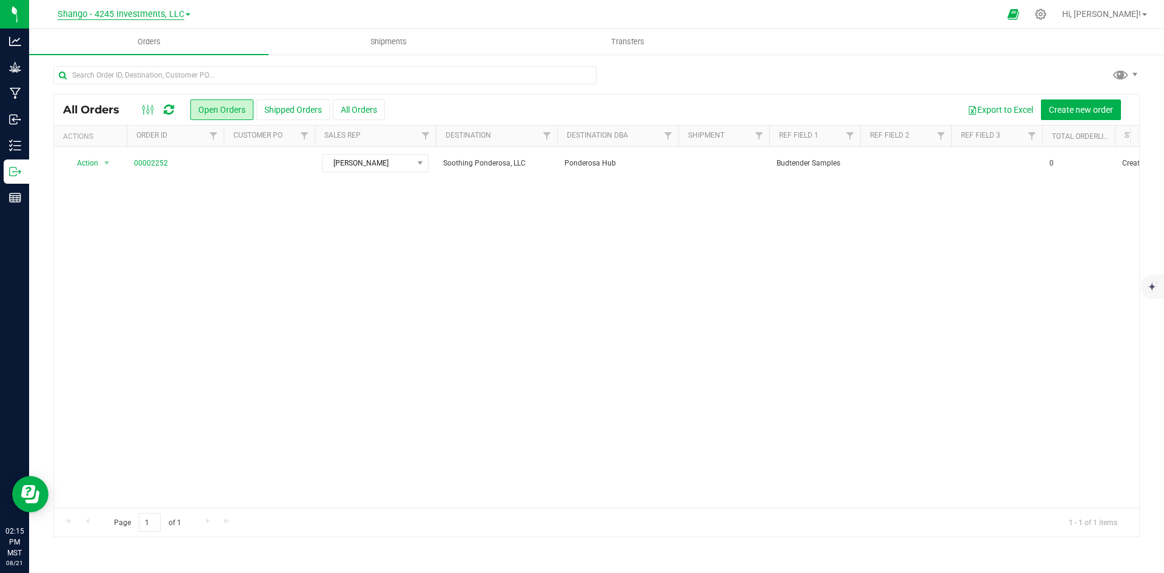
click at [181, 16] on span "Shango - 4245 Investments, LLC" at bounding box center [121, 14] width 127 height 11
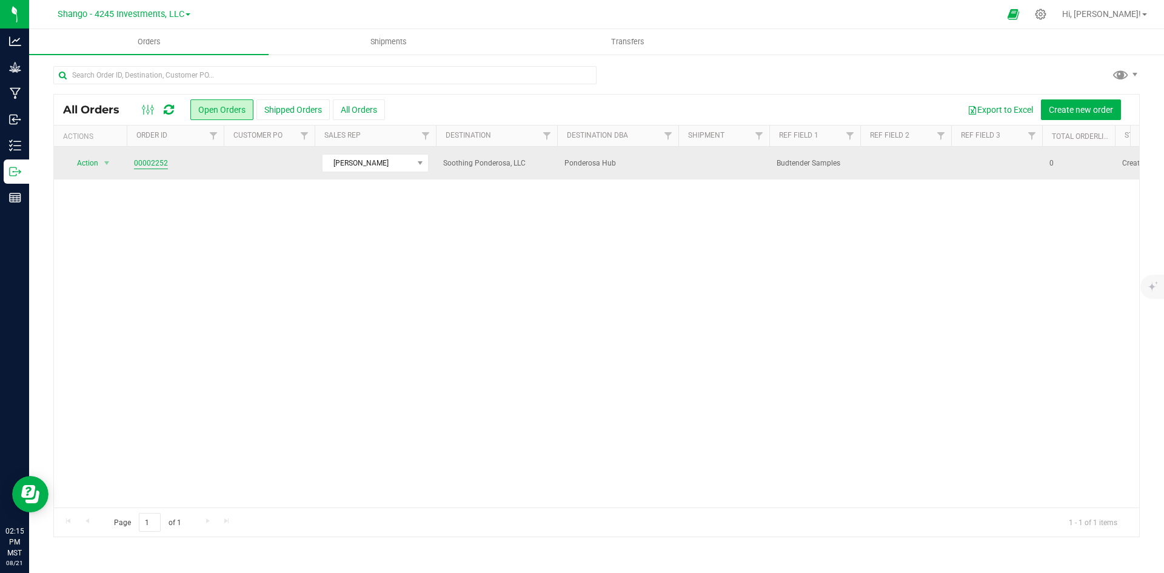
click at [166, 160] on link "00002252" at bounding box center [151, 164] width 34 height 12
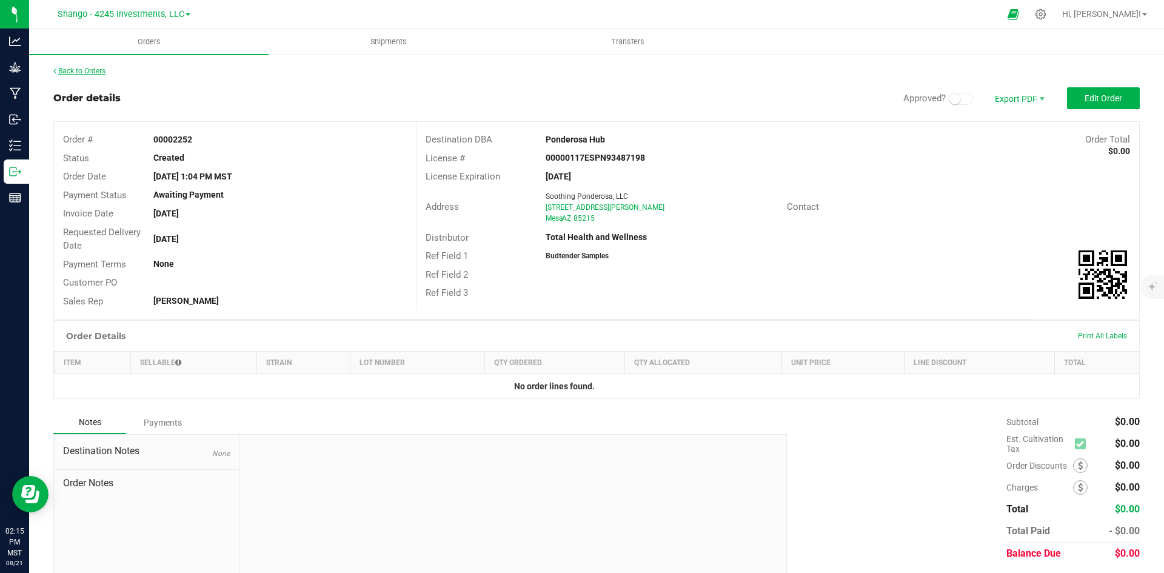
click at [60, 72] on link "Back to Orders" at bounding box center [79, 71] width 52 height 8
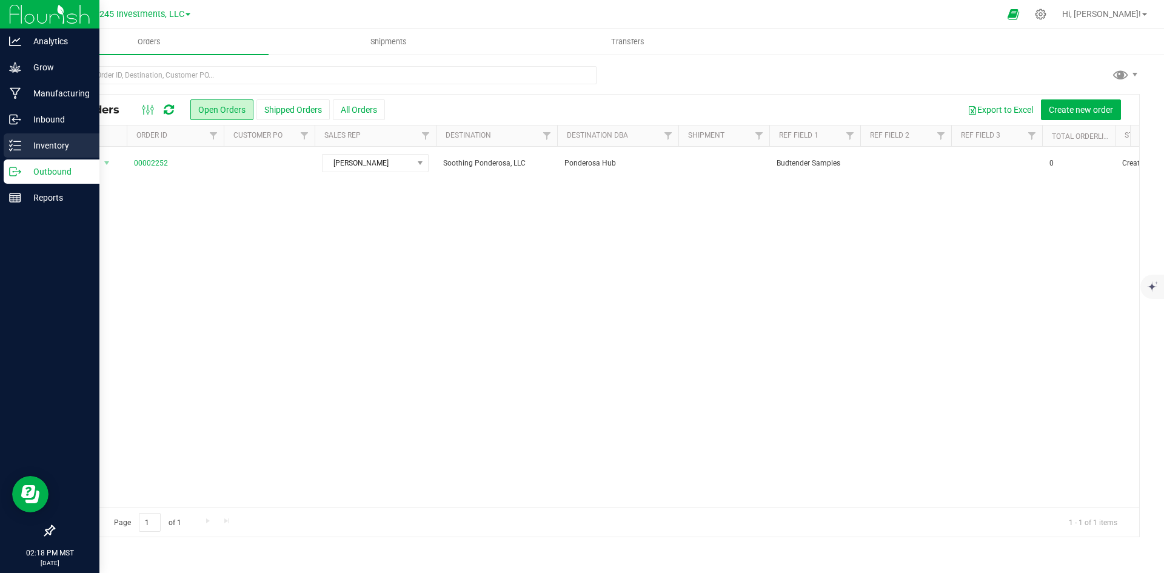
click at [18, 145] on icon at bounding box center [15, 145] width 12 height 12
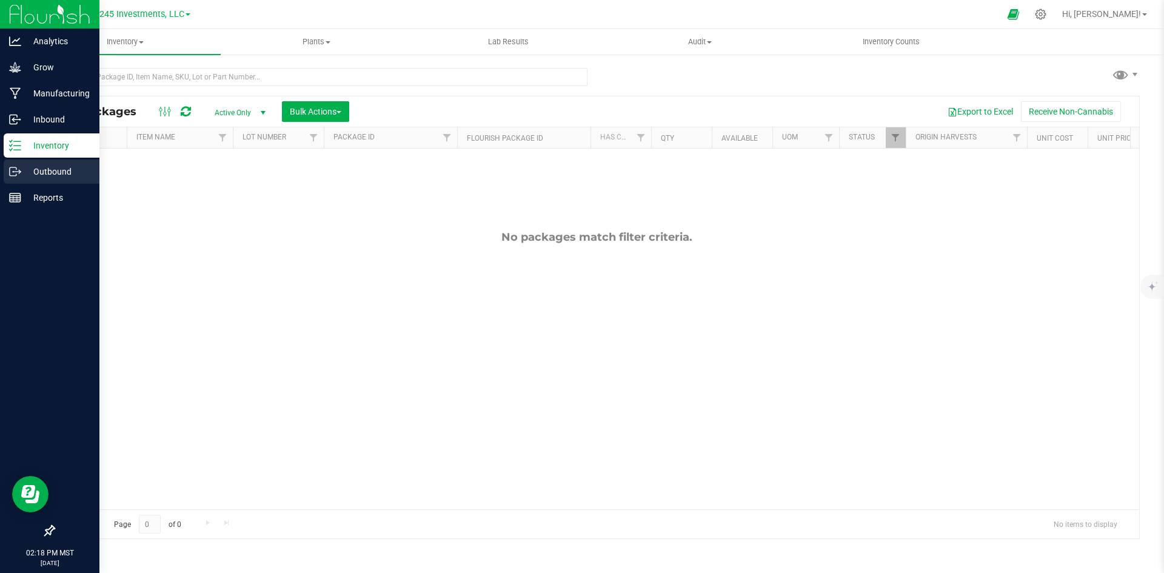
click at [22, 169] on p "Outbound" at bounding box center [57, 171] width 73 height 15
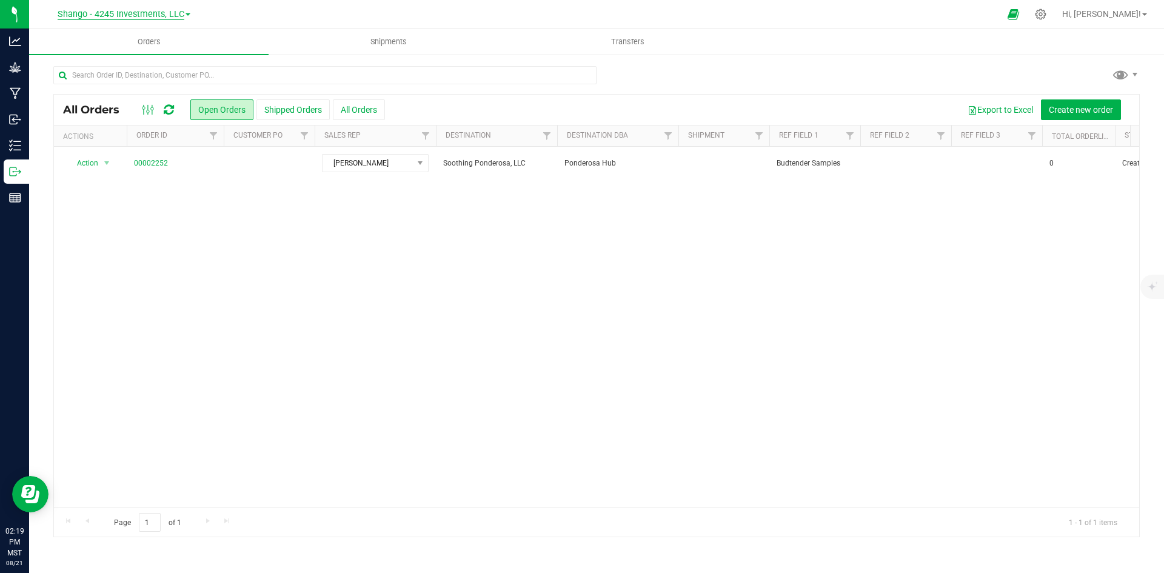
click at [140, 12] on span "Shango - 4245 Investments, LLC" at bounding box center [121, 14] width 127 height 11
click at [253, 319] on div "Action Action Approve Cancel order Change facility Clone order Edit order Mark …" at bounding box center [596, 327] width 1085 height 361
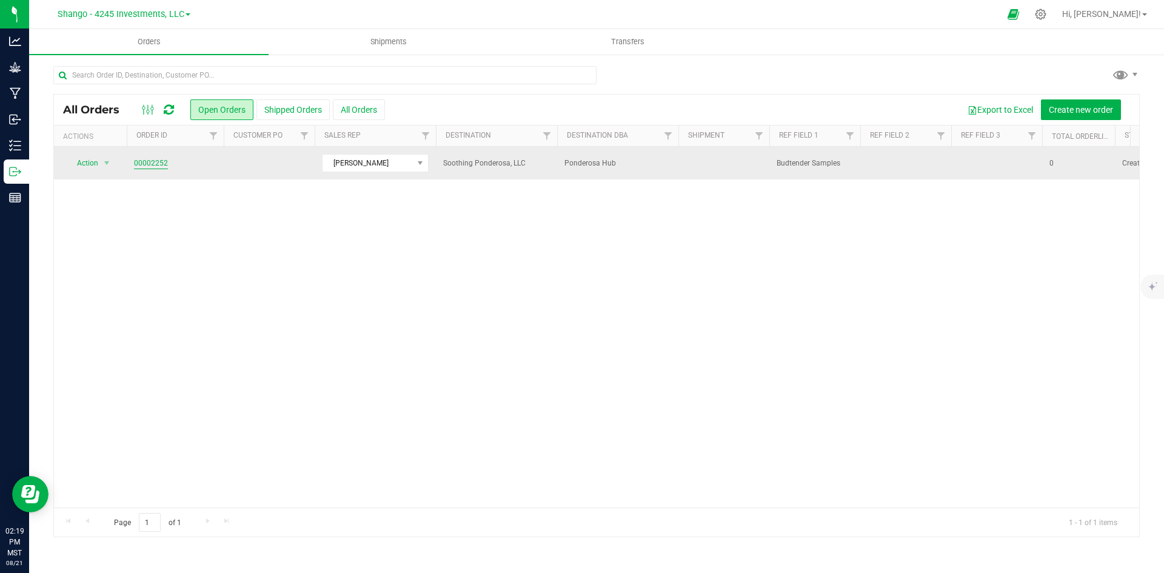
click at [153, 165] on link "00002252" at bounding box center [151, 164] width 34 height 12
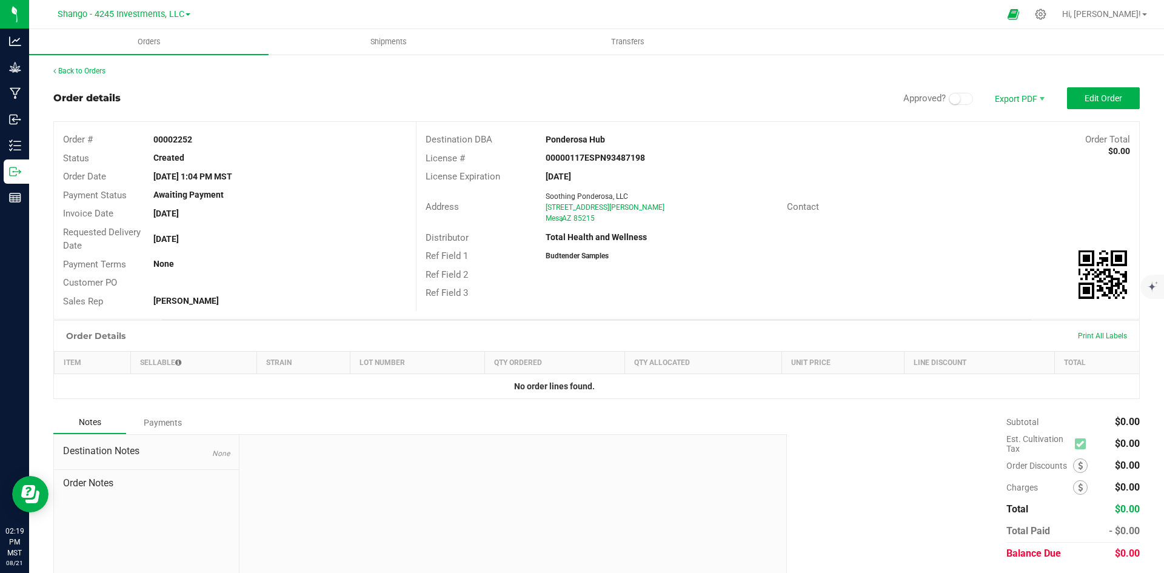
click at [216, 316] on div "Order # 00002252 Status Created Order Date Jul 29, 2025 1:04 PM MST Payment Sta…" at bounding box center [235, 220] width 362 height 197
click at [93, 68] on link "Back to Orders" at bounding box center [79, 71] width 52 height 8
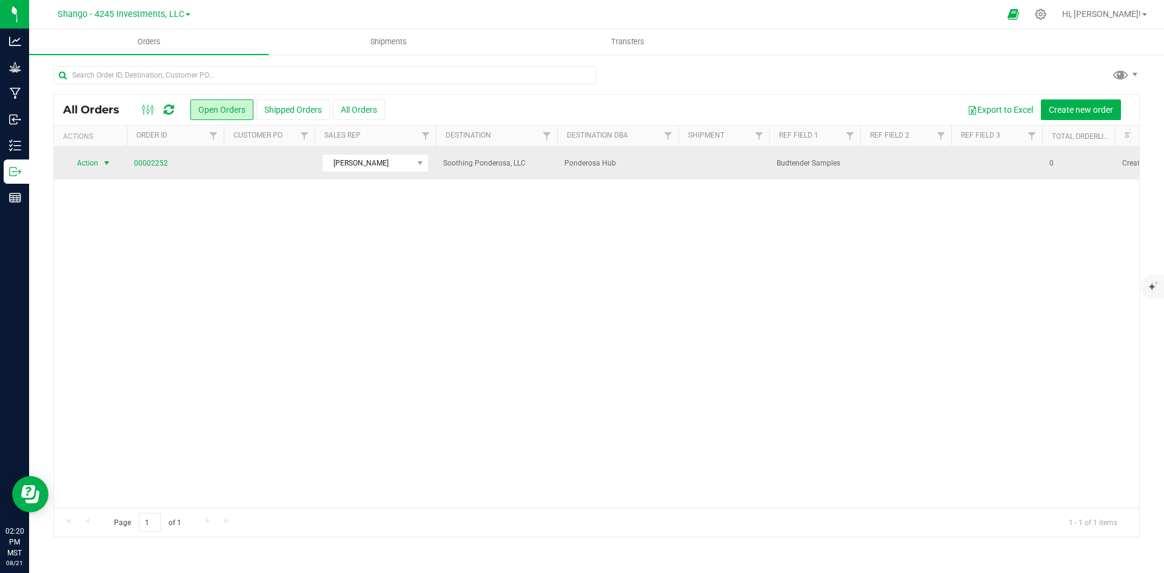
click at [93, 161] on span "Action" at bounding box center [82, 163] width 33 height 17
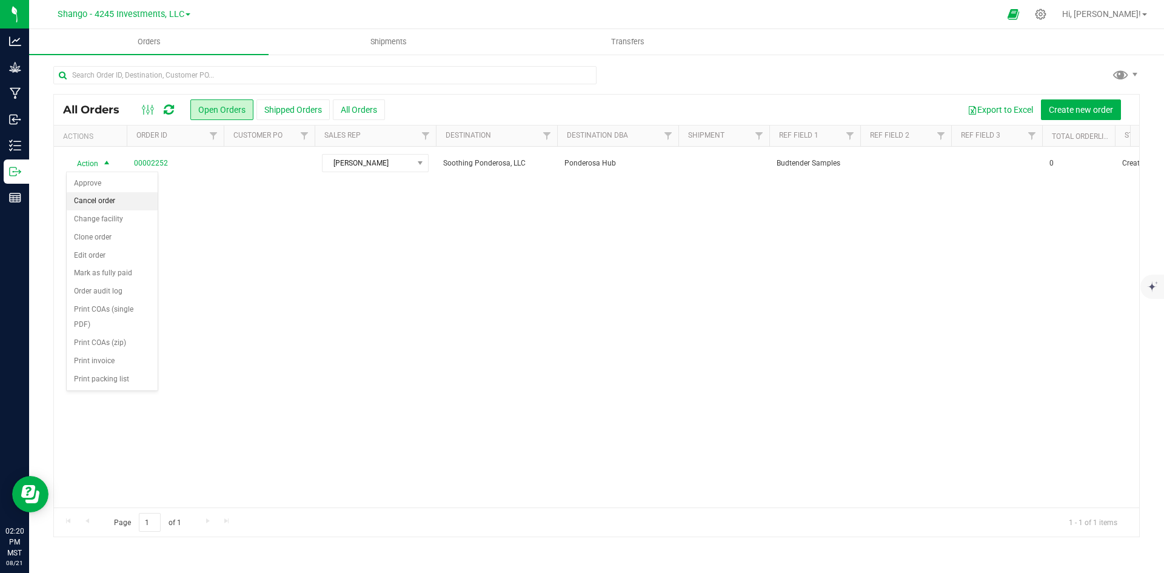
click at [94, 196] on li "Cancel order" at bounding box center [112, 201] width 91 height 18
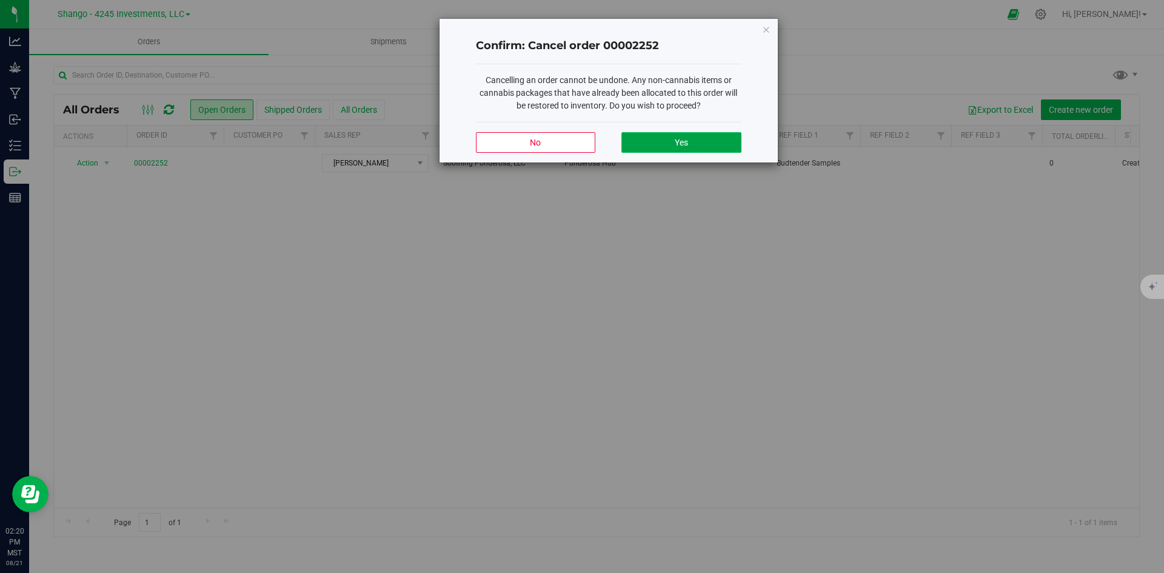
click at [685, 136] on button "Yes" at bounding box center [681, 142] width 119 height 21
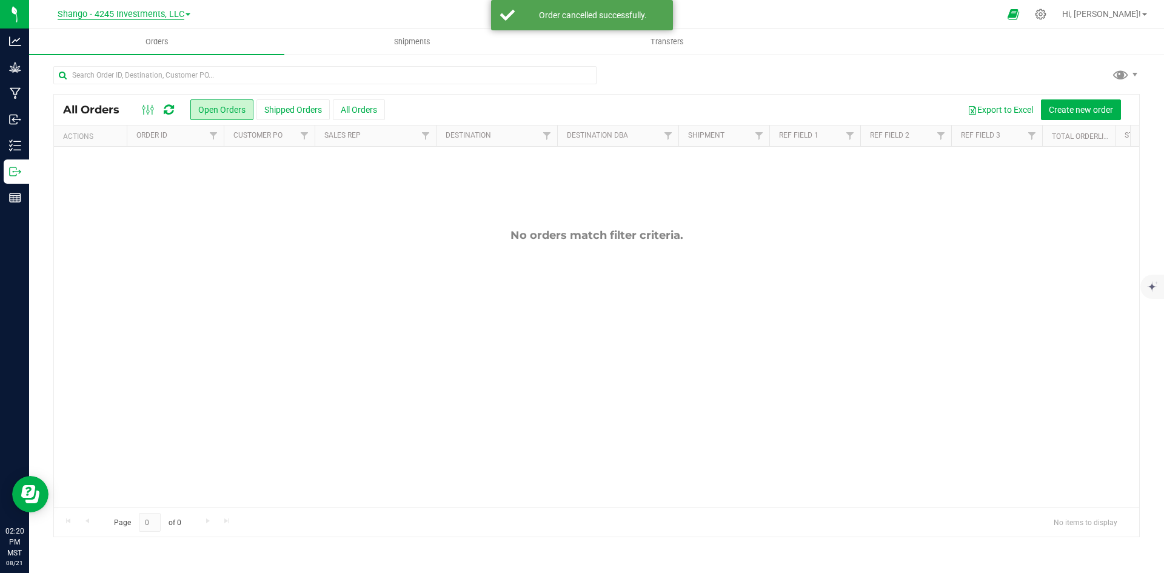
click at [132, 14] on span "Shango - 4245 Investments, LLC" at bounding box center [121, 14] width 127 height 11
click at [130, 50] on link "DXR FINANCE 4 LLC dba True Harvest (Total Health and Wellness)" at bounding box center [123, 43] width 177 height 16
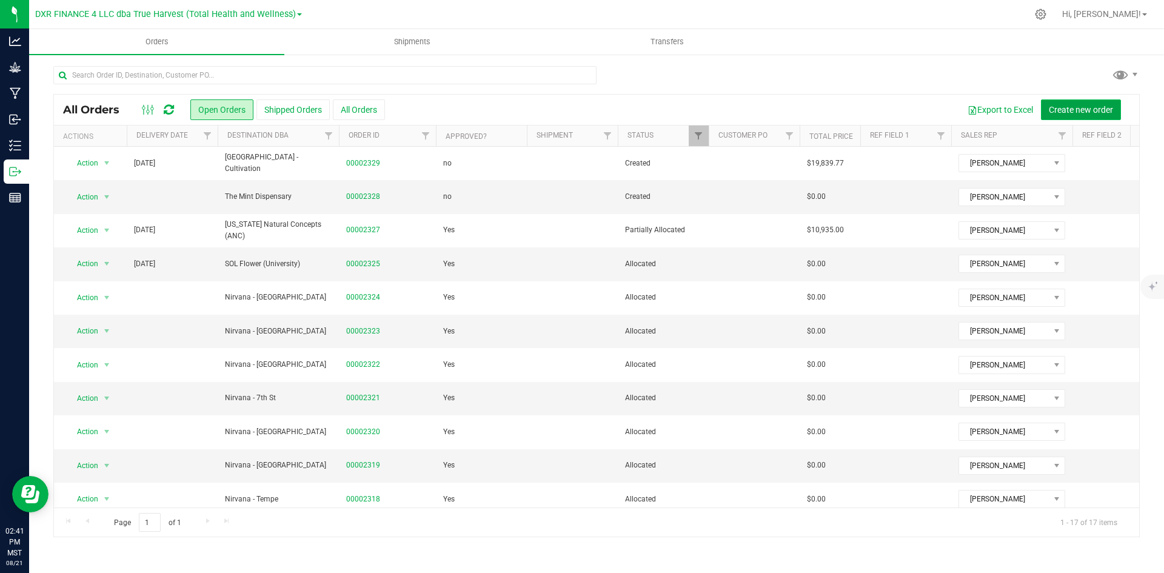
click at [1061, 108] on span "Create new order" at bounding box center [1081, 110] width 64 height 10
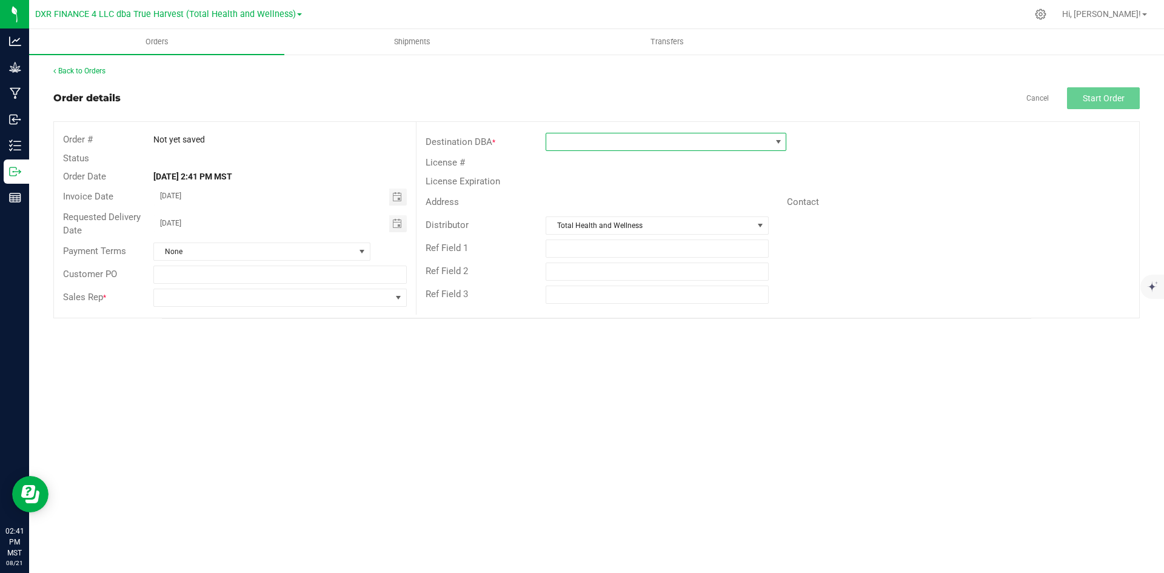
click at [597, 146] on span at bounding box center [658, 141] width 224 height 17
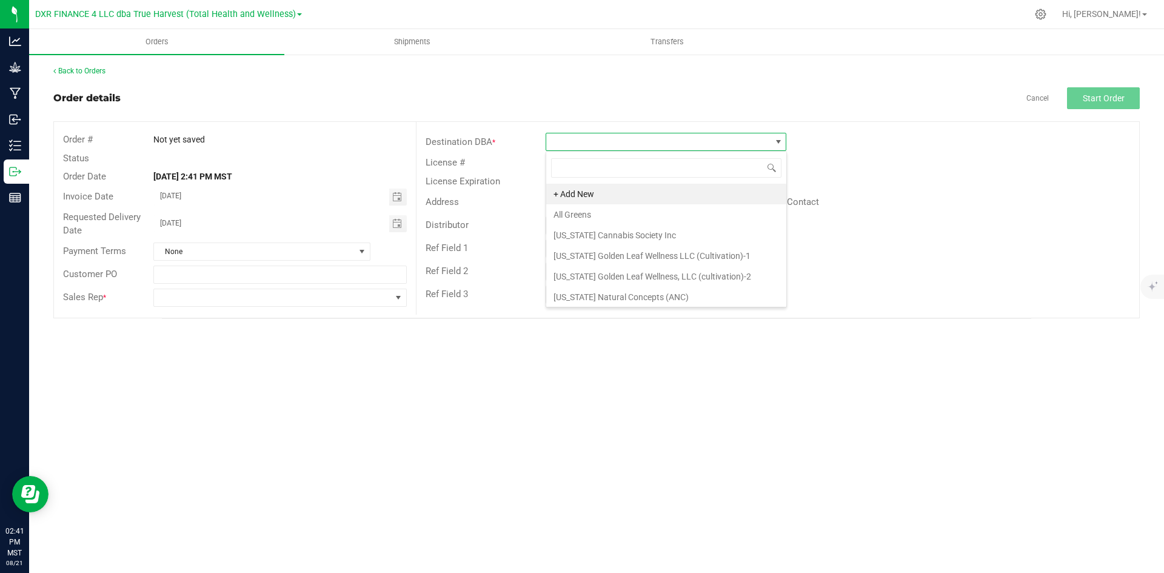
scroll to position [18, 241]
type input "jars"
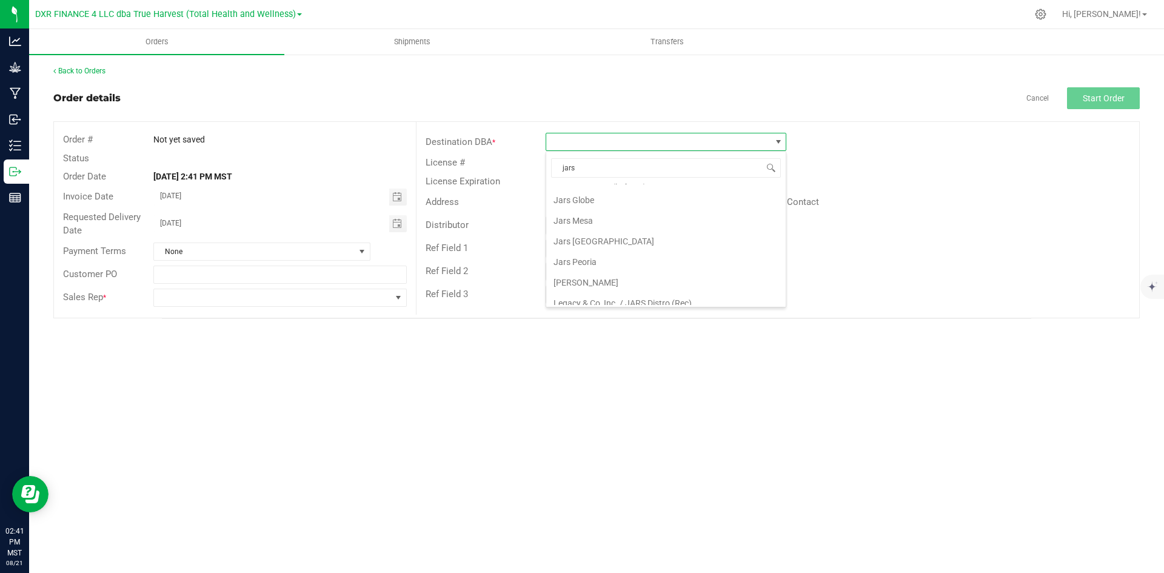
scroll to position [188, 0]
click at [639, 296] on li "Legacy & Co, Inc. / JARS Distro (Rec)" at bounding box center [666, 294] width 240 height 21
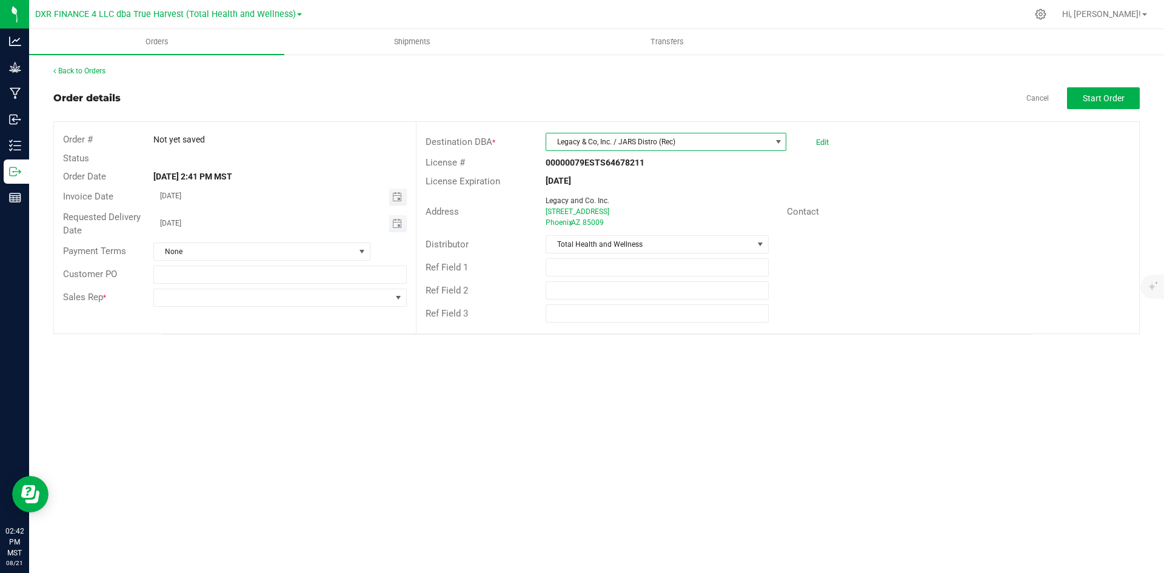
click at [404, 225] on span "Toggle calendar" at bounding box center [398, 223] width 18 height 17
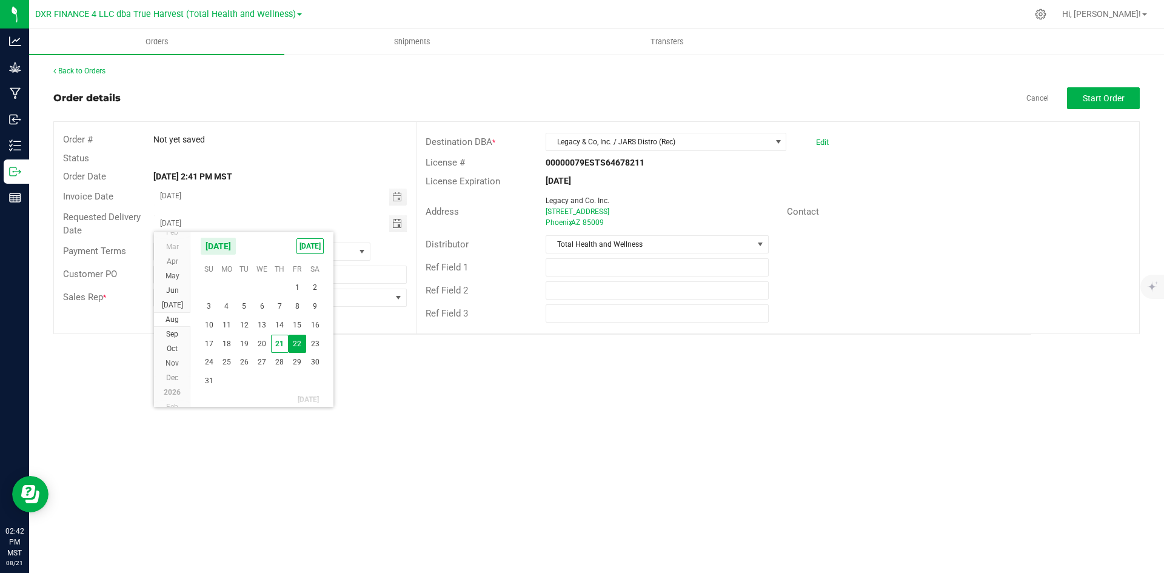
click at [300, 338] on span "22" at bounding box center [298, 344] width 18 height 19
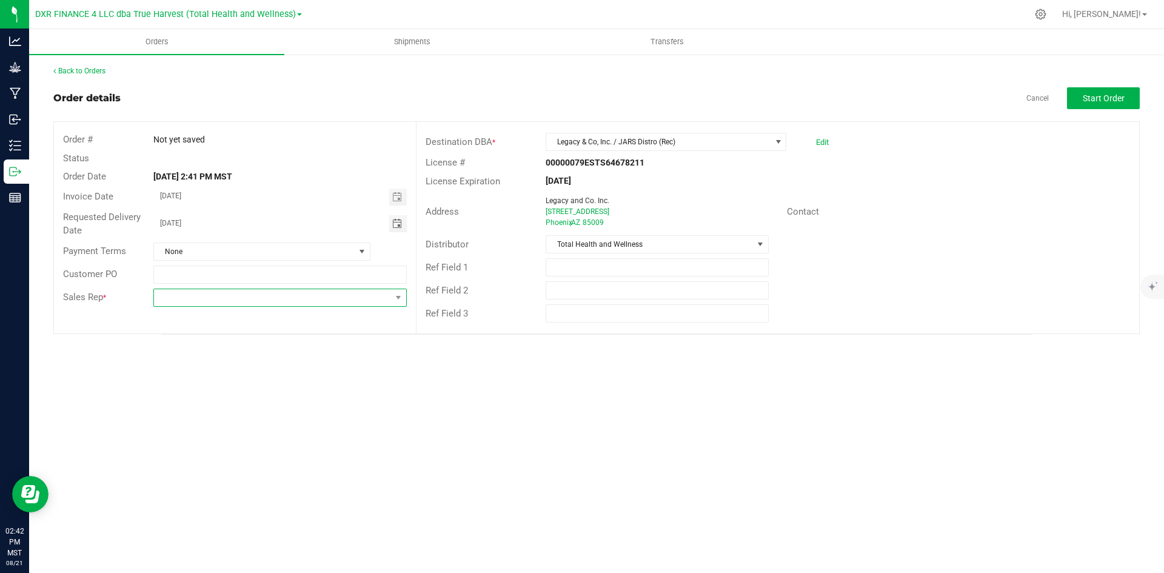
click at [167, 295] on span at bounding box center [272, 297] width 236 height 17
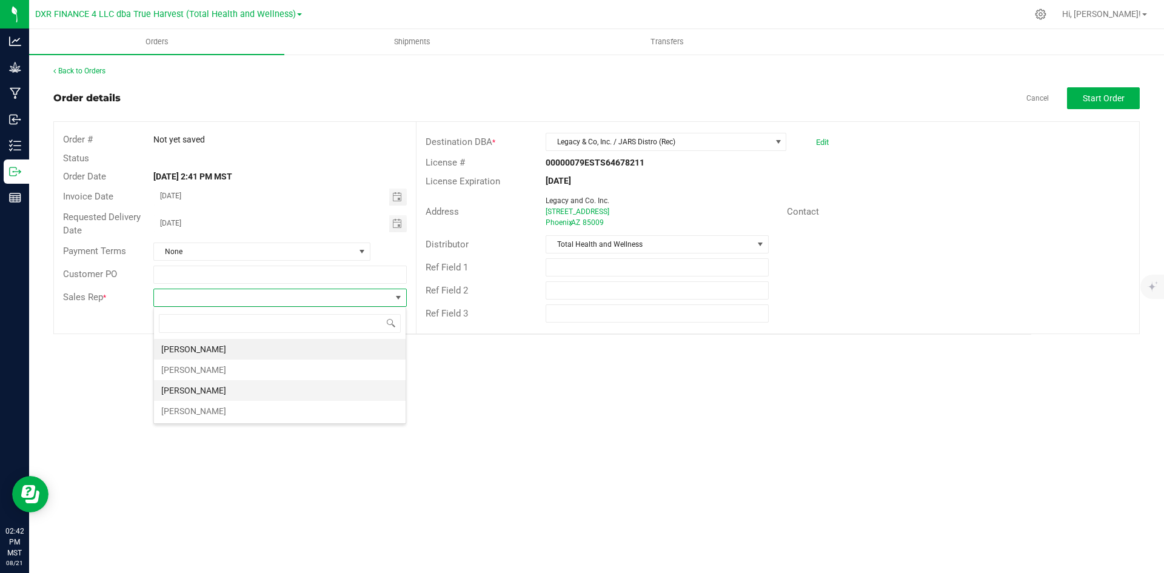
click at [203, 390] on li "Chris Mussallem" at bounding box center [280, 390] width 252 height 21
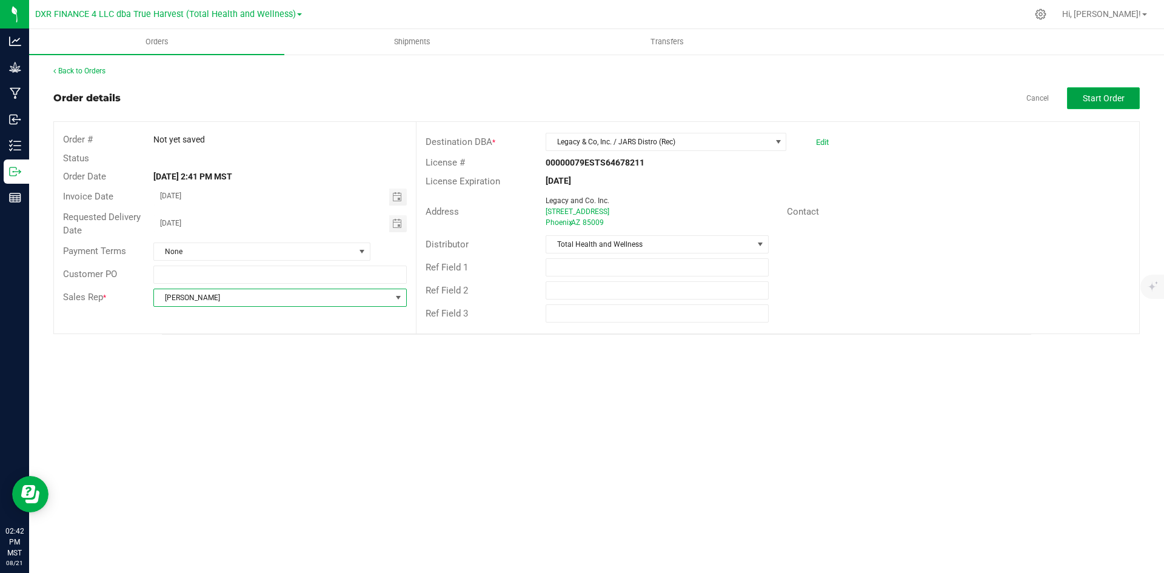
click at [1105, 104] on button "Start Order" at bounding box center [1103, 98] width 73 height 22
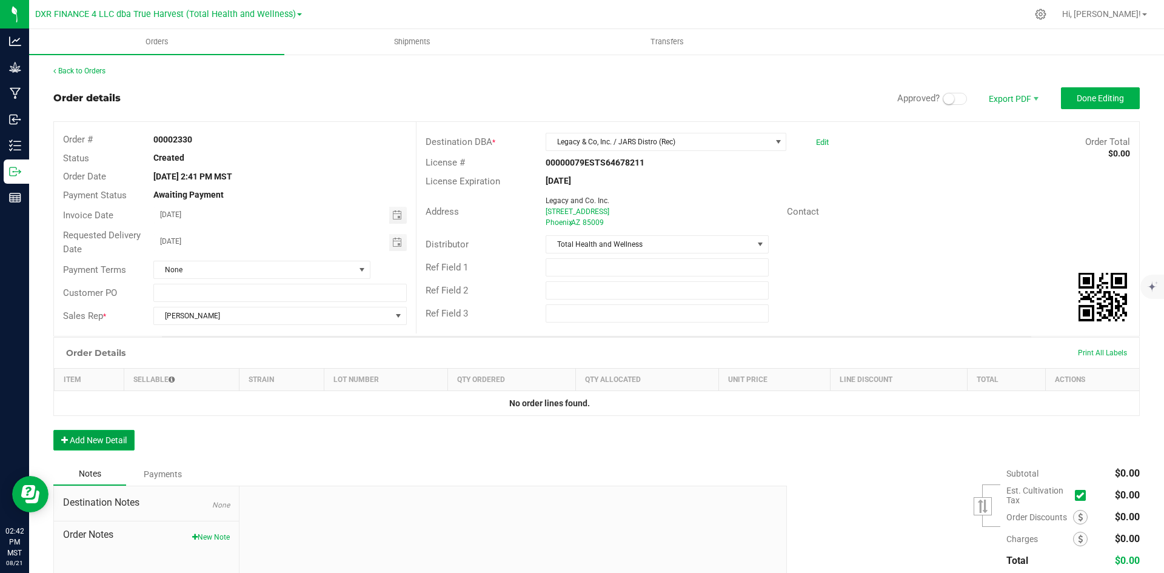
click at [99, 443] on button "Add New Detail" at bounding box center [93, 440] width 81 height 21
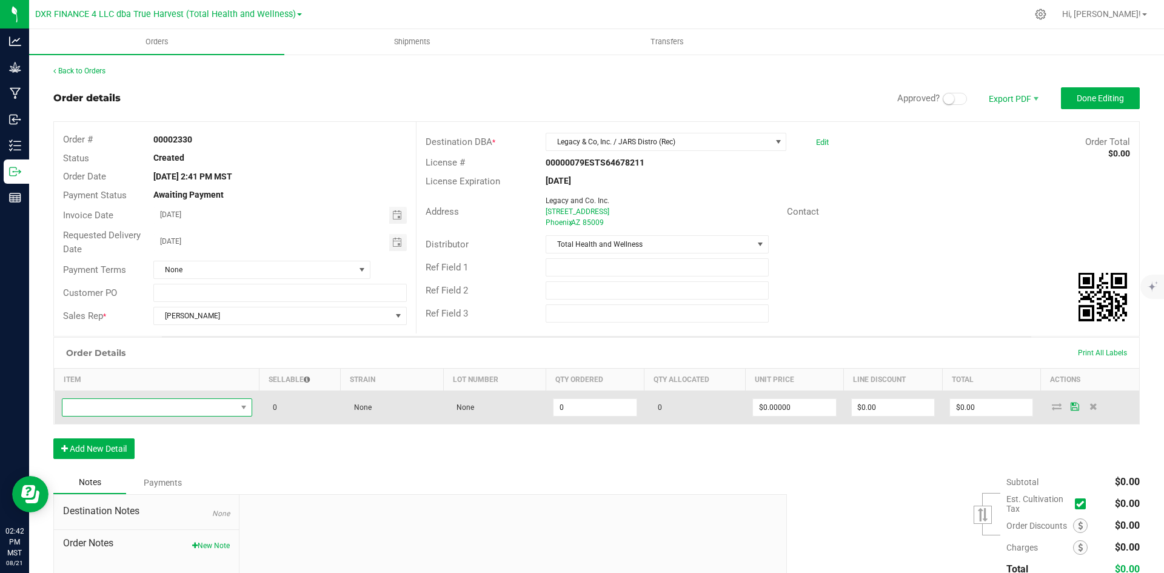
click at [113, 413] on span "NO DATA FOUND" at bounding box center [149, 407] width 174 height 17
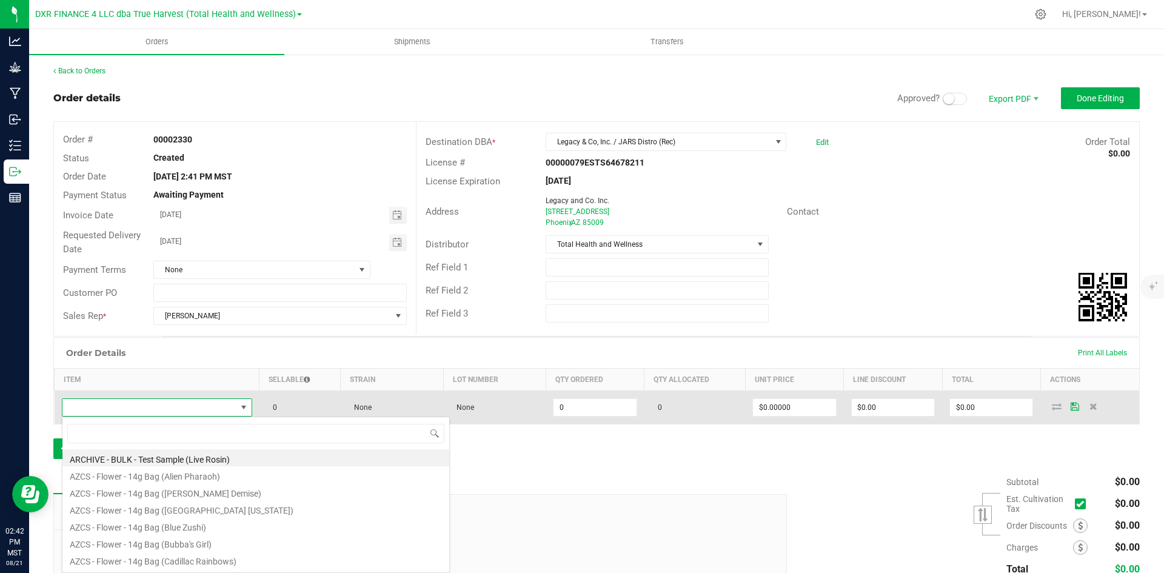
scroll to position [18, 187]
type input "sg - flower - 3.5g jar (fr"
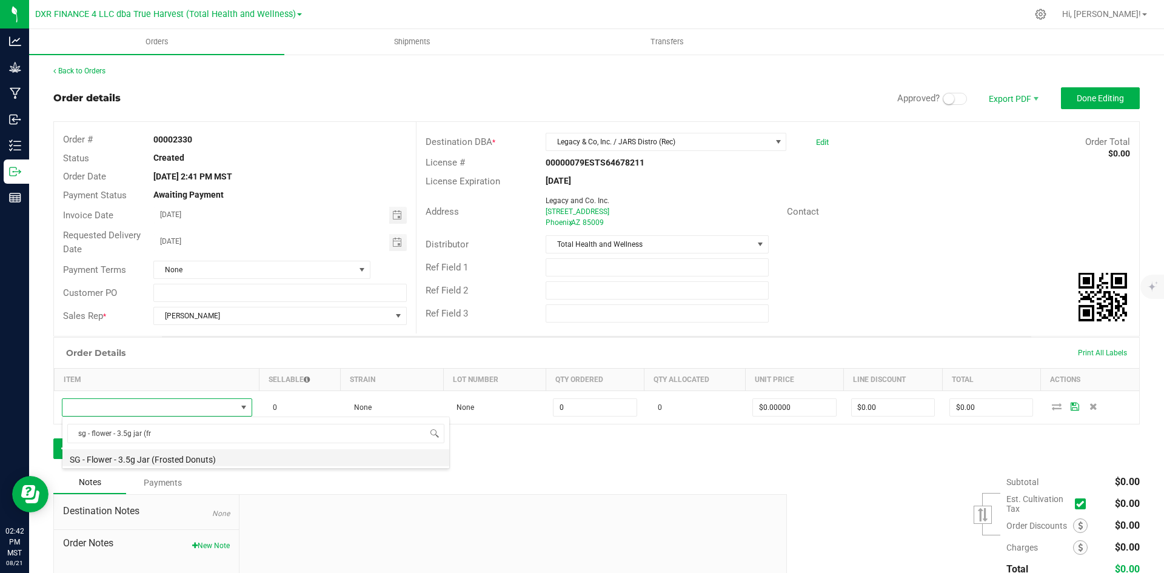
click at [143, 461] on li "SG - Flower - 3.5g Jar (Frosted Donuts)" at bounding box center [255, 457] width 387 height 17
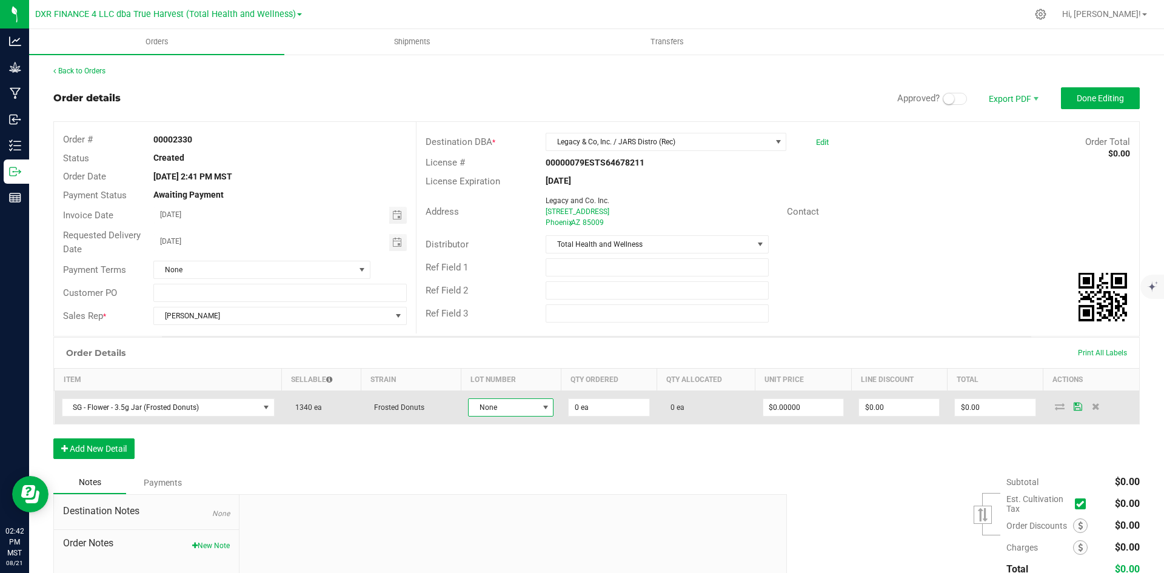
click at [495, 410] on span "None" at bounding box center [503, 407] width 69 height 17
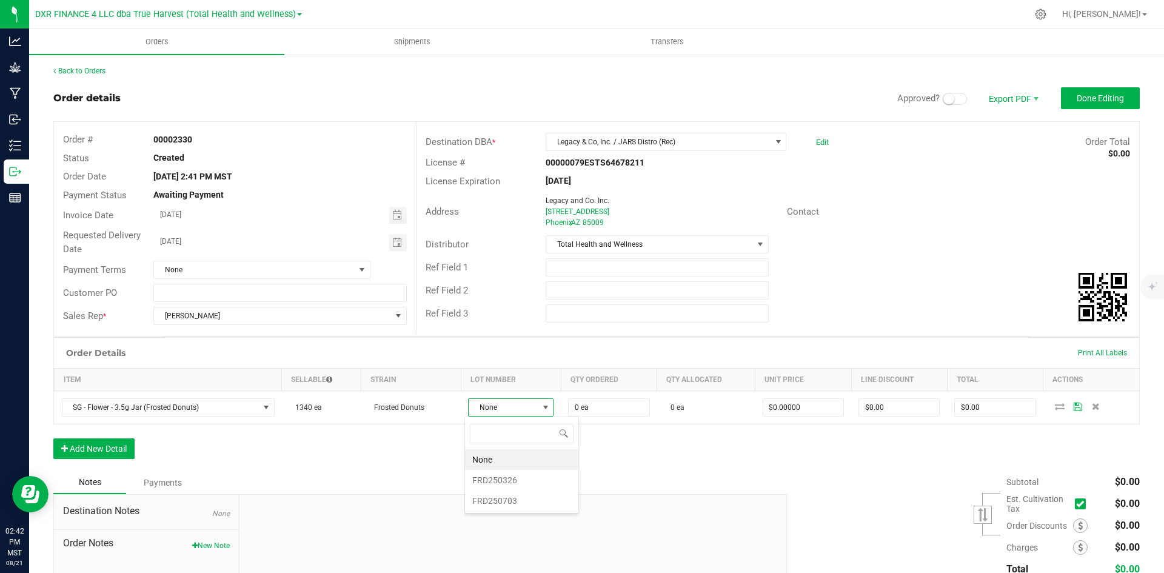
scroll to position [18, 84]
click at [521, 500] on li "FRD250703" at bounding box center [521, 501] width 113 height 21
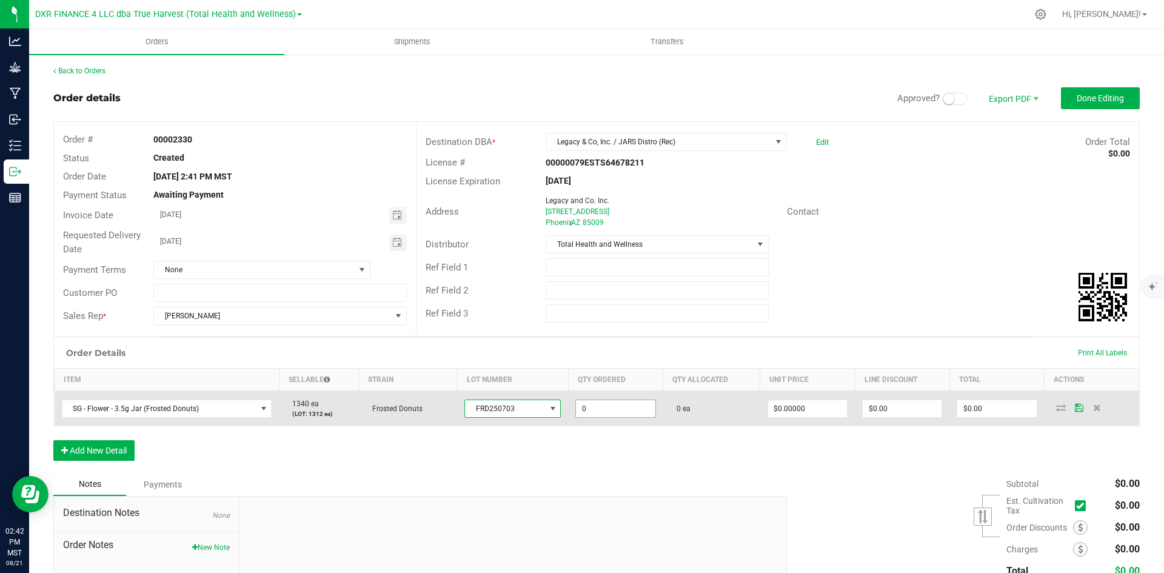
click at [577, 414] on input "0" at bounding box center [615, 408] width 79 height 17
type input "480 ea"
type input "0"
click at [817, 412] on input "0" at bounding box center [807, 408] width 79 height 17
click at [801, 404] on input "0" at bounding box center [807, 408] width 79 height 17
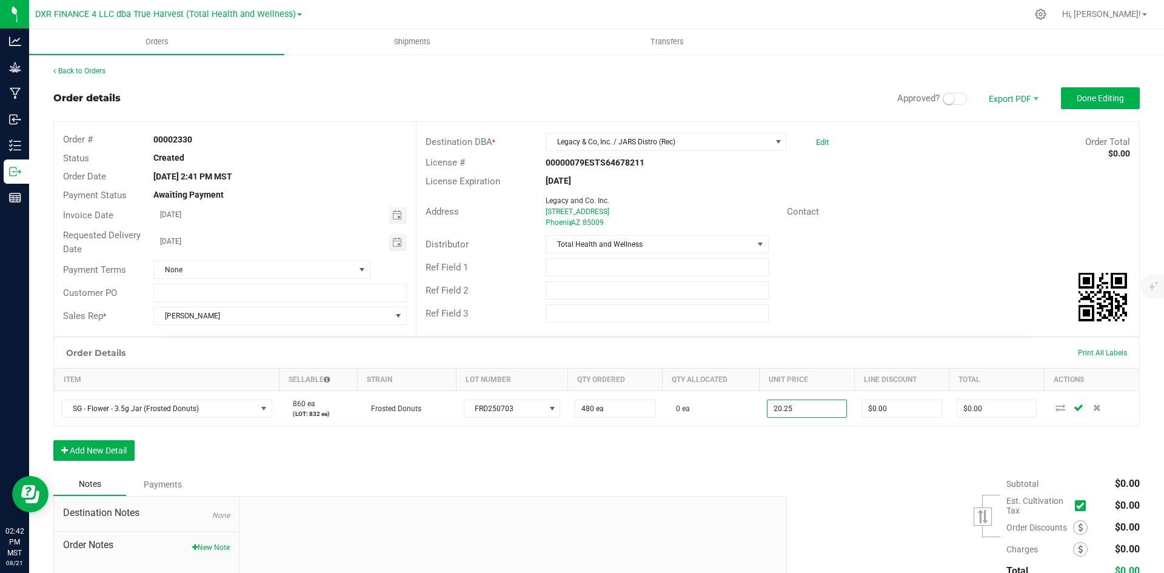
type input "$20.25000"
type input "$9,720.00"
click at [824, 503] on div "Subtotal $0.00 Est. Cultivation Tax" at bounding box center [959, 549] width 362 height 153
click at [1099, 90] on button "Done Editing" at bounding box center [1100, 98] width 79 height 22
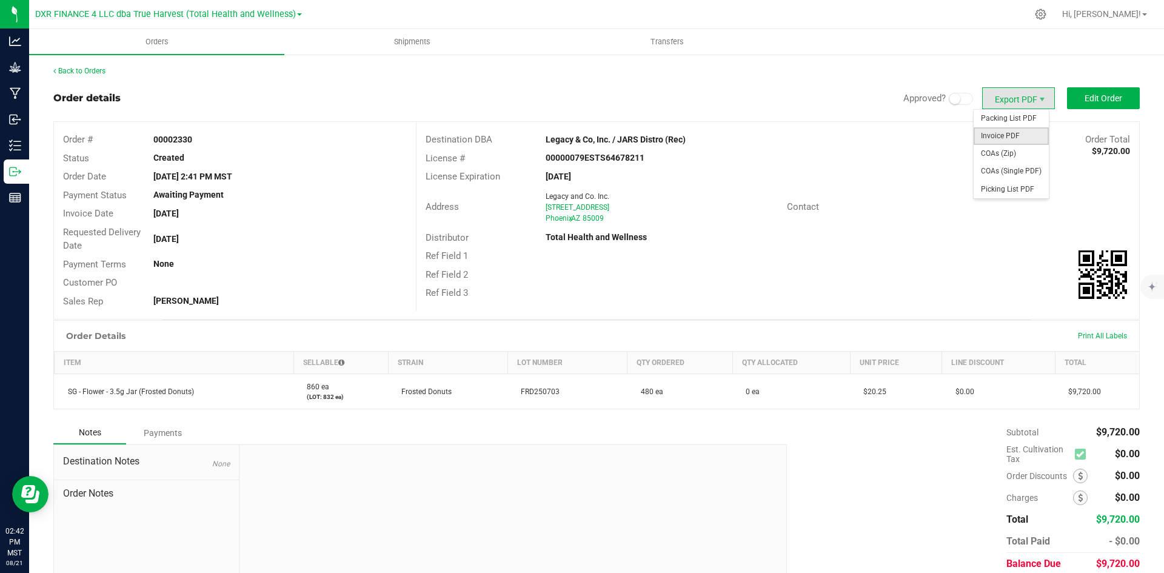
click at [1004, 129] on span "Invoice PDF" at bounding box center [1011, 136] width 75 height 18
click at [112, 67] on div "Back to Orders" at bounding box center [596, 70] width 1087 height 11
click at [96, 71] on link "Back to Orders" at bounding box center [79, 71] width 52 height 8
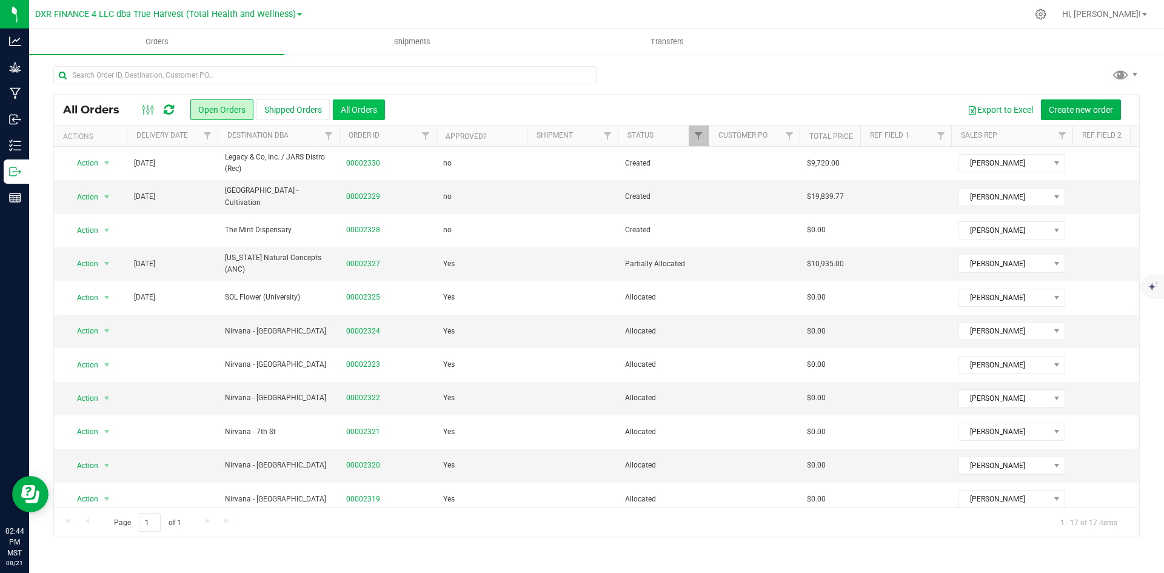
click at [359, 106] on button "All Orders" at bounding box center [359, 109] width 52 height 21
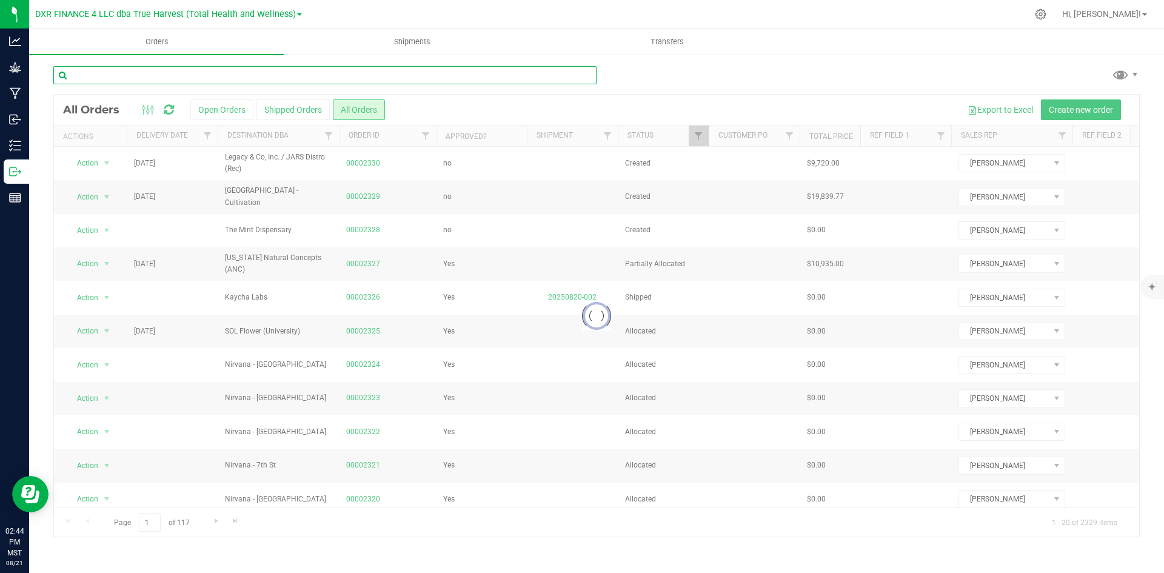
click at [378, 79] on input "text" at bounding box center [324, 75] width 543 height 18
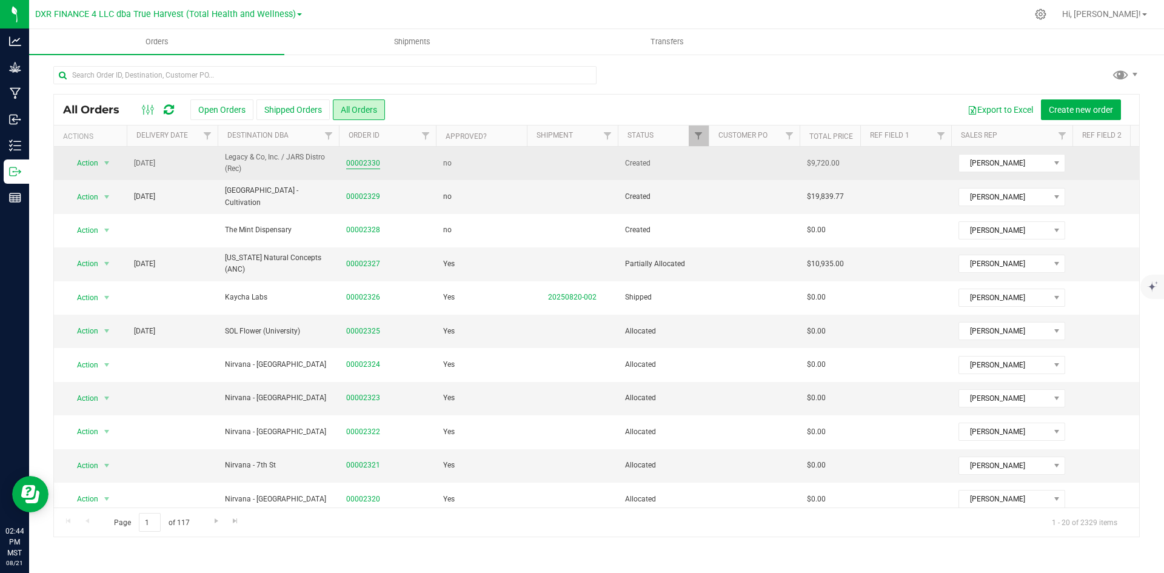
click at [371, 169] on link "00002330" at bounding box center [363, 164] width 34 height 12
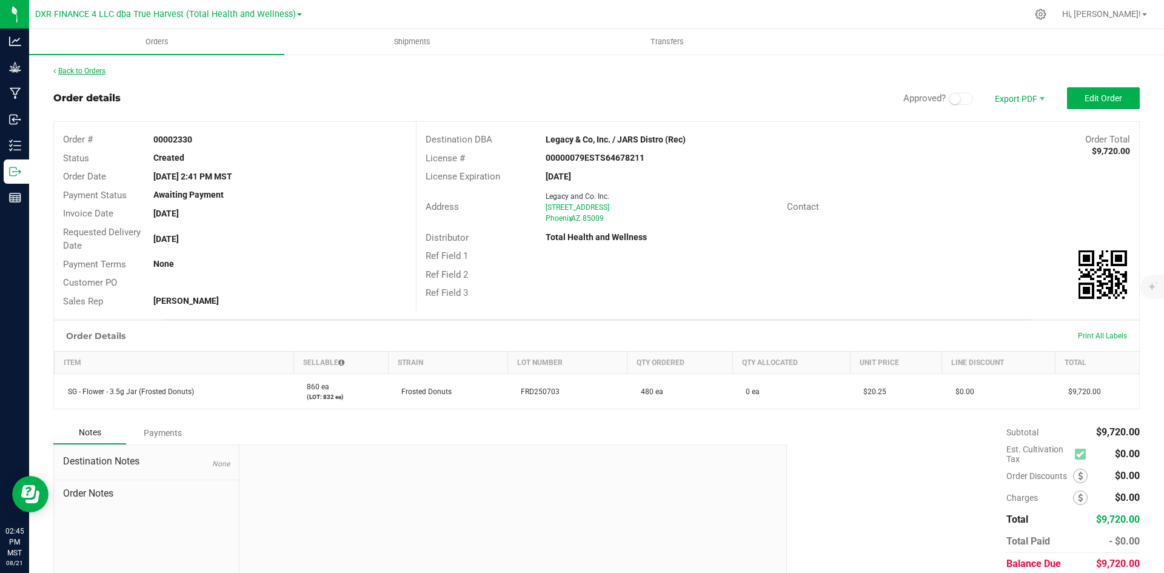
click at [84, 73] on link "Back to Orders" at bounding box center [79, 71] width 52 height 8
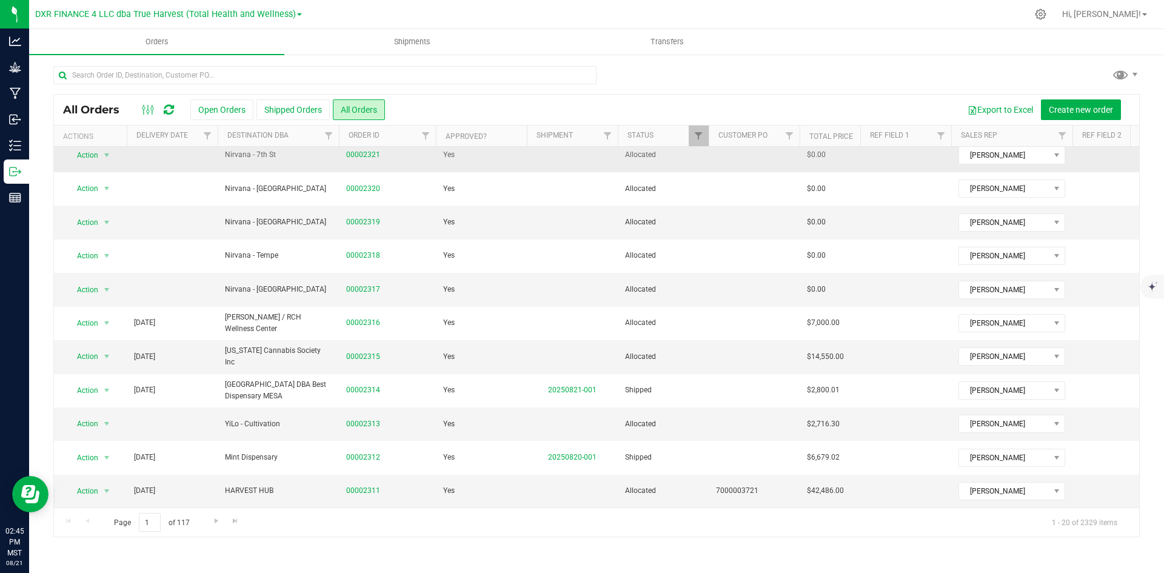
scroll to position [320, 0]
click at [256, 78] on input "text" at bounding box center [324, 75] width 543 height 18
type input "jars"
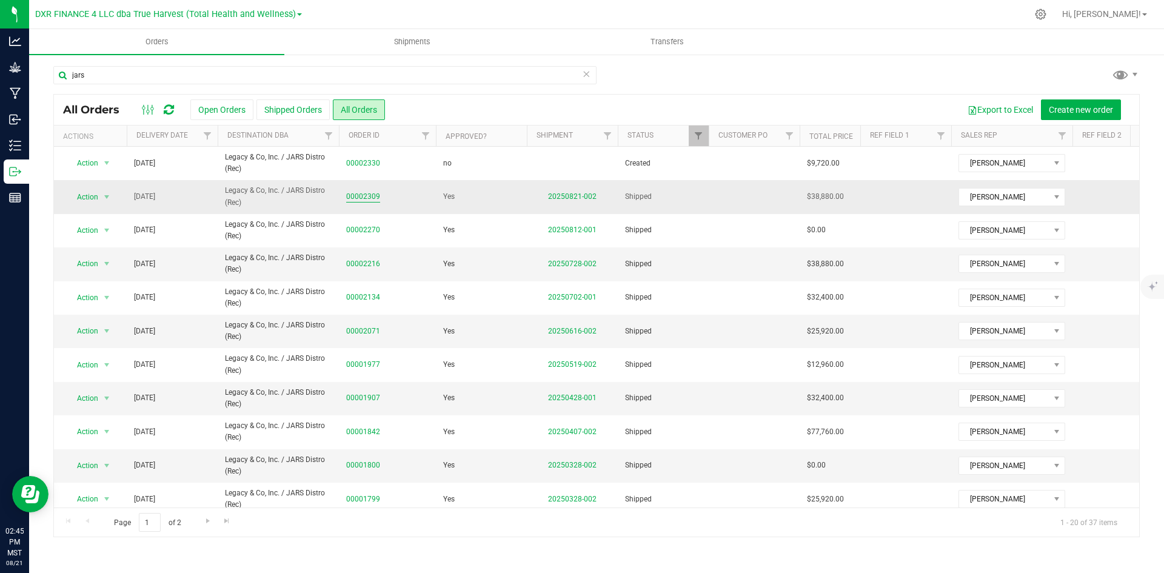
click at [370, 196] on link "00002309" at bounding box center [363, 197] width 34 height 12
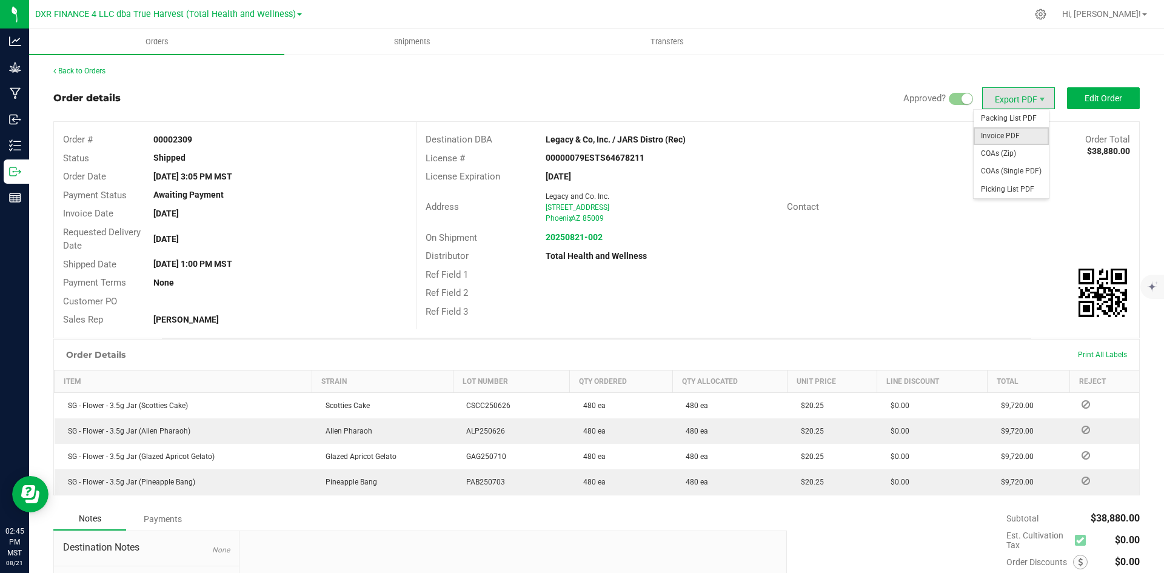
click at [1003, 139] on span "Invoice PDF" at bounding box center [1011, 136] width 75 height 18
click at [81, 70] on link "Back to Orders" at bounding box center [79, 71] width 52 height 8
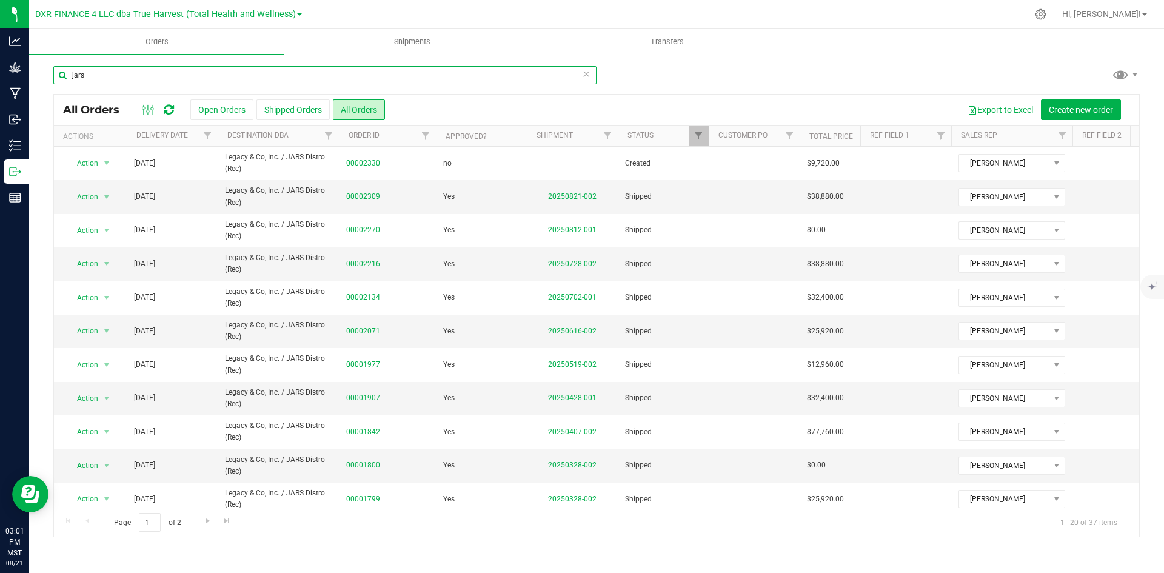
click at [591, 78] on input "jars" at bounding box center [324, 75] width 543 height 18
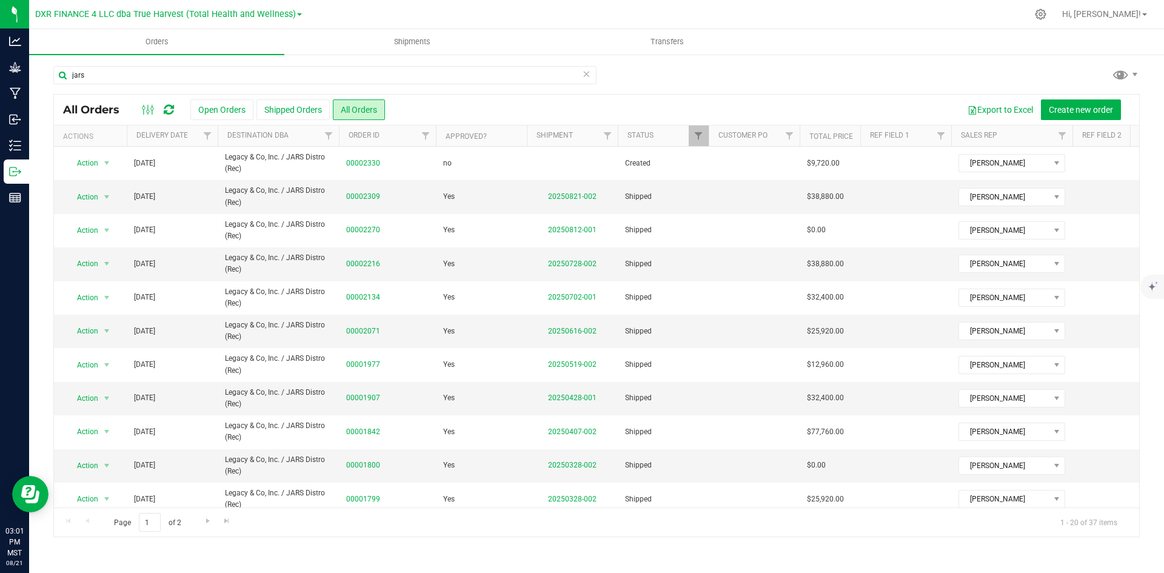
click at [586, 76] on icon at bounding box center [586, 73] width 8 height 15
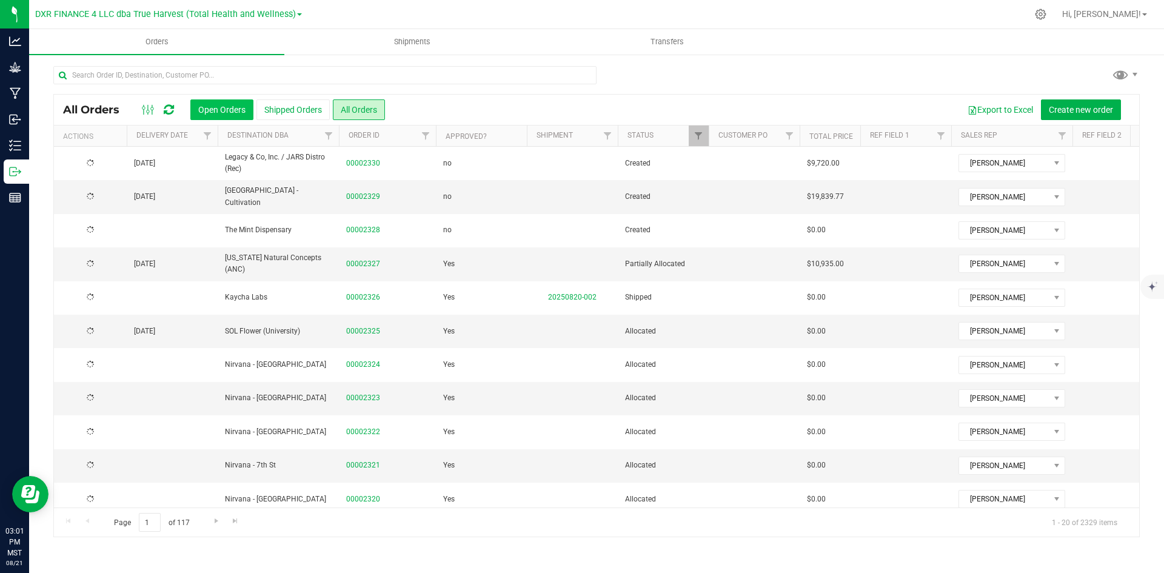
click at [210, 107] on button "Open Orders" at bounding box center [221, 109] width 63 height 21
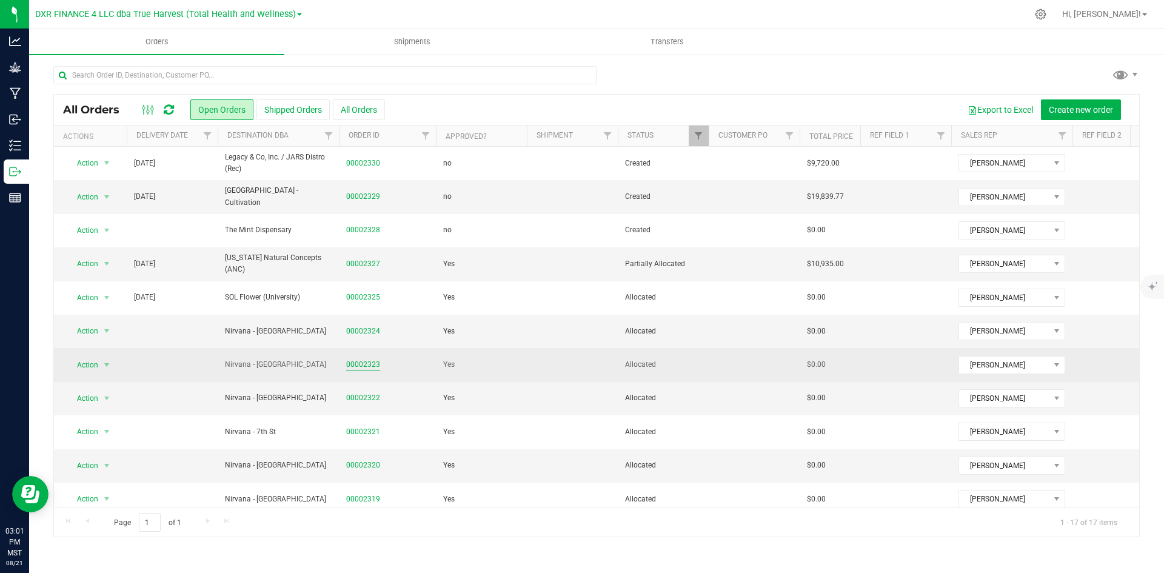
click at [360, 365] on link "00002323" at bounding box center [363, 365] width 34 height 12
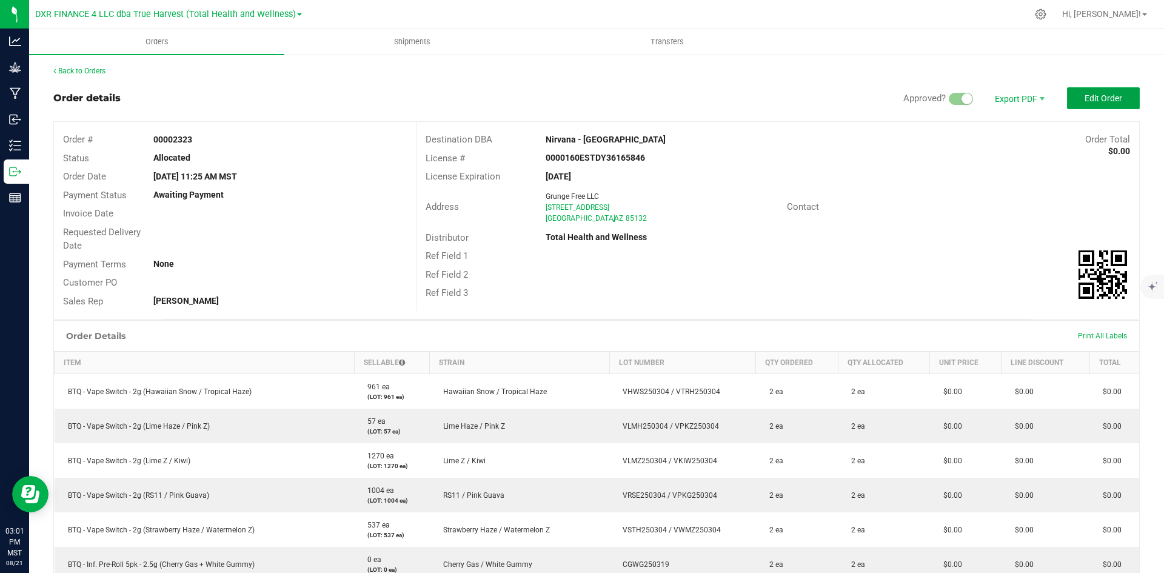
click at [1085, 102] on span "Edit Order" at bounding box center [1104, 98] width 38 height 10
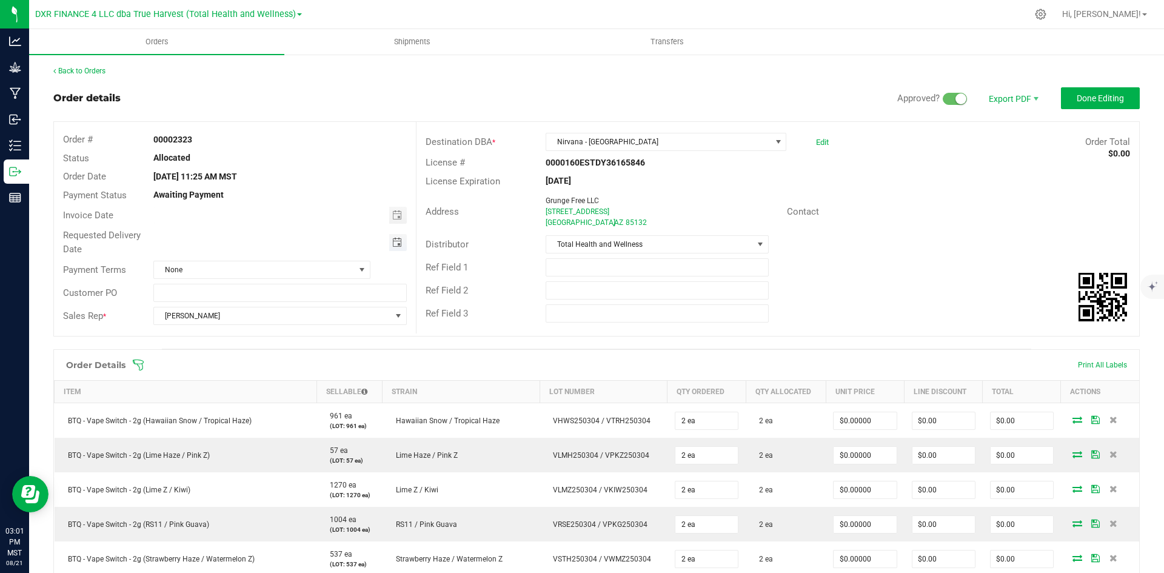
click at [396, 243] on span "Toggle calendar" at bounding box center [397, 243] width 10 height 10
click at [287, 380] on span "28" at bounding box center [279, 381] width 18 height 19
type input "08/28/2025"
click at [1099, 104] on button "Done Editing" at bounding box center [1100, 98] width 79 height 22
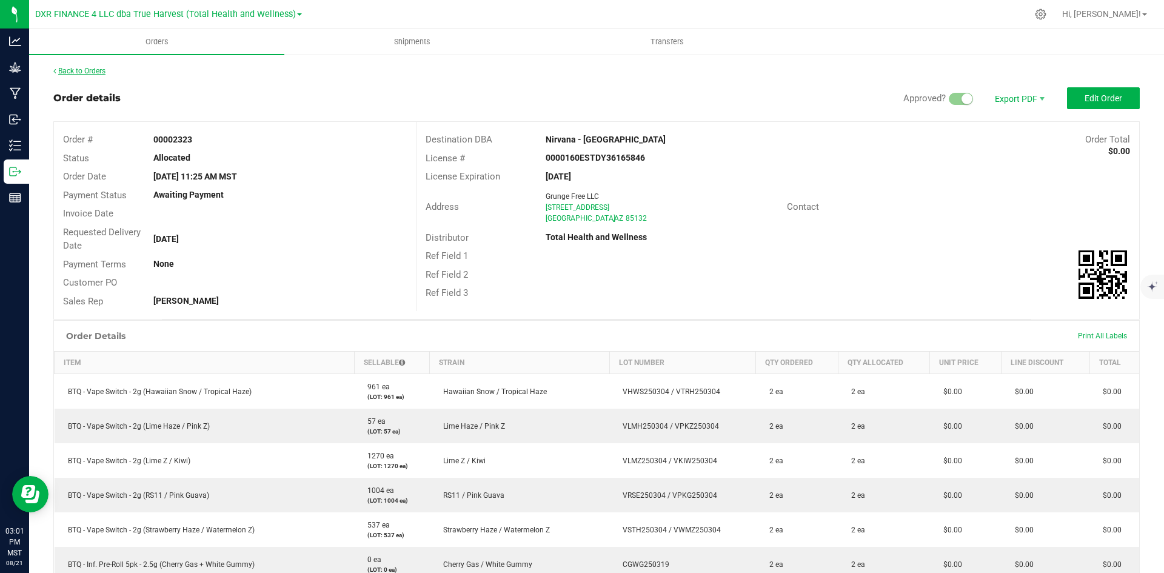
click at [90, 72] on link "Back to Orders" at bounding box center [79, 71] width 52 height 8
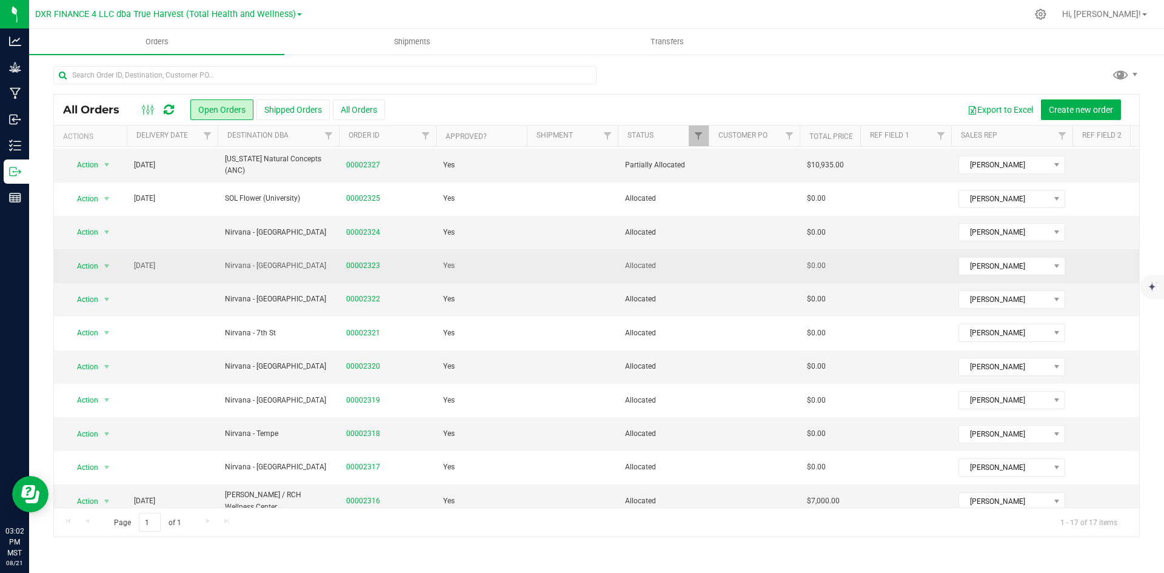
scroll to position [121, 0]
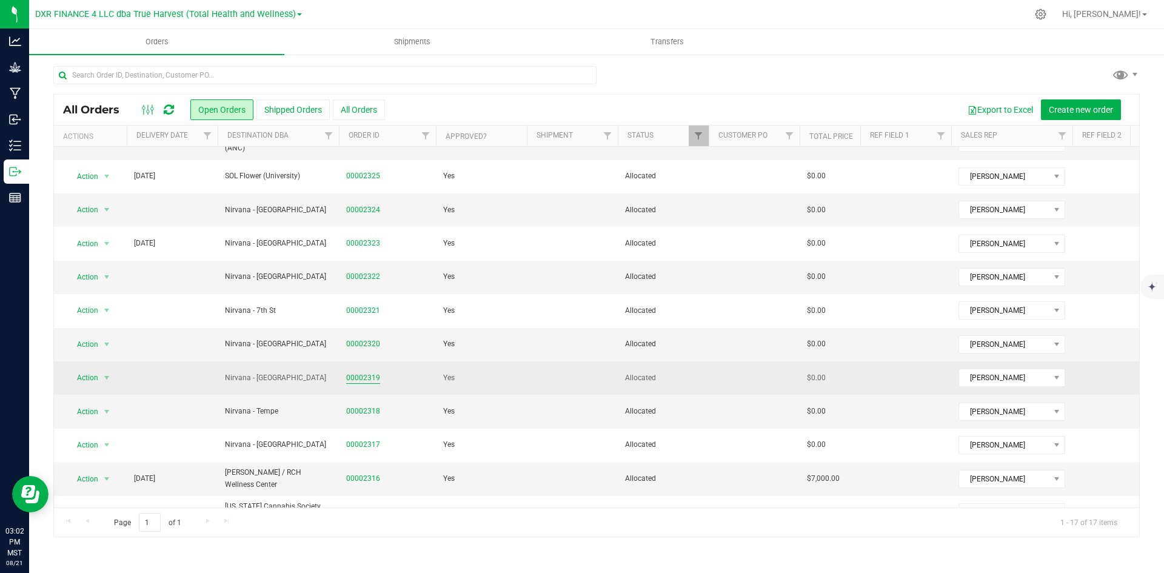
click at [360, 372] on link "00002319" at bounding box center [363, 378] width 34 height 12
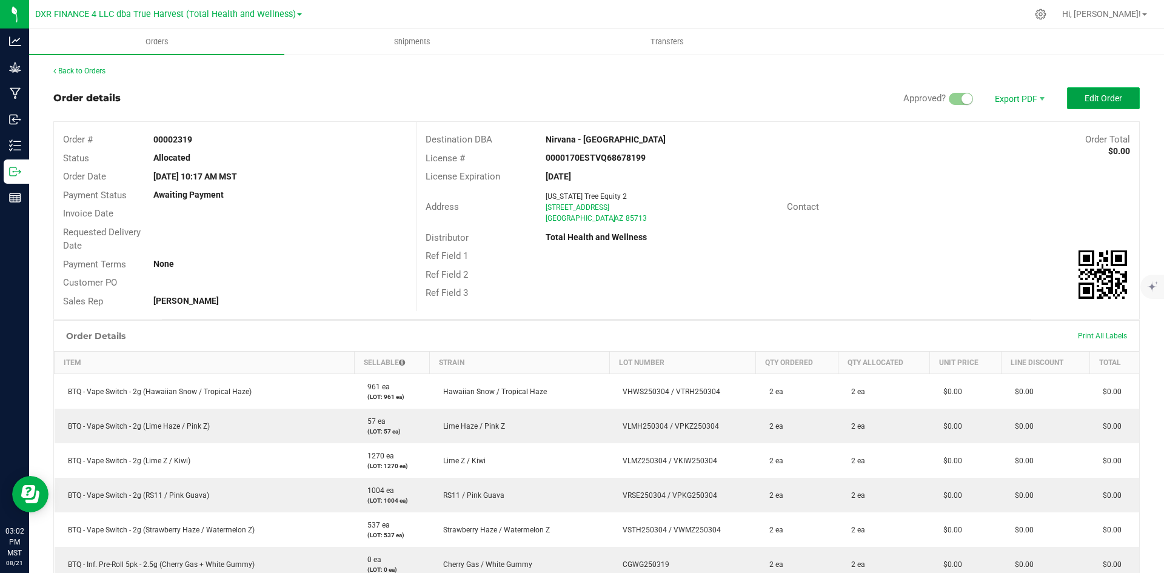
click at [1076, 91] on button "Edit Order" at bounding box center [1103, 98] width 73 height 22
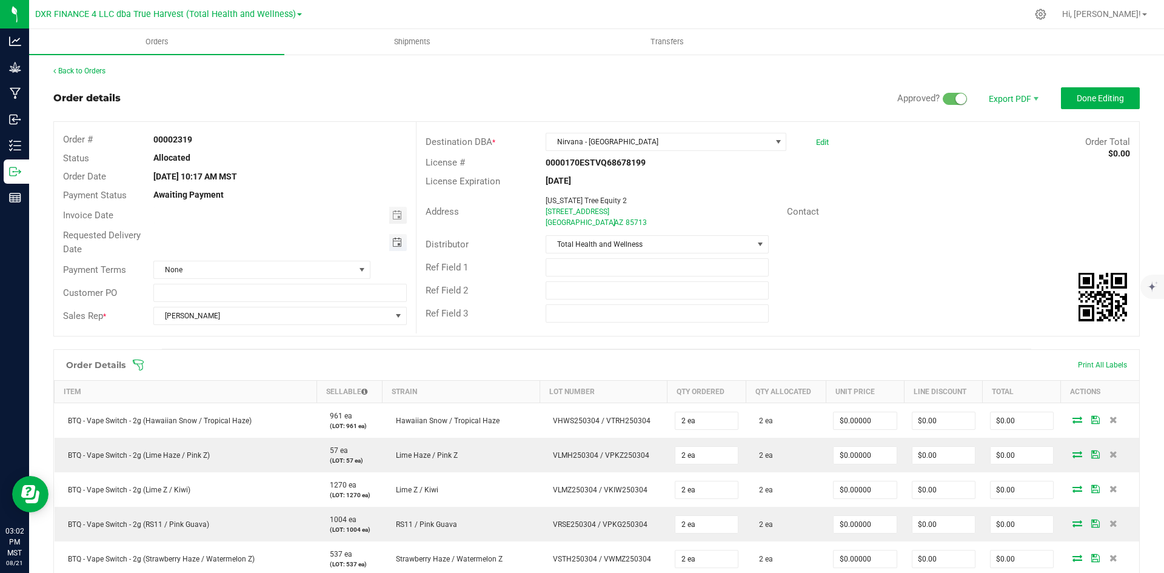
click at [394, 245] on span "Toggle calendar" at bounding box center [397, 243] width 10 height 10
click at [280, 383] on span "28" at bounding box center [279, 381] width 18 height 19
type input "08/28/2025"
click at [1088, 91] on button "Done Editing" at bounding box center [1100, 98] width 79 height 22
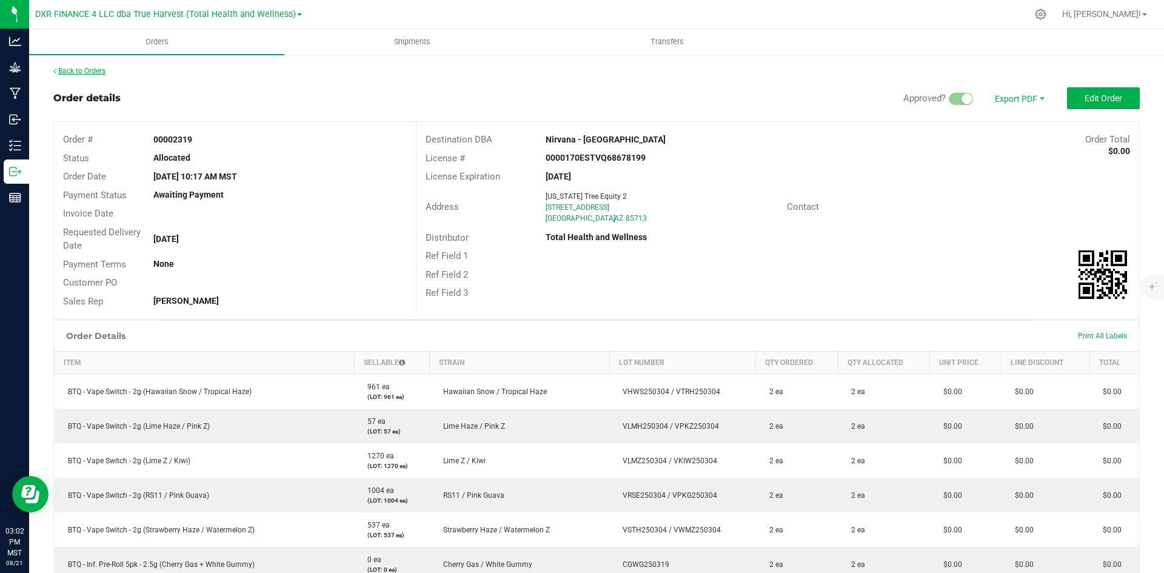
click at [102, 68] on link "Back to Orders" at bounding box center [79, 71] width 52 height 8
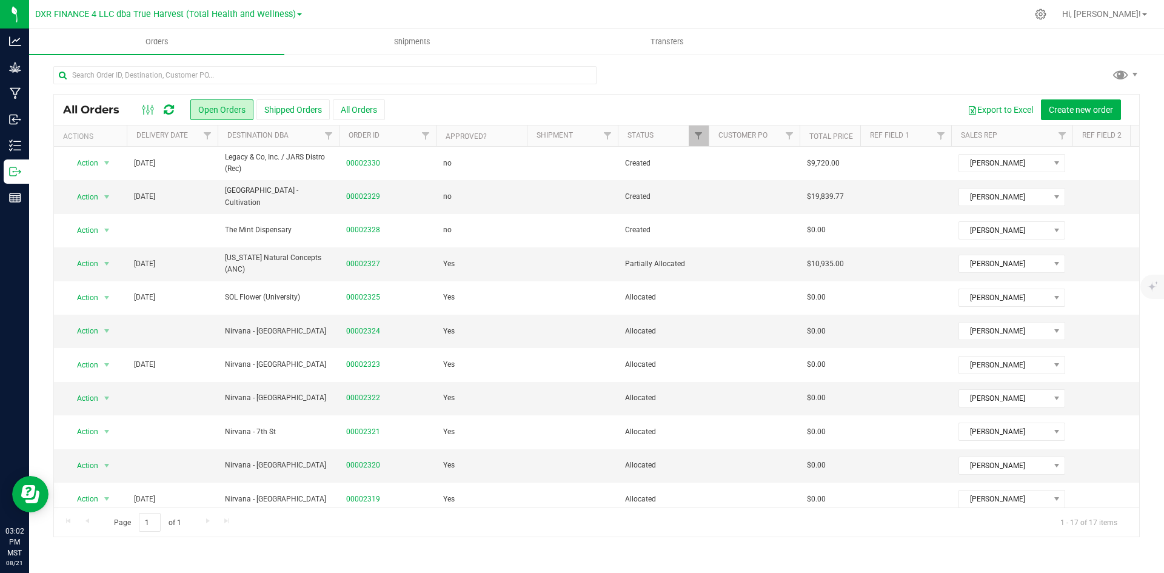
click at [190, 139] on th "Delivery Date" at bounding box center [172, 136] width 91 height 21
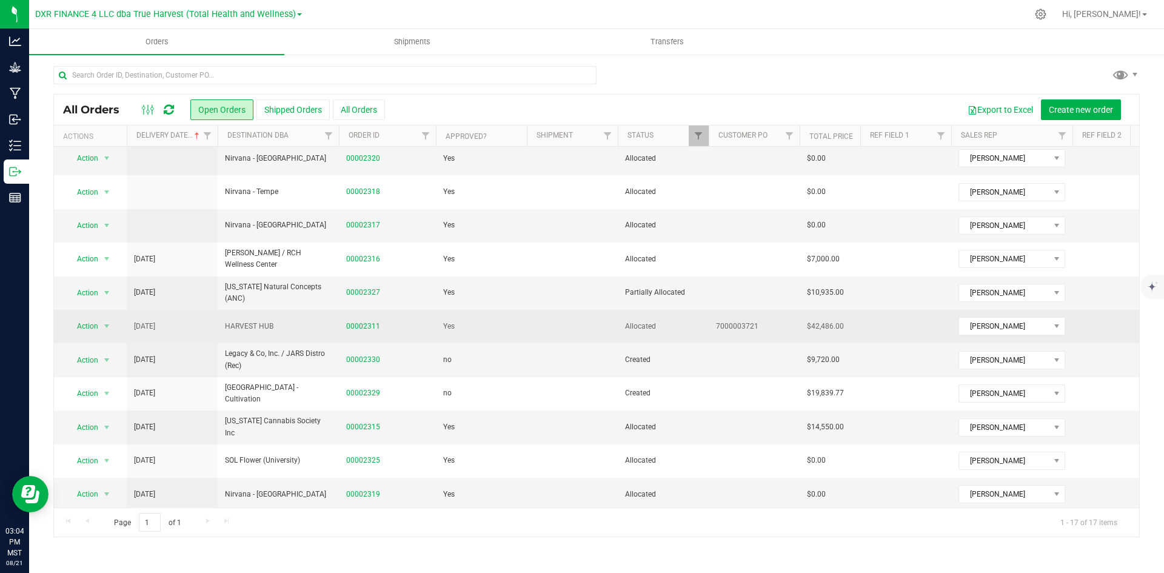
scroll to position [219, 0]
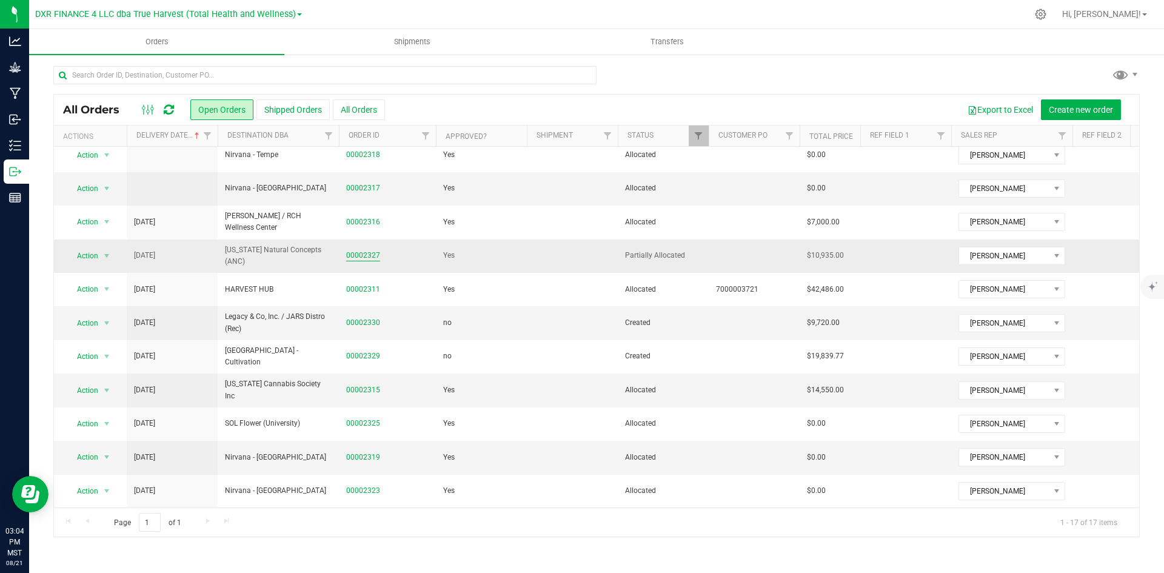
click at [363, 250] on link "00002327" at bounding box center [363, 256] width 34 height 12
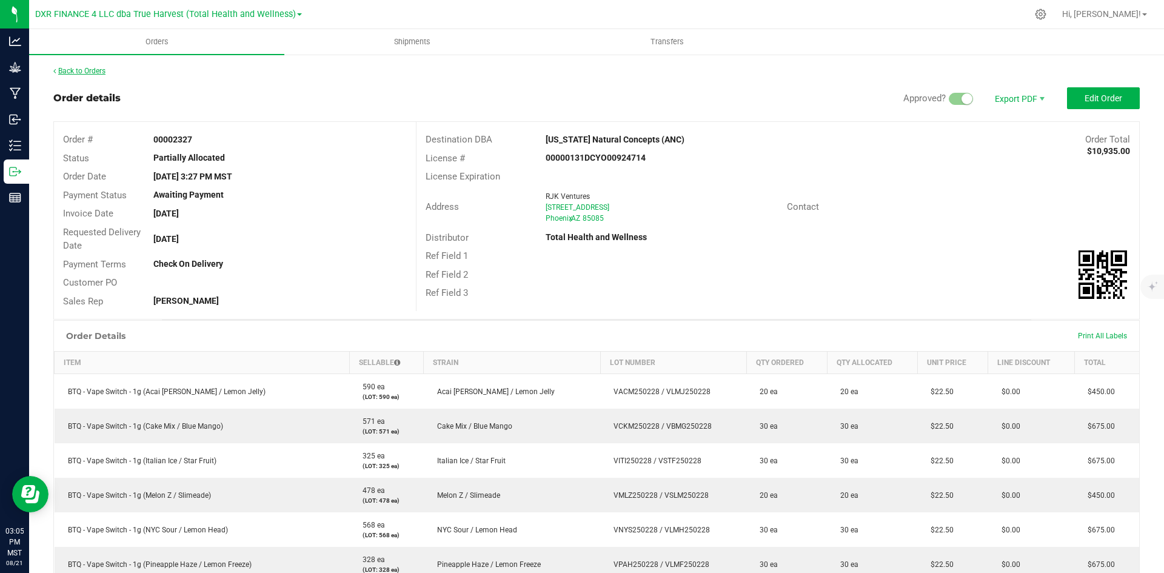
click at [93, 67] on link "Back to Orders" at bounding box center [79, 71] width 52 height 8
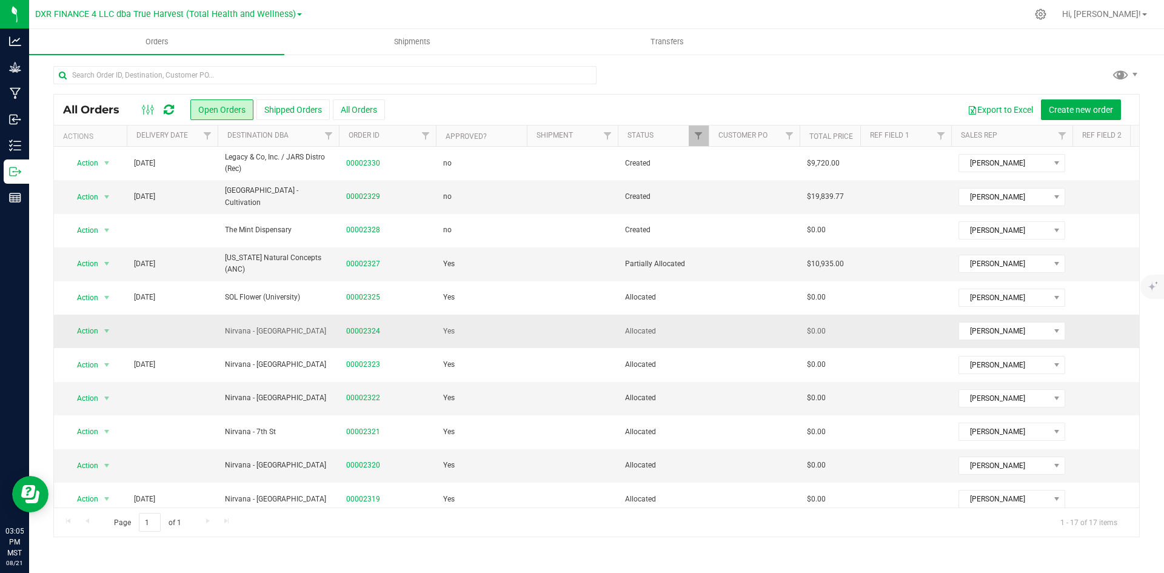
scroll to position [61, 0]
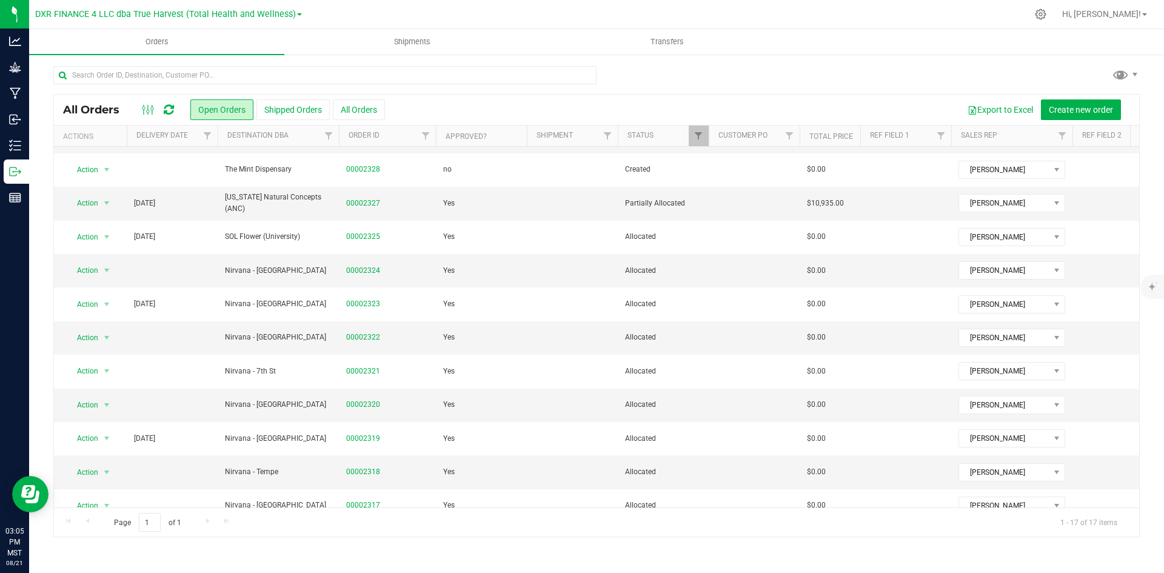
click at [187, 145] on th "Delivery Date" at bounding box center [172, 136] width 91 height 21
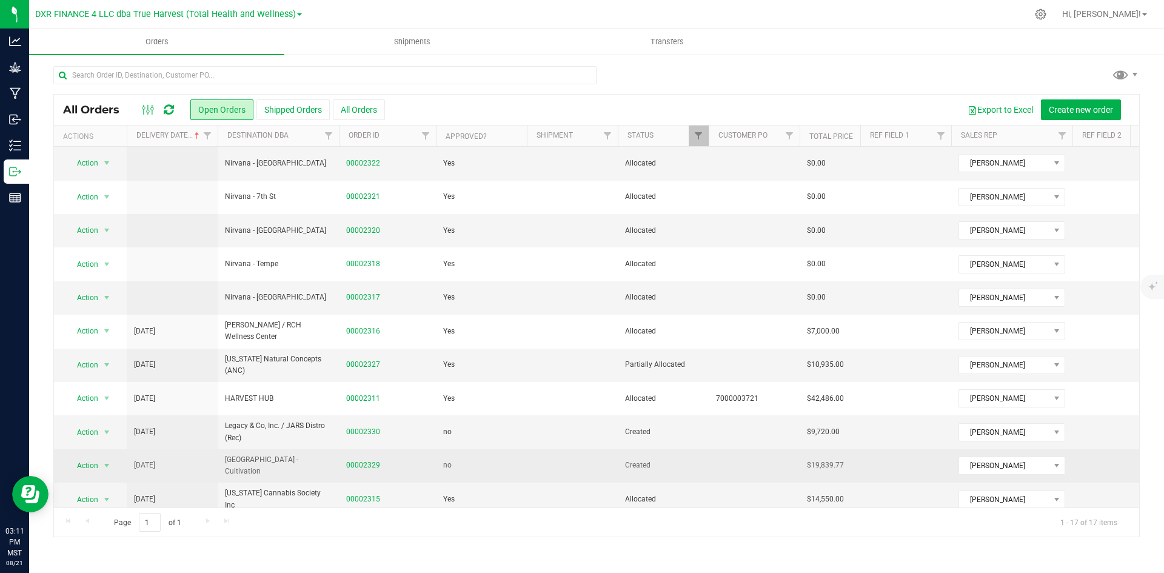
scroll to position [219, 0]
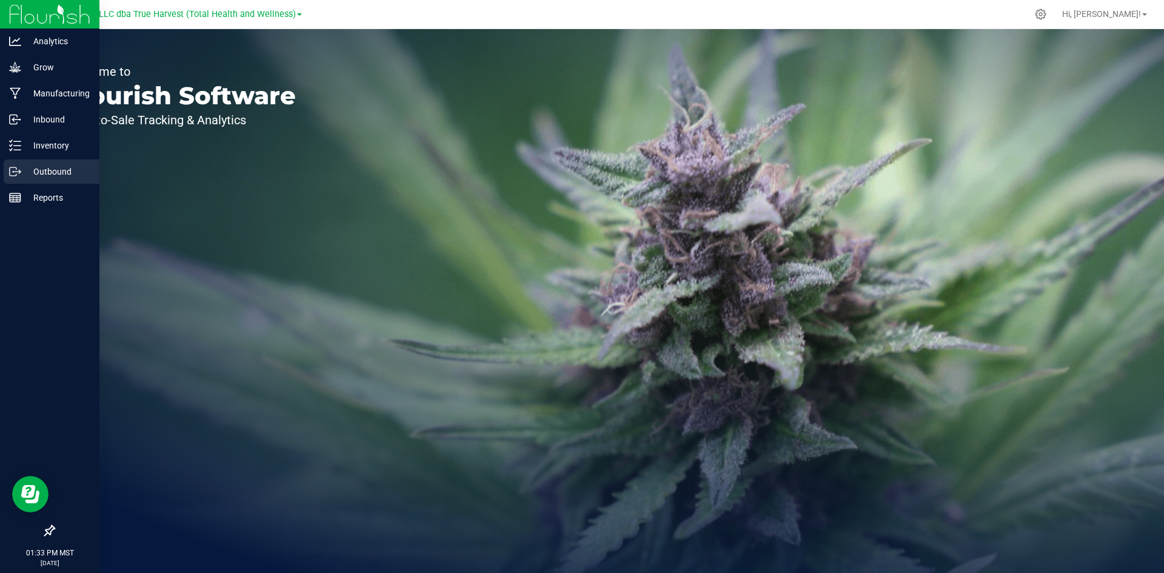
click at [20, 164] on div "Outbound" at bounding box center [52, 171] width 96 height 24
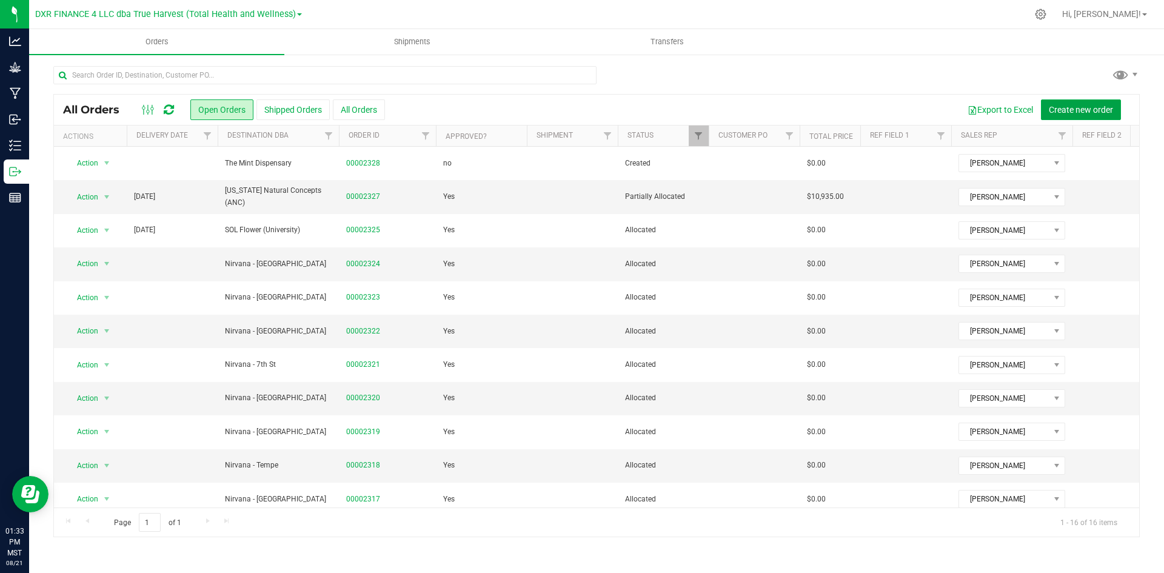
click at [1085, 105] on span "Create new order" at bounding box center [1081, 110] width 64 height 10
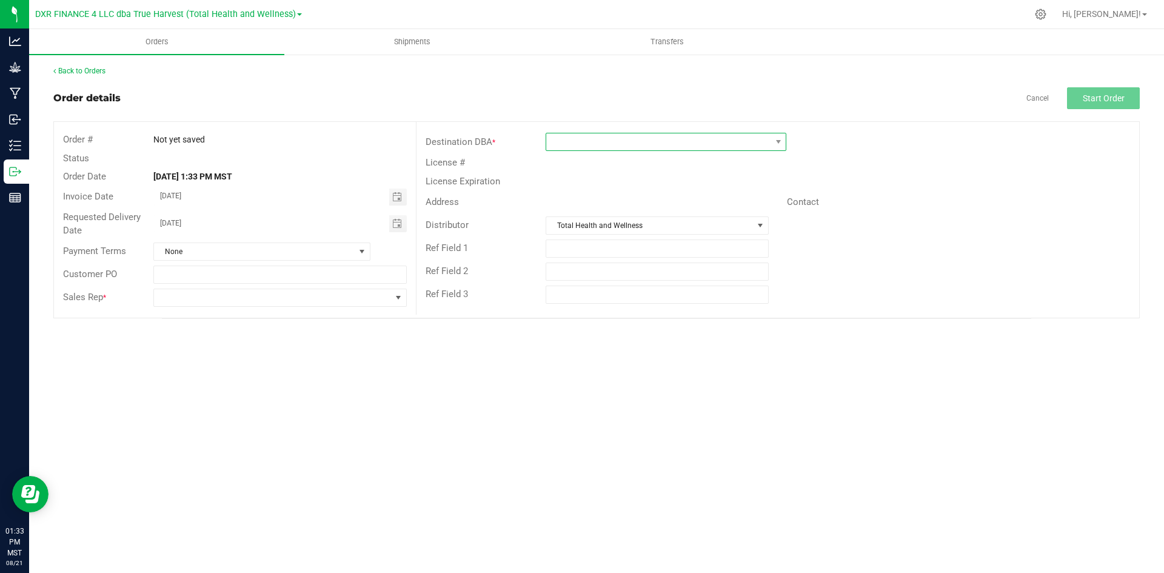
click at [615, 142] on span at bounding box center [658, 141] width 224 height 17
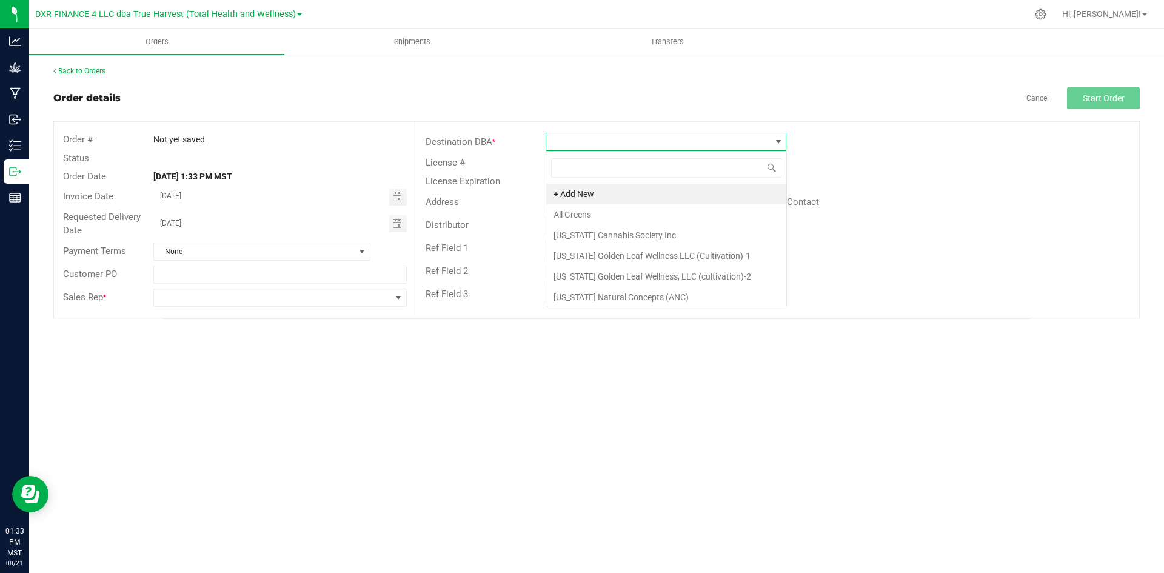
scroll to position [18, 241]
type input "white"
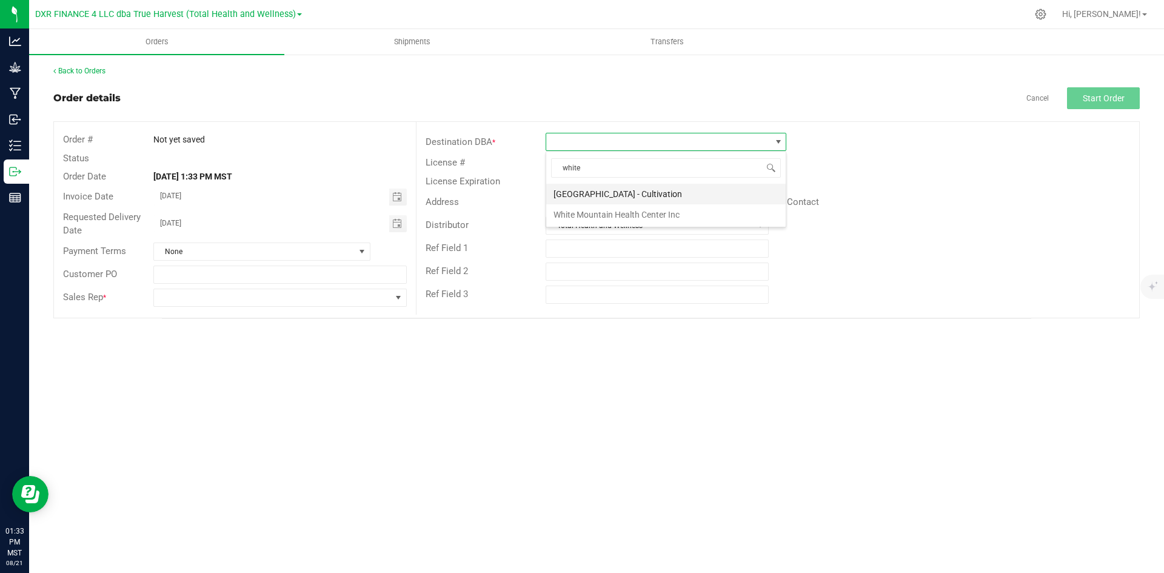
click at [647, 192] on li "[GEOGRAPHIC_DATA] - Cultivation" at bounding box center [666, 194] width 240 height 21
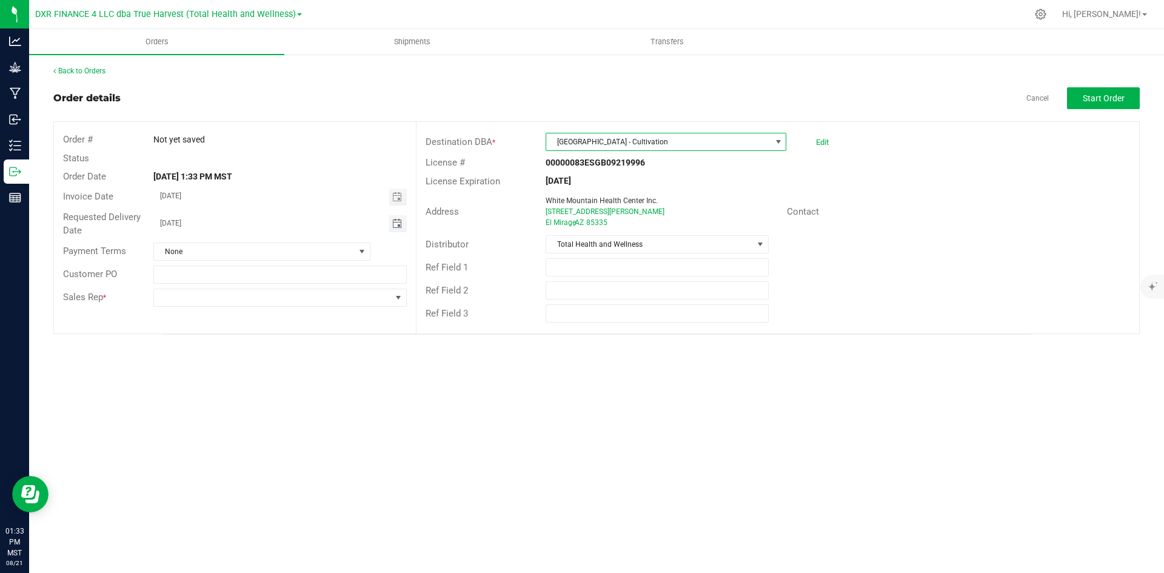
click at [401, 227] on span "Toggle calendar" at bounding box center [397, 224] width 10 height 10
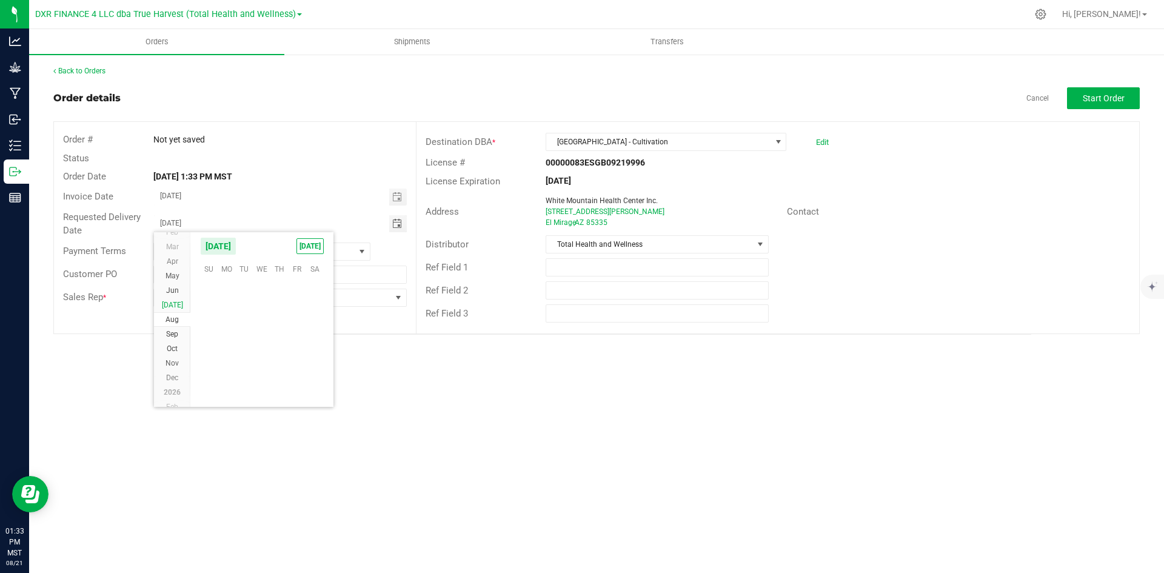
scroll to position [196522, 0]
click at [233, 364] on span "25" at bounding box center [227, 362] width 18 height 19
type input "08/25/2025"
click at [1084, 90] on button "Start Order" at bounding box center [1103, 98] width 73 height 22
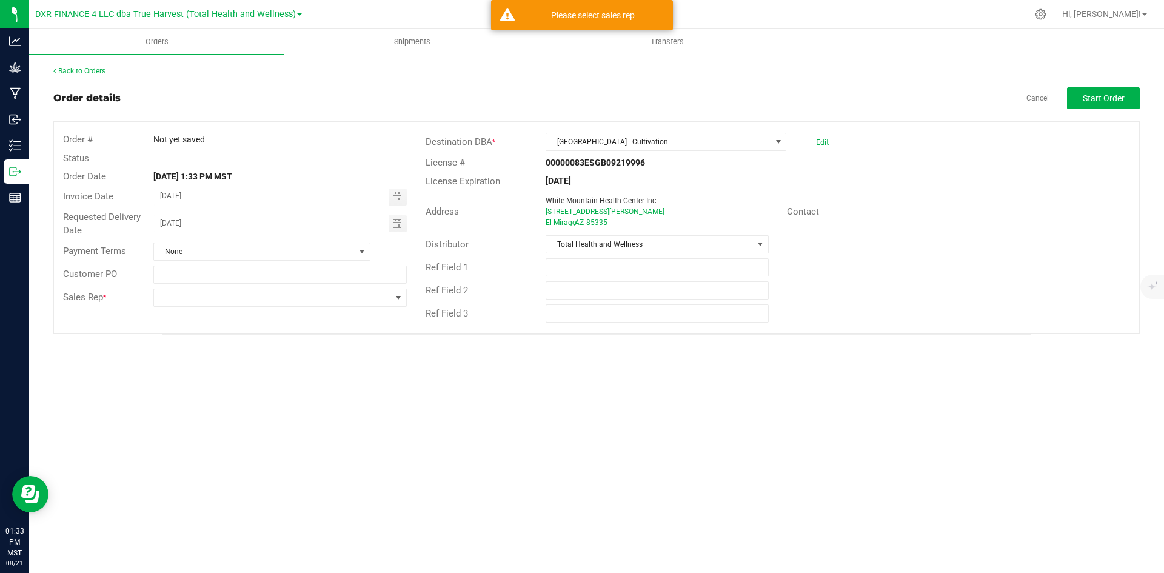
click at [300, 287] on div "Sales Rep *" at bounding box center [235, 297] width 362 height 23
click at [307, 302] on span at bounding box center [272, 297] width 236 height 17
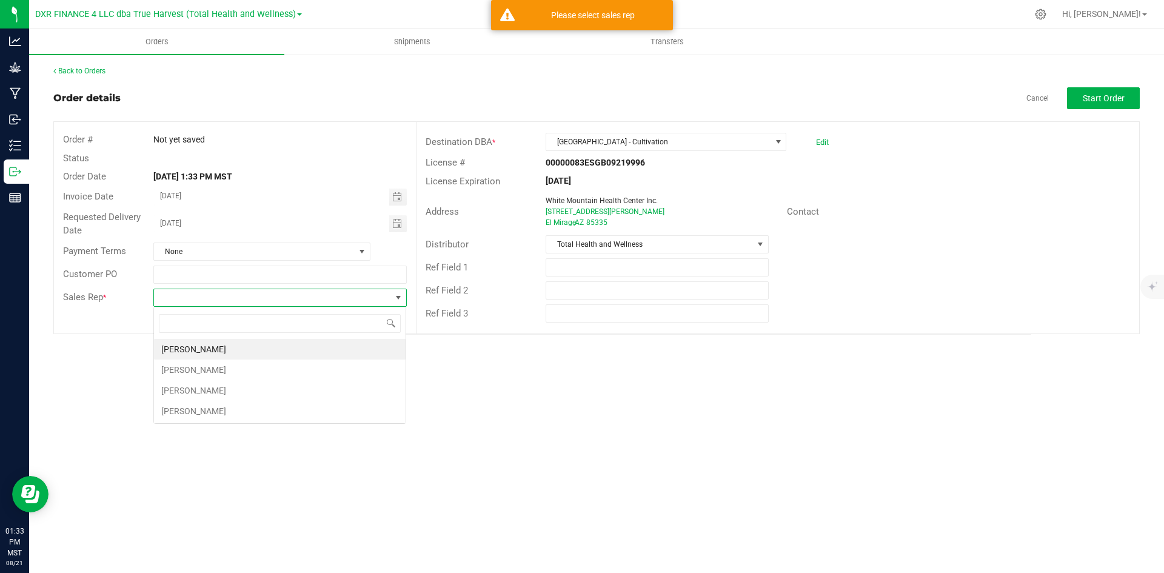
scroll to position [18, 253]
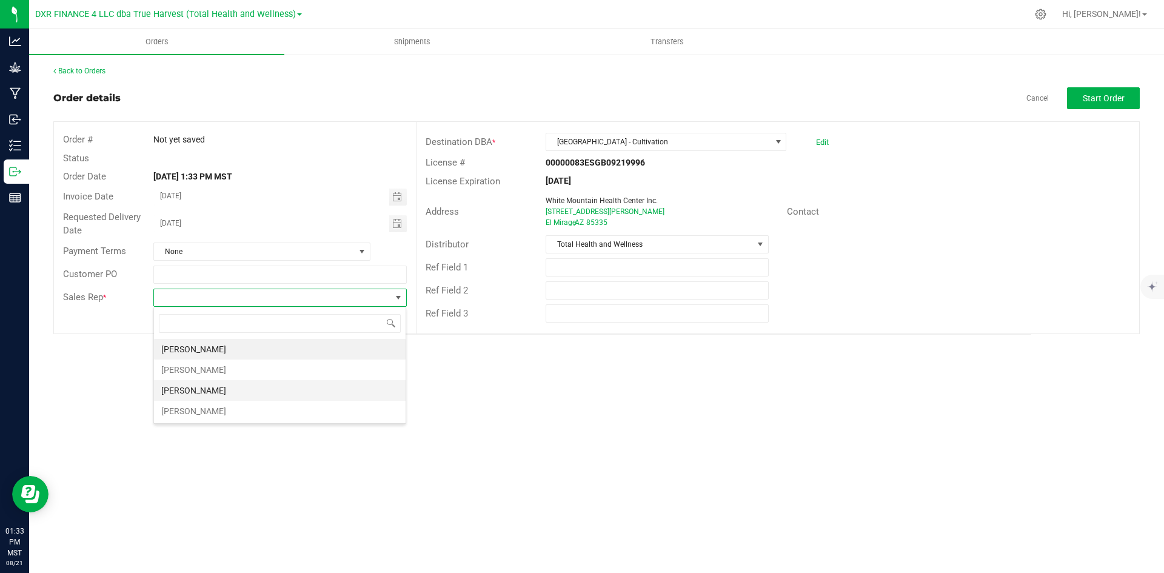
click at [302, 389] on li "[PERSON_NAME]" at bounding box center [280, 390] width 252 height 21
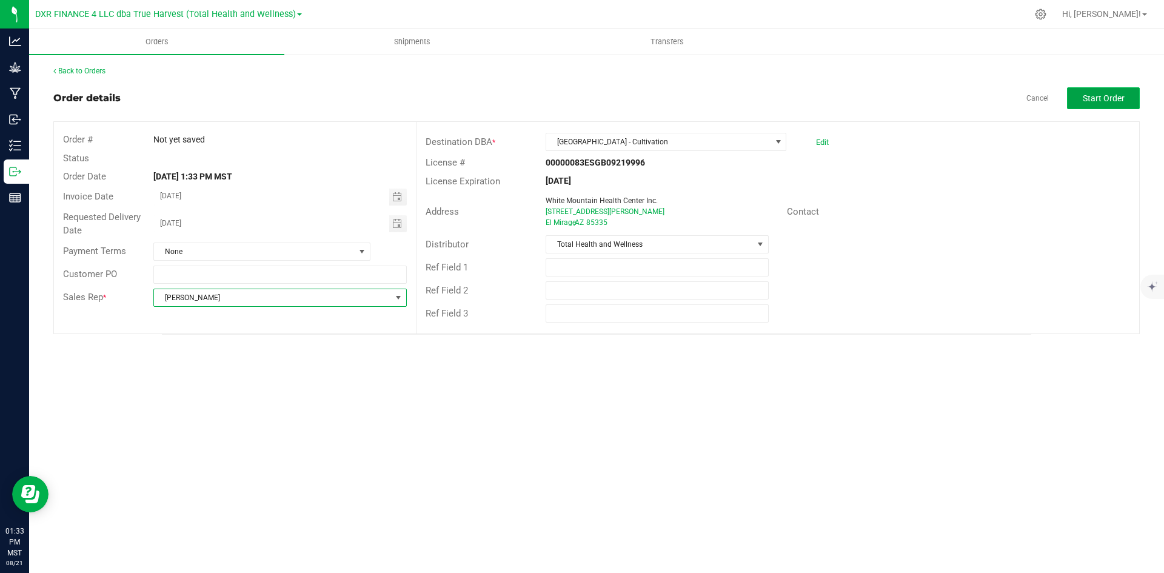
click at [1088, 92] on button "Start Order" at bounding box center [1103, 98] width 73 height 22
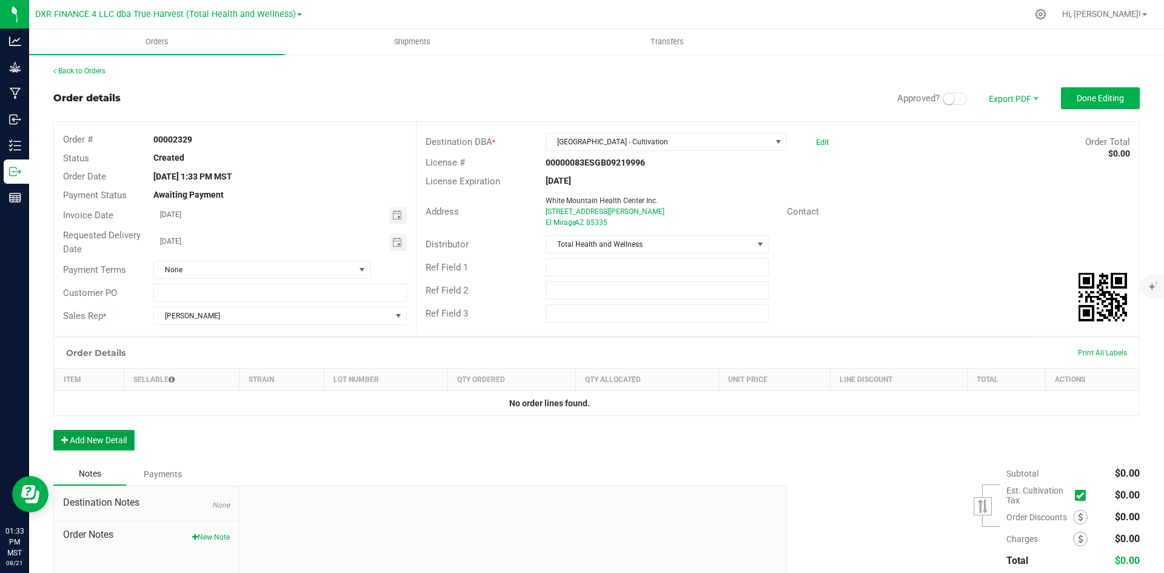
click at [89, 439] on button "Add New Detail" at bounding box center [93, 440] width 81 height 21
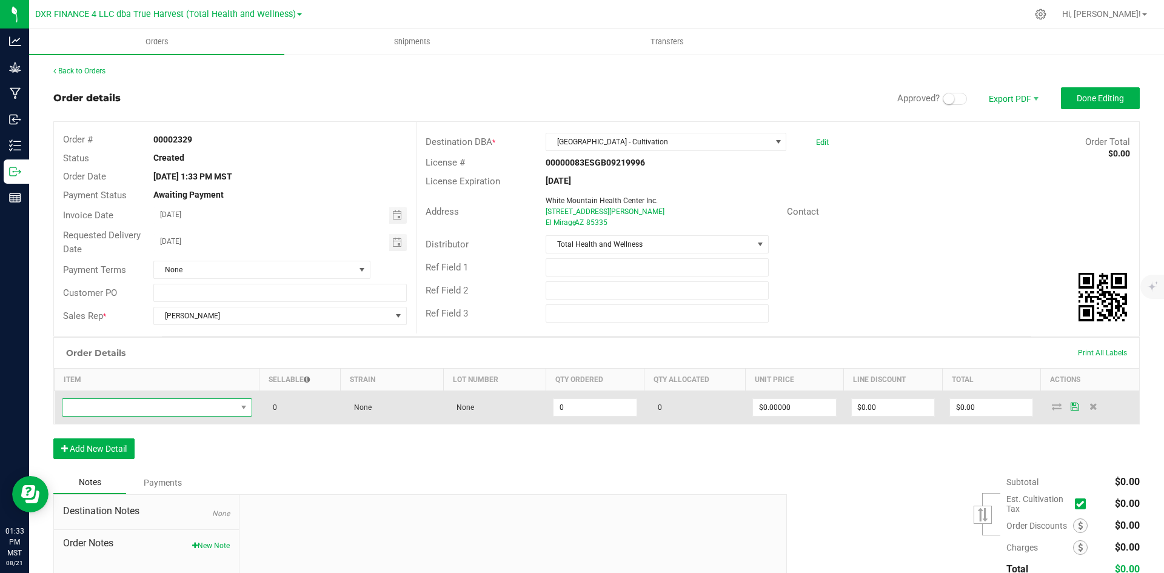
click at [154, 407] on span "NO DATA FOUND" at bounding box center [149, 407] width 174 height 17
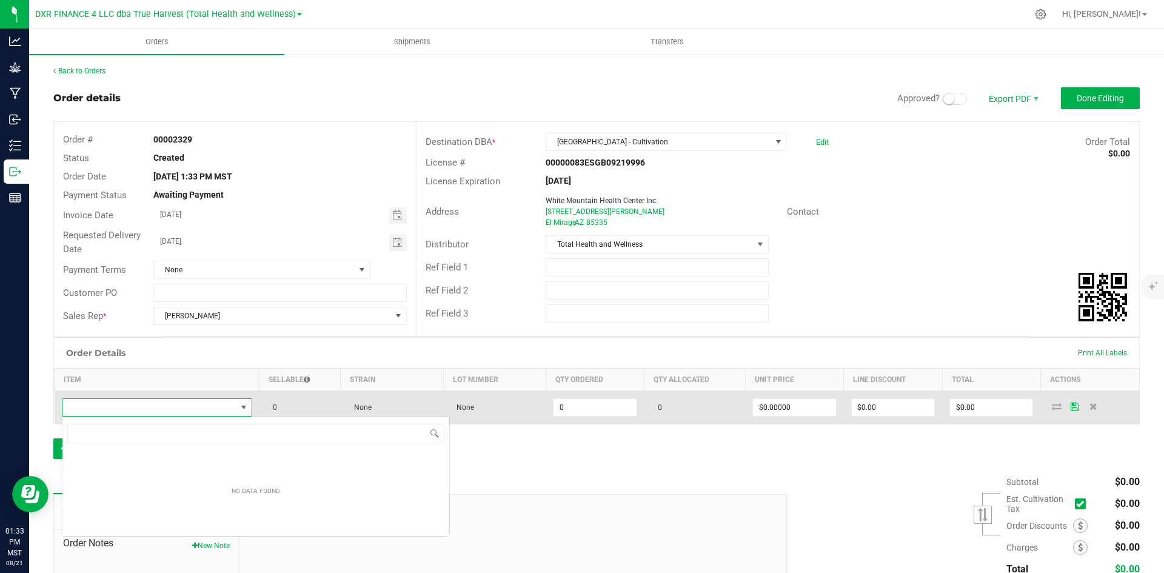
scroll to position [60618, 60448]
type input "BULK - A Buds CAM (Scottie's Cake)"
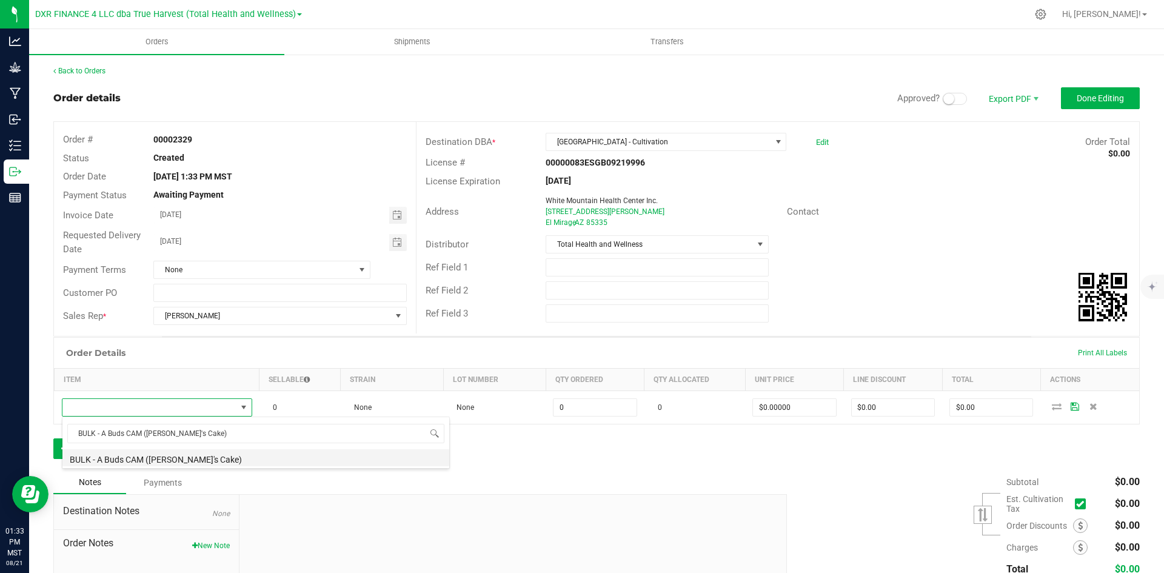
click at [178, 463] on li "BULK - A Buds CAM (Scottie's Cake)" at bounding box center [255, 457] width 387 height 17
type input "0.0000 g"
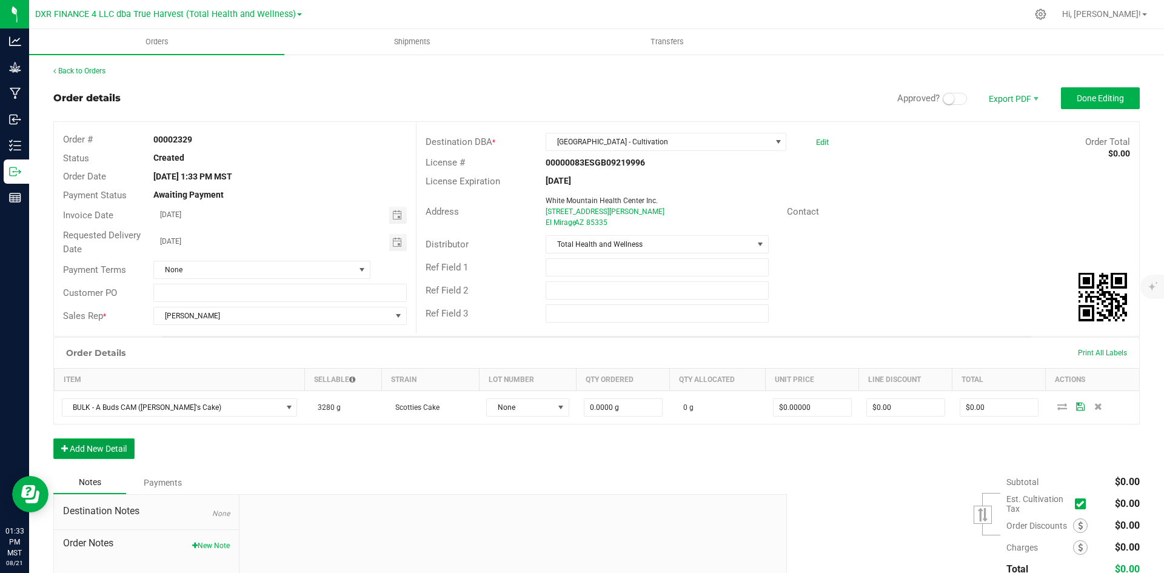
click at [96, 454] on button "Add New Detail" at bounding box center [93, 448] width 81 height 21
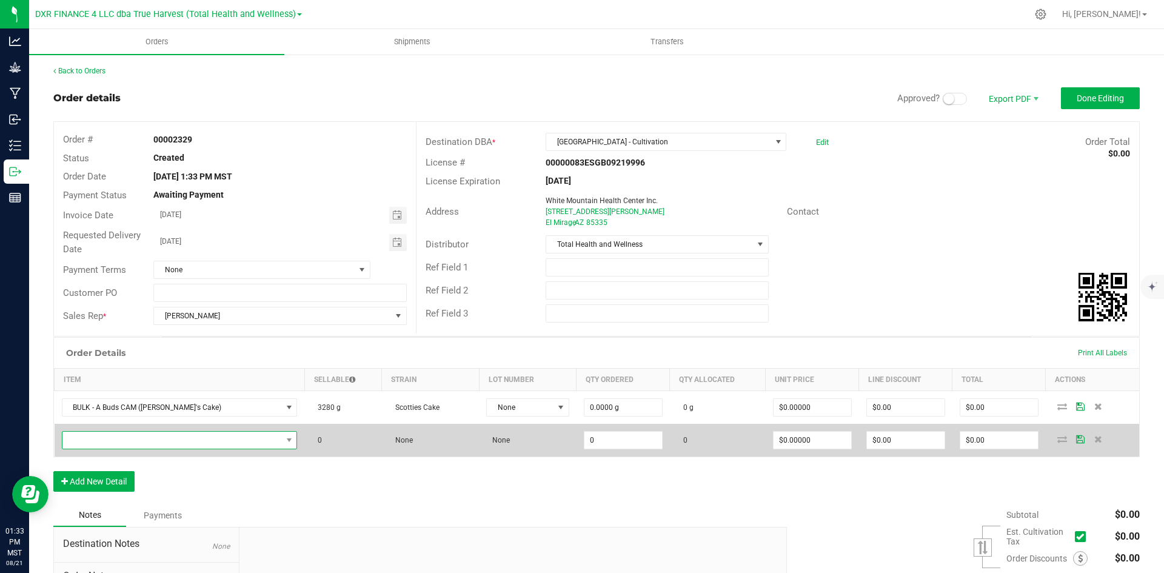
click at [141, 440] on span "NO DATA FOUND" at bounding box center [172, 440] width 220 height 17
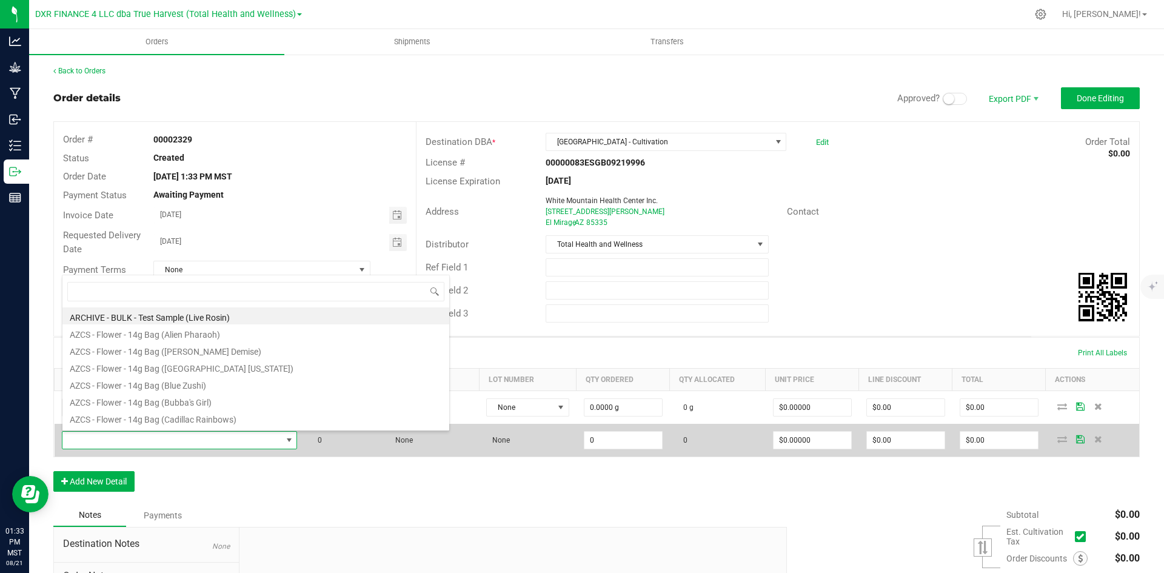
scroll to position [18, 198]
type input "BULK - A Buds CAM (Bubba's Girl)"
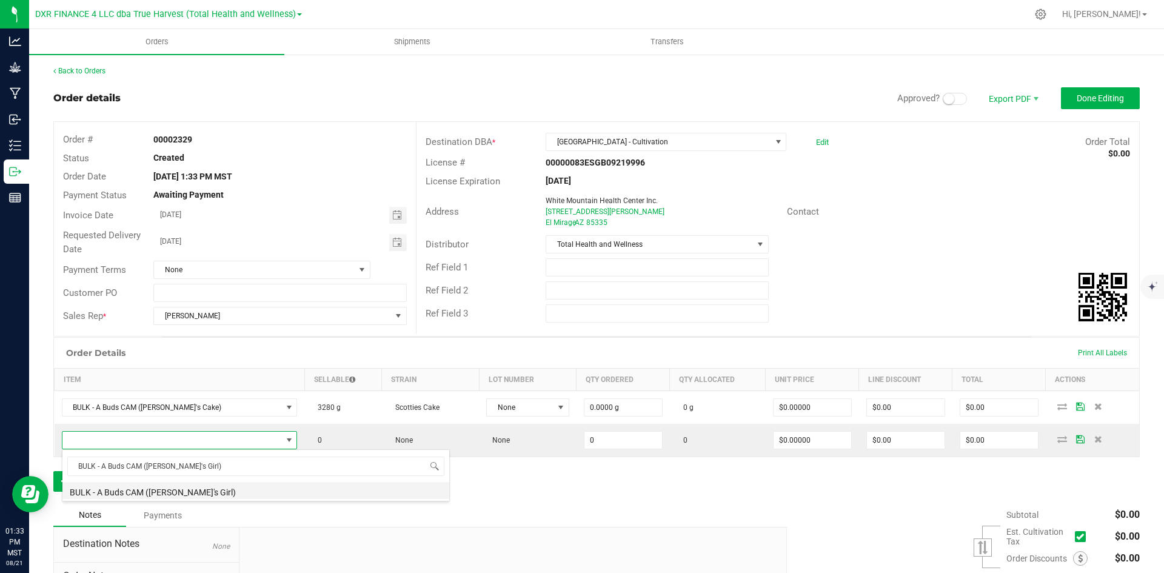
click at [172, 495] on li "BULK - A Buds CAM (Bubba's Girl)" at bounding box center [255, 490] width 387 height 17
type input "0.0000 g"
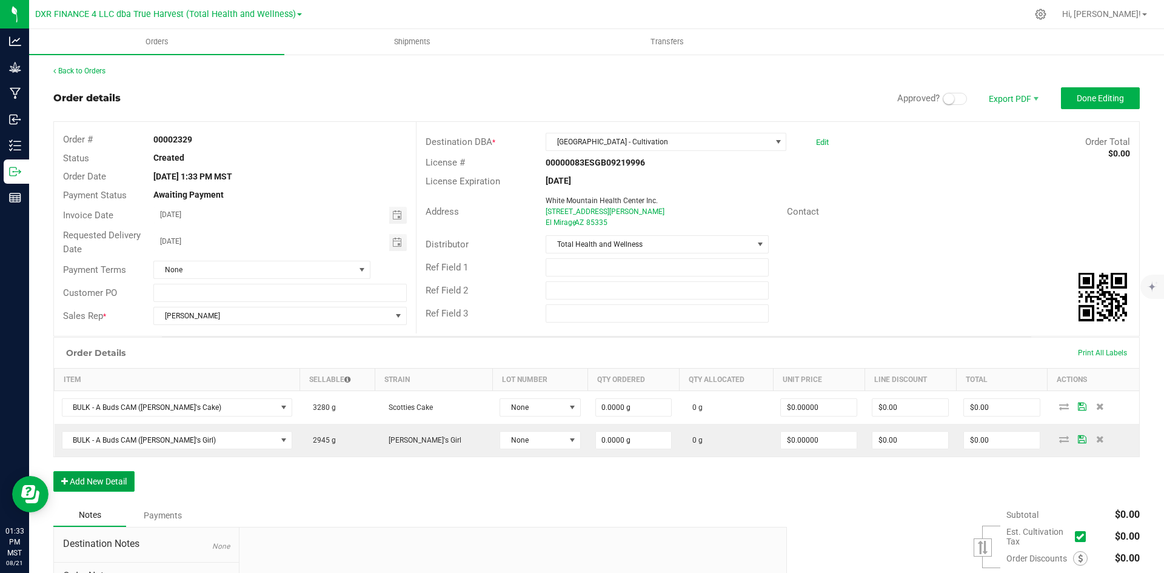
click at [117, 484] on button "Add New Detail" at bounding box center [93, 481] width 81 height 21
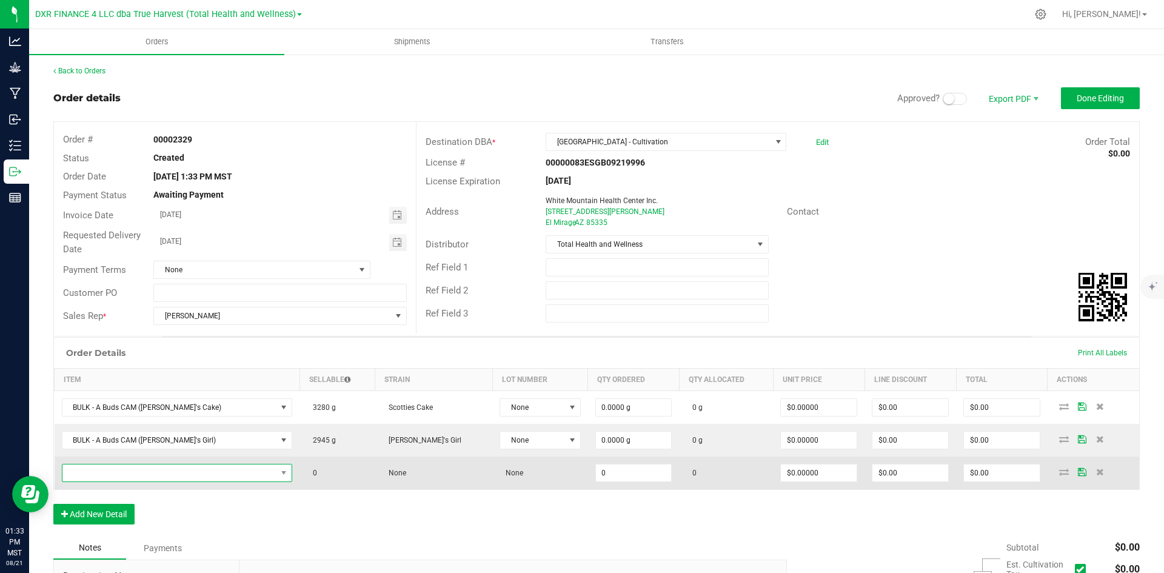
click at [135, 477] on span "NO DATA FOUND" at bounding box center [169, 472] width 215 height 17
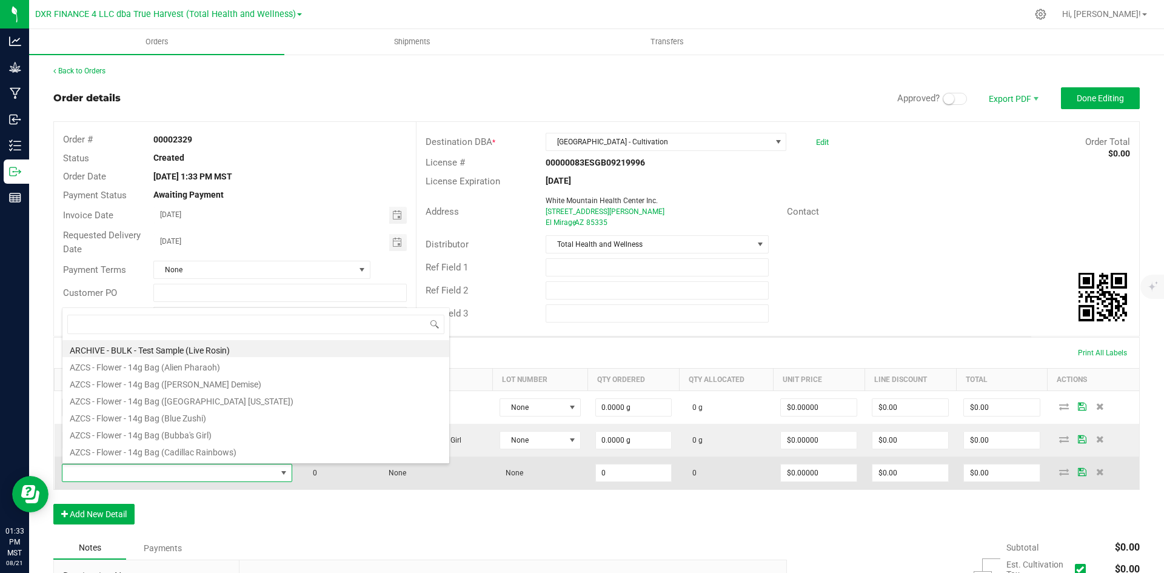
type input "BULK - A Buds CAM (Bubba's Girl)"
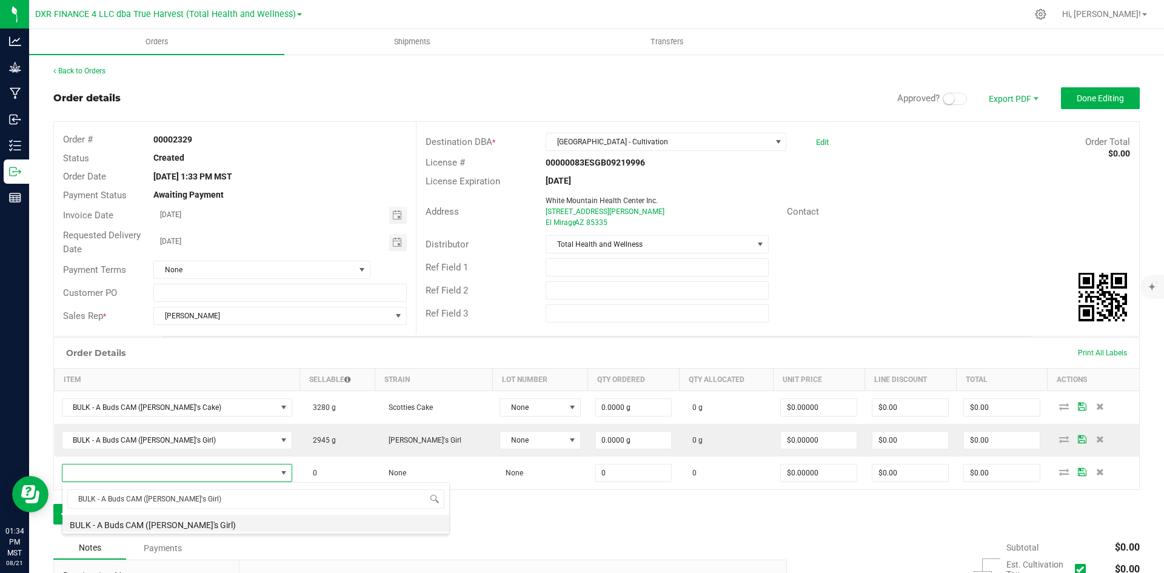
click at [192, 518] on li "BULK - A Buds CAM (Bubba's Girl)" at bounding box center [255, 523] width 387 height 17
type input "0.0000 g"
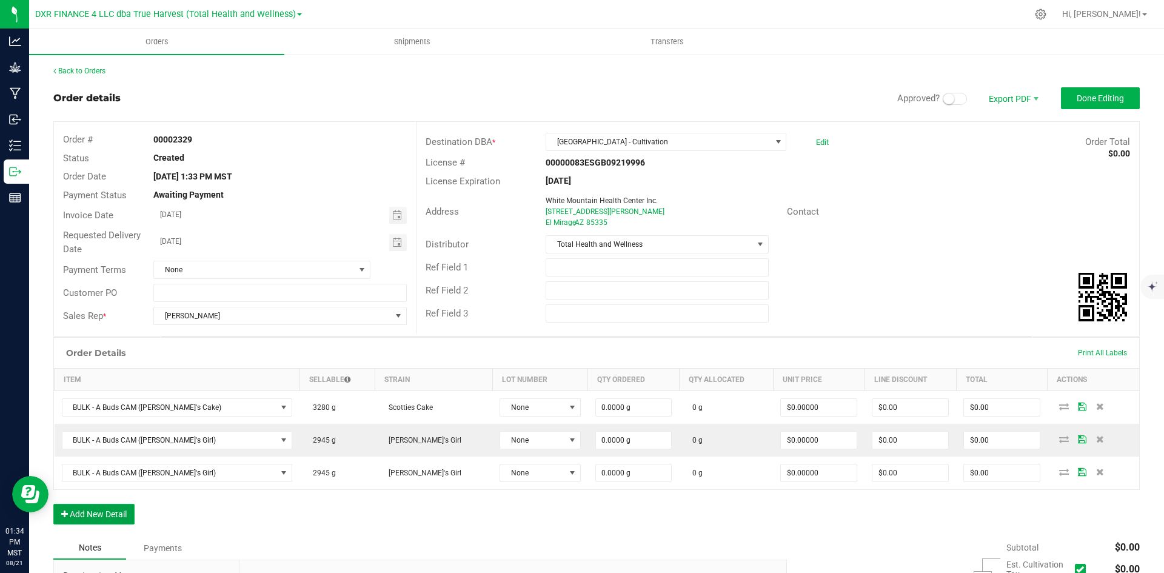
click at [105, 513] on button "Add New Detail" at bounding box center [93, 514] width 81 height 21
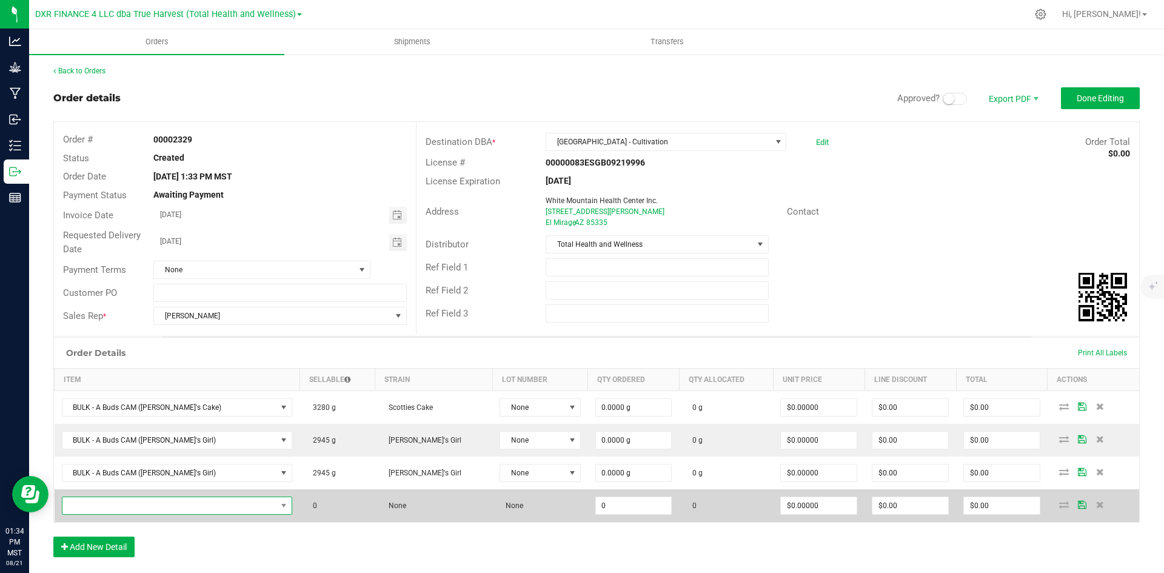
click at [117, 504] on span "NO DATA FOUND" at bounding box center [169, 505] width 215 height 17
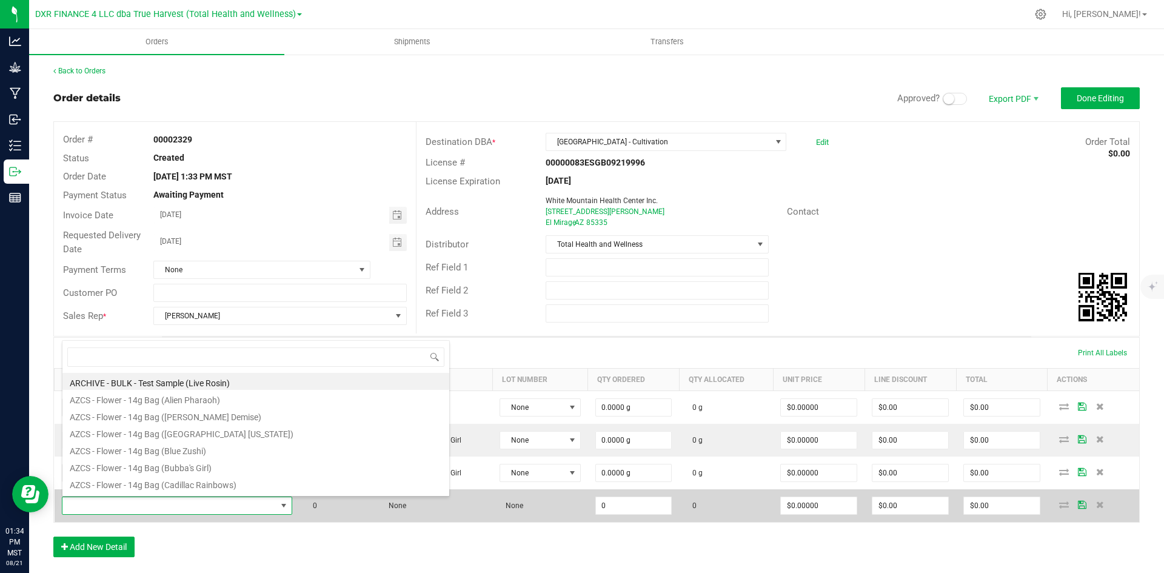
type input "BULK - A Buds CAM (Bubba's Girl)"
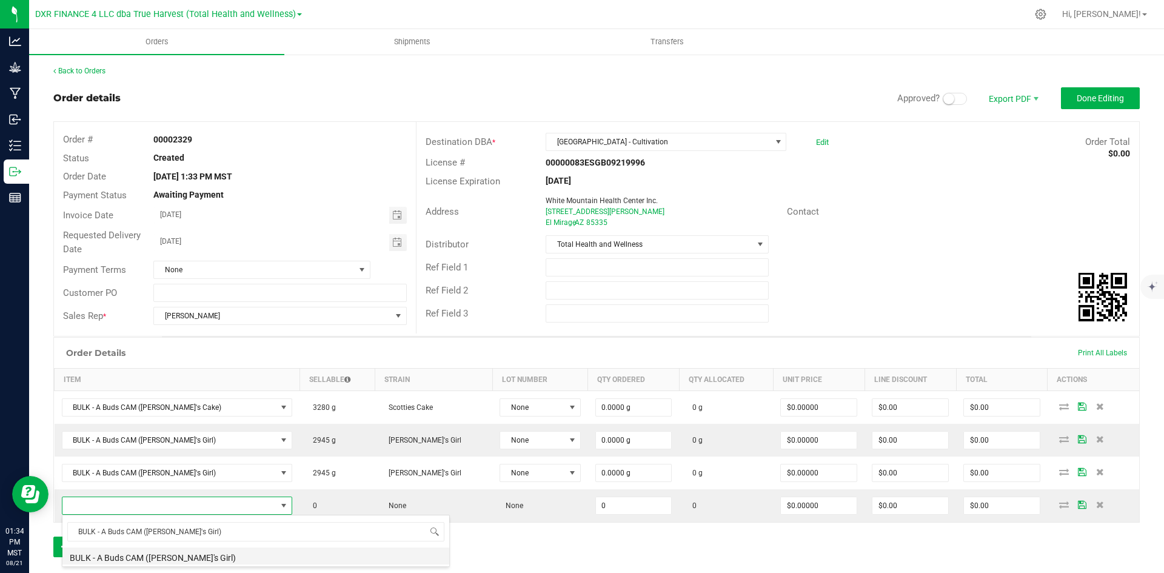
click at [176, 554] on li "BULK - A Buds CAM (Bubba's Girl)" at bounding box center [255, 556] width 387 height 17
type input "0.0000 g"
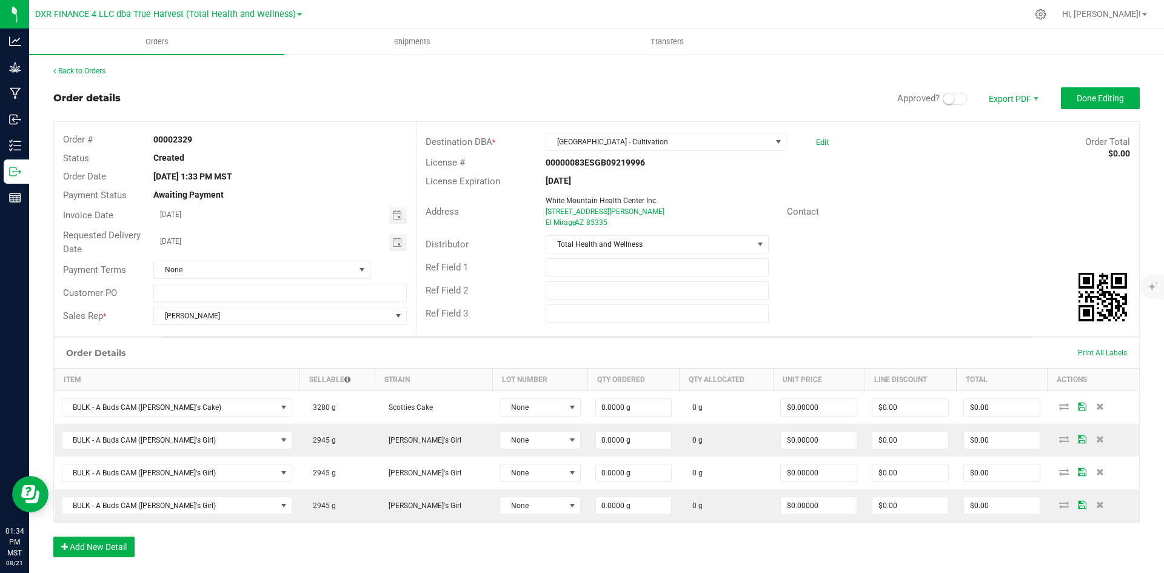
click at [195, 541] on div "Order Details Print All Labels Item Sellable Strain Lot Number Qty Ordered Qty …" at bounding box center [596, 453] width 1087 height 232
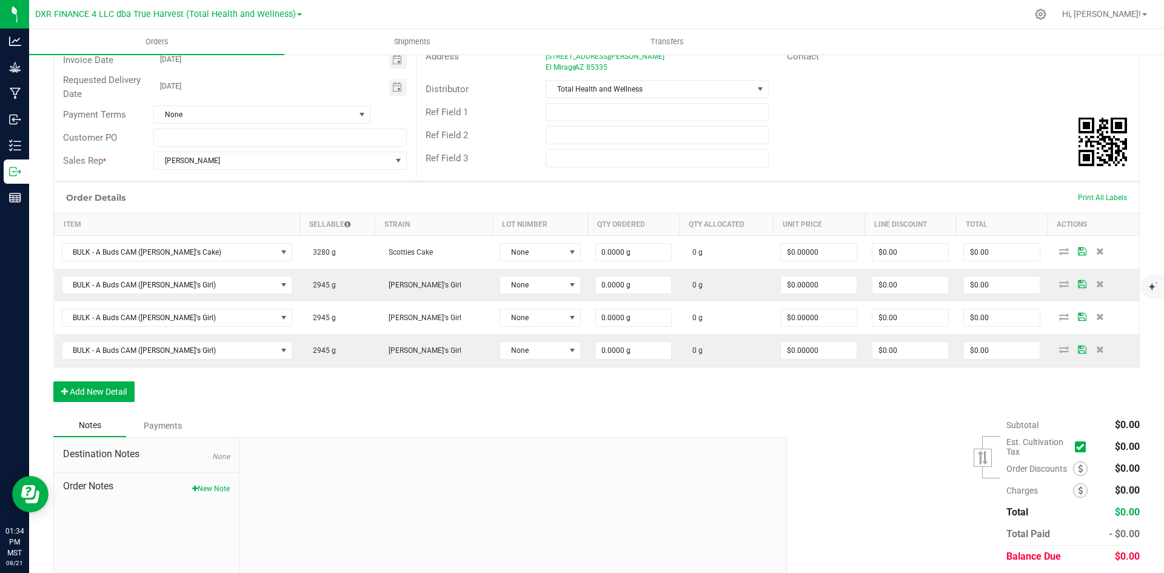
scroll to position [195, 0]
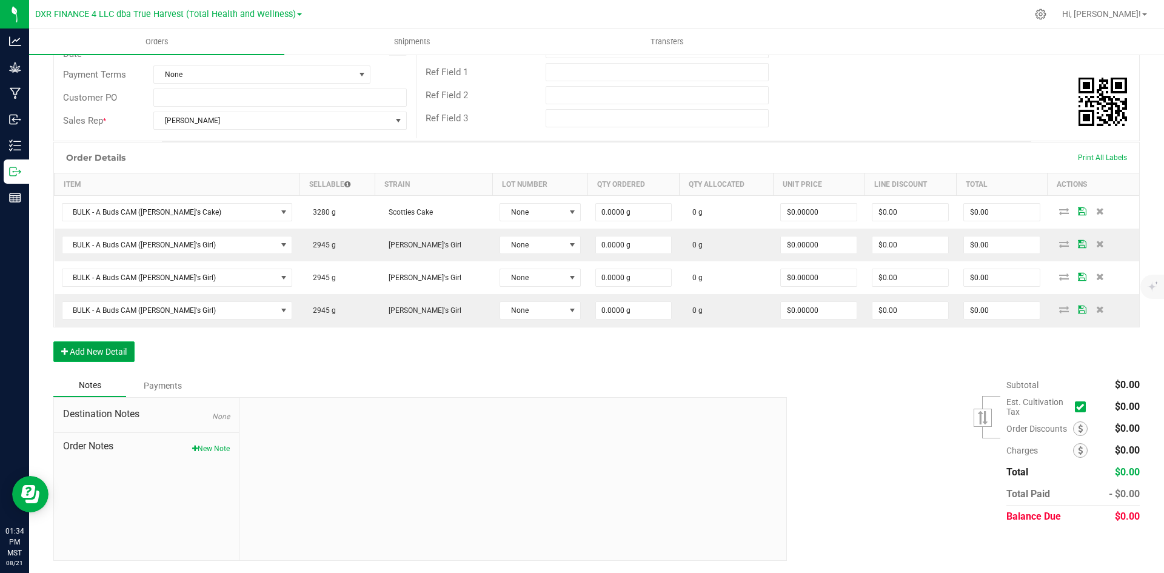
click at [129, 346] on button "Add New Detail" at bounding box center [93, 351] width 81 height 21
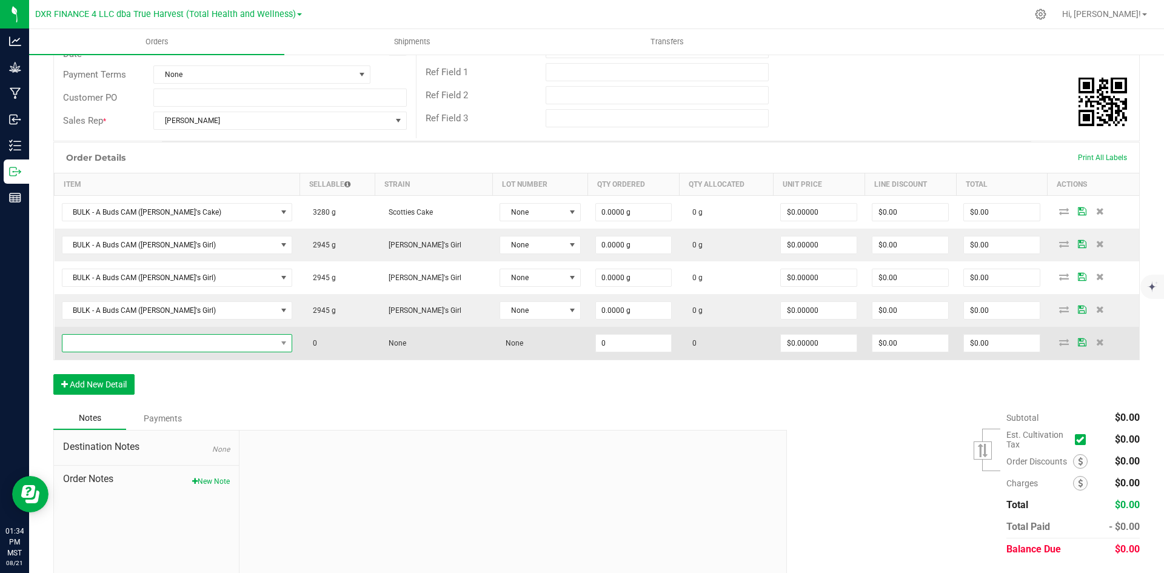
click at [142, 349] on span "NO DATA FOUND" at bounding box center [169, 343] width 215 height 17
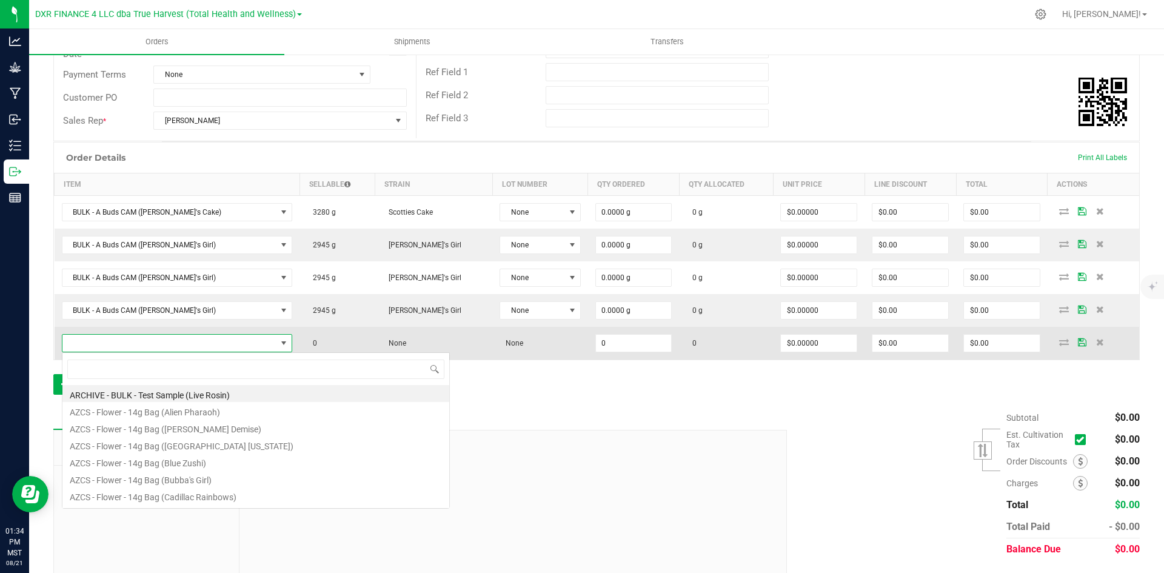
scroll to position [18, 198]
type input "BULK - A Buds CAM (Blue Zushi)"
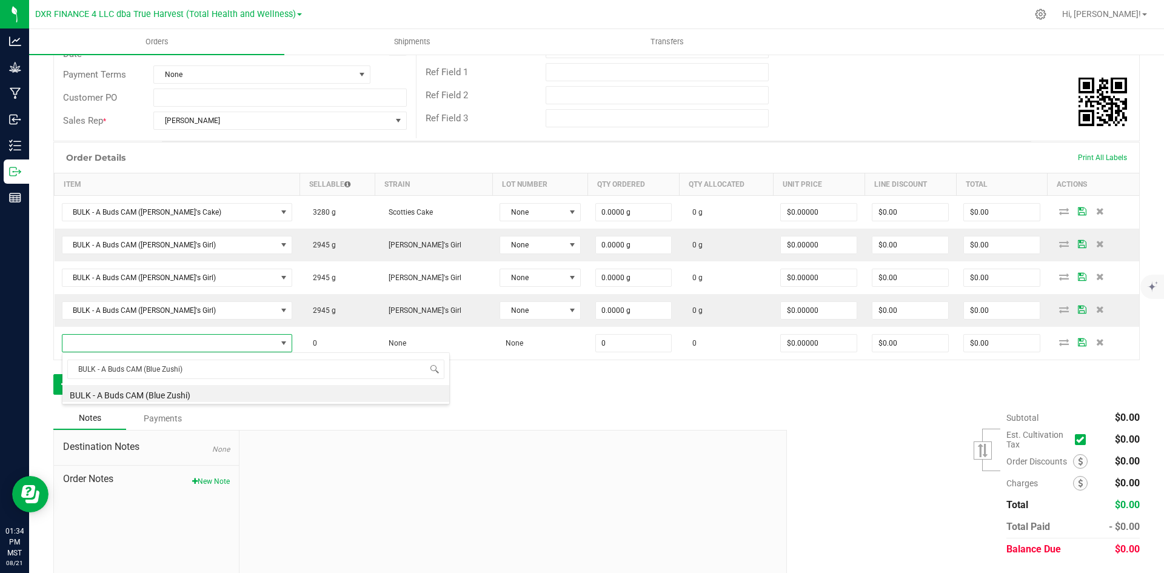
click at [190, 390] on li "BULK - A Buds CAM (Blue Zushi)" at bounding box center [255, 393] width 387 height 17
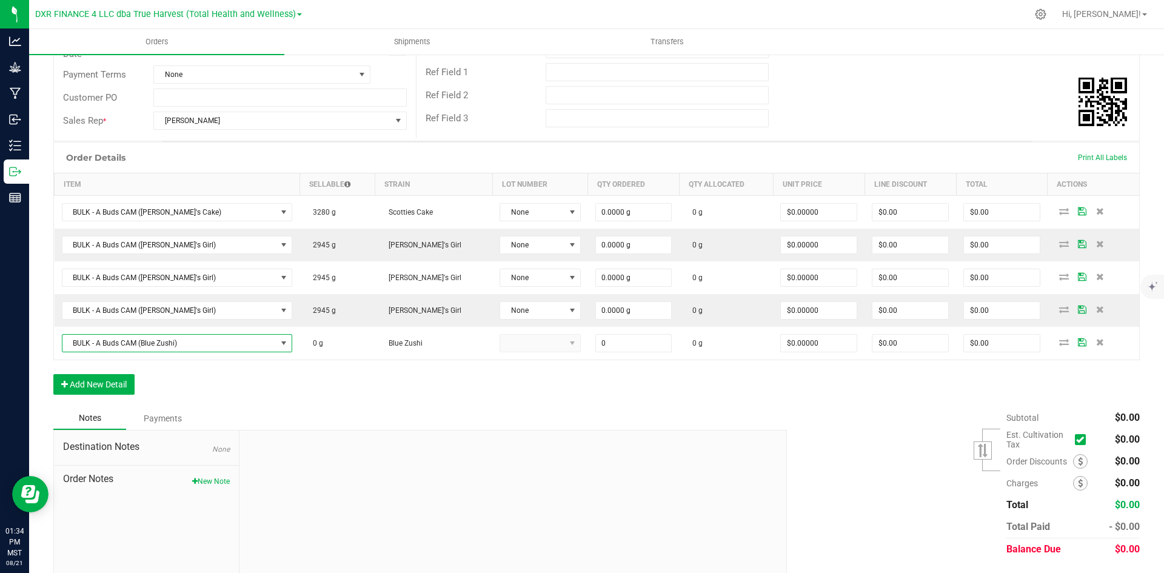
type input "0.0000 g"
click at [109, 387] on button "Add New Detail" at bounding box center [93, 384] width 81 height 21
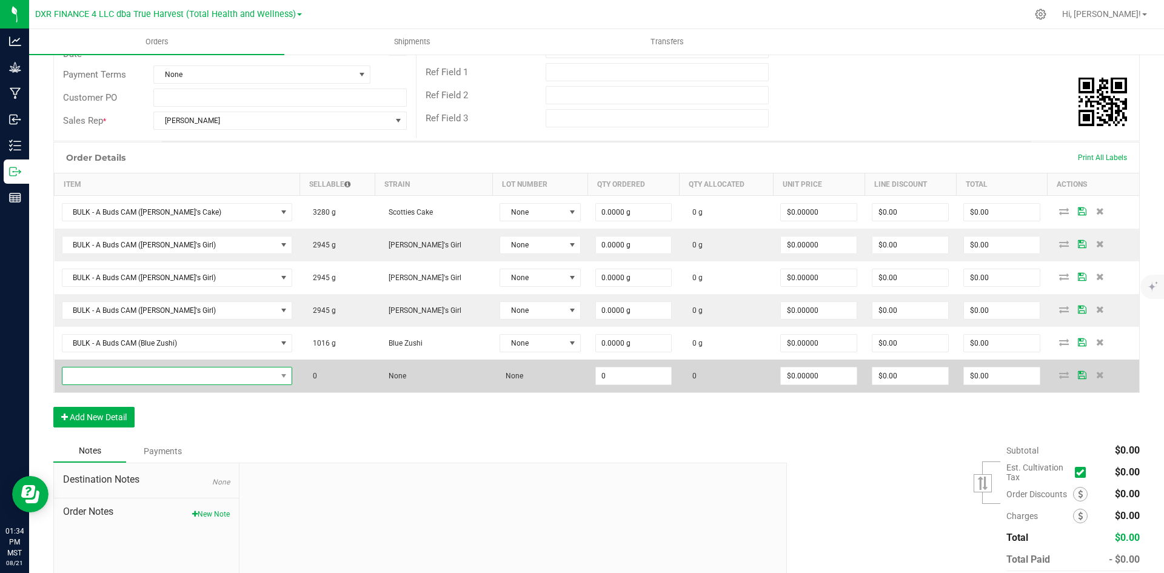
click at [124, 380] on span "NO DATA FOUND" at bounding box center [169, 375] width 215 height 17
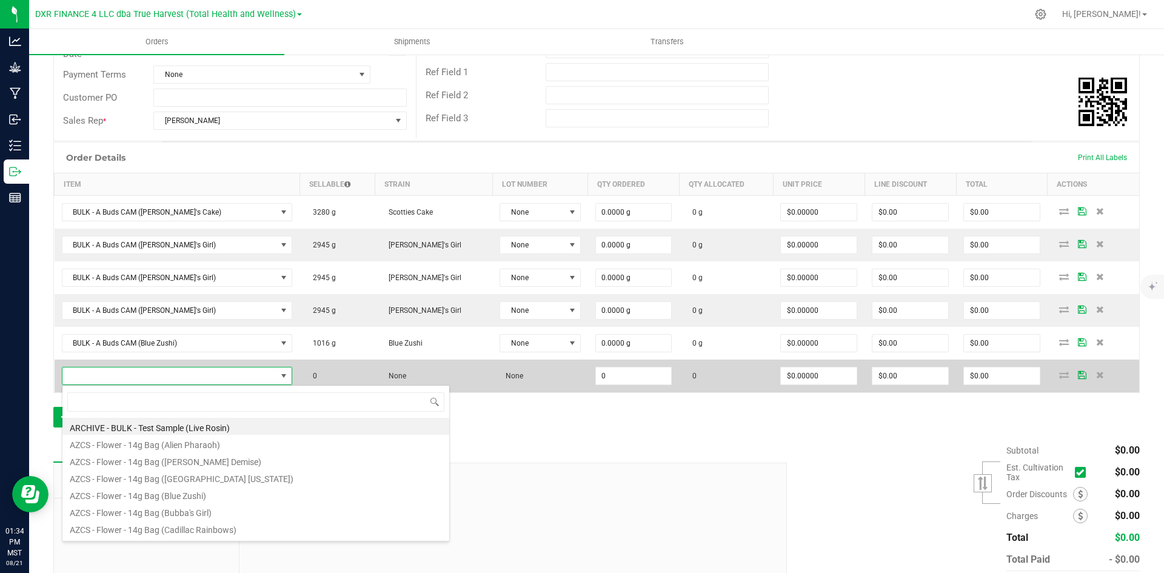
type input "BULK - A Buds (Alien Pharaoh)"
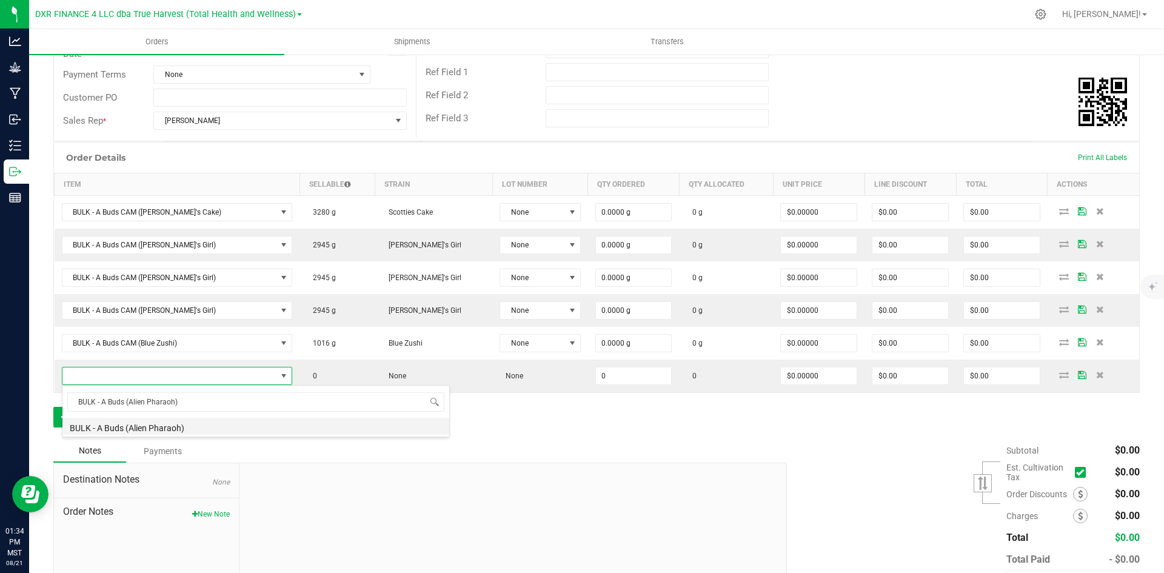
click at [167, 431] on li "BULK - A Buds (Alien Pharaoh)" at bounding box center [255, 426] width 387 height 17
type input "0.0000 g"
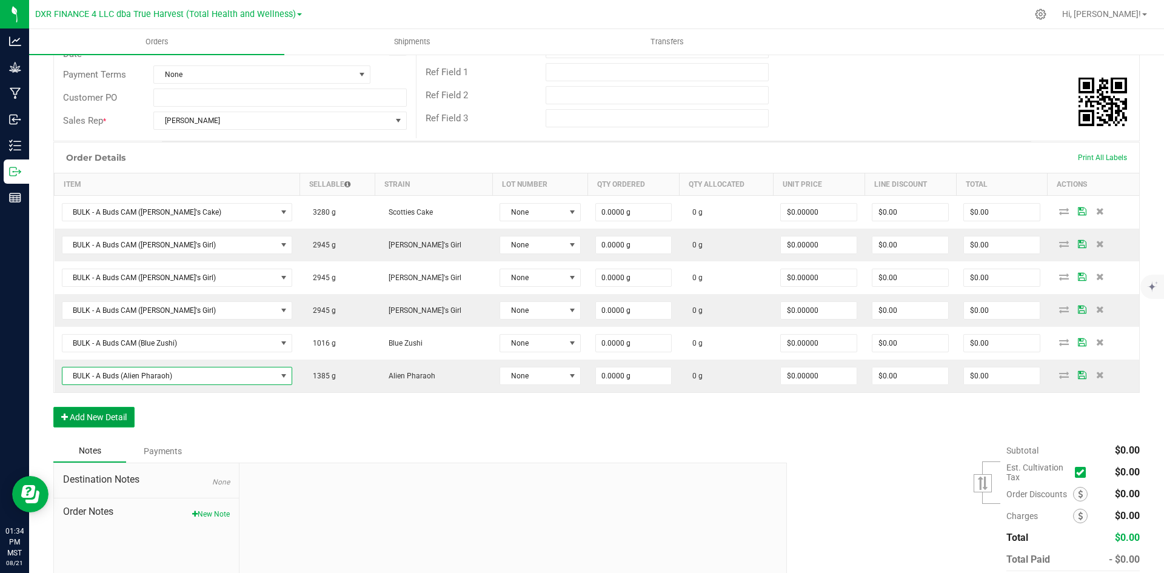
click at [122, 409] on button "Add New Detail" at bounding box center [93, 417] width 81 height 21
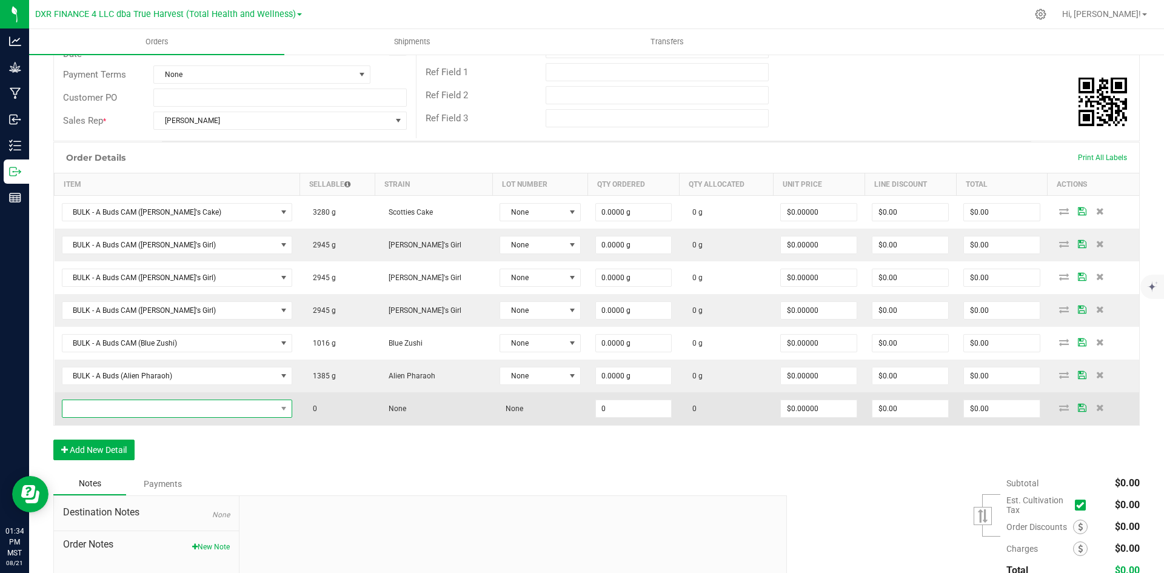
click at [135, 412] on span "NO DATA FOUND" at bounding box center [169, 408] width 215 height 17
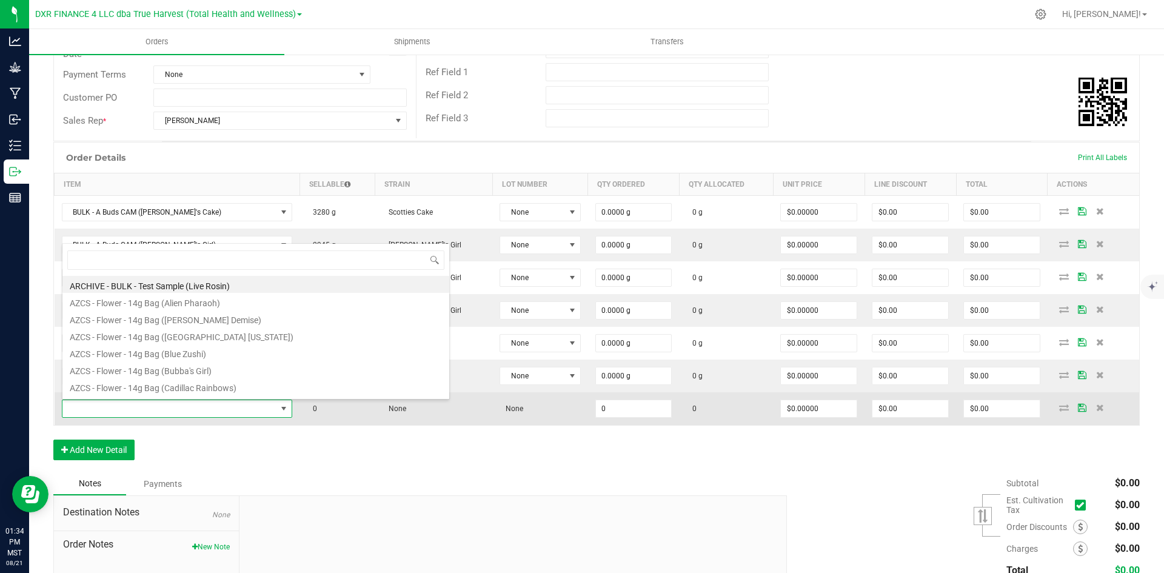
type input "BULK - A Buds (Jack Herer)"
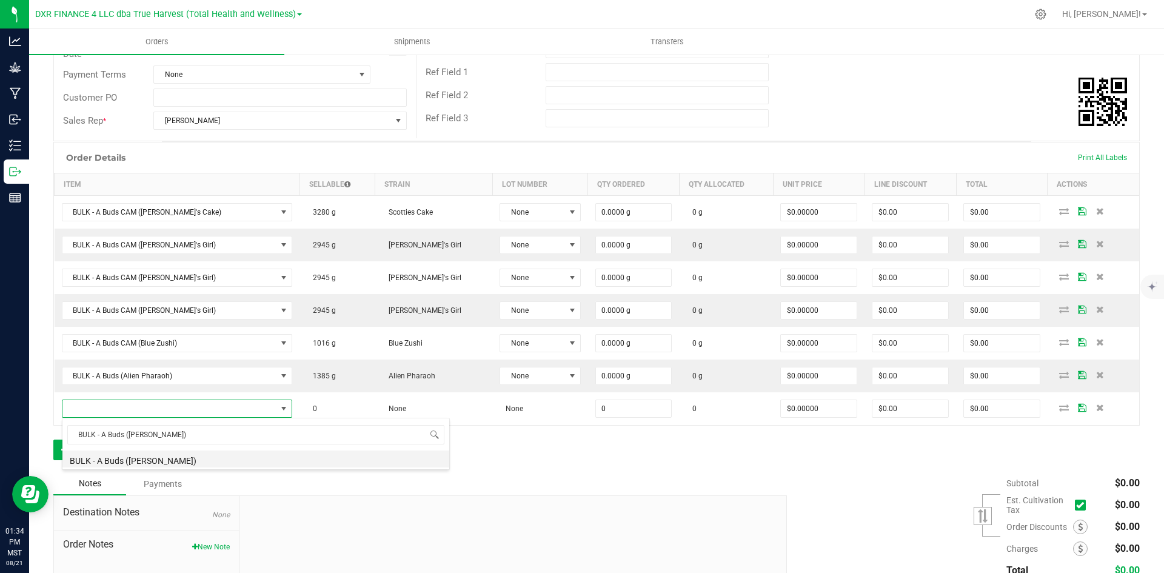
click at [161, 462] on li "BULK - A Buds (Jack Herer)" at bounding box center [255, 459] width 387 height 17
type input "0.0000 g"
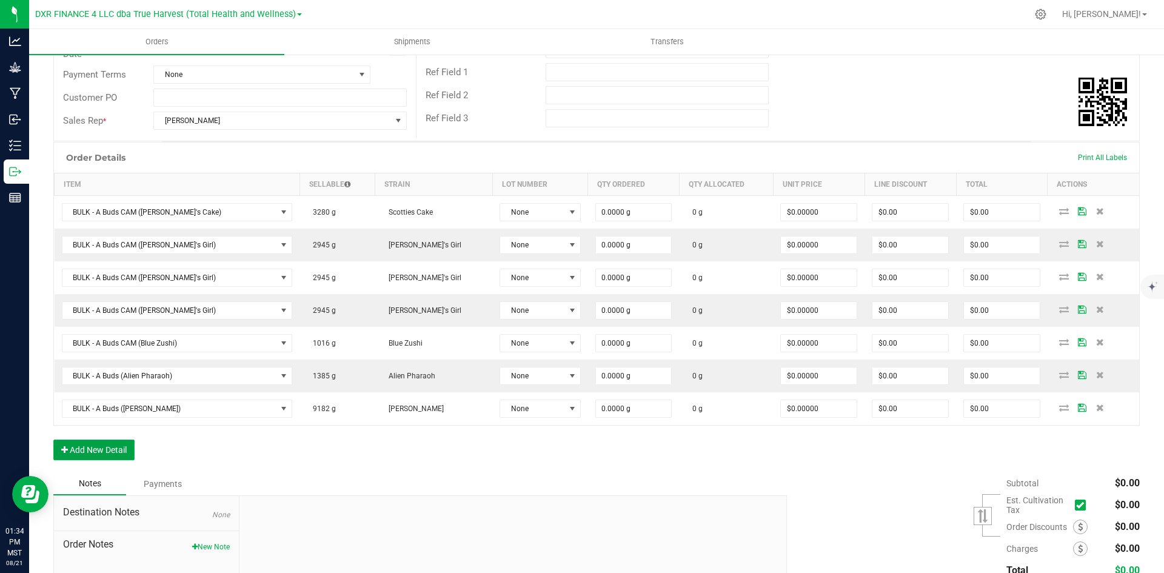
click at [124, 455] on button "Add New Detail" at bounding box center [93, 450] width 81 height 21
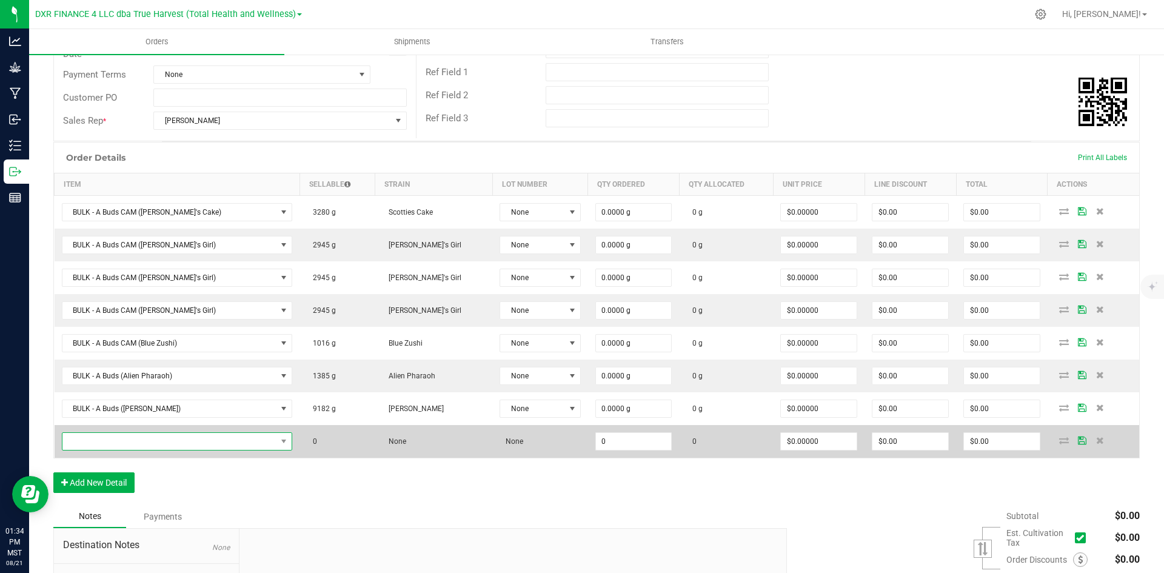
click at [126, 443] on span "NO DATA FOUND" at bounding box center [169, 441] width 215 height 17
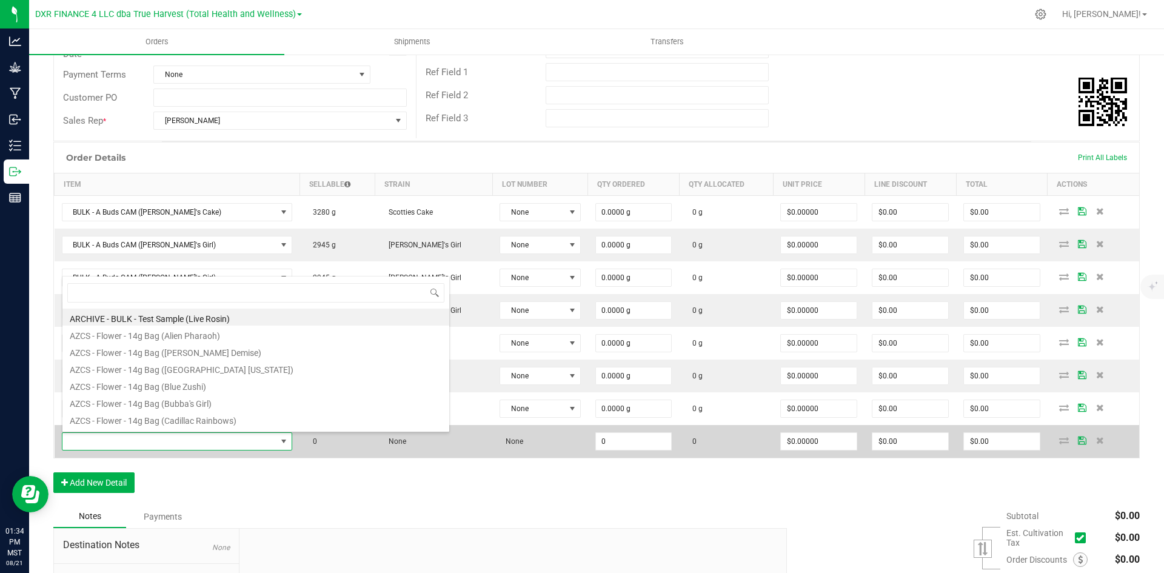
type input "BULK - A Buds CAM (Cam Super Glue)"
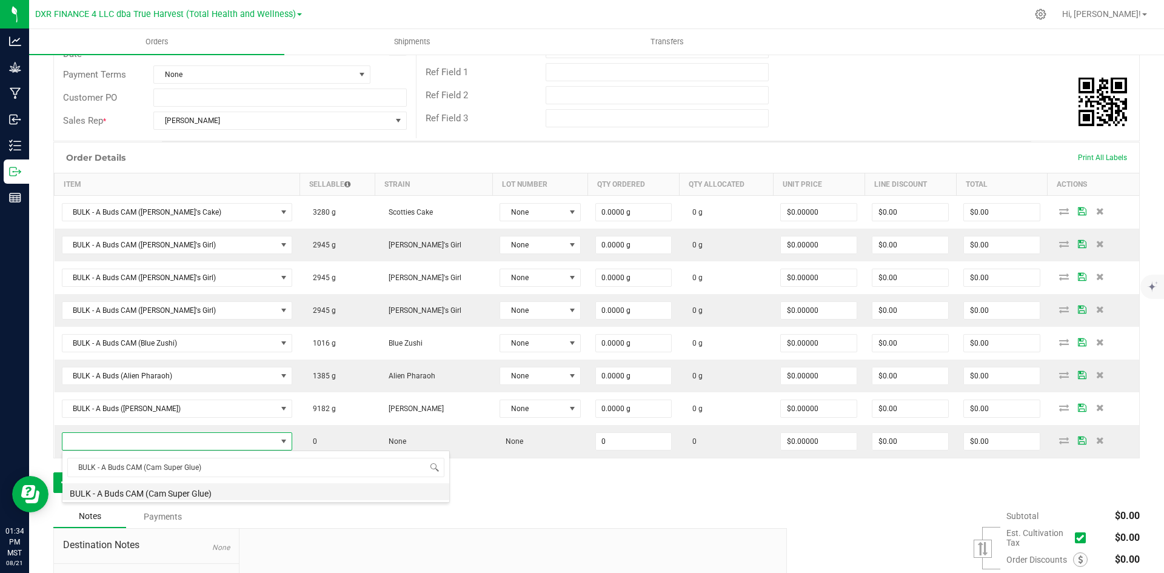
click at [141, 494] on li "BULK - A Buds CAM (Cam Super Glue)" at bounding box center [255, 491] width 387 height 17
type input "0.0000 g"
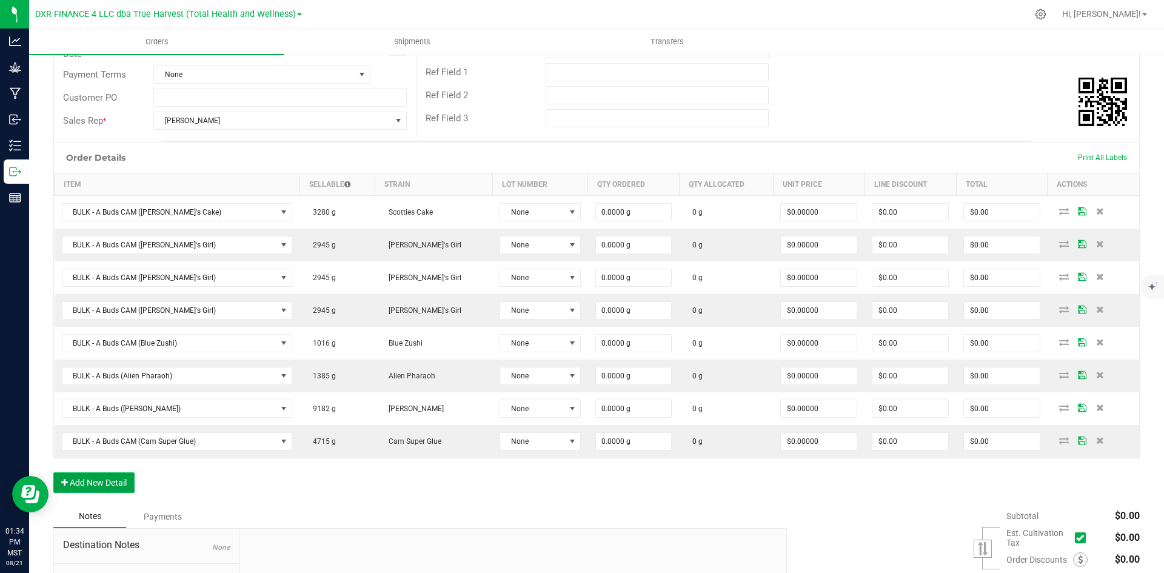
click at [109, 482] on button "Add New Detail" at bounding box center [93, 482] width 81 height 21
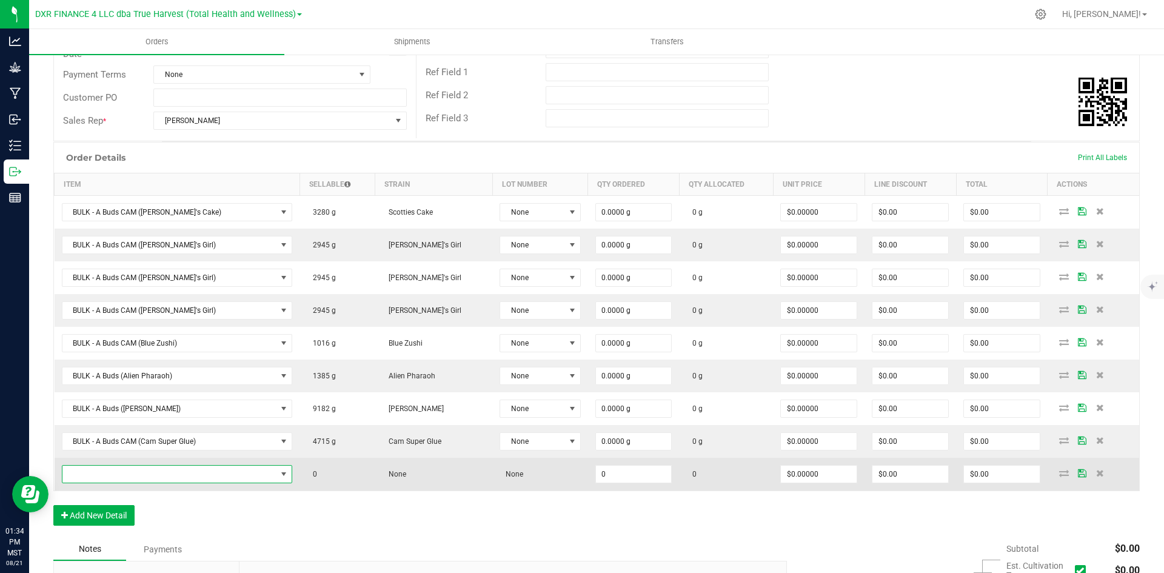
click at [121, 478] on span "NO DATA FOUND" at bounding box center [169, 474] width 215 height 17
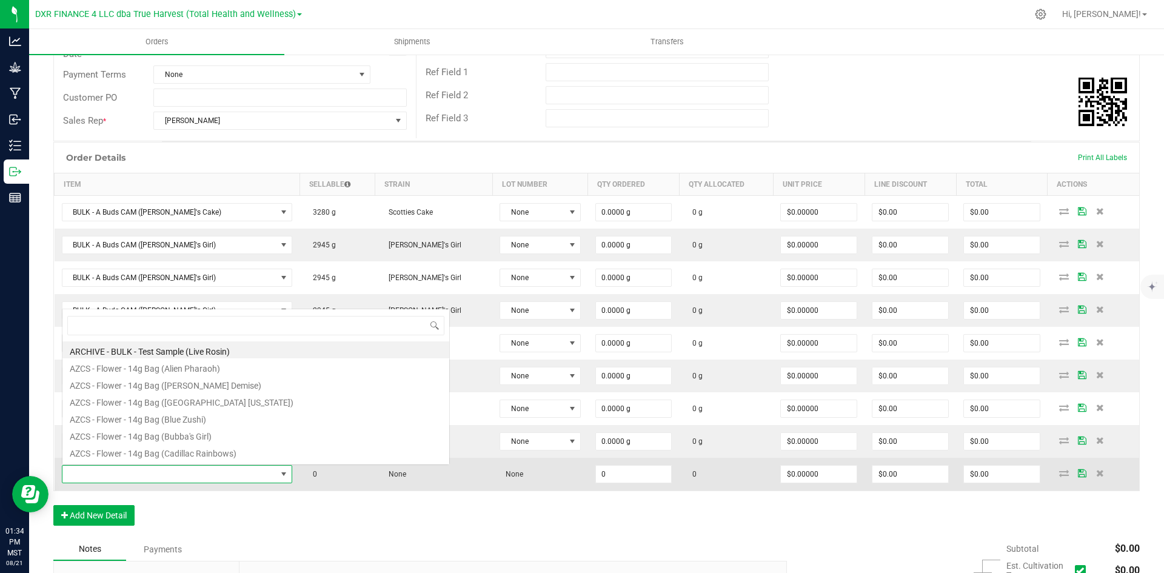
scroll to position [18, 206]
type input "BULK - A Buds CAM (Cam Super Glue)"
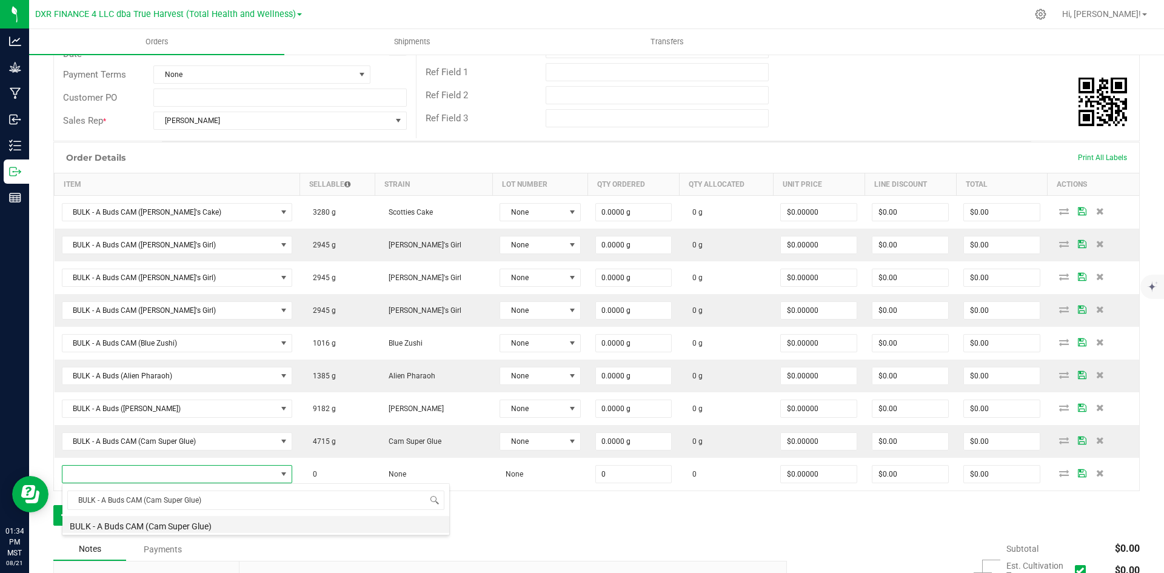
click at [172, 517] on li "BULK - A Buds CAM (Cam Super Glue)" at bounding box center [255, 524] width 387 height 17
type input "0.0000 g"
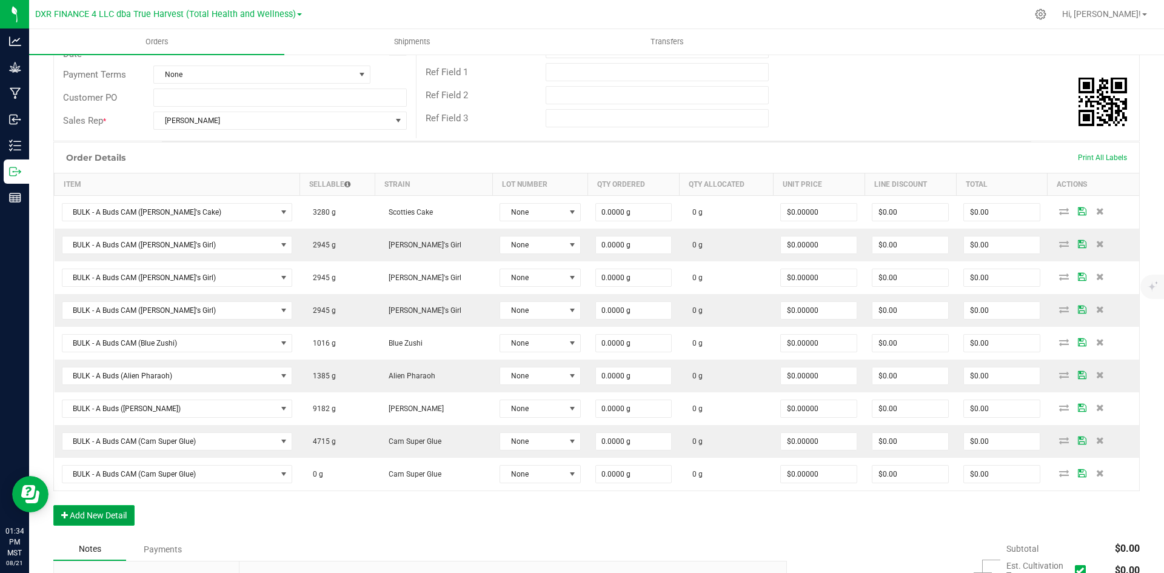
click at [110, 517] on button "Add New Detail" at bounding box center [93, 515] width 81 height 21
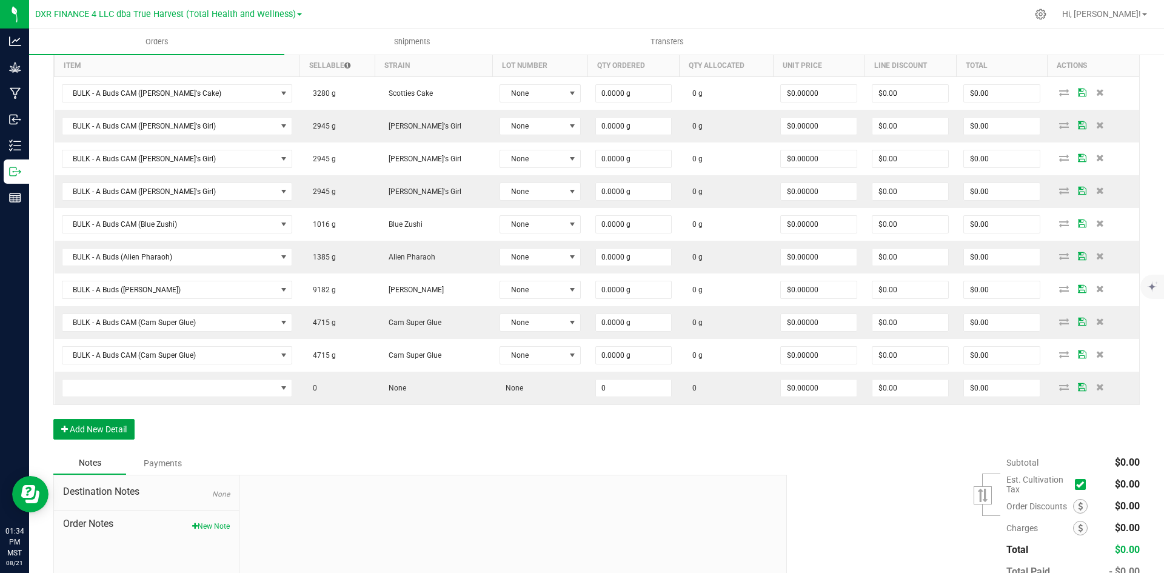
scroll to position [377, 0]
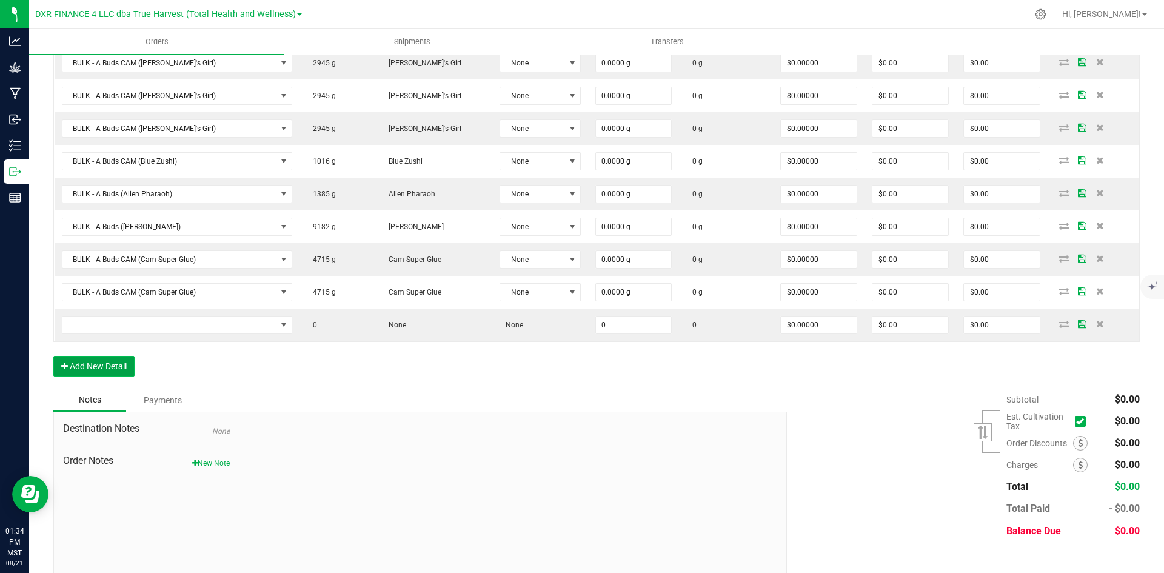
click at [114, 367] on button "Add New Detail" at bounding box center [93, 366] width 81 height 21
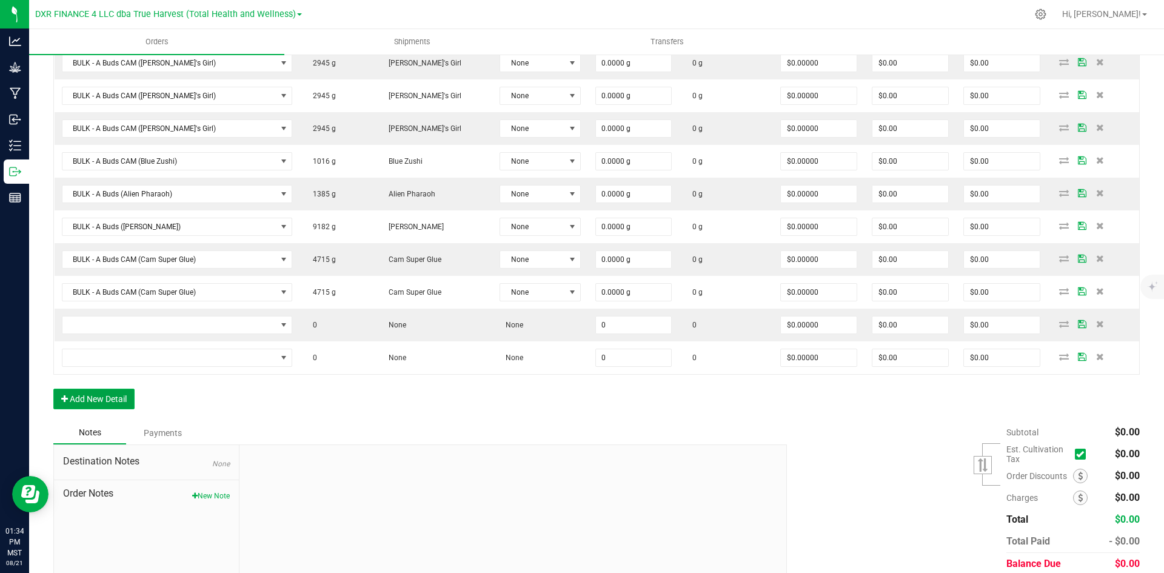
click at [96, 396] on button "Add New Detail" at bounding box center [93, 399] width 81 height 21
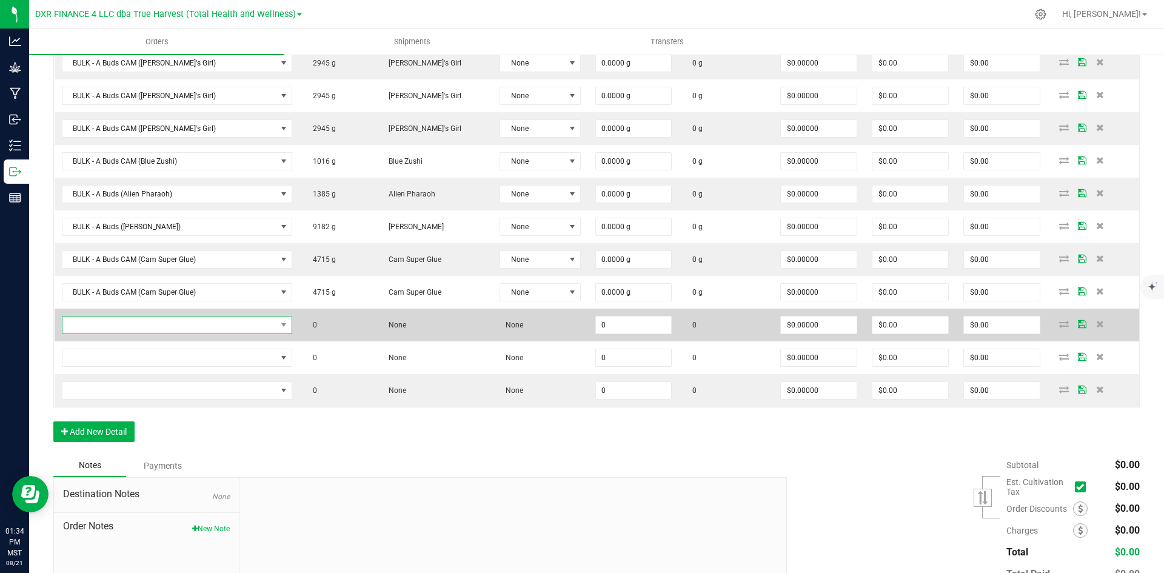
click at [135, 323] on span "NO DATA FOUND" at bounding box center [169, 325] width 215 height 17
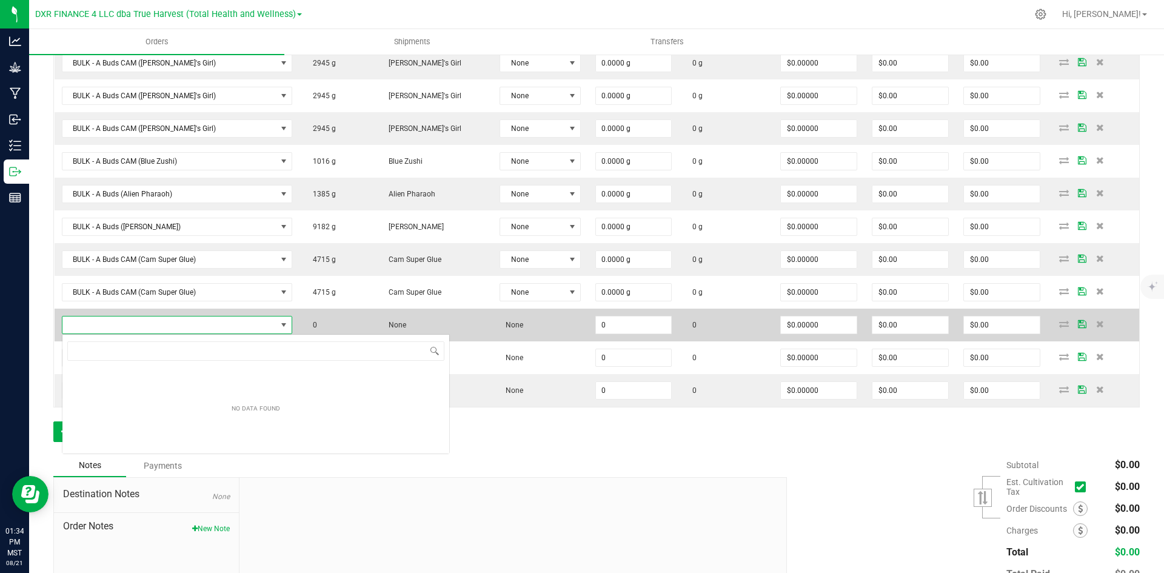
scroll to position [60618, 60429]
type input "BULK - A Buds CAM (Kush Mints)"
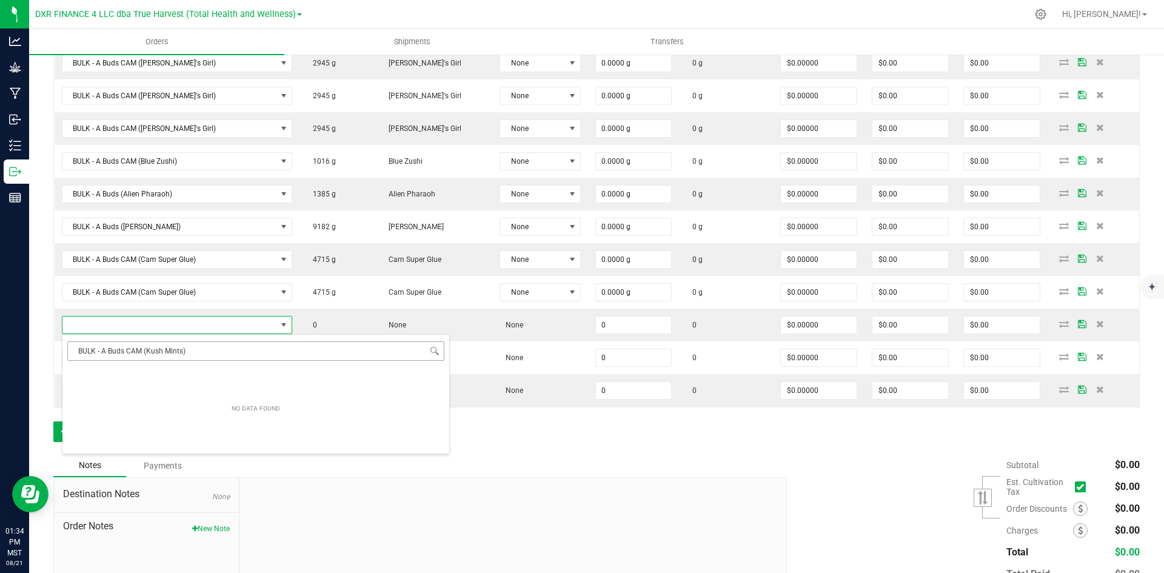
scroll to position [18, 206]
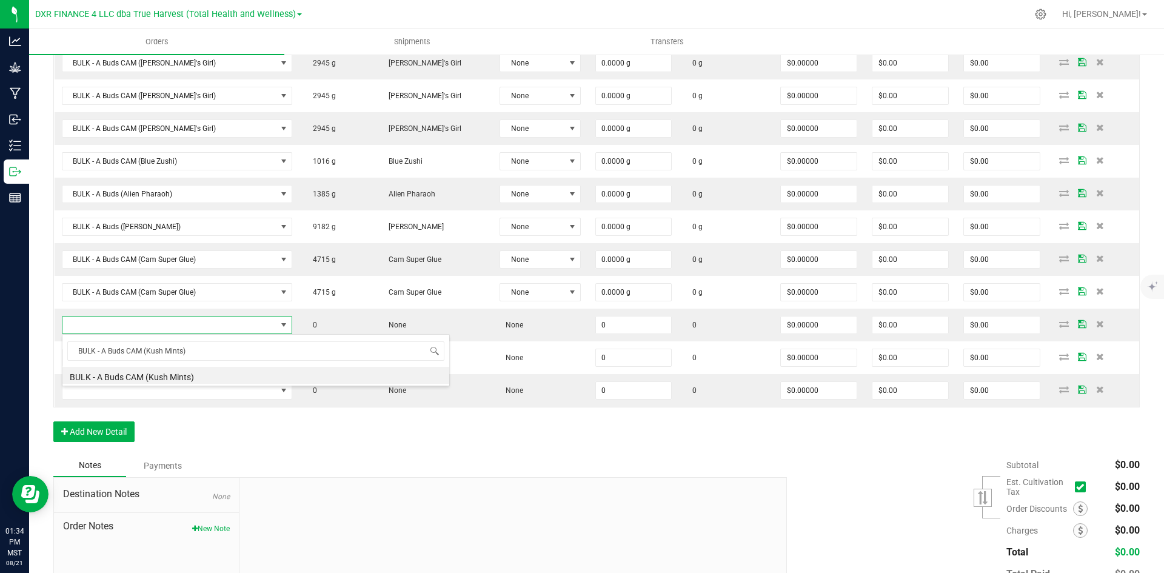
click at [166, 380] on li "BULK - A Buds CAM (Kush Mints)" at bounding box center [255, 375] width 387 height 17
type input "0.0000 g"
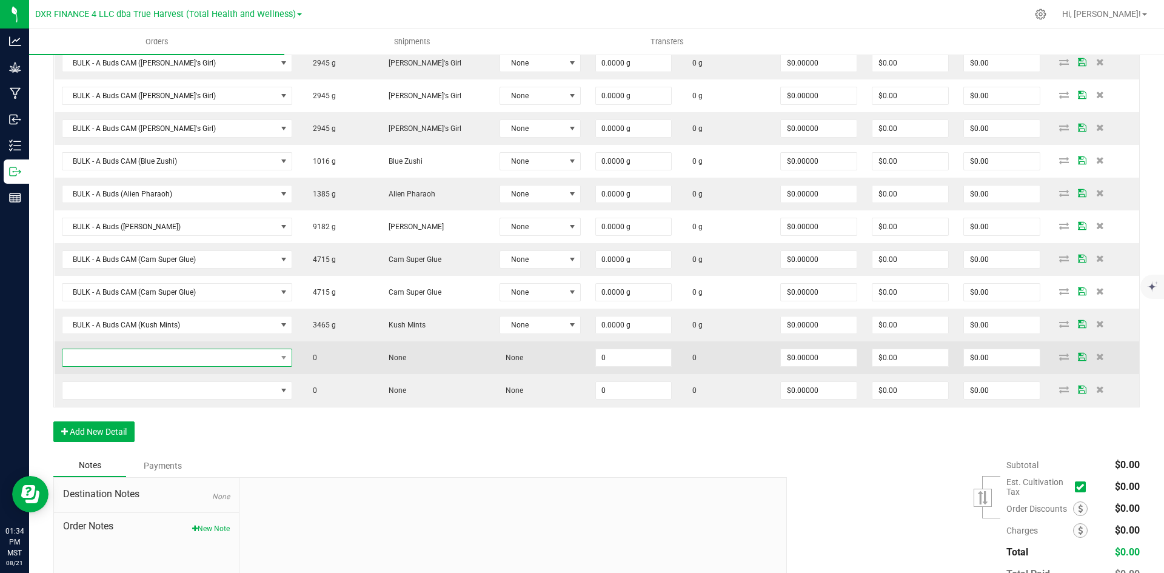
click at [135, 355] on span "NO DATA FOUND" at bounding box center [169, 357] width 215 height 17
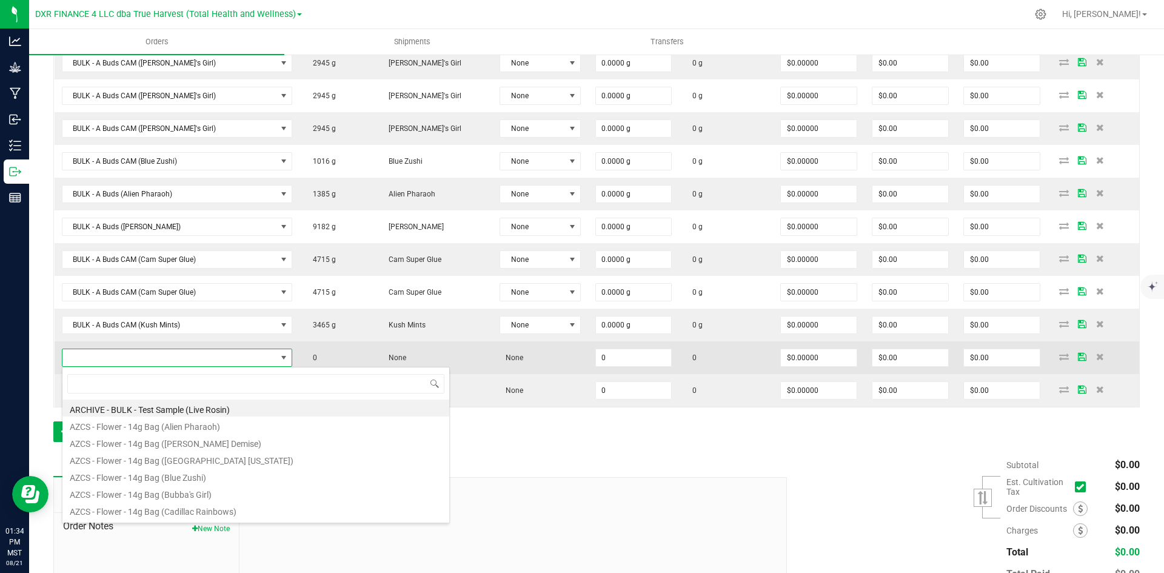
type input "BULK - A Buds (Wedding Pie)"
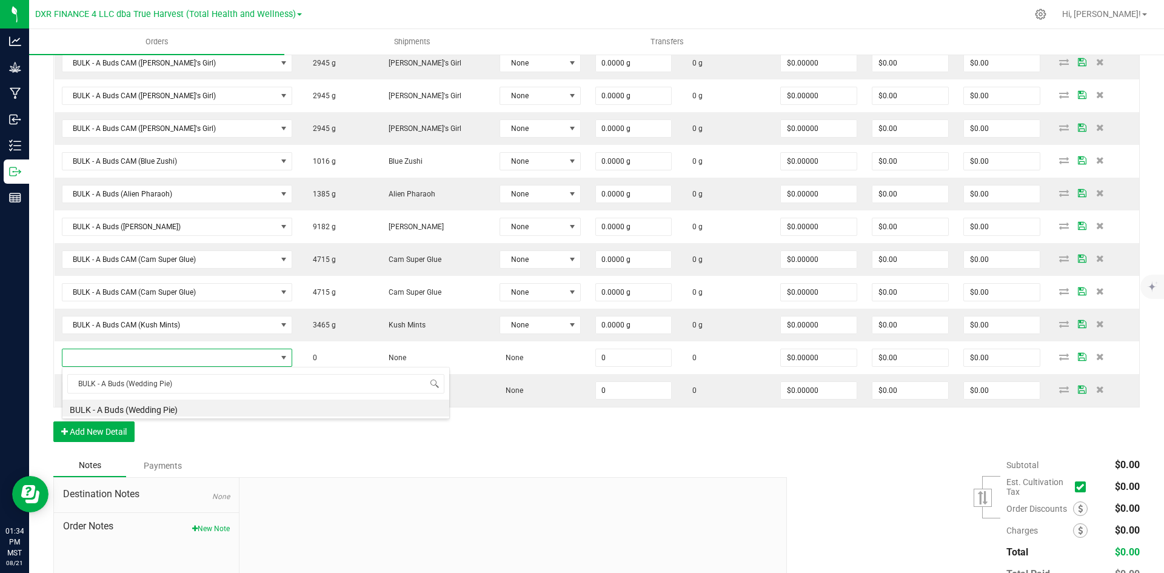
click at [155, 414] on li "BULK - A Buds (Wedding Pie)" at bounding box center [255, 408] width 387 height 17
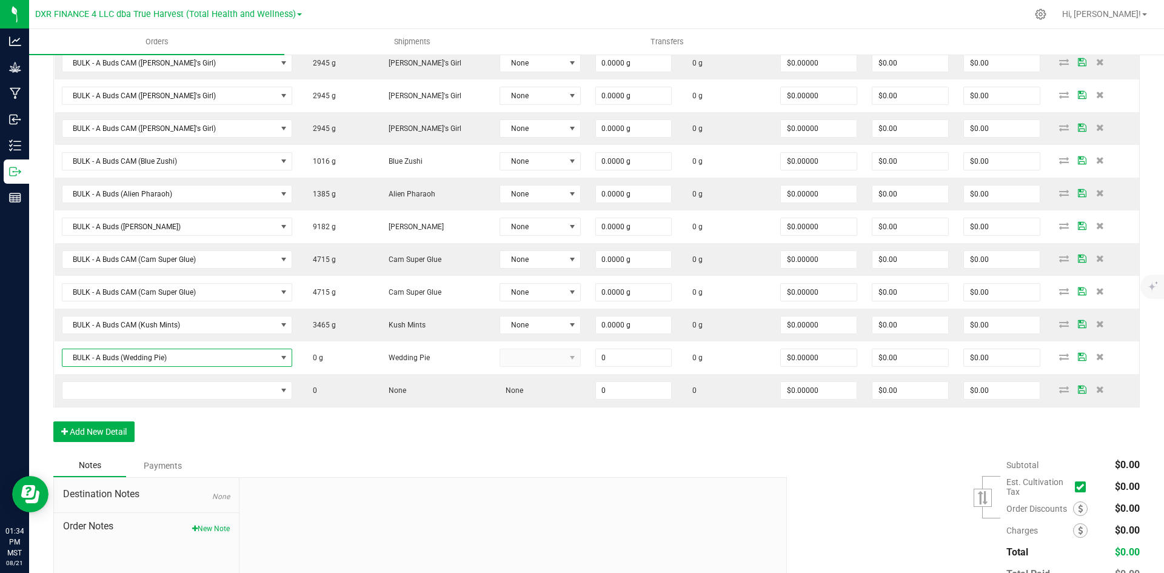
type input "0.0000 g"
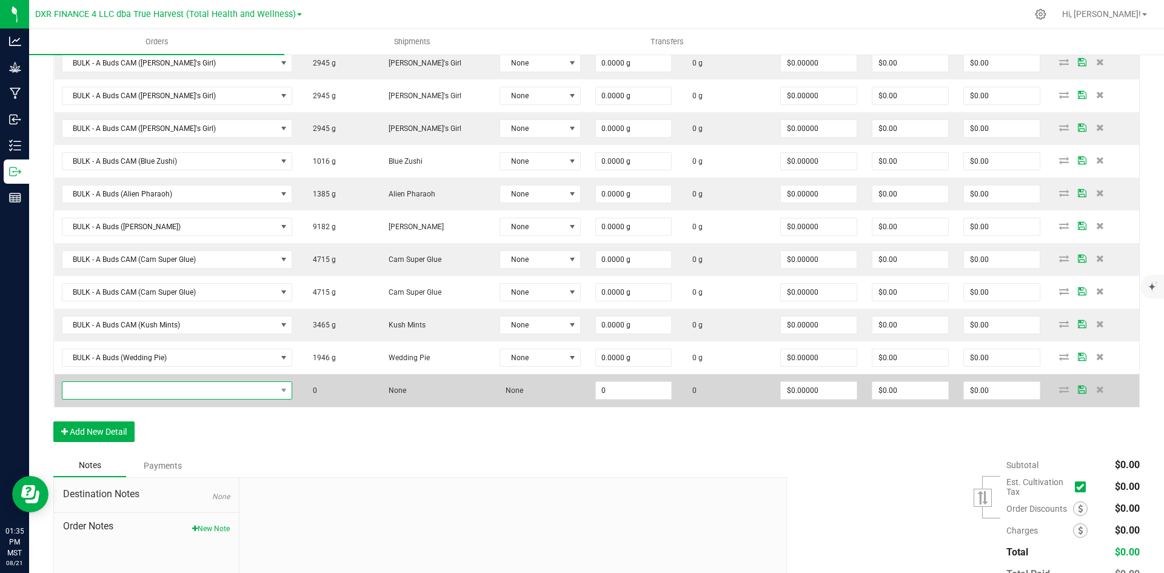
click at [106, 387] on span "NO DATA FOUND" at bounding box center [169, 390] width 215 height 17
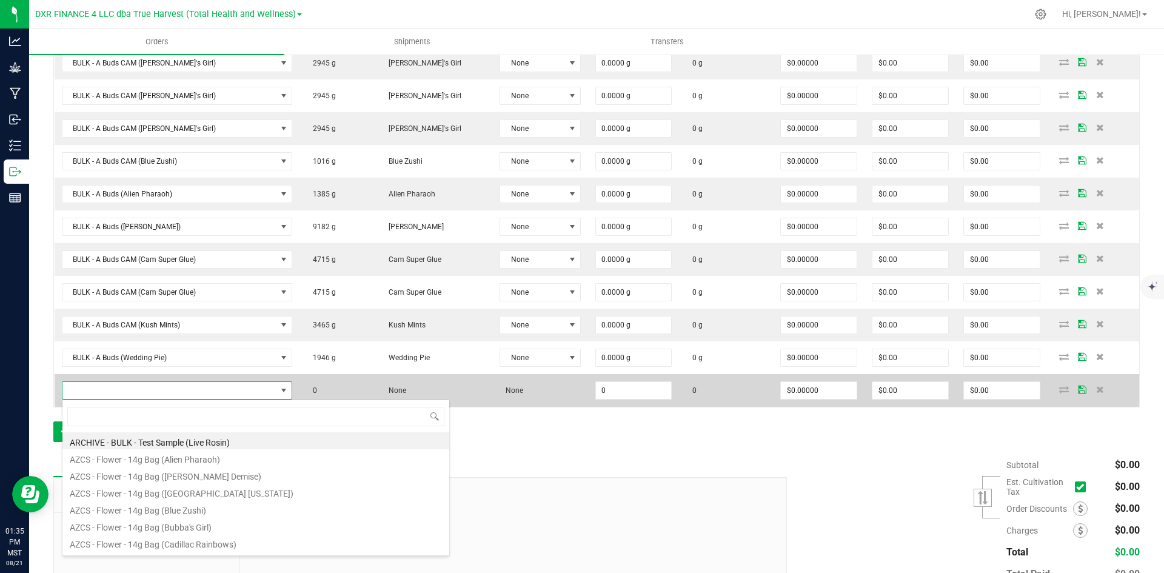
type input "BULK - A Buds (Chembow)"
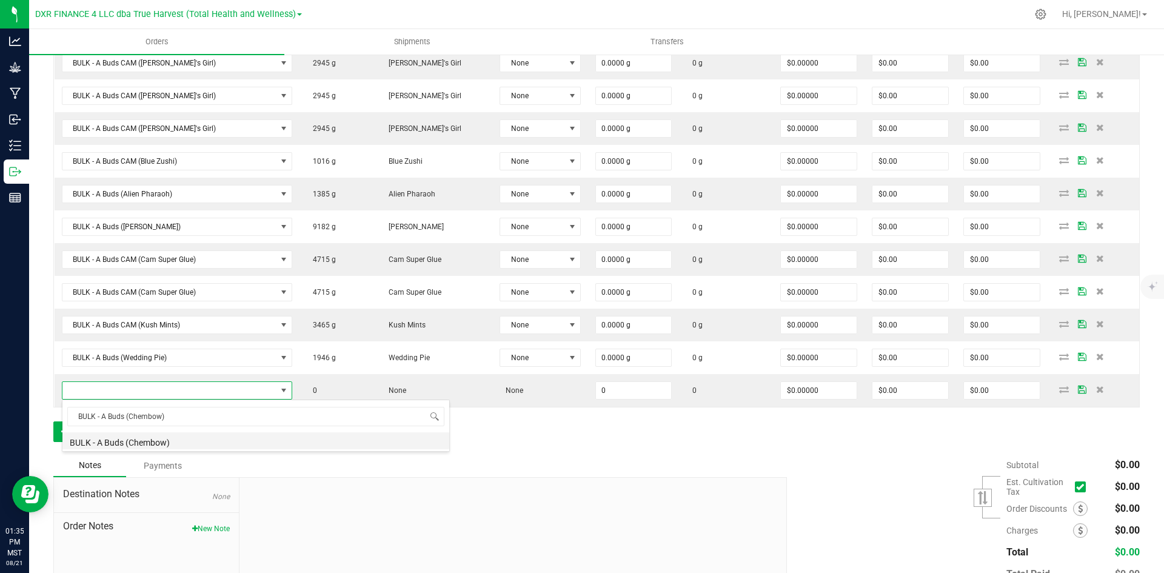
click at [142, 436] on li "BULK - A Buds (Chembow)" at bounding box center [255, 440] width 387 height 17
type input "0.0000 g"
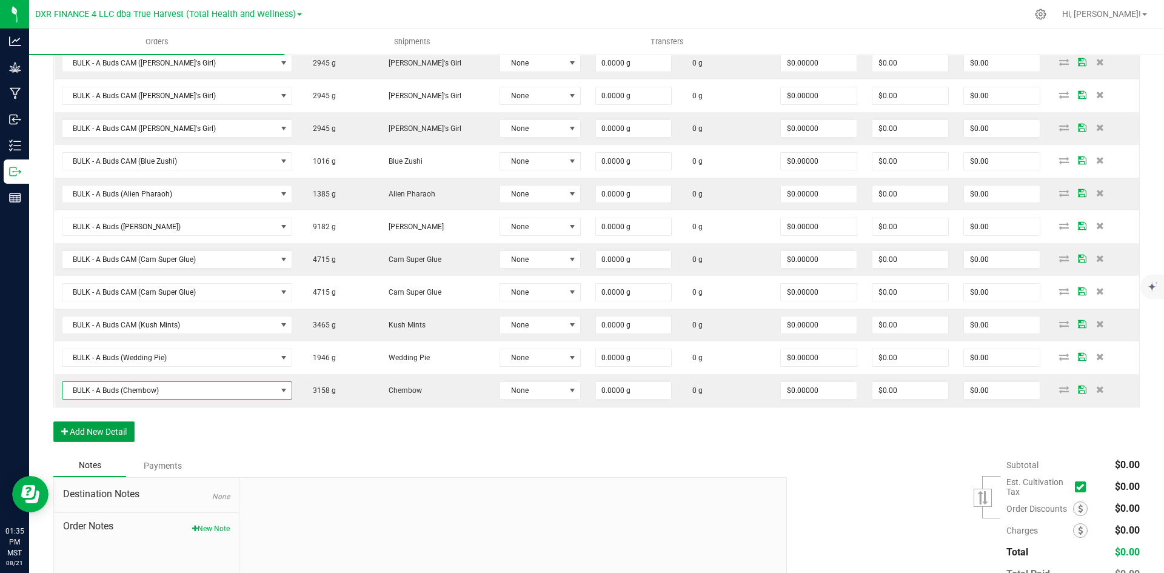
click at [112, 429] on button "Add New Detail" at bounding box center [93, 431] width 81 height 21
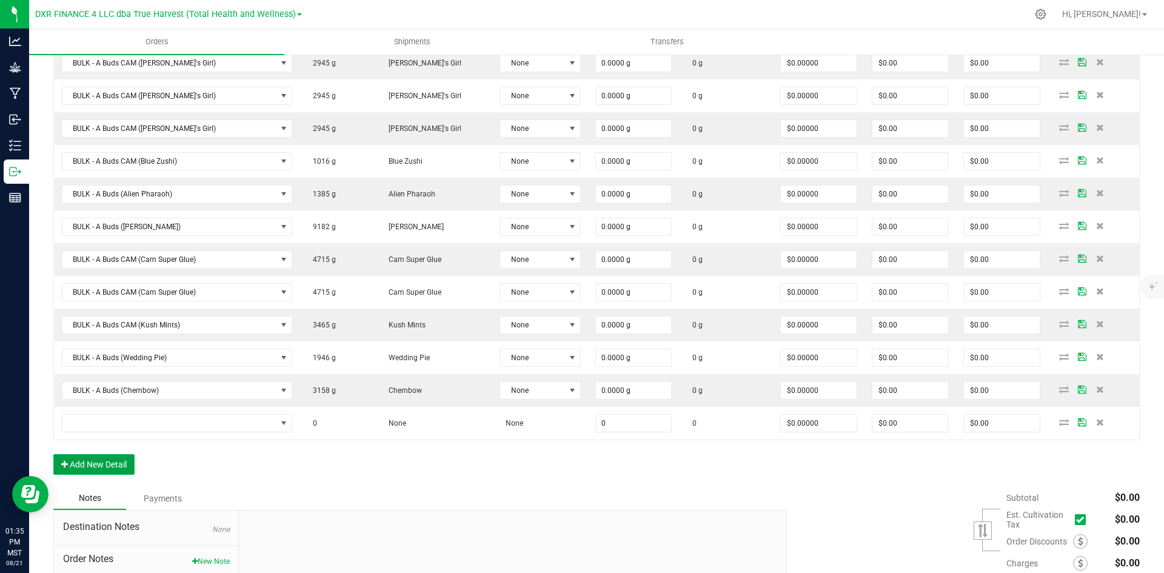
click at [120, 466] on button "Add New Detail" at bounding box center [93, 464] width 81 height 21
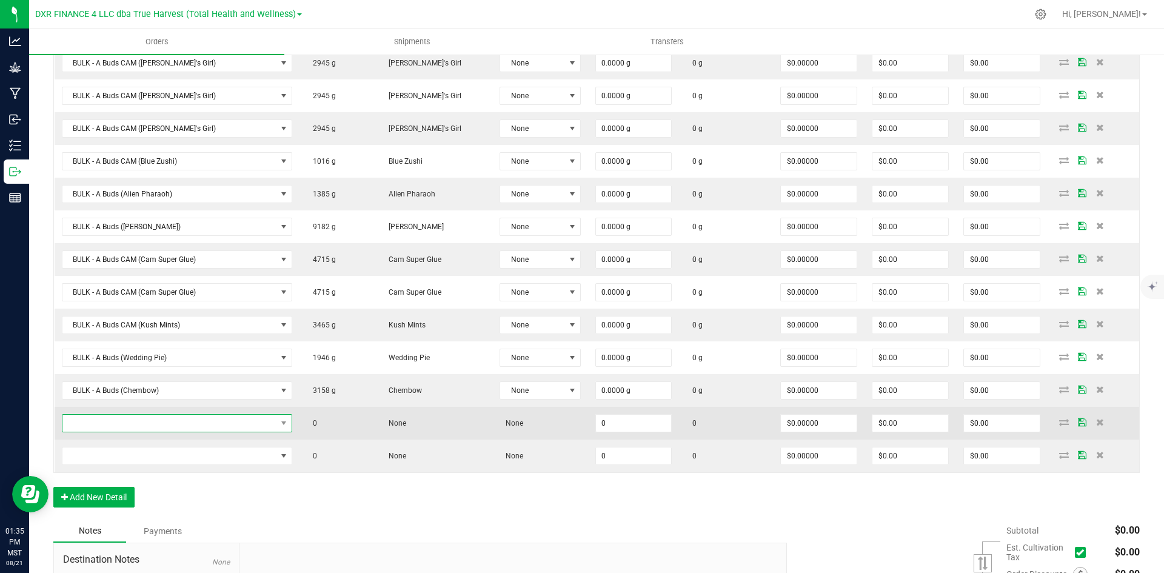
click at [191, 427] on span "NO DATA FOUND" at bounding box center [169, 423] width 215 height 17
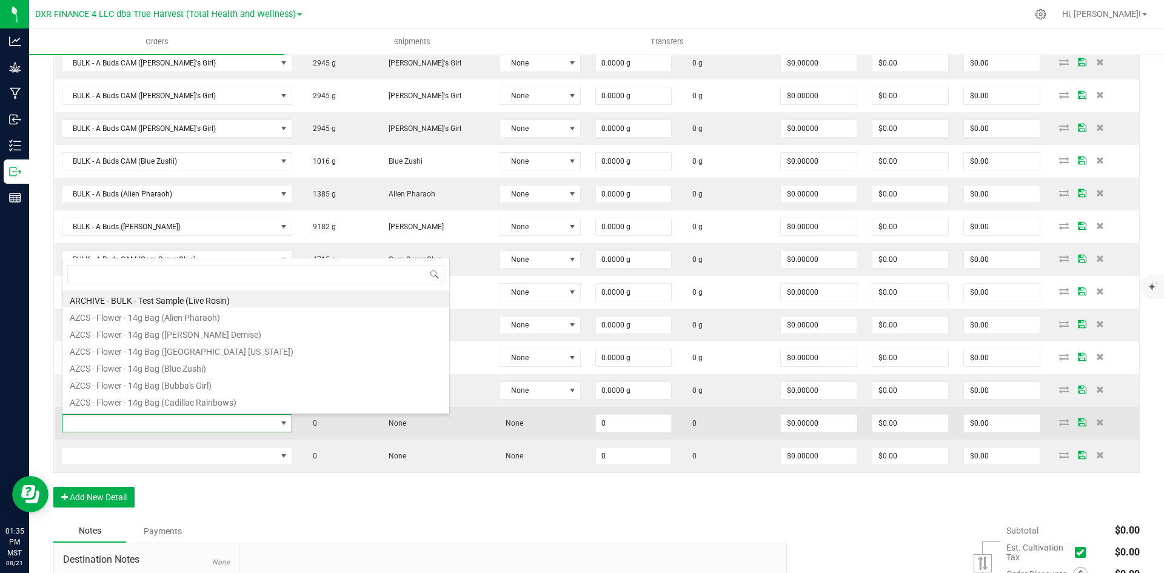
type input "BULK - A Buds (Chembow)"
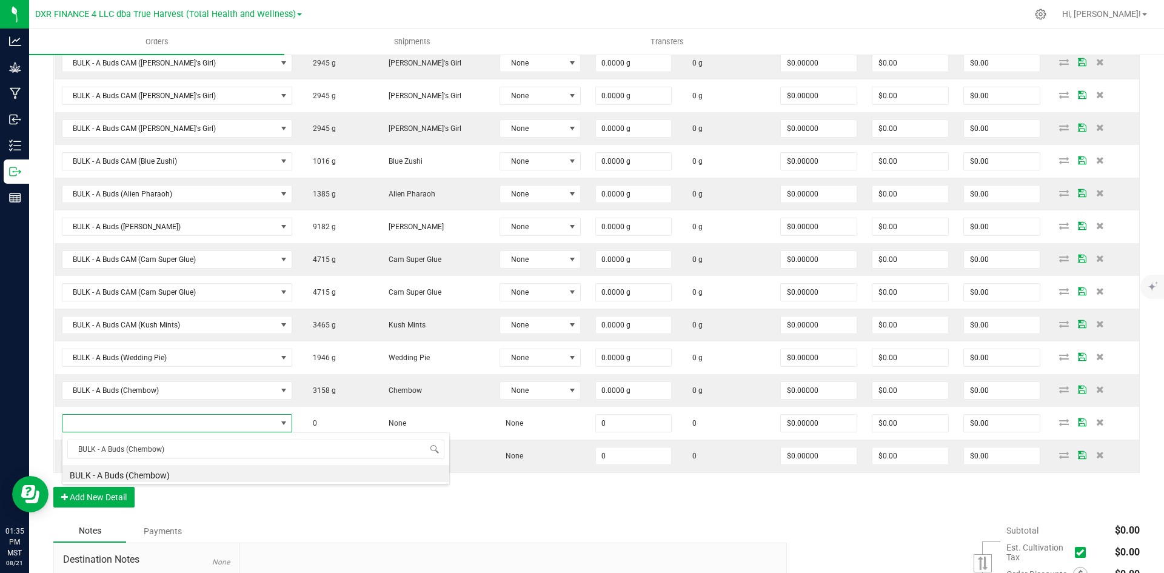
click at [180, 484] on div "Order Details Print All Labels Item Sellable Strain Lot Number Qty Ordered Qty …" at bounding box center [596, 240] width 1087 height 560
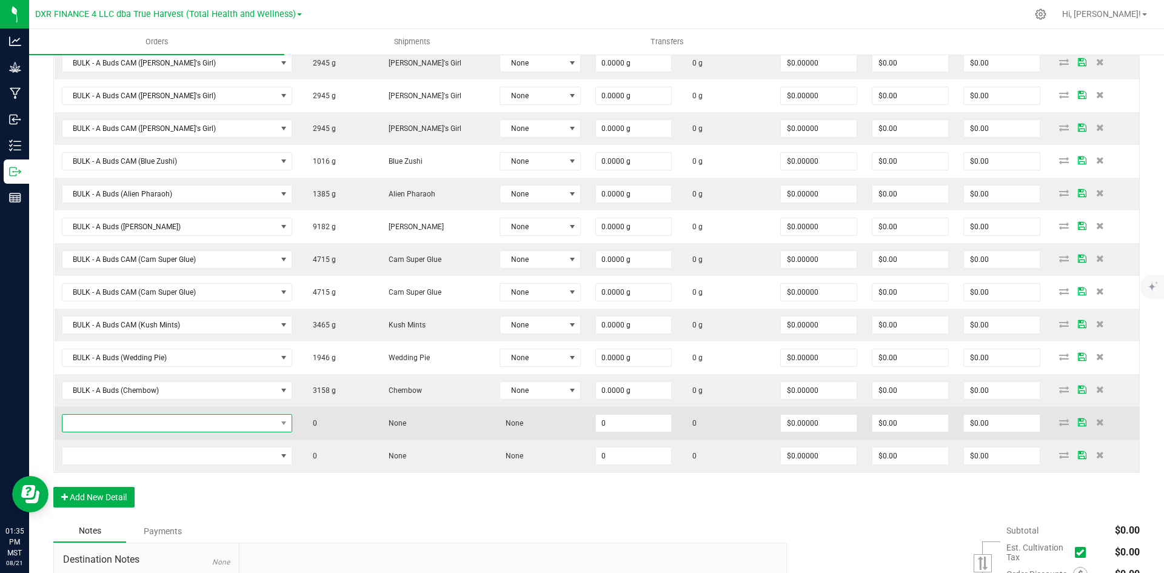
click at [176, 427] on span "NO DATA FOUND" at bounding box center [169, 423] width 215 height 17
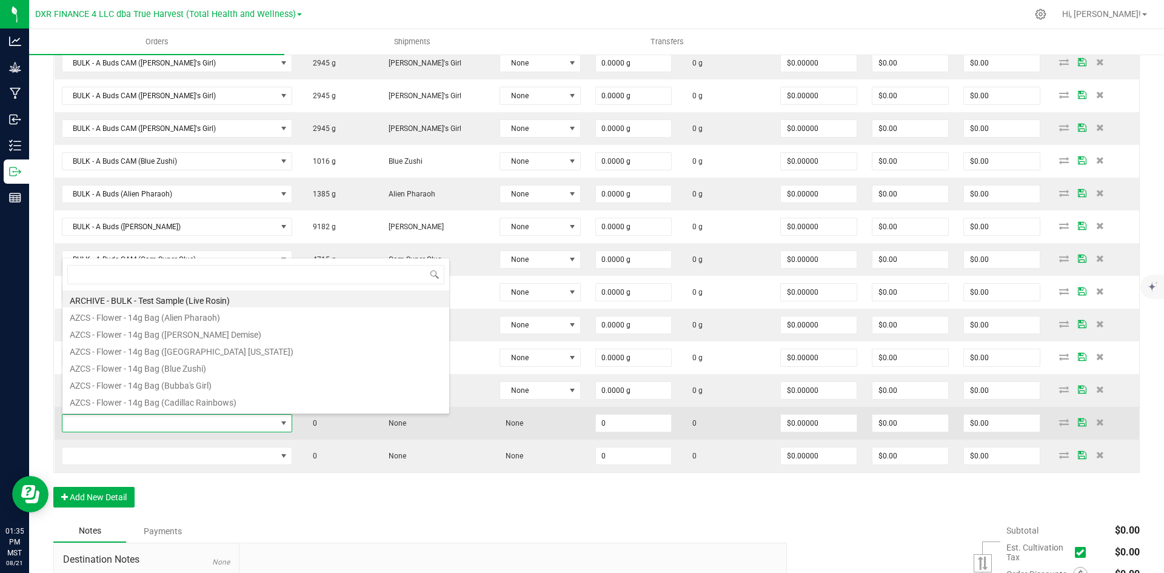
type input "BULK - A Buds (Chembow)"
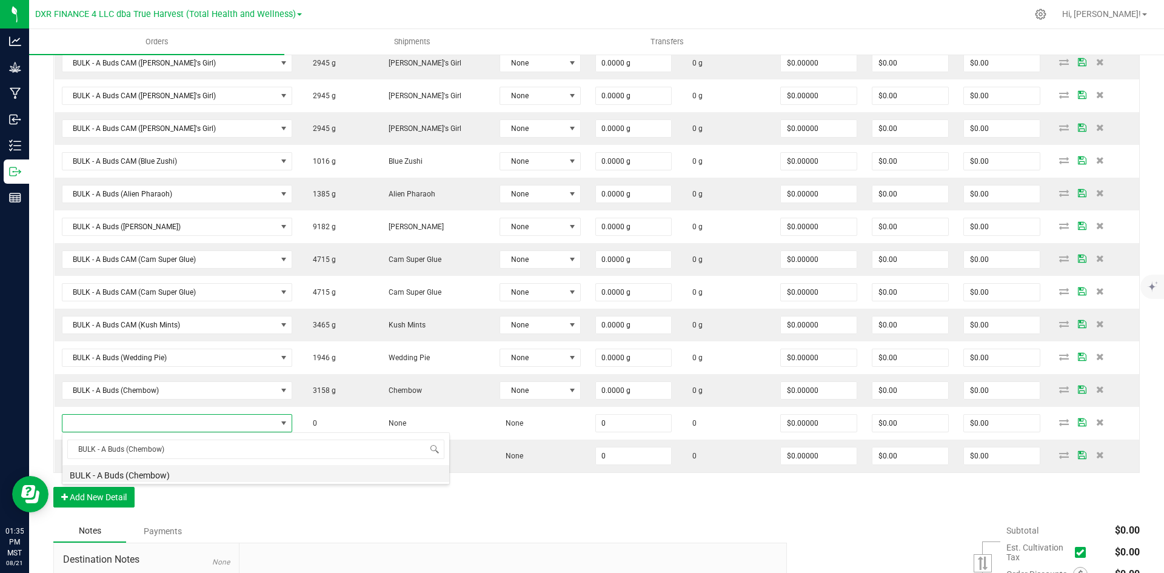
click at [179, 475] on li "BULK - A Buds (Chembow)" at bounding box center [255, 473] width 387 height 17
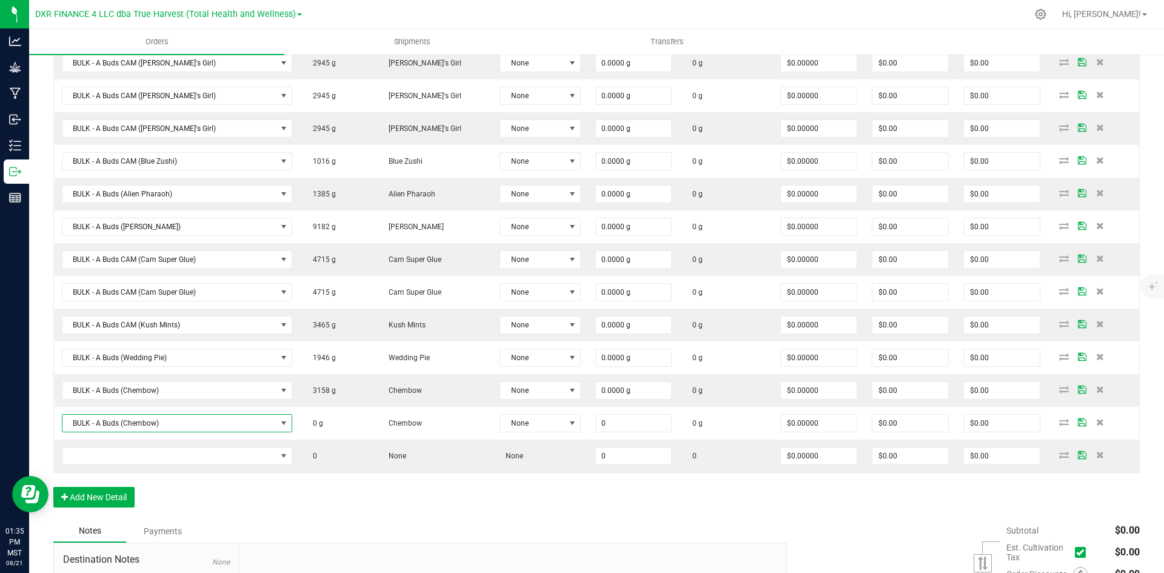
type input "0.0000 g"
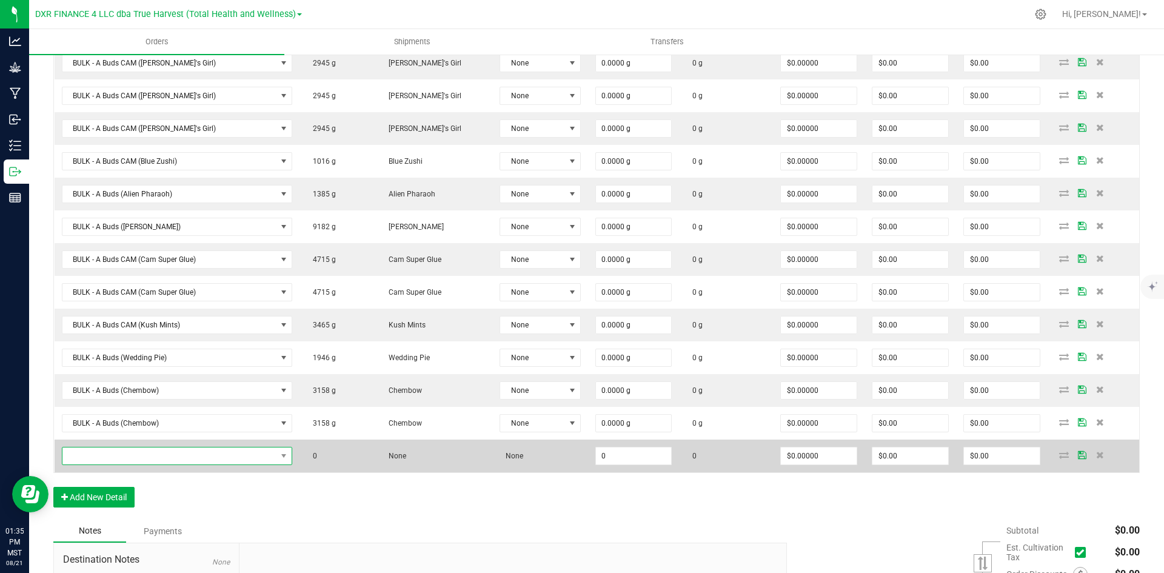
click at [98, 463] on span "NO DATA FOUND" at bounding box center [169, 455] width 215 height 17
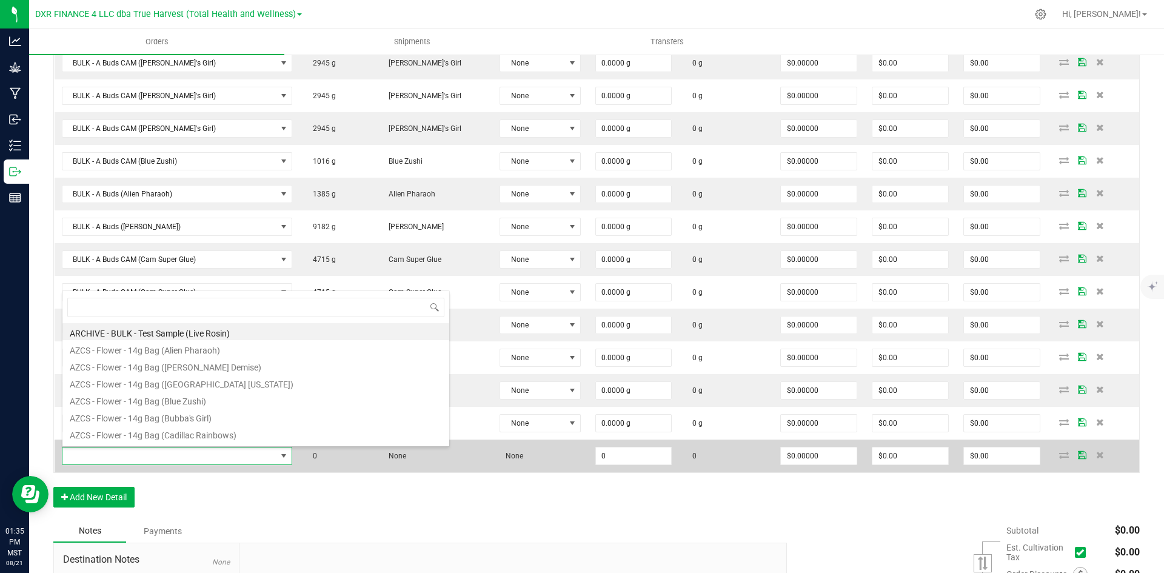
type input "BULK - A Buds CAM (Cam Super Glue)"
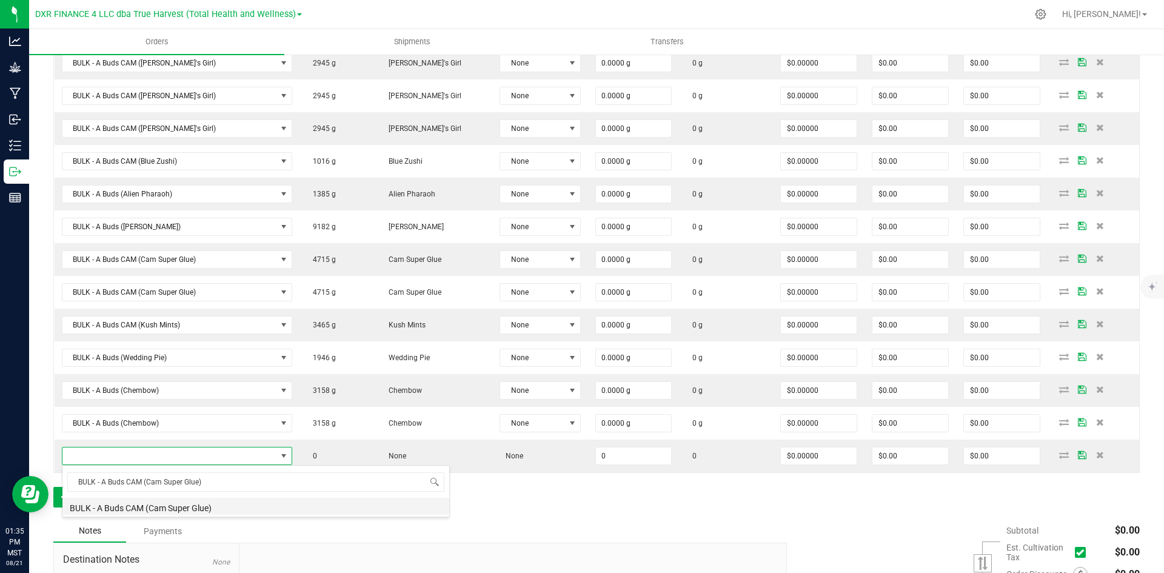
click at [206, 504] on li "BULK - A Buds CAM (Cam Super Glue)" at bounding box center [255, 506] width 387 height 17
type input "0.0000 g"
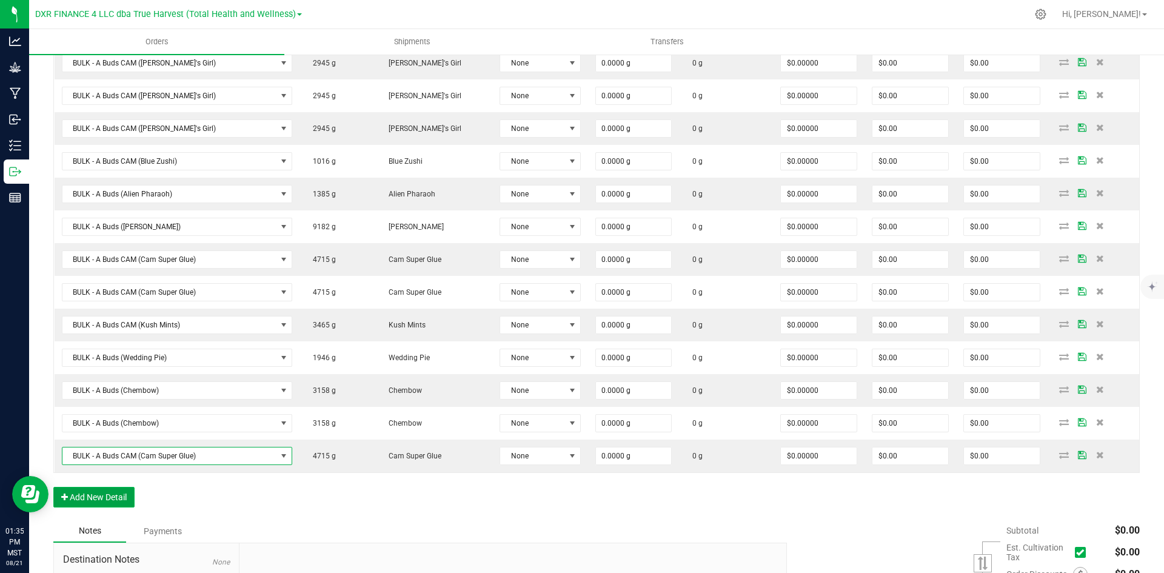
click at [91, 504] on button "Add New Detail" at bounding box center [93, 497] width 81 height 21
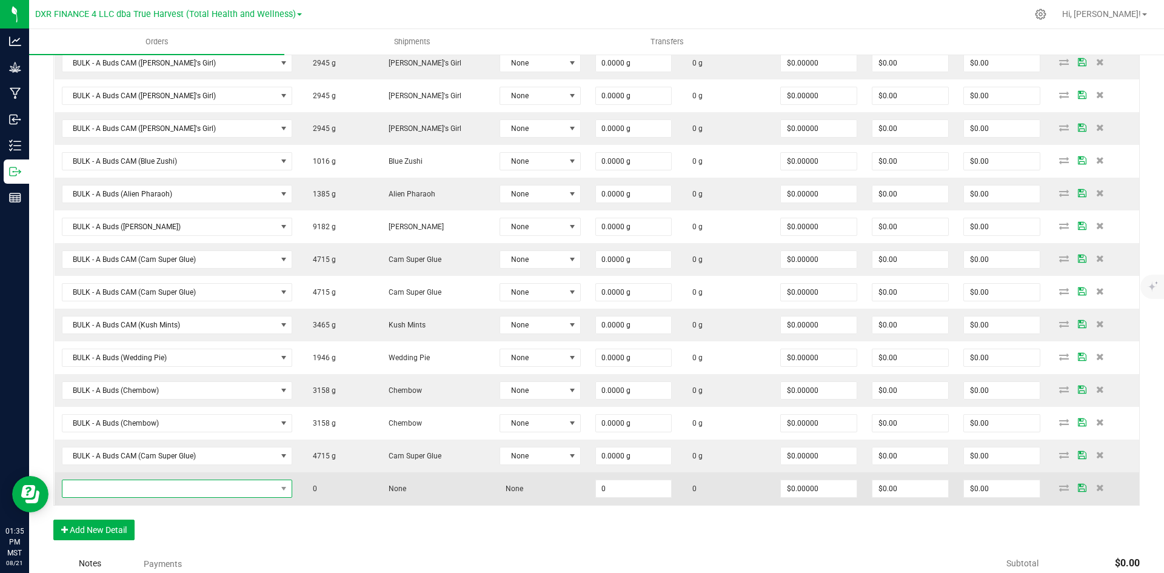
click at [186, 480] on span "NO DATA FOUND" at bounding box center [177, 489] width 231 height 18
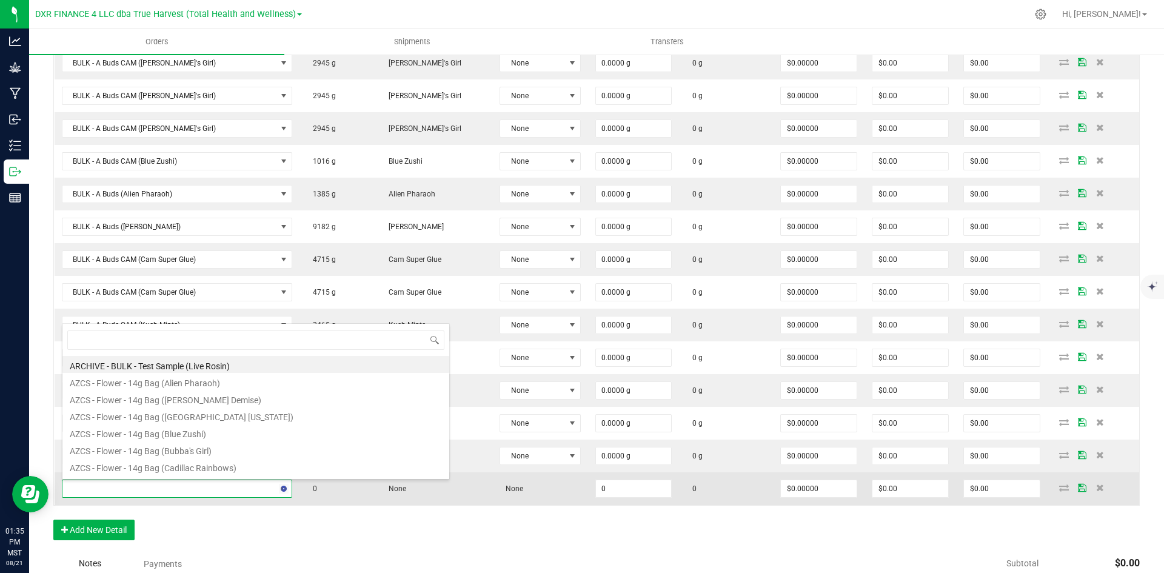
type input "BULK - A Buds CAM (Cam Super Glue)"
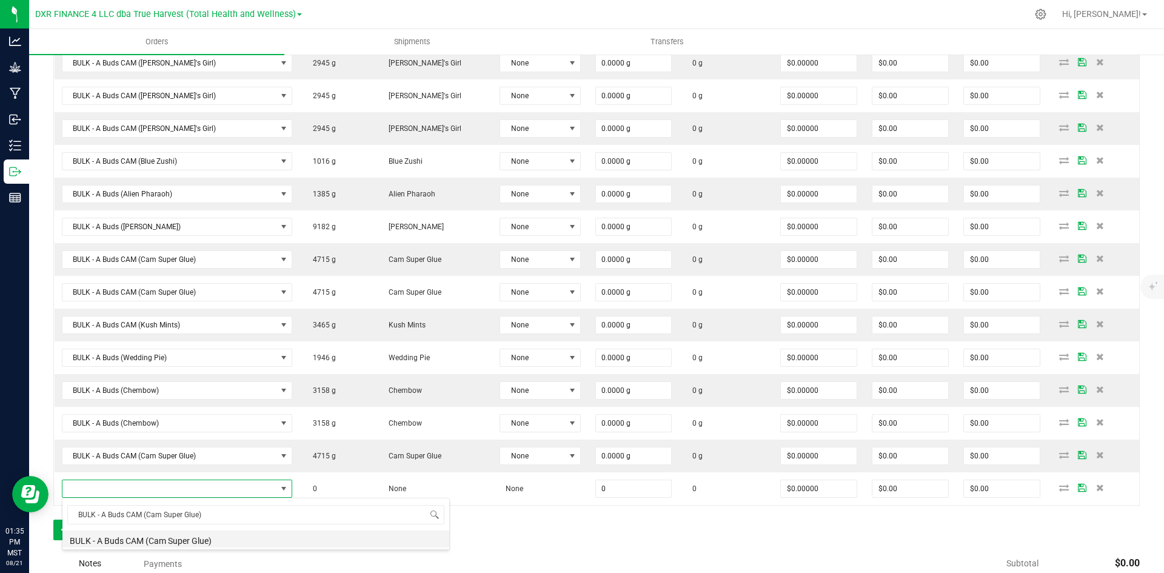
click at [233, 540] on li "BULK - A Buds CAM (Cam Super Glue)" at bounding box center [255, 539] width 387 height 17
type input "0.0000 g"
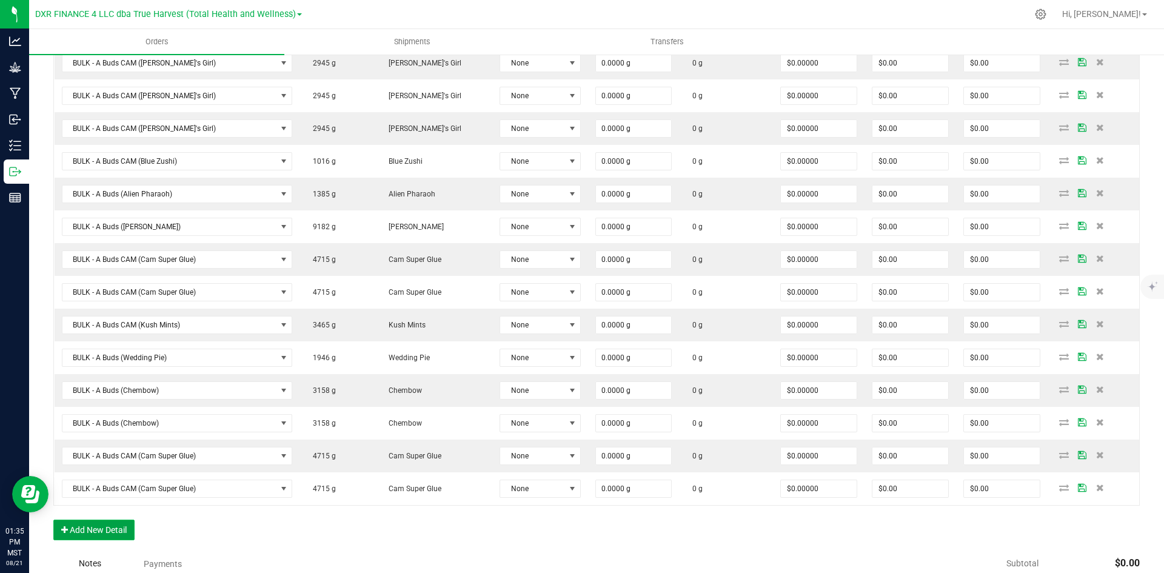
click at [117, 537] on button "Add New Detail" at bounding box center [93, 530] width 81 height 21
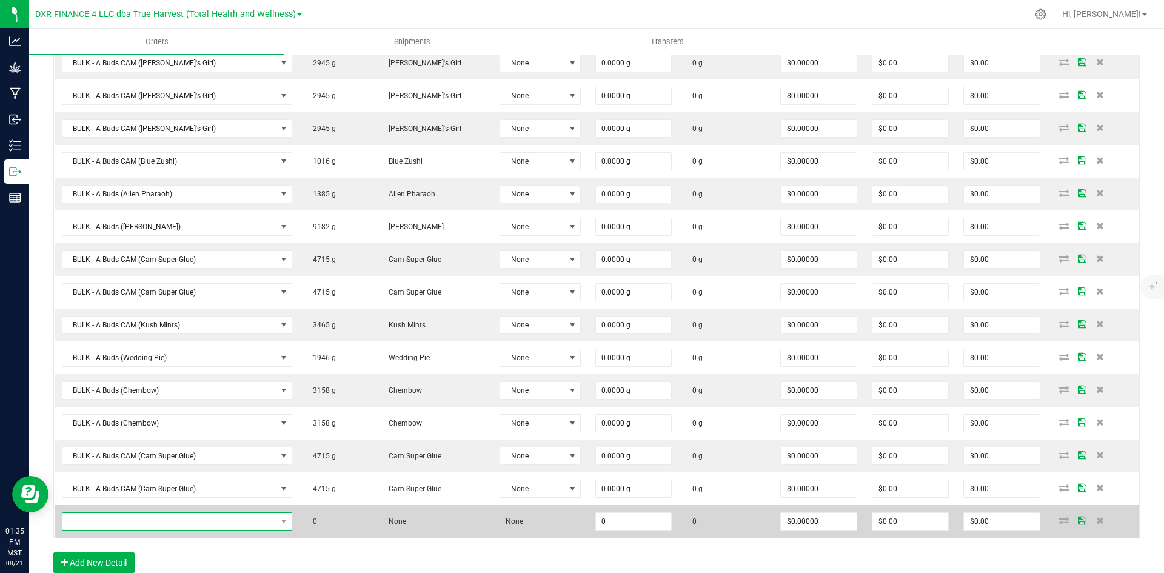
click at [133, 521] on span "NO DATA FOUND" at bounding box center [169, 521] width 215 height 17
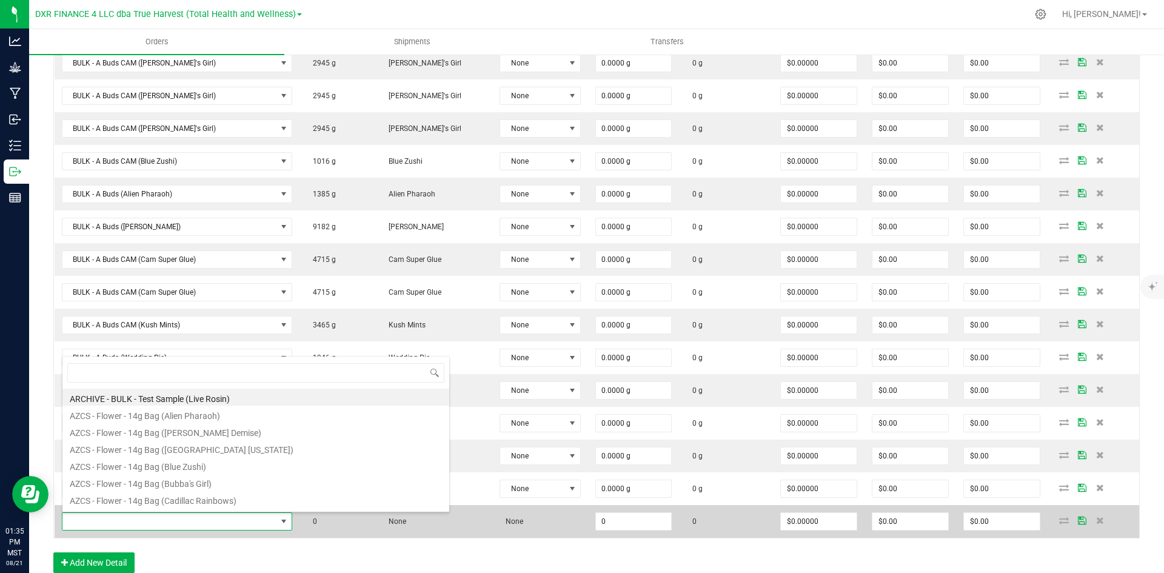
type input "BULK - A Buds (Strawberry Zkillato BX1)"
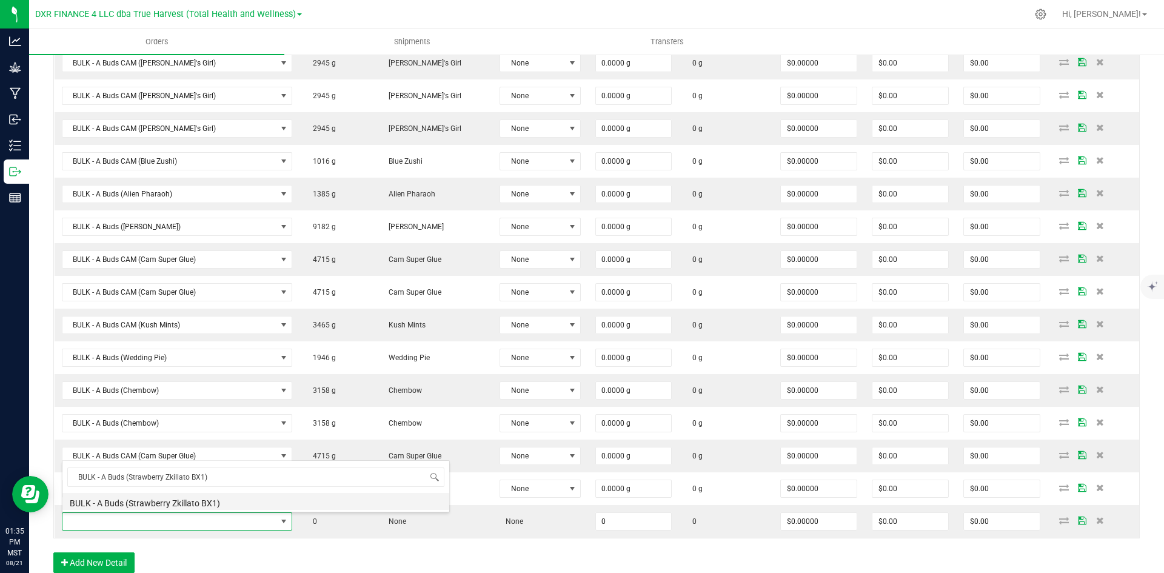
click at [204, 502] on li "BULK - A Buds (Strawberry Zkillato BX1)" at bounding box center [255, 501] width 387 height 17
type input "0.0000 g"
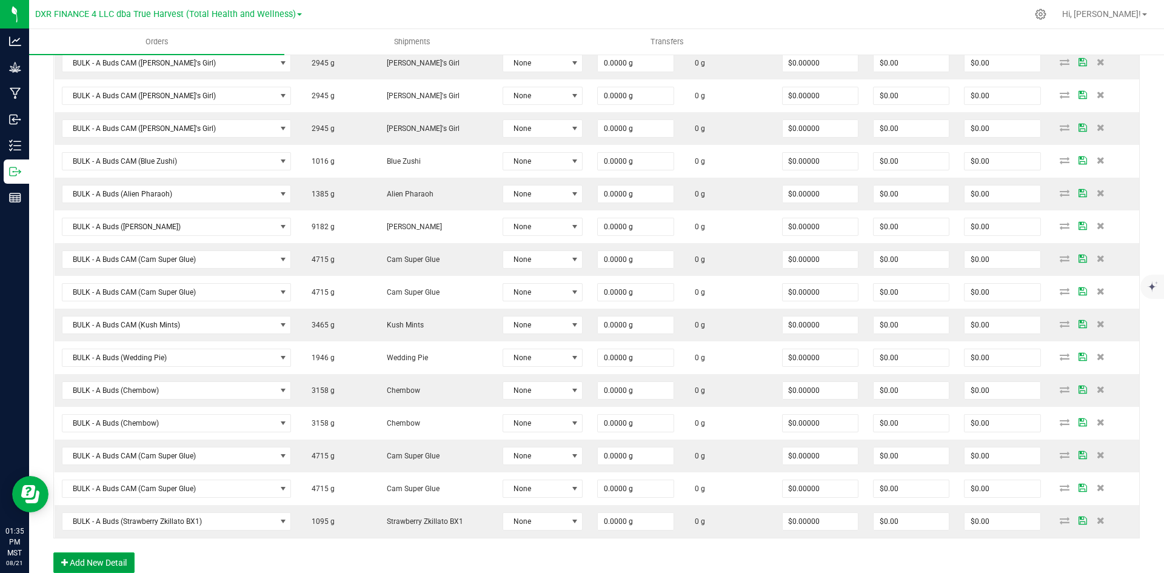
click at [116, 561] on button "Add New Detail" at bounding box center [93, 562] width 81 height 21
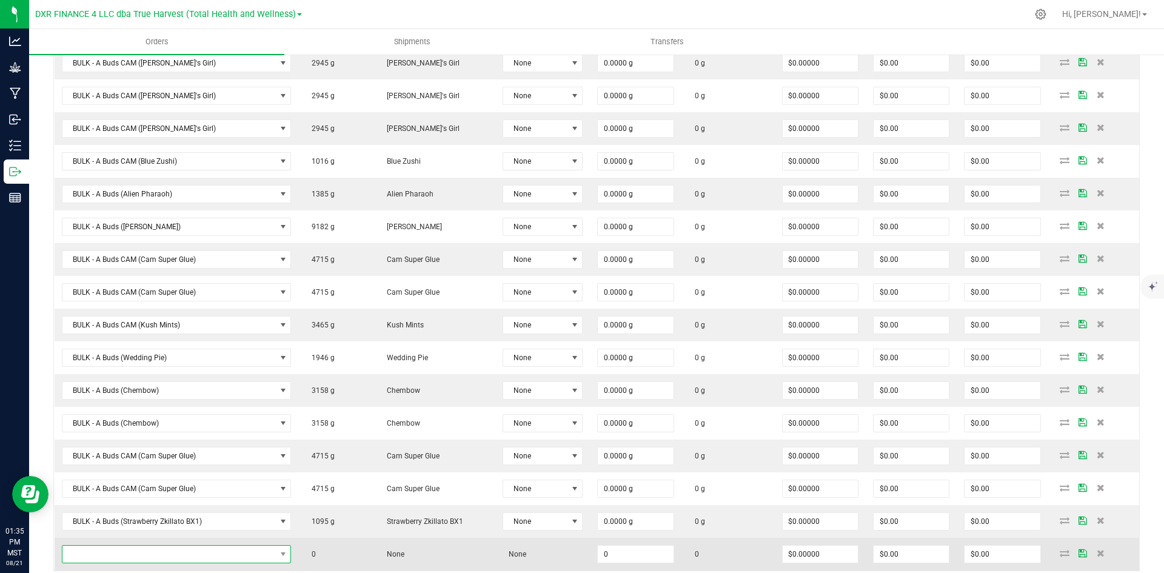
click at [124, 550] on span "NO DATA FOUND" at bounding box center [168, 554] width 213 height 17
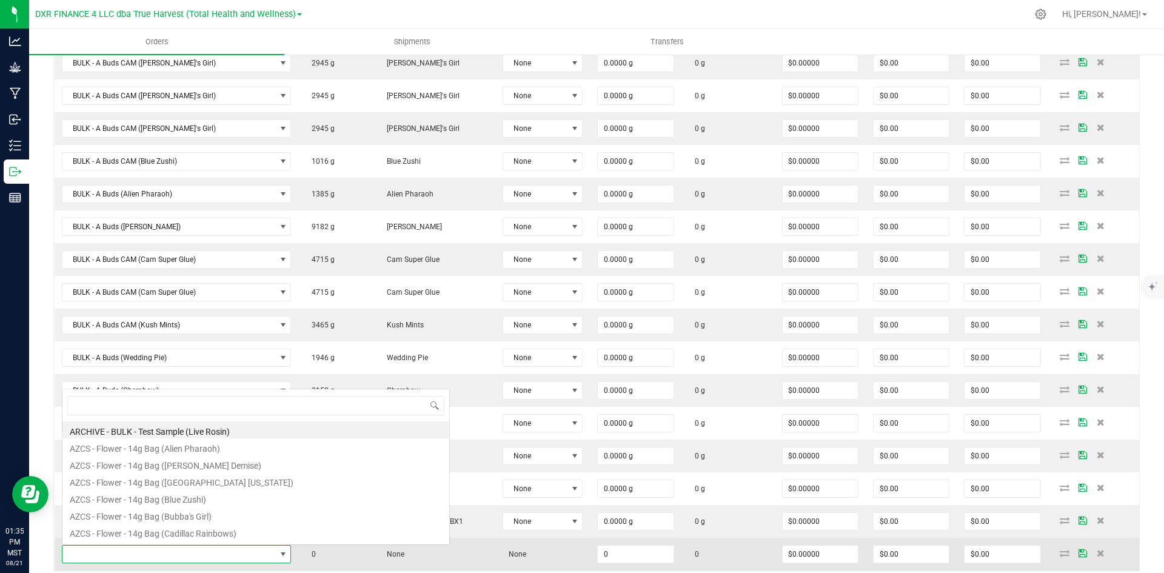
scroll to position [18, 206]
type input "BULK - A Buds (Strawberry Zkillato BX1)"
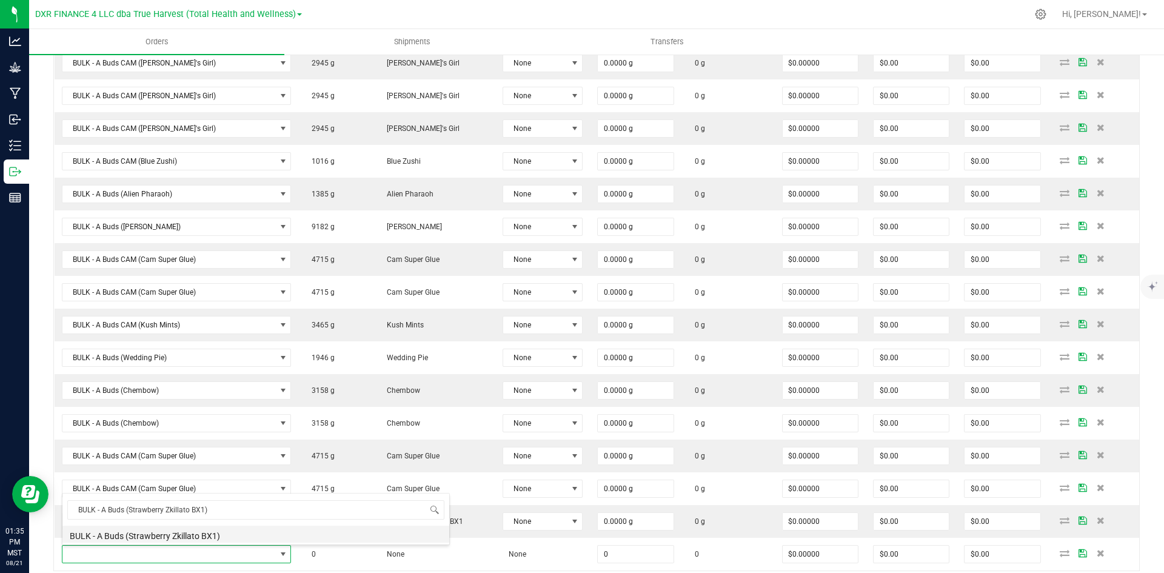
click at [230, 534] on li "BULK - A Buds (Strawberry Zkillato BX1)" at bounding box center [255, 534] width 387 height 17
type input "0.0000 g"
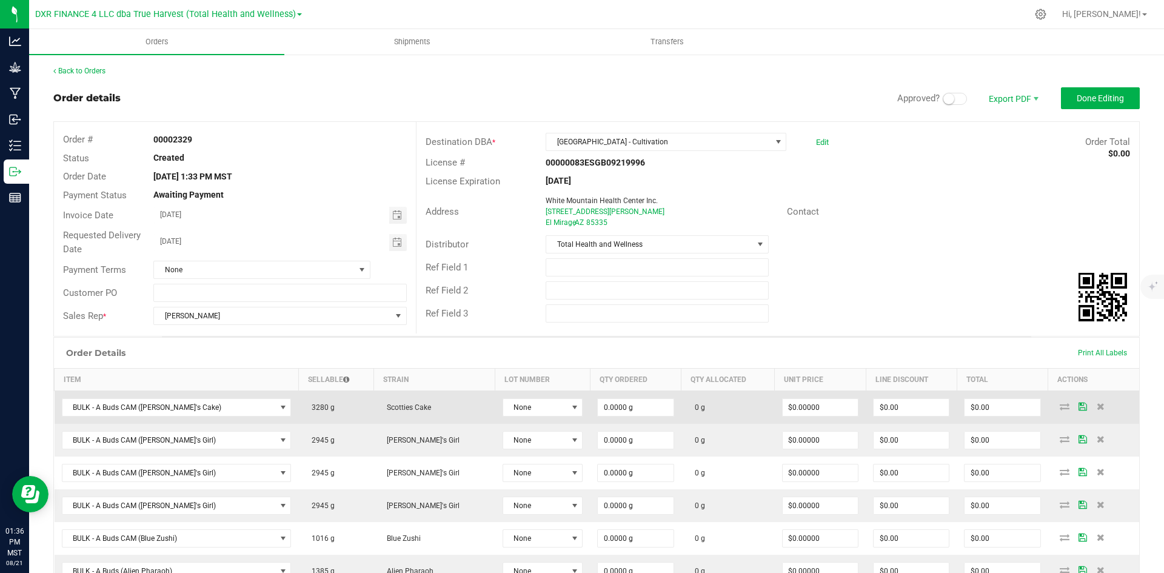
scroll to position [61, 0]
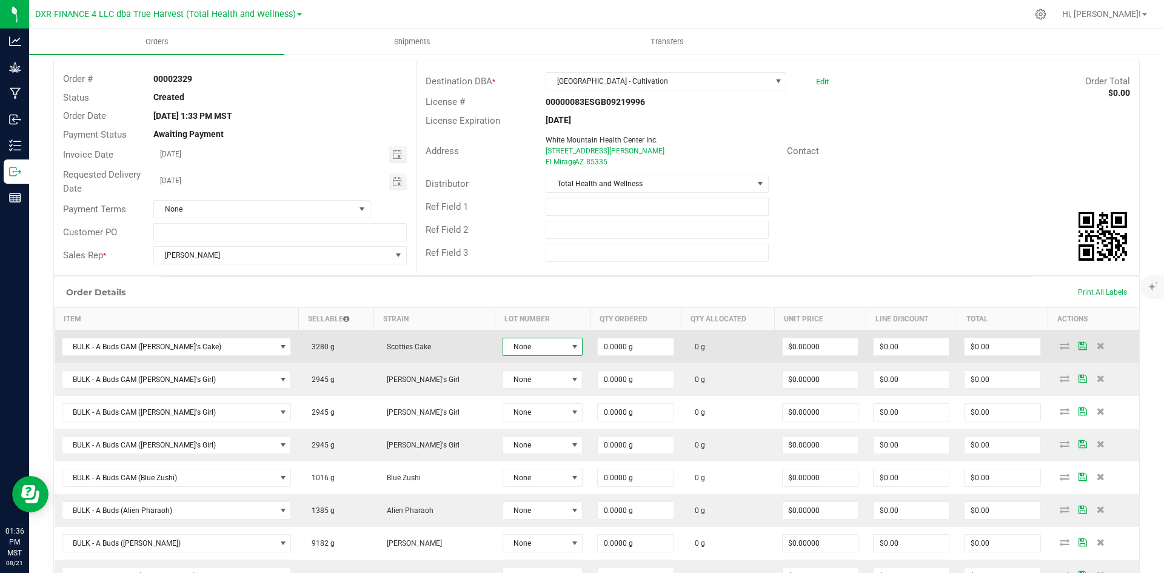
click at [528, 348] on span "None" at bounding box center [535, 346] width 64 height 17
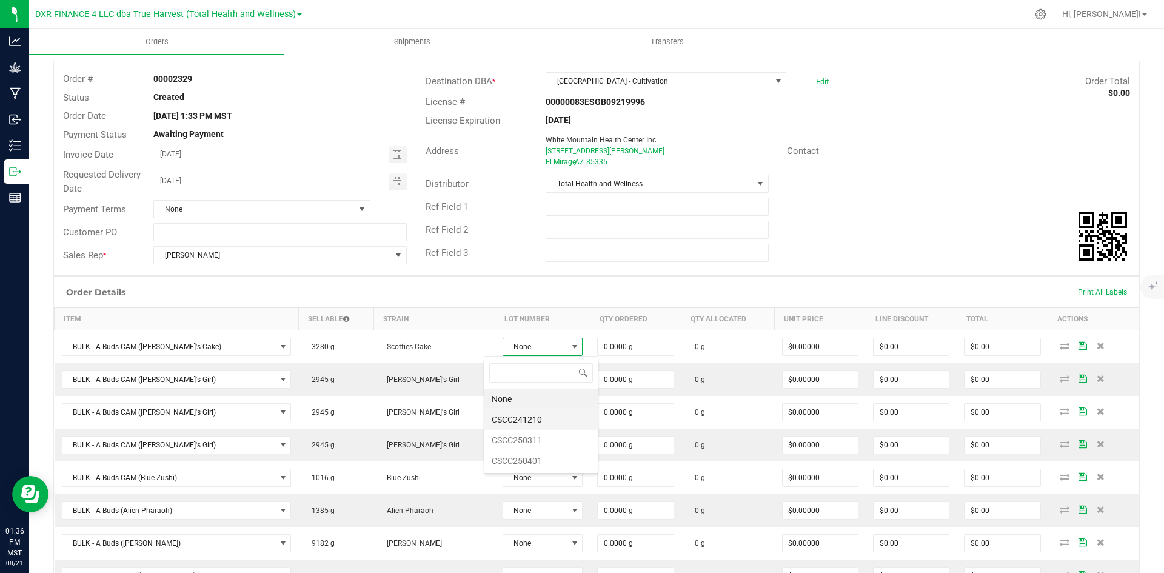
click at [515, 420] on li "CSCC241210" at bounding box center [540, 419] width 113 height 21
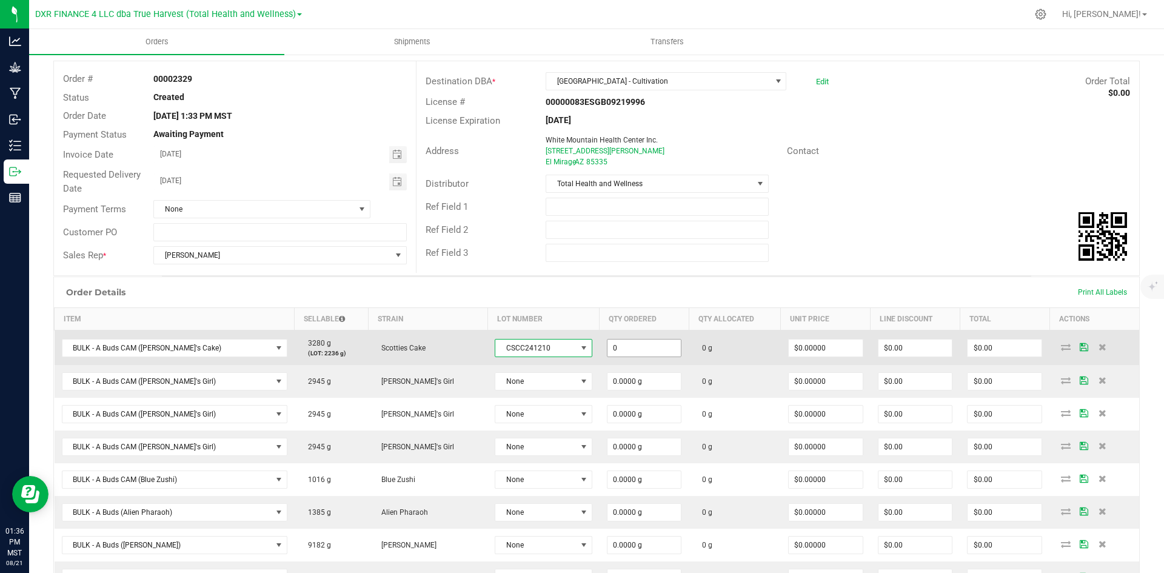
click at [613, 346] on input "0" at bounding box center [645, 348] width 74 height 17
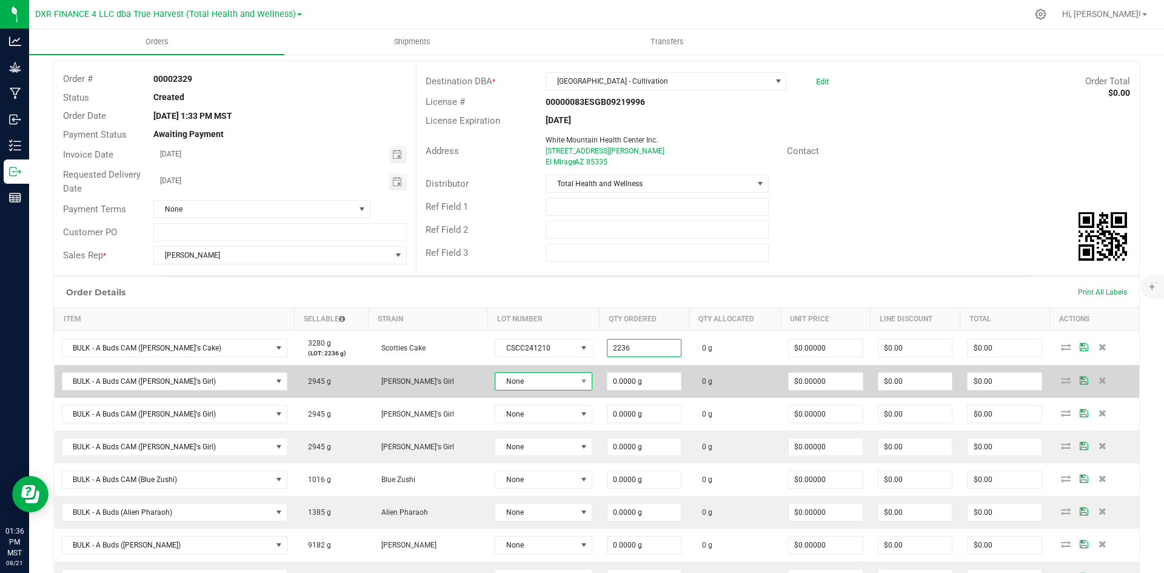
type input "2236.0000 g"
click at [508, 382] on span "None" at bounding box center [535, 381] width 81 height 17
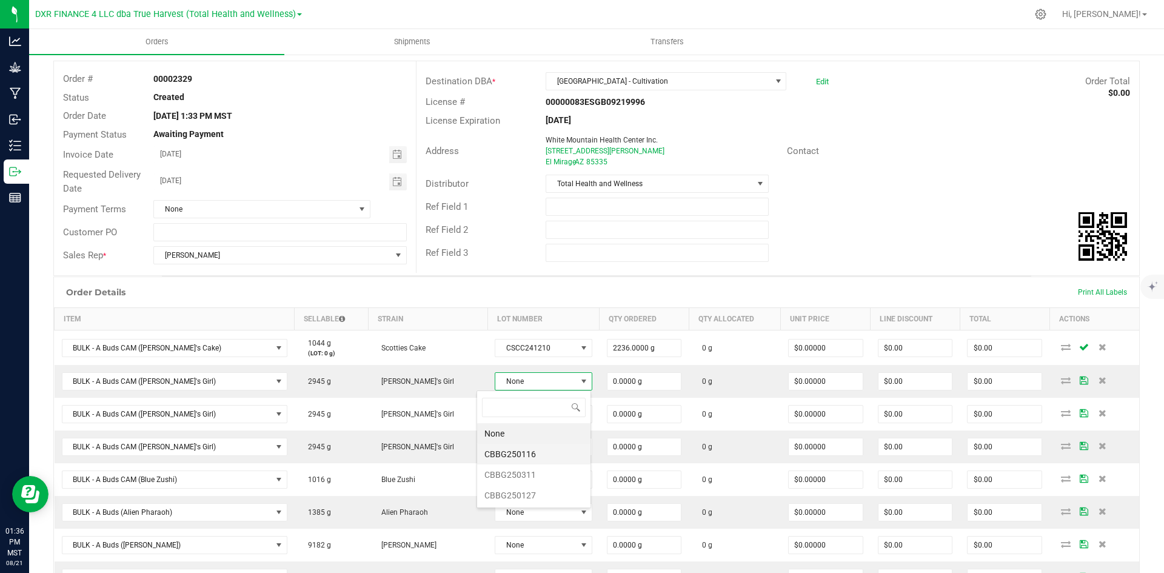
click at [540, 451] on li "CBBG250116" at bounding box center [533, 454] width 113 height 21
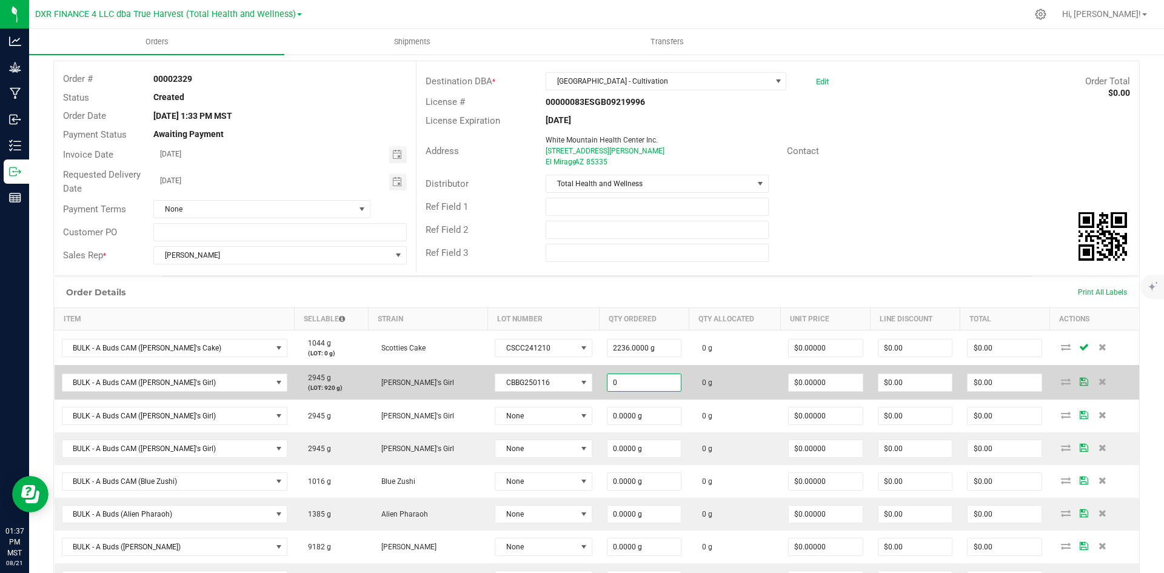
click at [614, 386] on input "0" at bounding box center [645, 382] width 74 height 17
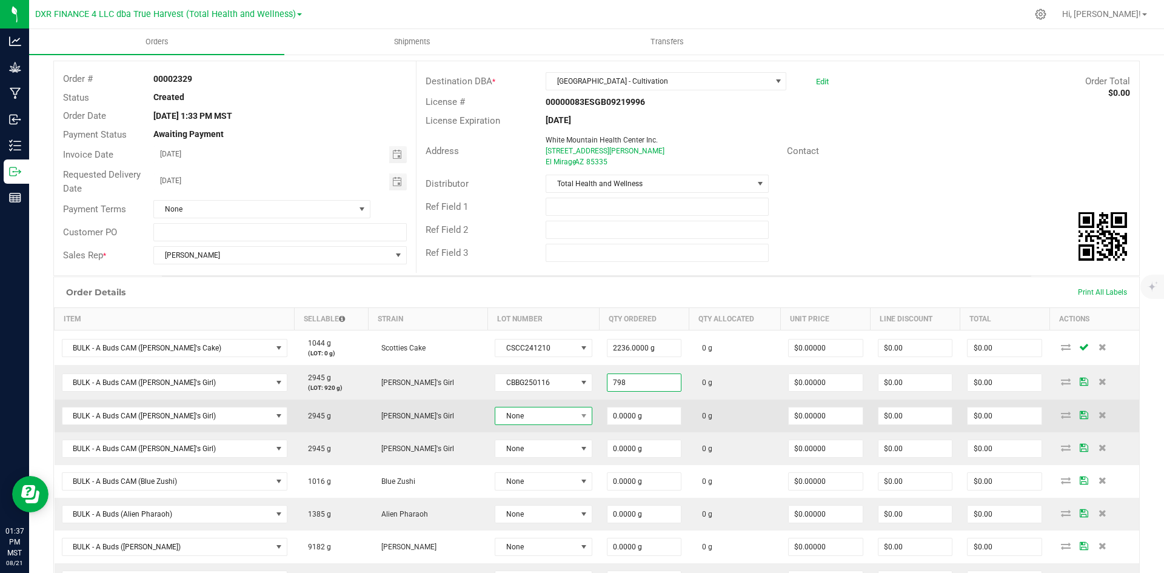
type input "798.0000 g"
click at [524, 408] on span "None" at bounding box center [535, 415] width 81 height 17
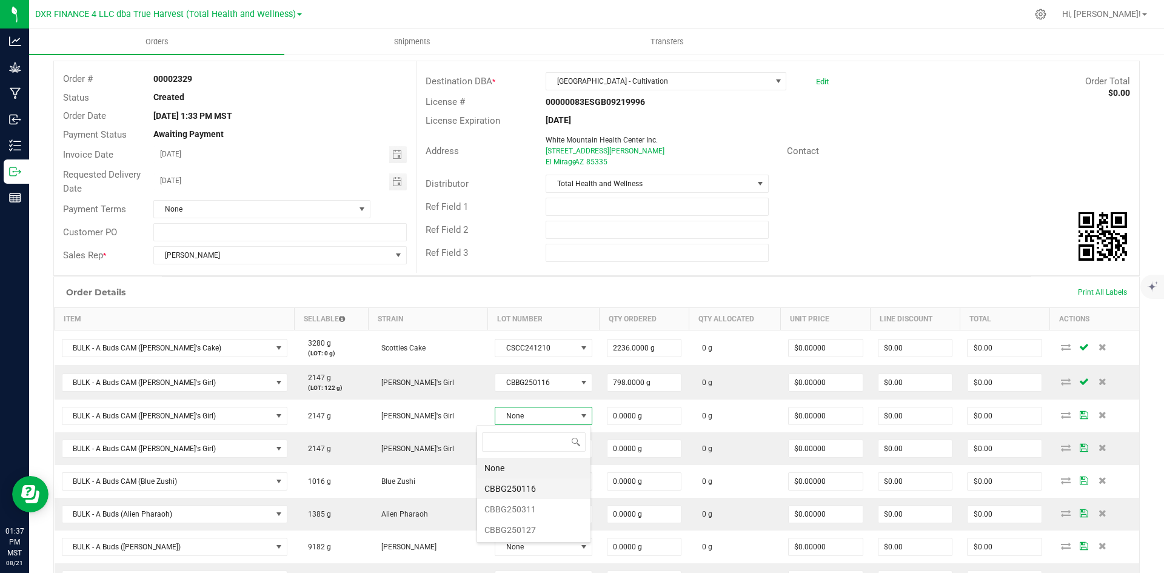
click at [512, 491] on li "CBBG250116" at bounding box center [533, 488] width 113 height 21
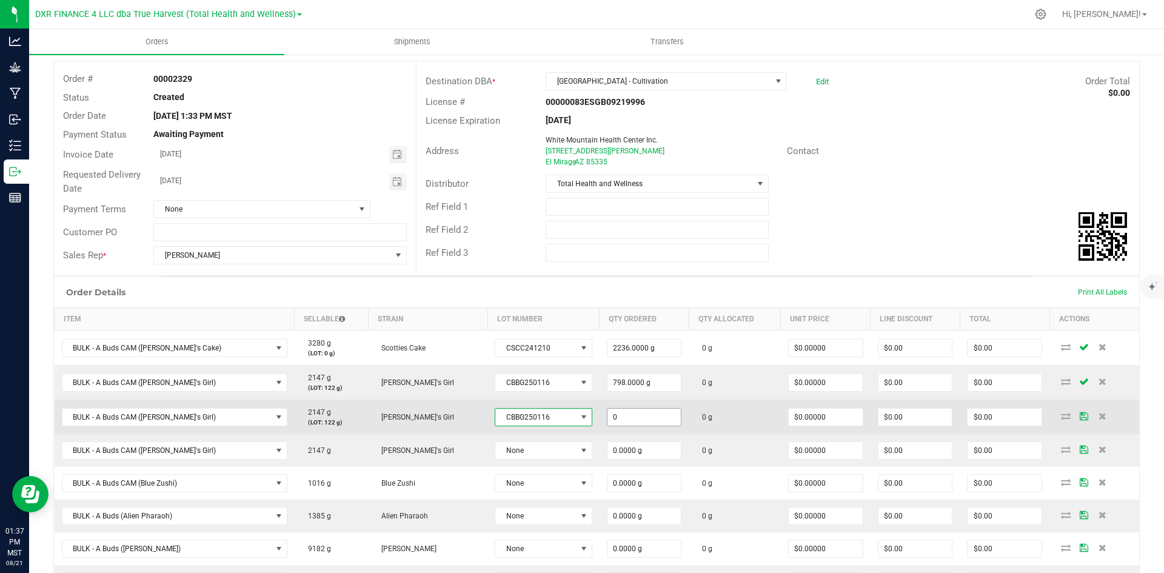
click at [643, 418] on input "0" at bounding box center [645, 417] width 74 height 17
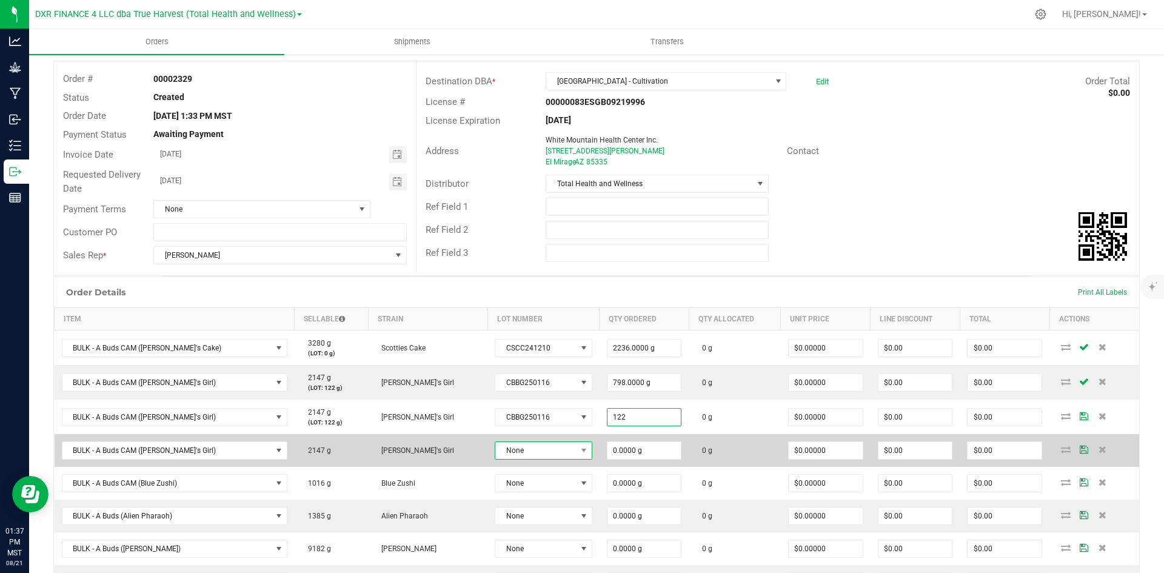
type input "122.0000 g"
click at [546, 451] on span "None" at bounding box center [535, 450] width 81 height 17
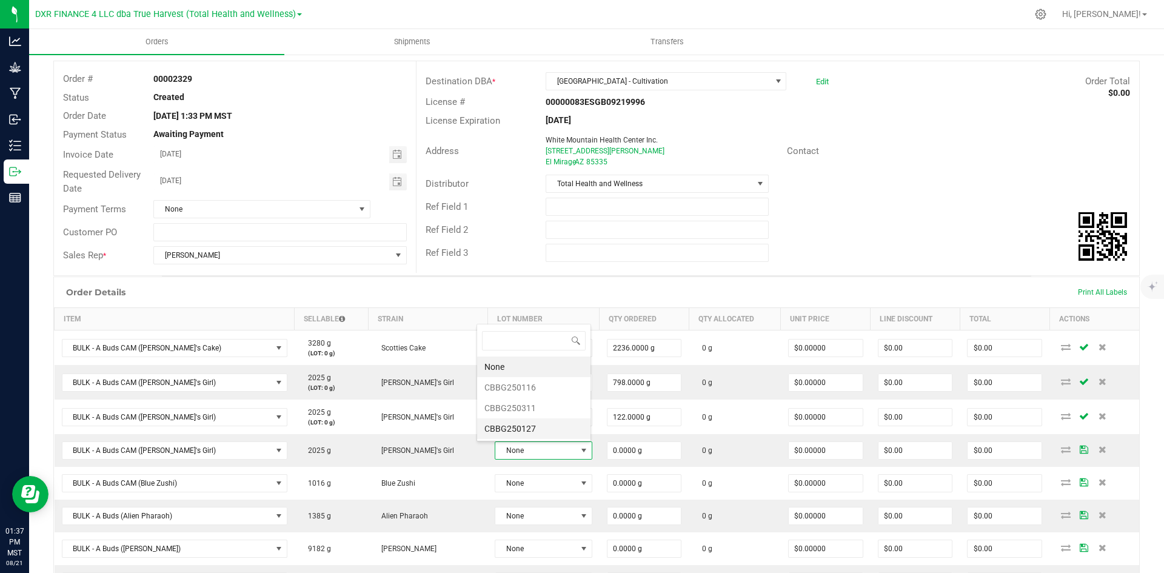
click at [566, 431] on li "CBBG250127" at bounding box center [533, 428] width 113 height 21
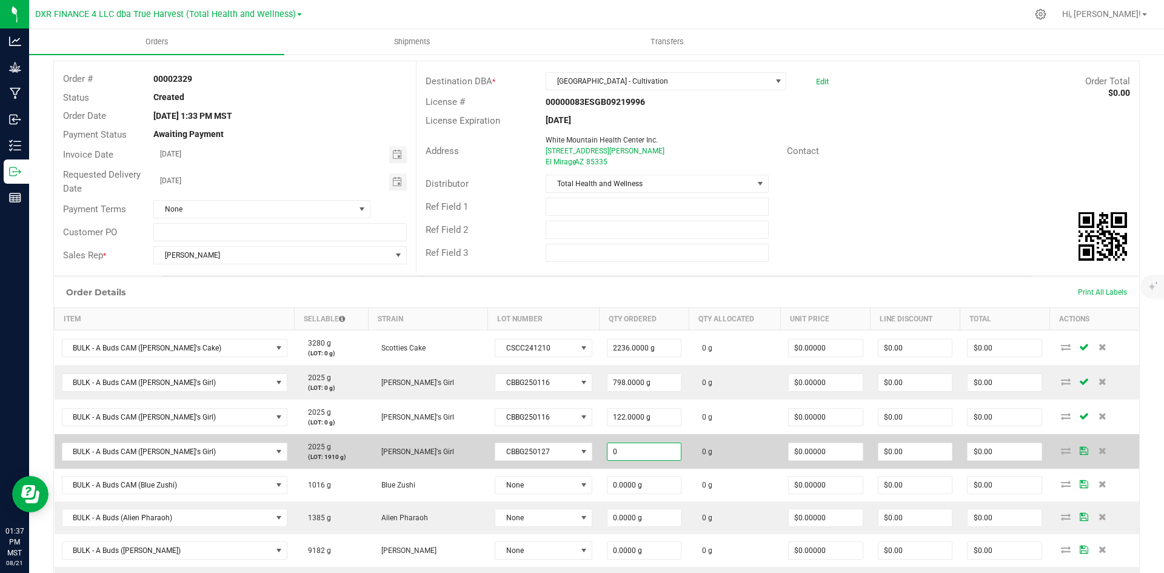
click at [610, 456] on input "0" at bounding box center [645, 451] width 74 height 17
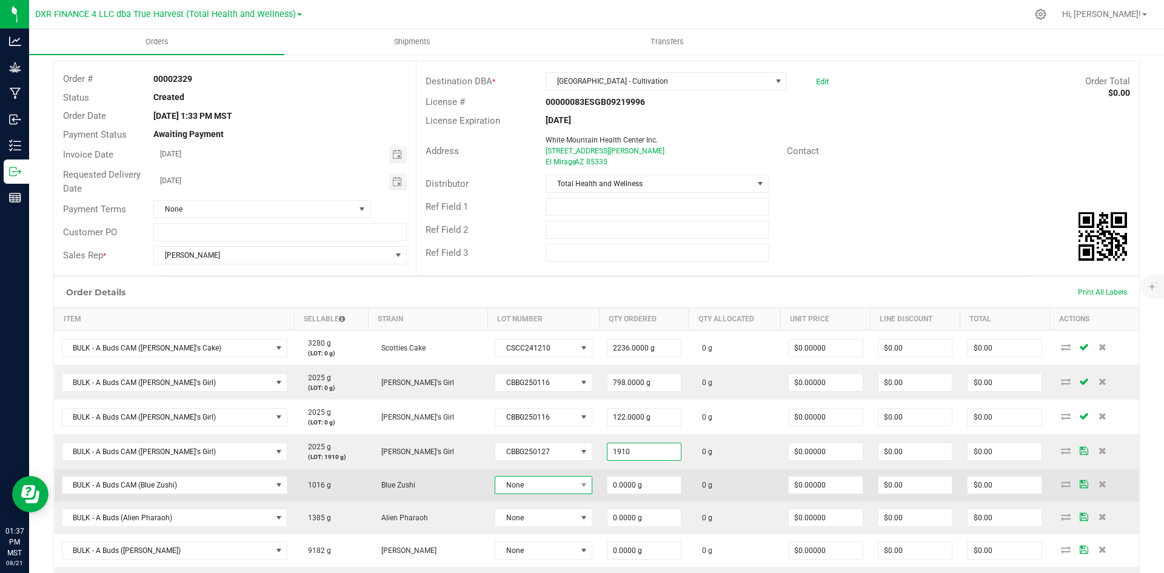
type input "1910.0000 g"
click at [544, 481] on span "None" at bounding box center [535, 485] width 81 height 17
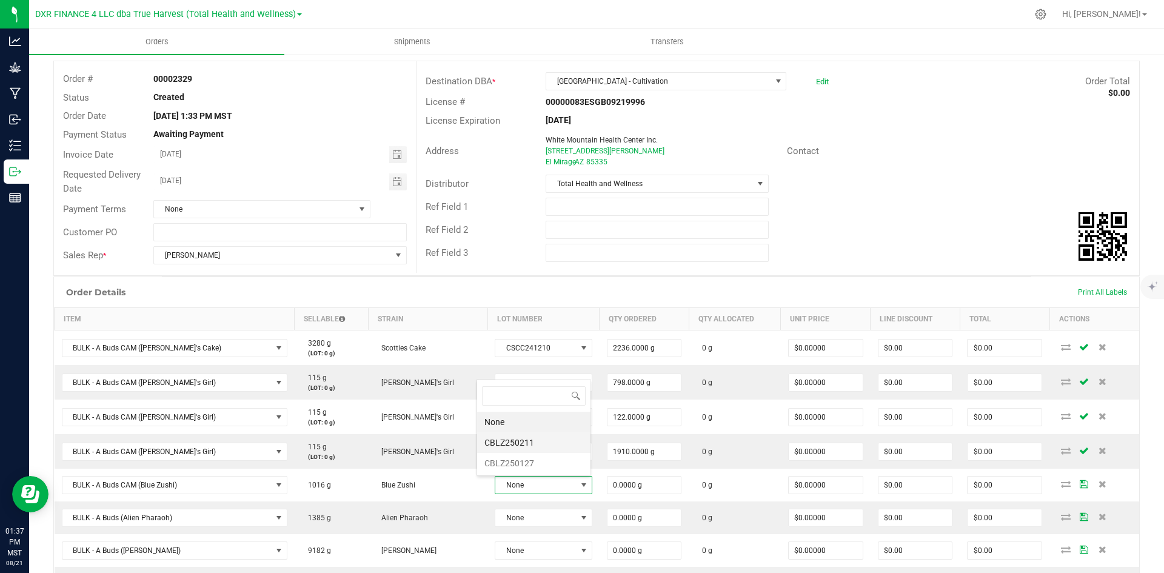
click at [535, 443] on li "CBLZ250211" at bounding box center [533, 442] width 113 height 21
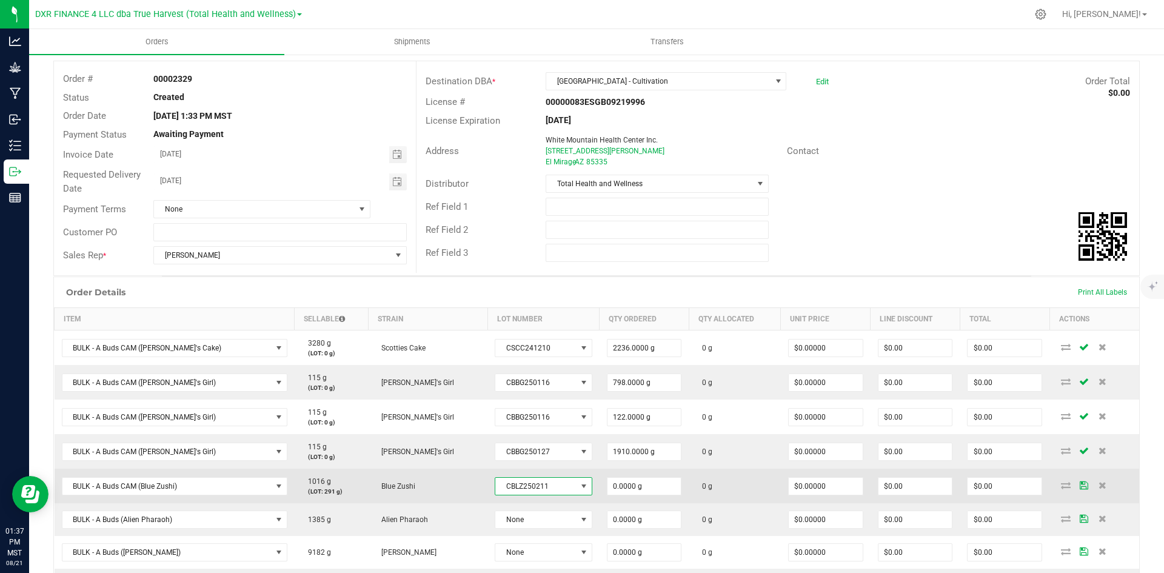
click at [535, 488] on span "CBLZ250211" at bounding box center [535, 486] width 81 height 17
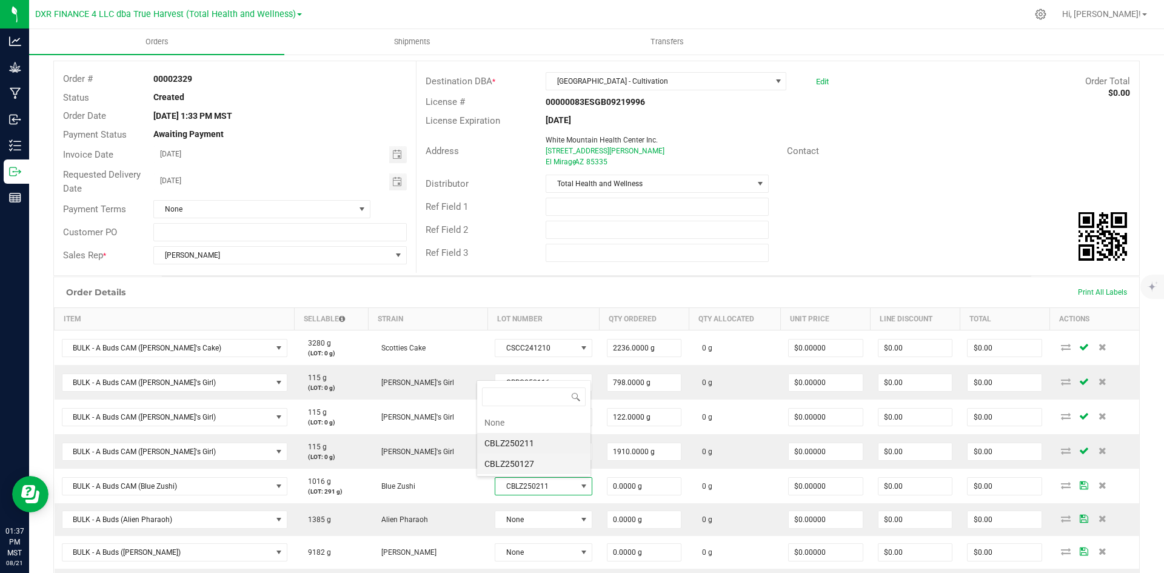
click at [539, 461] on li "CBLZ250127" at bounding box center [533, 464] width 113 height 21
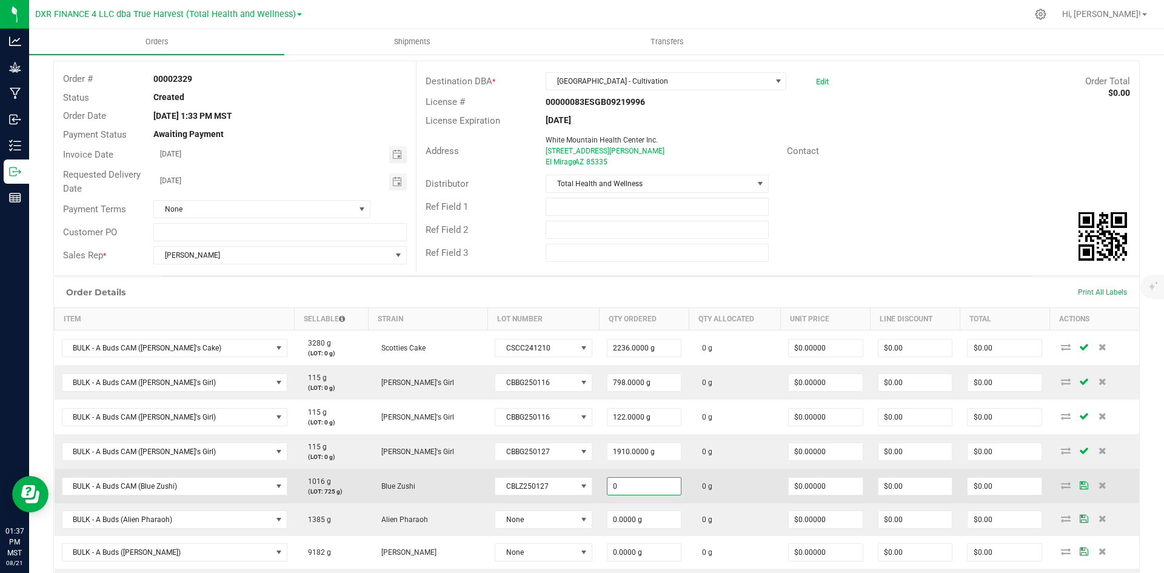
click at [608, 491] on input "0" at bounding box center [645, 486] width 74 height 17
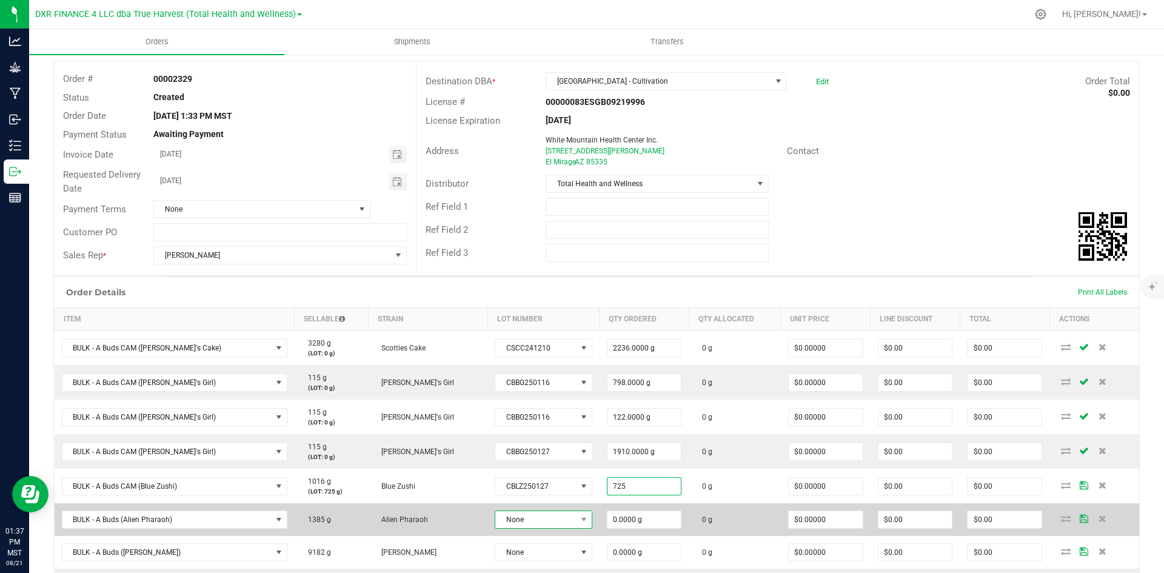
type input "725.0000 g"
click at [546, 519] on span "None" at bounding box center [535, 519] width 81 height 17
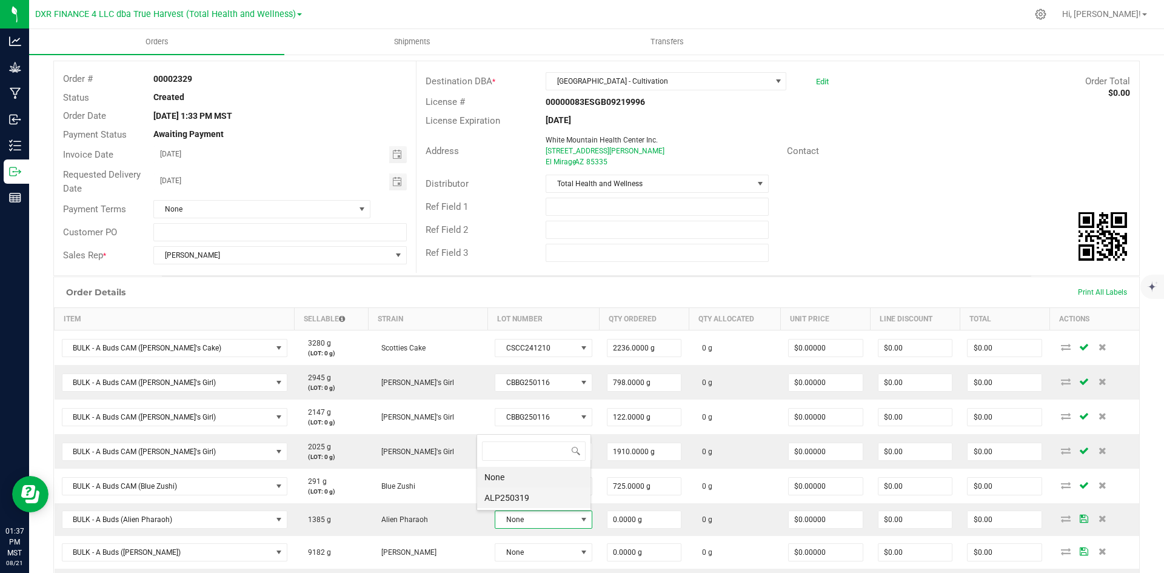
click at [539, 497] on li "ALP250319" at bounding box center [533, 498] width 113 height 21
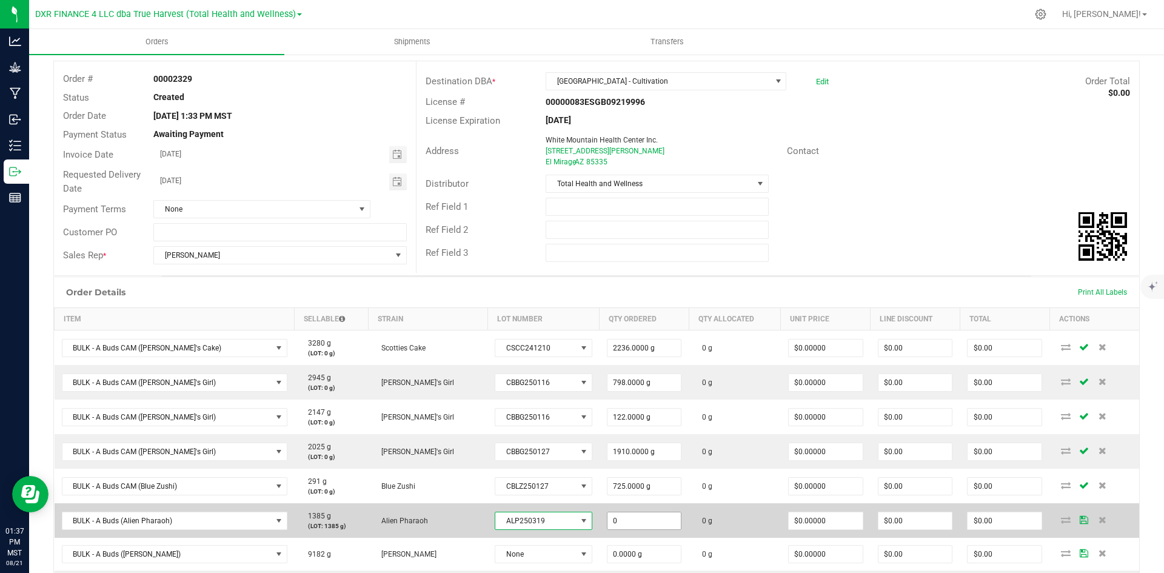
click at [619, 515] on input "0" at bounding box center [645, 520] width 74 height 17
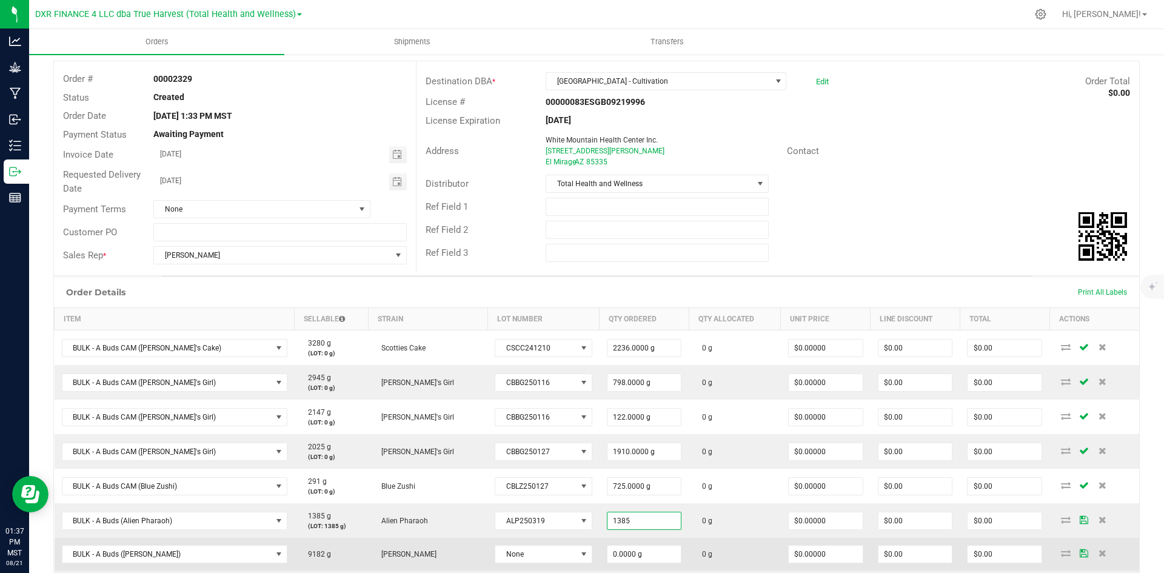
type input "1385.0000 g"
click at [420, 558] on td "Jack Herer" at bounding box center [427, 554] width 119 height 33
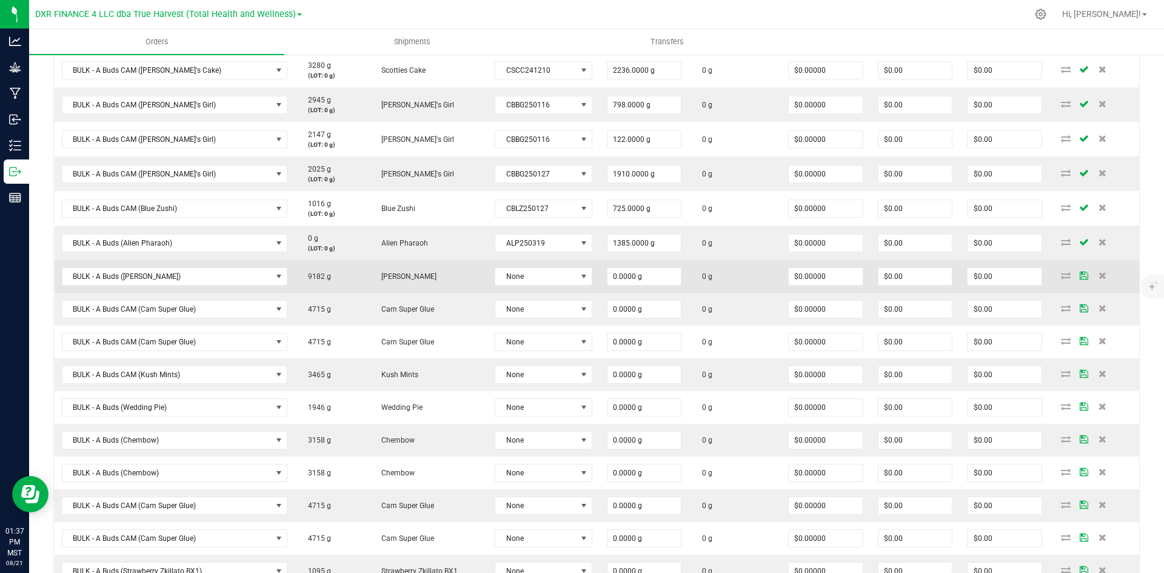
scroll to position [364, 0]
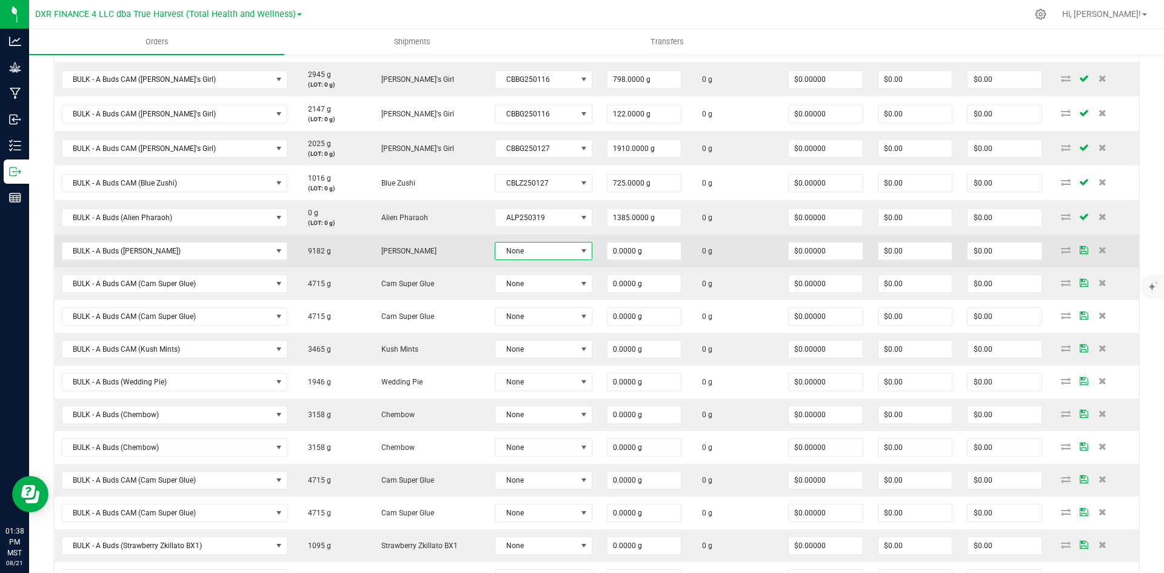
click at [525, 246] on span "None" at bounding box center [535, 251] width 81 height 17
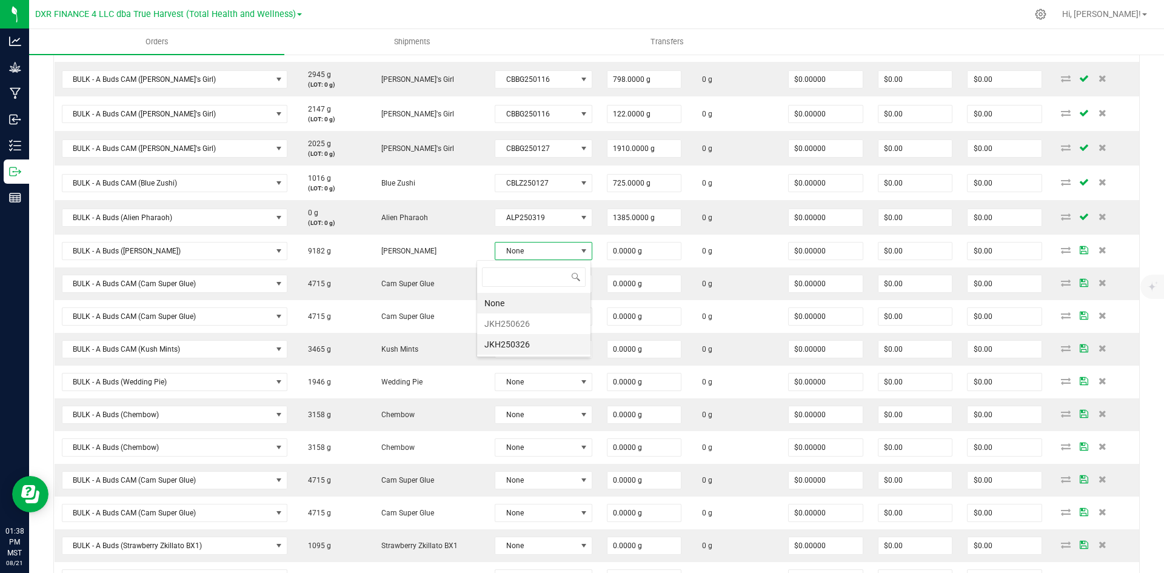
click at [547, 341] on li "JKH250326" at bounding box center [533, 344] width 113 height 21
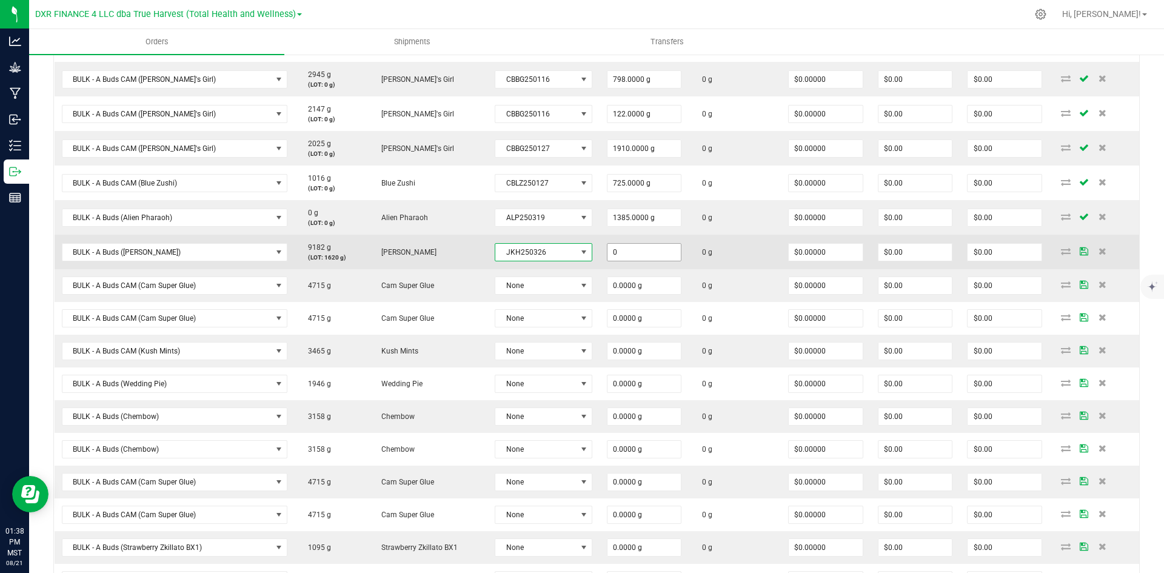
click at [612, 247] on input "0" at bounding box center [645, 252] width 74 height 17
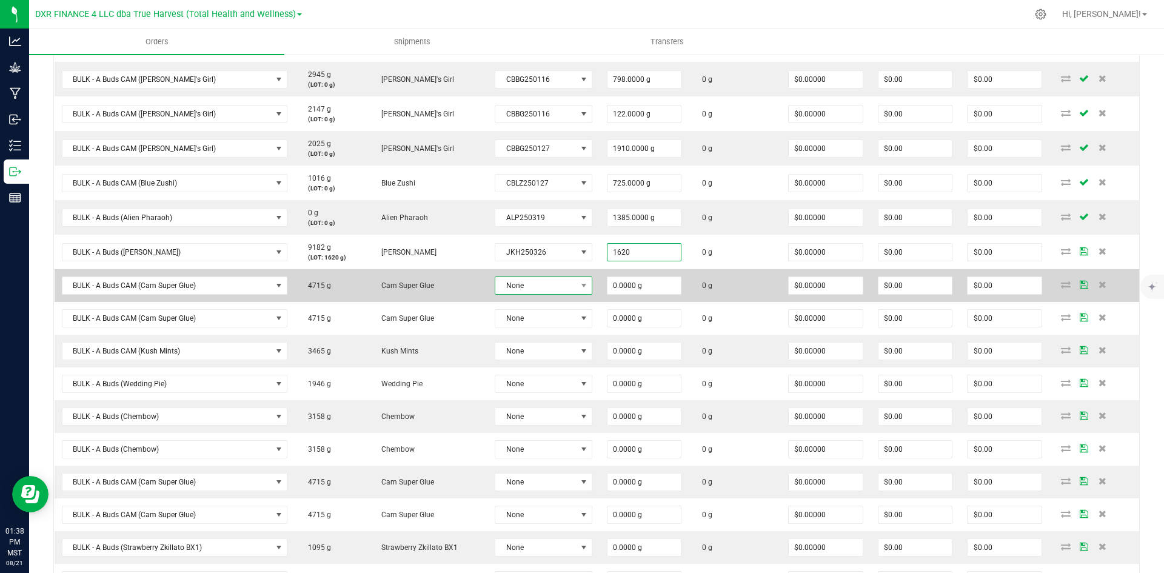
type input "1620.0000 g"
click at [535, 289] on span "None" at bounding box center [535, 285] width 81 height 17
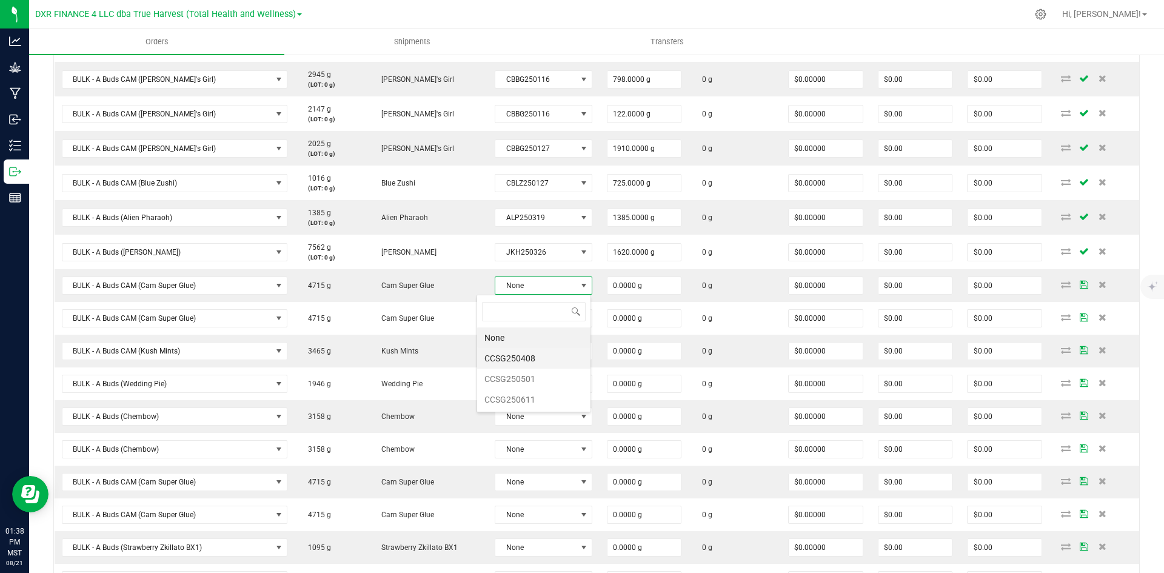
click at [552, 357] on li "CCSG250408" at bounding box center [533, 358] width 113 height 21
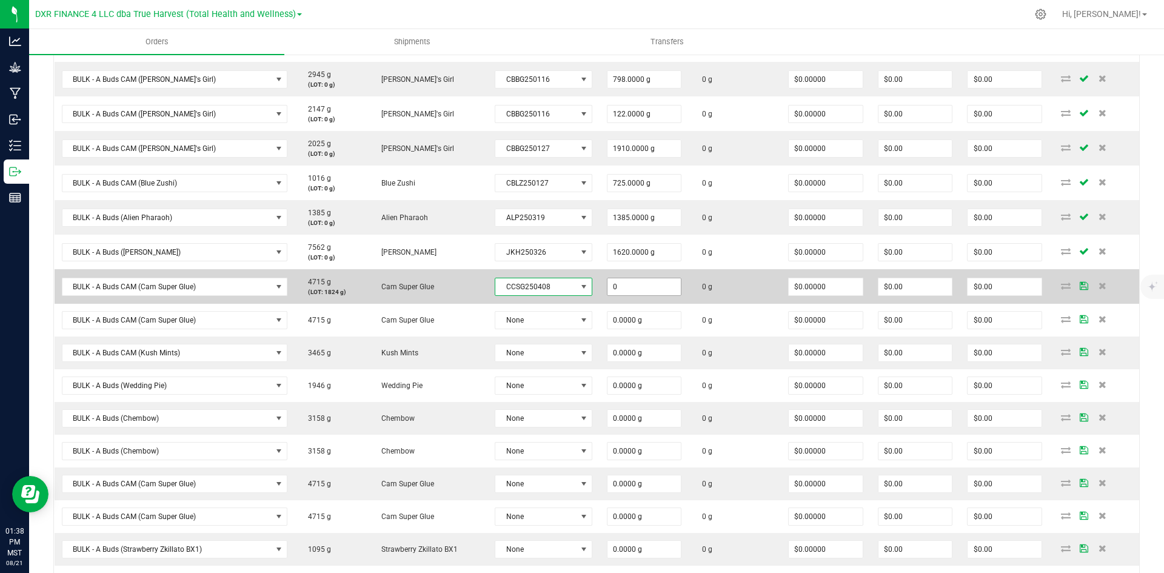
click at [633, 286] on input "0" at bounding box center [645, 286] width 74 height 17
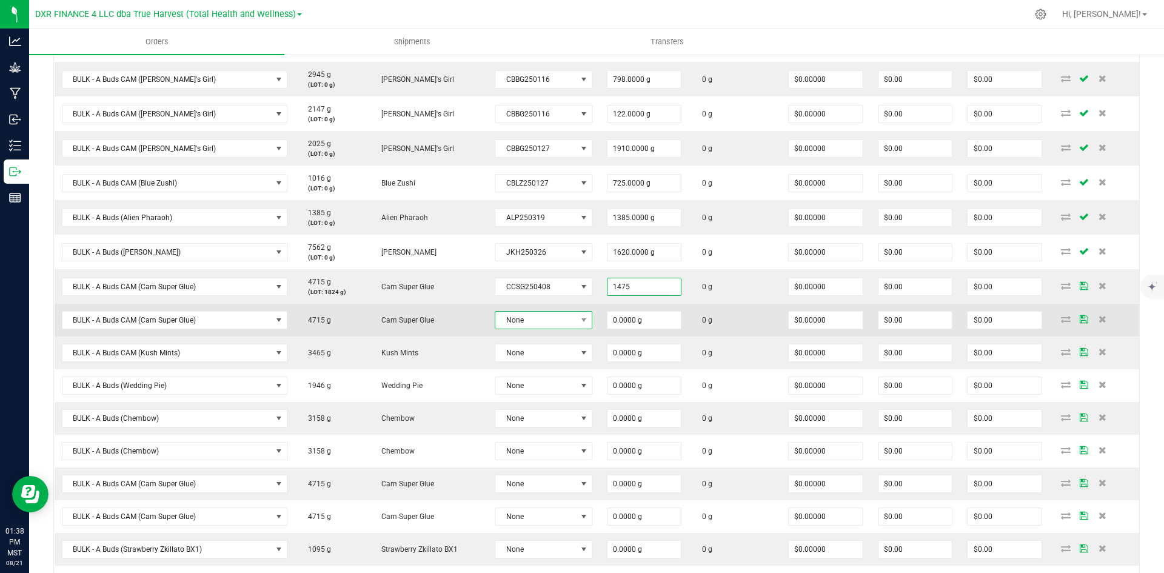
type input "1475.0000 g"
click at [530, 317] on span "None" at bounding box center [535, 320] width 81 height 17
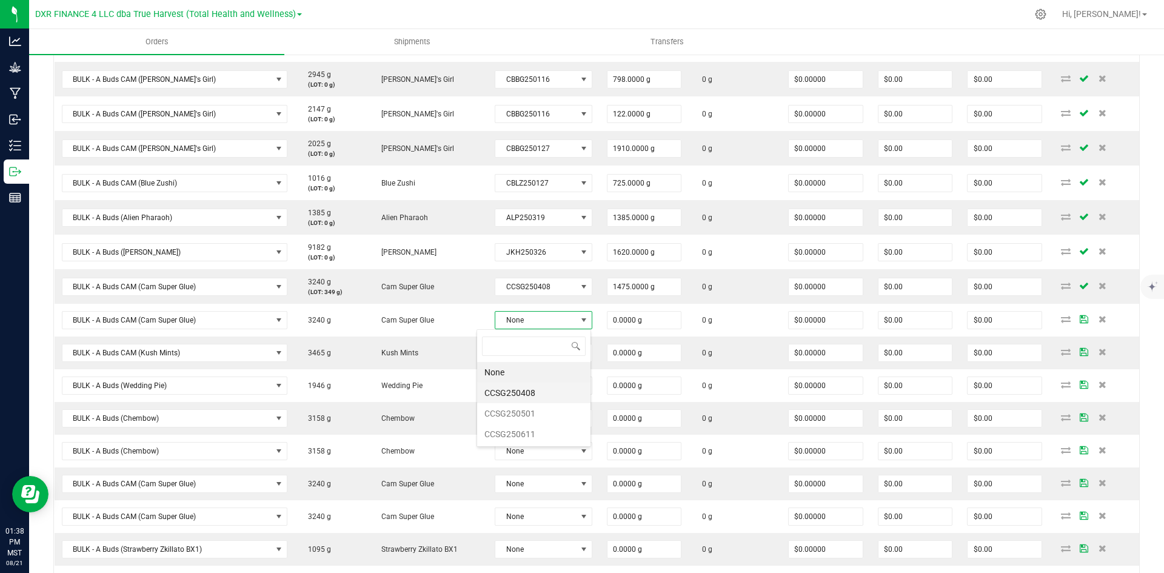
click at [545, 394] on li "CCSG250408" at bounding box center [533, 393] width 113 height 21
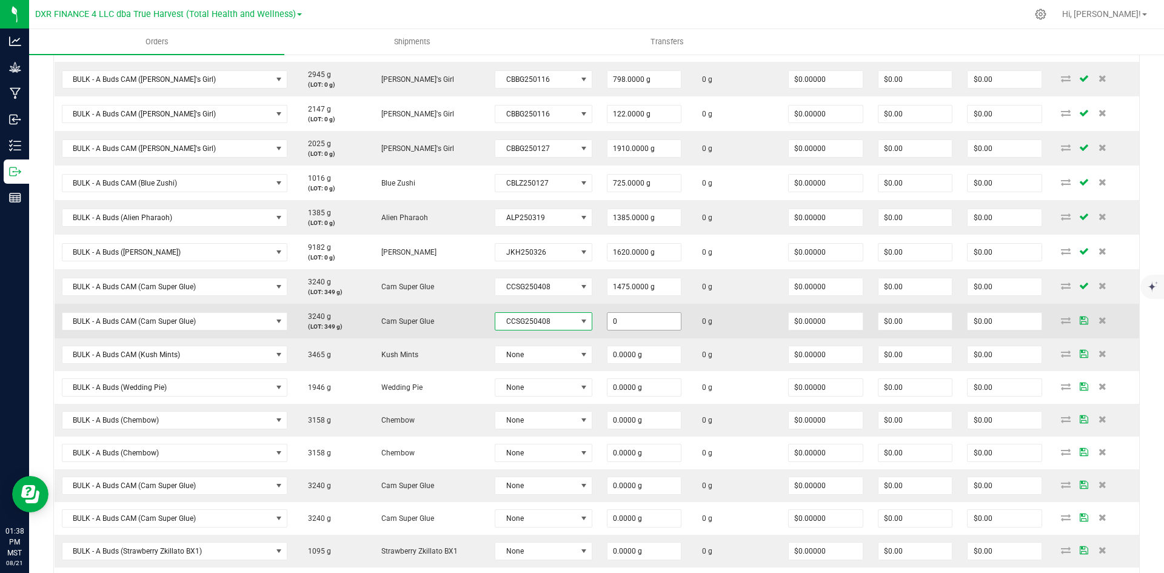
click at [618, 318] on input "0" at bounding box center [645, 321] width 74 height 17
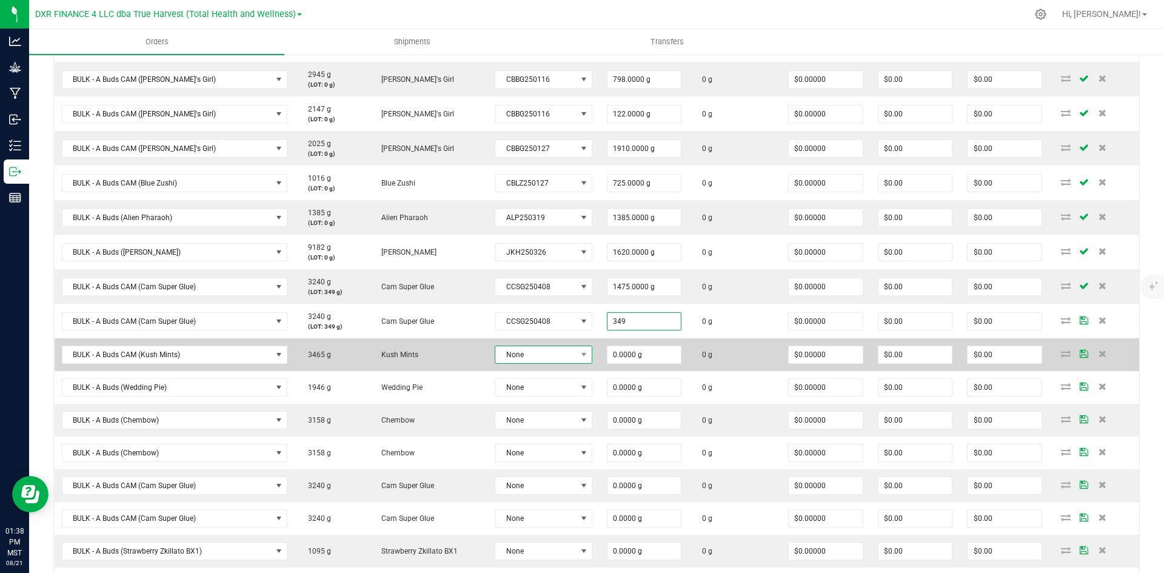
type input "349.0000 g"
click at [535, 358] on span "None" at bounding box center [535, 354] width 81 height 17
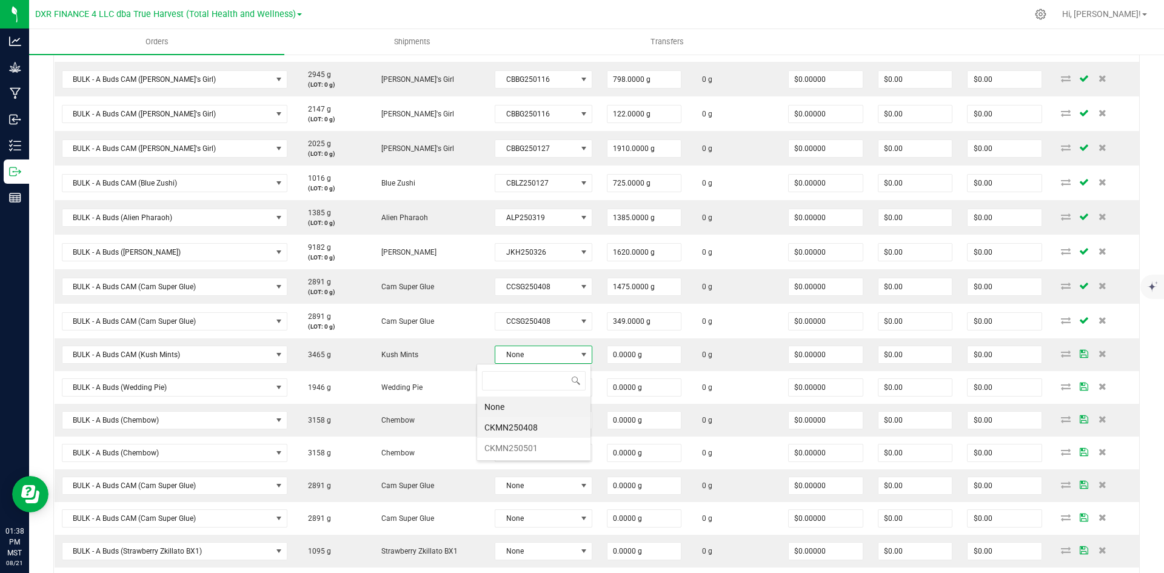
click at [561, 428] on li "CKMN250408" at bounding box center [533, 427] width 113 height 21
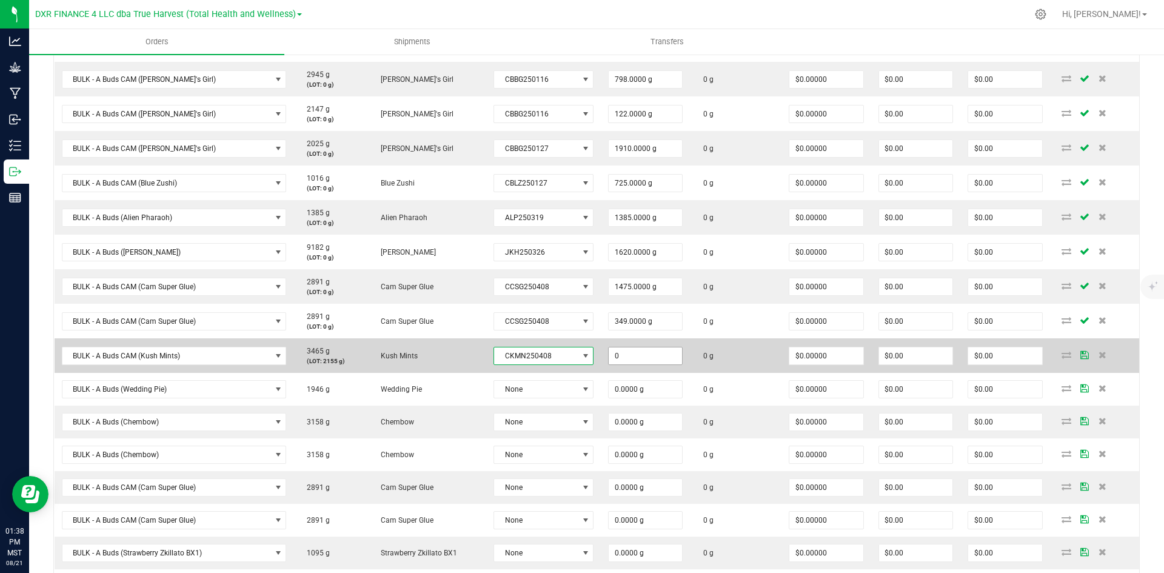
click at [629, 351] on input "0" at bounding box center [645, 355] width 73 height 17
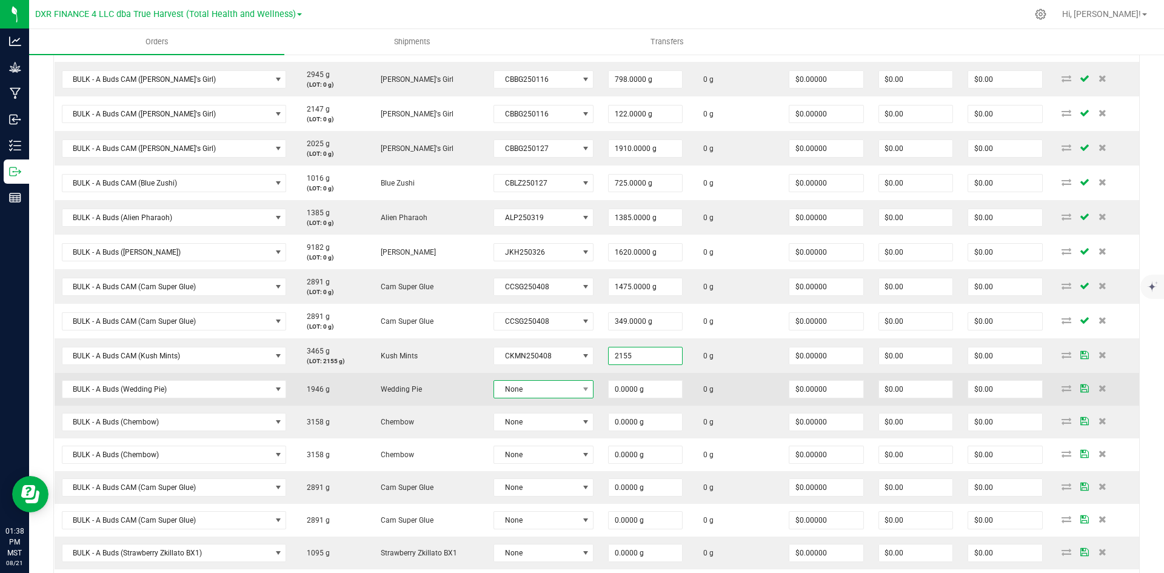
type input "2155.0000 g"
click at [578, 395] on span at bounding box center [585, 389] width 15 height 17
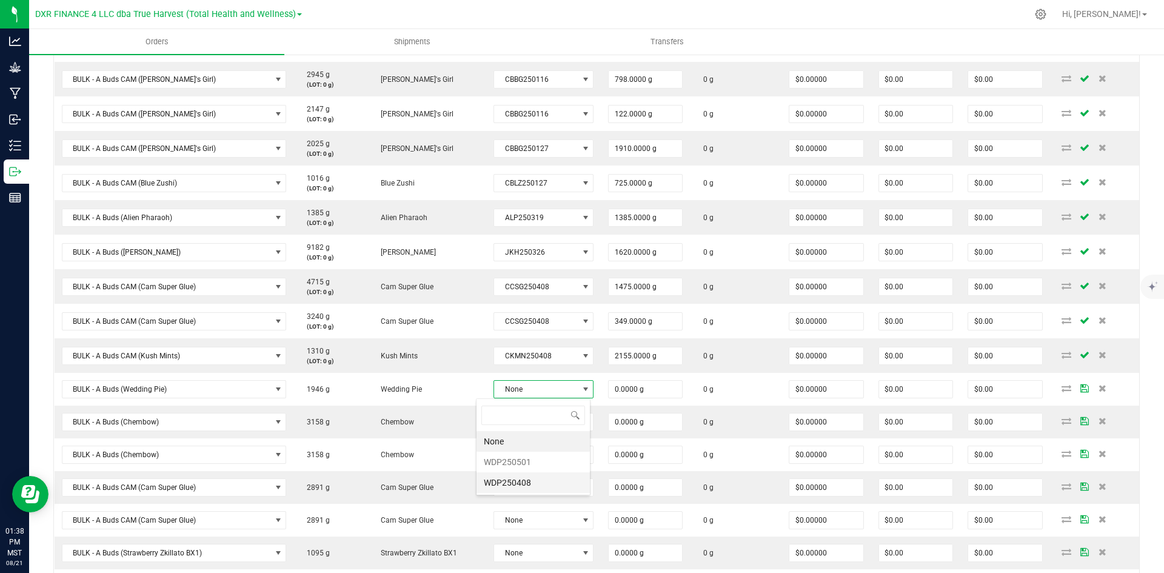
scroll to position [60618, 60536]
click at [563, 472] on li "WDP250408" at bounding box center [533, 482] width 113 height 21
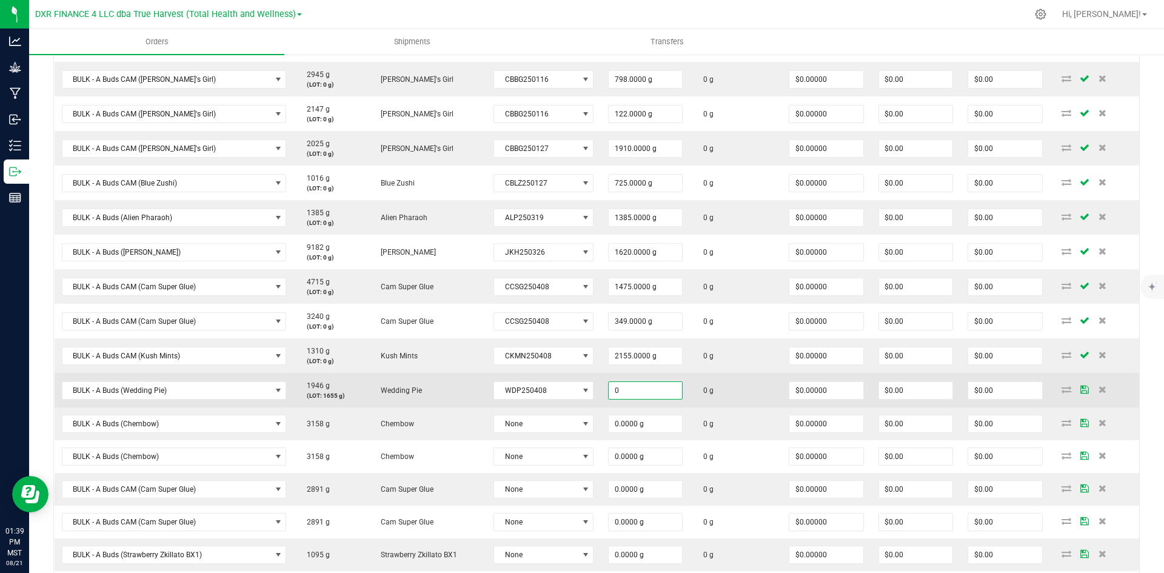
click at [666, 383] on input "0" at bounding box center [645, 390] width 73 height 17
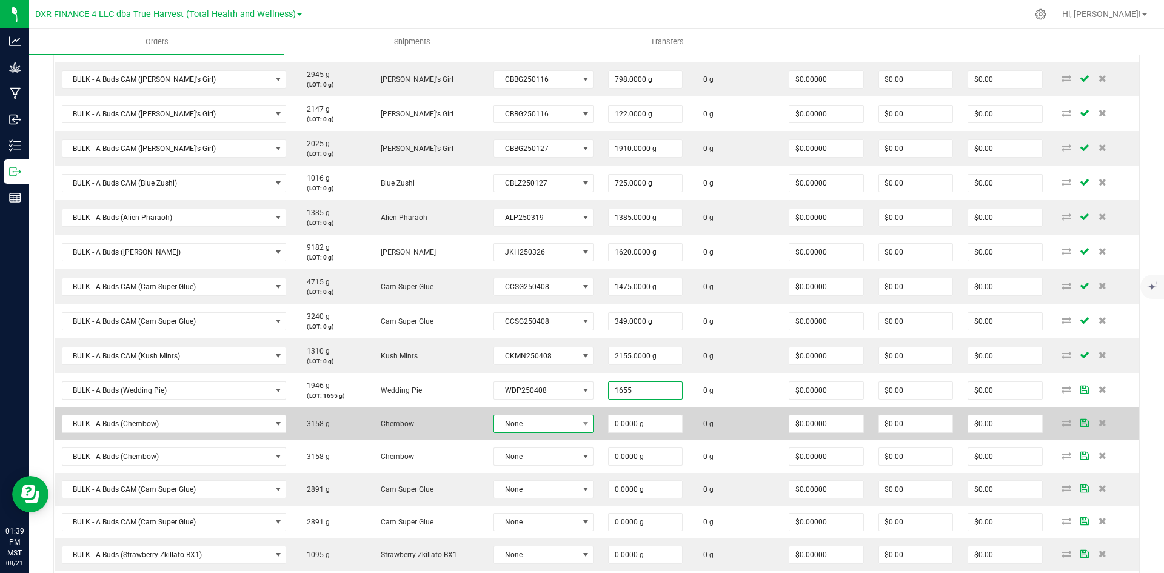
type input "1655.0000 g"
click at [537, 424] on span "None" at bounding box center [536, 423] width 84 height 17
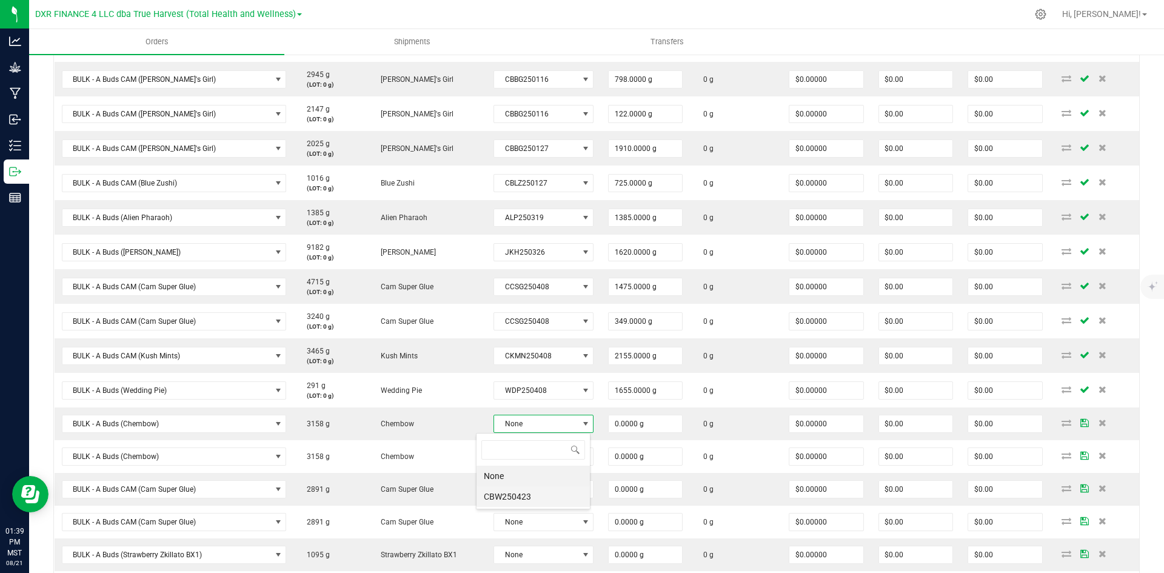
click at [529, 498] on li "CBW250423" at bounding box center [533, 496] width 113 height 21
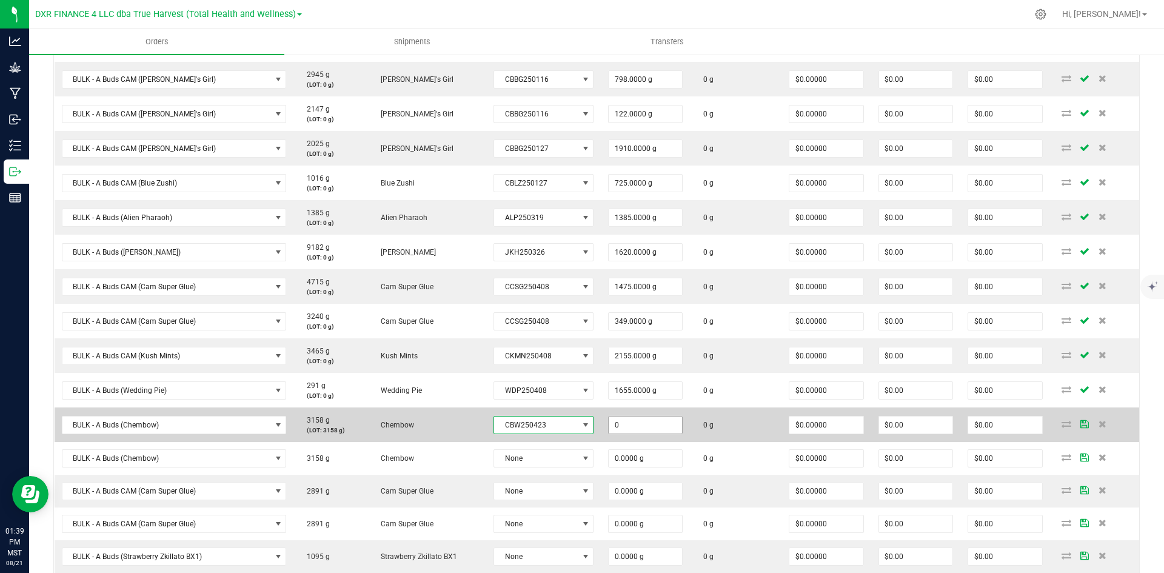
click at [609, 427] on input "0" at bounding box center [645, 425] width 73 height 17
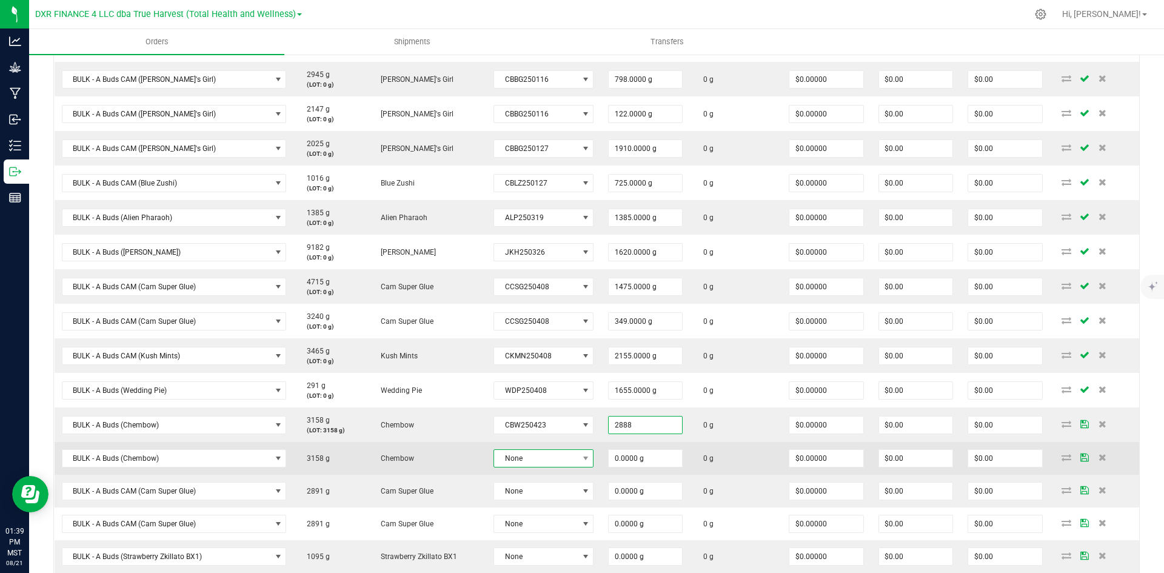
type input "2888.0000 g"
click at [528, 454] on span "None" at bounding box center [536, 458] width 84 height 17
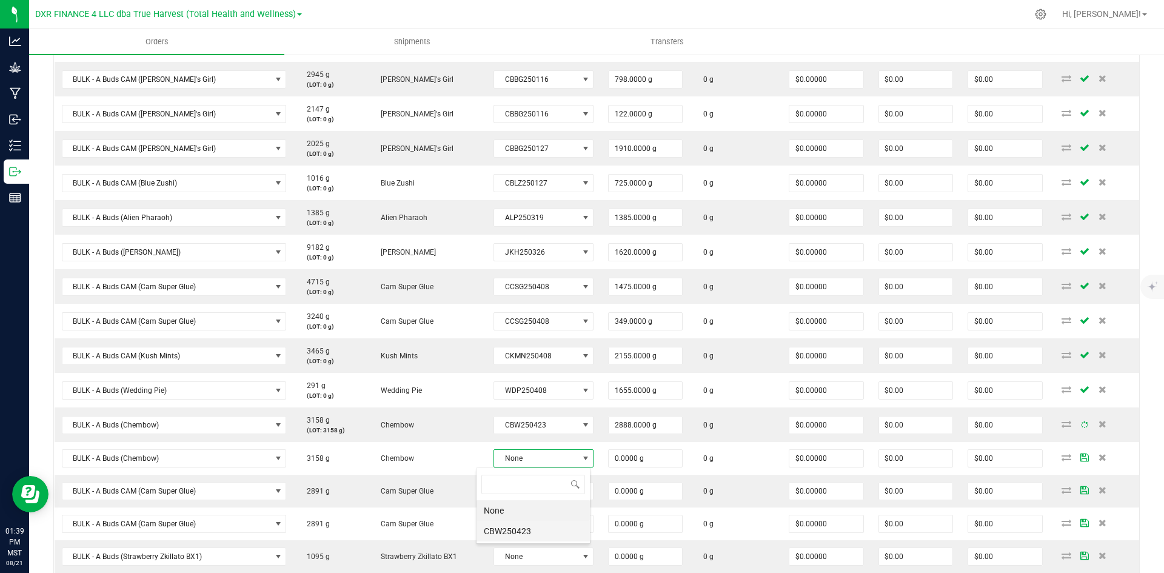
click at [517, 528] on li "CBW250423" at bounding box center [533, 531] width 113 height 21
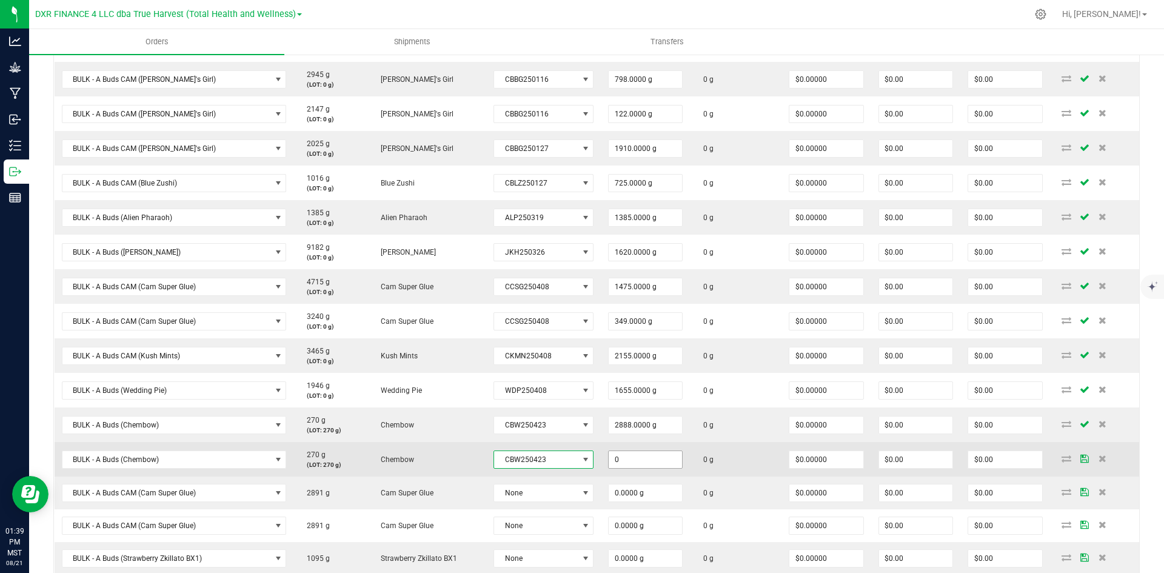
click at [613, 457] on input "0" at bounding box center [645, 459] width 73 height 17
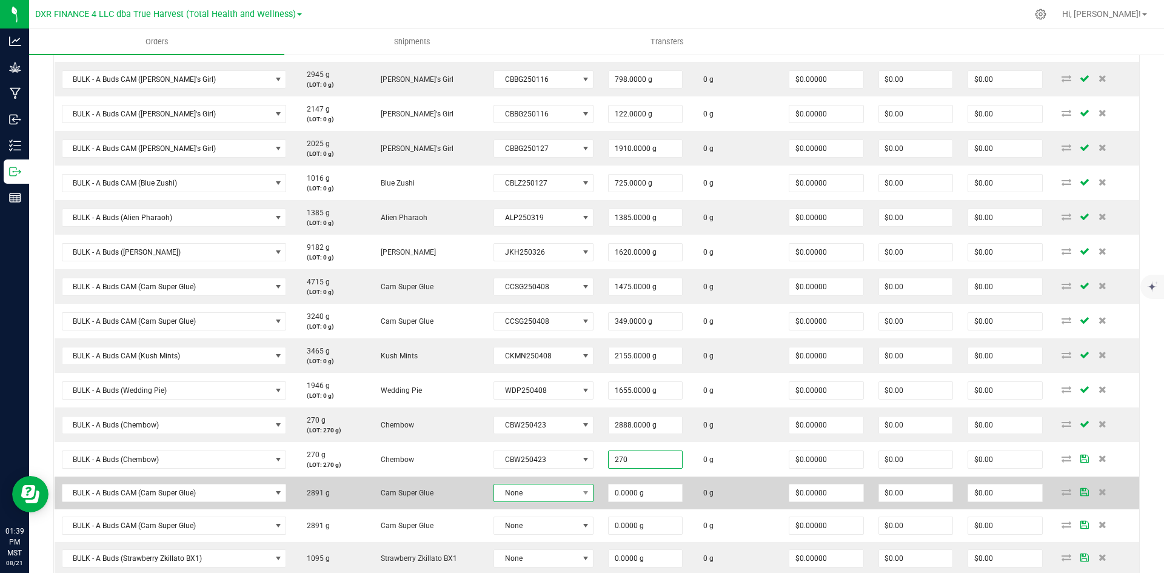
type input "270.0000 g"
click at [541, 489] on span "None" at bounding box center [536, 492] width 84 height 17
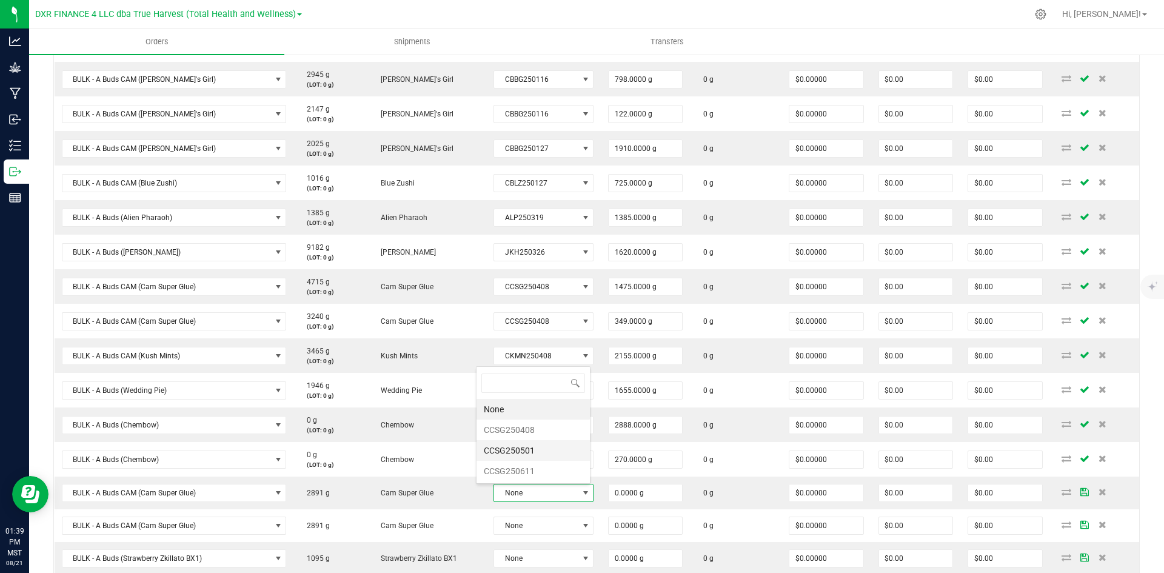
click at [542, 455] on li "CCSG250501" at bounding box center [533, 450] width 113 height 21
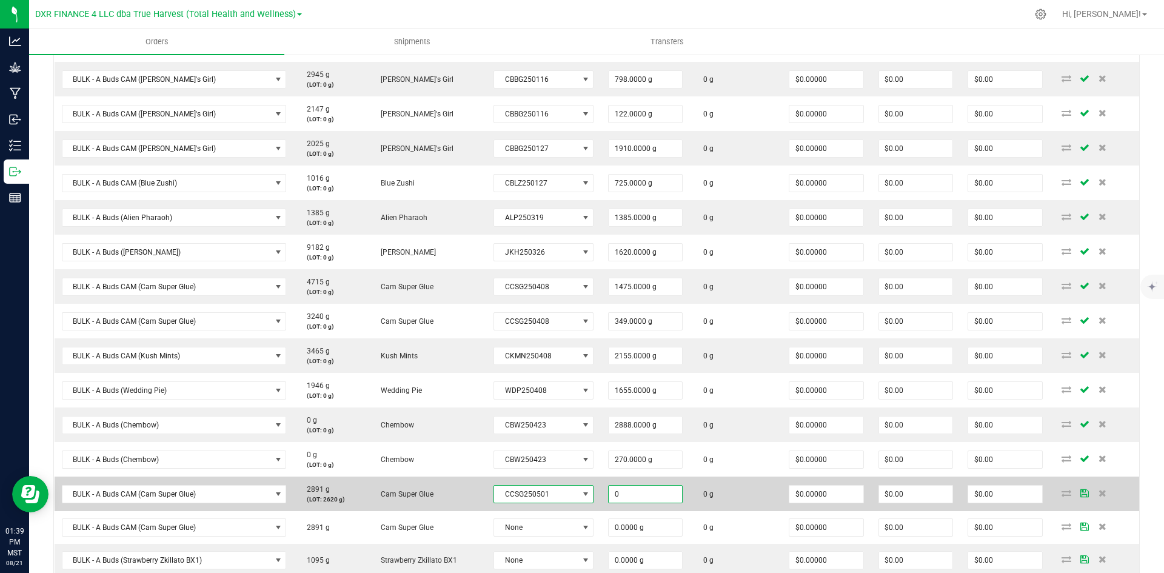
click at [628, 497] on input "0" at bounding box center [645, 494] width 73 height 17
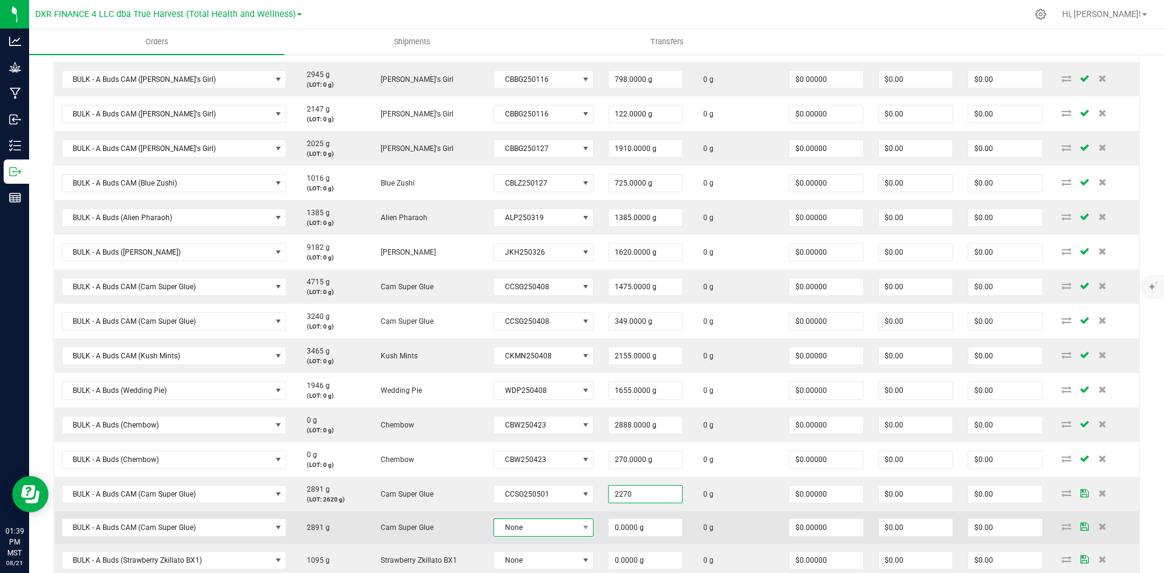
type input "2270.0000 g"
click at [554, 526] on span "None" at bounding box center [536, 527] width 84 height 17
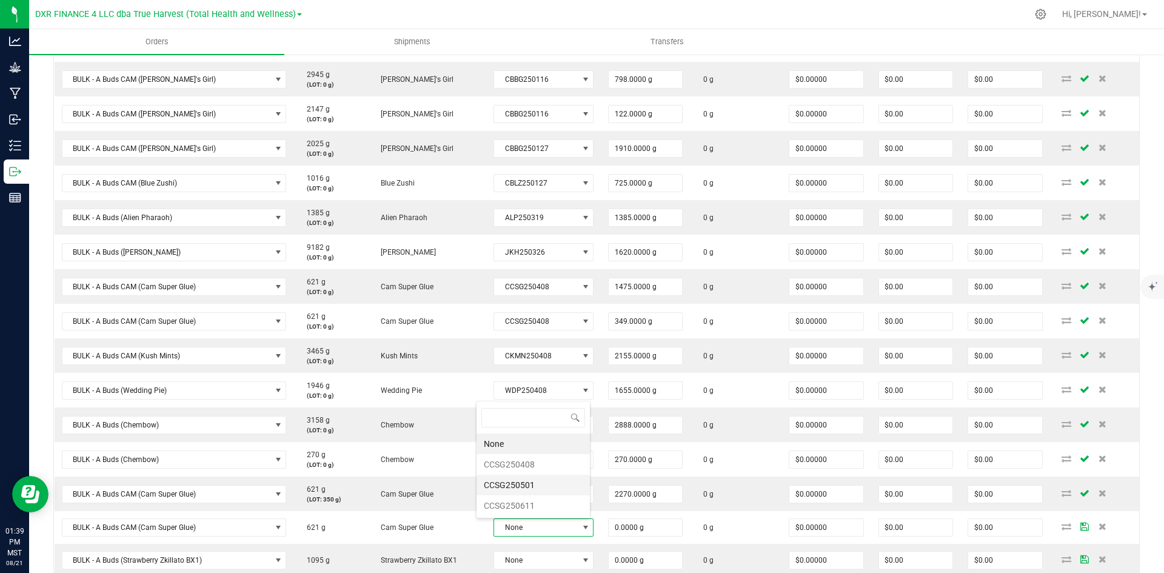
click at [546, 483] on li "CCSG250501" at bounding box center [533, 485] width 113 height 21
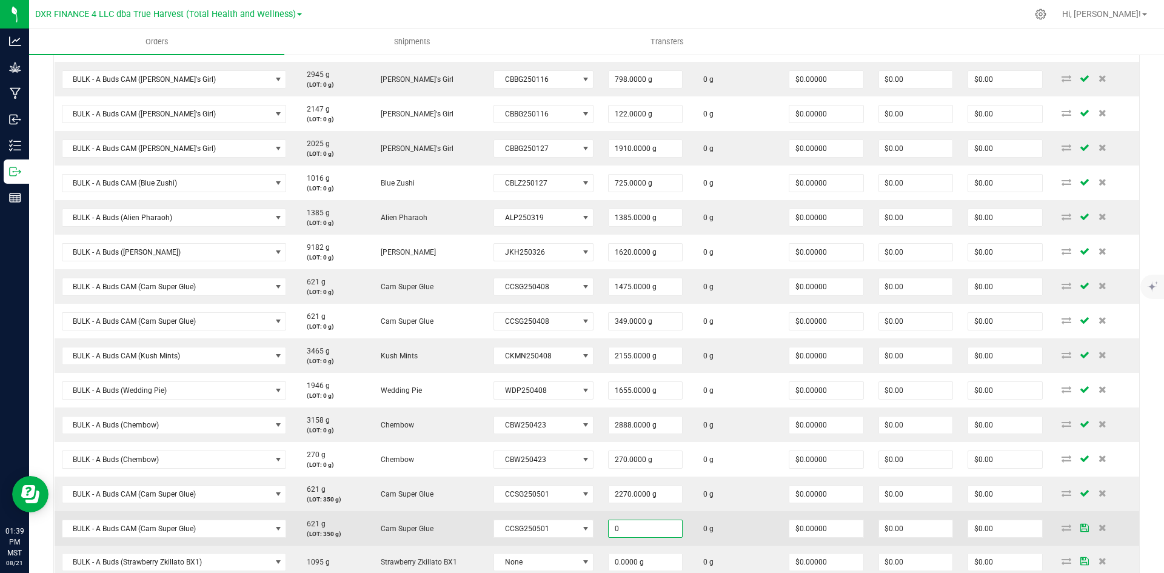
click at [640, 532] on input "0" at bounding box center [645, 528] width 73 height 17
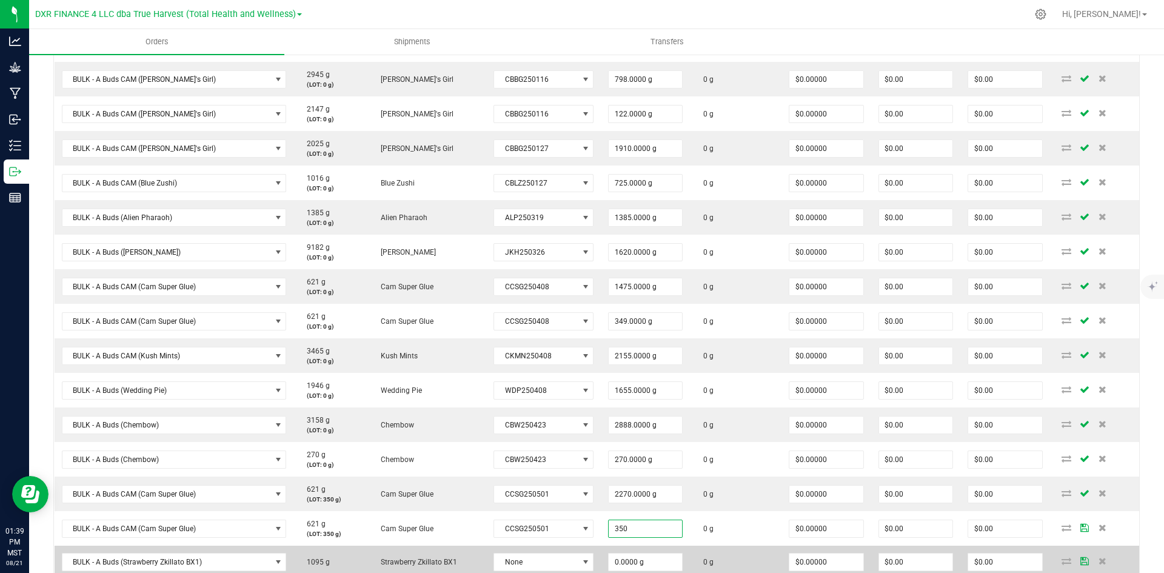
type input "350.0000 g"
click at [662, 546] on td "0.0000 g" at bounding box center [645, 562] width 89 height 33
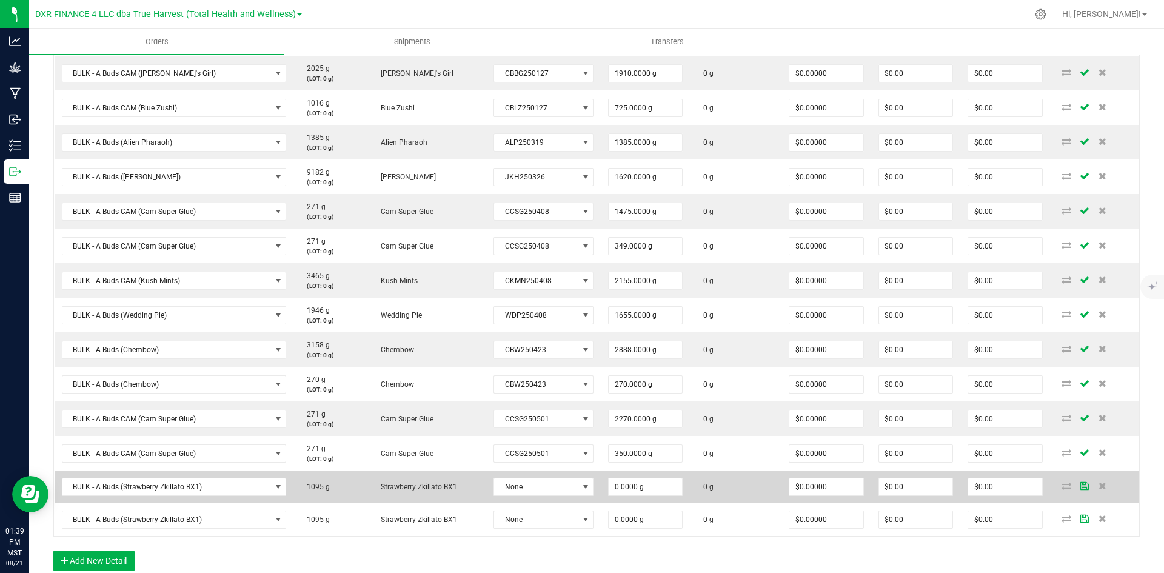
scroll to position [546, 0]
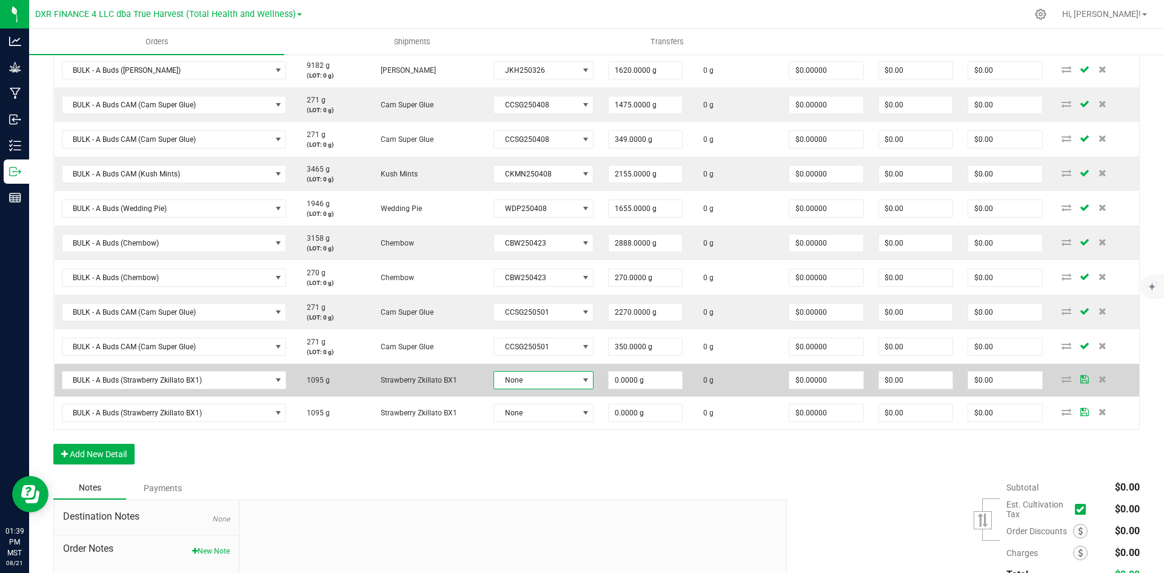
click at [535, 386] on span "None" at bounding box center [536, 380] width 84 height 17
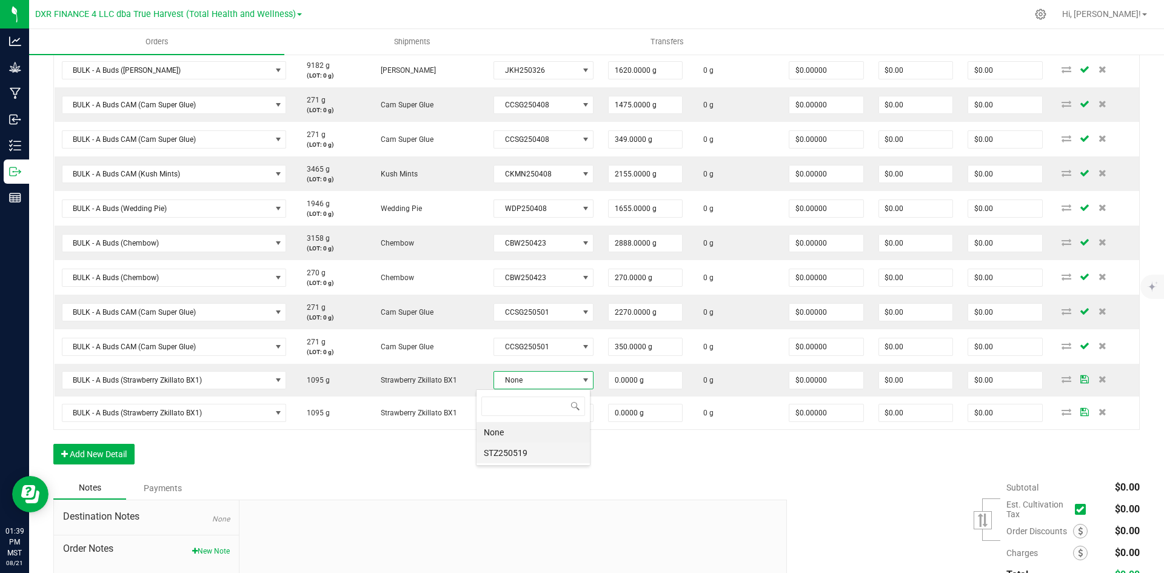
click at [537, 445] on li "STZ250519" at bounding box center [533, 453] width 113 height 21
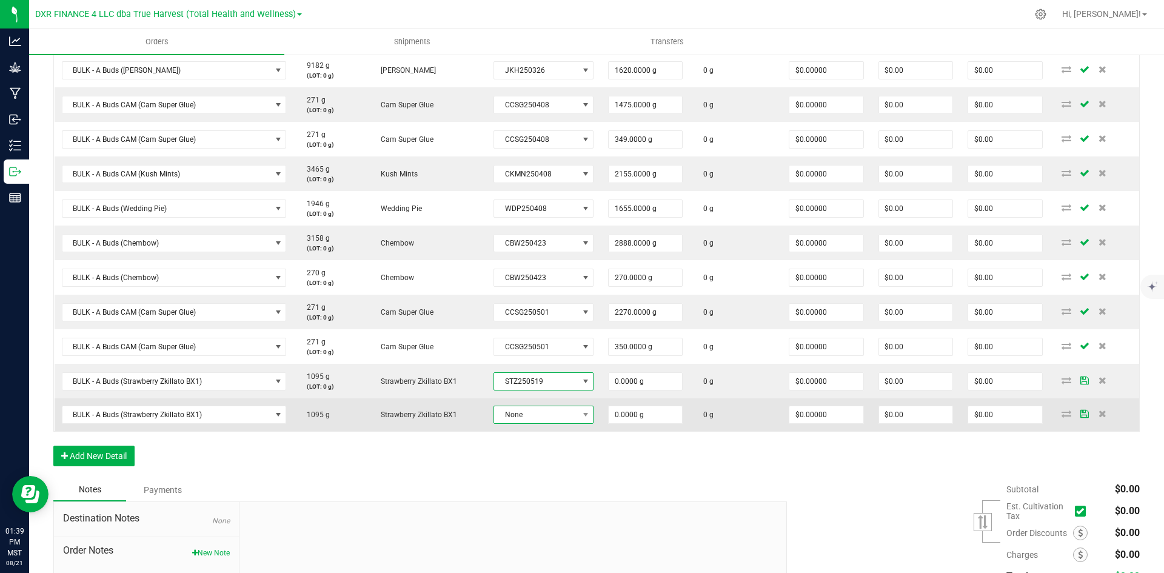
click at [541, 417] on span "None" at bounding box center [536, 414] width 84 height 17
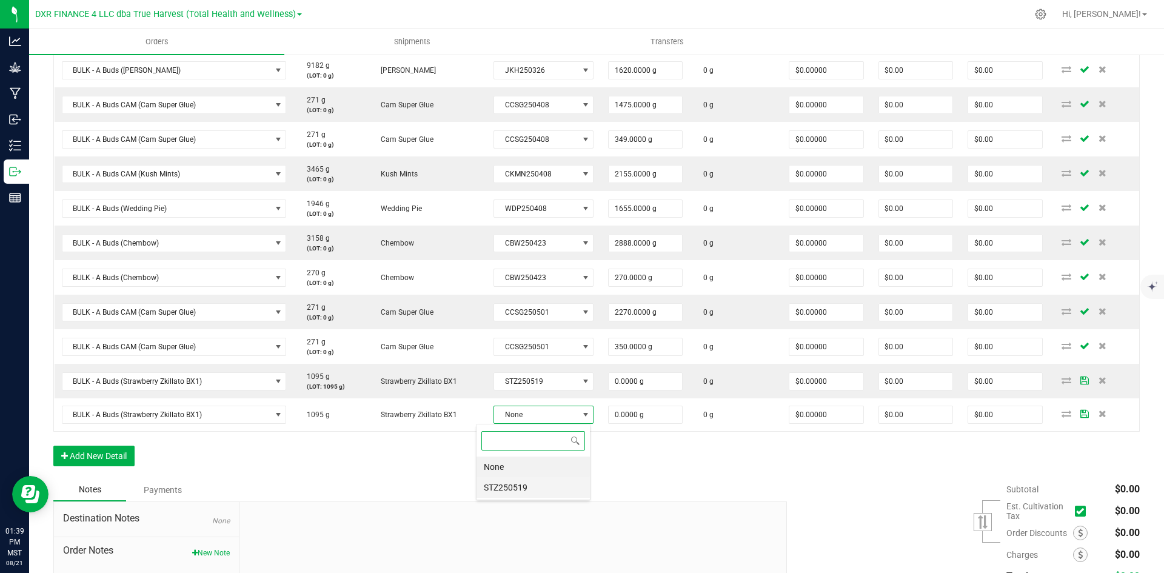
click at [549, 486] on li "STZ250519" at bounding box center [533, 487] width 113 height 21
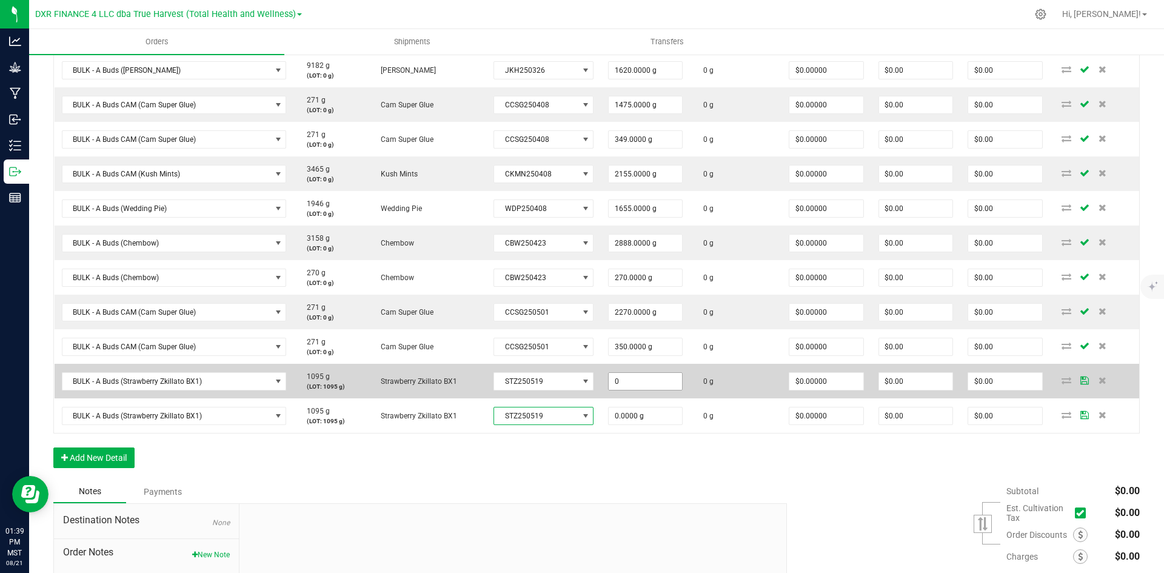
click at [623, 384] on input "0" at bounding box center [645, 381] width 73 height 17
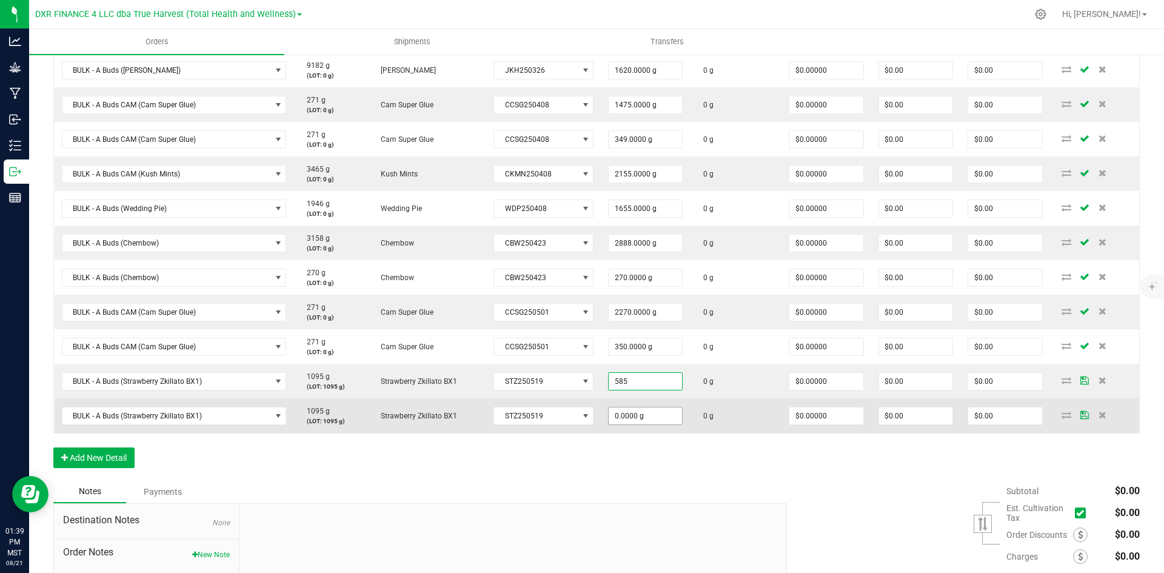
type input "585.0000 g"
click at [622, 414] on input "0" at bounding box center [645, 415] width 73 height 17
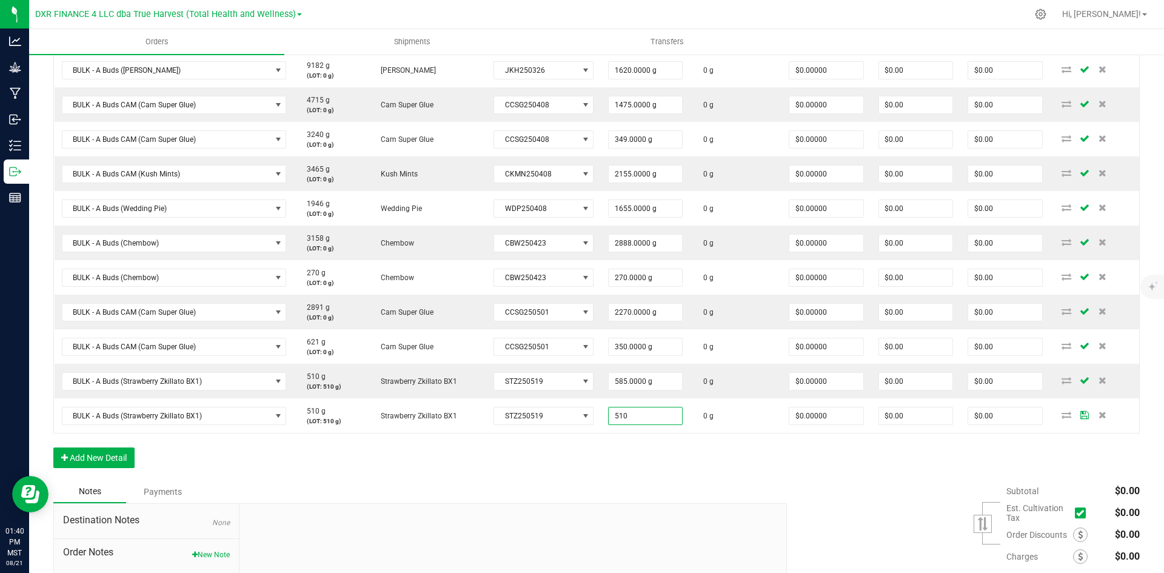
type input "510.0000 g"
click at [631, 481] on div "Notes Payments" at bounding box center [415, 491] width 725 height 23
click at [606, 463] on div "Order Details Print All Labels Item Sellable Strain Lot Number Qty Ordered Qty …" at bounding box center [596, 135] width 1087 height 689
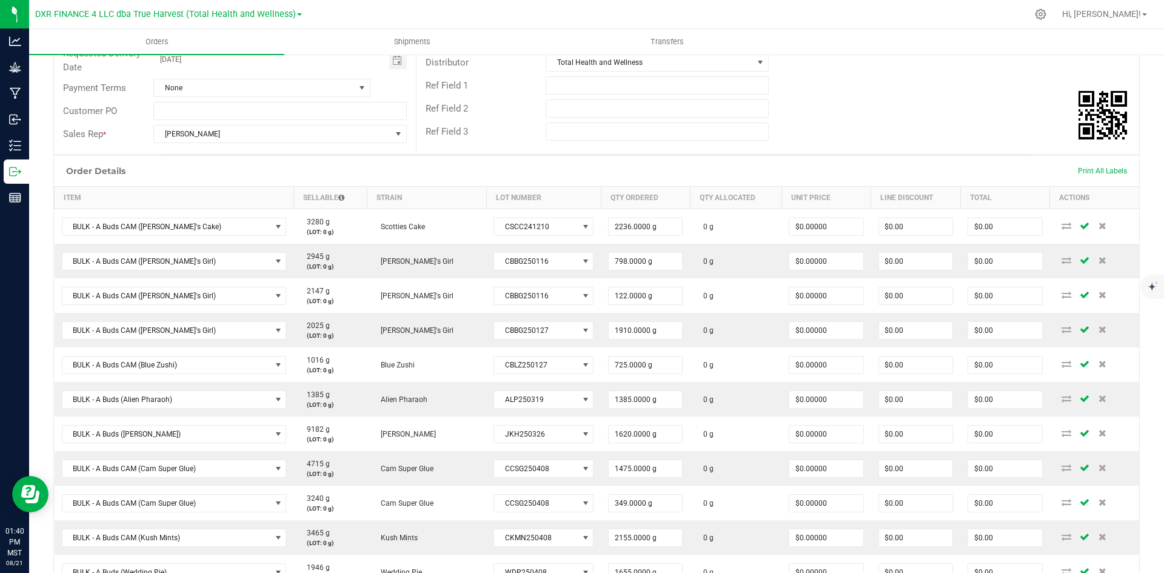
scroll to position [0, 0]
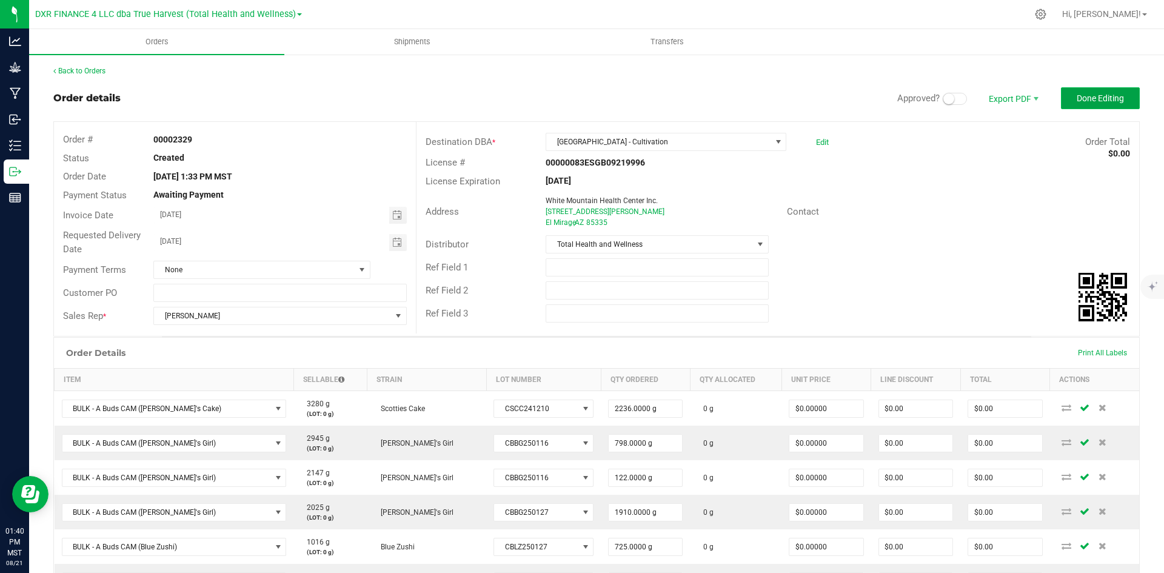
click at [1110, 97] on span "Done Editing" at bounding box center [1100, 98] width 47 height 10
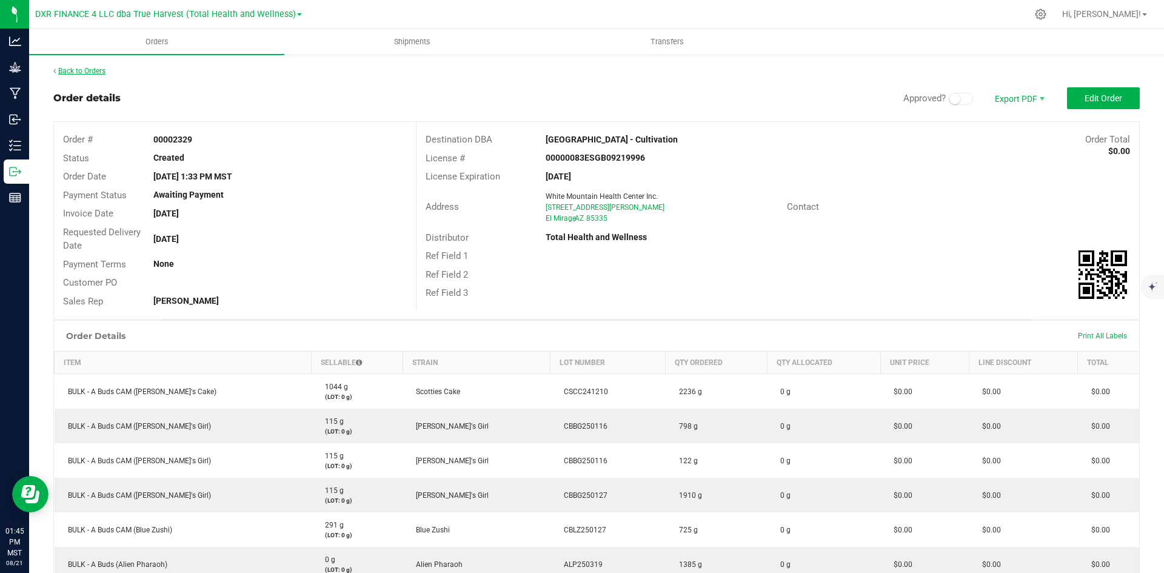
drag, startPoint x: 45, startPoint y: 64, endPoint x: 58, endPoint y: 69, distance: 13.4
click at [72, 69] on link "Back to Orders" at bounding box center [79, 71] width 52 height 8
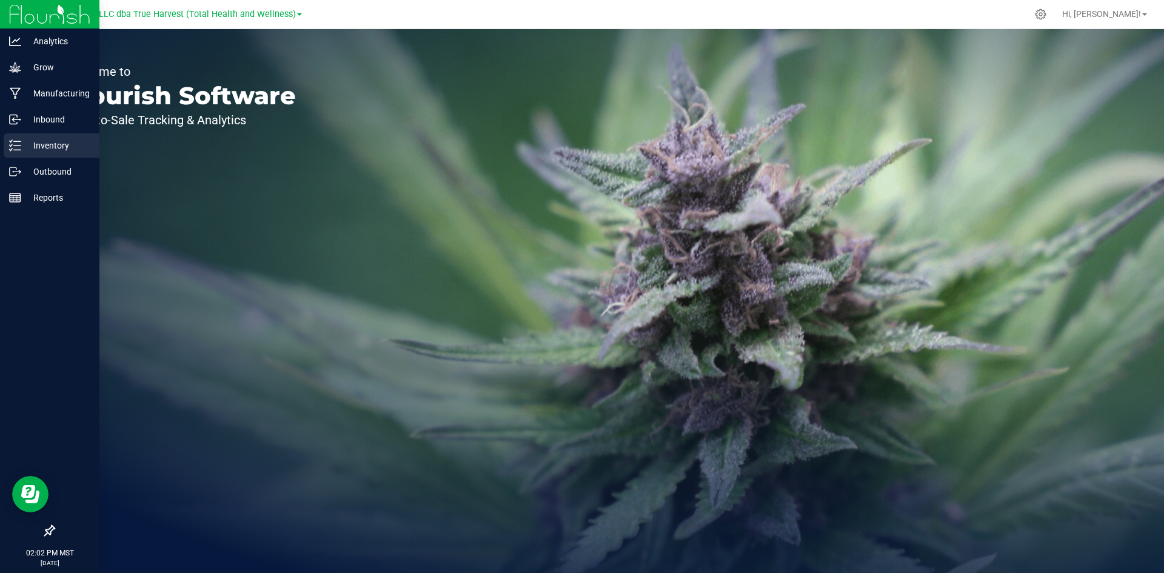
click at [16, 147] on icon at bounding box center [15, 145] width 12 height 12
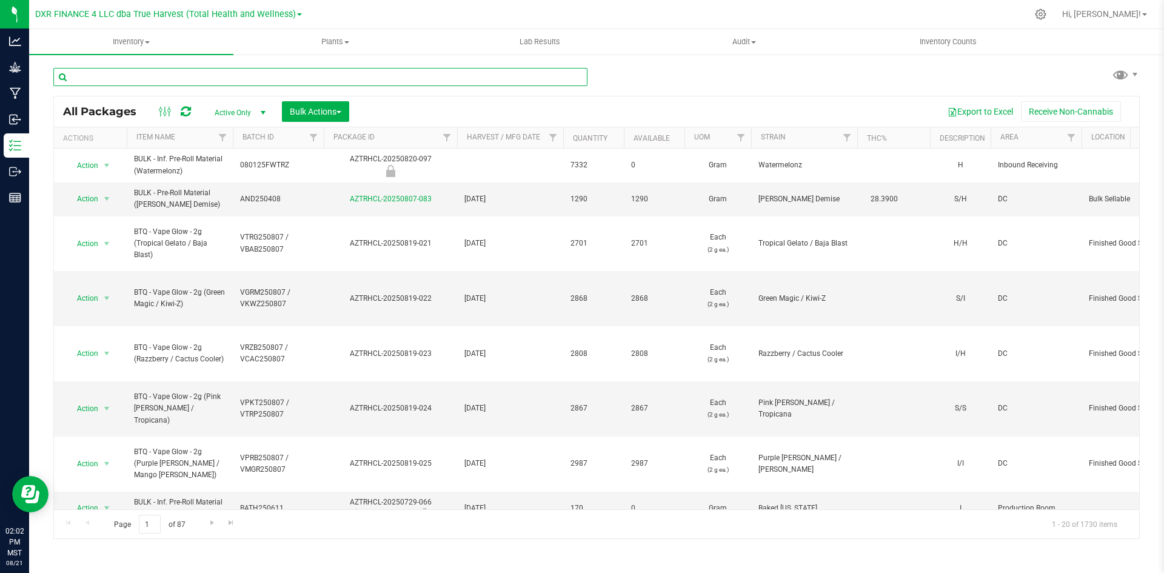
click at [368, 76] on input "text" at bounding box center [320, 77] width 534 height 18
paste input "BTQ - Vape Switch - 2g (Cherry Gas / White Gummy)"
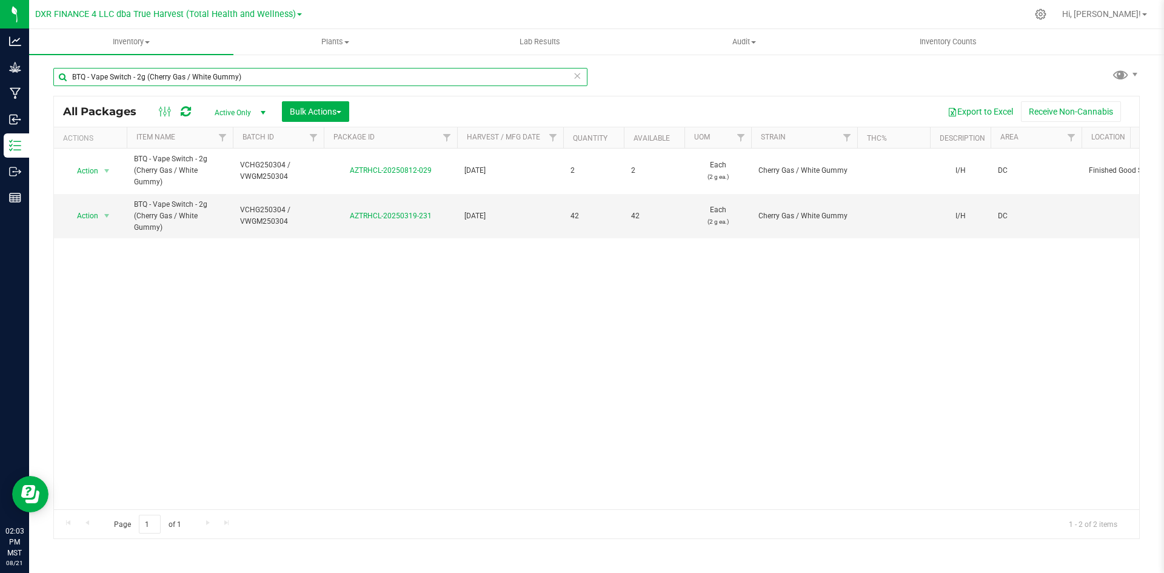
type input "BTQ - Vape Switch - 2g (Cherry Gas / White Gummy)"
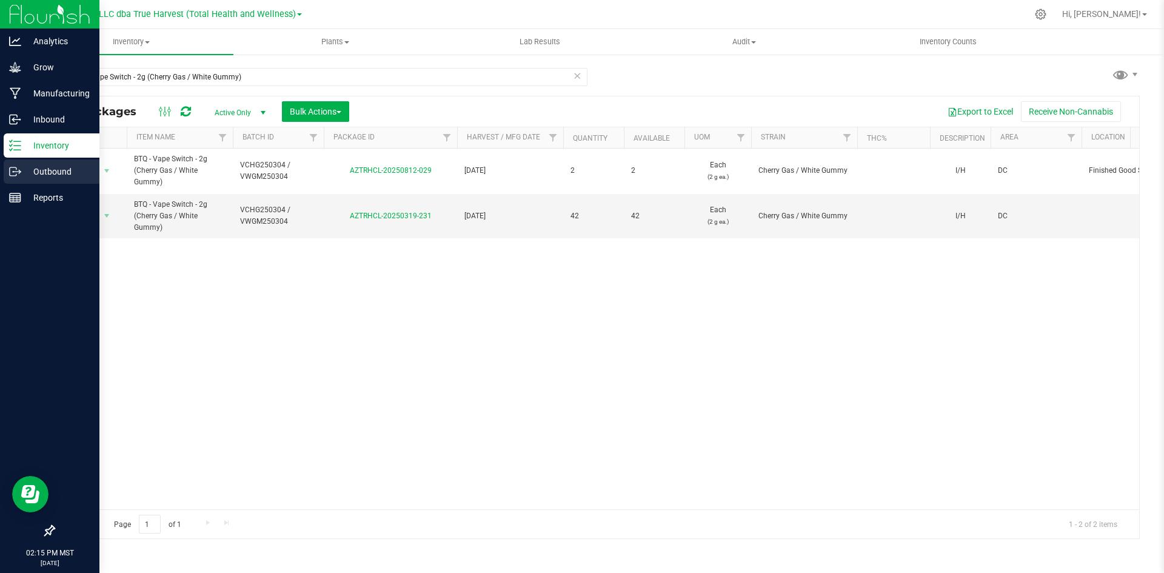
click at [18, 160] on div "Outbound" at bounding box center [52, 171] width 96 height 24
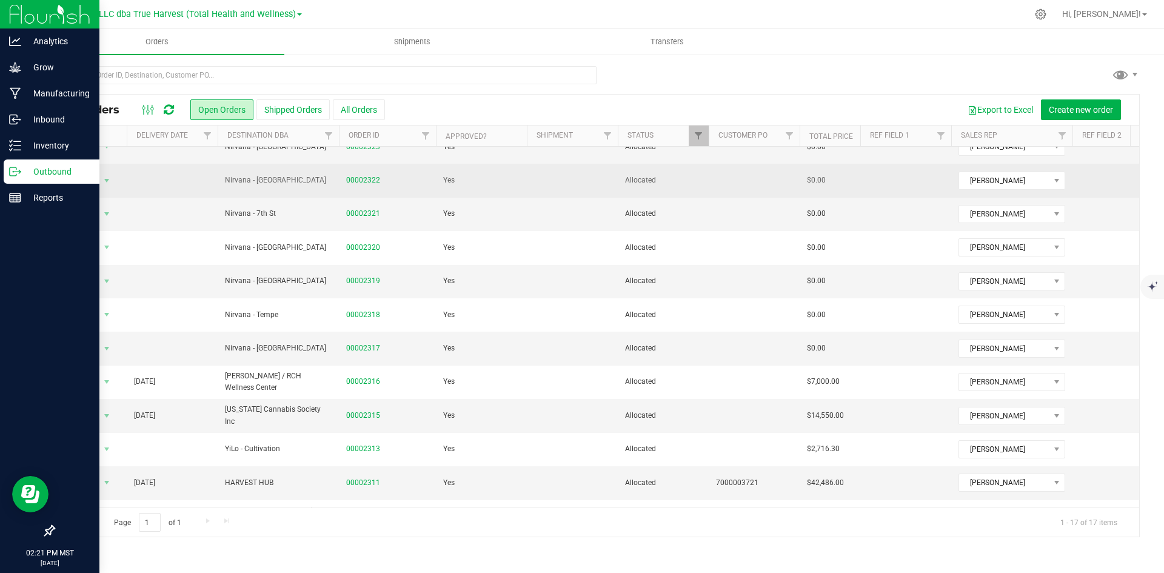
scroll to position [219, 0]
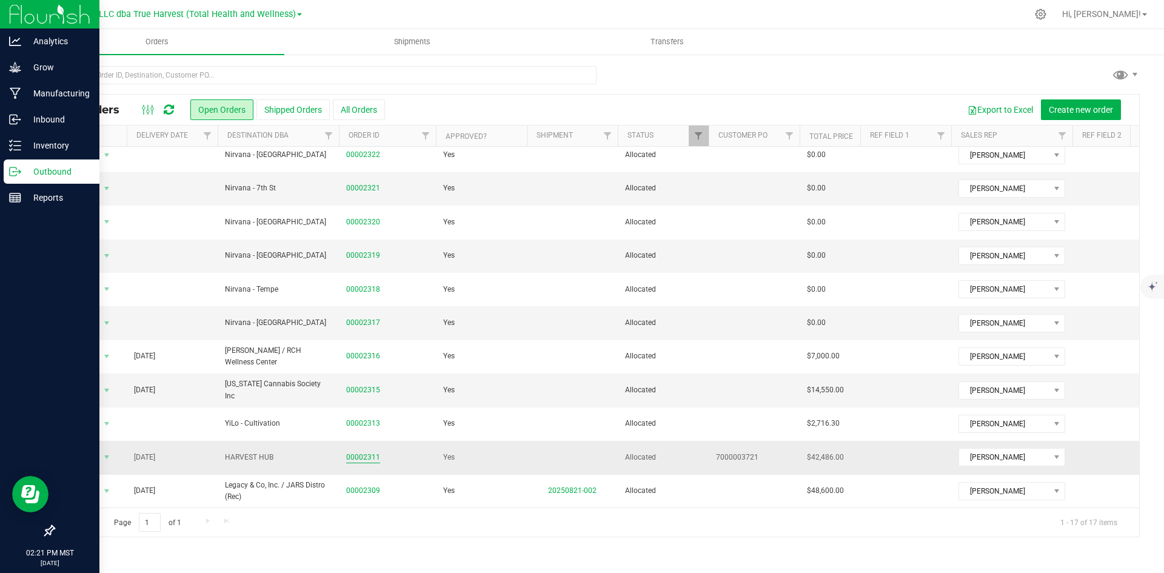
click at [366, 452] on link "00002311" at bounding box center [363, 458] width 34 height 12
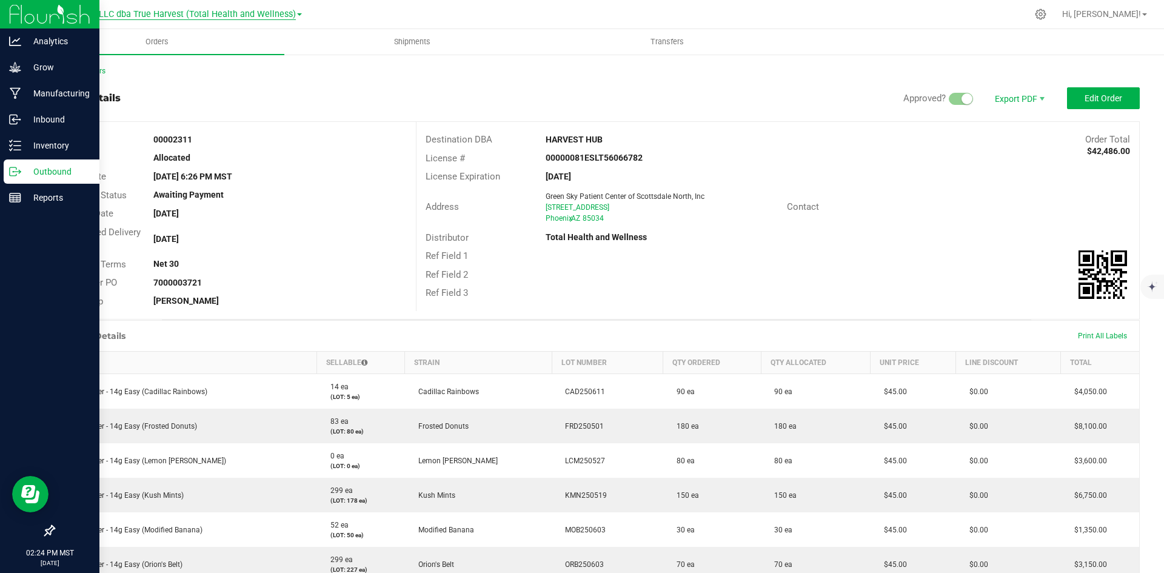
click at [150, 12] on span "DXR FINANCE 4 LLC dba True Harvest (Total Health and Wellness)" at bounding box center [165, 14] width 261 height 11
click at [144, 56] on link "Shango - 4245 Investments, LLC" at bounding box center [168, 59] width 267 height 16
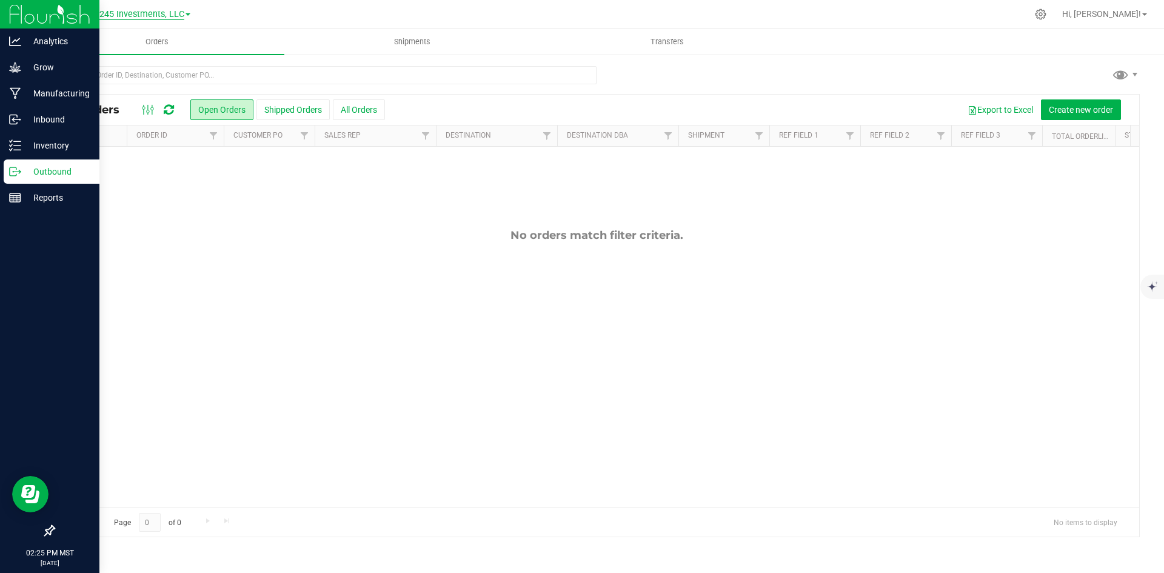
click at [159, 13] on span "Shango - 4245 Investments, LLC" at bounding box center [121, 14] width 127 height 11
click at [150, 40] on link "DXR FINANCE 4 LLC dba True Harvest (Total Health and Wellness)" at bounding box center [123, 43] width 177 height 16
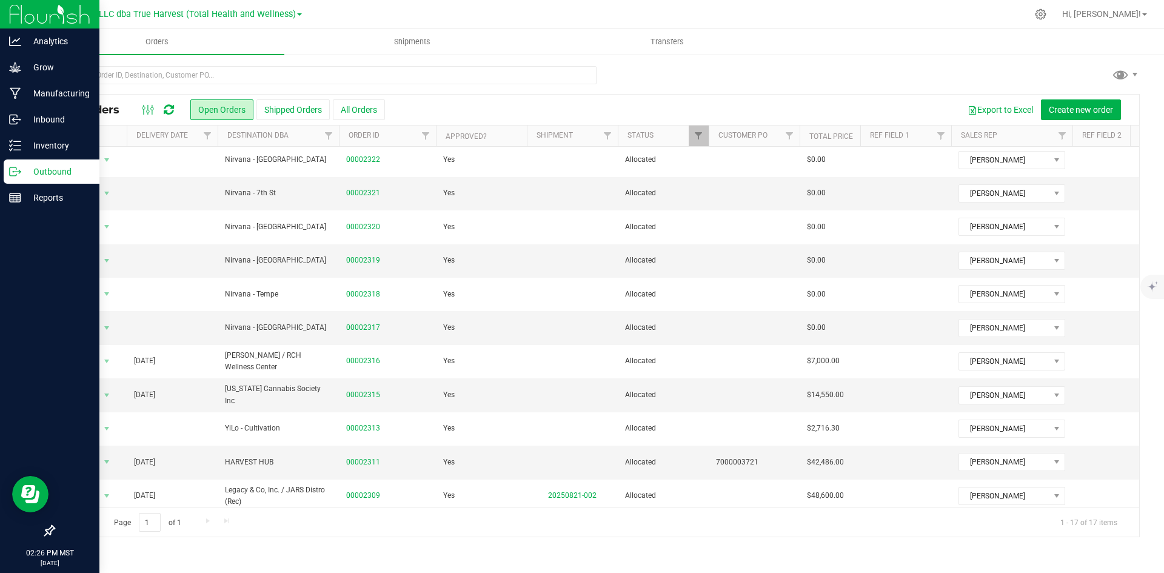
scroll to position [219, 0]
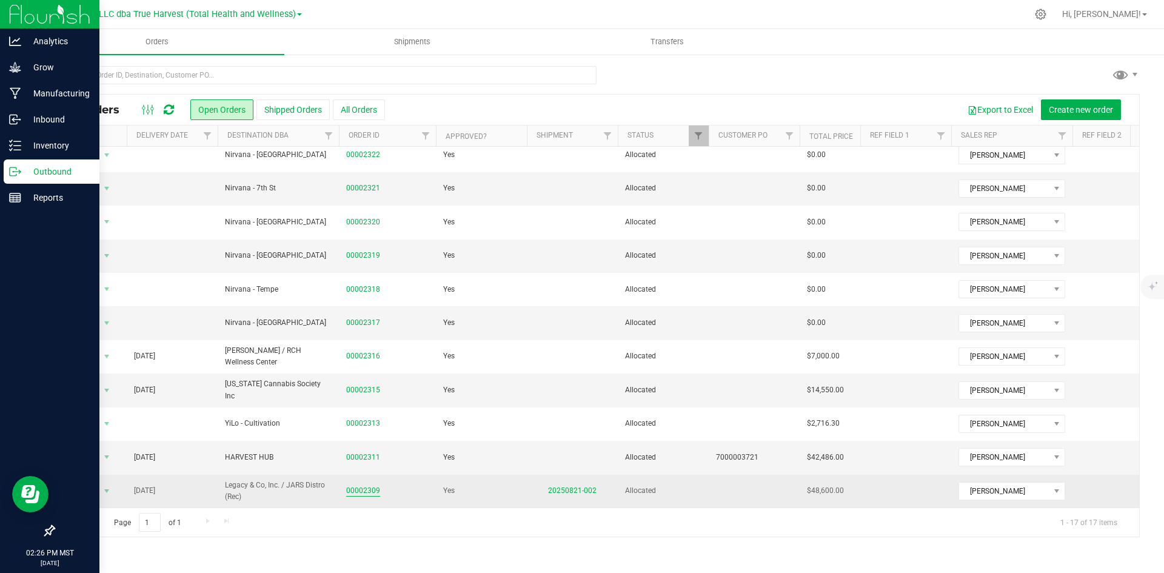
click at [367, 485] on link "00002309" at bounding box center [363, 491] width 34 height 12
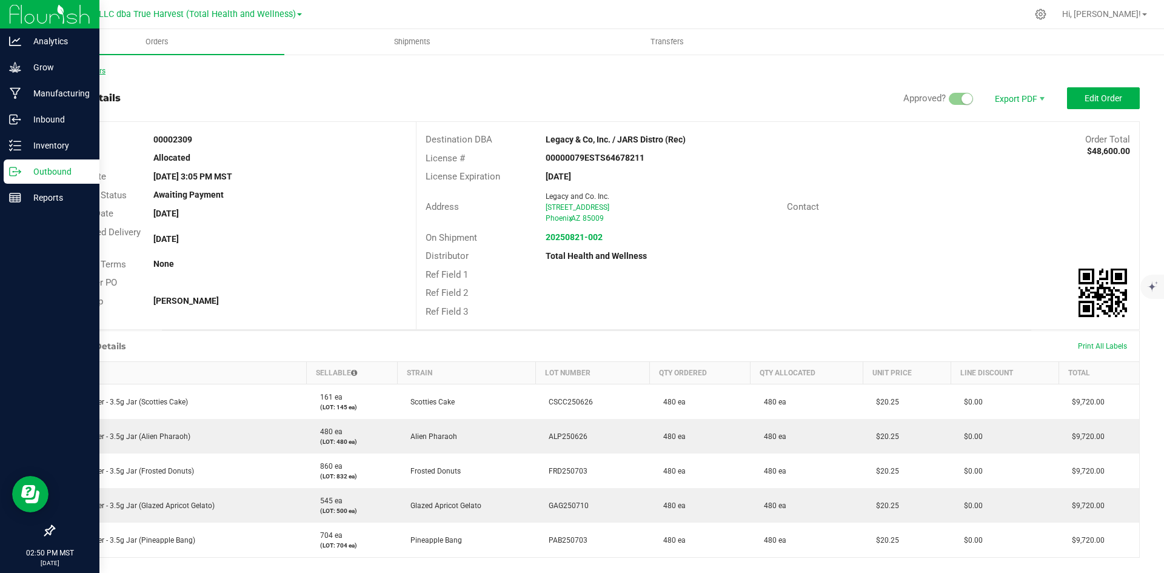
click at [103, 69] on link "Back to Orders" at bounding box center [79, 71] width 52 height 8
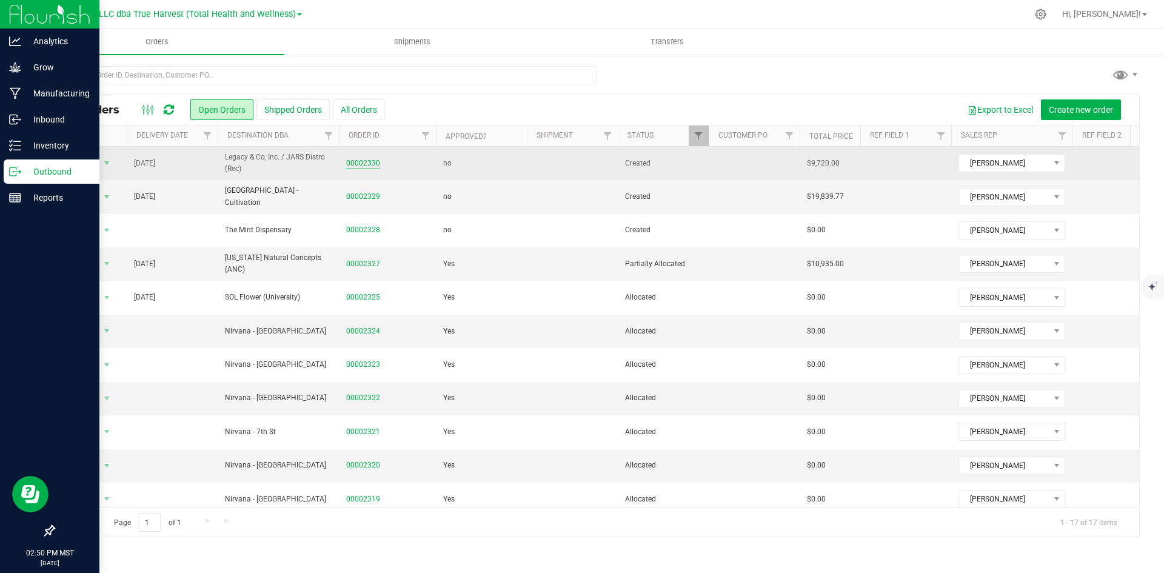
click at [367, 158] on link "00002330" at bounding box center [363, 164] width 34 height 12
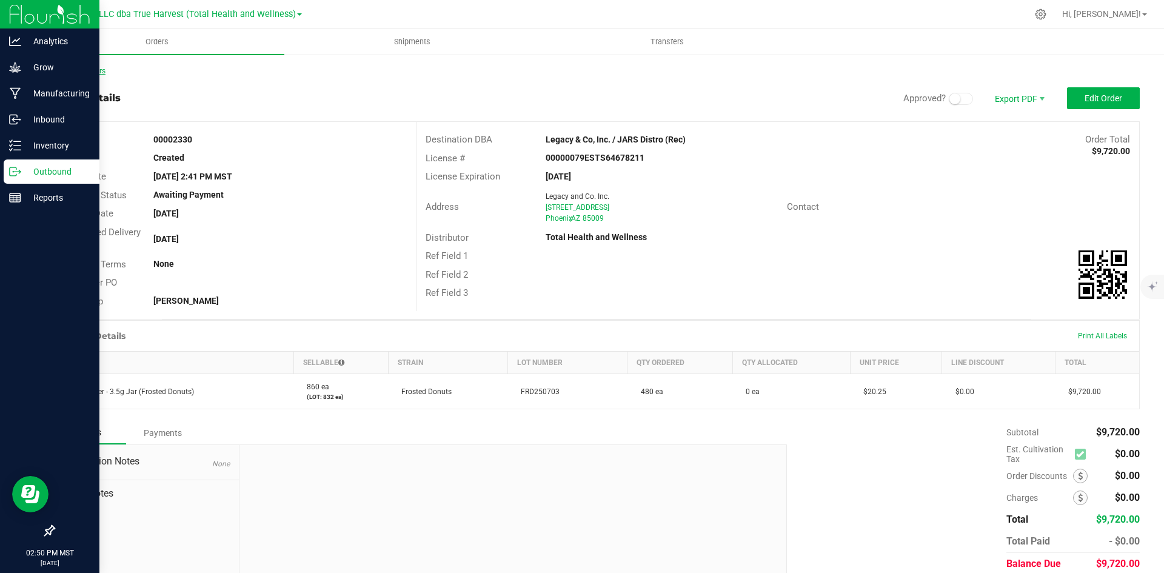
click at [97, 69] on link "Back to Orders" at bounding box center [79, 71] width 52 height 8
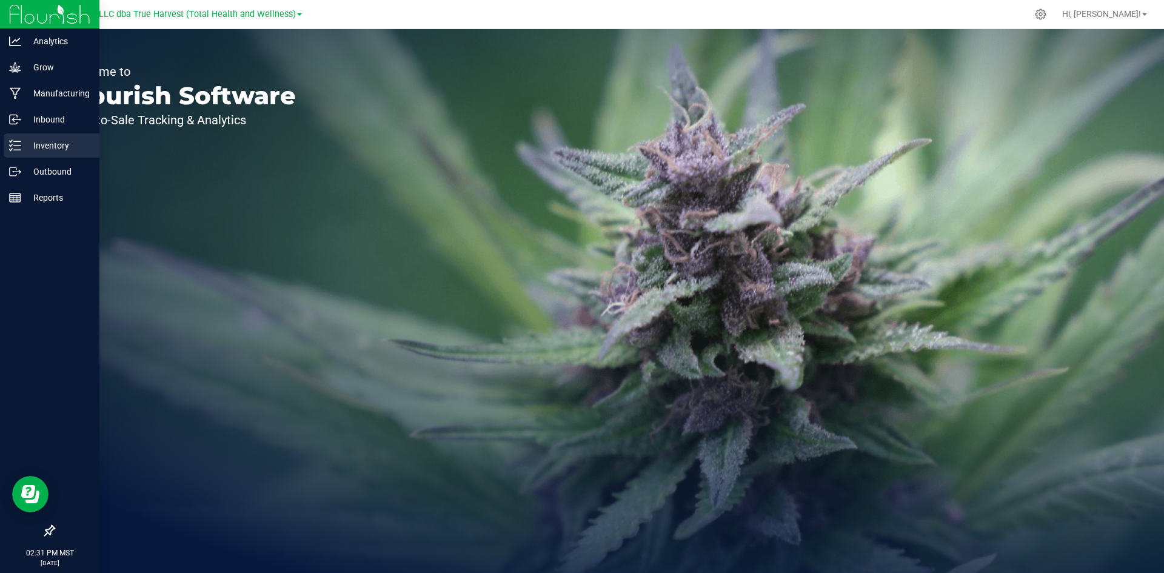
click at [31, 137] on div "Inventory" at bounding box center [52, 145] width 96 height 24
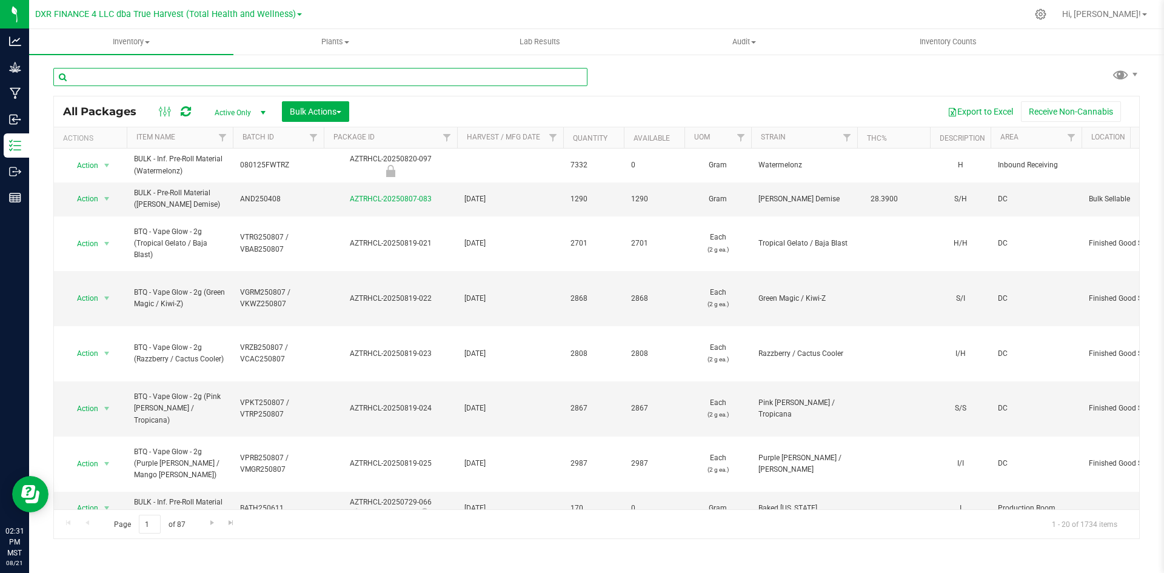
click at [309, 70] on input "text" at bounding box center [320, 77] width 534 height 18
type input "3.5g jar"
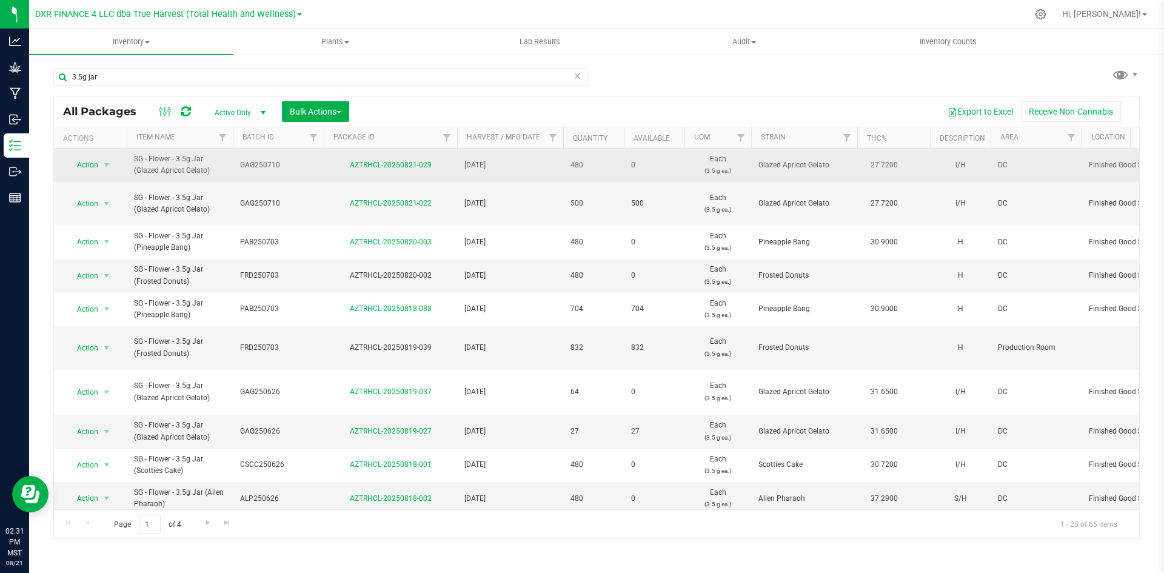
click at [675, 150] on td "0" at bounding box center [654, 165] width 61 height 33
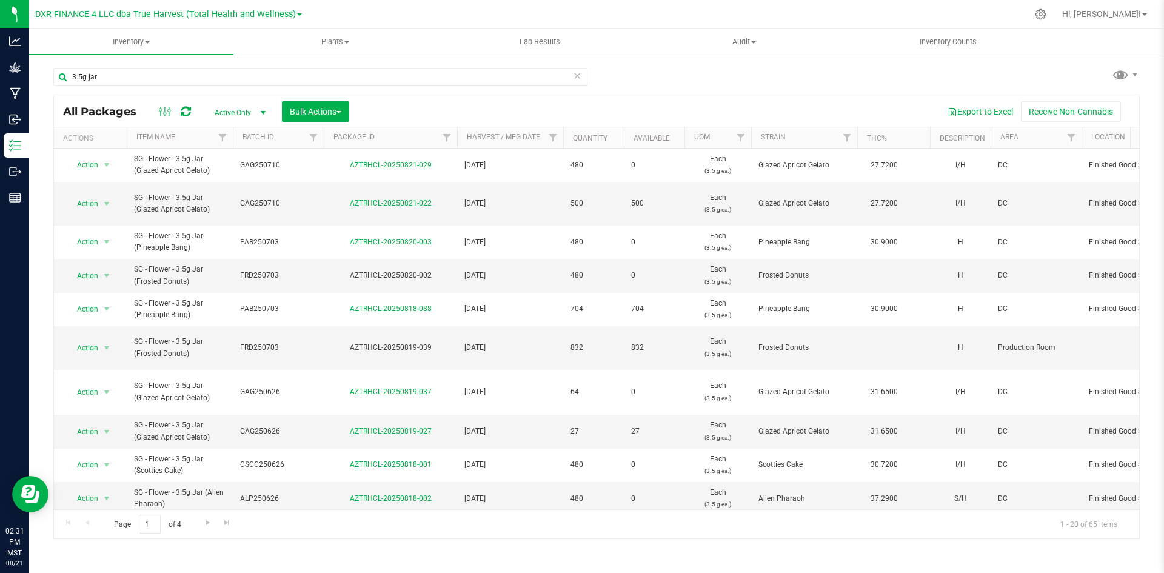
click at [677, 139] on th "Available" at bounding box center [654, 137] width 61 height 21
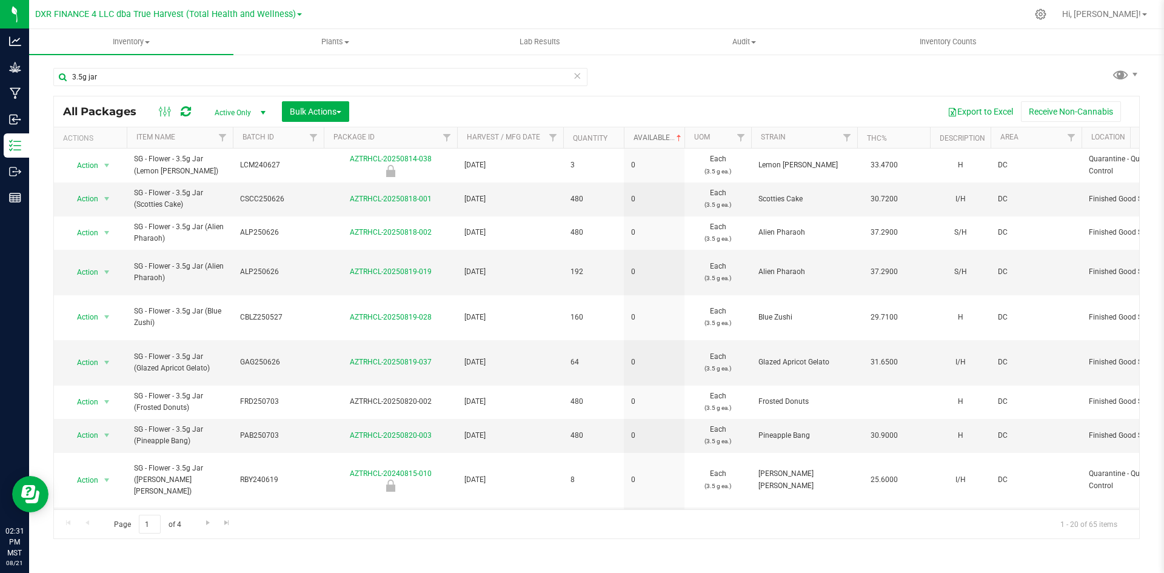
click at [677, 139] on span at bounding box center [679, 138] width 10 height 10
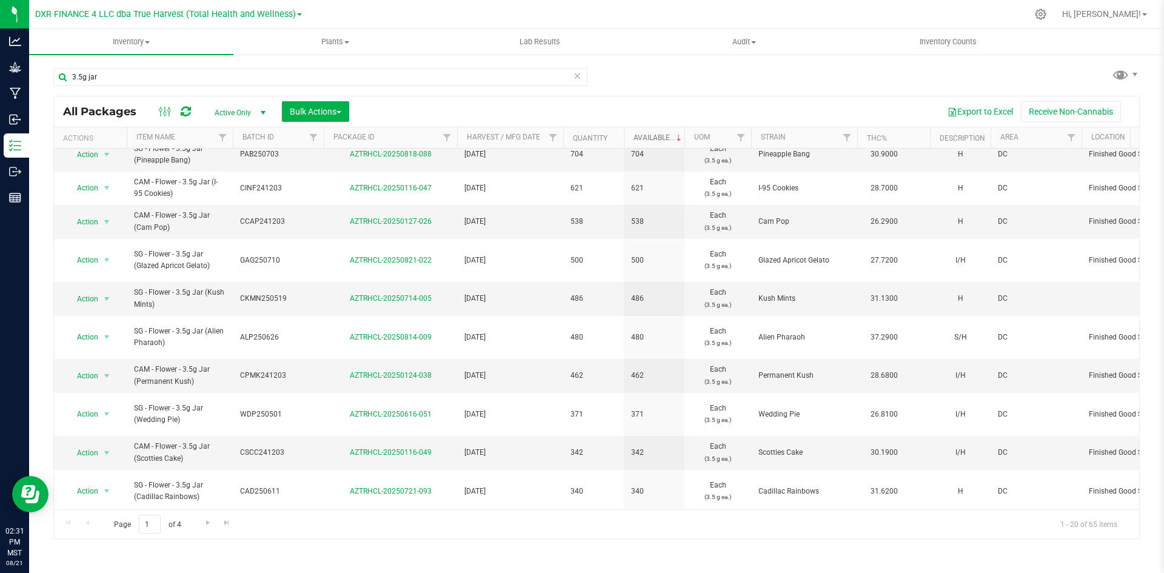
scroll to position [50, 0]
